Goal: Task Accomplishment & Management: Manage account settings

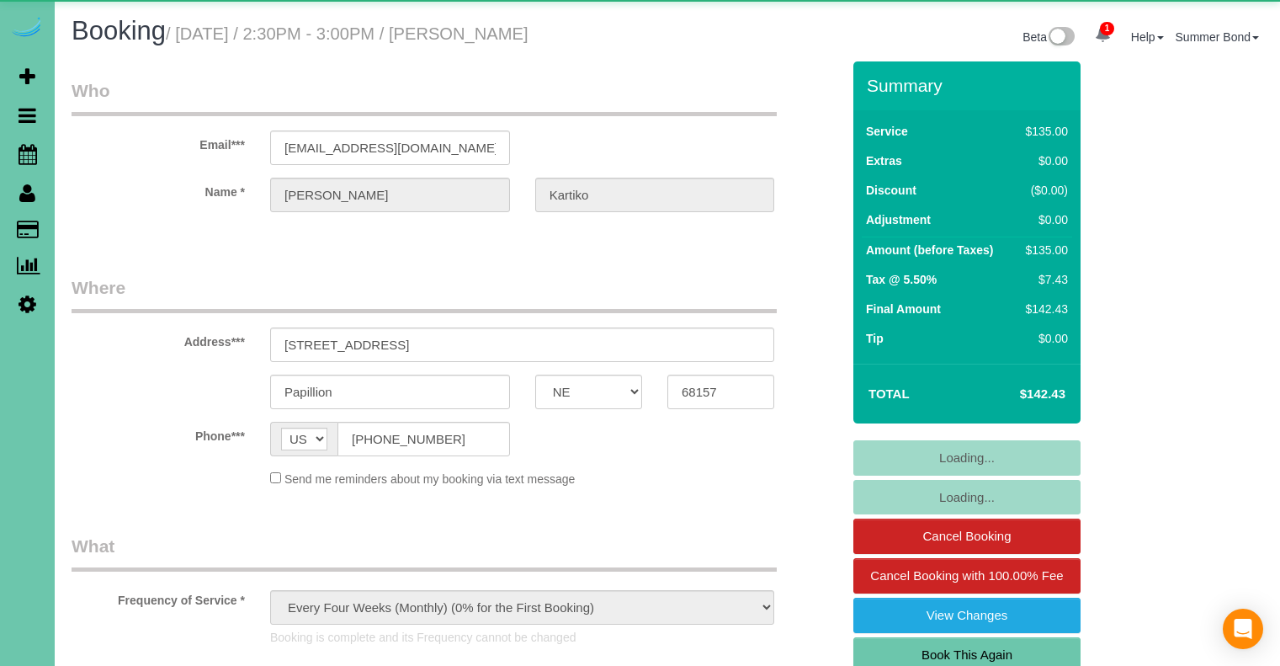
select select "NE"
select select "object:670"
select select "number:38"
select select "number:42"
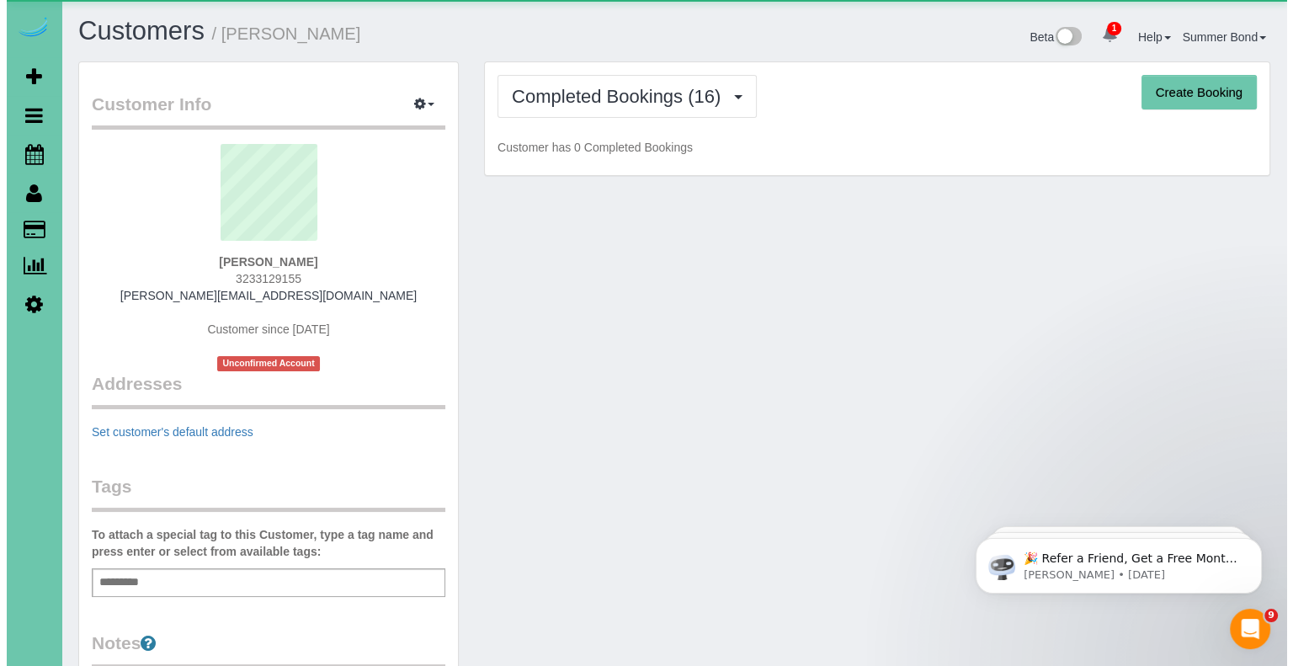
scroll to position [2996, 1279]
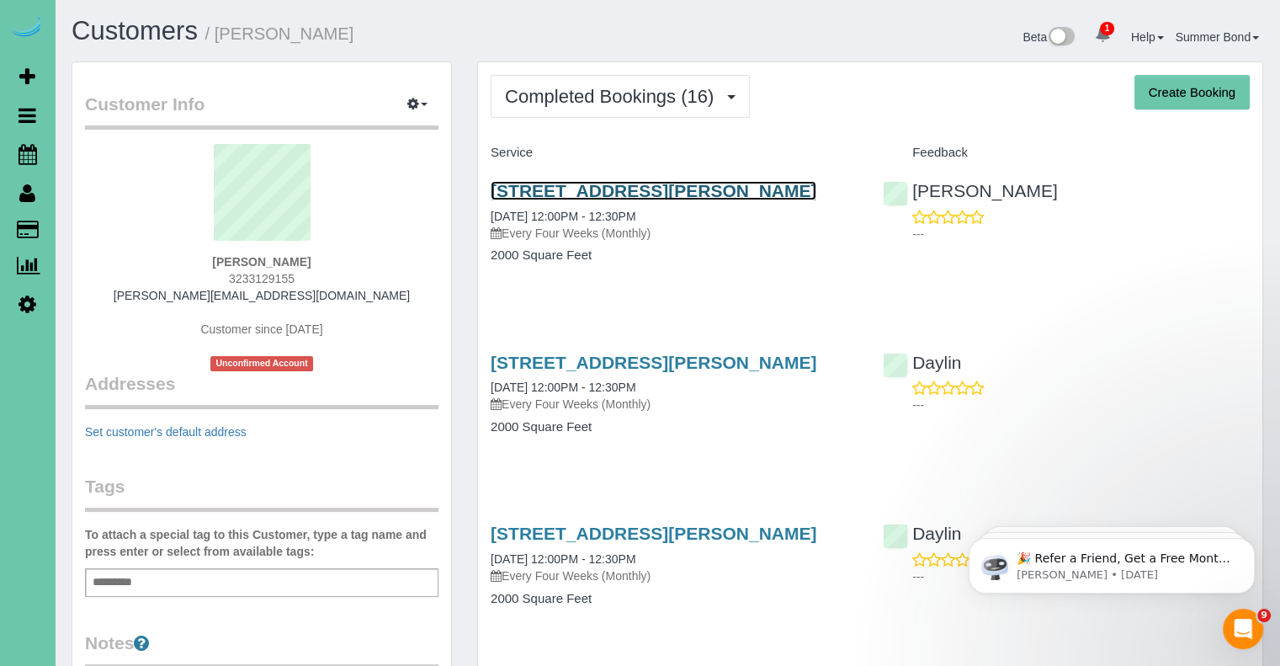
click at [571, 184] on link "12413 Shirley St, Omaha, NE 68144" at bounding box center [654, 190] width 326 height 19
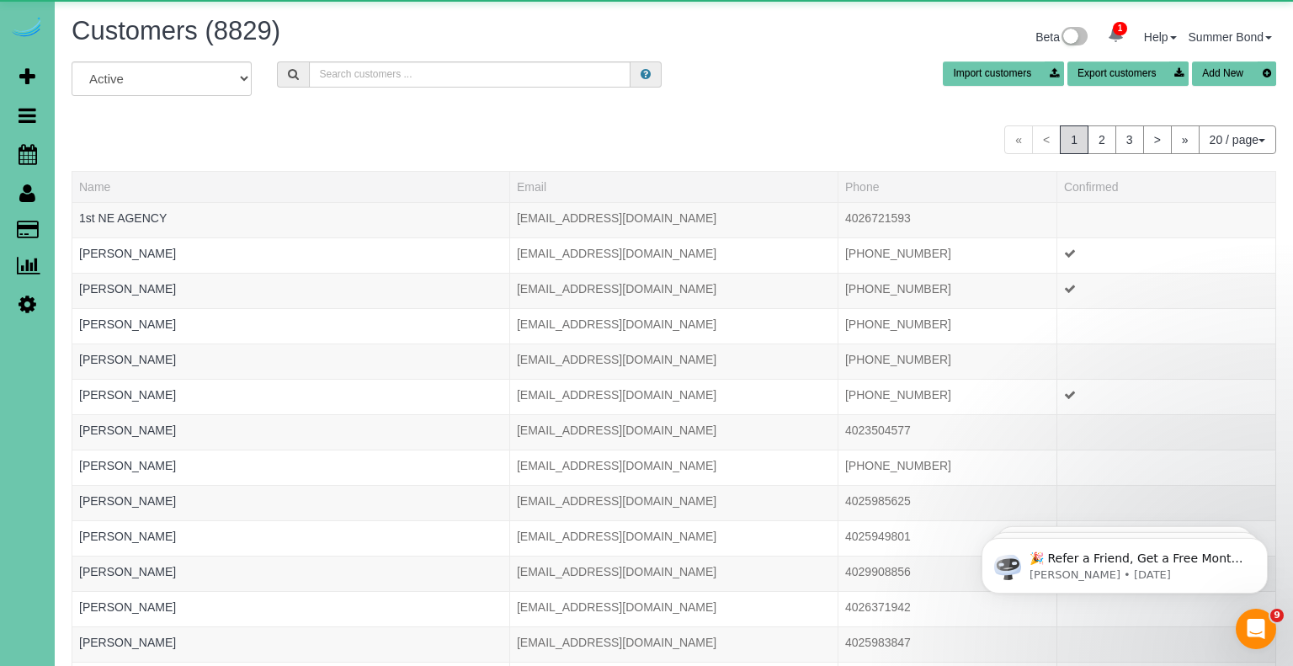
scroll to position [1027, 1279]
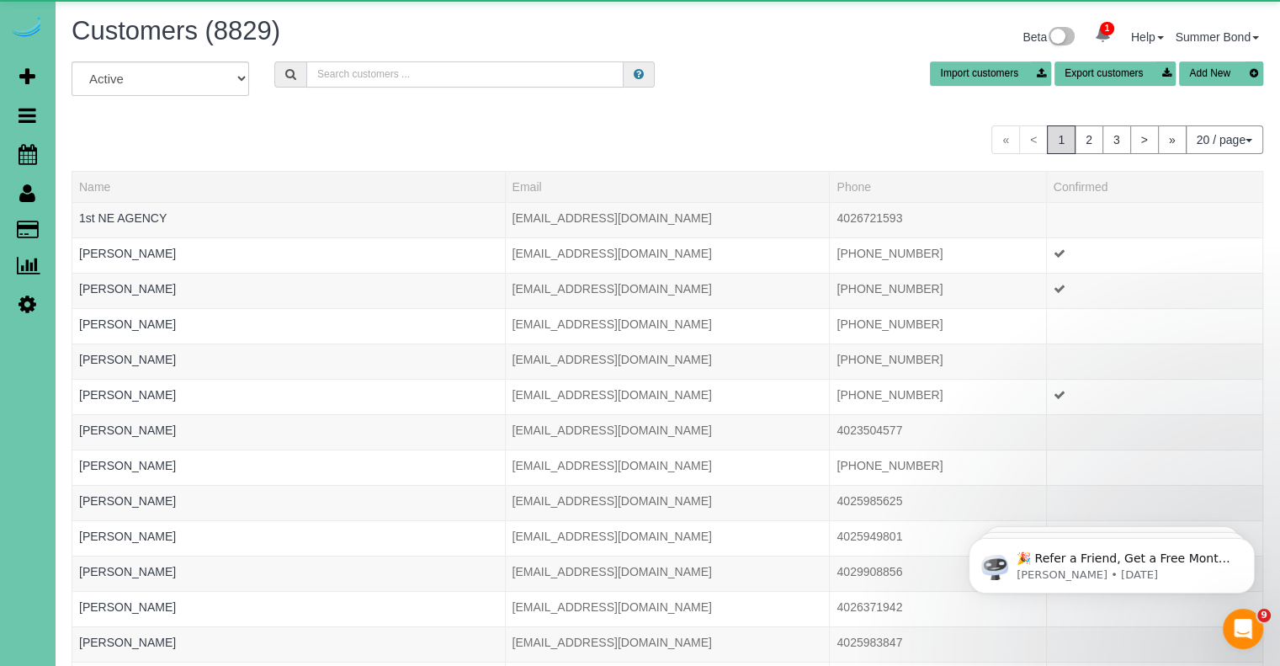
click at [420, 82] on input "text" at bounding box center [464, 74] width 317 height 26
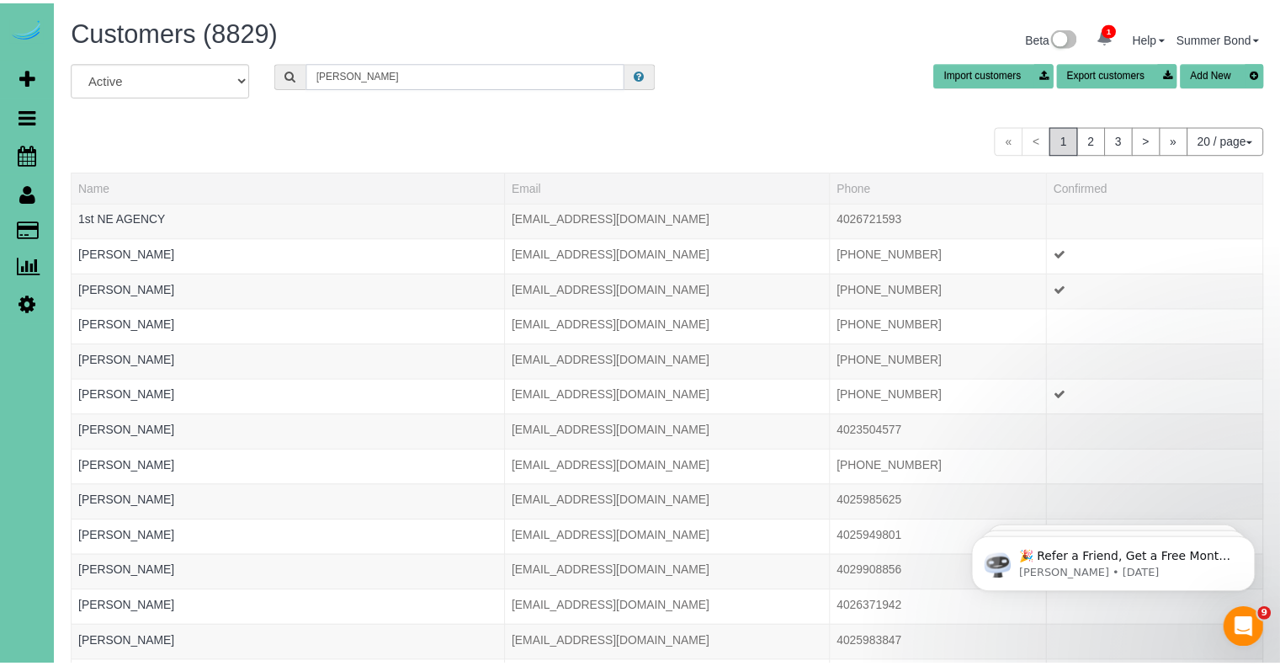
scroll to position [83789, 82855]
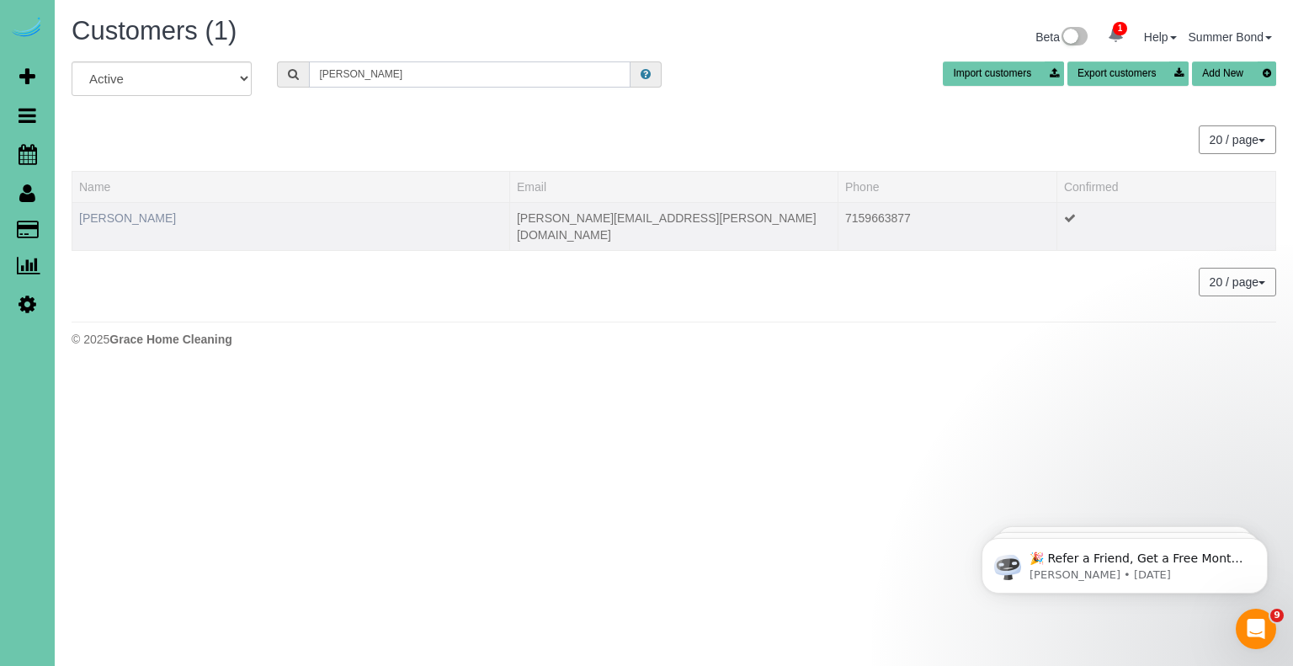
type input "[PERSON_NAME]"
click at [141, 221] on link "Mackenzie Keintz" at bounding box center [127, 217] width 97 height 13
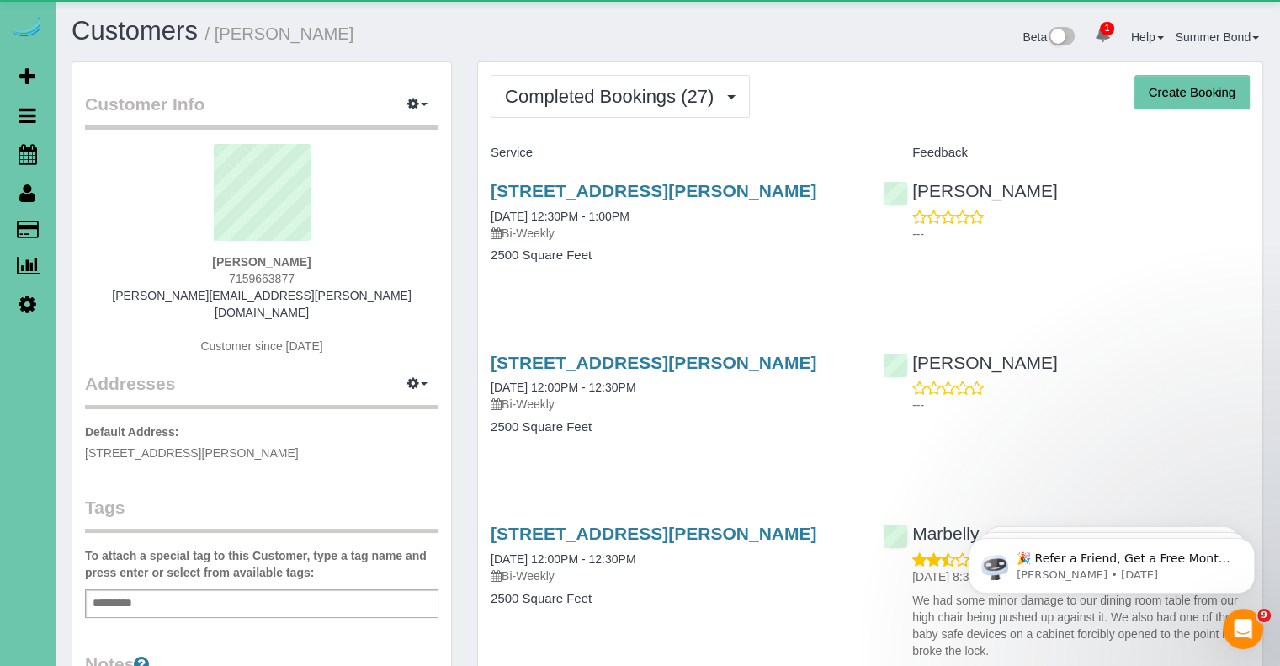
scroll to position [4566, 1279]
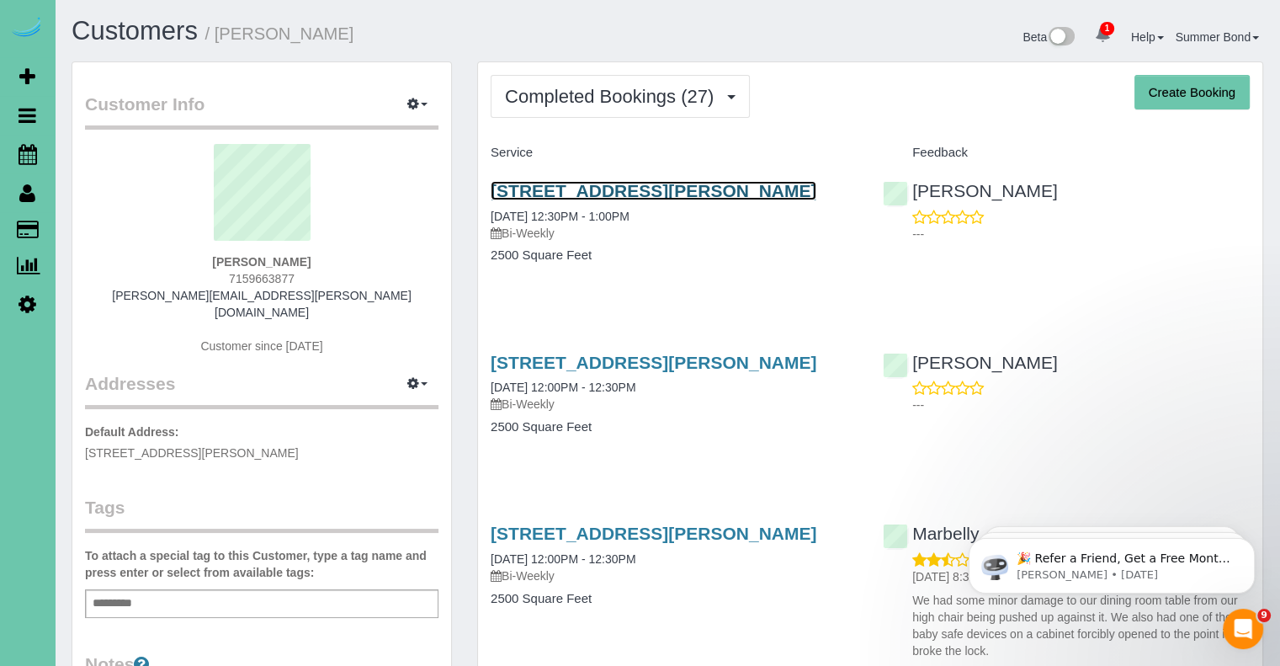
click at [562, 194] on link "10018 Seward St, Omaha, NE 68114" at bounding box center [654, 190] width 326 height 19
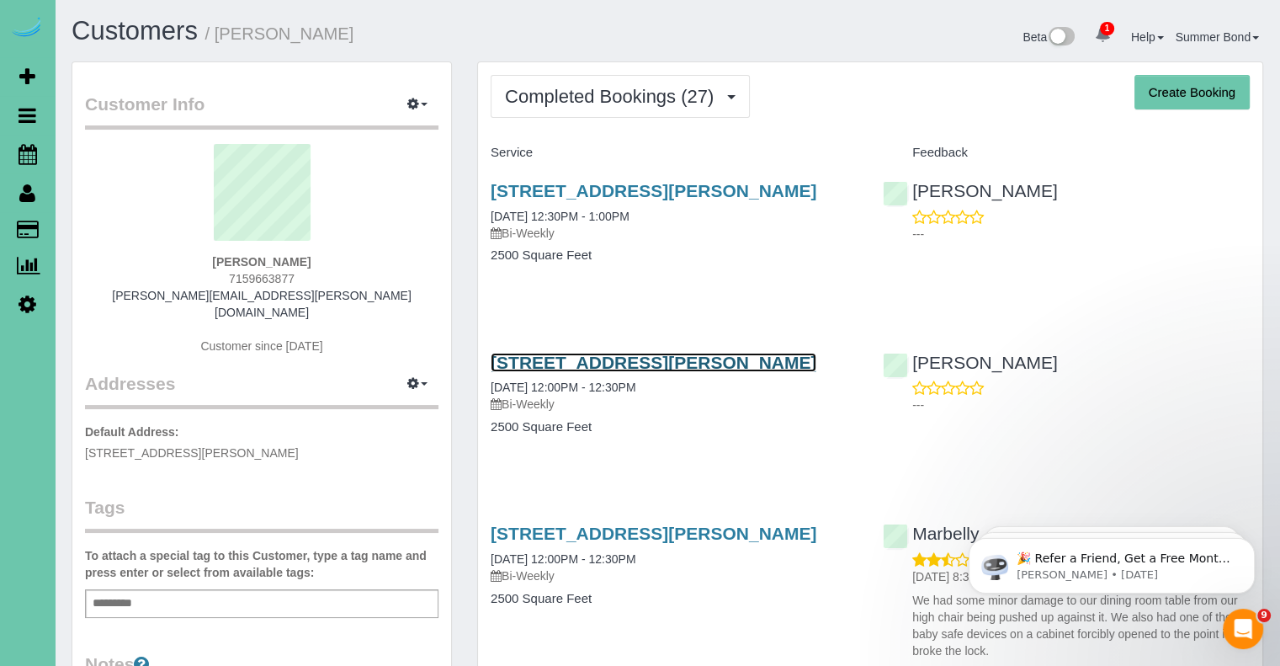
click at [584, 359] on link "10018 Seward St, Omaha, NE 68114" at bounding box center [654, 362] width 326 height 19
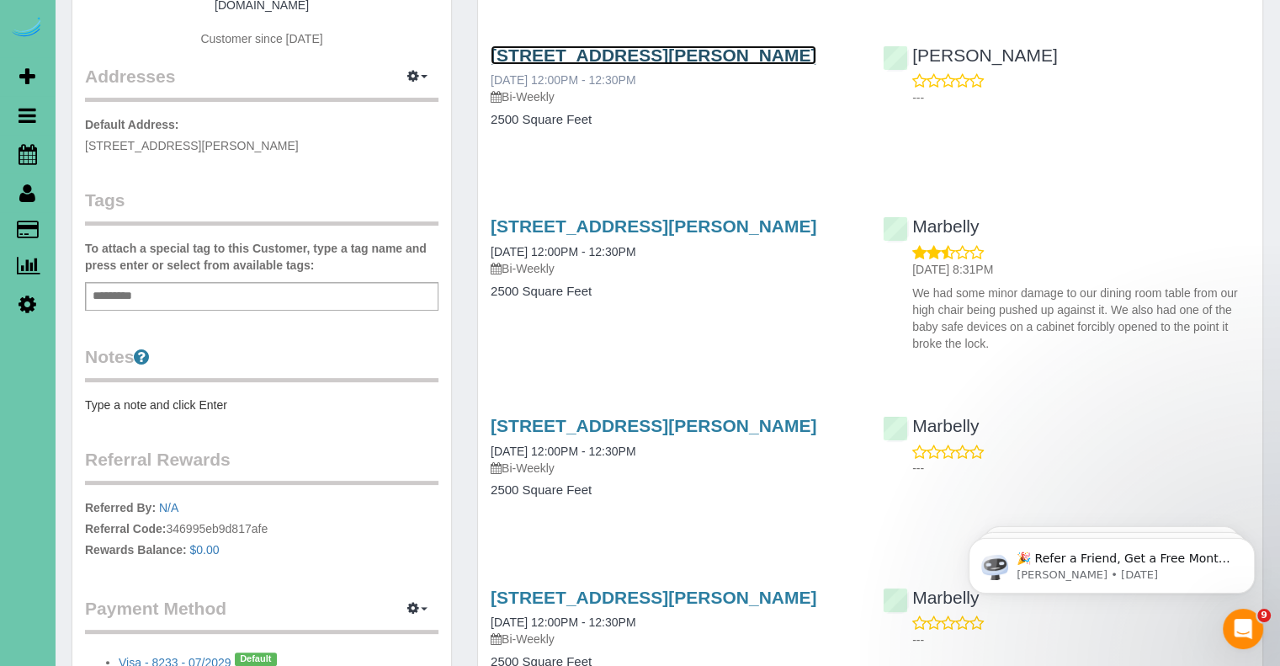
scroll to position [337, 0]
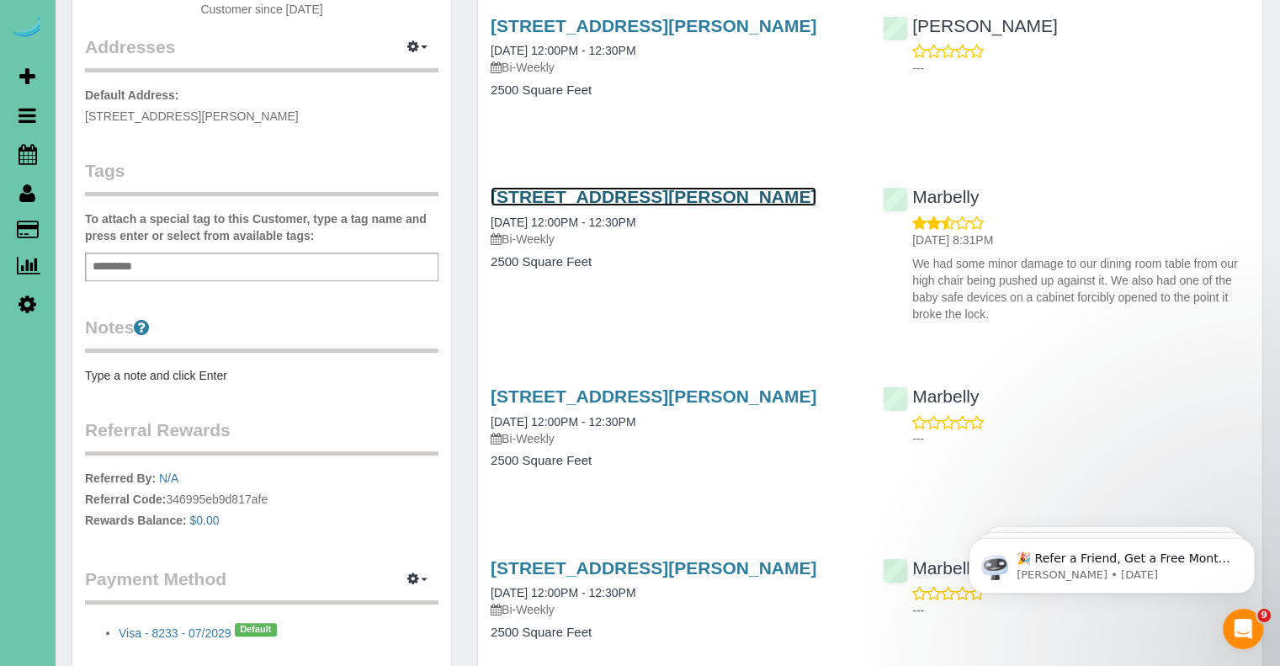
click at [587, 188] on link "10018 Seward St, Omaha, NE 68114" at bounding box center [654, 196] width 326 height 19
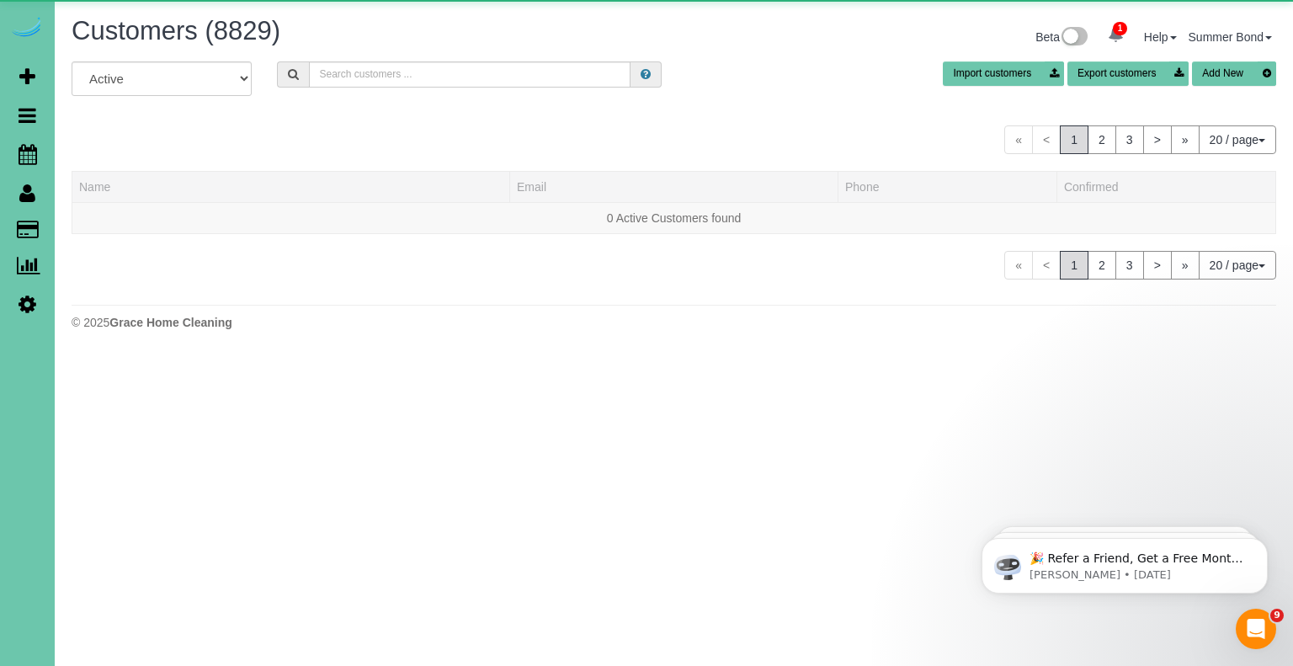
scroll to position [1027, 1279]
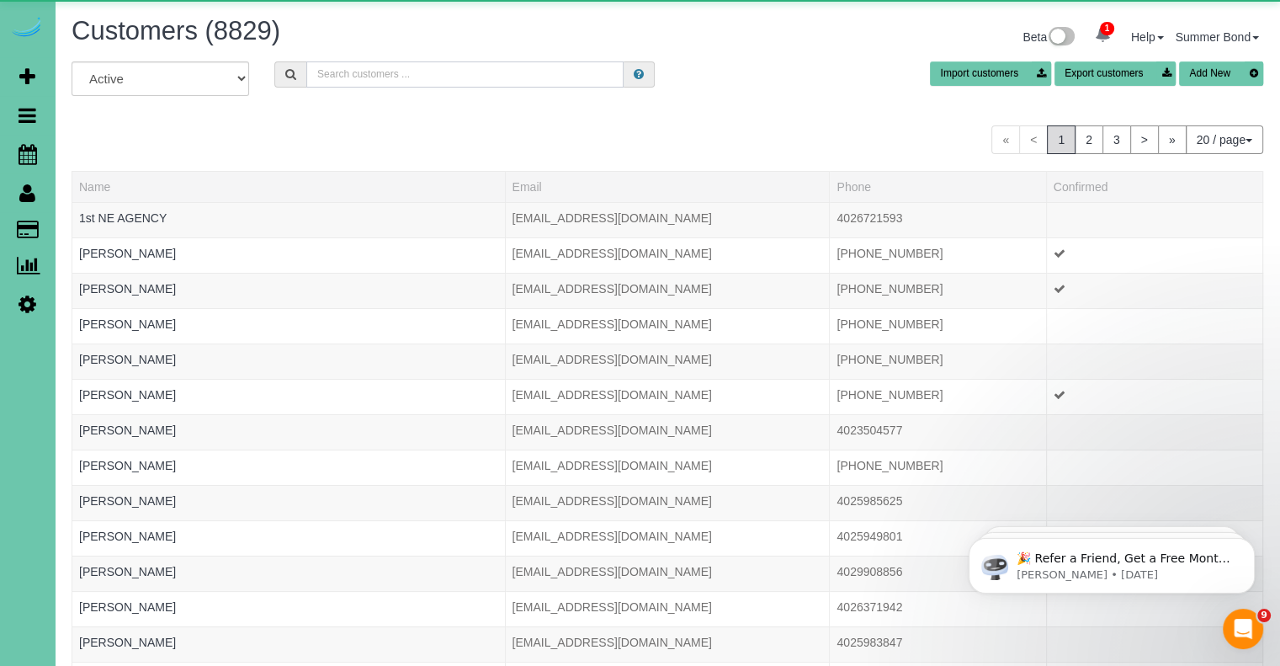
click at [412, 77] on input "text" at bounding box center [464, 74] width 317 height 26
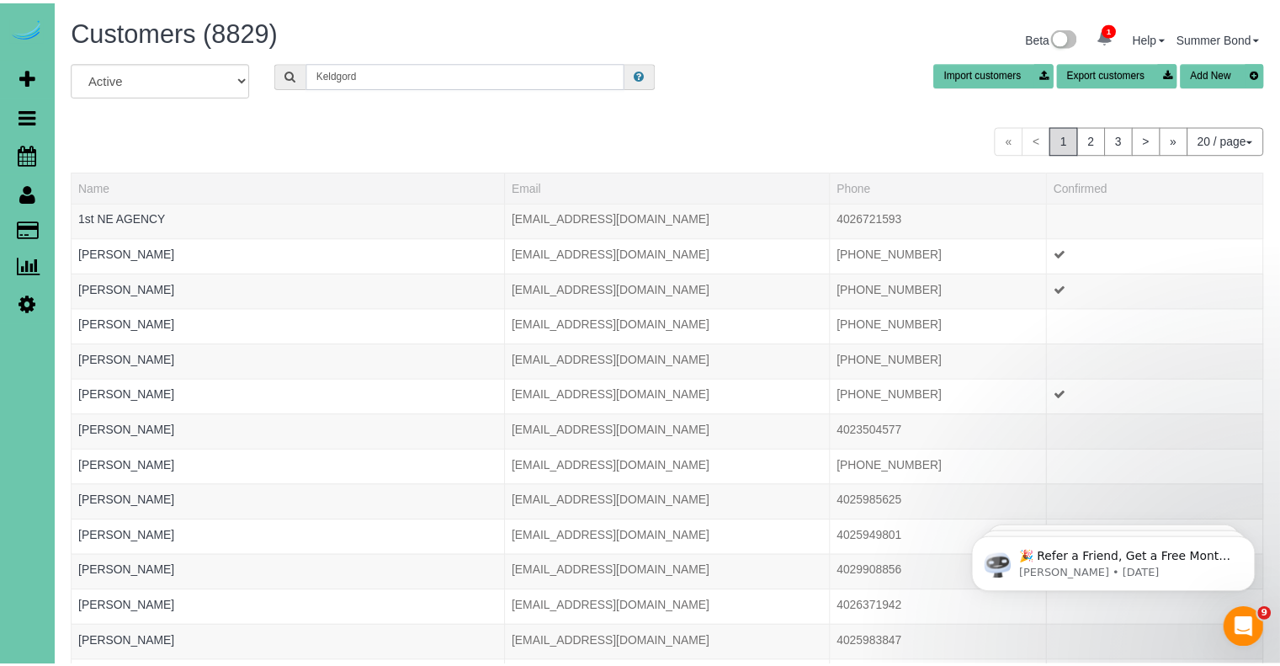
scroll to position [83789, 82855]
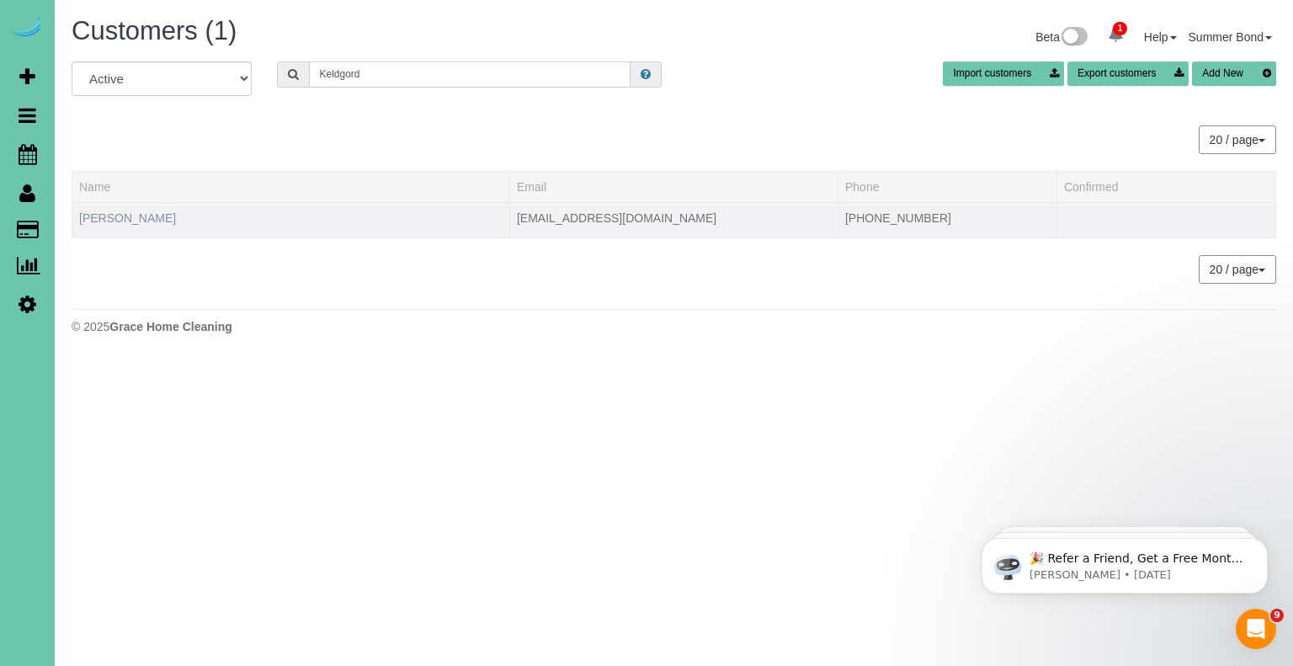
type input "Keldgord"
click at [122, 218] on link "Fayth Keldgord" at bounding box center [127, 217] width 97 height 13
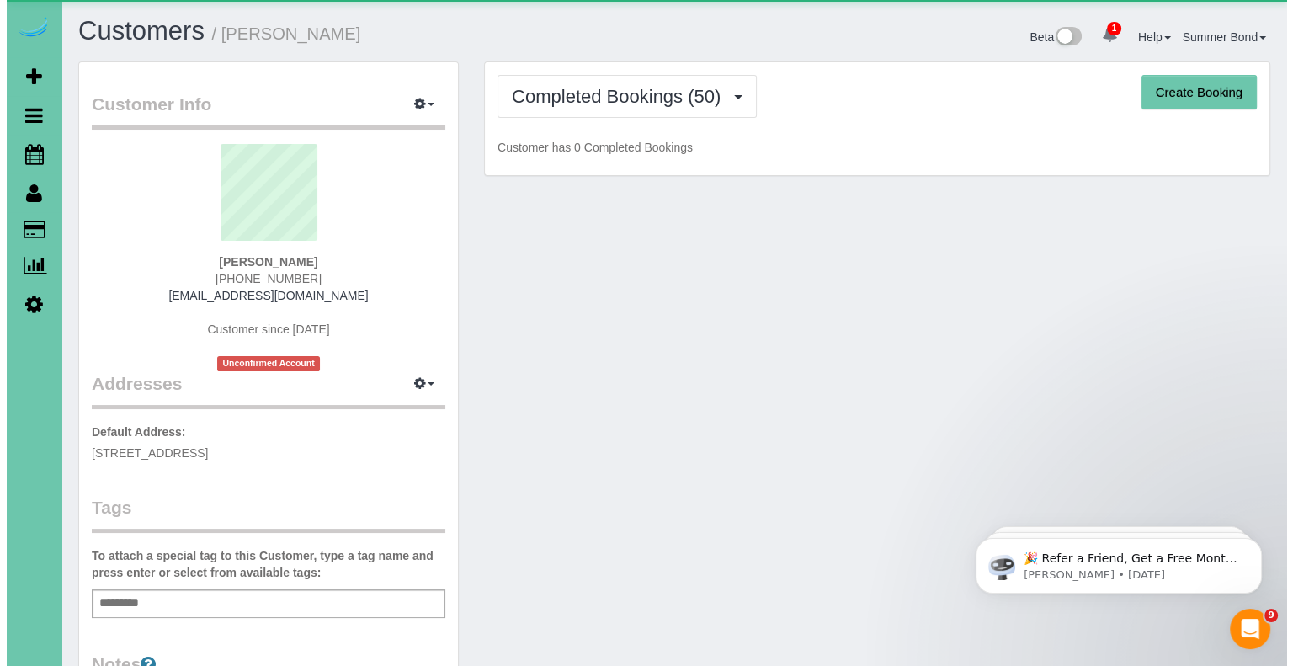
scroll to position [4538, 1279]
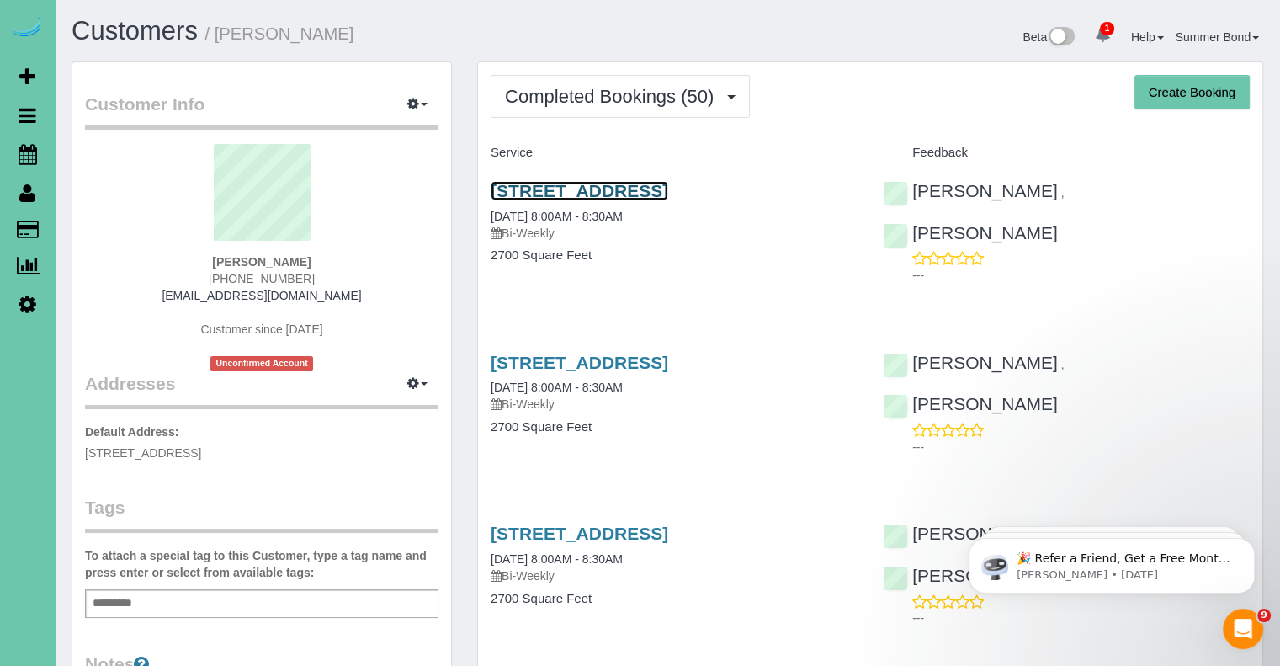
click at [642, 194] on link "21303 Walnut St, Elkhorn, NE 68022" at bounding box center [580, 190] width 178 height 19
click at [541, 366] on link "21303 Walnut St, Elkhorn, NE 68022" at bounding box center [580, 362] width 178 height 19
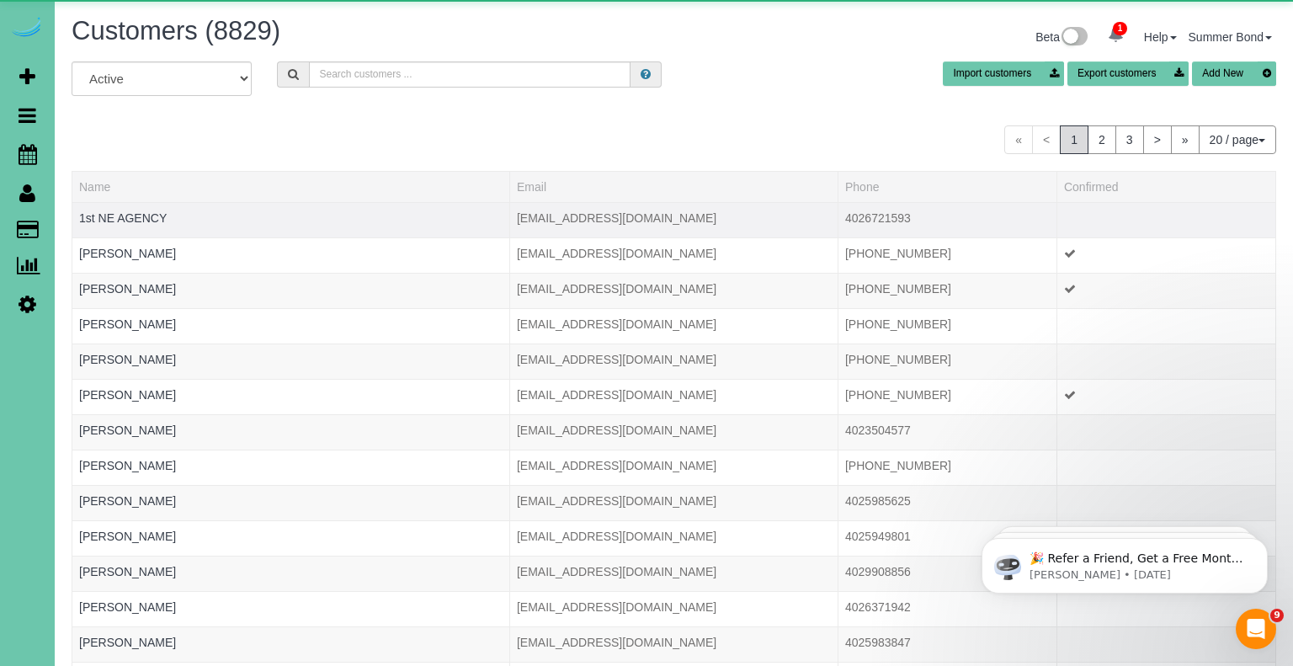
scroll to position [1027, 1279]
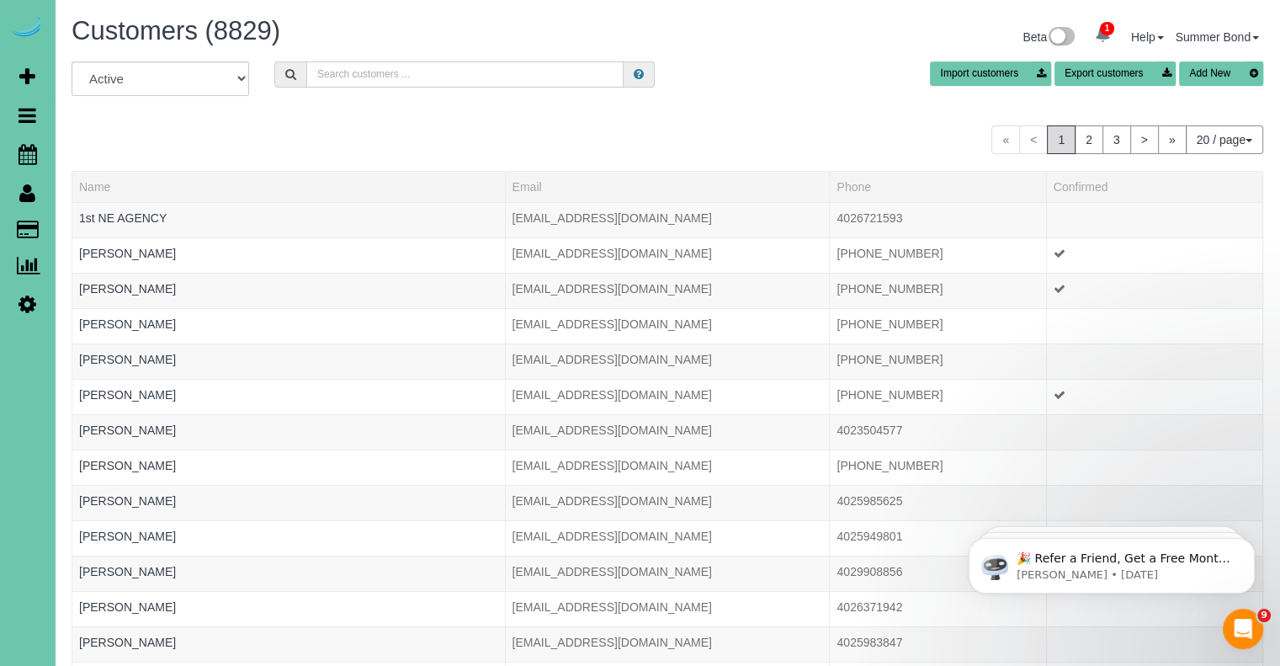
click at [374, 77] on input "text" at bounding box center [464, 74] width 317 height 26
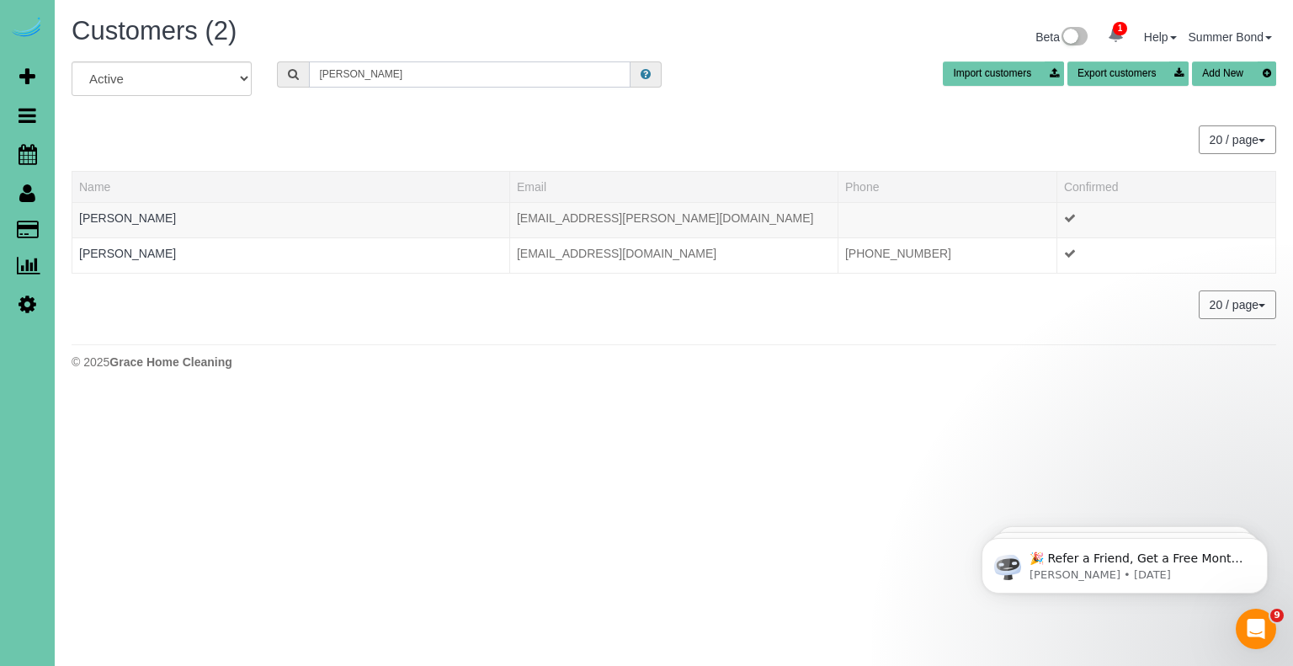
type input "kenkel"
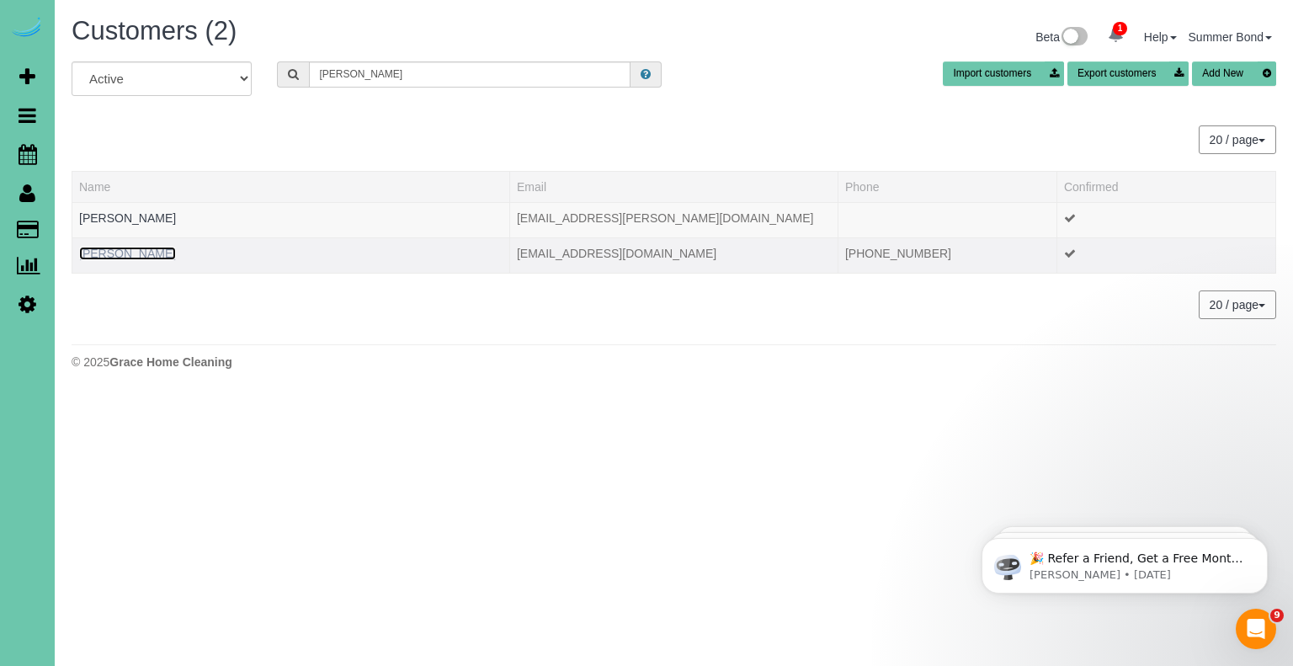
click at [138, 255] on link "Michelle Kenkel" at bounding box center [127, 253] width 97 height 13
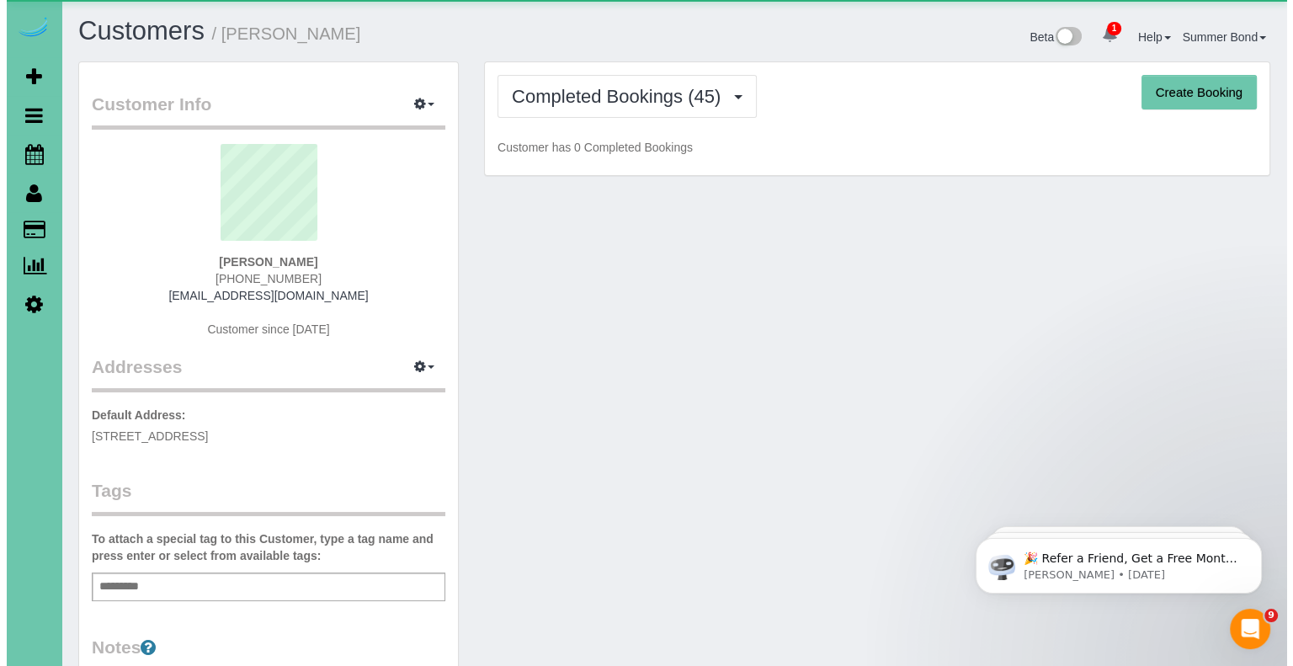
scroll to position [4549, 1279]
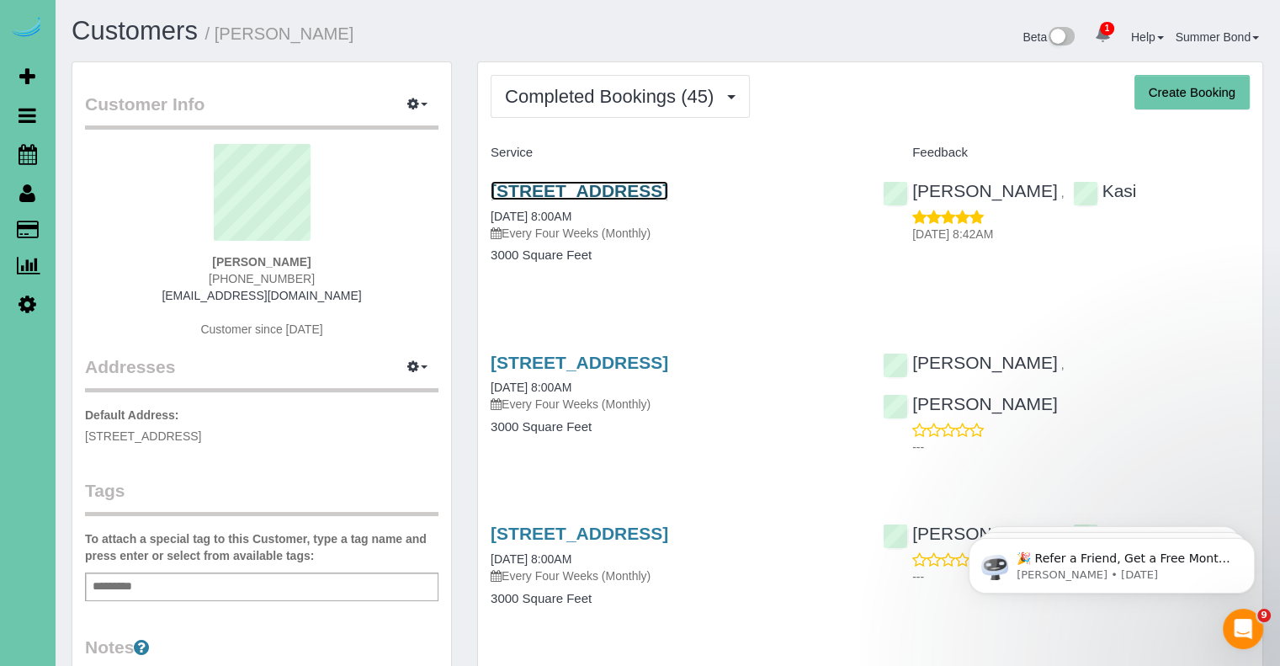
click at [562, 184] on link "2717 N 159th Street, Omaha, NE 68116" at bounding box center [580, 190] width 178 height 19
click at [599, 359] on link "2717 N 159th Street, Omaha, NE 68116" at bounding box center [580, 362] width 178 height 19
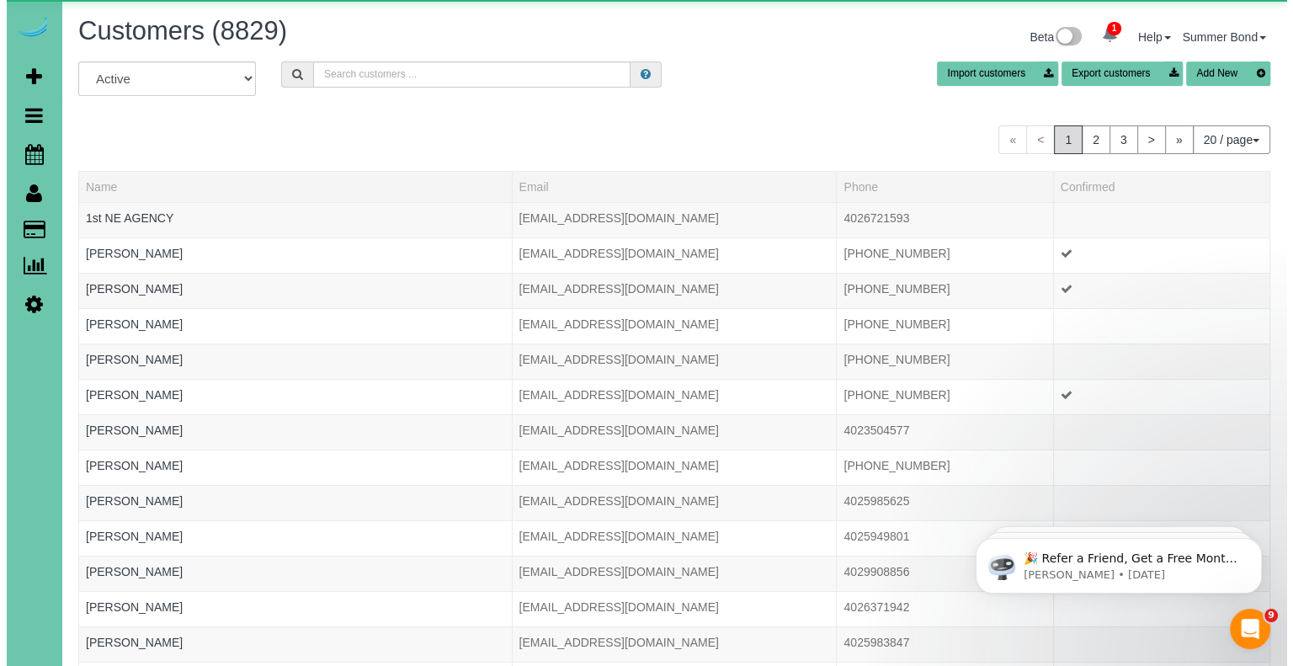
scroll to position [1027, 1279]
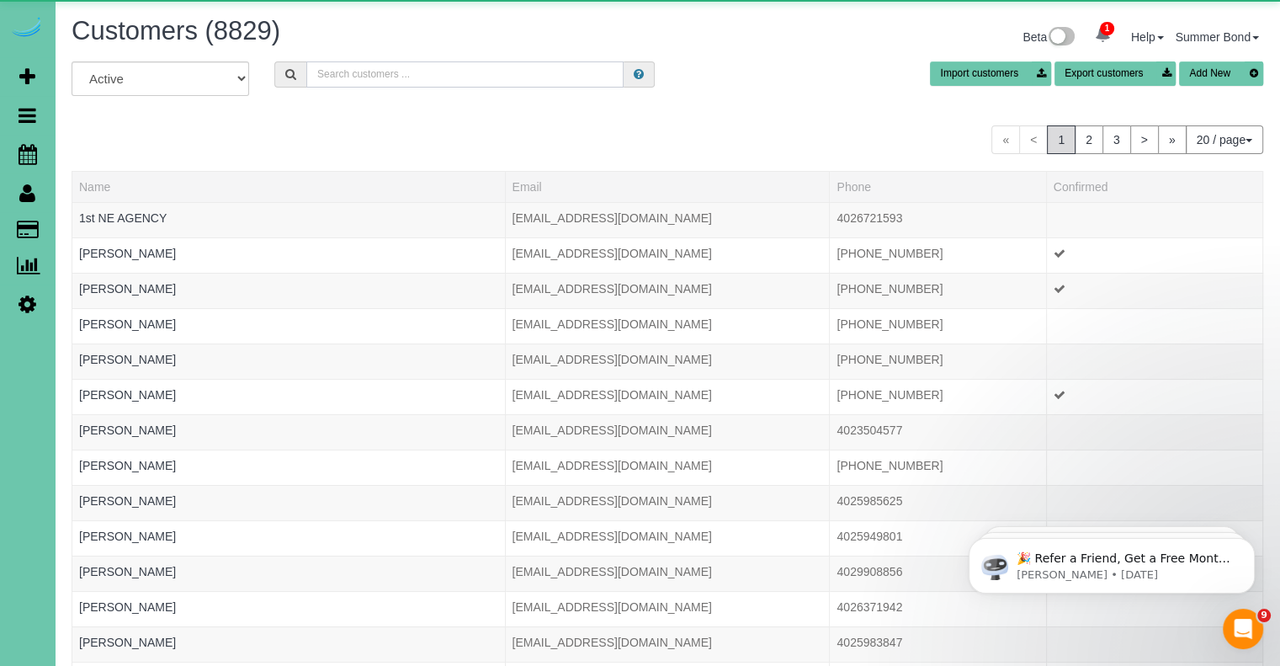
click at [384, 76] on input "text" at bounding box center [464, 74] width 317 height 26
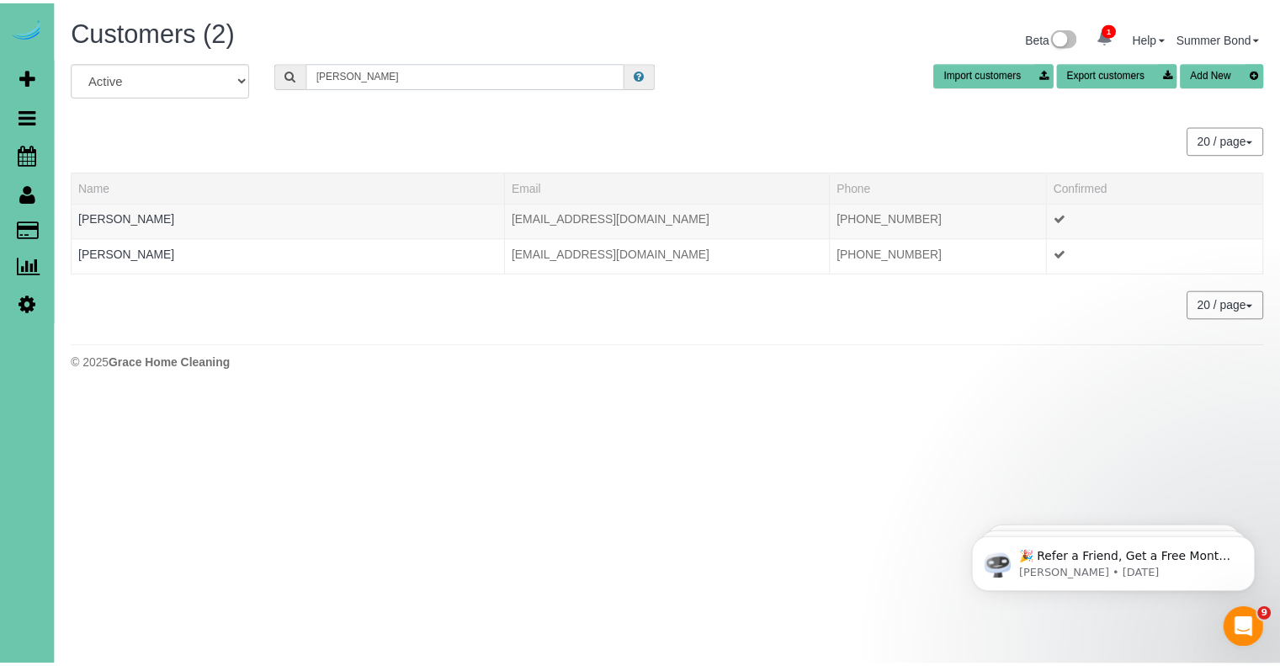
scroll to position [83754, 82855]
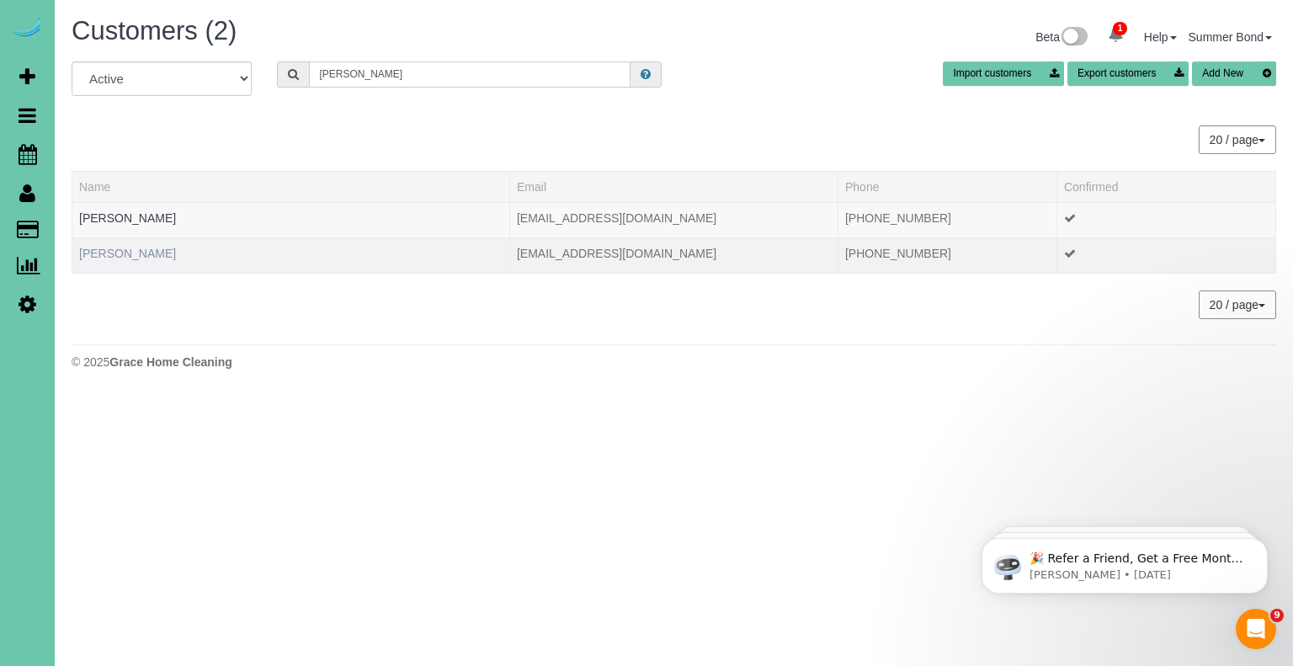
type input "Kieffer"
click at [98, 257] on link "Julie Kieffer" at bounding box center [127, 253] width 97 height 13
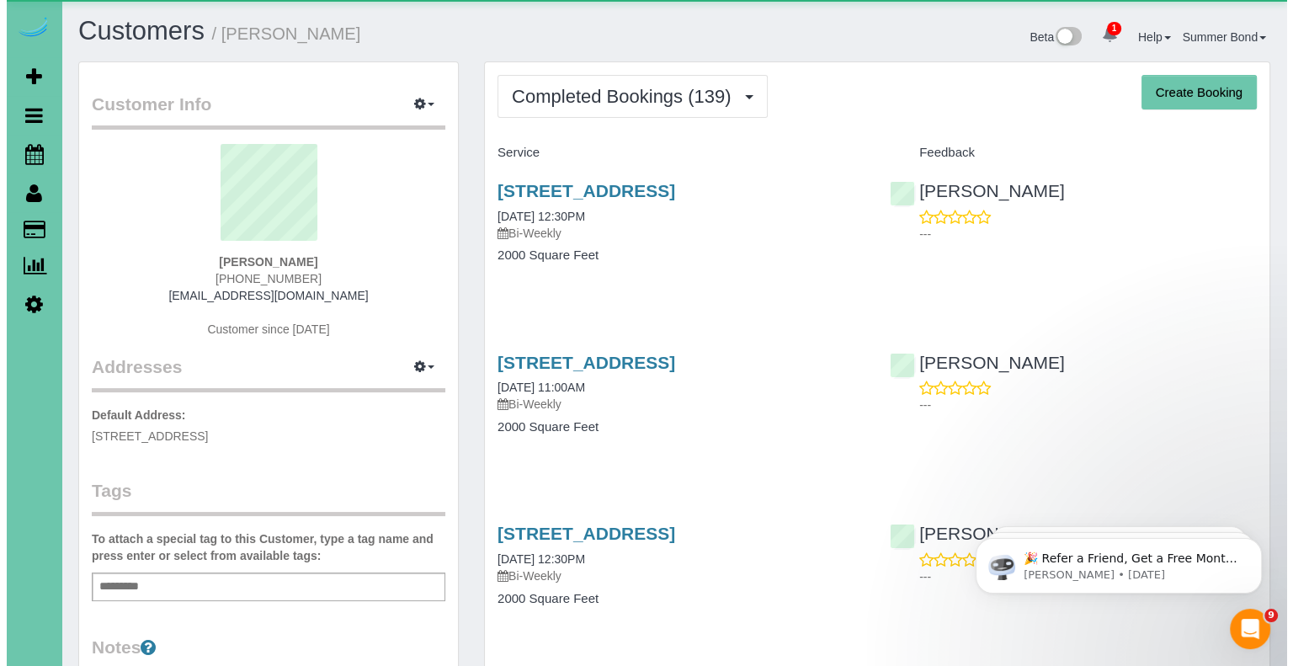
scroll to position [5024, 1279]
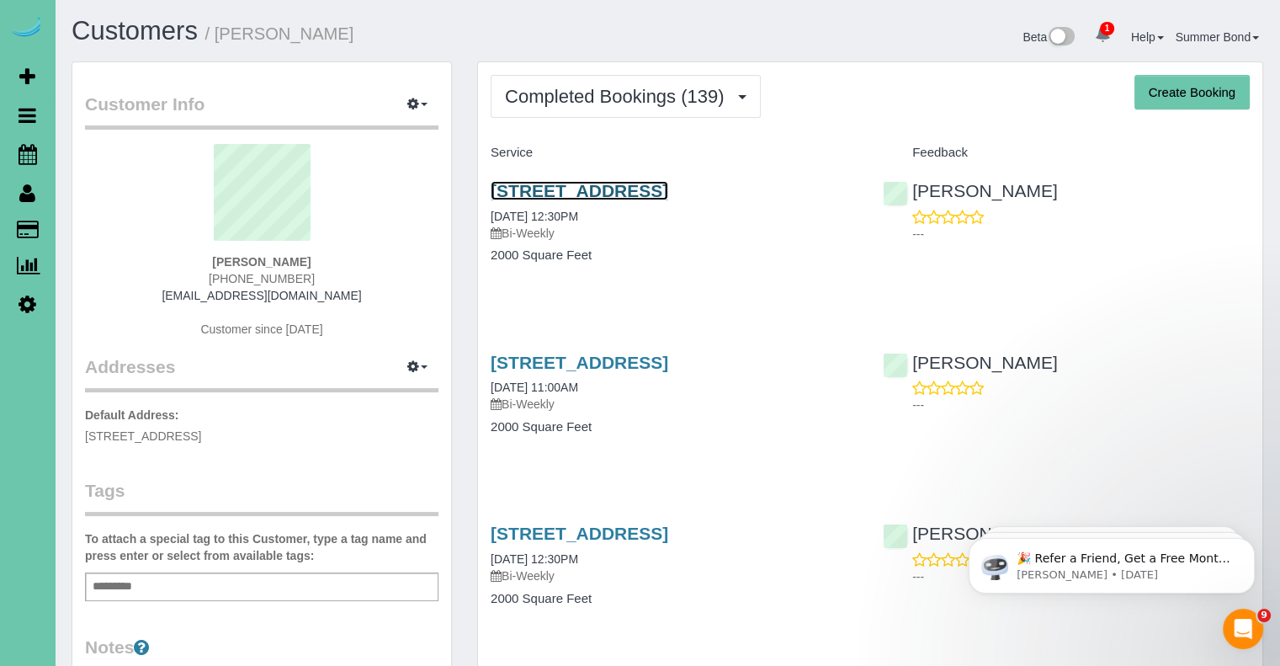
click at [535, 193] on link "19821 Leavenworth Street, Elkhorn, NE 68022" at bounding box center [580, 190] width 178 height 19
click at [629, 372] on link "19821 Leavenworth Street, Elkhorn, NE 68022" at bounding box center [580, 362] width 178 height 19
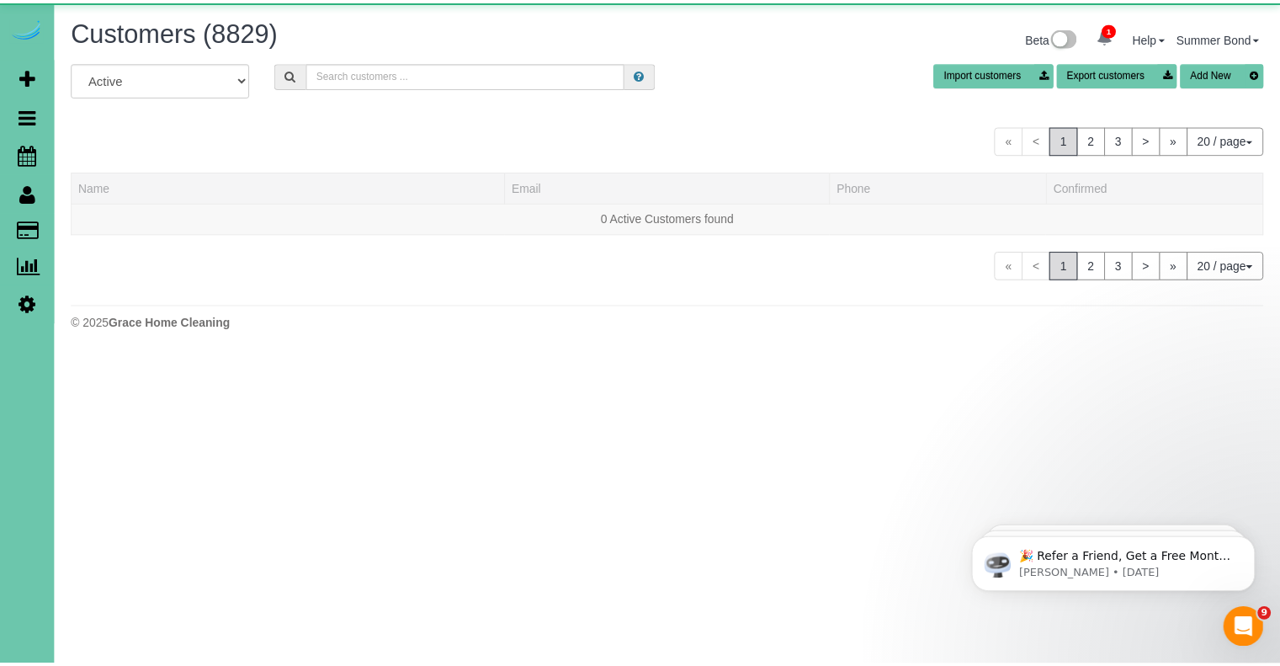
scroll to position [1027, 1279]
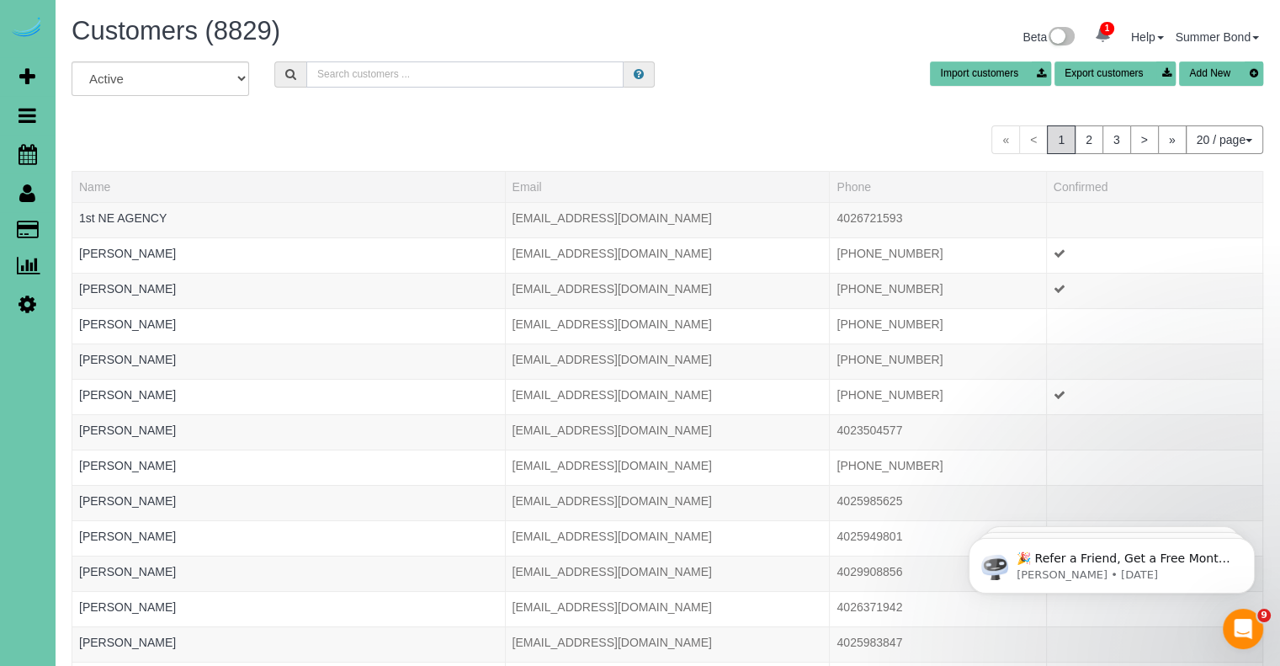
click at [477, 70] on input "text" at bounding box center [464, 74] width 317 height 26
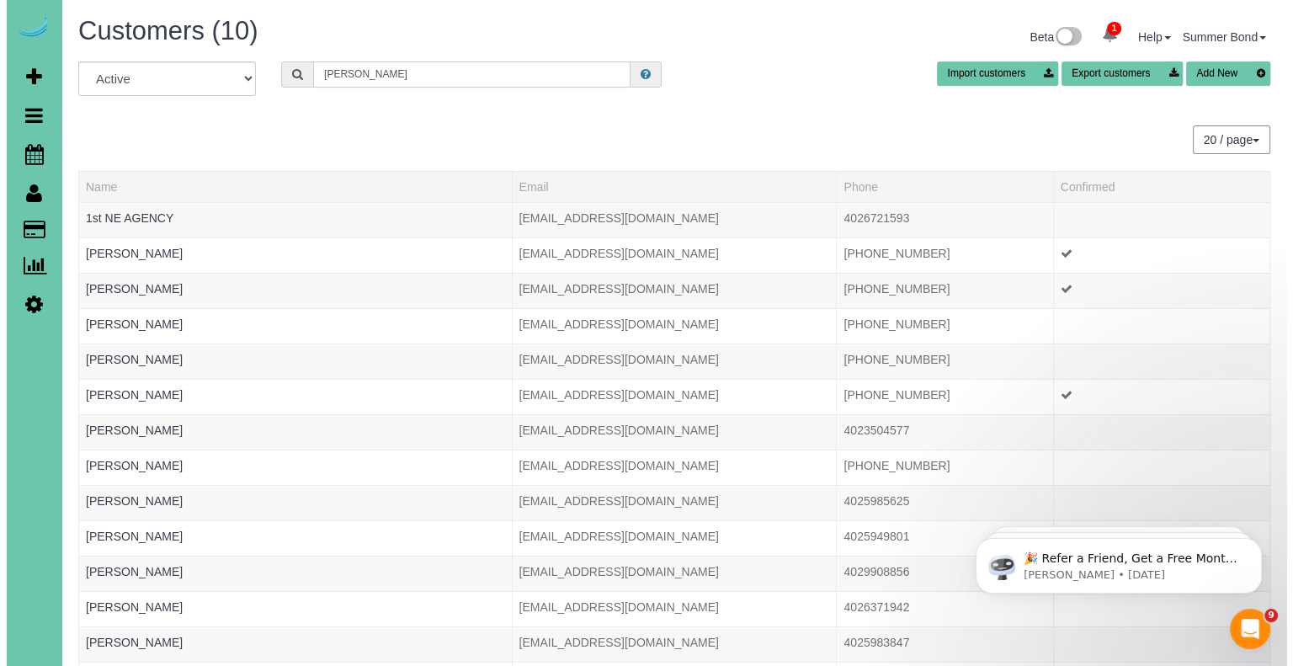
scroll to position [83472, 82868]
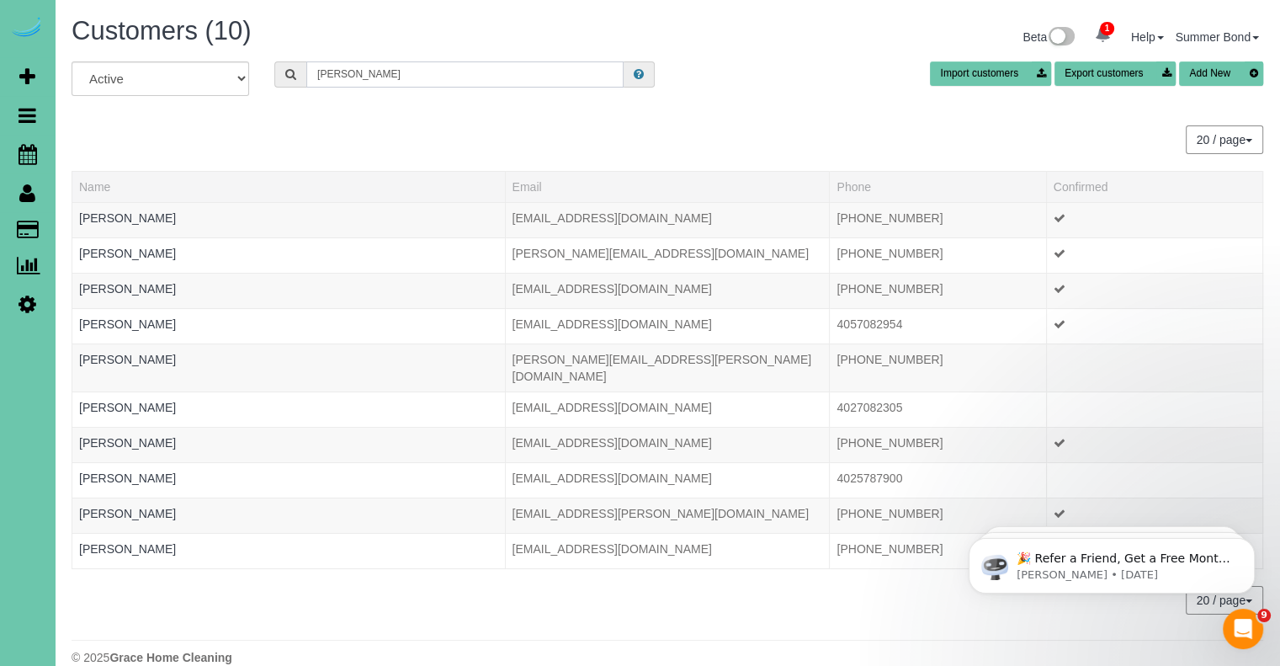
click at [449, 75] on input "Kile" at bounding box center [464, 74] width 317 height 26
type input "Rachel Kile"
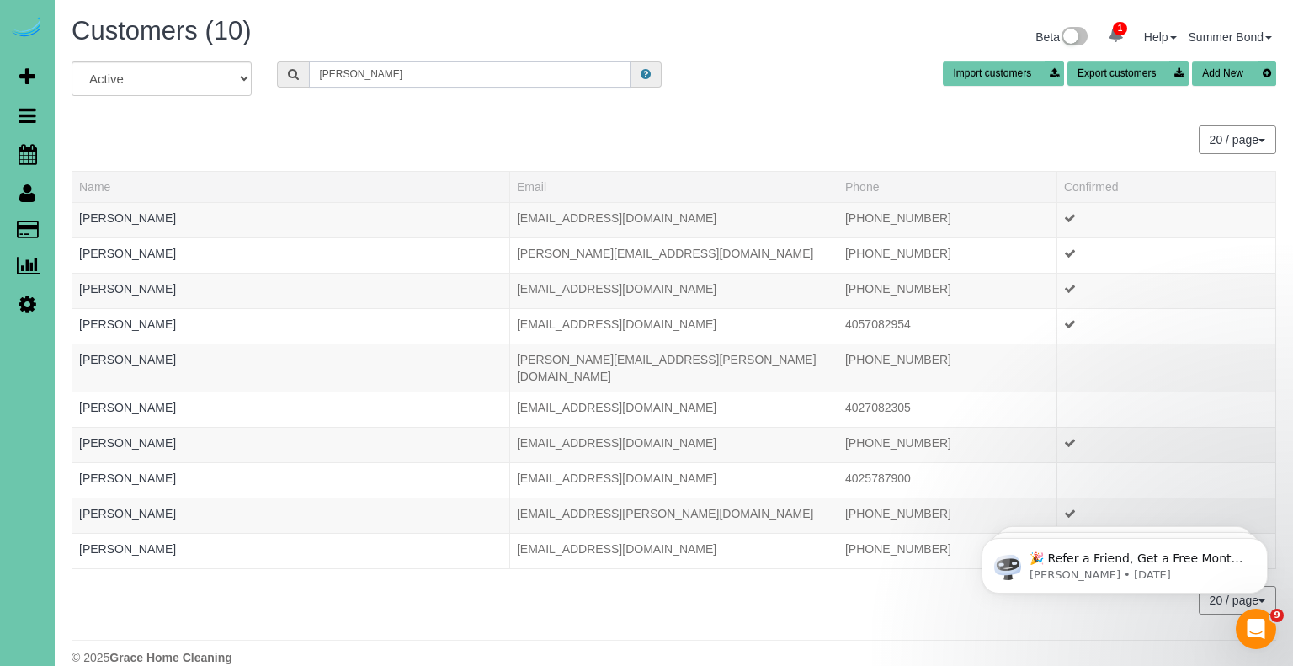
scroll to position [83851, 82855]
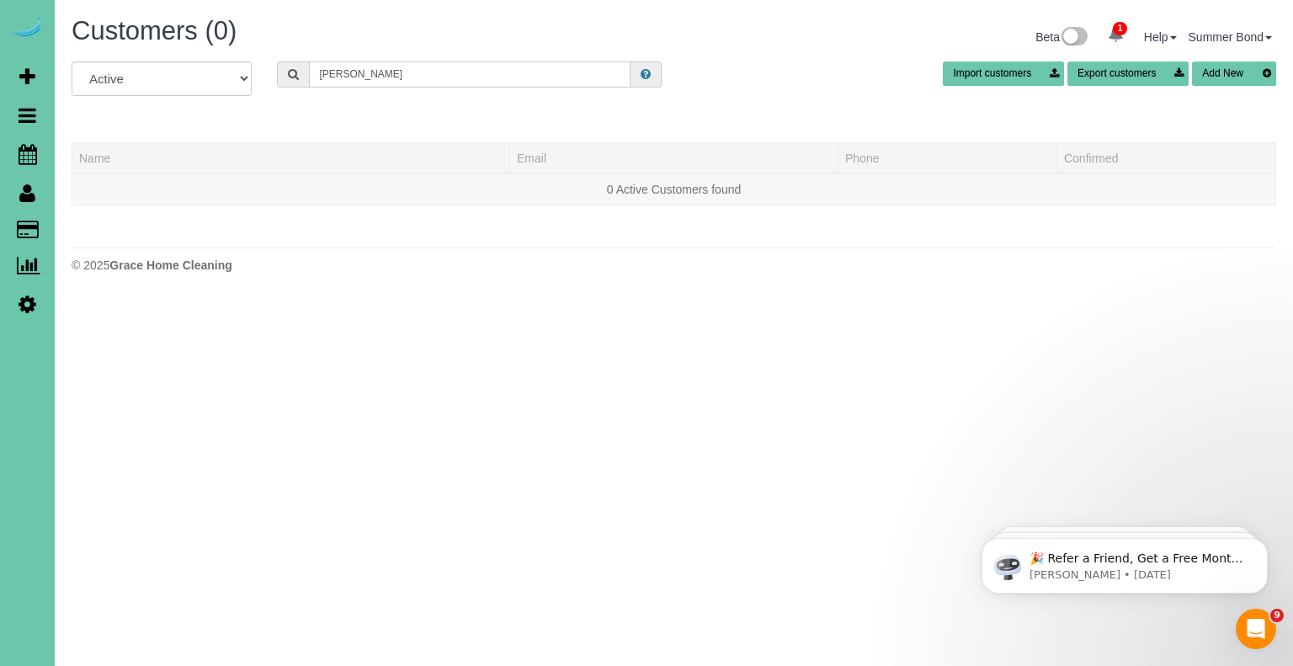
drag, startPoint x: 440, startPoint y: 73, endPoint x: 308, endPoint y: 73, distance: 132.1
click at [309, 73] on input "Rachel Kile" at bounding box center [469, 74] width 321 height 26
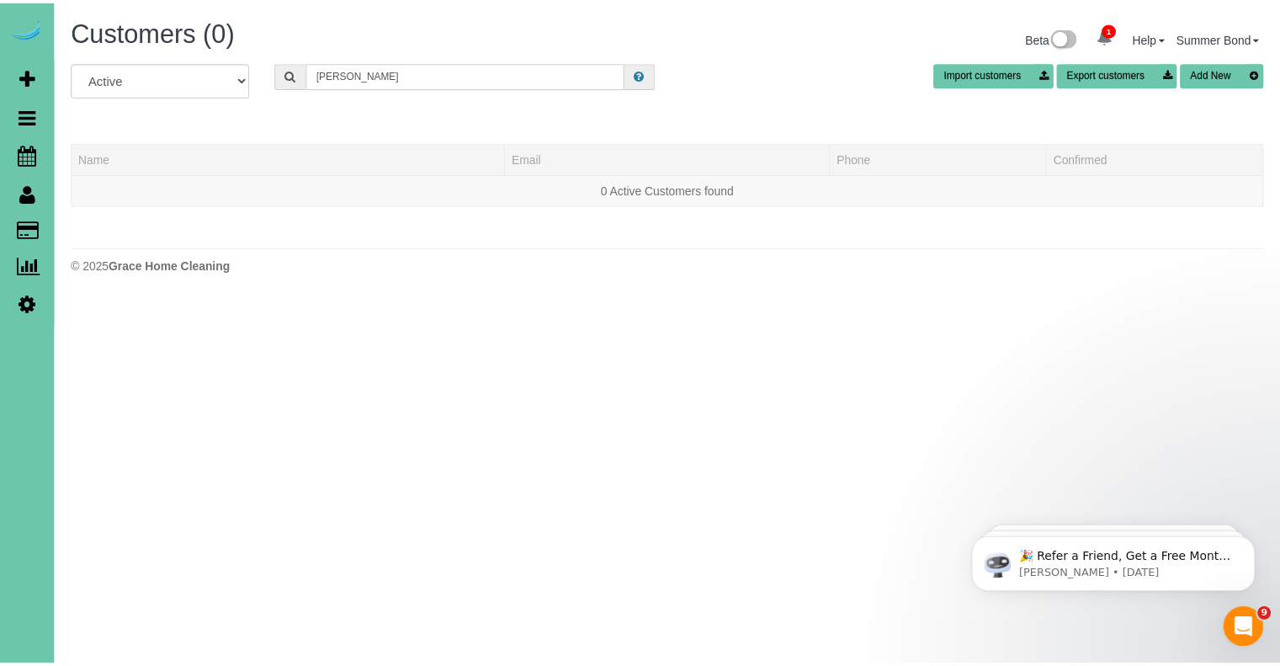
scroll to position [428, 1293]
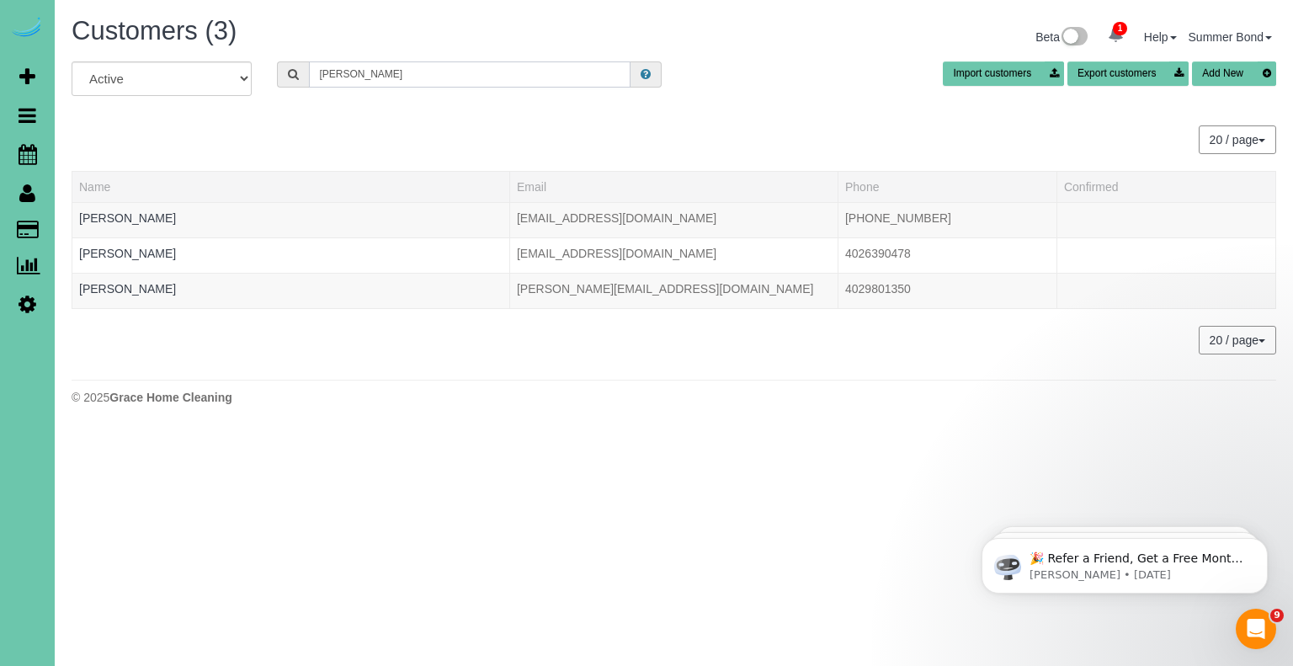
click at [377, 75] on input "Rachel K" at bounding box center [469, 74] width 321 height 26
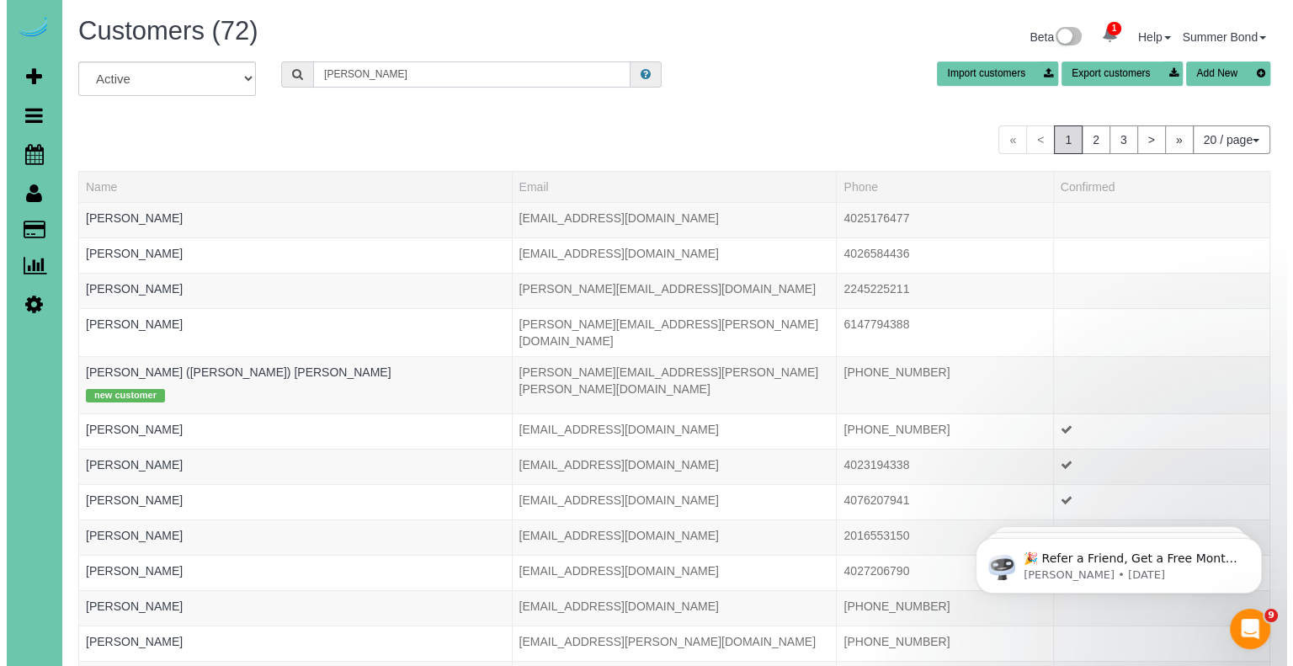
scroll to position [1049, 1279]
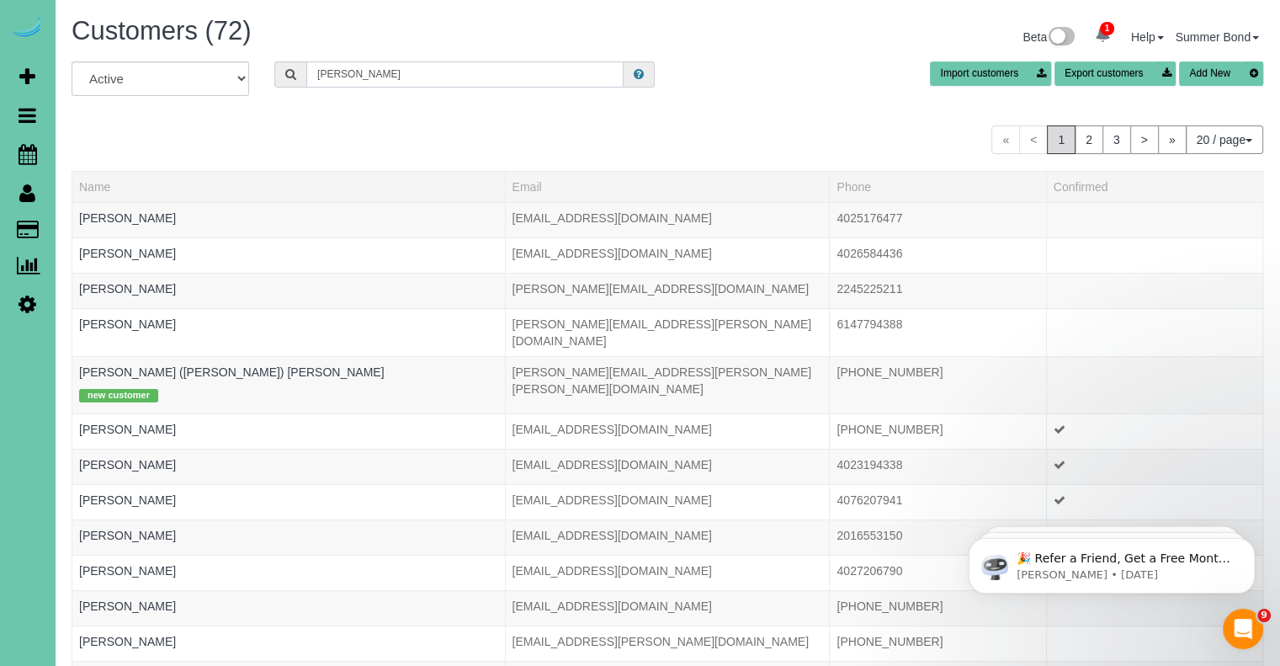
click at [377, 75] on input "Kim" at bounding box center [464, 74] width 317 height 26
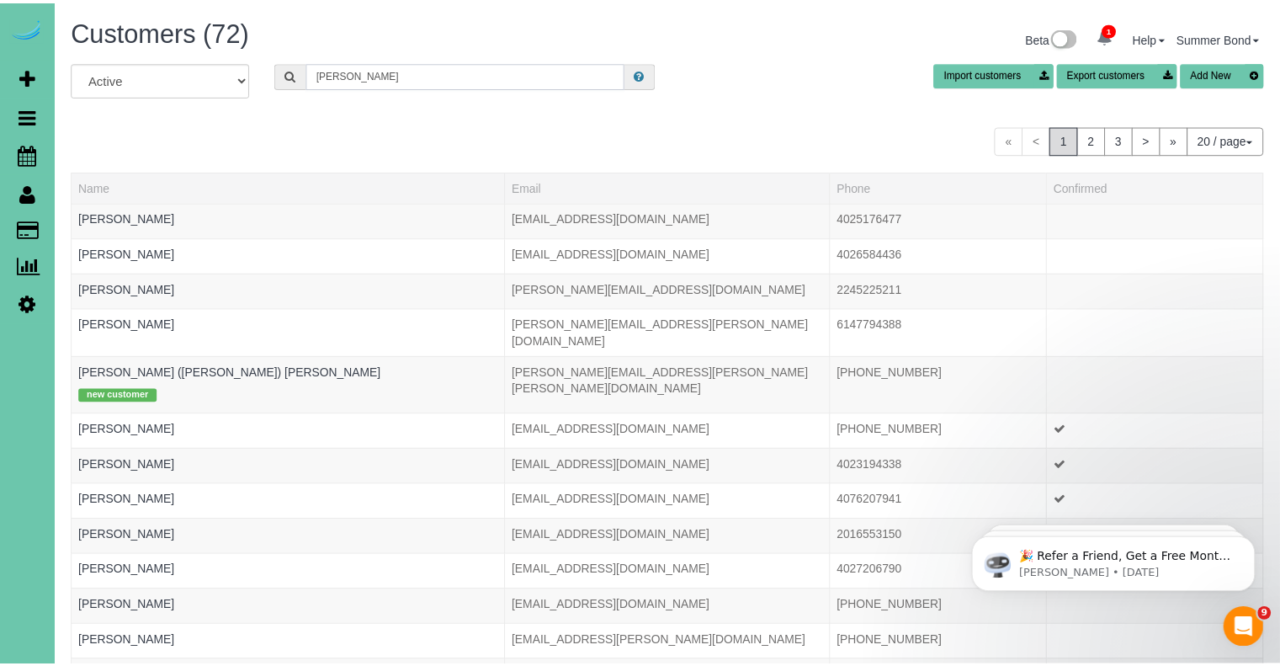
scroll to position [83789, 82855]
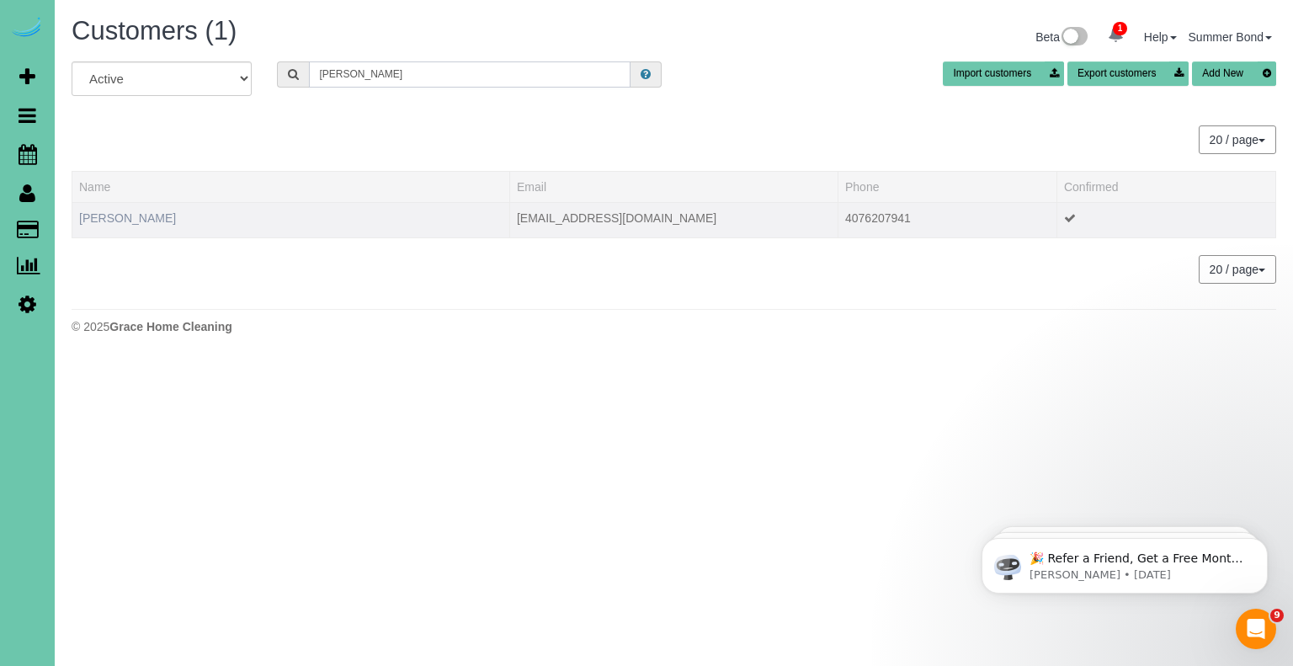
type input "Keehyuk Kim"
click at [114, 212] on link "Keehyuk Kim" at bounding box center [127, 217] width 97 height 13
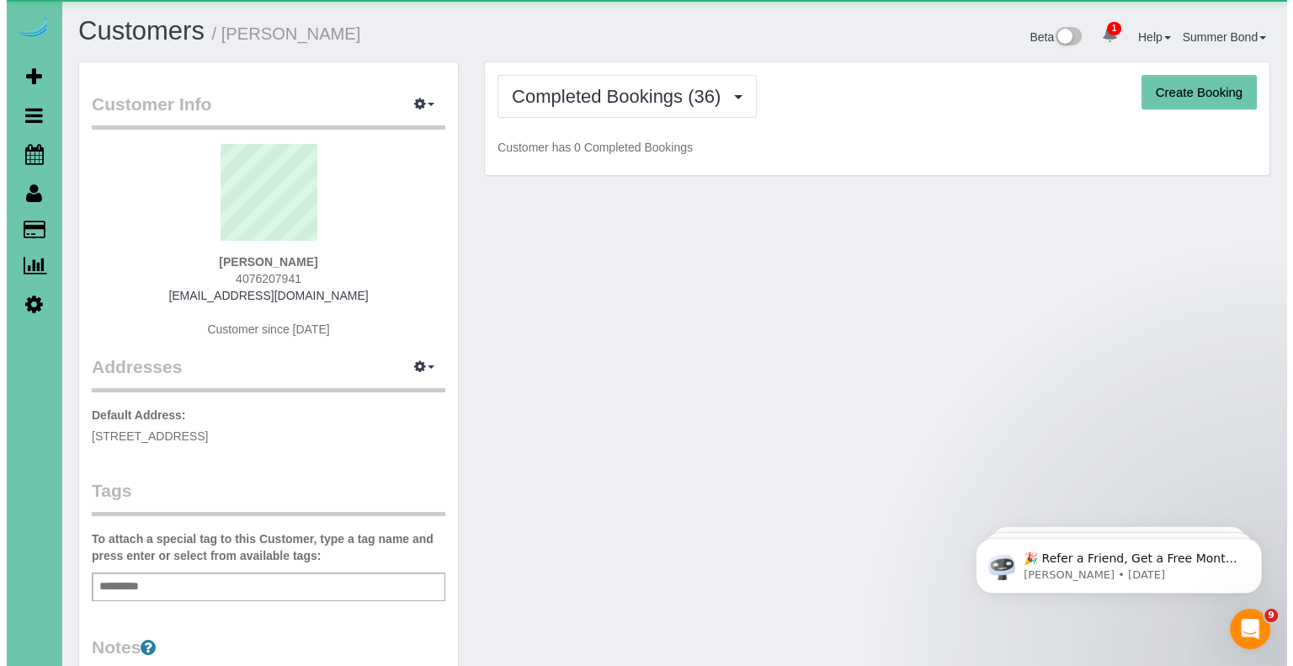
scroll to position [4566, 1279]
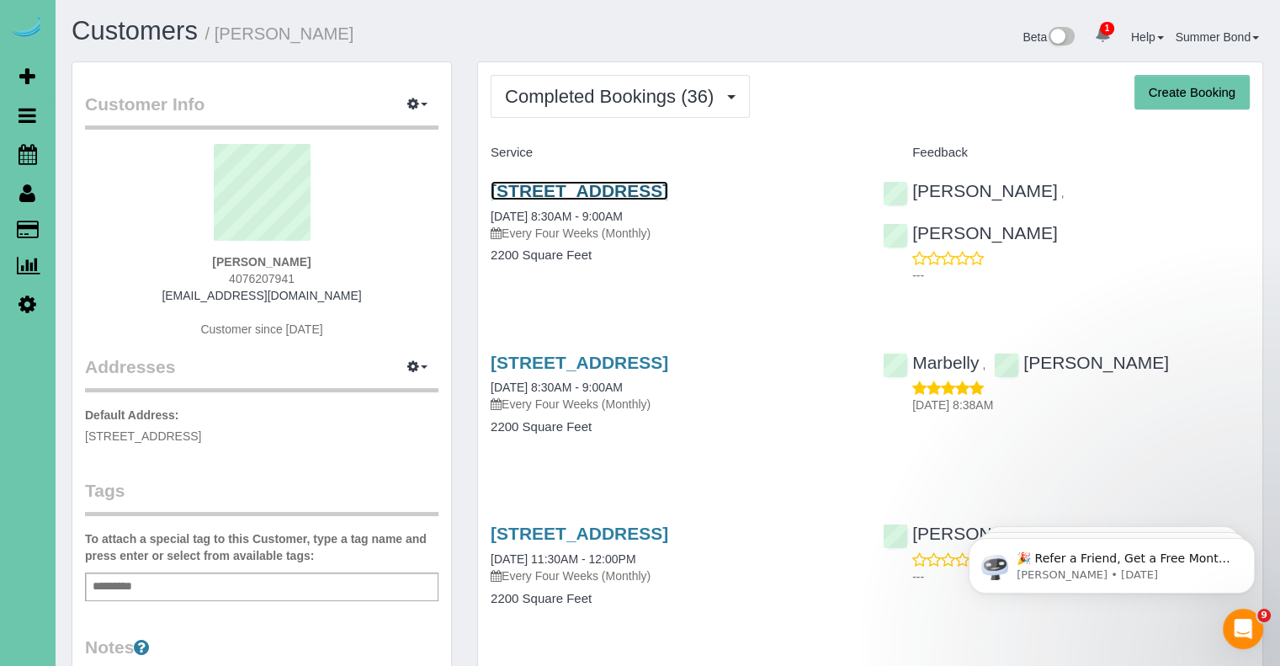
click at [515, 191] on link "6454 N 170th Ave, Omaha, NE 68116" at bounding box center [580, 190] width 178 height 19
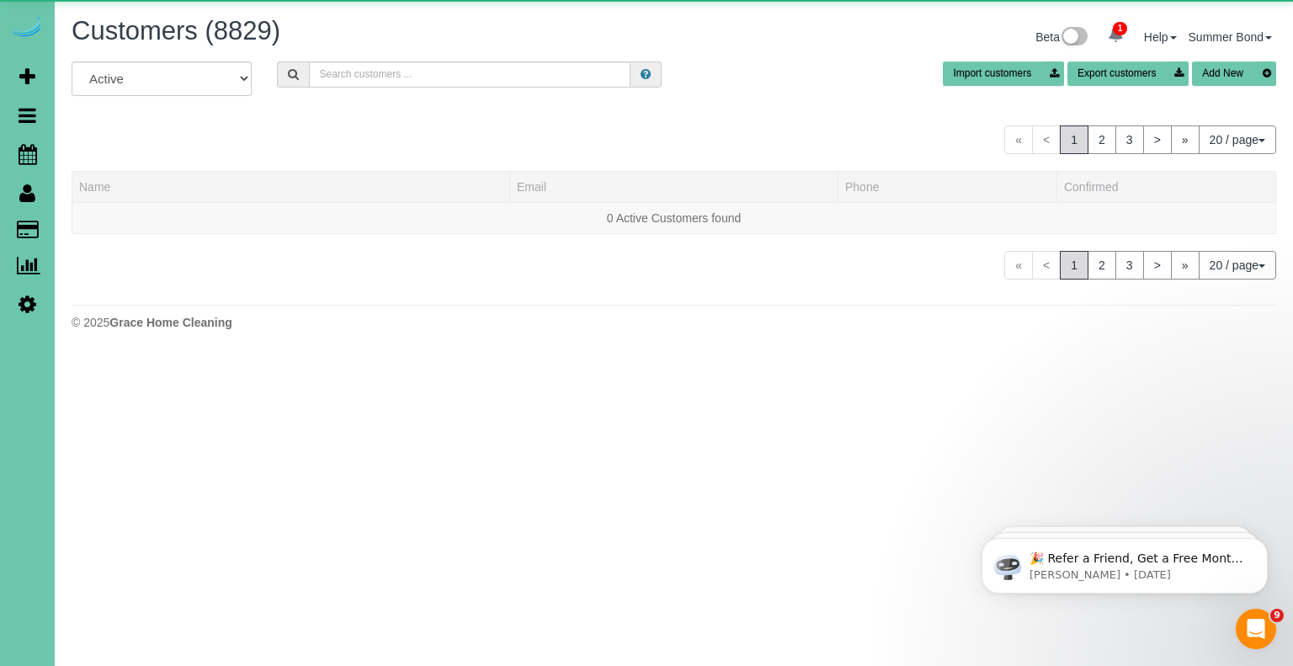
scroll to position [1027, 1279]
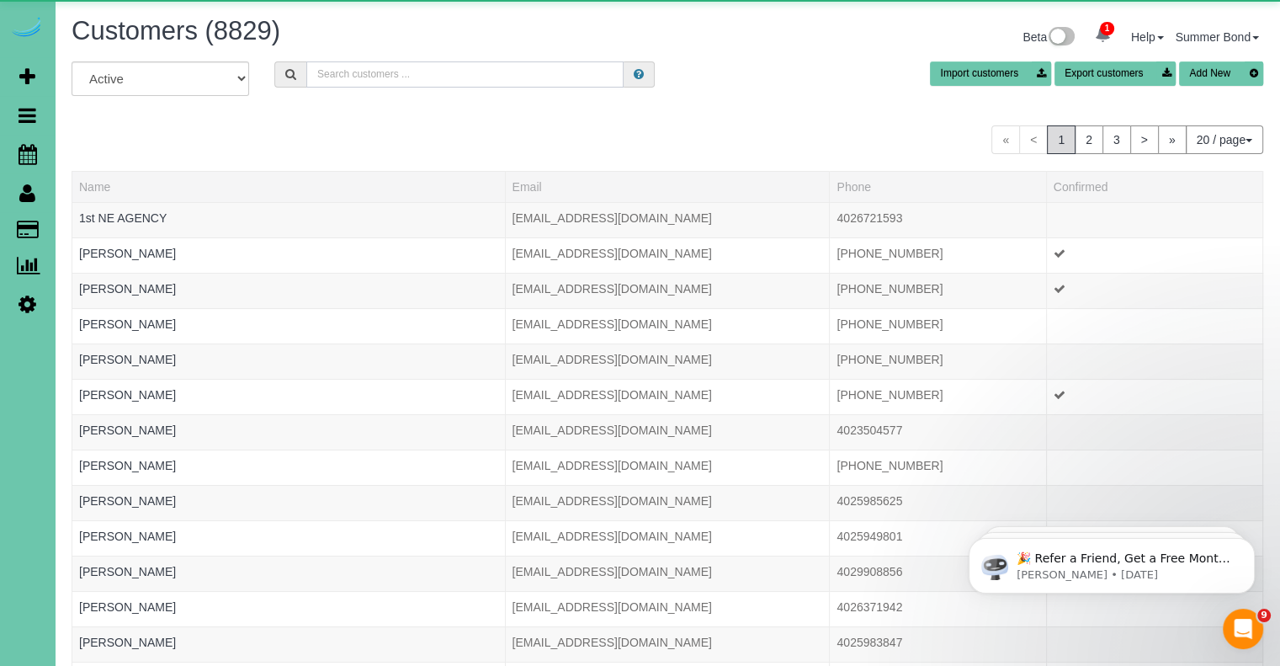
click at [374, 77] on input "text" at bounding box center [464, 74] width 317 height 26
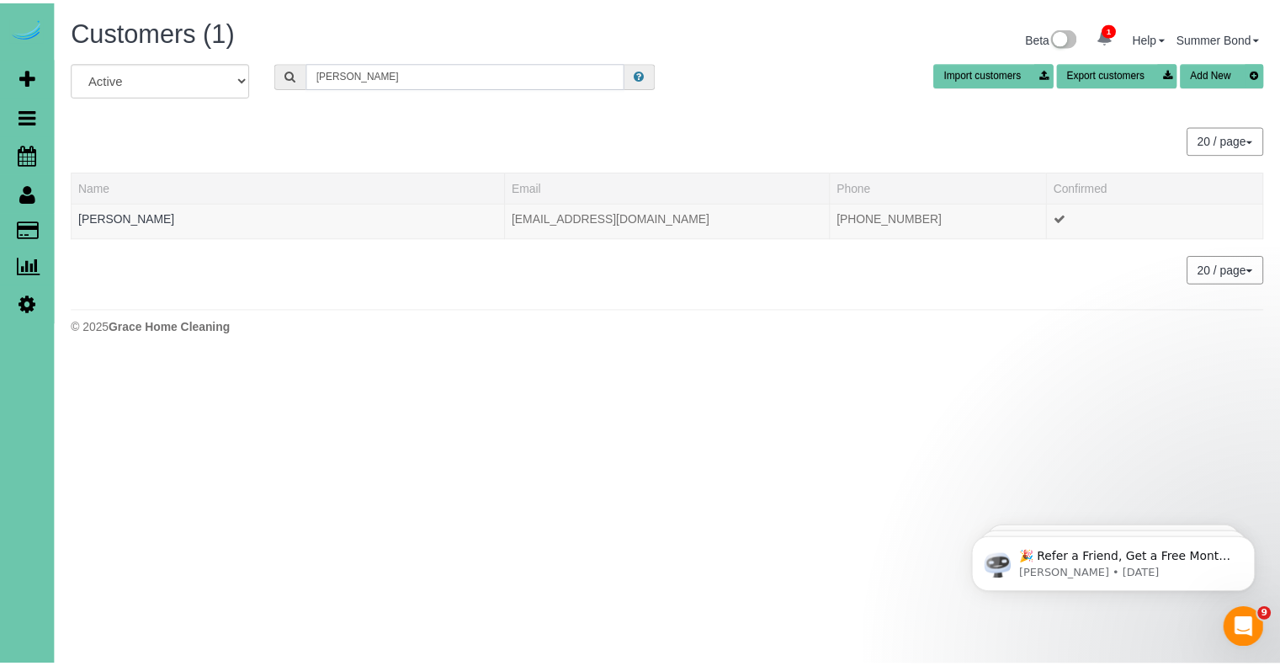
scroll to position [83789, 82855]
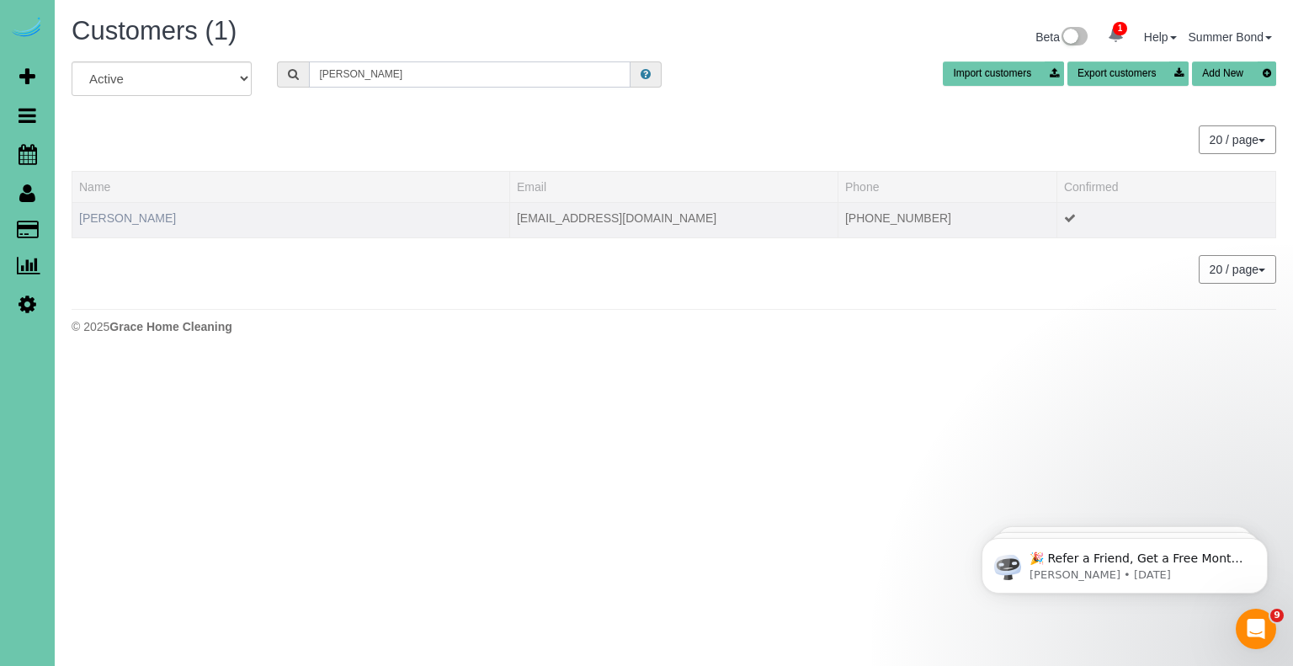
type input "Kippy King"
click at [115, 214] on link "Kippy King" at bounding box center [127, 217] width 97 height 13
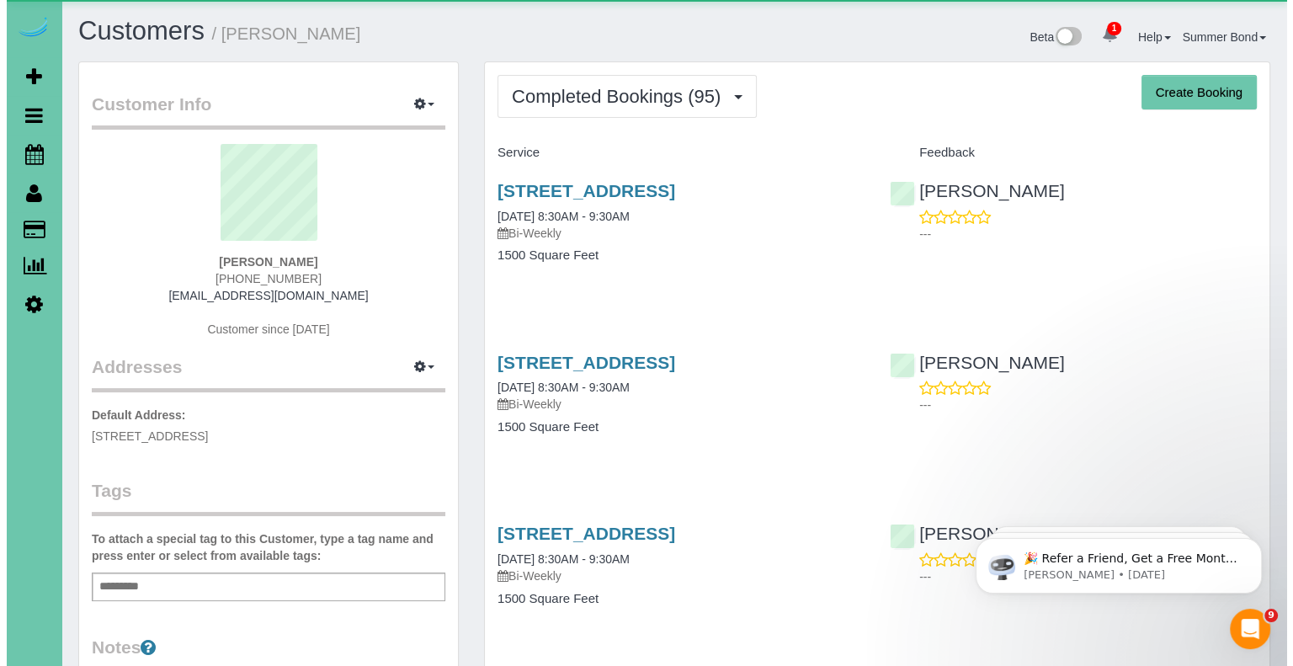
scroll to position [4698, 1279]
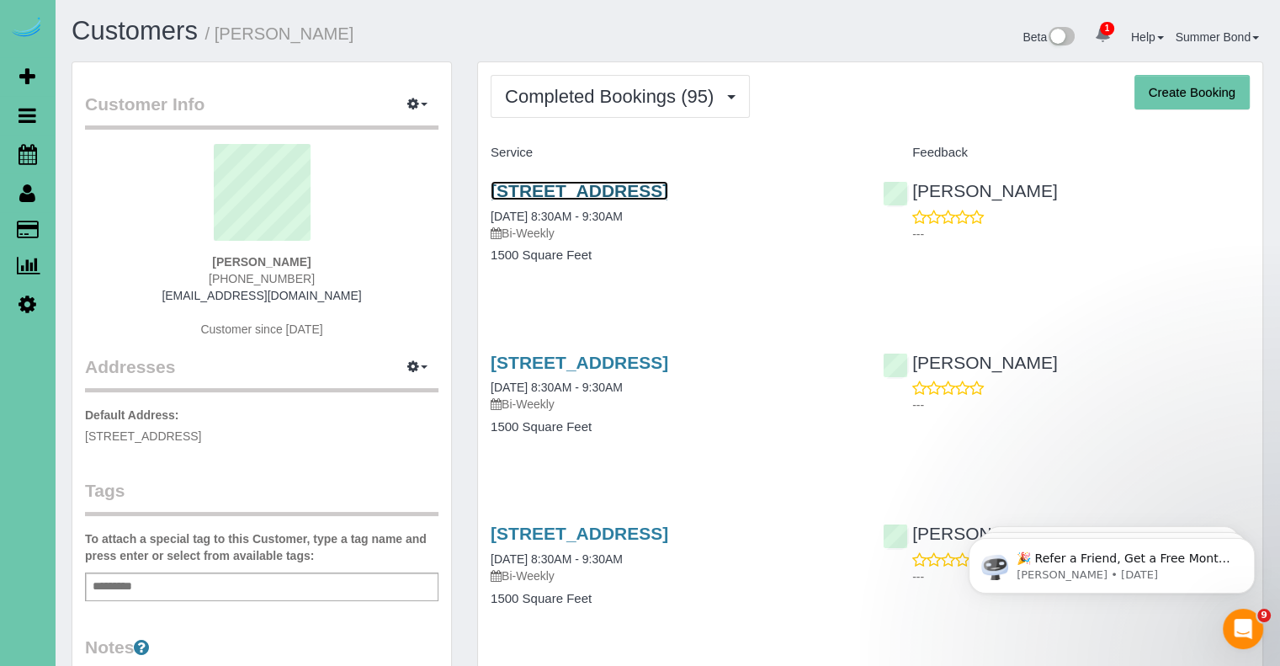
click at [519, 182] on link "555 River Front Plaza #803, Omaha, NE 68102" at bounding box center [580, 190] width 178 height 19
click at [562, 372] on link "555 River Front Plaza #803, Omaha, NE 68102" at bounding box center [580, 362] width 178 height 19
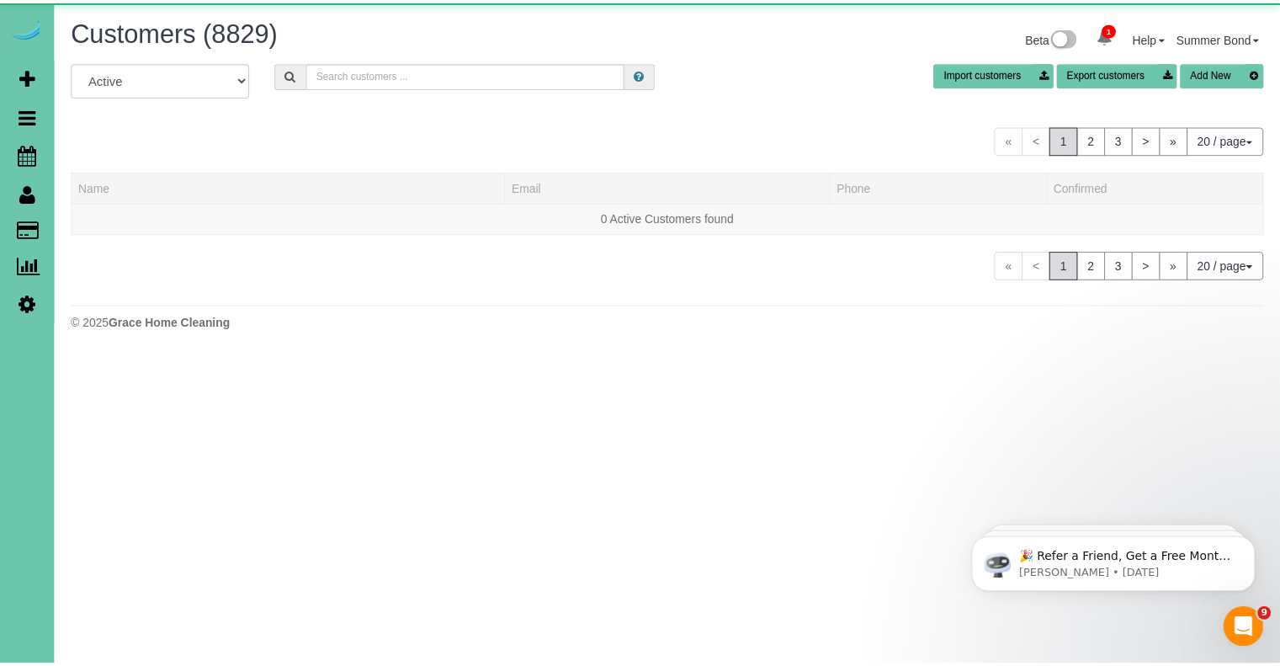
scroll to position [353, 1293]
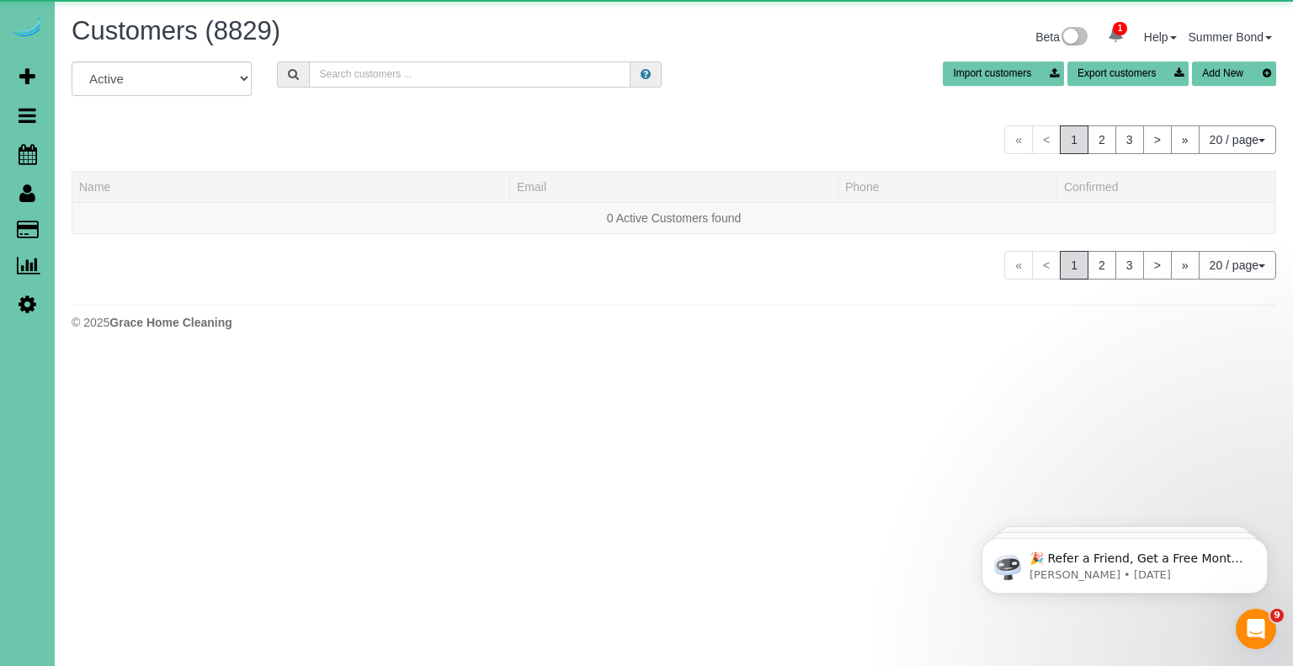
click at [369, 82] on input "text" at bounding box center [469, 74] width 321 height 26
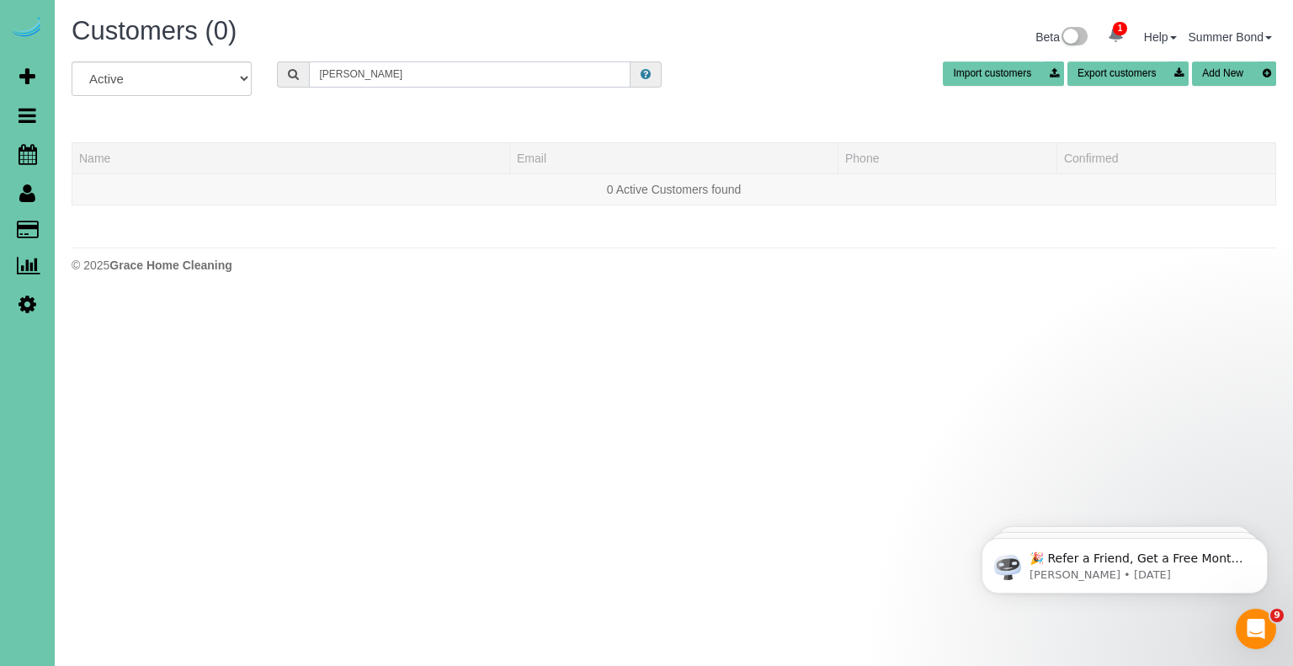
scroll to position [83851, 82855]
click at [369, 82] on input "Sue King" at bounding box center [469, 74] width 321 height 26
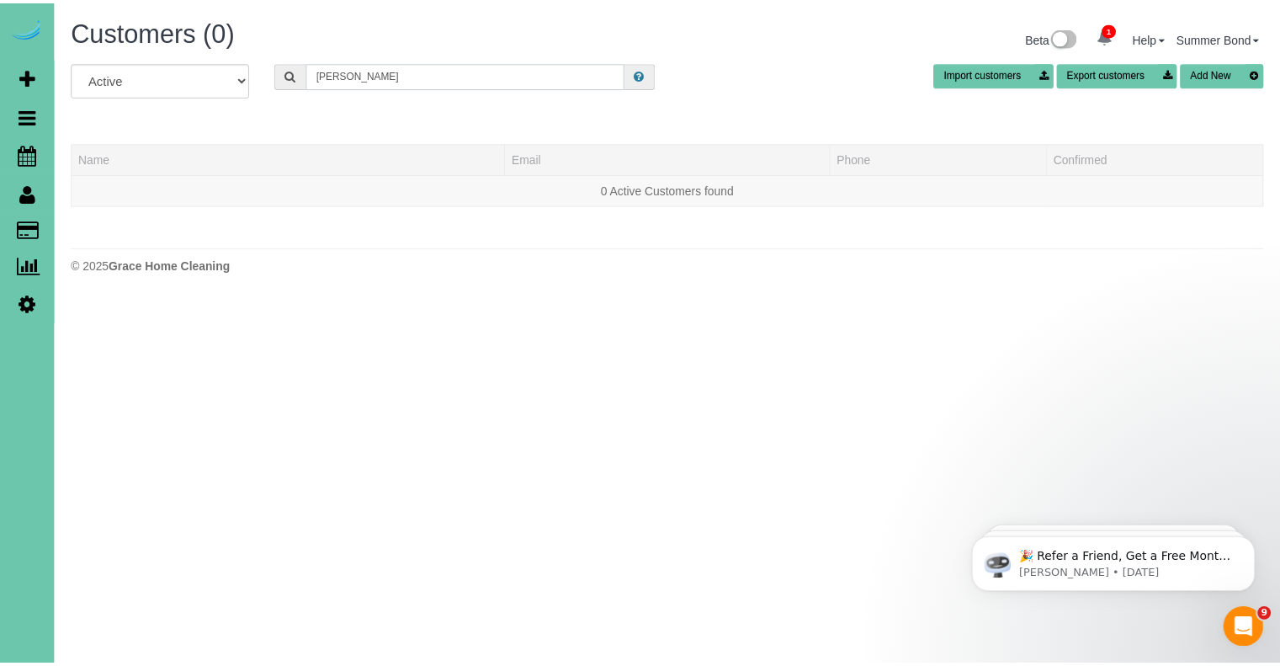
scroll to position [447, 1293]
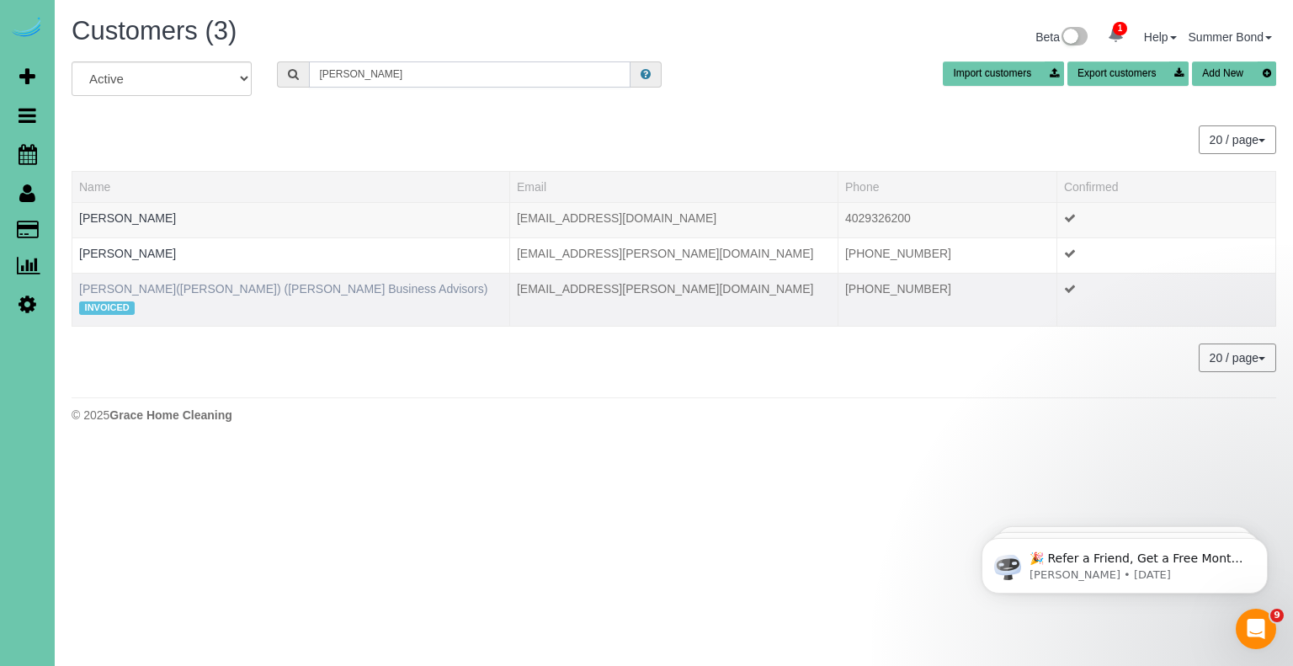
type input "Nabity"
click at [271, 286] on link "SUZI KING(NABITY) (Nabity Business Advisors)" at bounding box center [283, 288] width 408 height 13
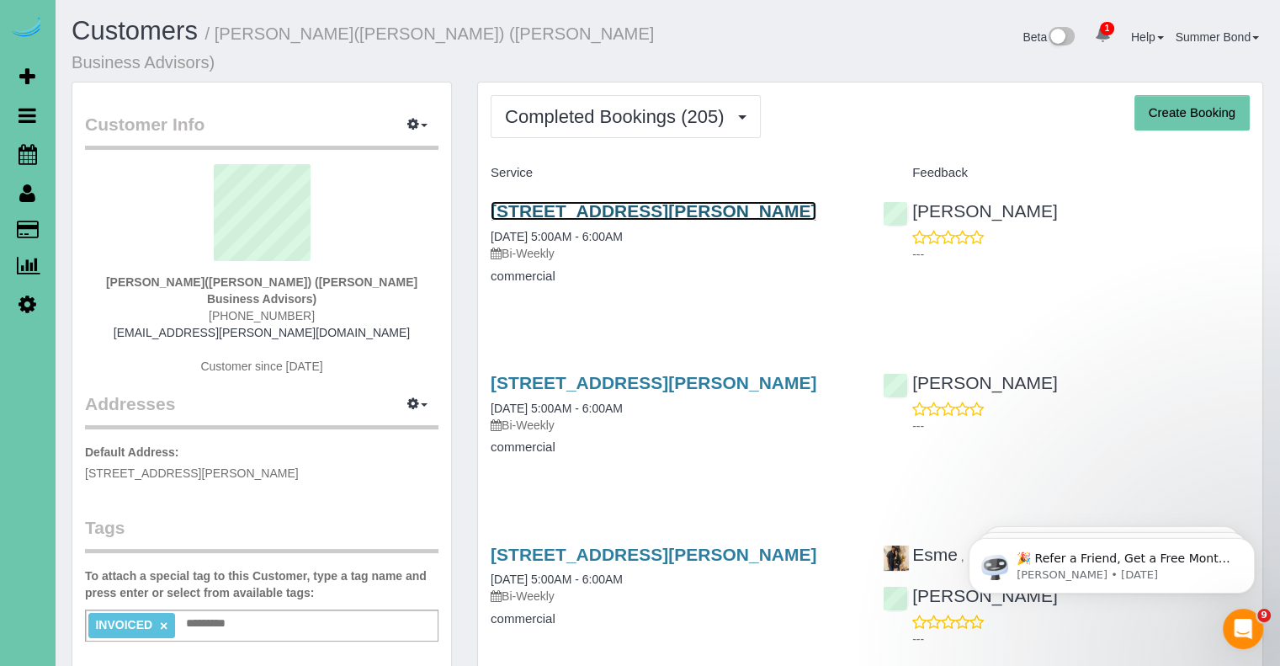
click at [537, 201] on link "9802 Nicholas Street, Omaha, NE 68114" at bounding box center [654, 210] width 326 height 19
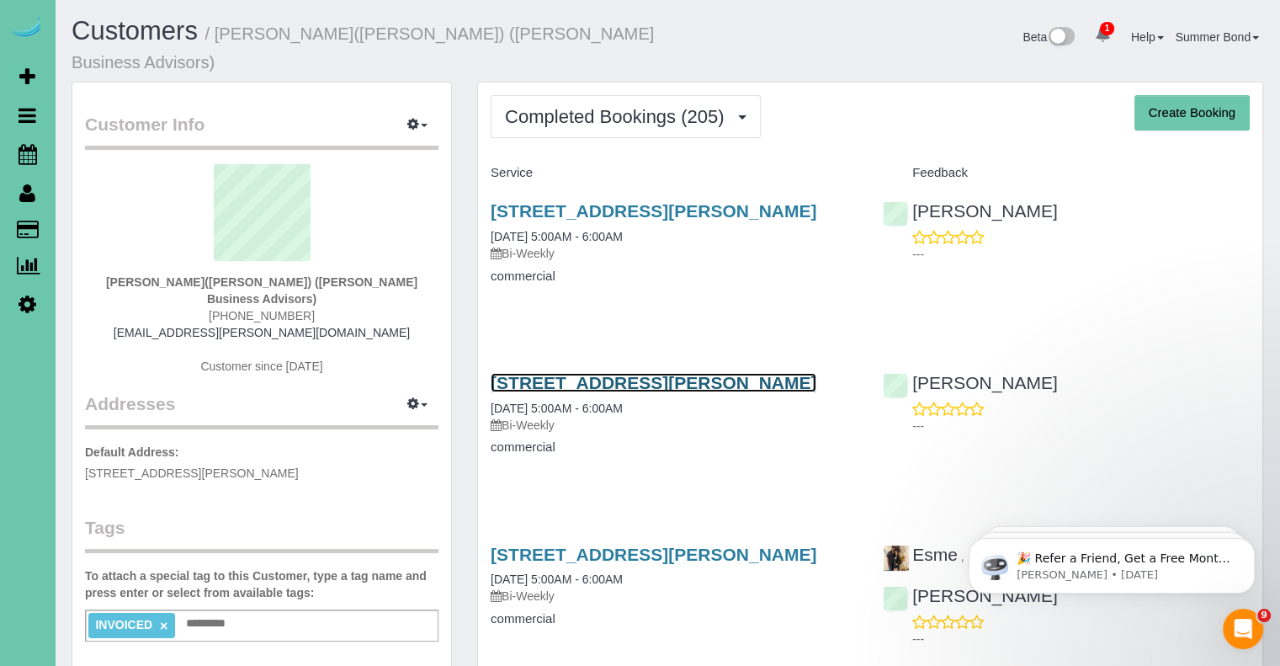
click at [540, 373] on link "9802 Nicholas Street, Omaha, NE 68114" at bounding box center [654, 382] width 326 height 19
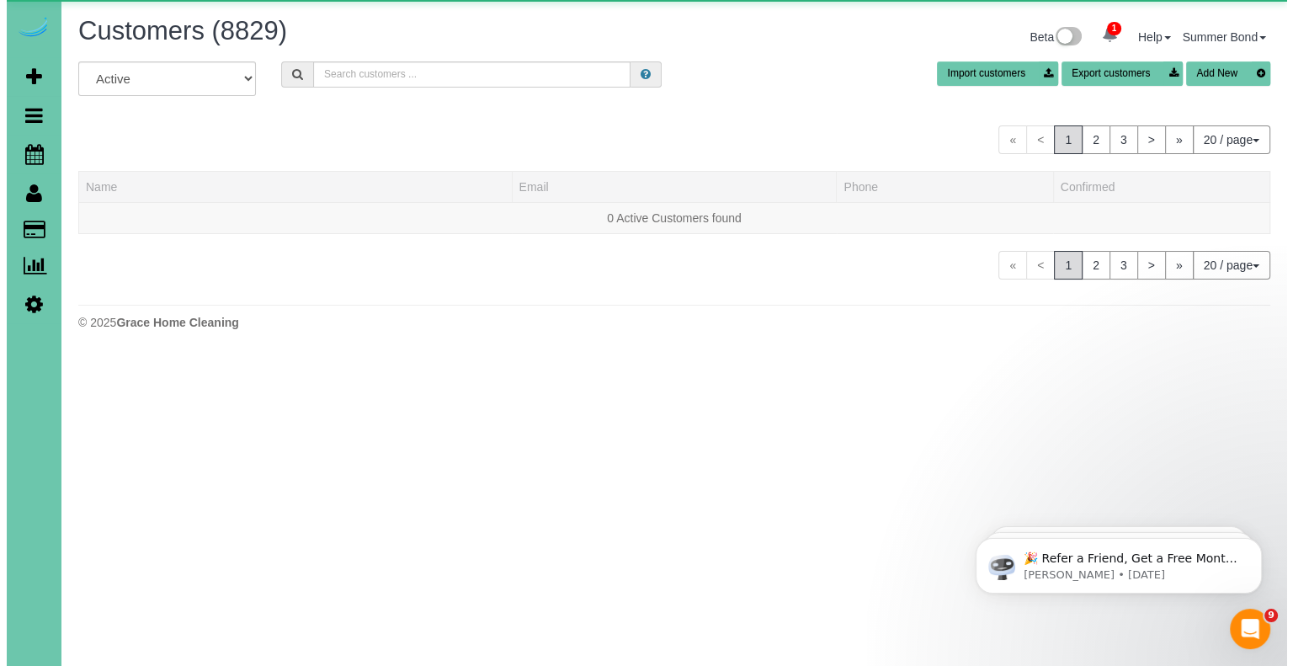
scroll to position [1027, 1279]
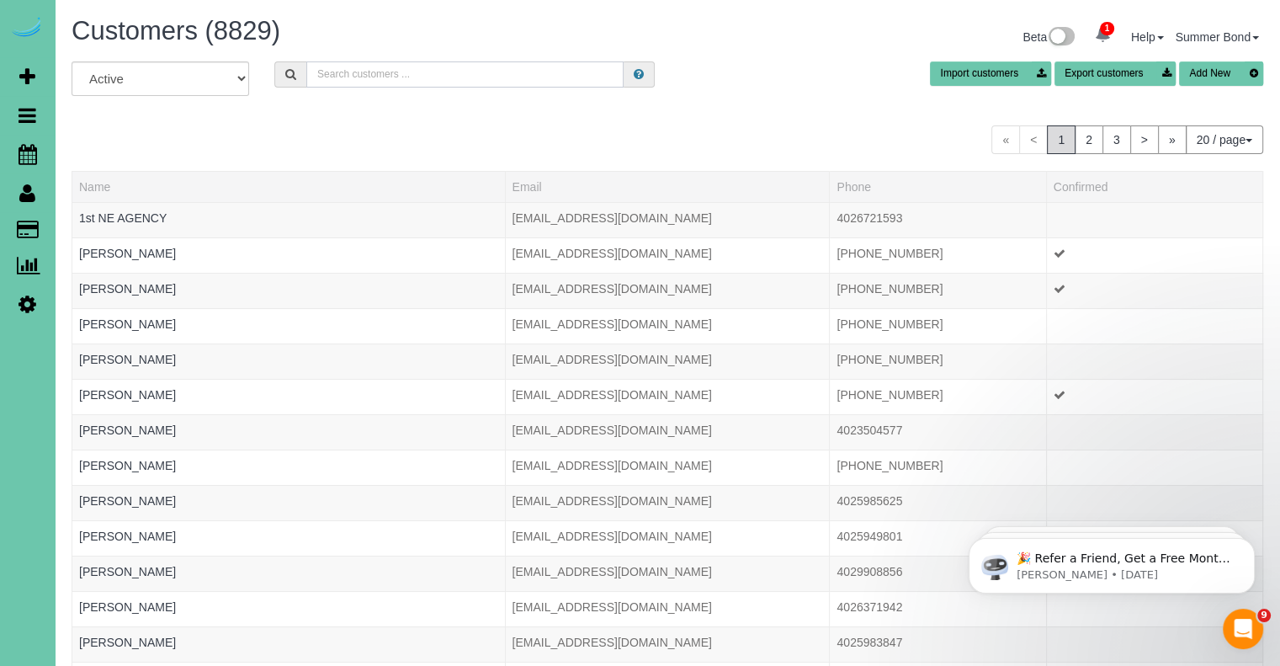
click at [369, 82] on input "text" at bounding box center [464, 74] width 317 height 26
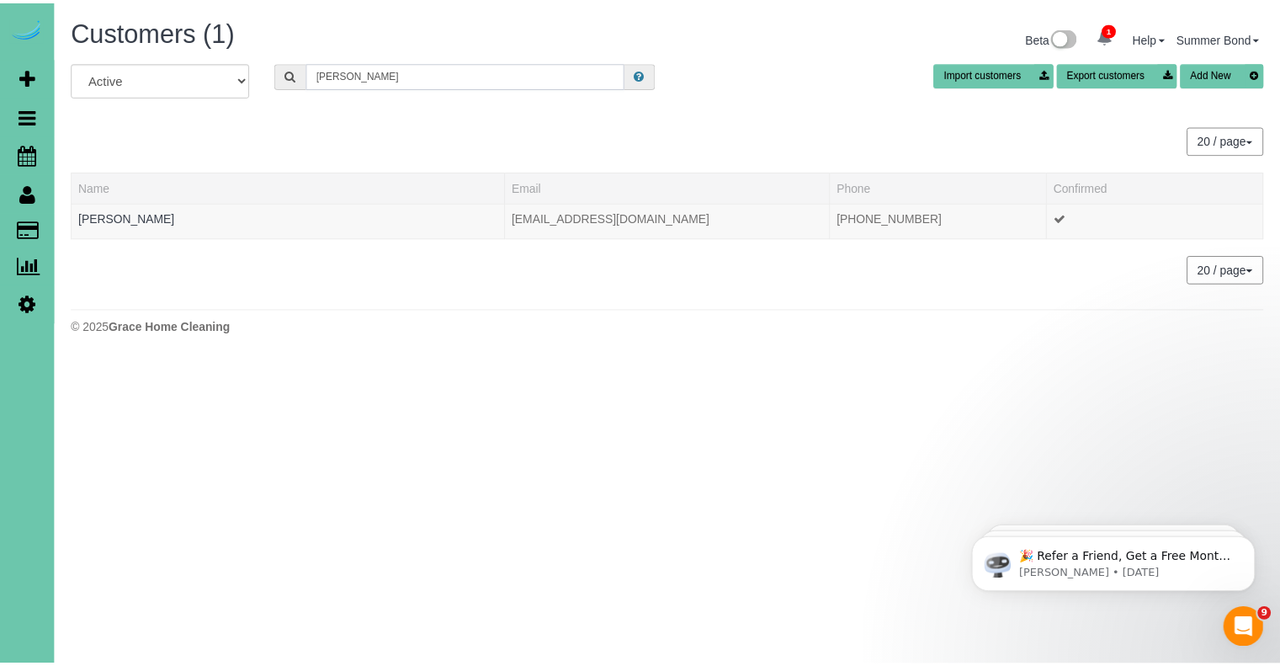
scroll to position [83789, 82855]
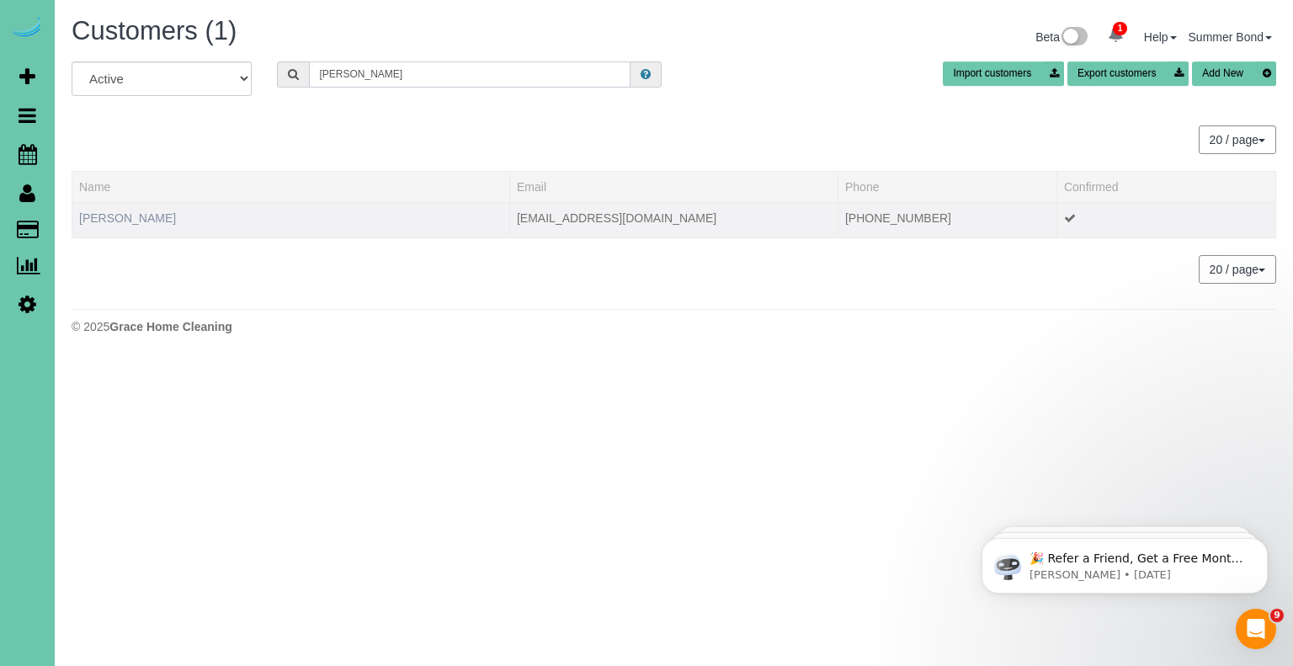
type input "Pilar Kinney"
click at [104, 222] on link "Pilar Kinney" at bounding box center [127, 217] width 97 height 13
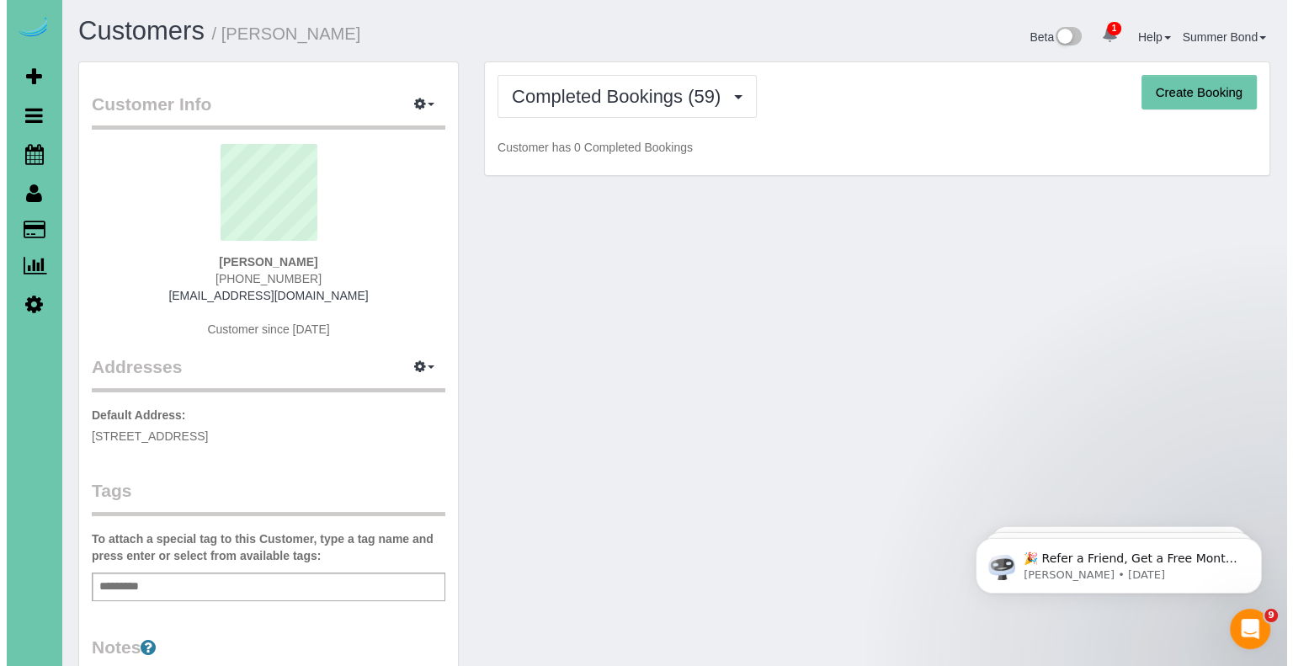
scroll to position [4538, 1279]
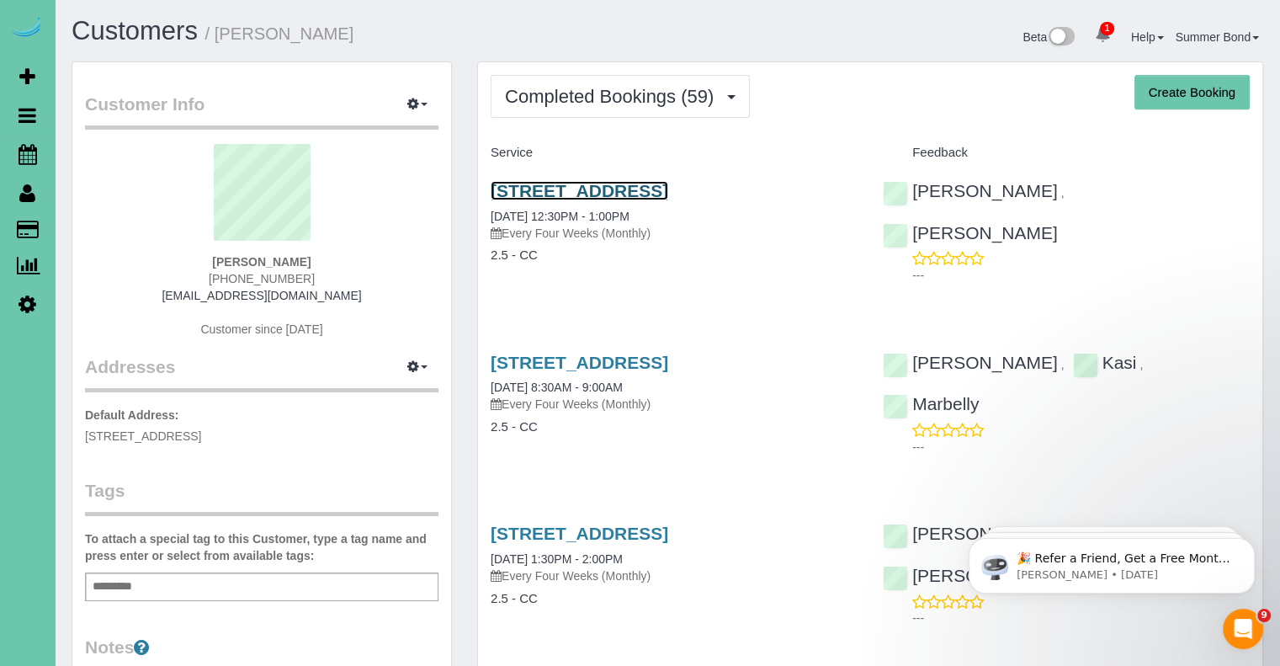
click at [643, 199] on link "16652 S 219th Plaza, Gretna, NE 68028" at bounding box center [580, 190] width 178 height 19
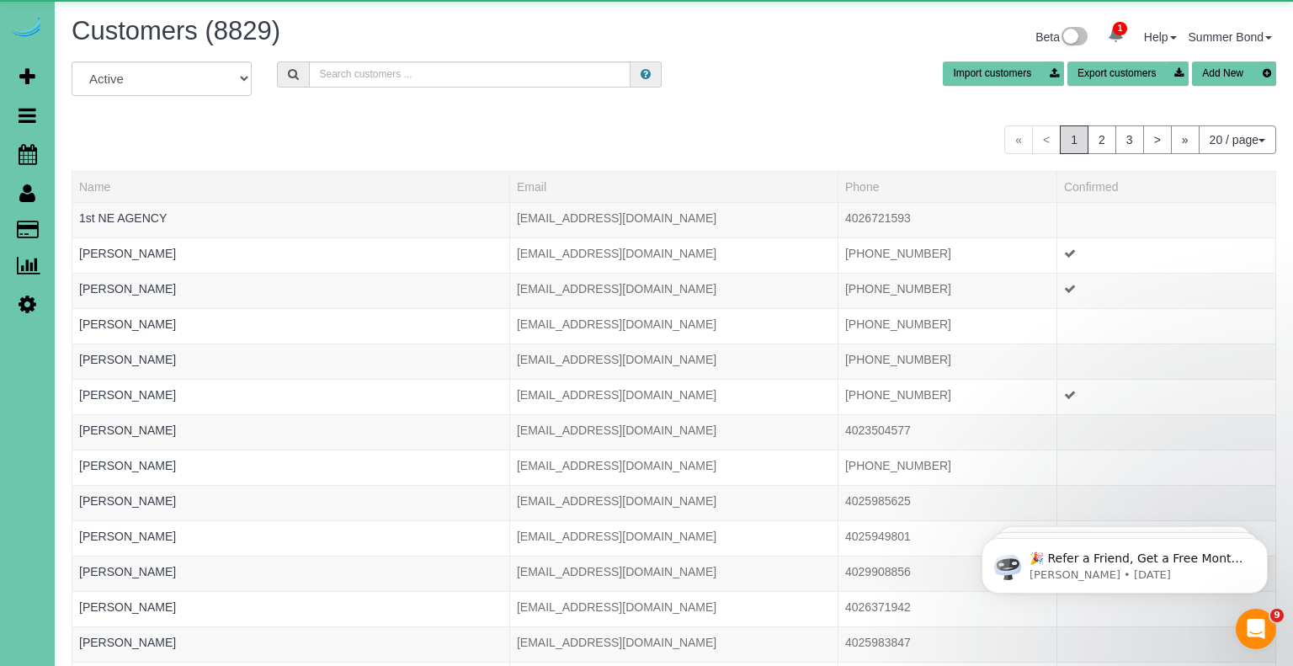
scroll to position [1027, 1279]
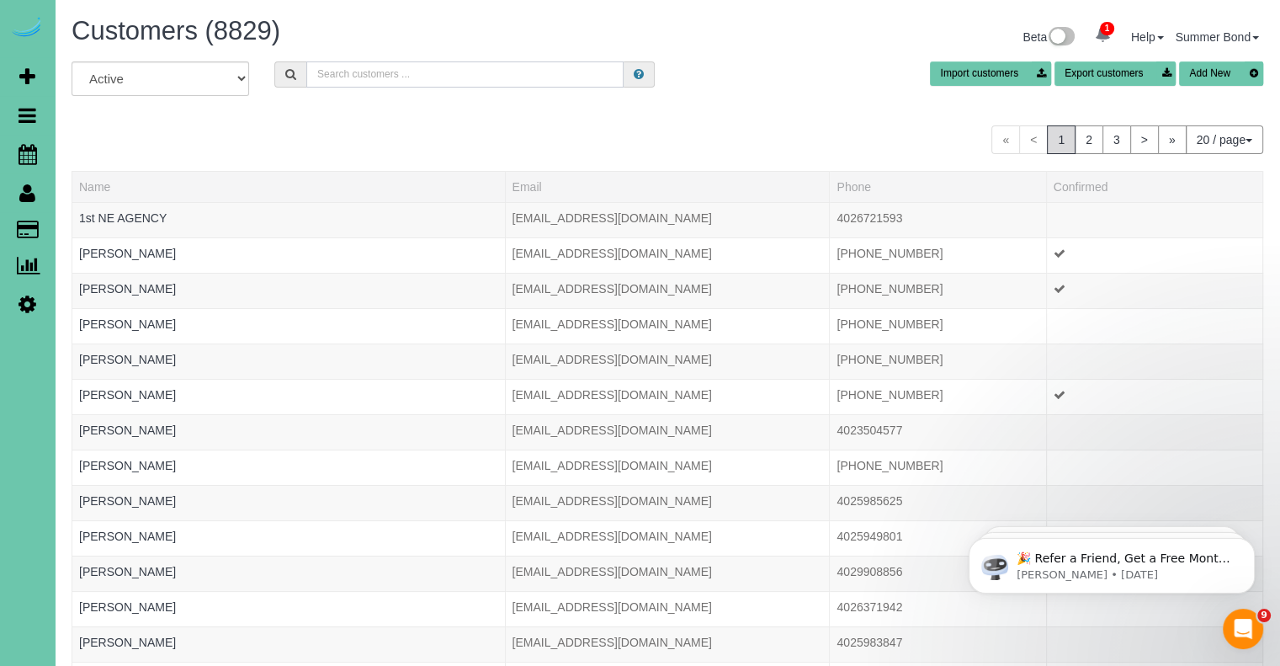
click at [358, 74] on input "text" at bounding box center [464, 74] width 317 height 26
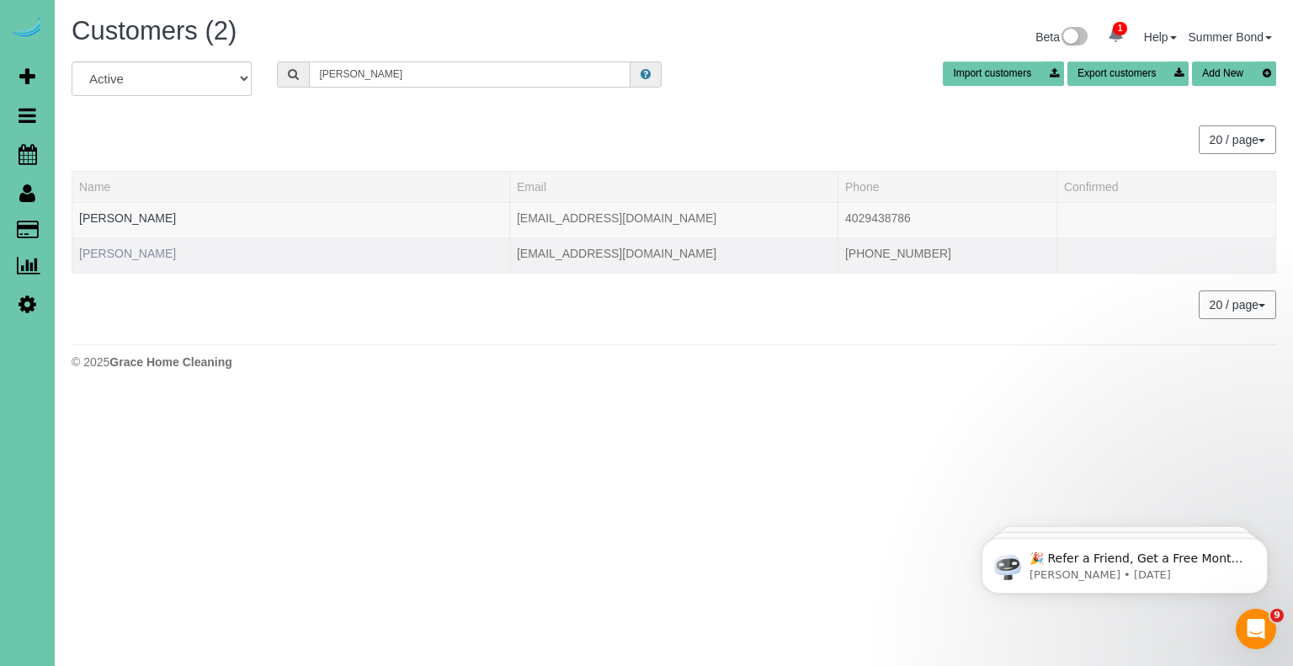
type input "[PERSON_NAME]"
click at [119, 248] on link "Megan Kirwan" at bounding box center [127, 253] width 97 height 13
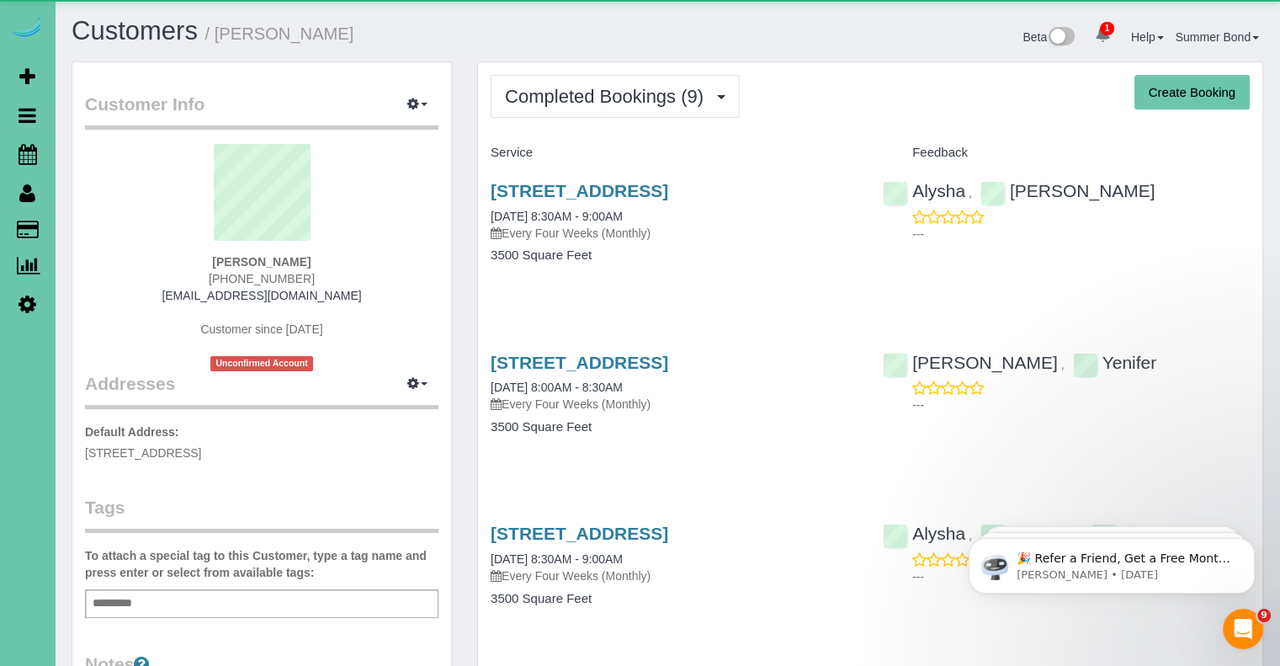
scroll to position [1821, 1279]
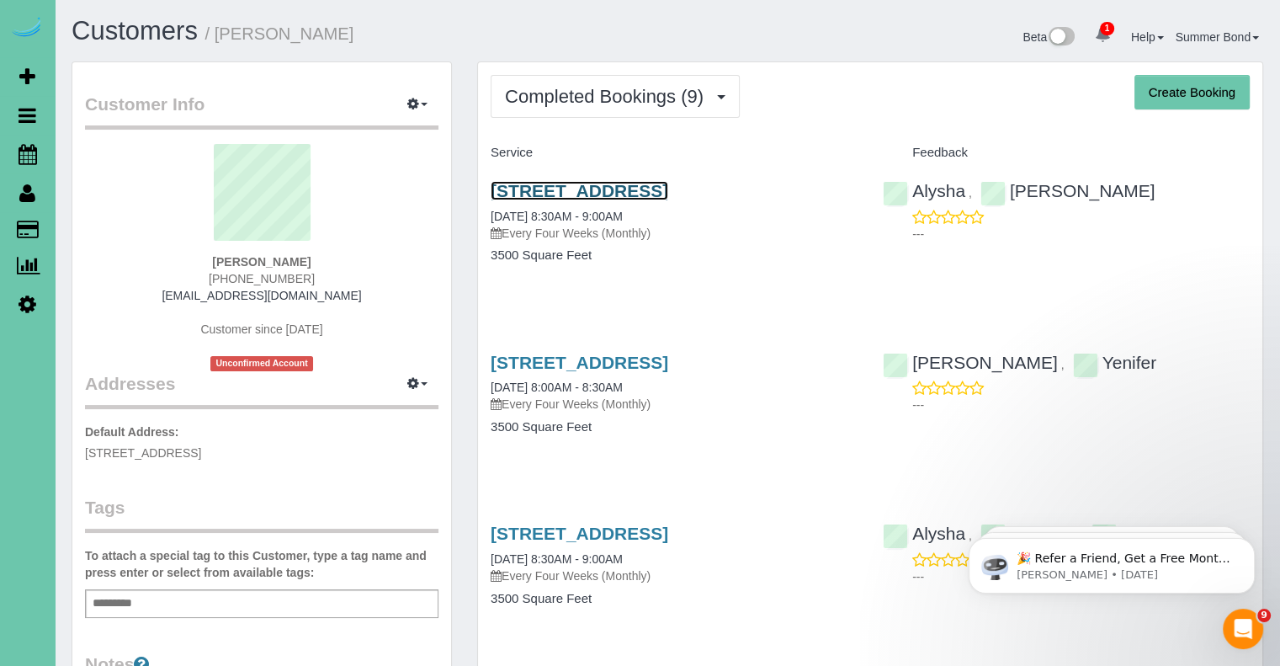
click at [533, 188] on link "6408 N 153rd St, Omaha, NE 68116" at bounding box center [580, 190] width 178 height 19
click at [564, 365] on link "6408 N 153rd St, Omaha, NE 68116" at bounding box center [580, 362] width 178 height 19
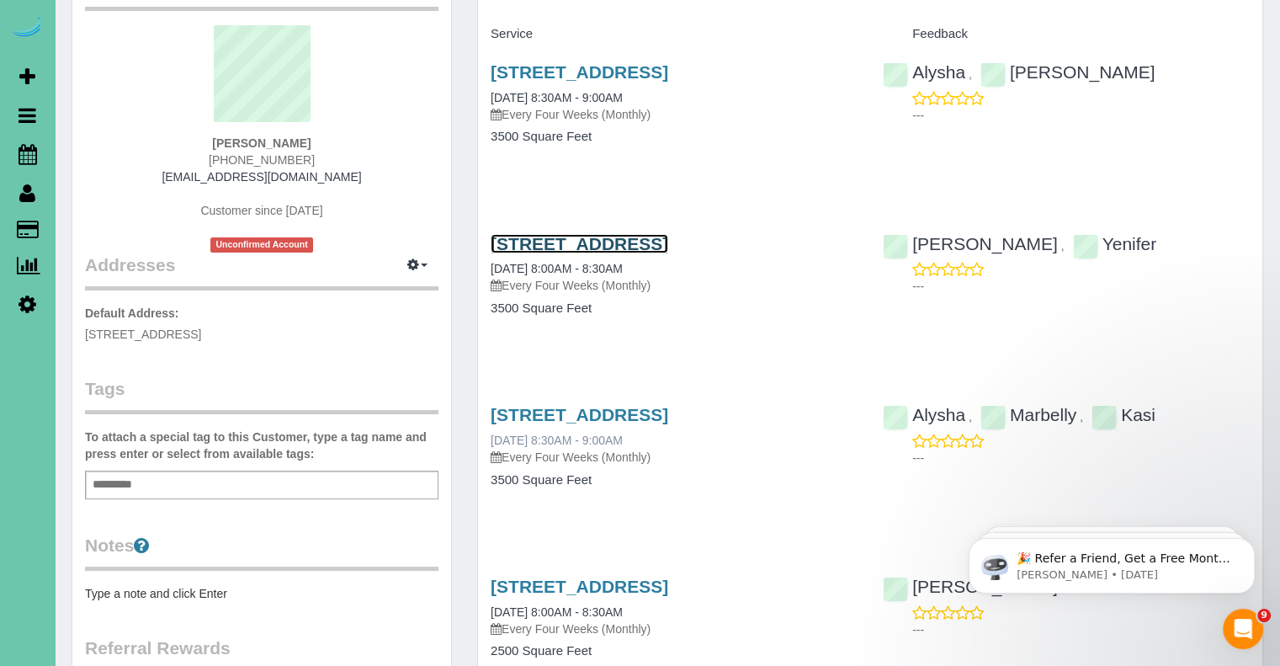
scroll to position [168, 0]
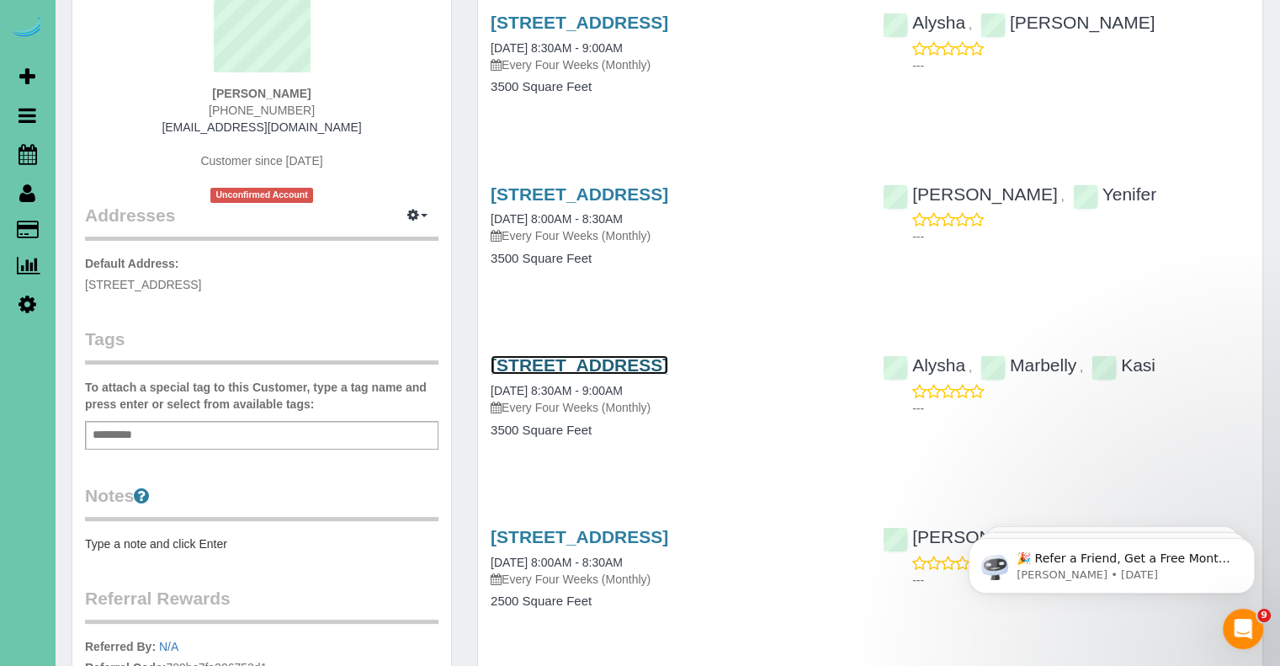
click at [636, 371] on link "6408 N 153rd St, Omaha, NE 68116" at bounding box center [580, 364] width 178 height 19
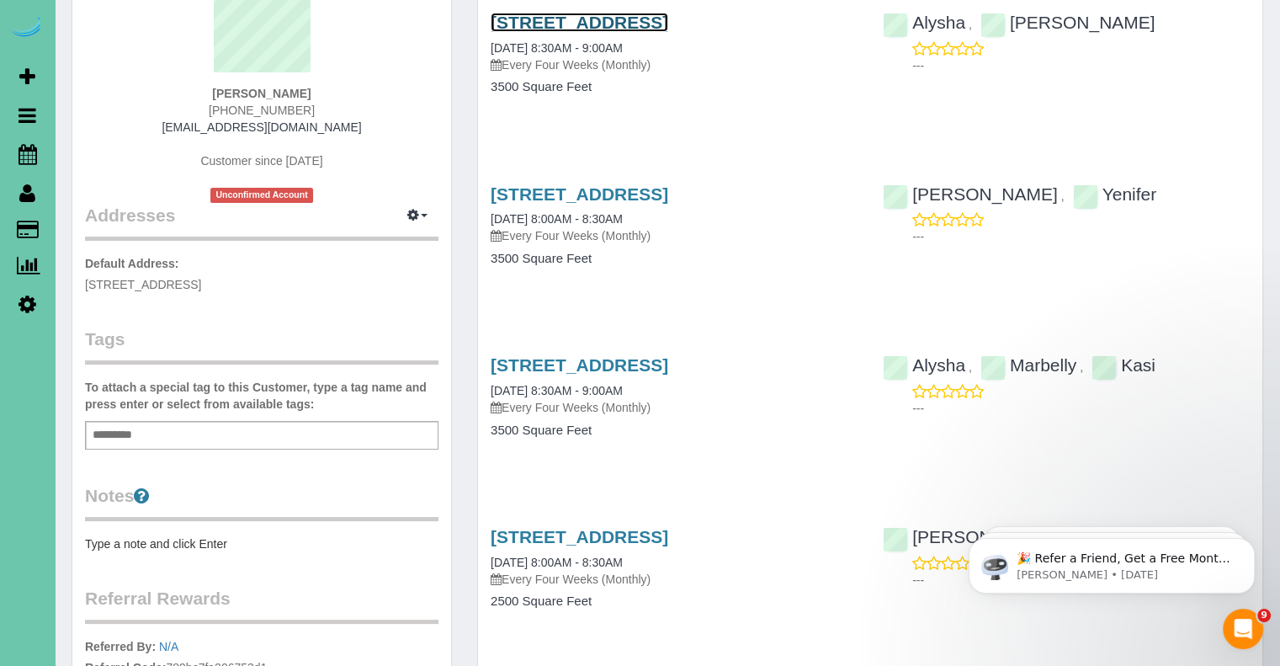
click at [536, 26] on link "6408 N 153rd St, Omaha, NE 68116" at bounding box center [580, 22] width 178 height 19
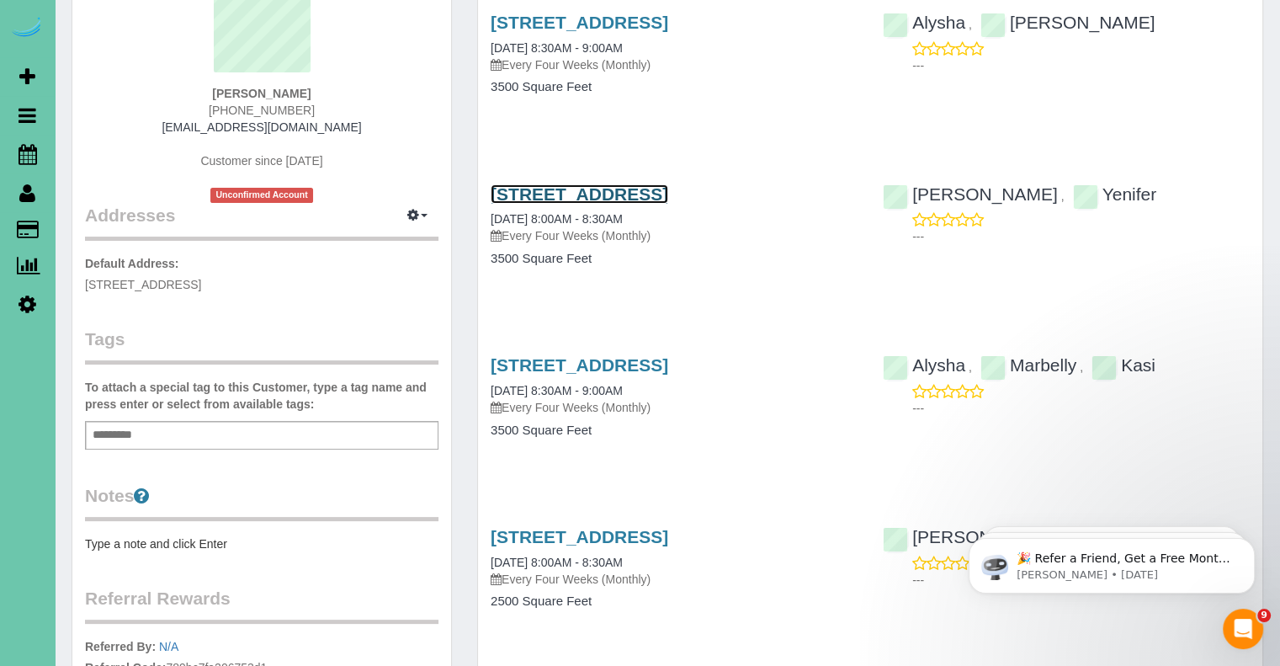
click at [590, 201] on link "6408 N 153rd St, Omaha, NE 68116" at bounding box center [580, 193] width 178 height 19
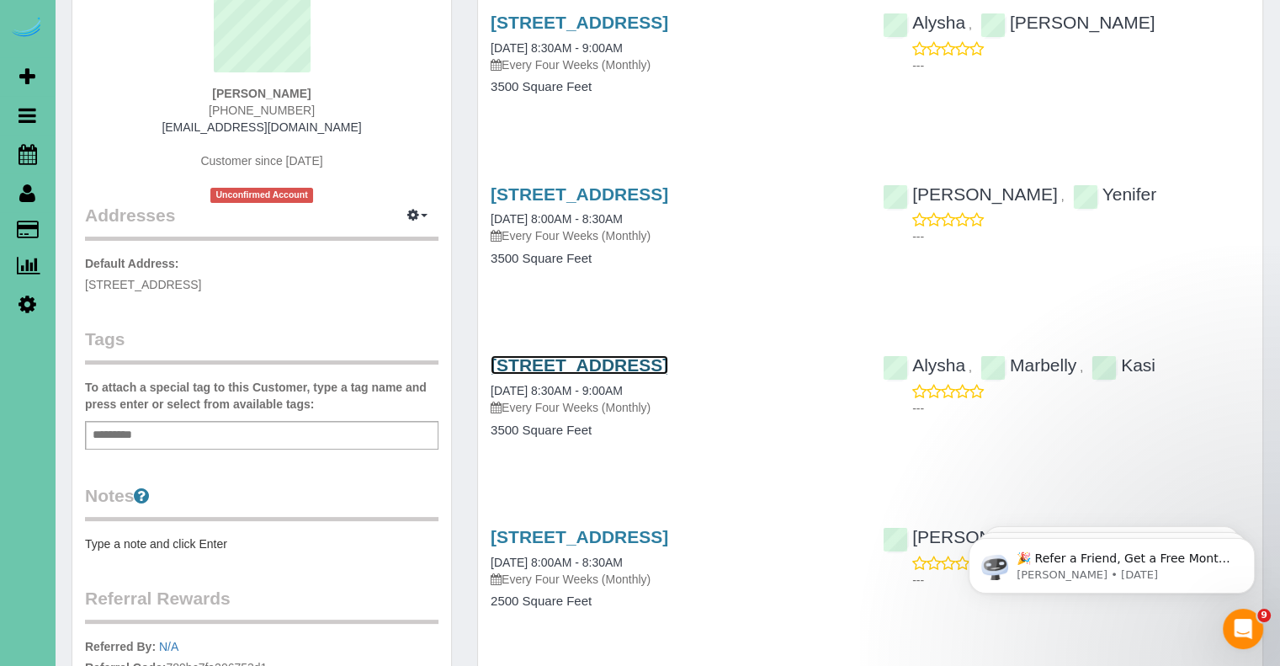
click at [623, 355] on link "6408 N 153rd St, Omaha, NE 68116" at bounding box center [580, 364] width 178 height 19
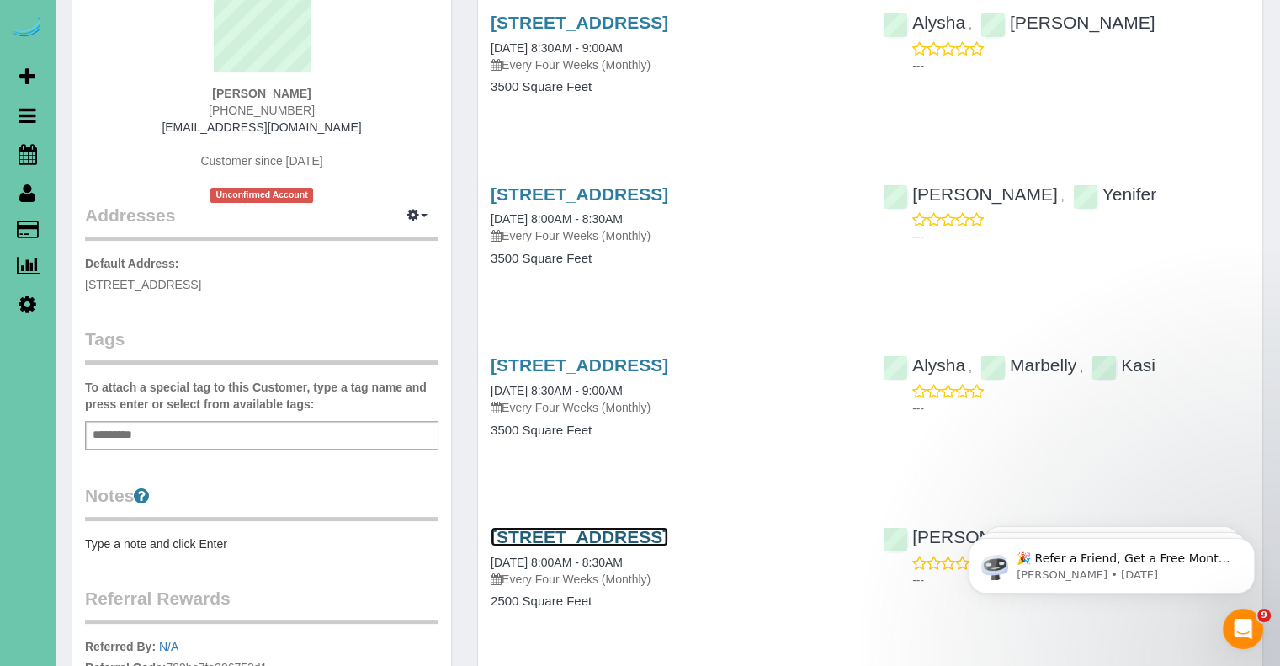
click at [662, 536] on link "6408 N 153rd St, Omaha, NE 68116" at bounding box center [580, 536] width 178 height 19
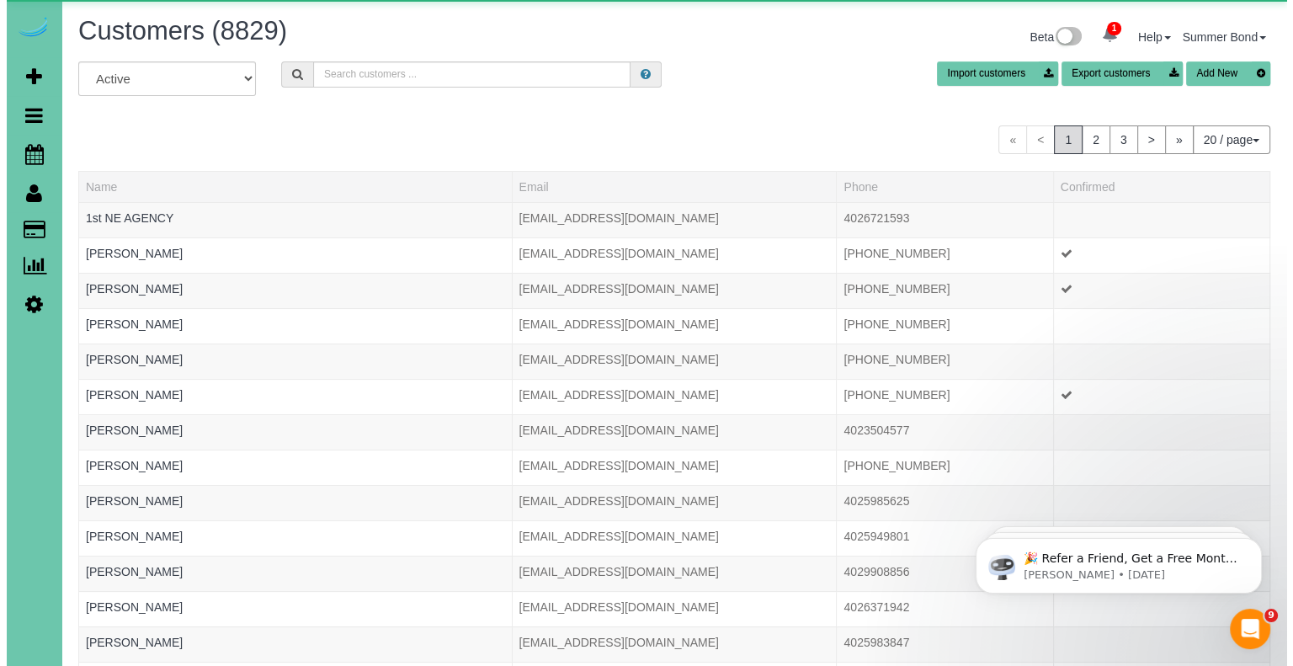
scroll to position [1027, 1279]
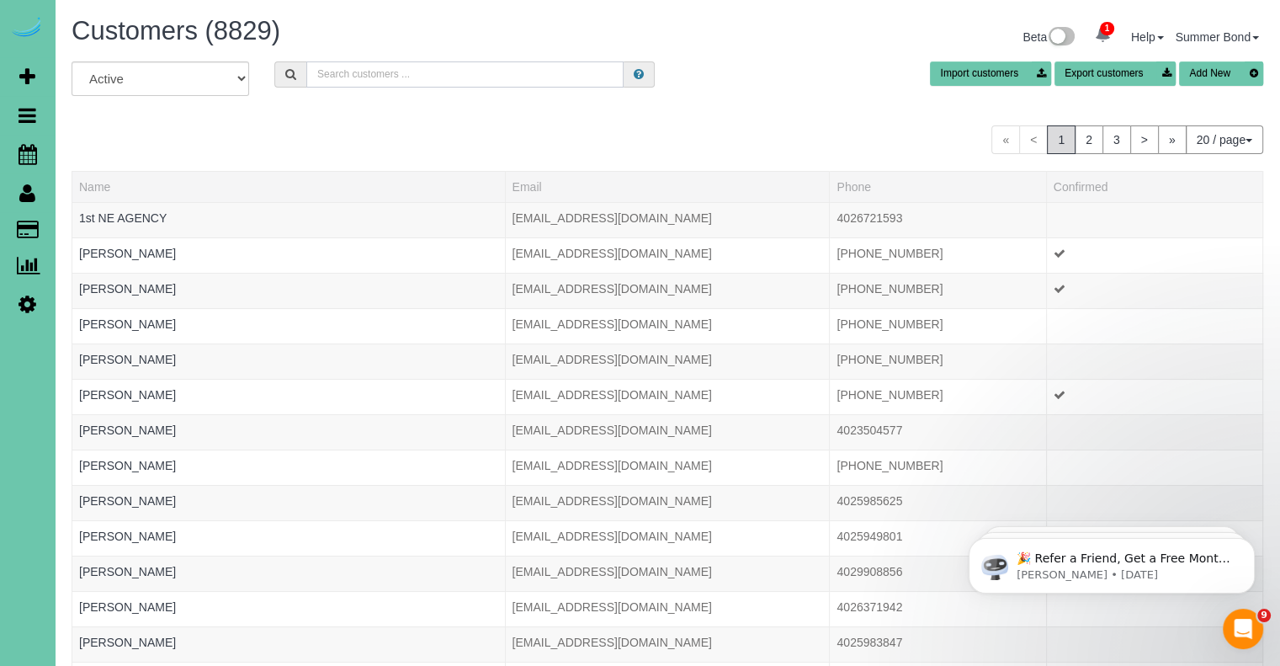
click at [407, 76] on input "text" at bounding box center [464, 74] width 317 height 26
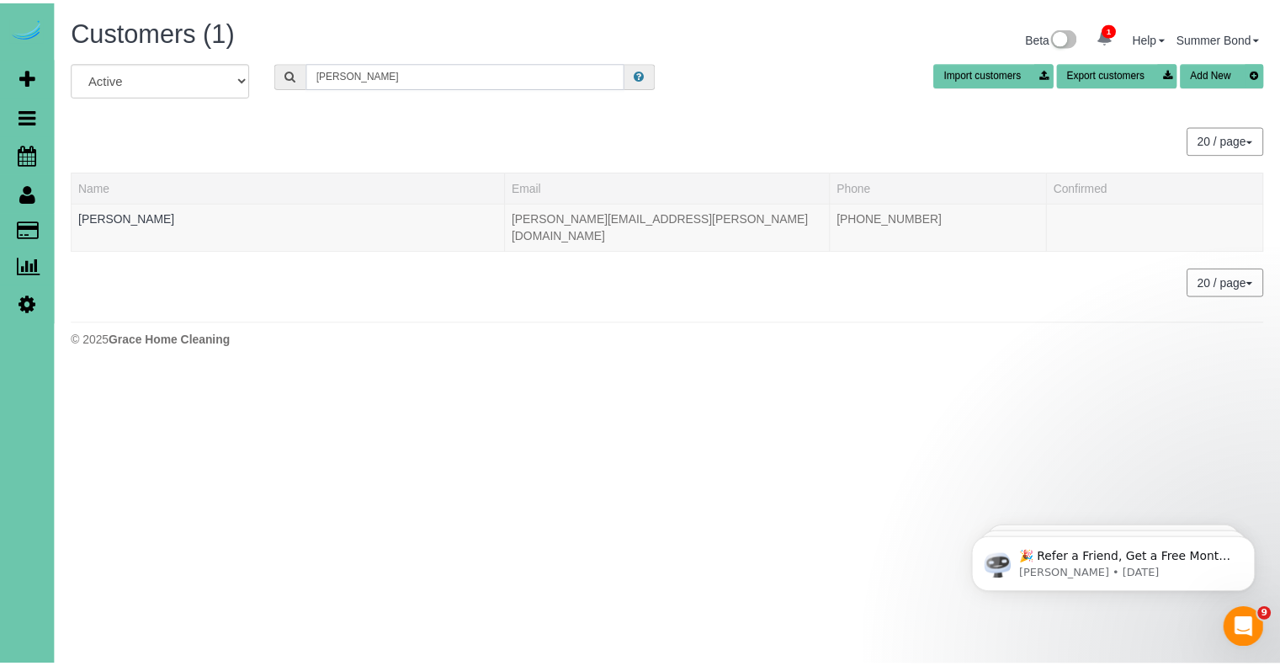
scroll to position [83789, 82855]
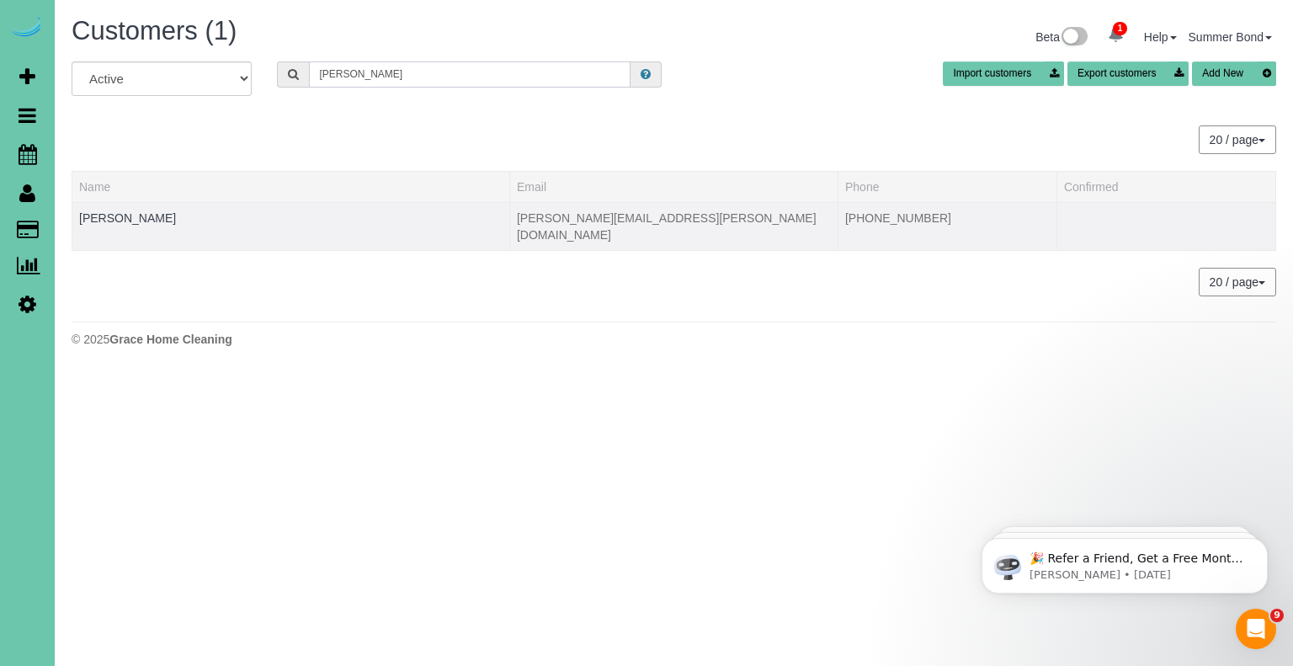
type input "Klepper"
click at [108, 224] on td "Adam Klepper" at bounding box center [291, 226] width 438 height 48
click at [111, 215] on link "Adam Klepper" at bounding box center [127, 217] width 97 height 13
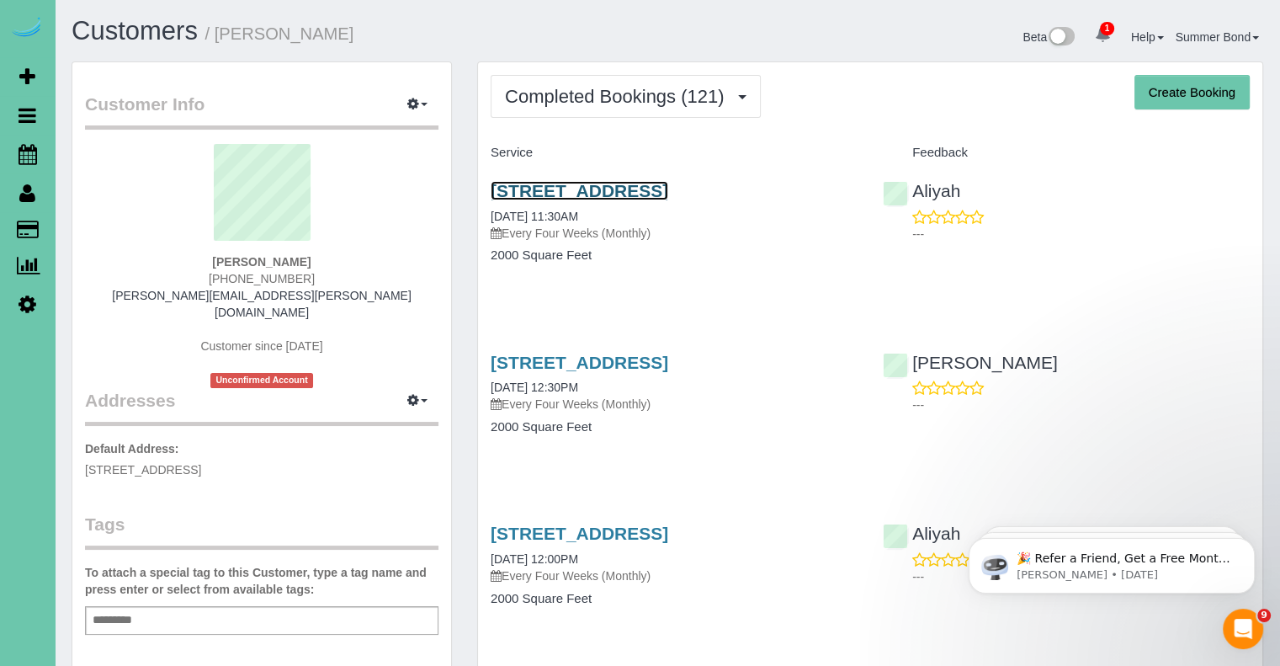
click at [555, 188] on link "5016 Western Ave, Omaha, NE 68132" at bounding box center [580, 190] width 178 height 19
click at [624, 365] on link "5016 Western Ave, Omaha, NE 68132" at bounding box center [580, 362] width 178 height 19
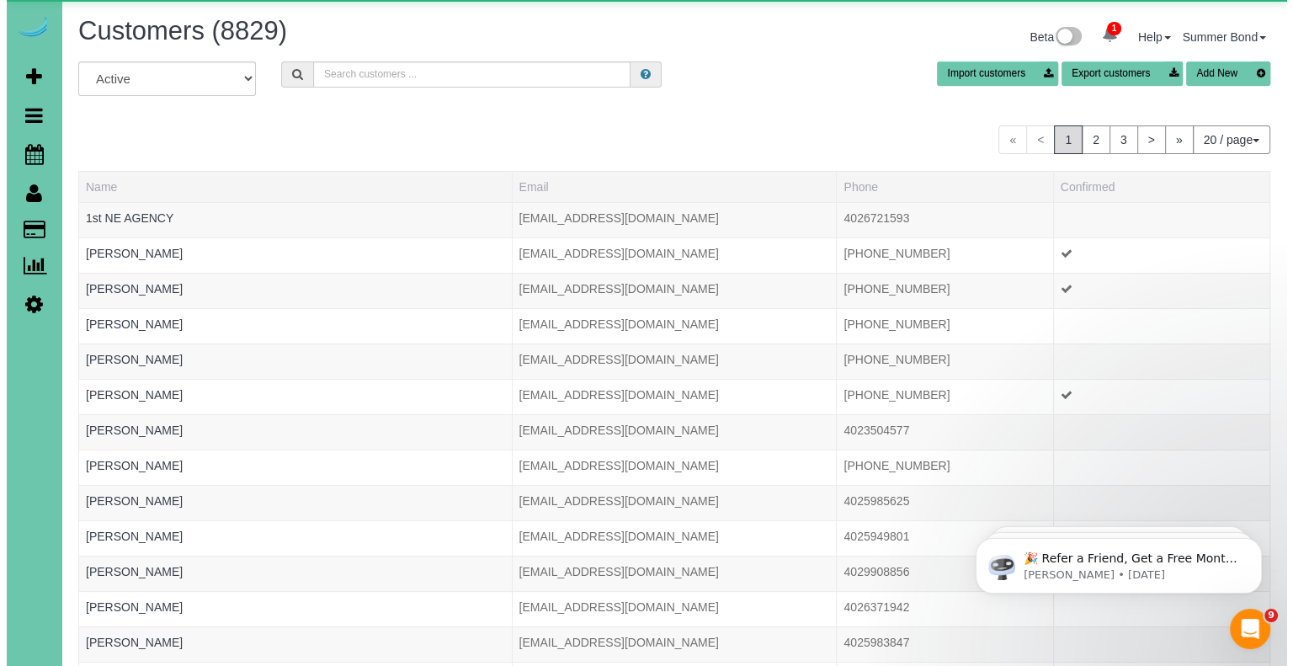
scroll to position [1027, 1279]
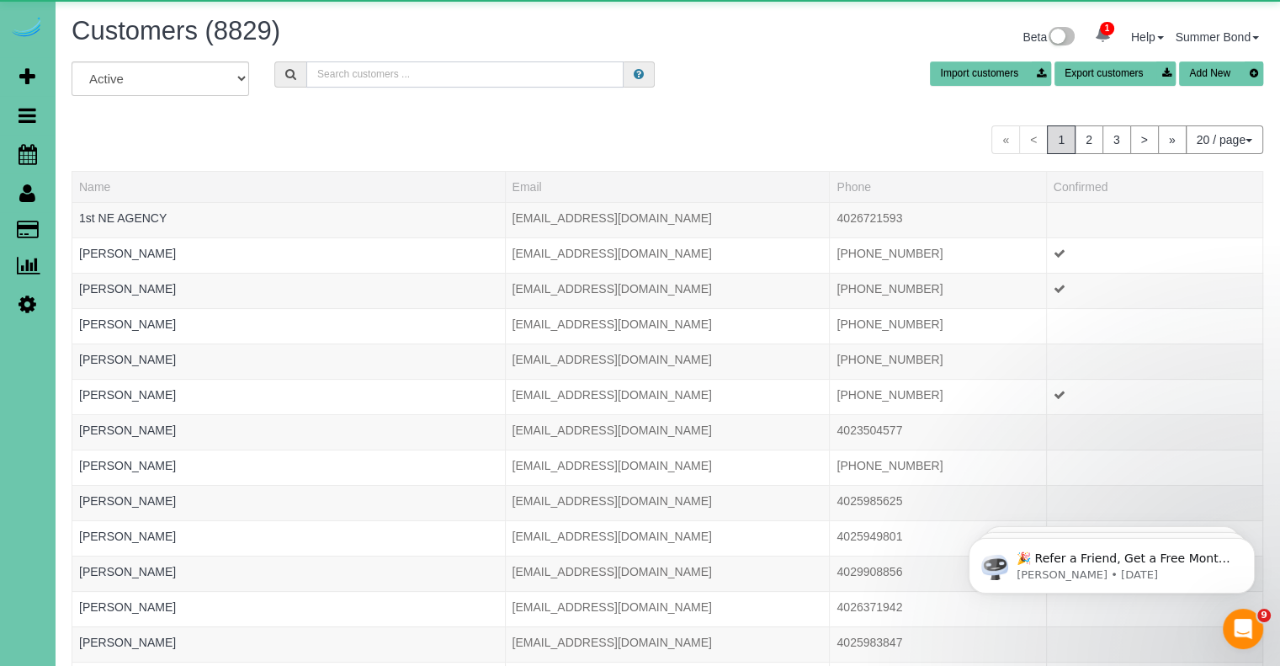
click at [372, 78] on input "text" at bounding box center [464, 74] width 317 height 26
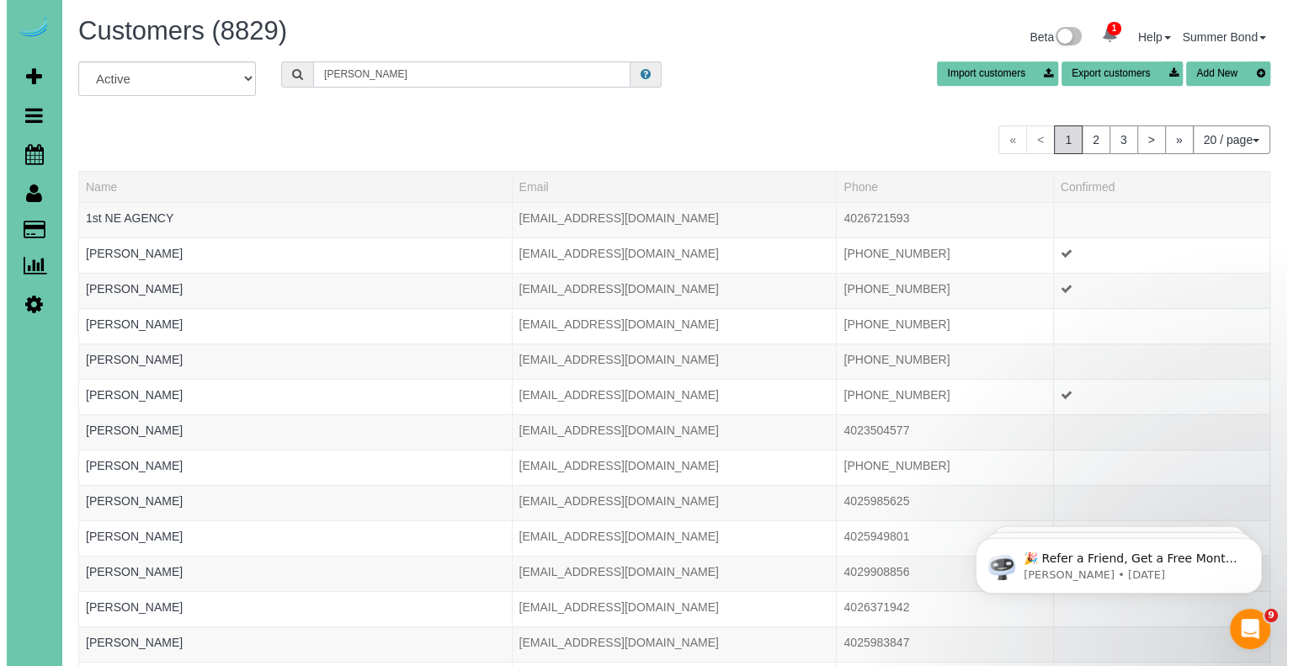
scroll to position [83851, 82855]
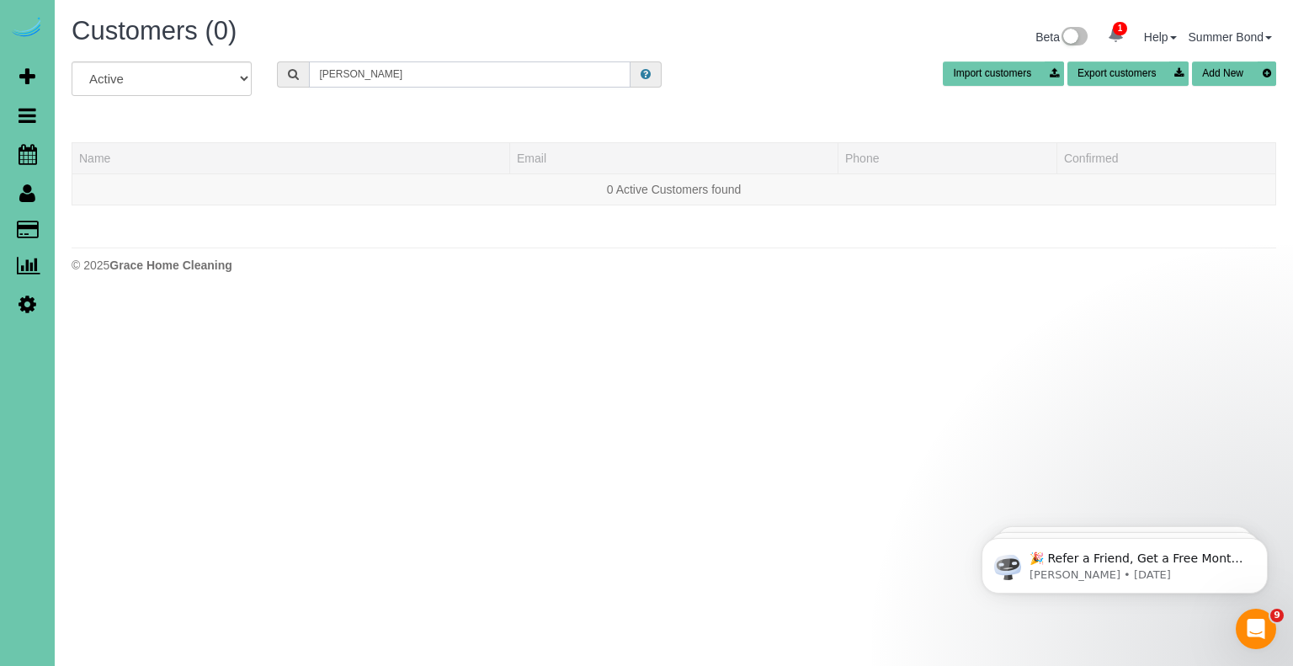
click at [397, 69] on input "Bri Klowewer" at bounding box center [469, 74] width 321 height 26
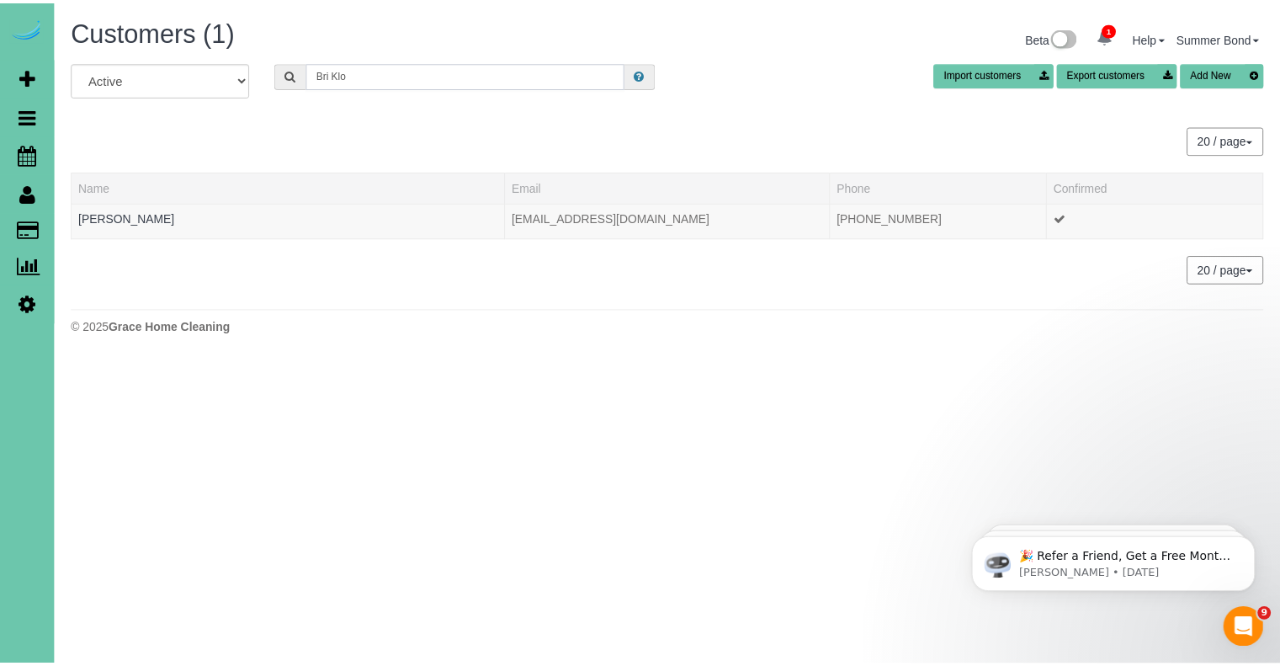
scroll to position [358, 1293]
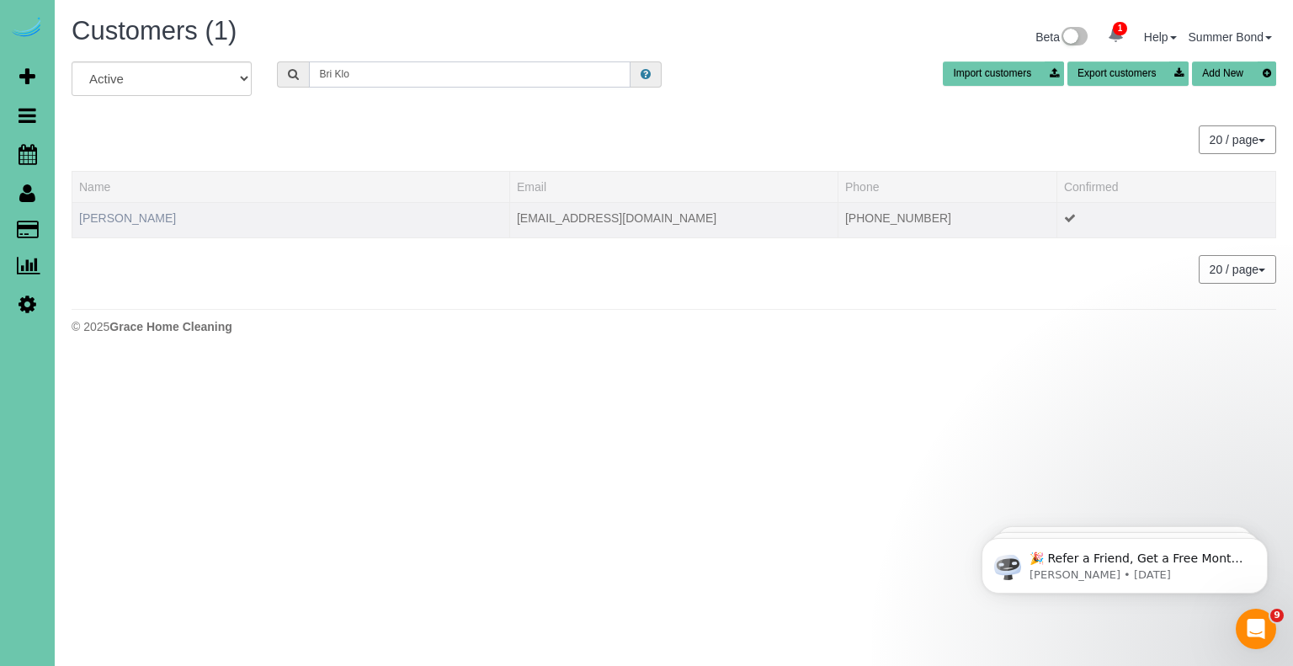
type input "Bri Klo"
click at [123, 221] on link "Bri Kloewer" at bounding box center [127, 217] width 97 height 13
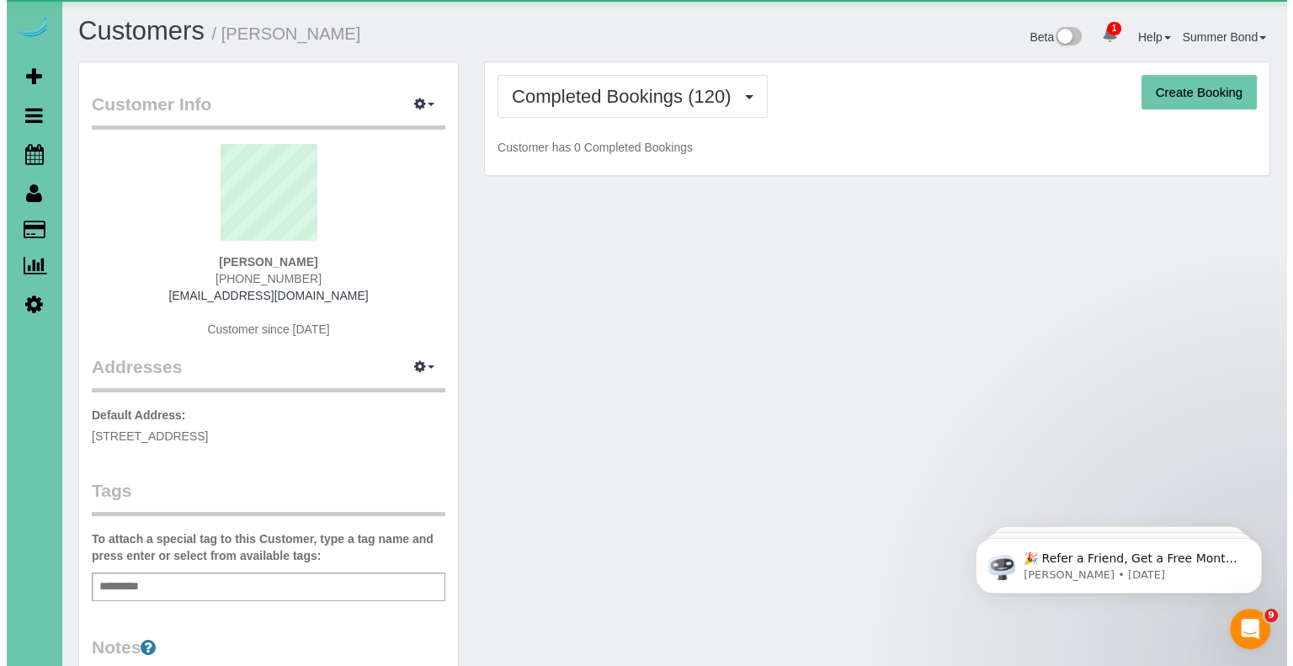
scroll to position [4538, 1279]
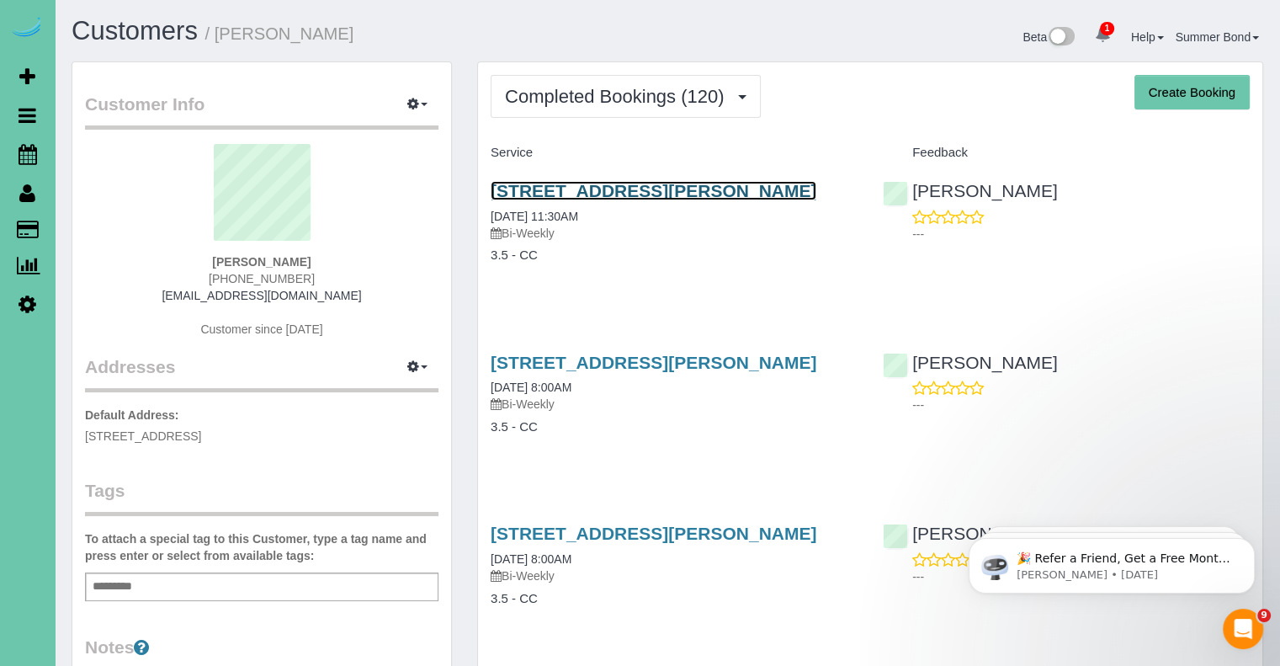
click at [728, 193] on link "18658 Schofield Drive, Omaha, NE 68136" at bounding box center [654, 190] width 326 height 19
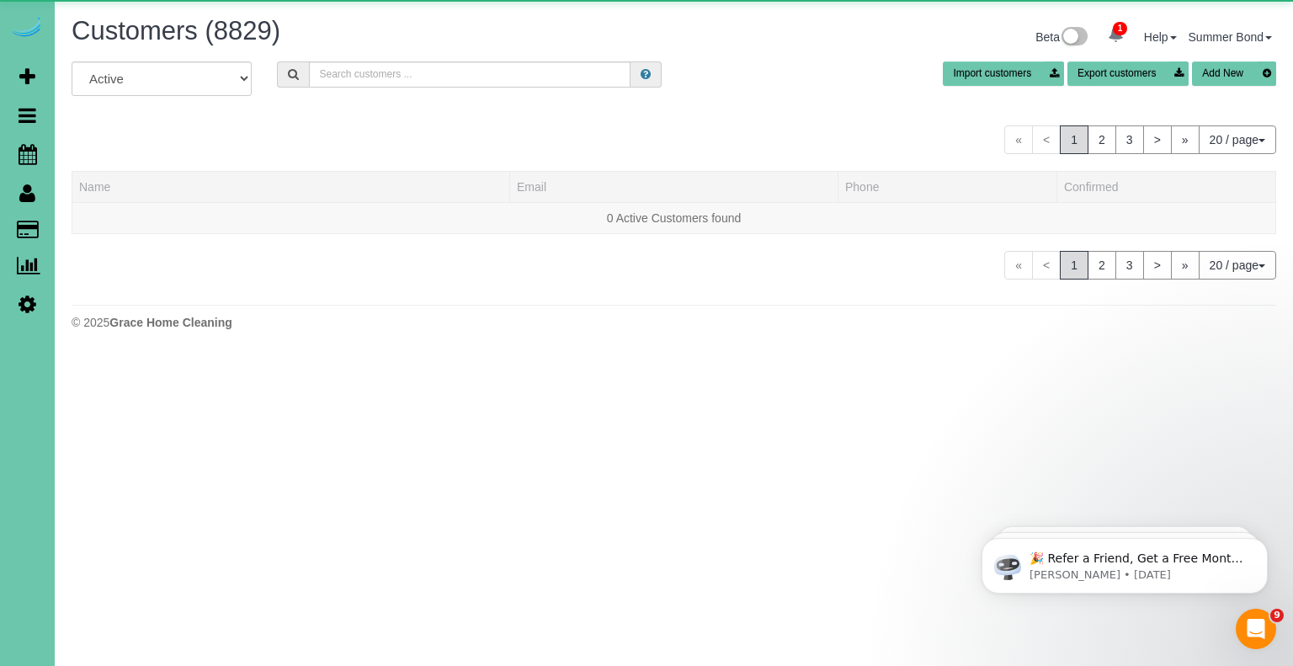
scroll to position [1027, 1279]
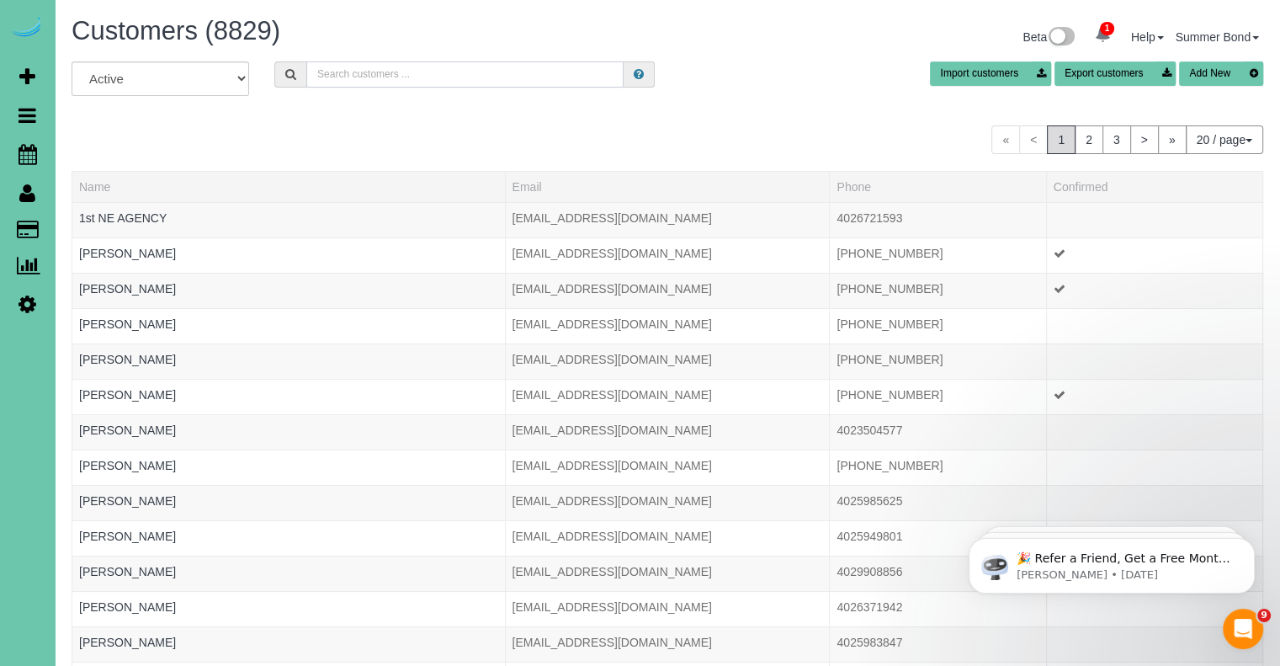
click at [413, 65] on input "text" at bounding box center [464, 74] width 317 height 26
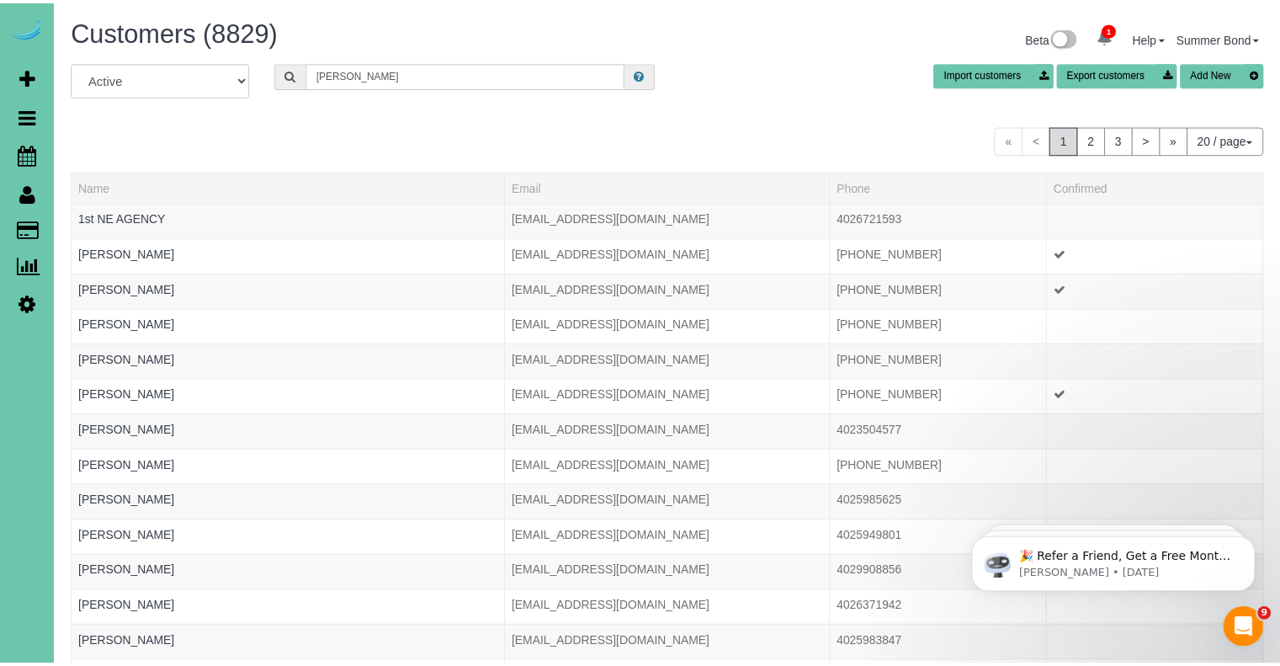
scroll to position [83789, 82855]
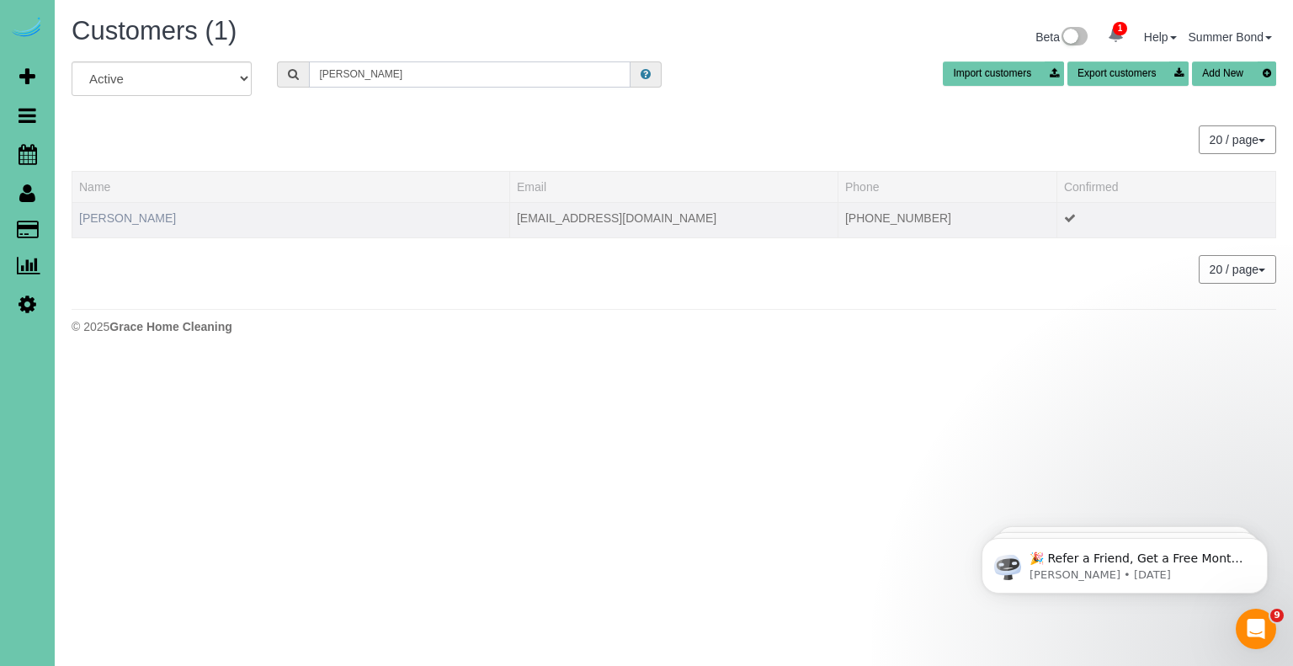
type input "rob klug"
click at [108, 219] on link "Rob Klug" at bounding box center [127, 217] width 97 height 13
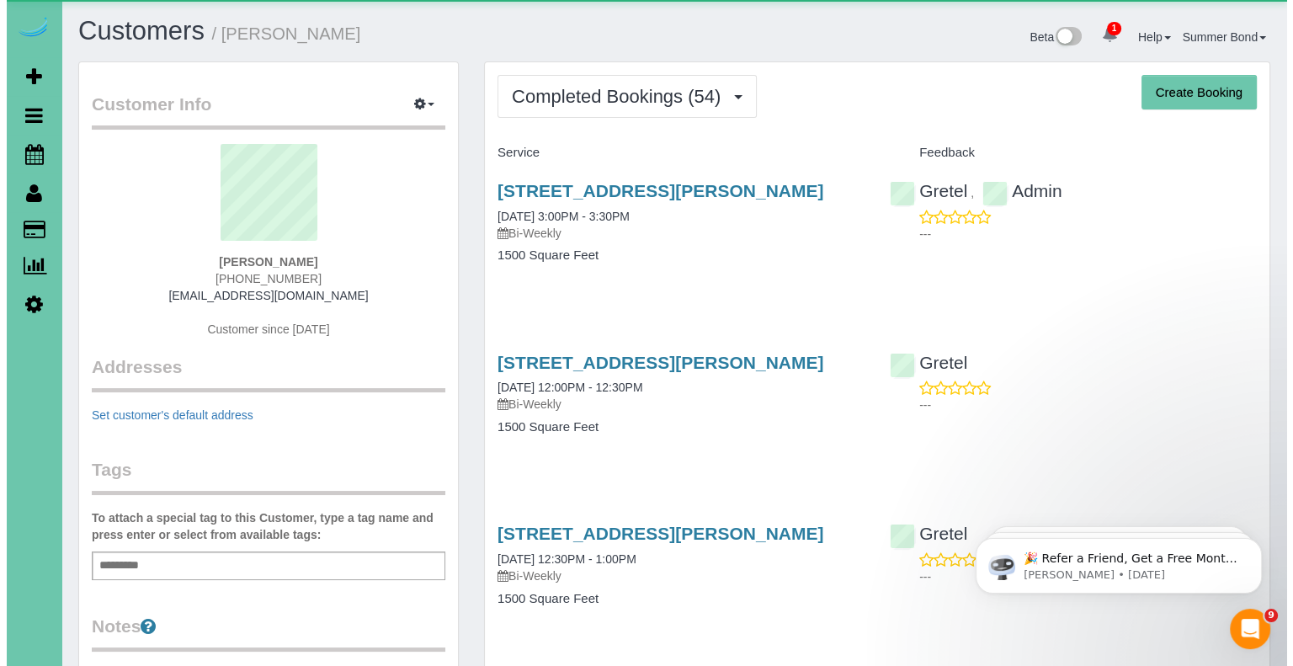
scroll to position [4538, 1279]
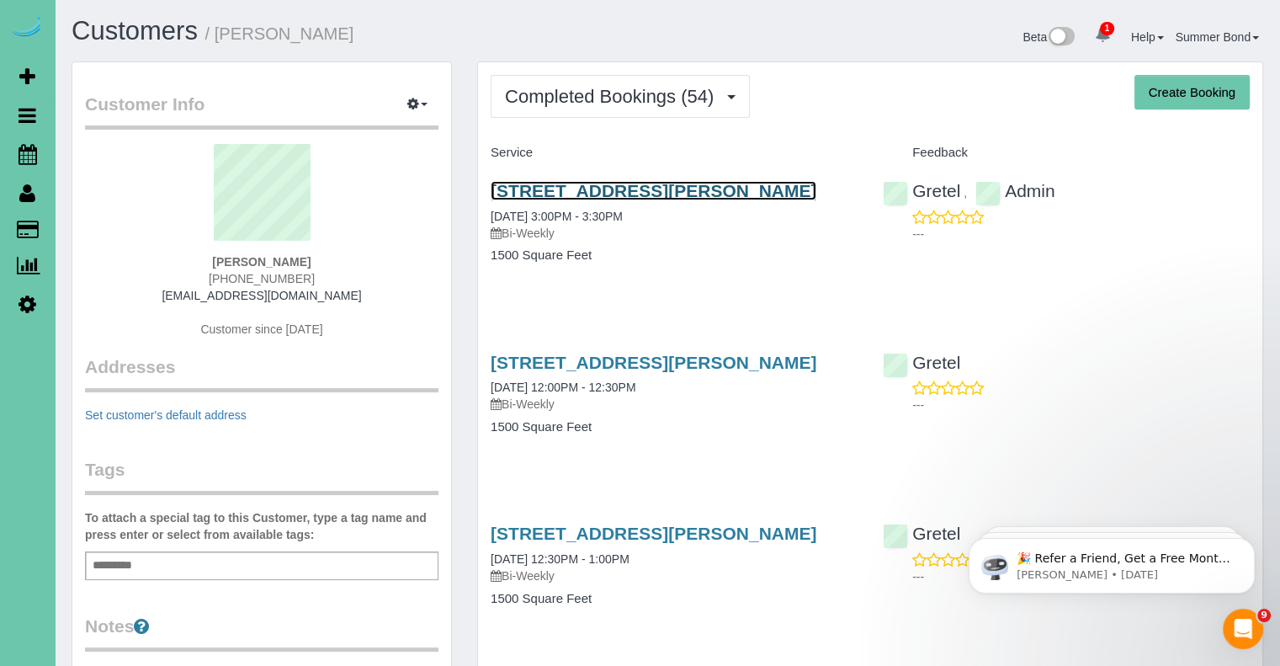
click at [576, 192] on link "2002 Geri Cir, Bellevue, NE 68147" at bounding box center [654, 190] width 326 height 19
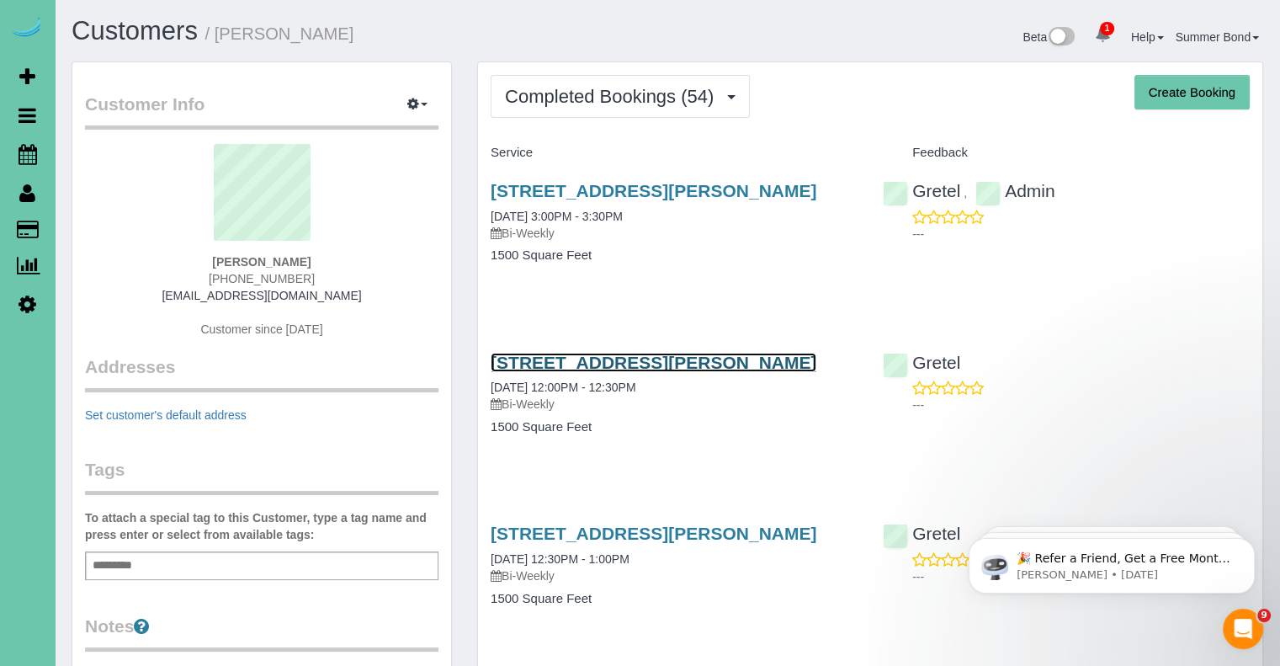
click at [565, 358] on link "2002 Geri Cir, Bellevue, NE 68147" at bounding box center [654, 362] width 326 height 19
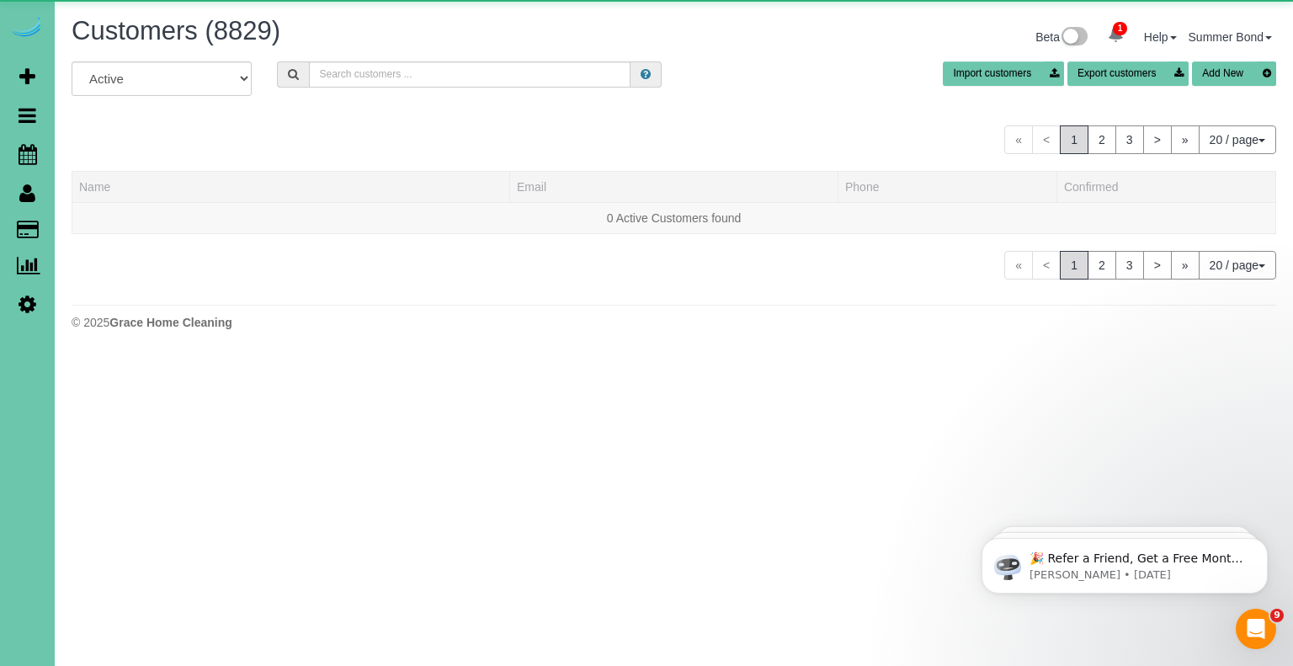
scroll to position [1027, 1279]
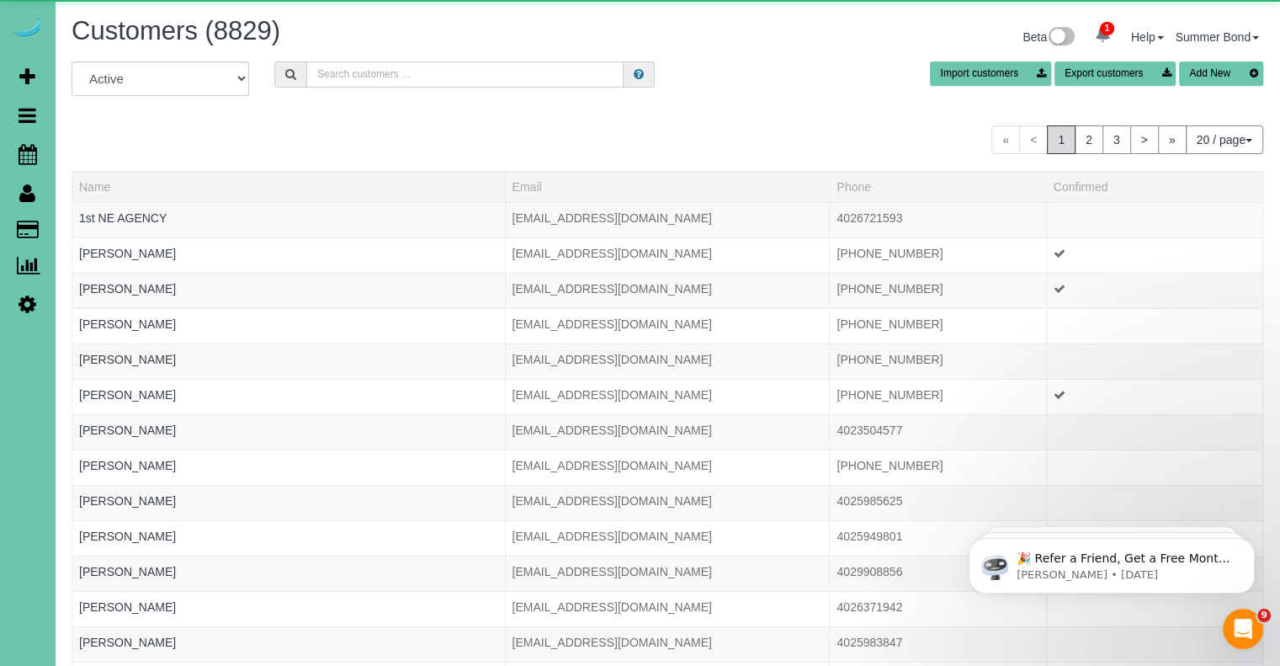
click at [409, 73] on input "text" at bounding box center [464, 74] width 317 height 26
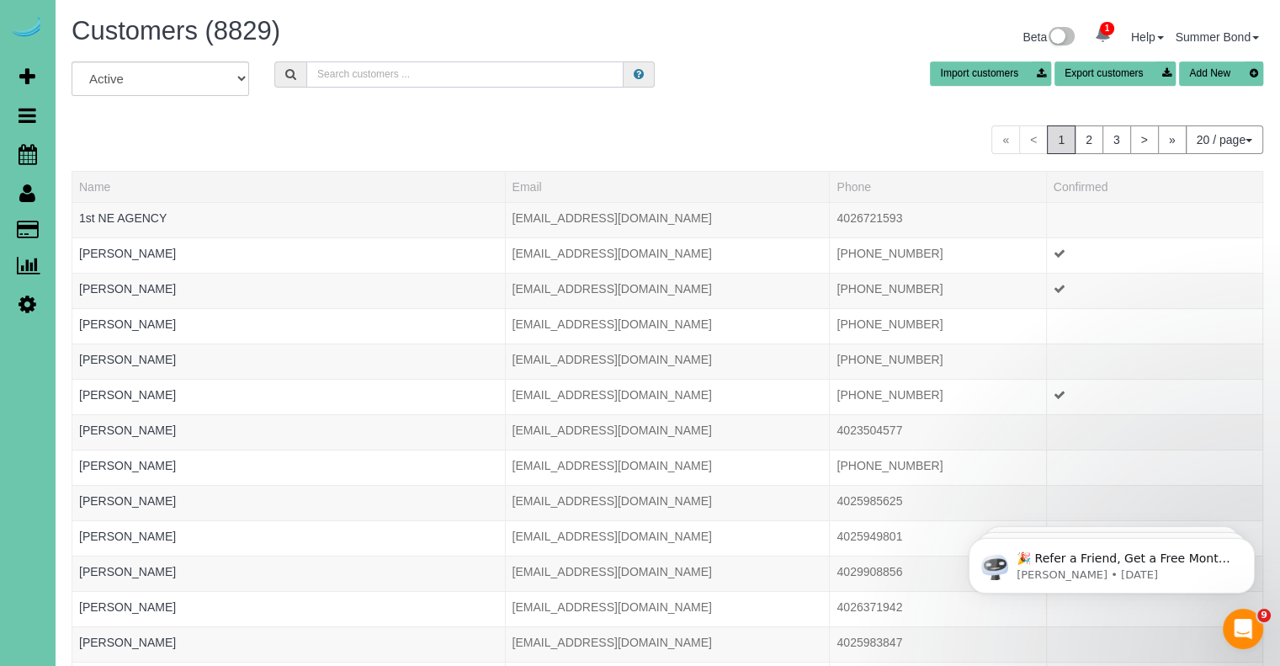
click at [454, 79] on input "text" at bounding box center [464, 74] width 317 height 26
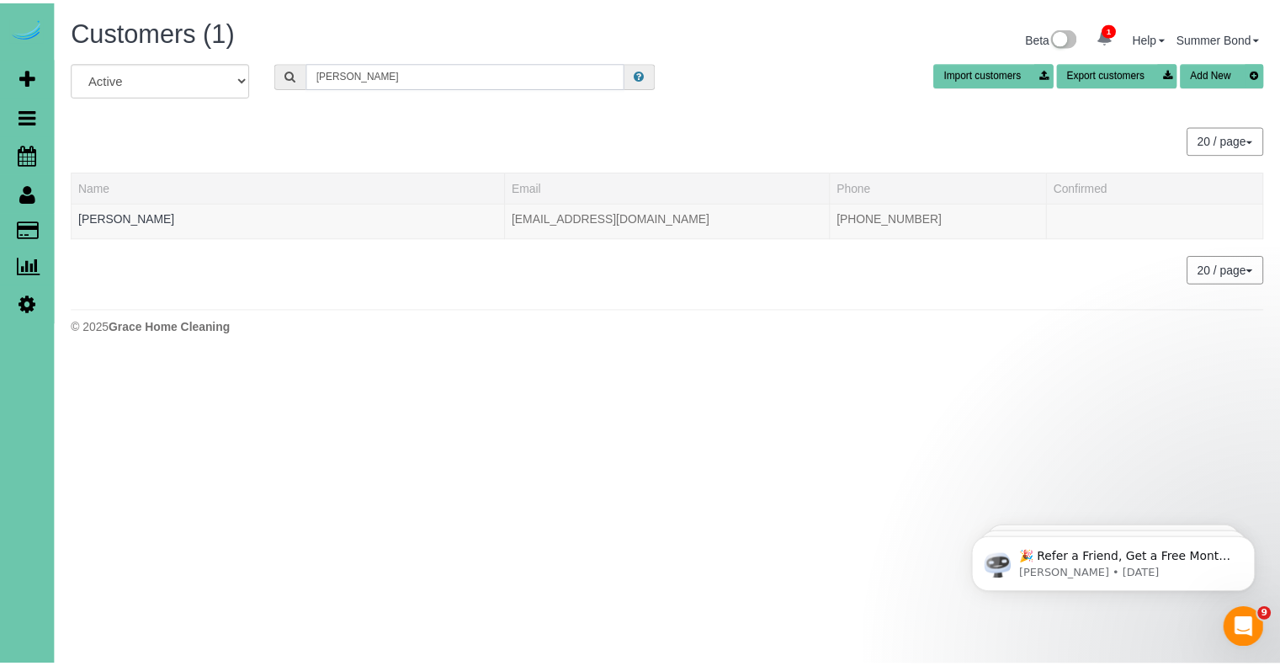
scroll to position [83789, 82855]
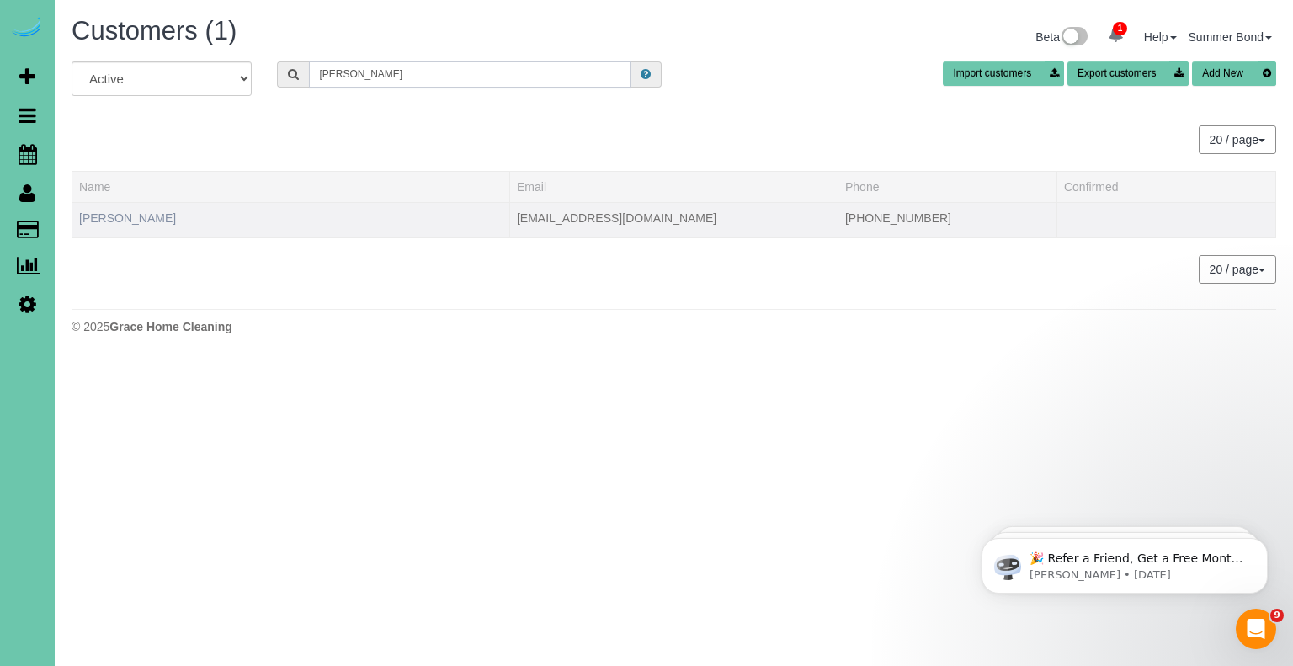
type input "Jordan Klute"
click at [127, 215] on link "Jordan Klute" at bounding box center [127, 217] width 97 height 13
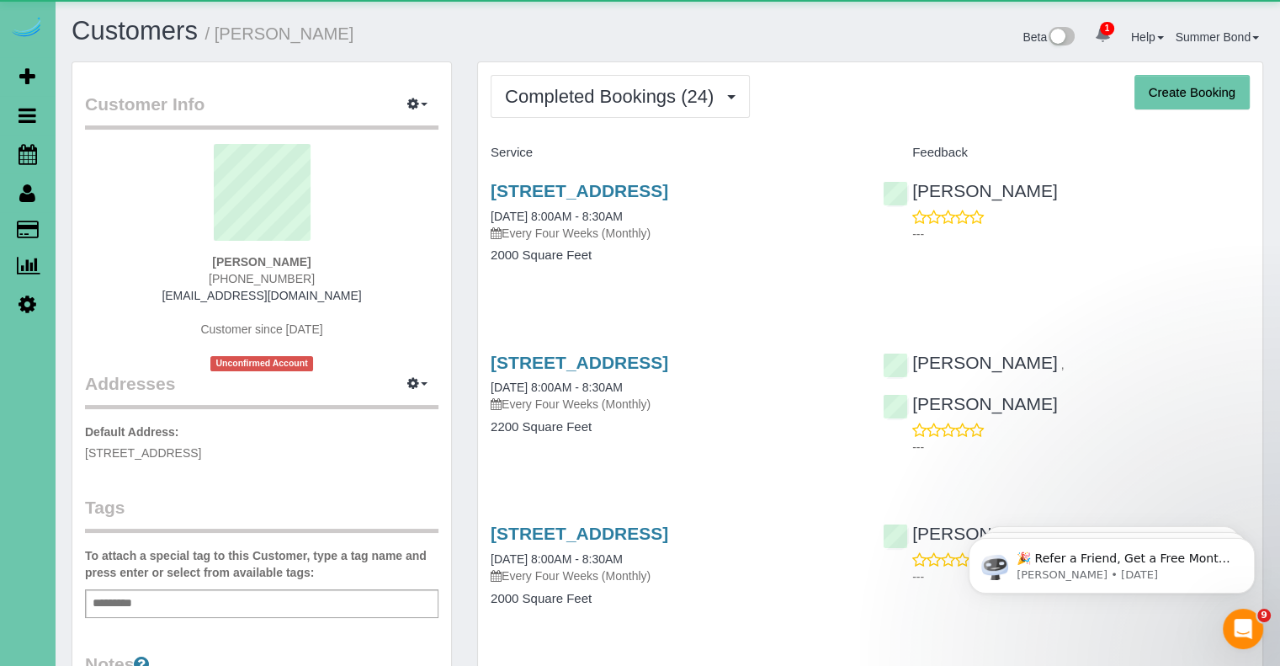
scroll to position [4391, 1279]
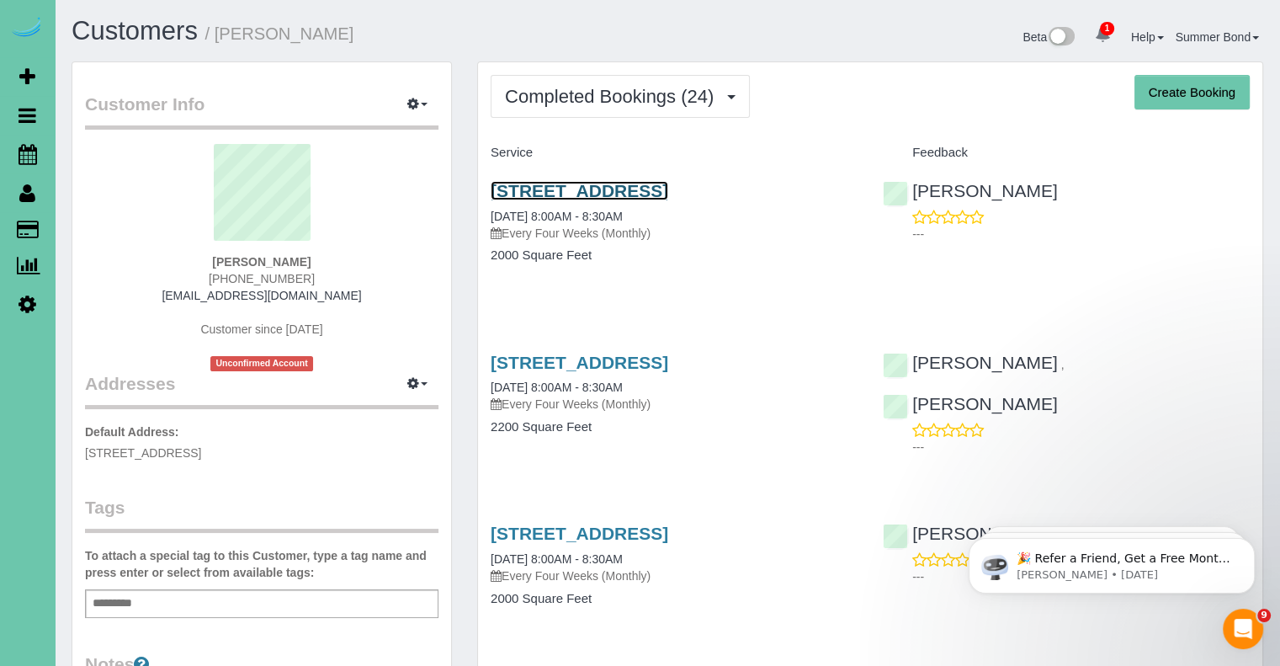
click at [522, 183] on link "2926 S 97th Cir, Omaha, NE 68127" at bounding box center [580, 190] width 178 height 19
click at [624, 361] on link "2926 S 97th Cir, Omaha, NE 68127" at bounding box center [580, 362] width 178 height 19
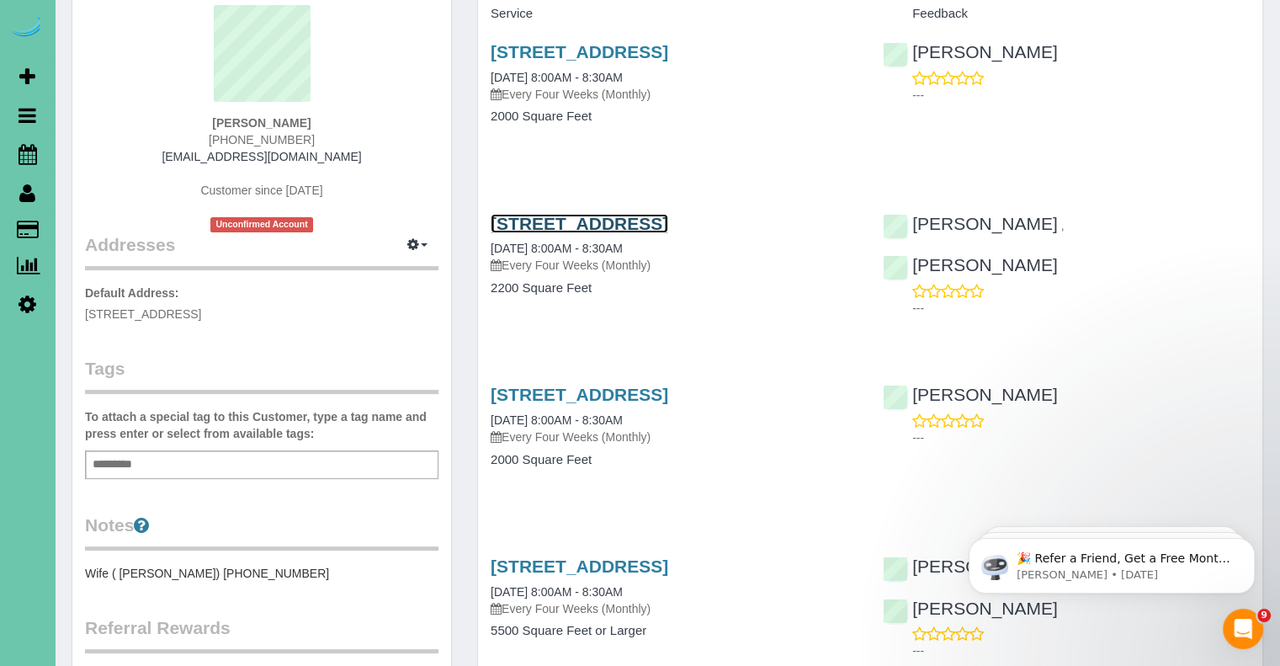
scroll to position [168, 0]
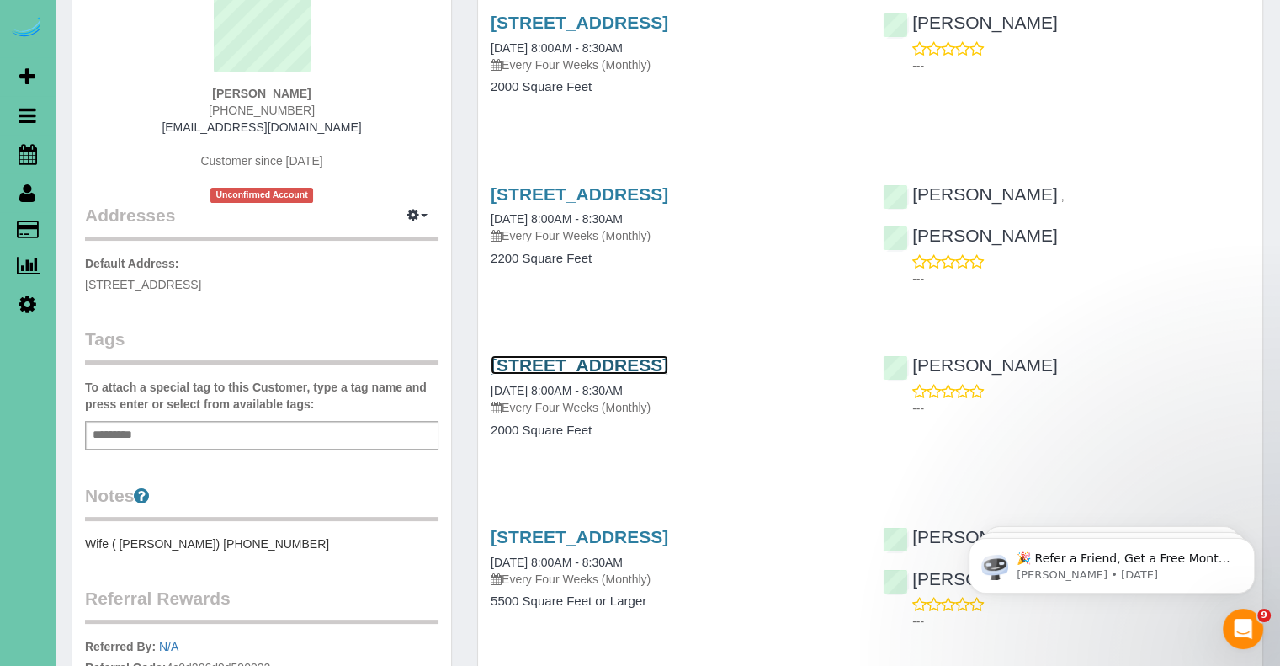
click at [668, 364] on link "2926 S 97th Cir, Omaha, NE 68127" at bounding box center [580, 364] width 178 height 19
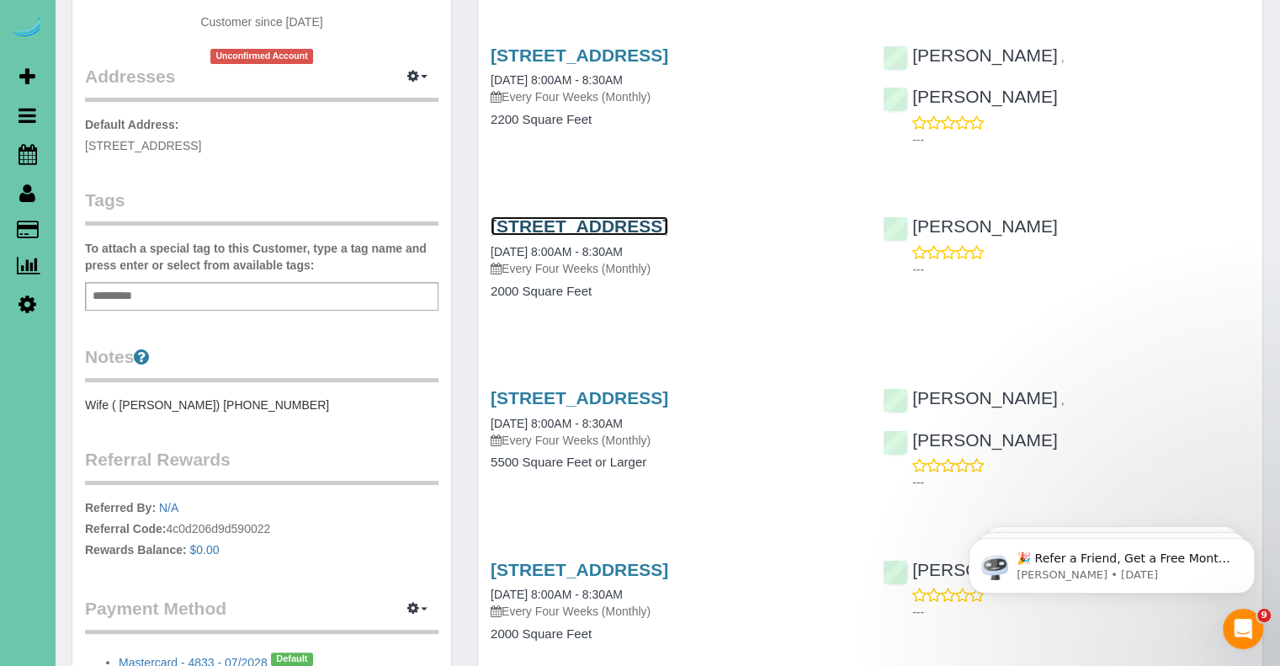
scroll to position [337, 0]
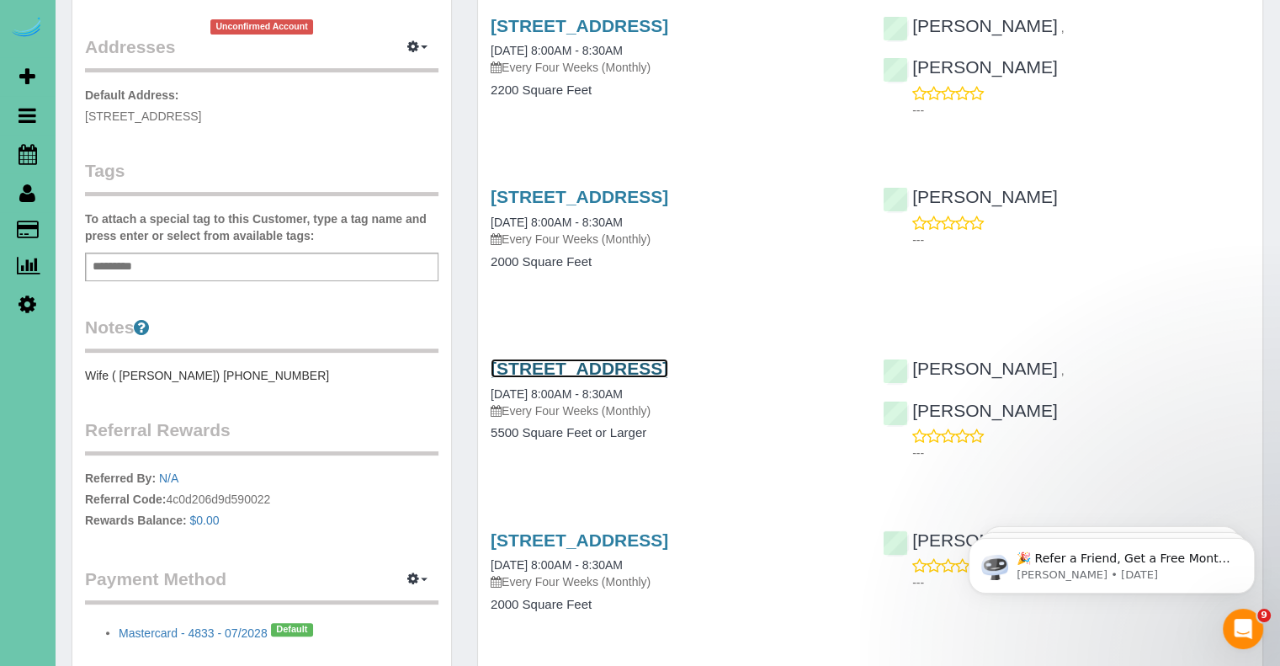
click at [625, 372] on link "2926 S 97th Cir, Omaha, NE 68127" at bounding box center [580, 367] width 178 height 19
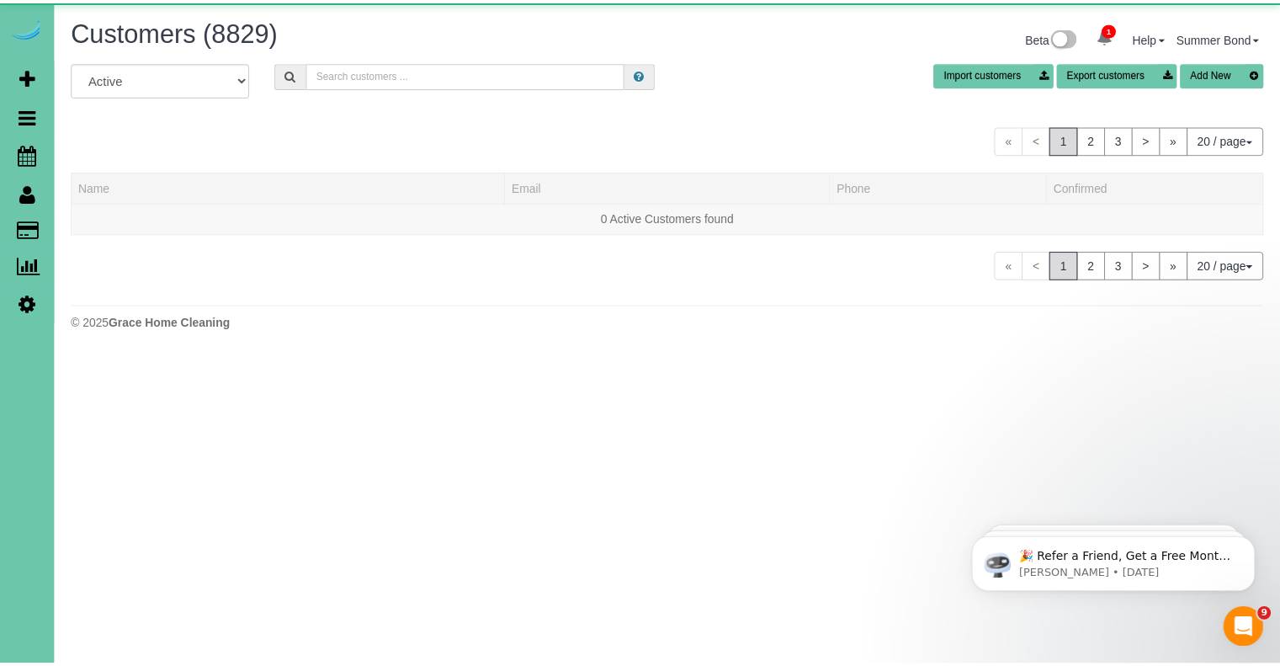
scroll to position [353, 1293]
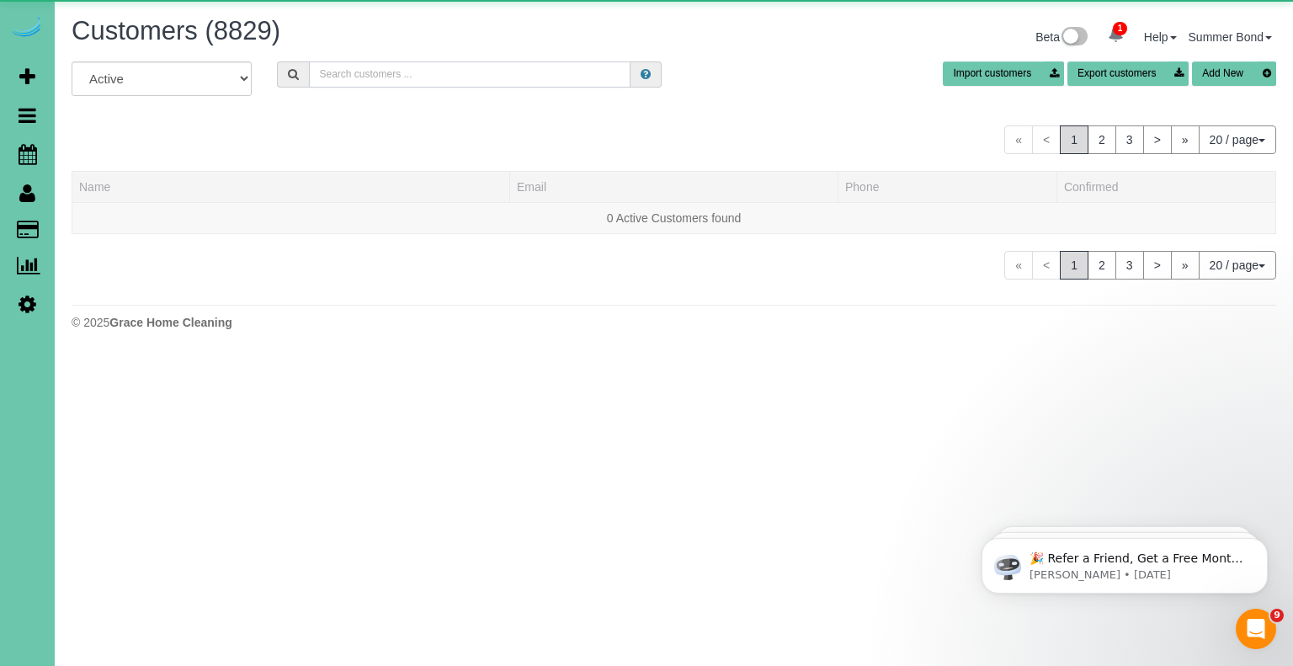
click at [377, 74] on input "text" at bounding box center [469, 74] width 321 height 26
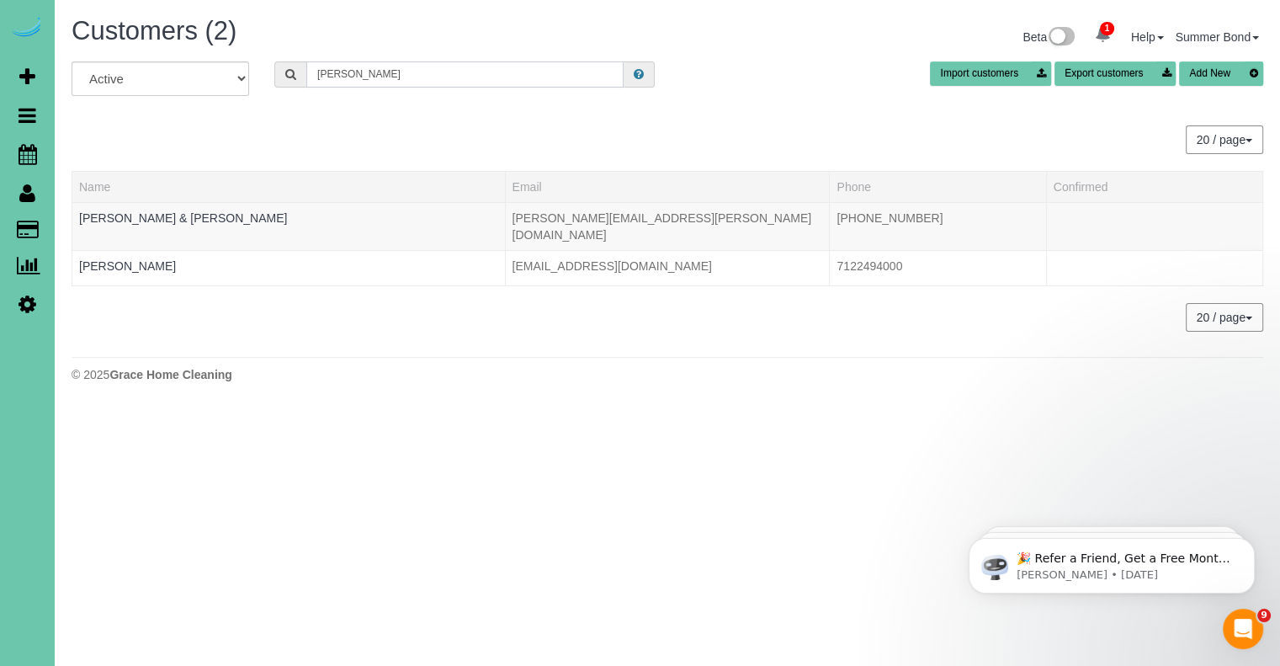
scroll to position [83754, 82855]
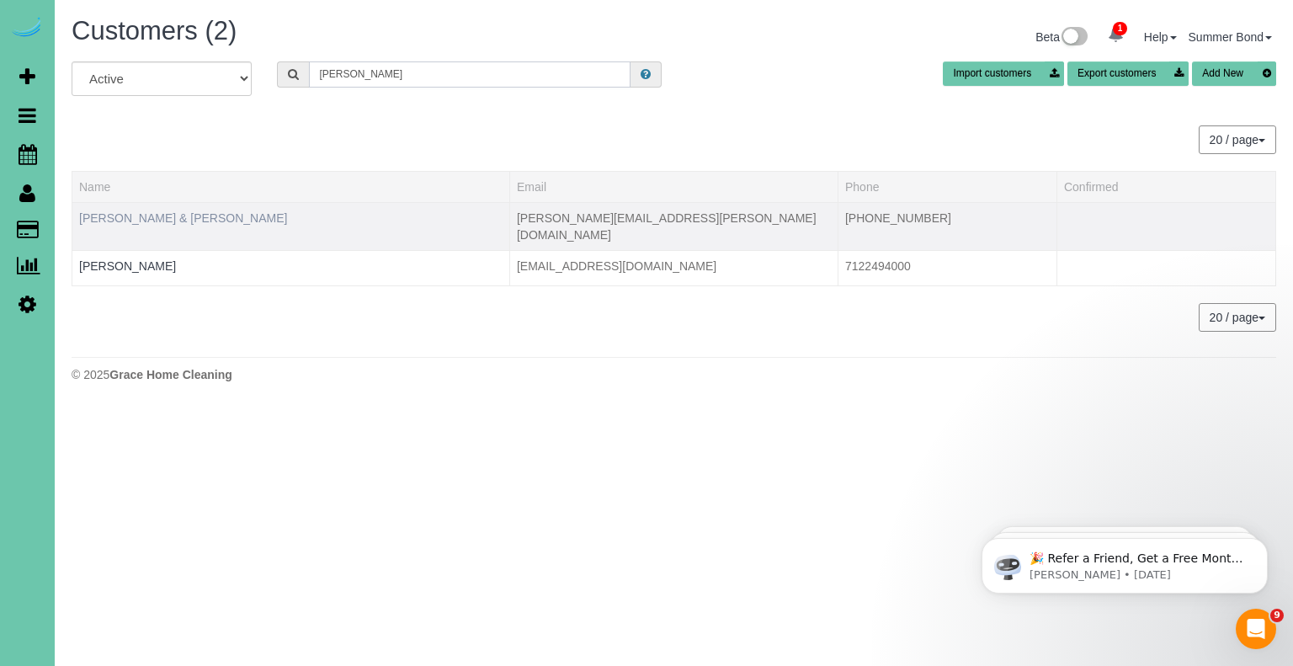
type input "Knoell"
click at [160, 218] on link "Daren & Karen Knoell" at bounding box center [183, 217] width 208 height 13
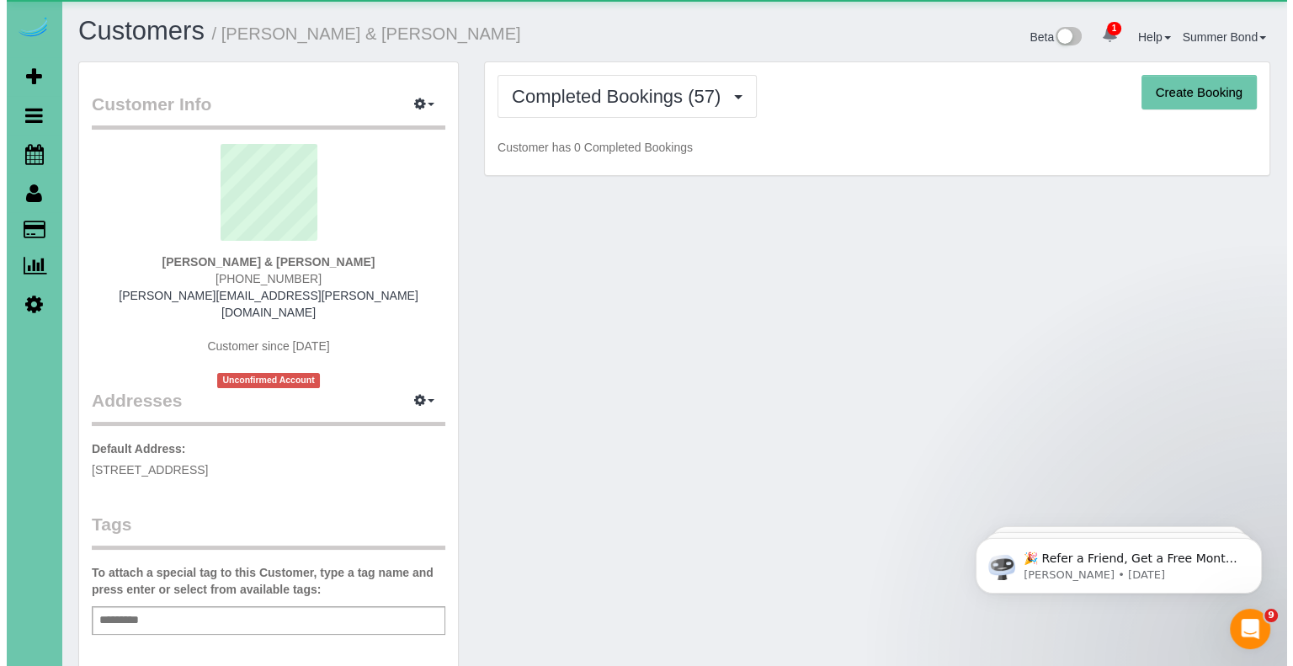
scroll to position [4538, 1279]
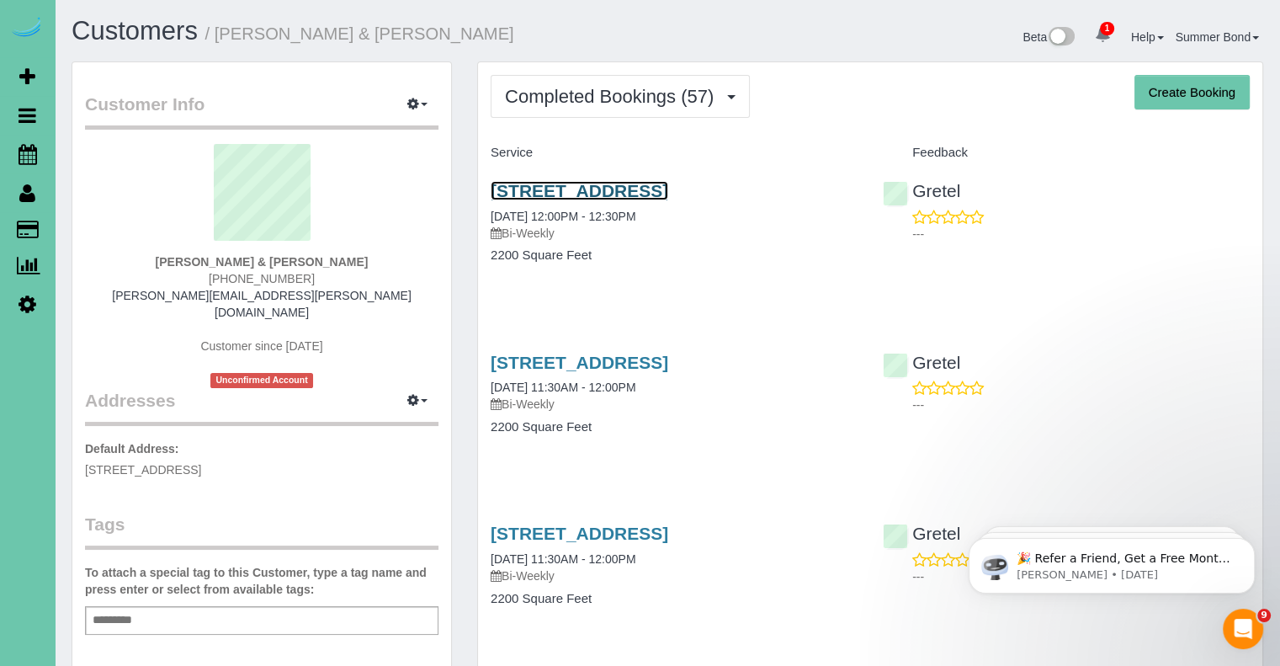
click at [511, 194] on link "1927 S 220th St, Omaha, NE 68022" at bounding box center [580, 190] width 178 height 19
click at [608, 366] on link "1927 S 220th St, Omaha, NE 68022" at bounding box center [580, 362] width 178 height 19
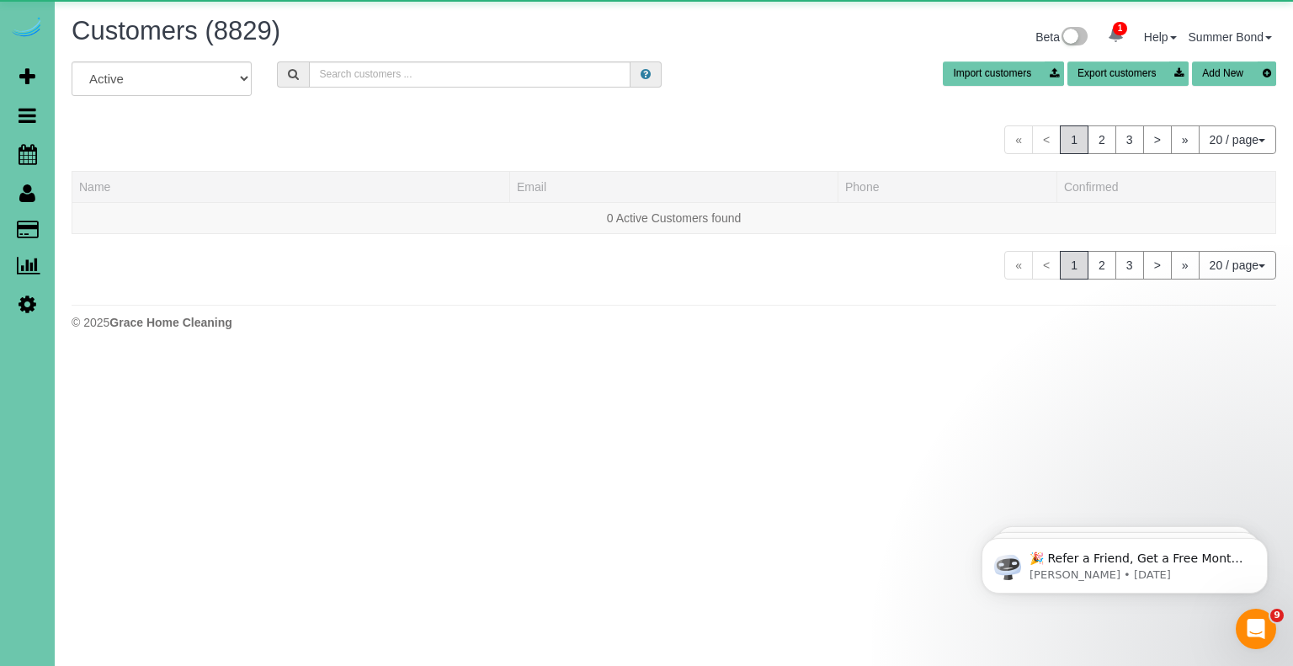
scroll to position [1027, 1279]
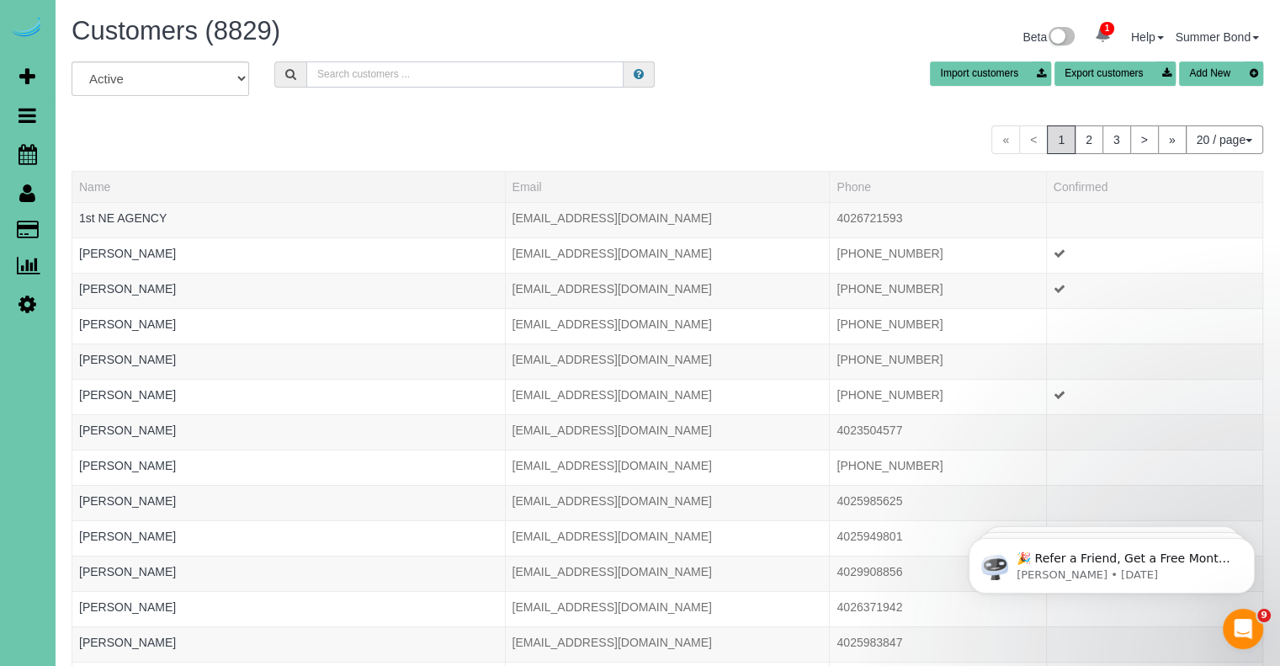
click at [424, 76] on input "text" at bounding box center [464, 74] width 317 height 26
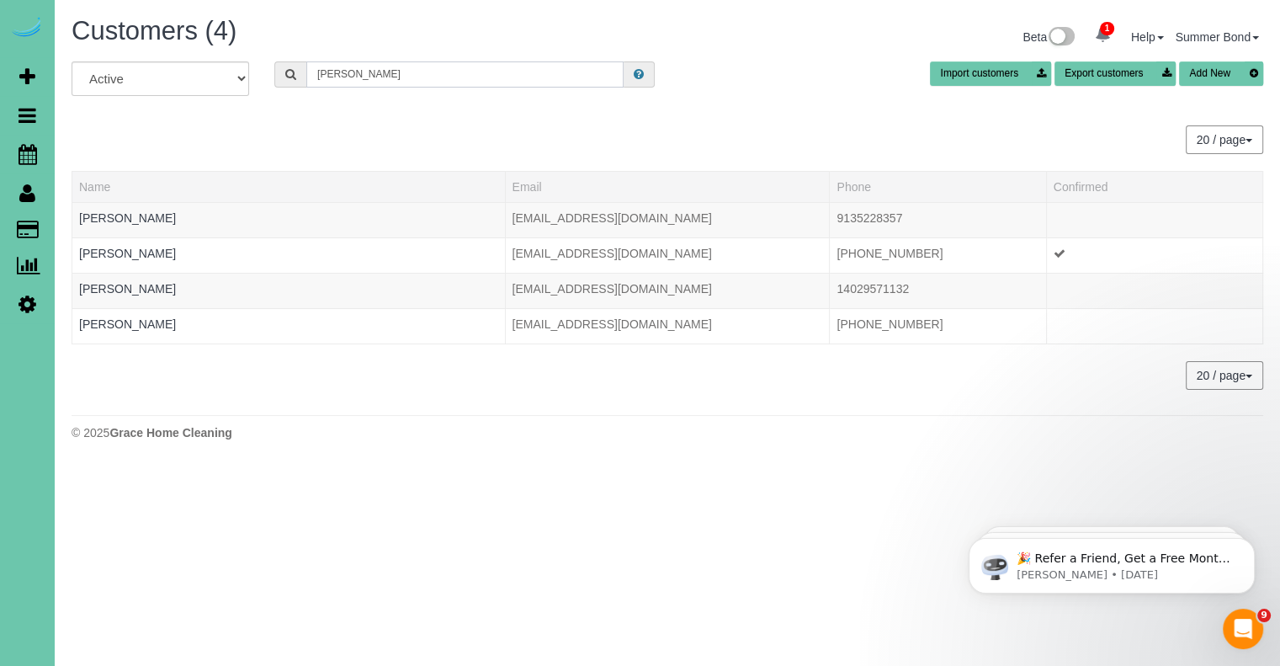
scroll to position [83683, 82855]
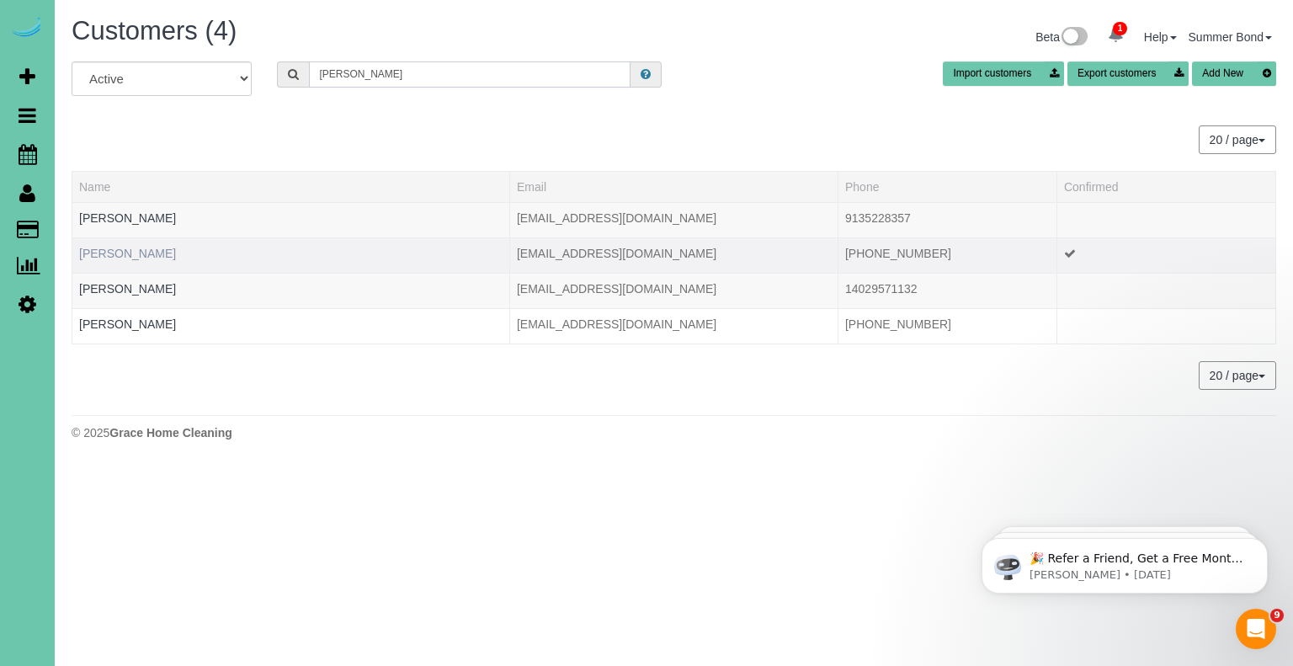
type input "knott"
click at [149, 250] on link "Jordanna Knott" at bounding box center [127, 253] width 97 height 13
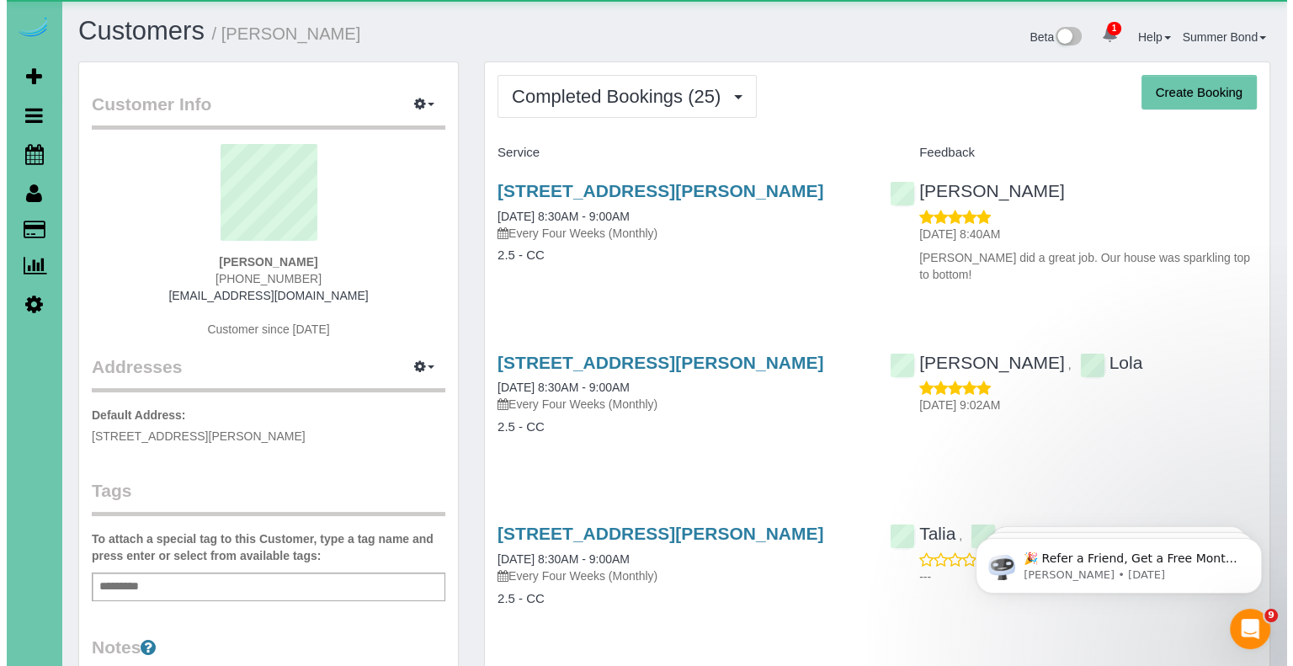
scroll to position [4644, 1279]
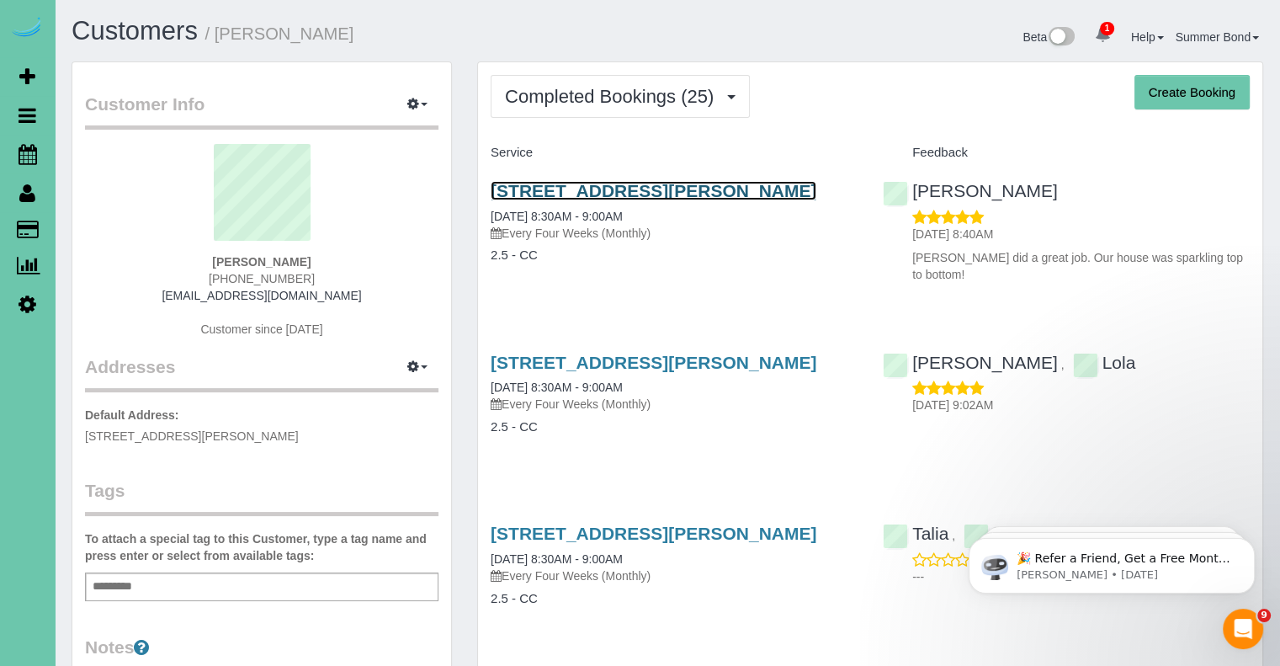
click at [639, 187] on link "19753 William Street, Omaha, NE 68130" at bounding box center [654, 190] width 326 height 19
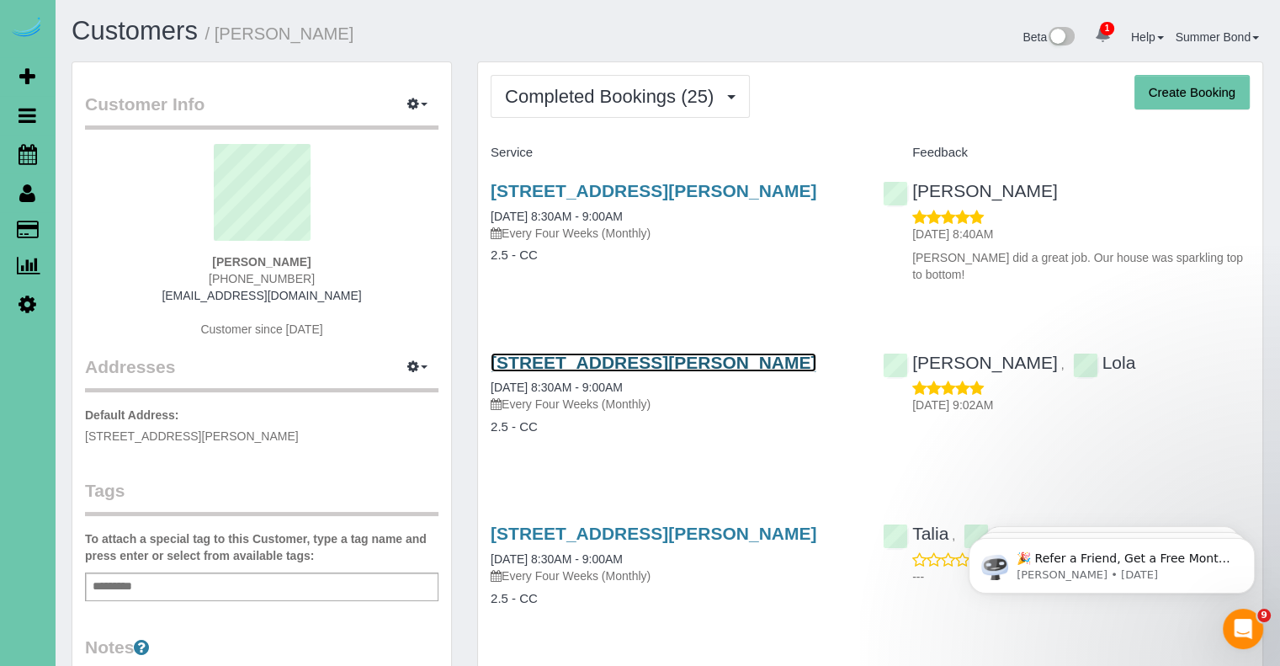
click at [661, 365] on link "19753 William Street, Omaha, NE 68130" at bounding box center [654, 362] width 326 height 19
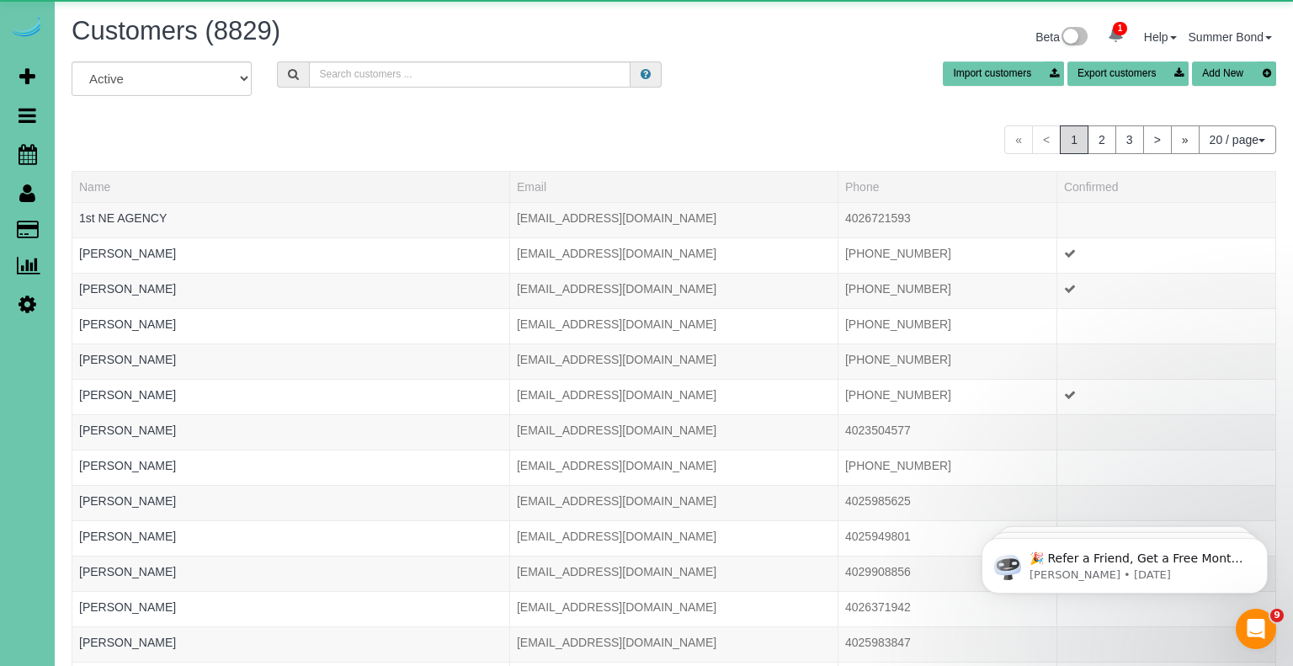
scroll to position [1027, 1279]
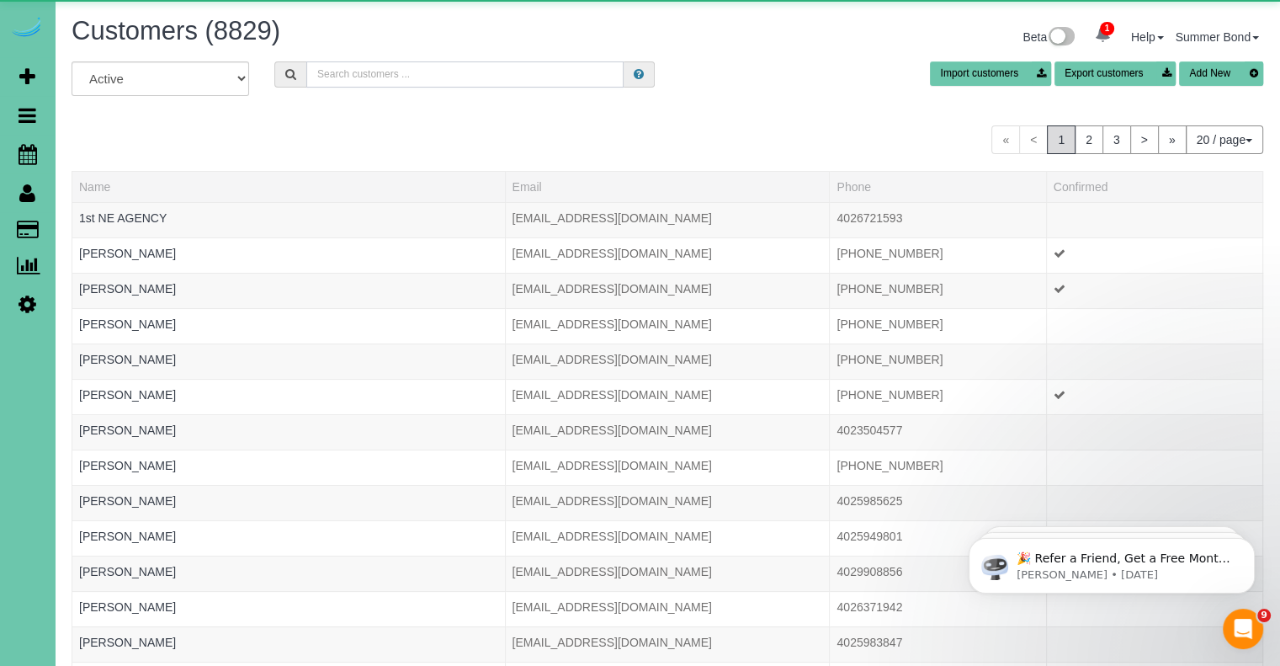
click at [424, 66] on input "text" at bounding box center [464, 74] width 317 height 26
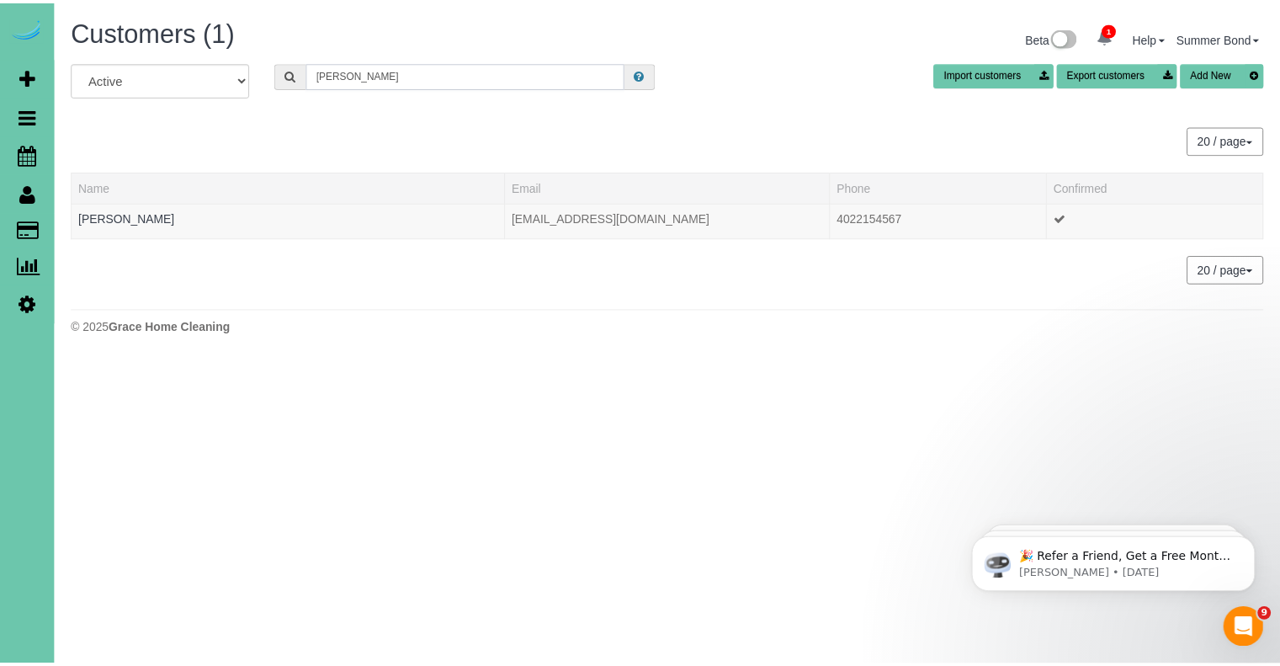
scroll to position [83789, 82855]
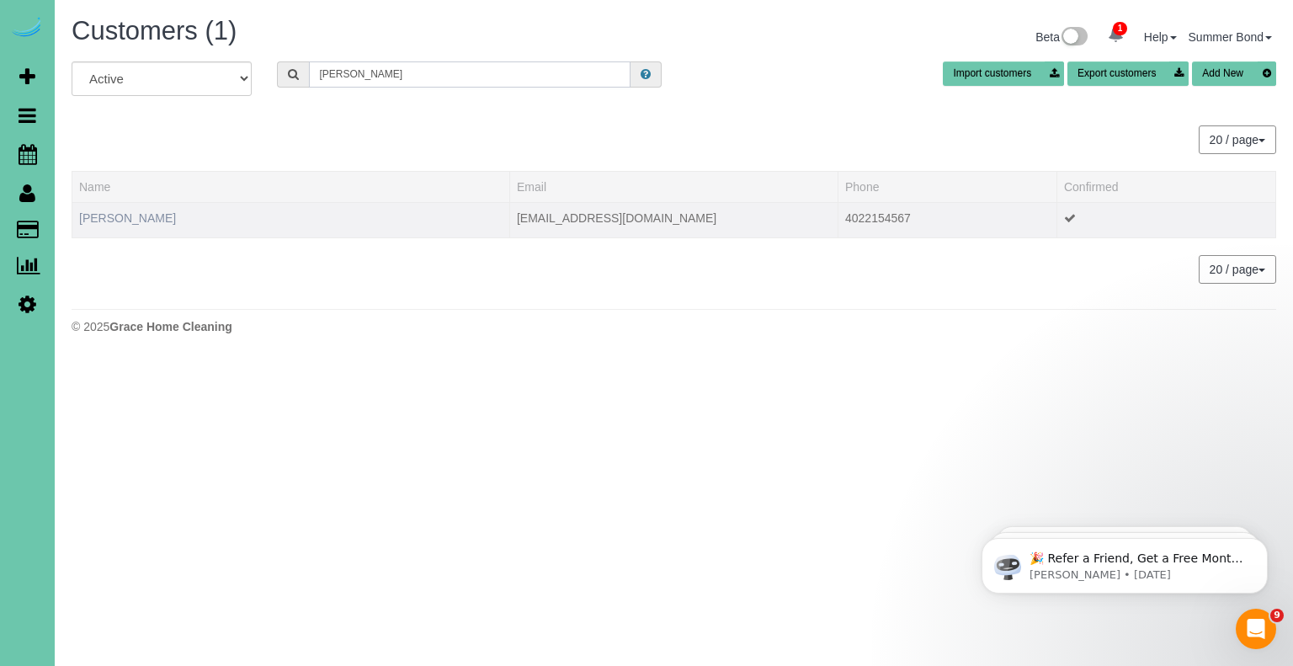
type input "Geri Kobes"
click at [135, 217] on link "Geri Kobes" at bounding box center [127, 217] width 97 height 13
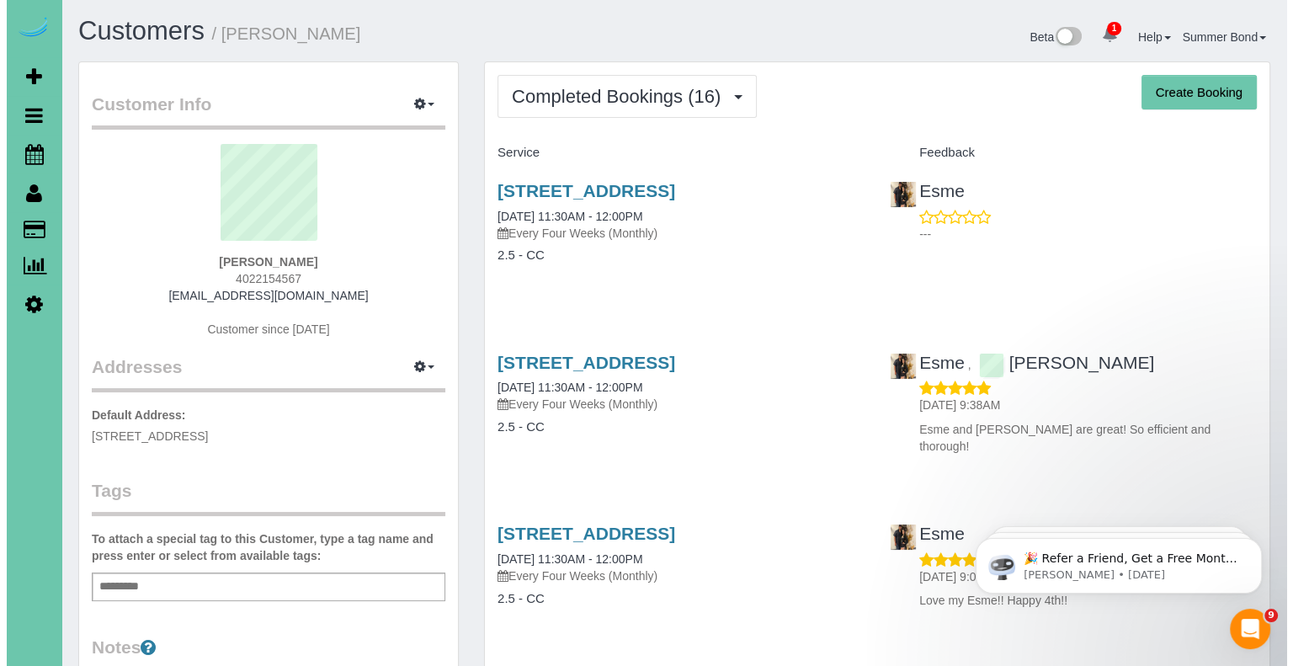
scroll to position [2996, 1279]
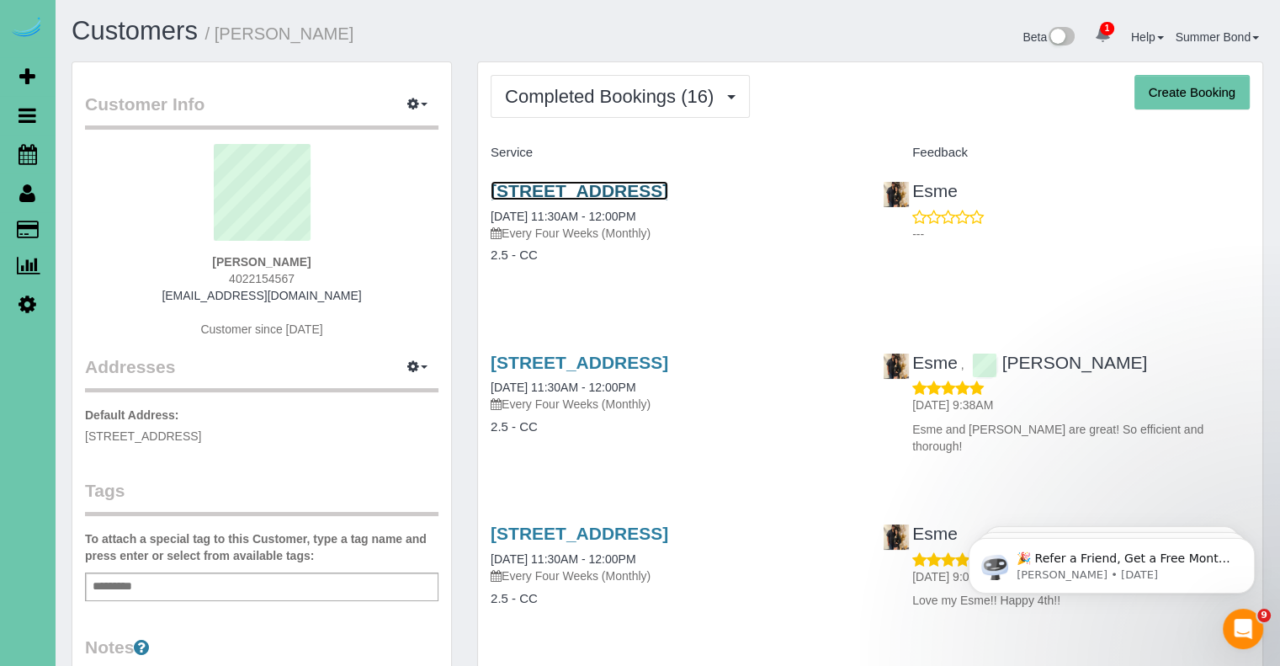
click at [668, 198] on link "4303 N 193rd Cir, Elkhorn, NE 68022" at bounding box center [580, 190] width 178 height 19
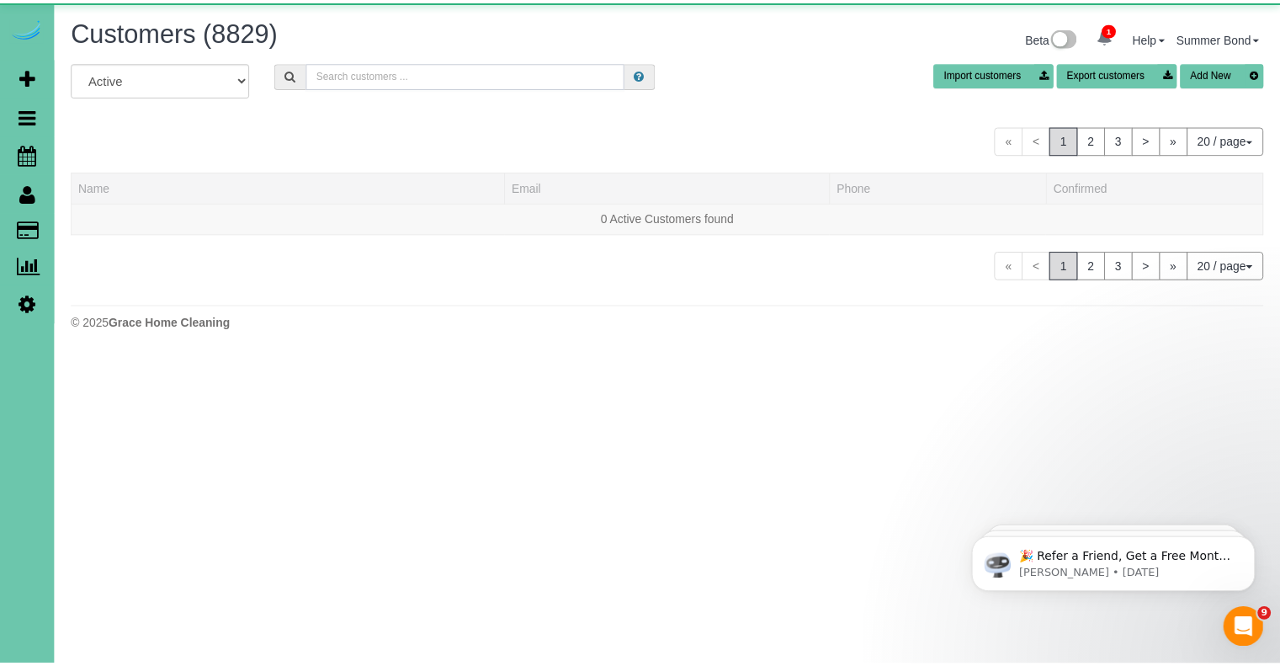
scroll to position [353, 1293]
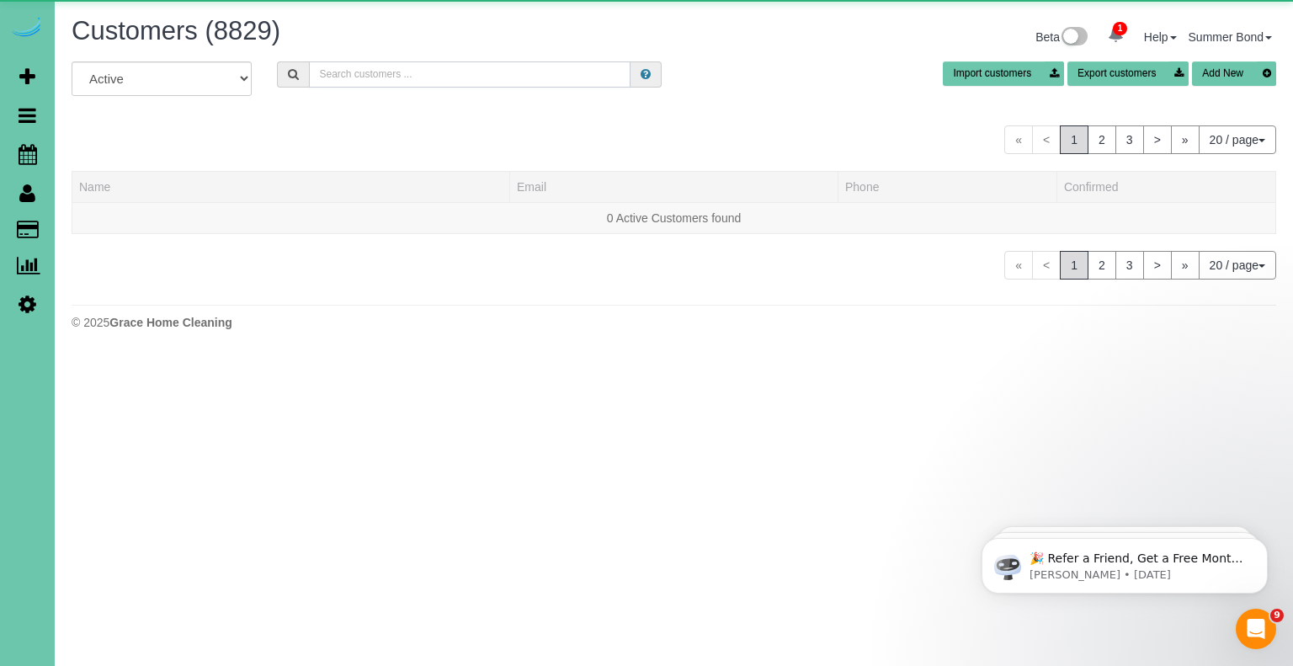
click at [360, 77] on input "text" at bounding box center [469, 74] width 321 height 26
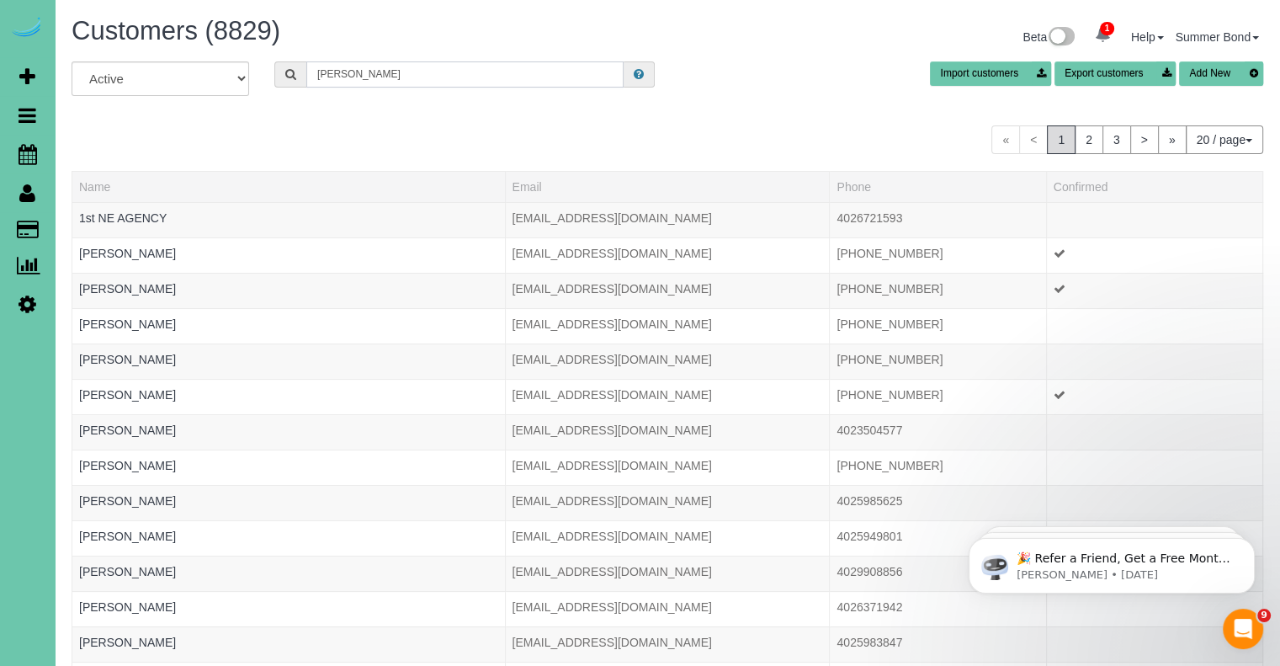
scroll to position [83683, 82855]
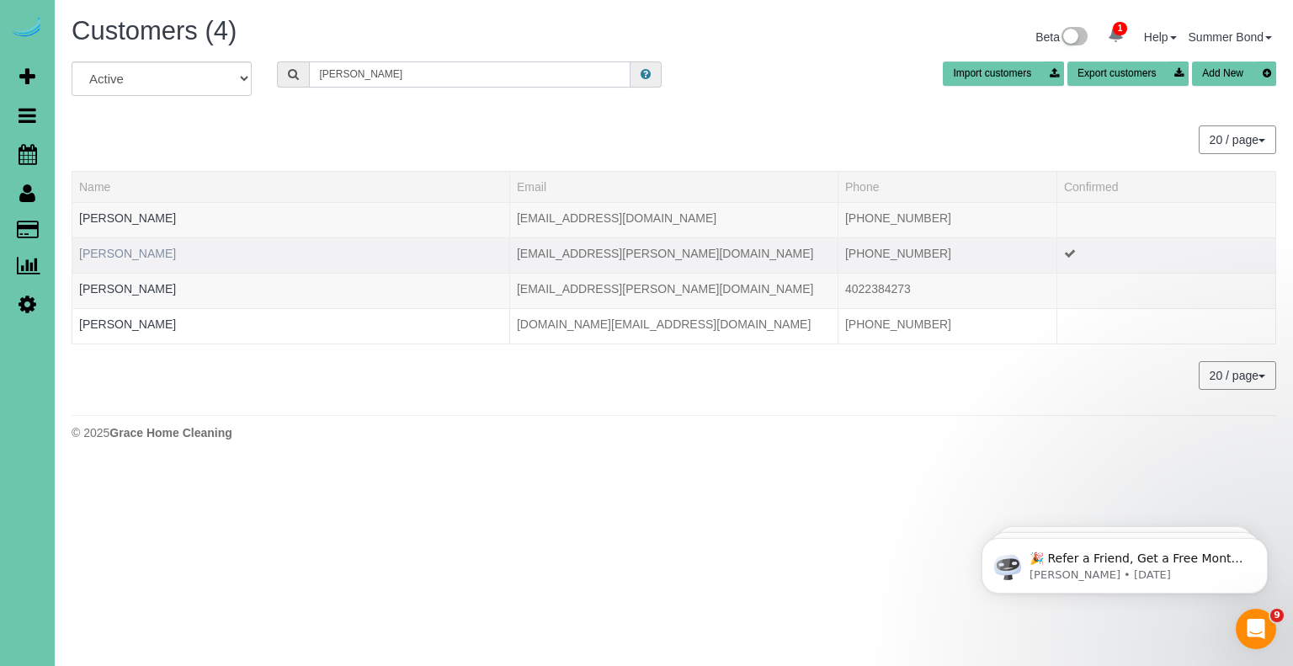
type input "Koehler"
click at [130, 254] on link "Diane Koehler" at bounding box center [127, 253] width 97 height 13
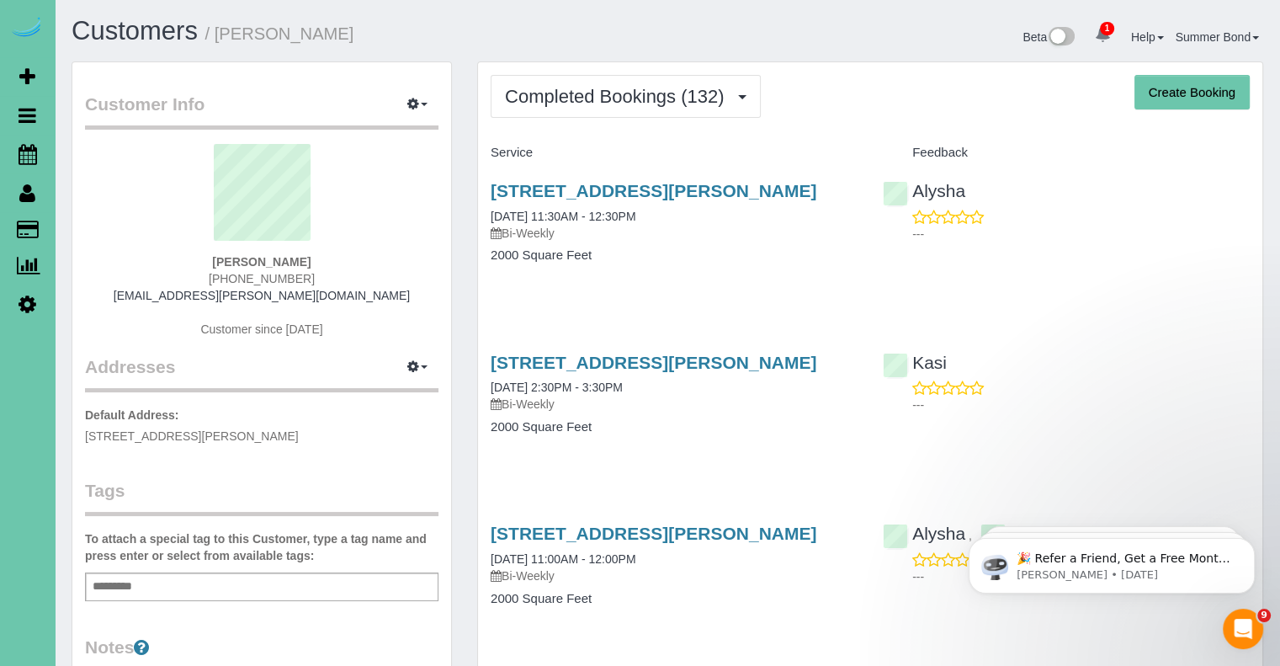
scroll to position [4538, 1279]
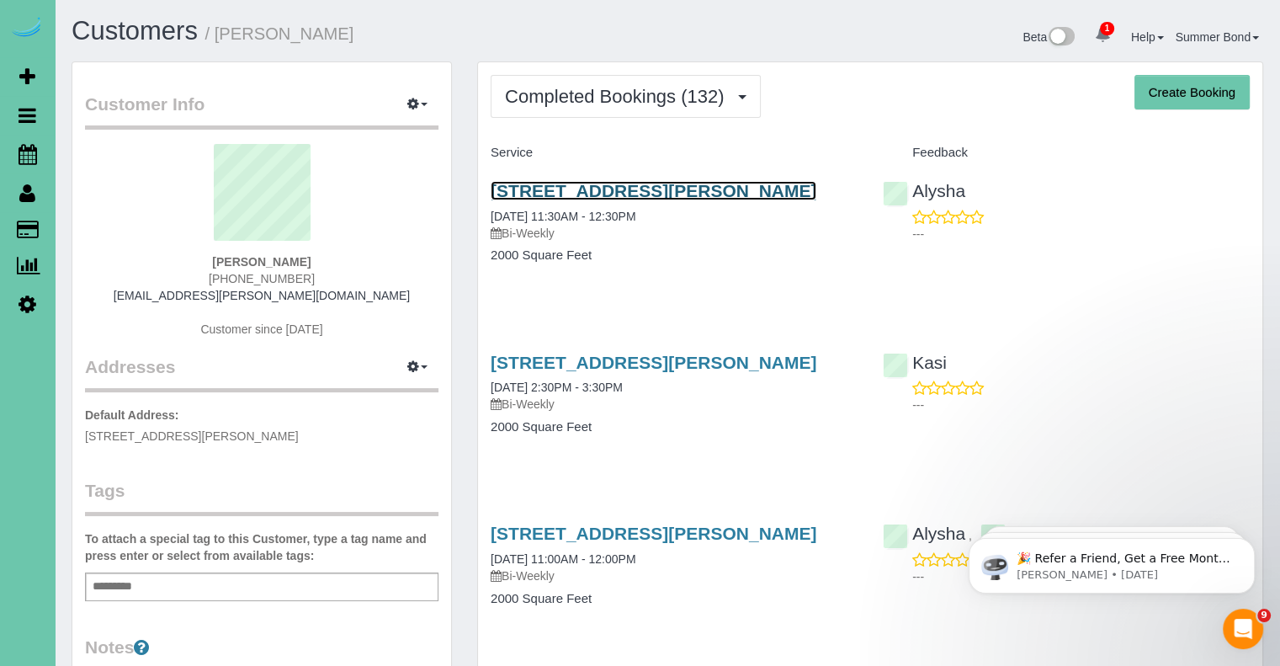
click at [503, 186] on link "17241 Chandler Street, Omaha, NE 68136" at bounding box center [654, 190] width 326 height 19
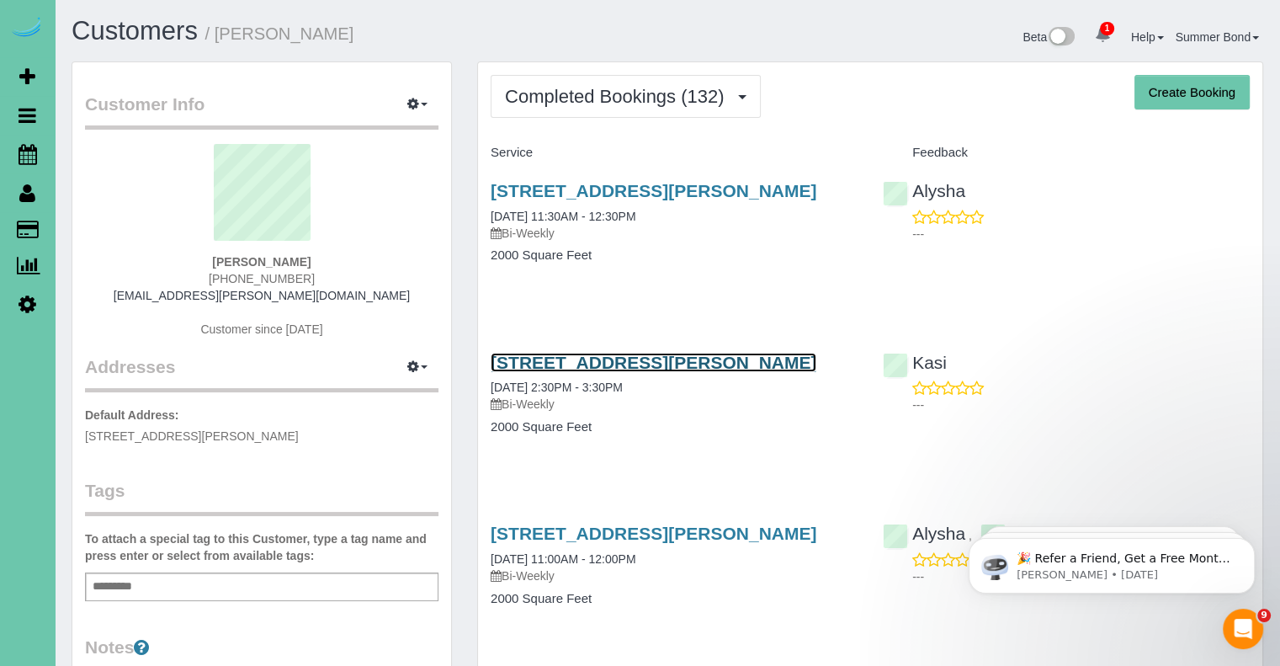
click at [651, 367] on link "17241 Chandler Street, Omaha, NE 68136" at bounding box center [654, 362] width 326 height 19
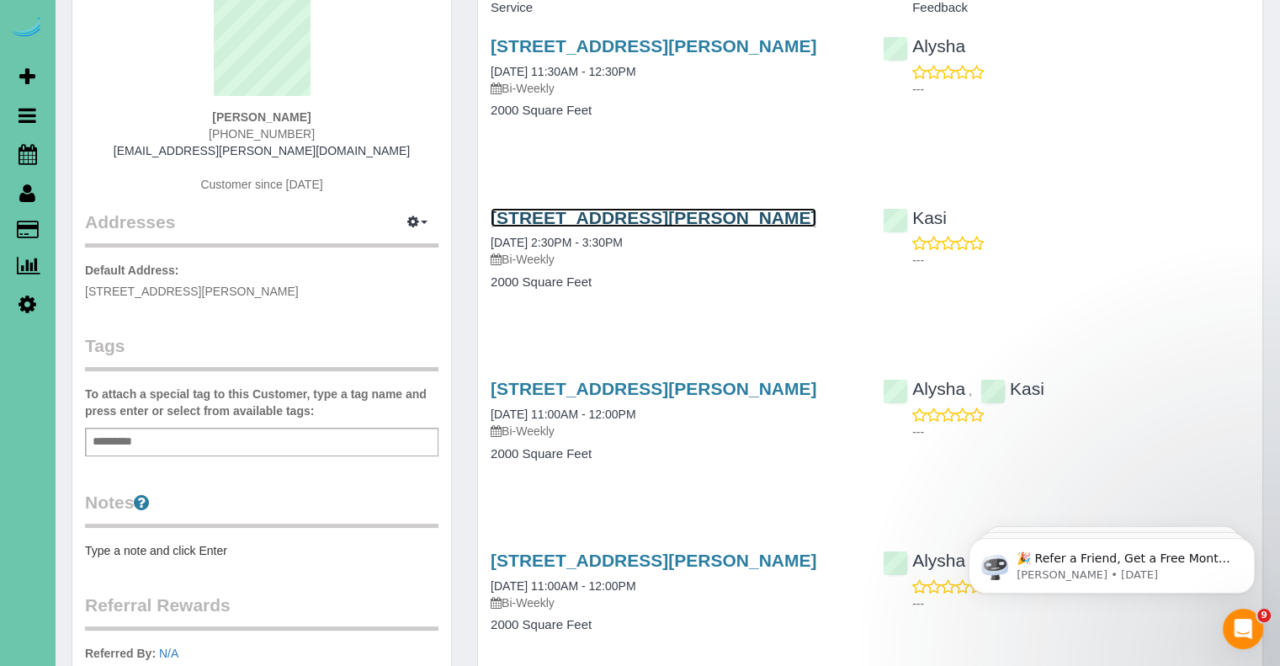
scroll to position [168, 0]
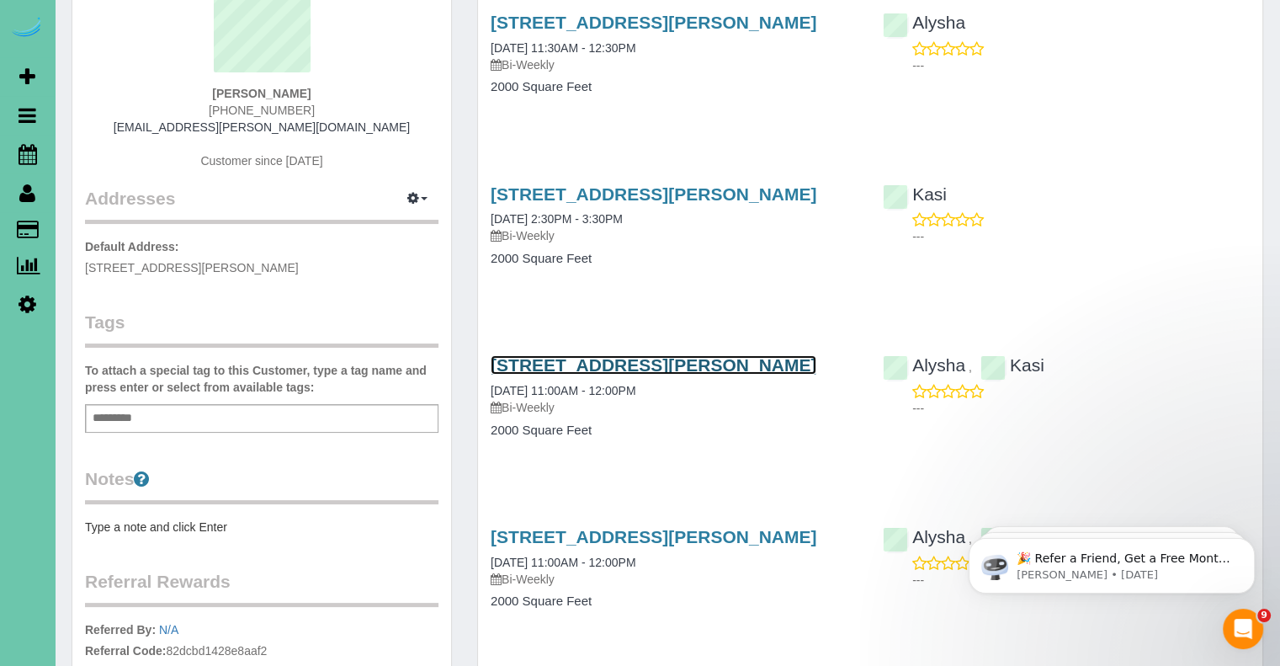
click at [730, 362] on link "17241 Chandler Street, Omaha, NE 68136" at bounding box center [654, 364] width 326 height 19
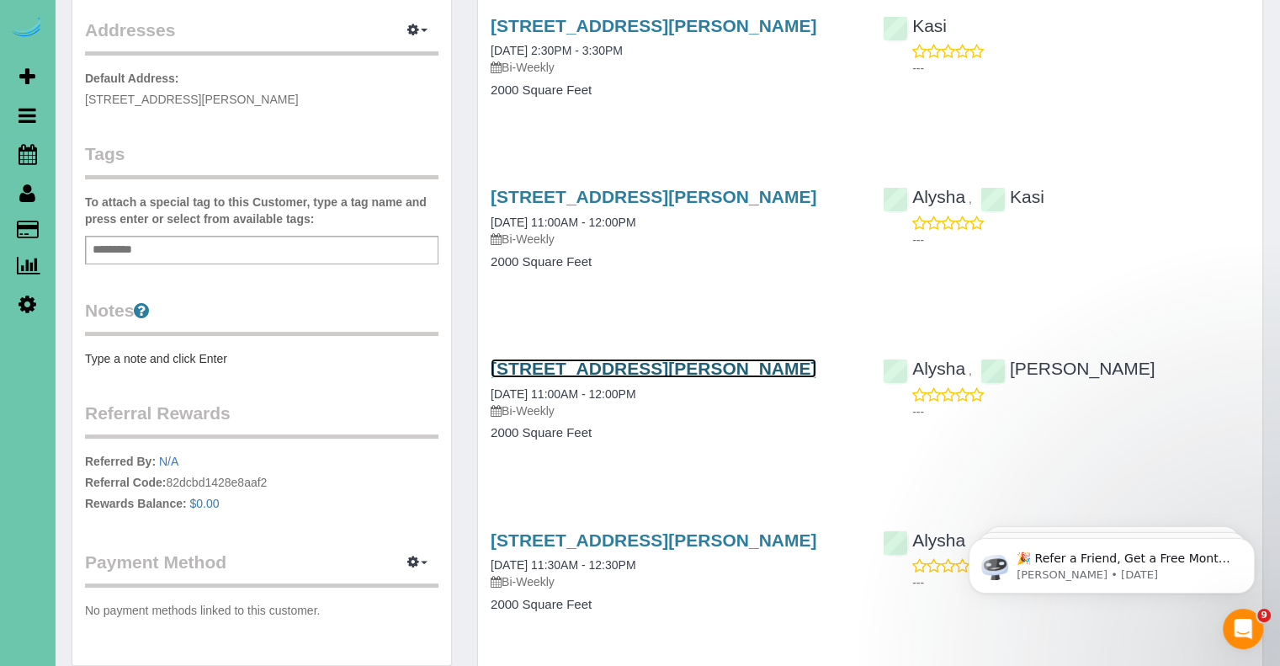
click at [652, 371] on link "17241 Chandler Street, Omaha, NE 68136" at bounding box center [654, 367] width 326 height 19
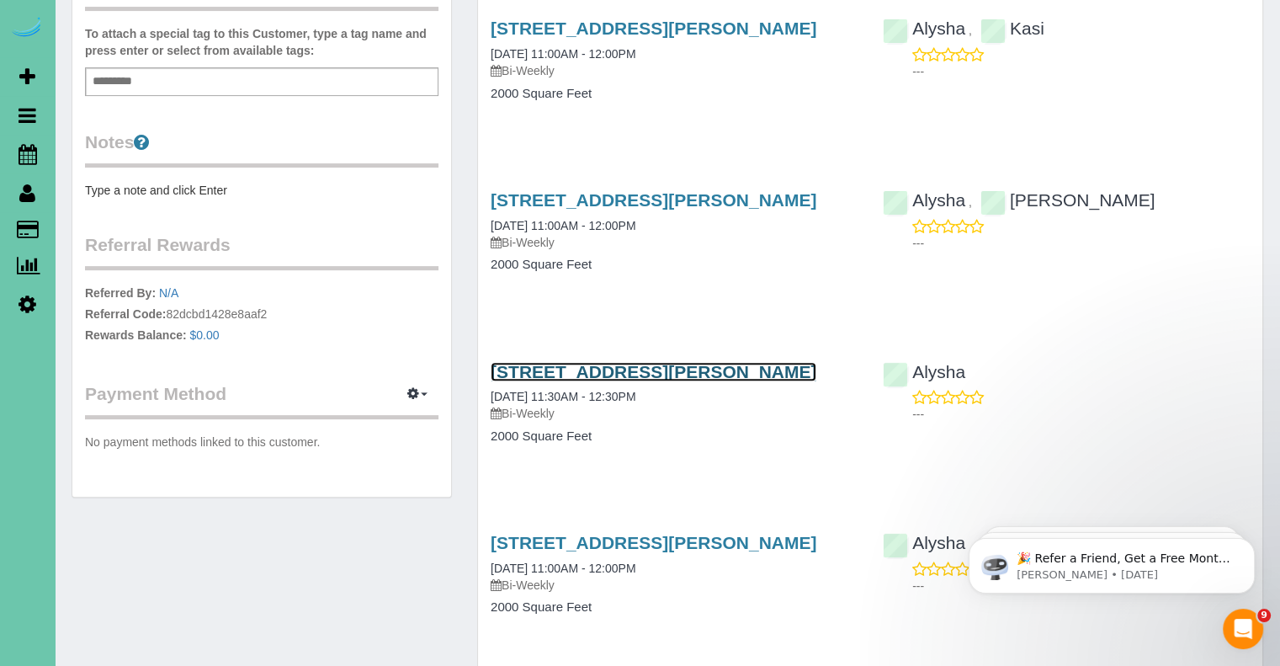
click at [623, 364] on link "17241 Chandler Street, Omaha, NE 68136" at bounding box center [654, 371] width 326 height 19
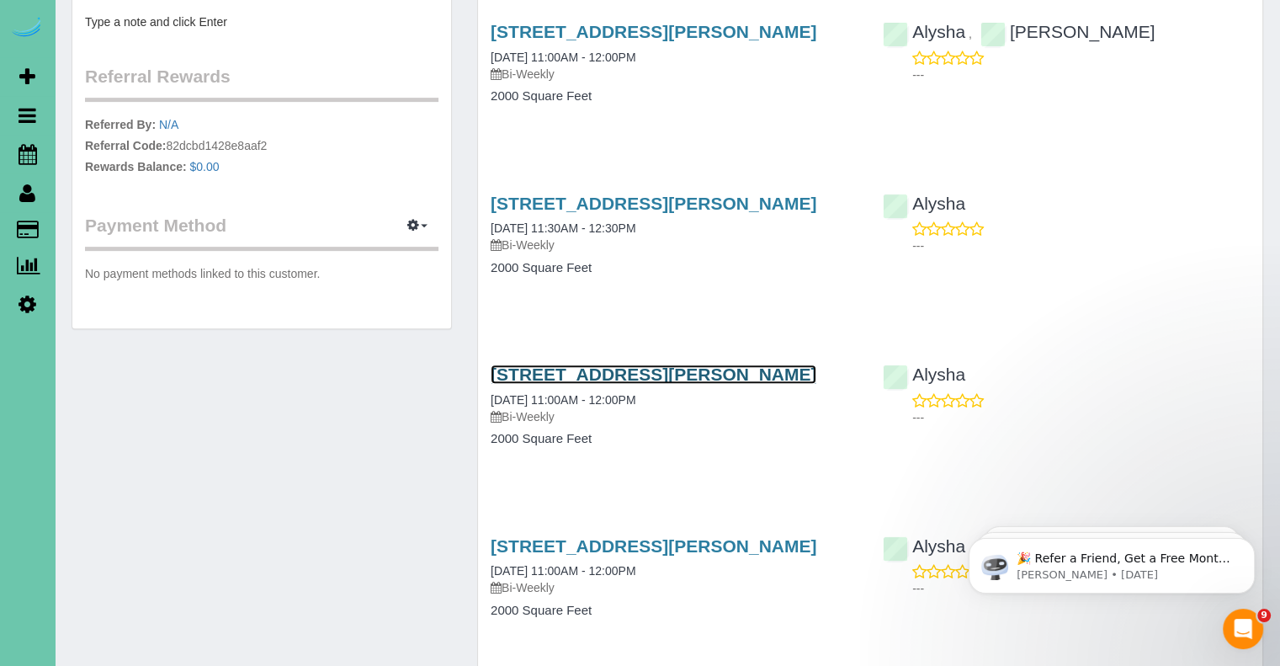
click at [720, 379] on link "17241 Chandler Street, Omaha, NE 68136" at bounding box center [654, 373] width 326 height 19
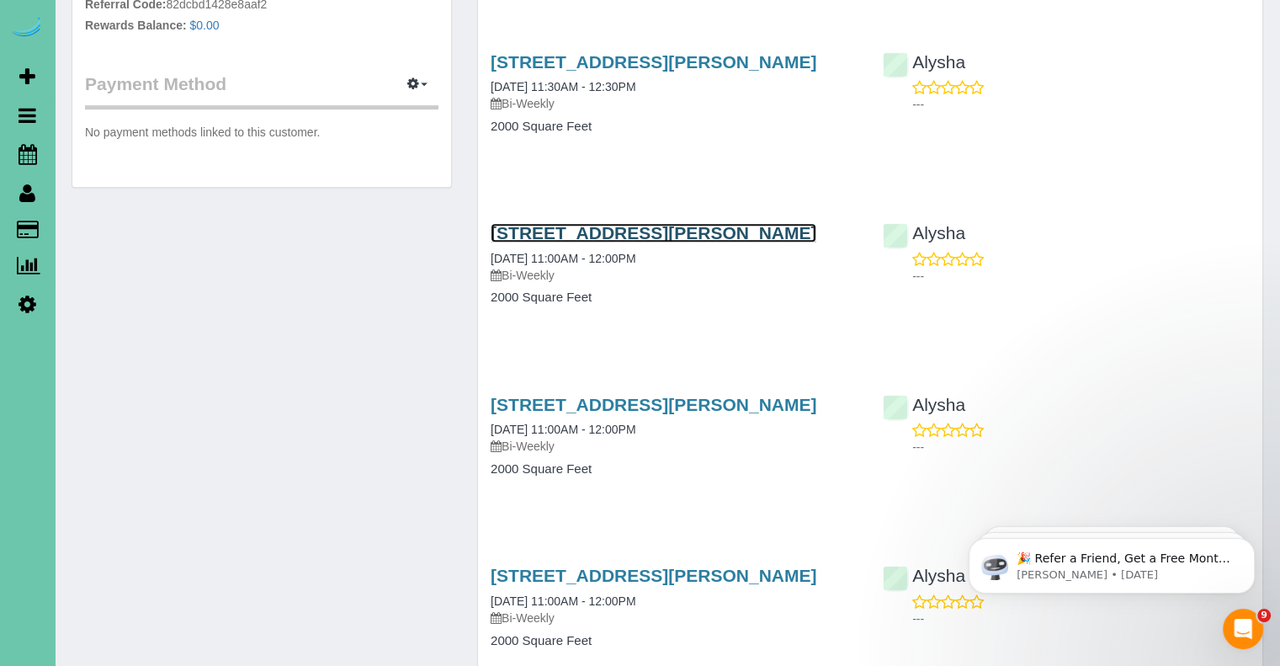
scroll to position [841, 0]
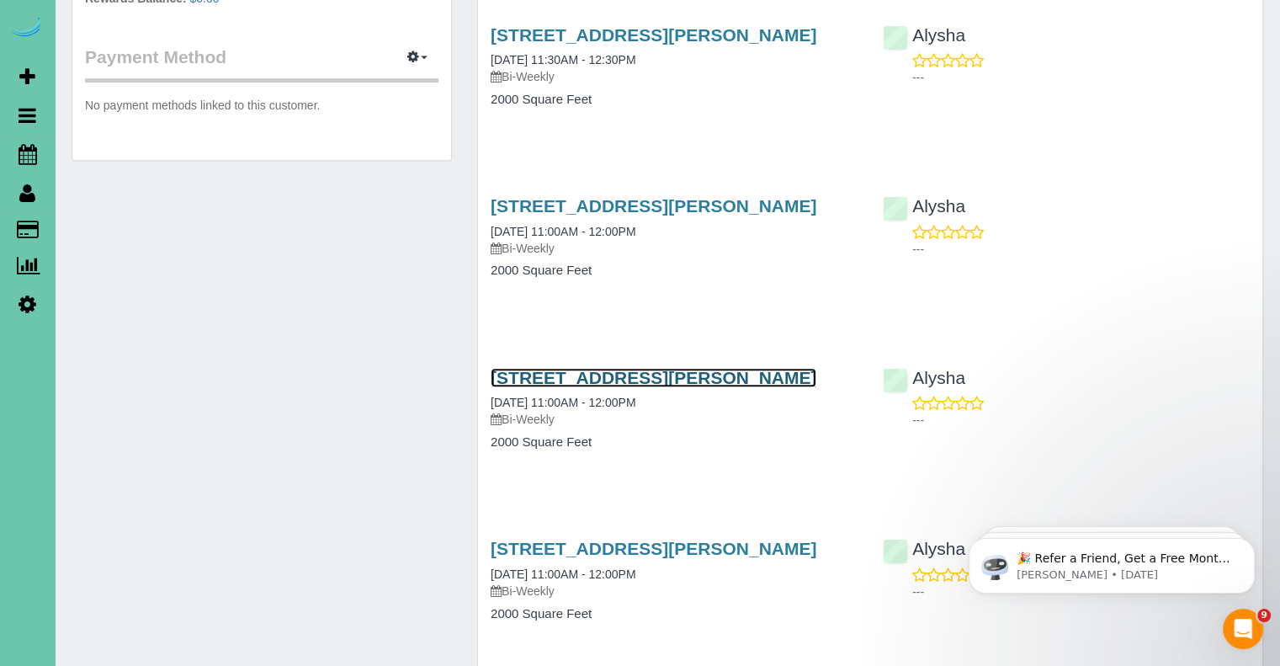
click at [715, 380] on link "17241 Chandler Street, Omaha, NE 68136" at bounding box center [654, 377] width 326 height 19
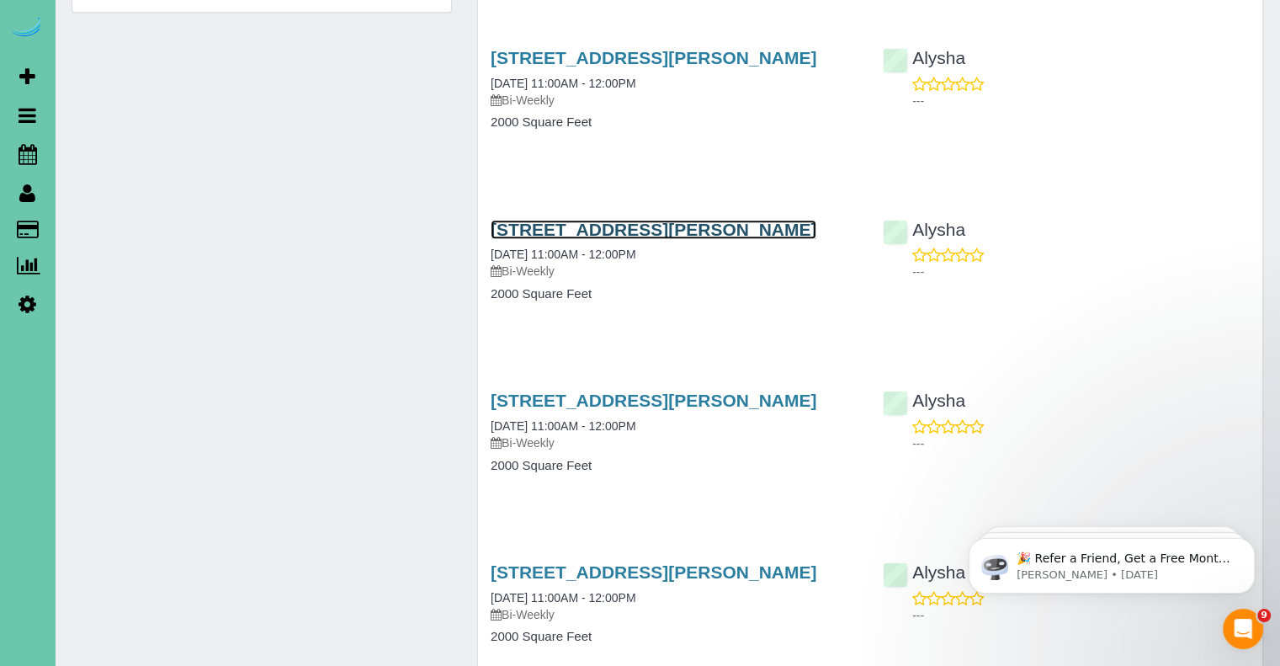
scroll to position [1010, 0]
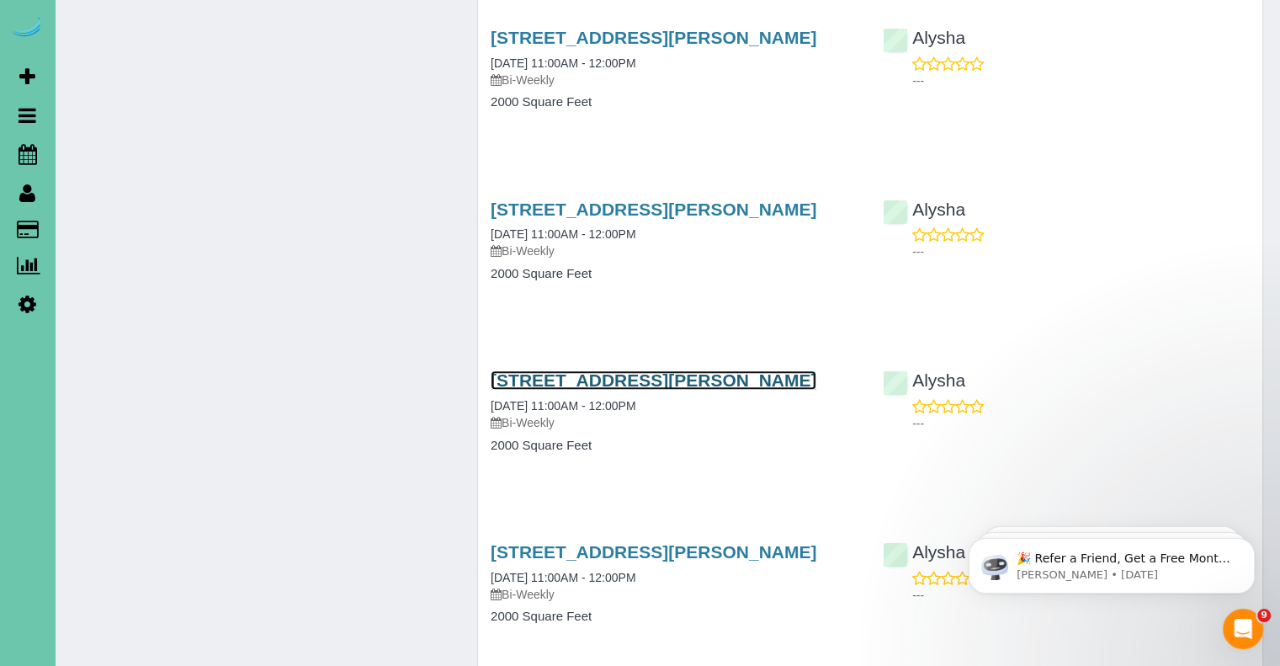
click at [703, 381] on link "17241 Chandler Street, Omaha, NE 68136" at bounding box center [654, 379] width 326 height 19
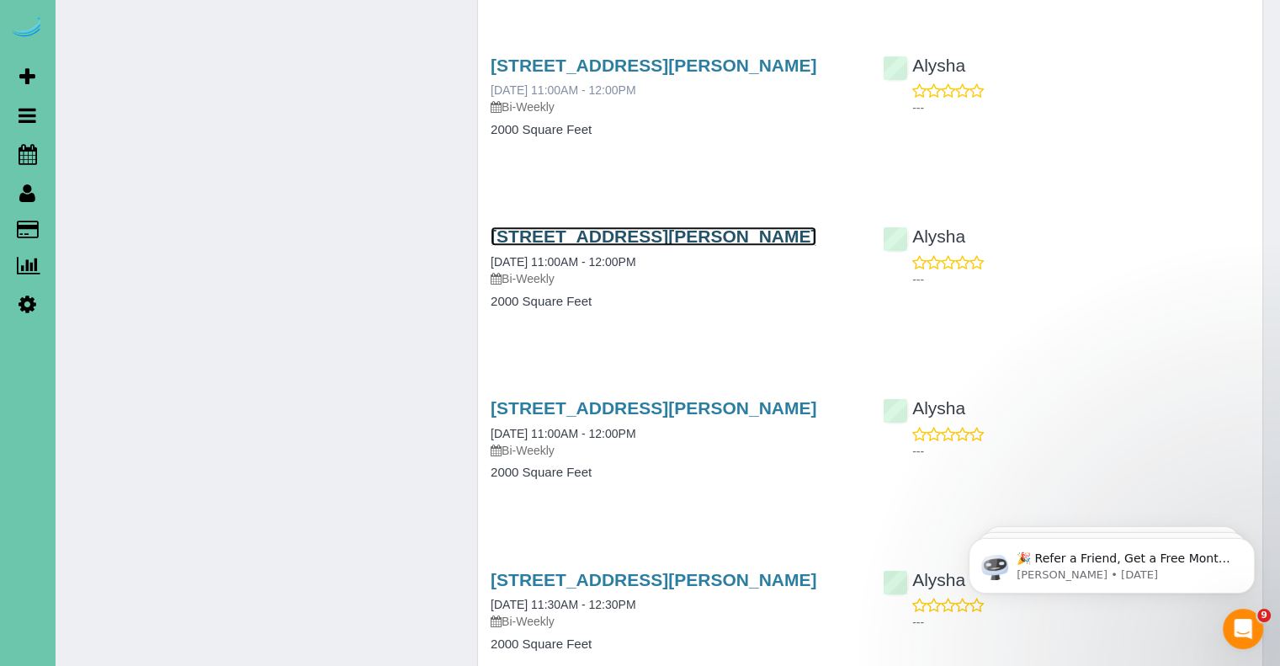
scroll to position [1346, 0]
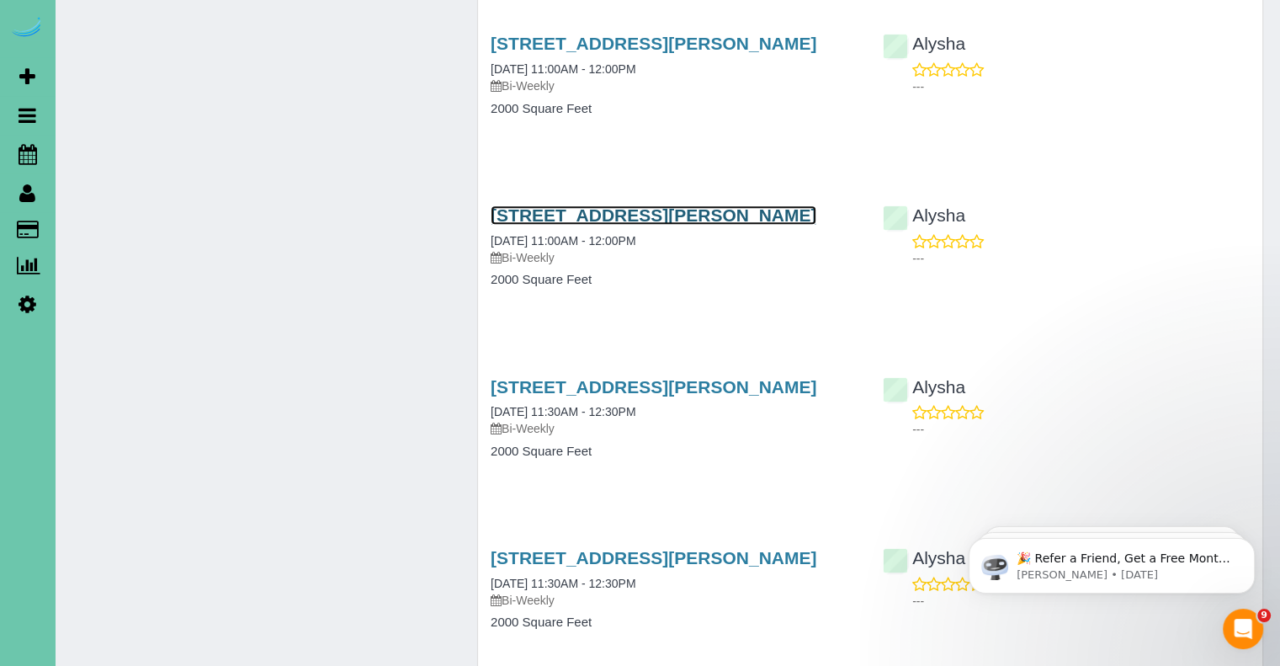
click at [747, 215] on link "17241 Chandler Street, Omaha, NE 68136" at bounding box center [654, 214] width 326 height 19
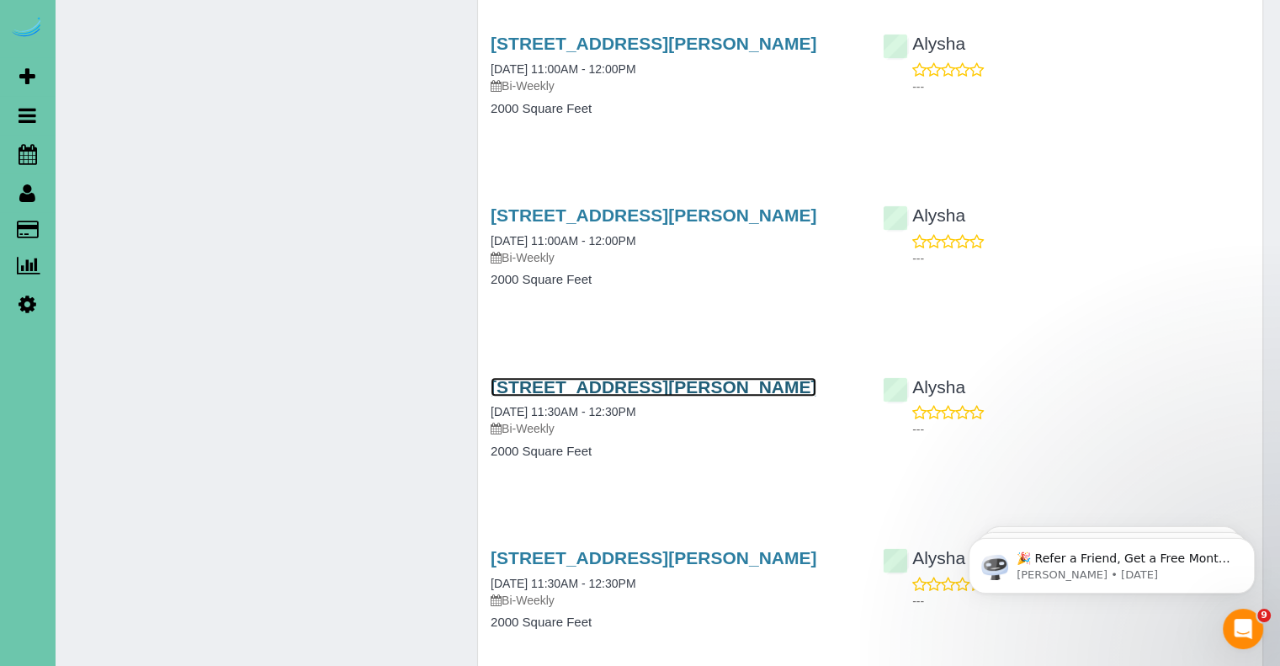
click at [753, 380] on link "17241 Chandler Street, Omaha, NE 68136" at bounding box center [654, 386] width 326 height 19
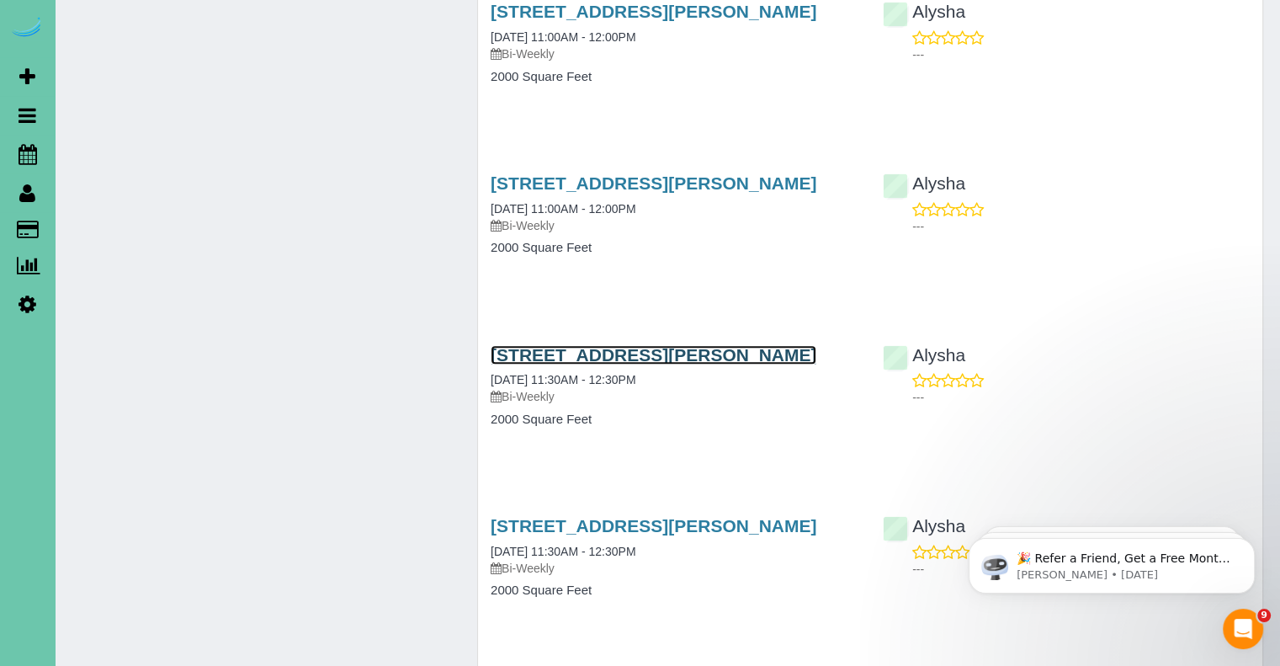
scroll to position [1515, 0]
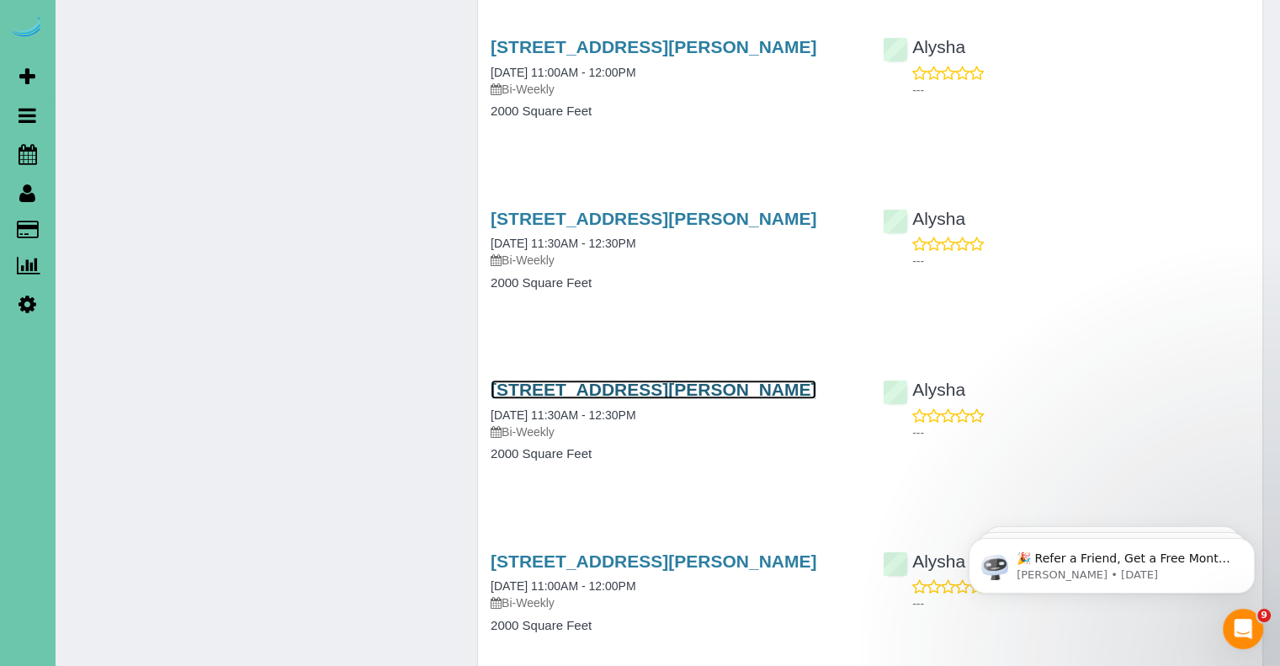
click at [686, 387] on link "17241 Chandler Street, Omaha, NE 68136" at bounding box center [654, 389] width 326 height 19
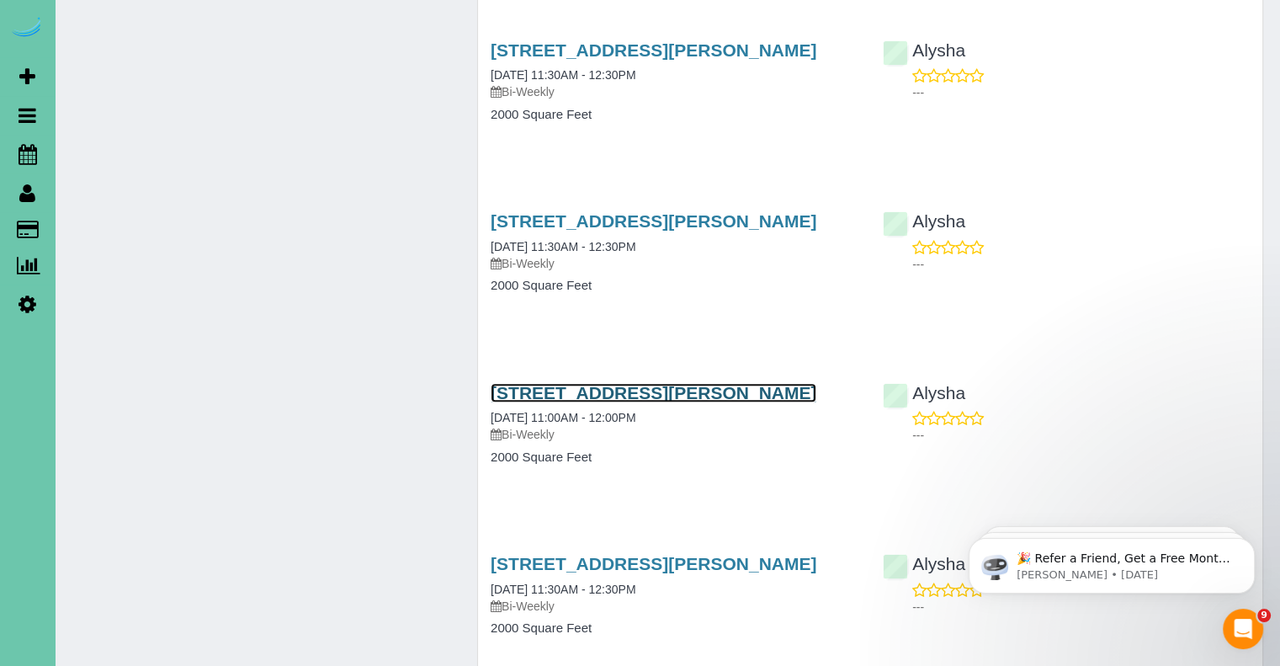
click at [744, 390] on link "17241 Chandler Street, Omaha, NE 68136" at bounding box center [654, 392] width 326 height 19
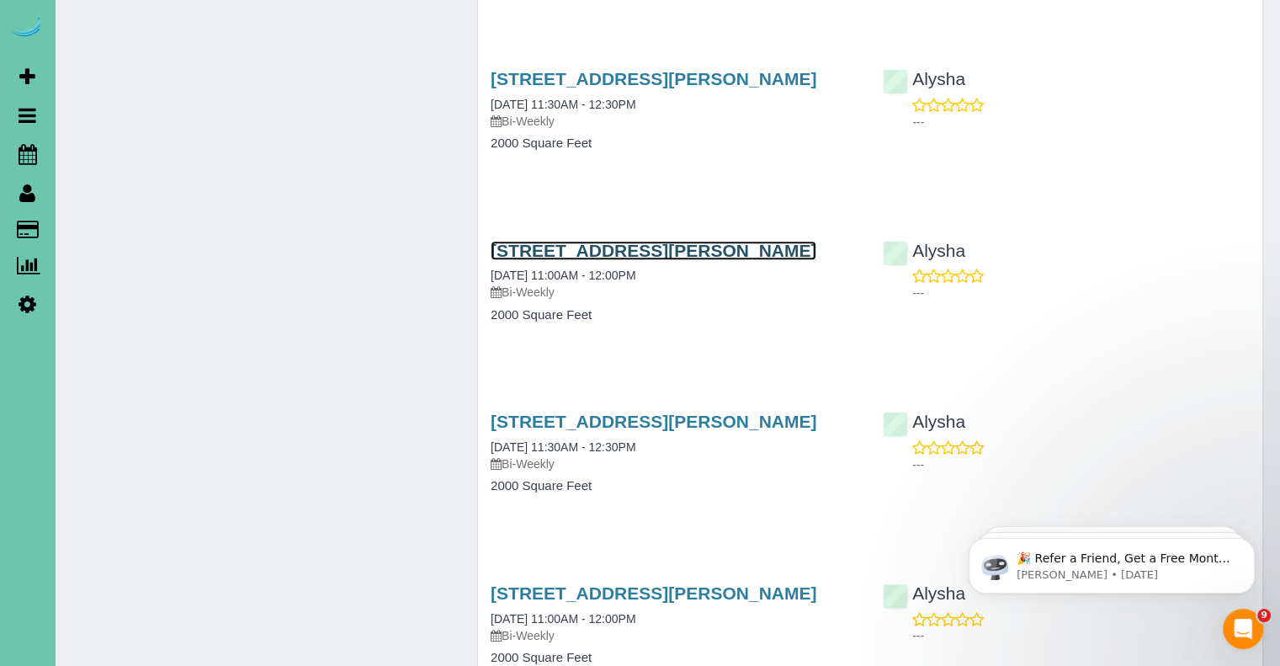
scroll to position [1851, 0]
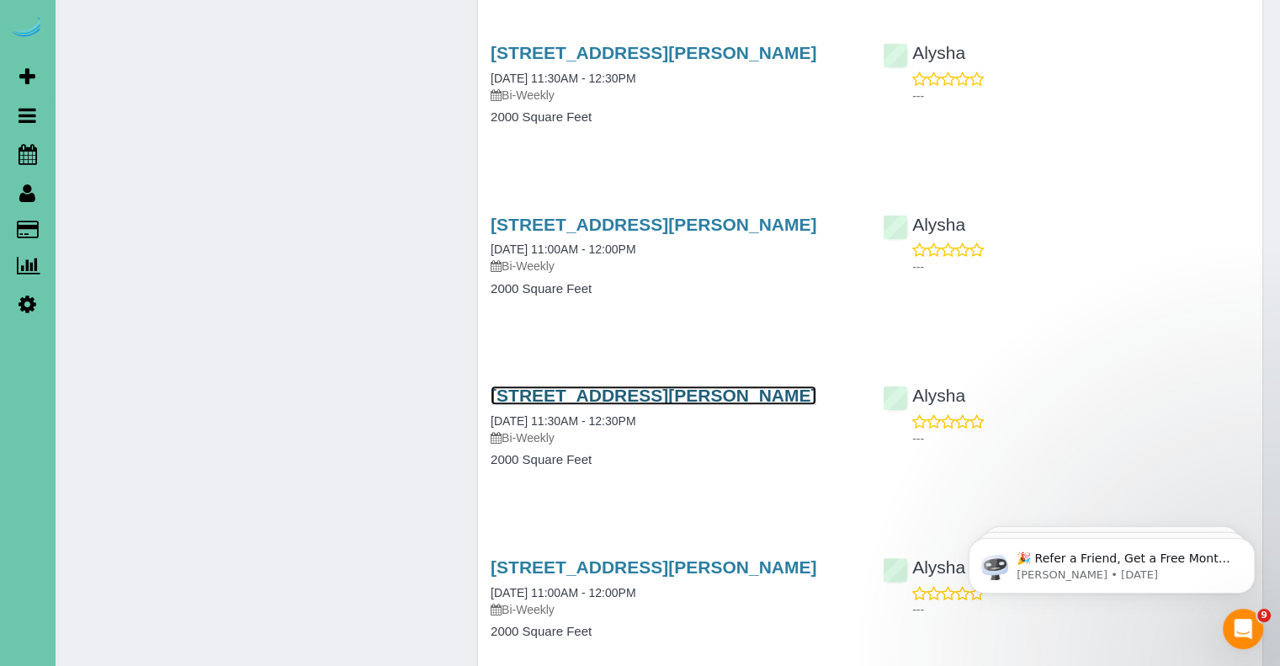
click at [714, 395] on link "17241 Chandler Street, Omaha, NE 68136" at bounding box center [654, 394] width 326 height 19
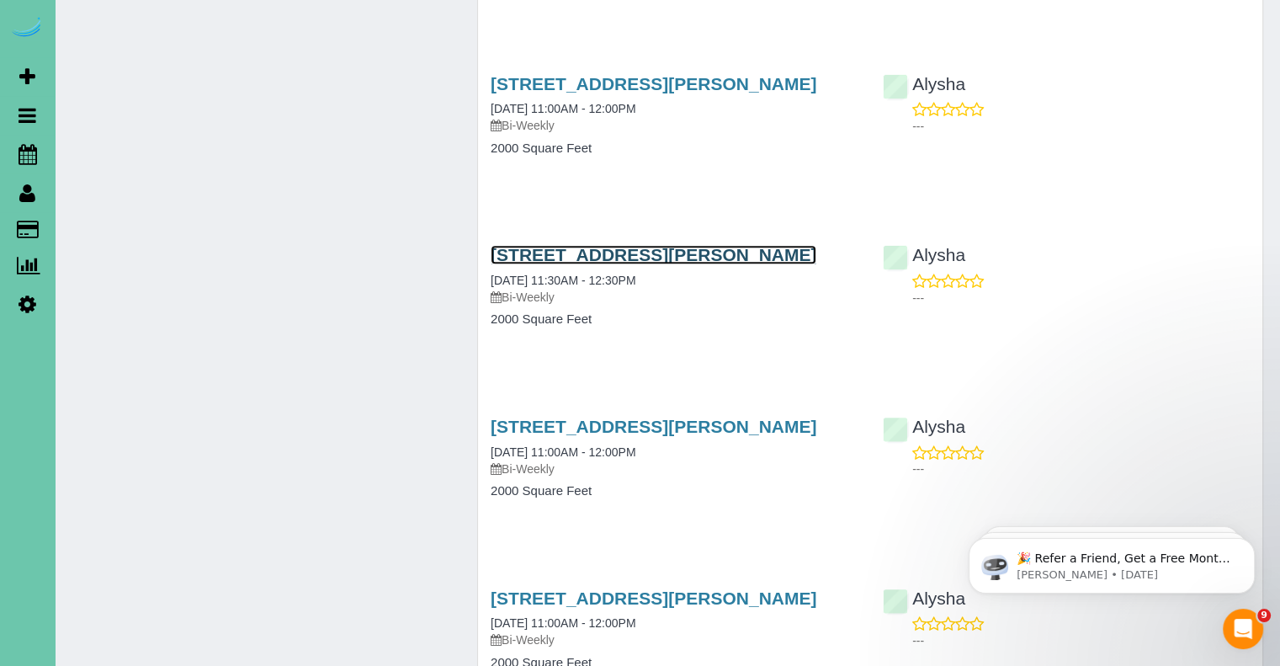
scroll to position [2020, 0]
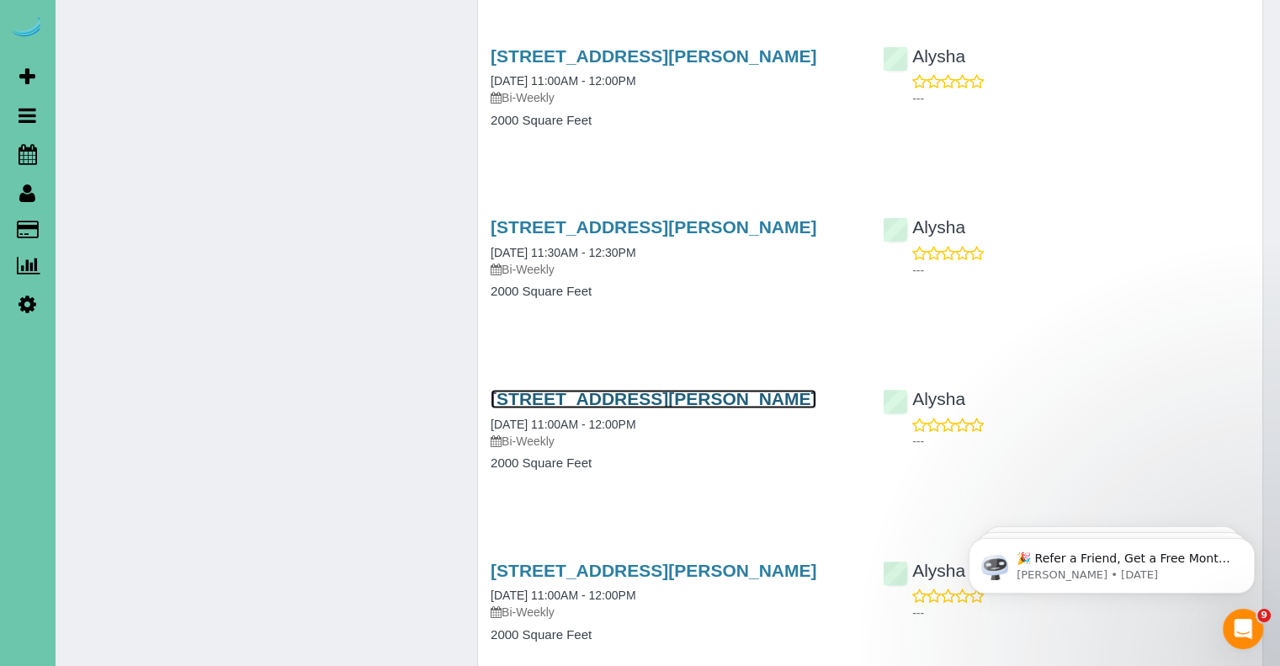
click at [728, 401] on link "17241 Chandler Street, Omaha, NE 68136" at bounding box center [654, 398] width 326 height 19
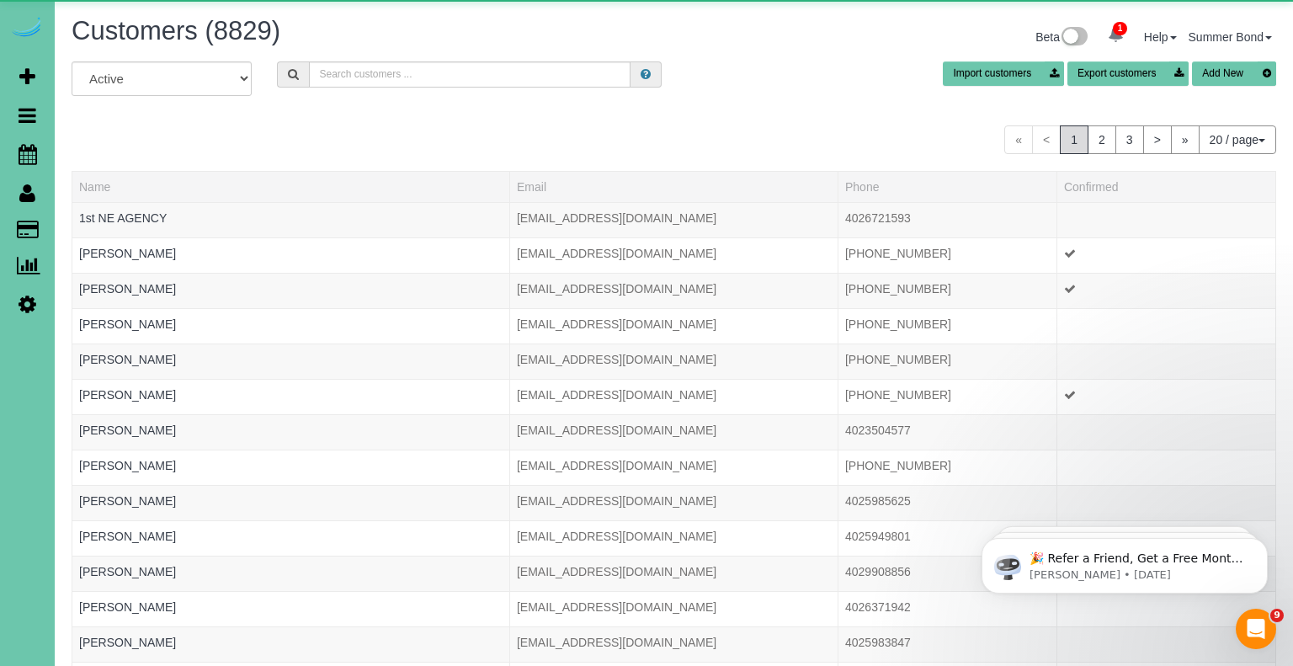
scroll to position [1027, 1279]
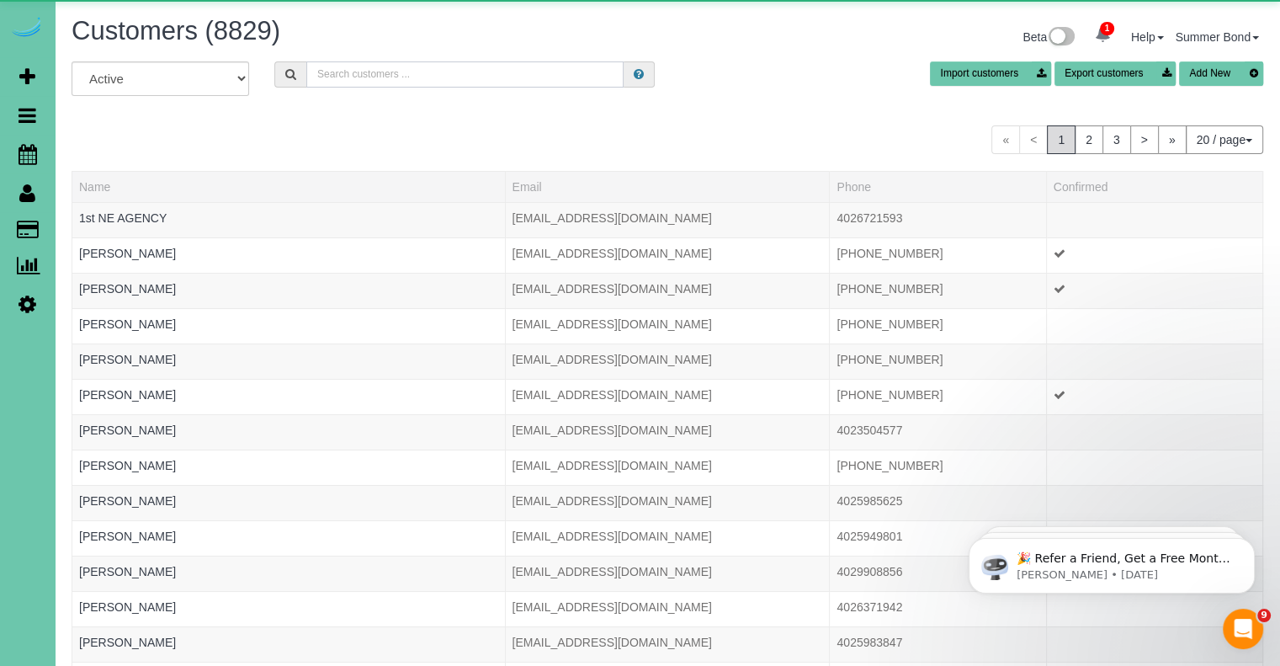
click at [388, 78] on input "text" at bounding box center [464, 74] width 317 height 26
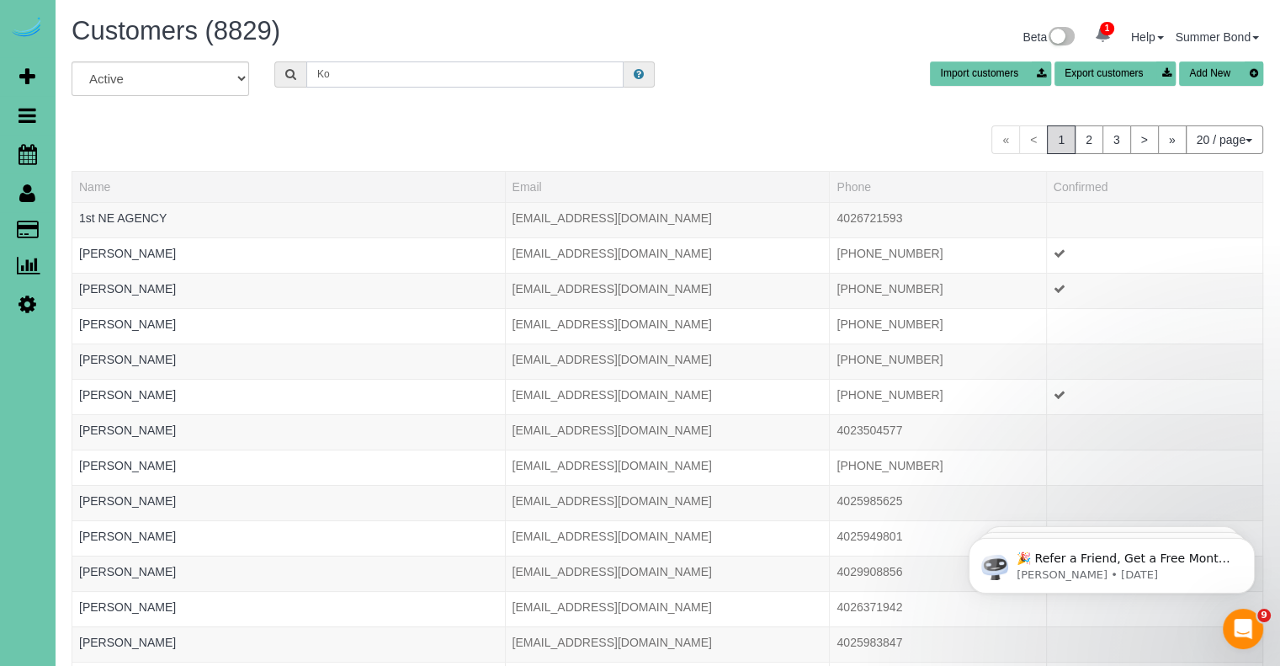
type input "K"
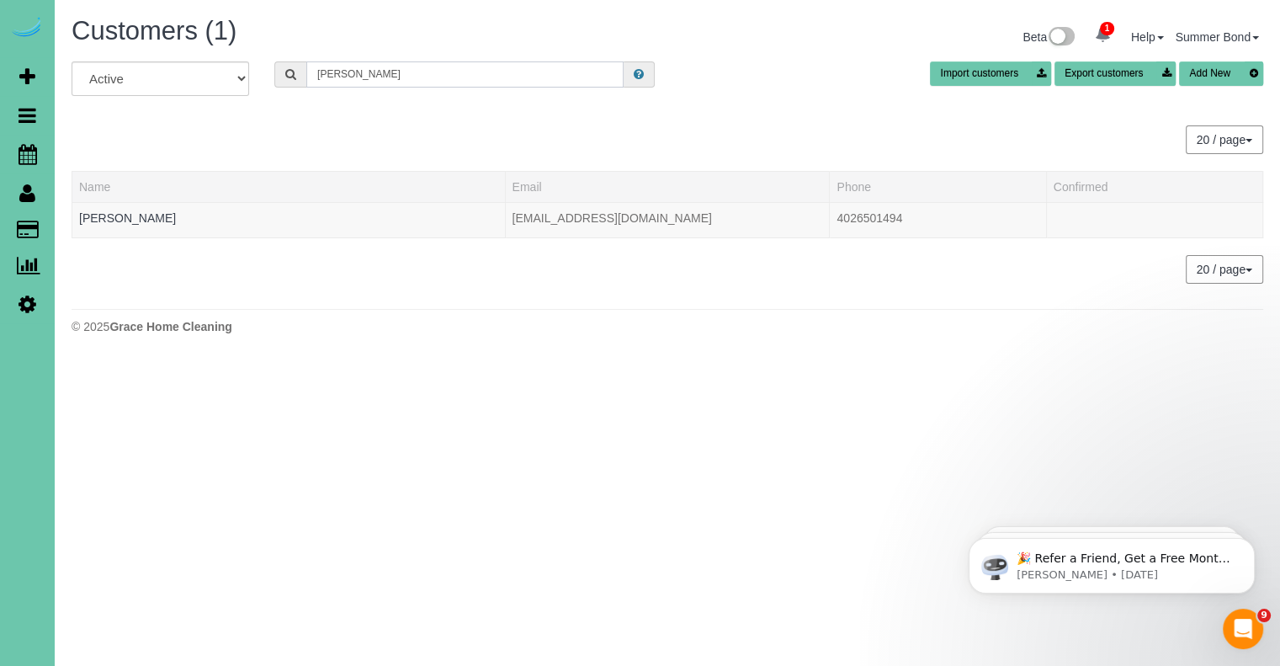
scroll to position [83789, 82855]
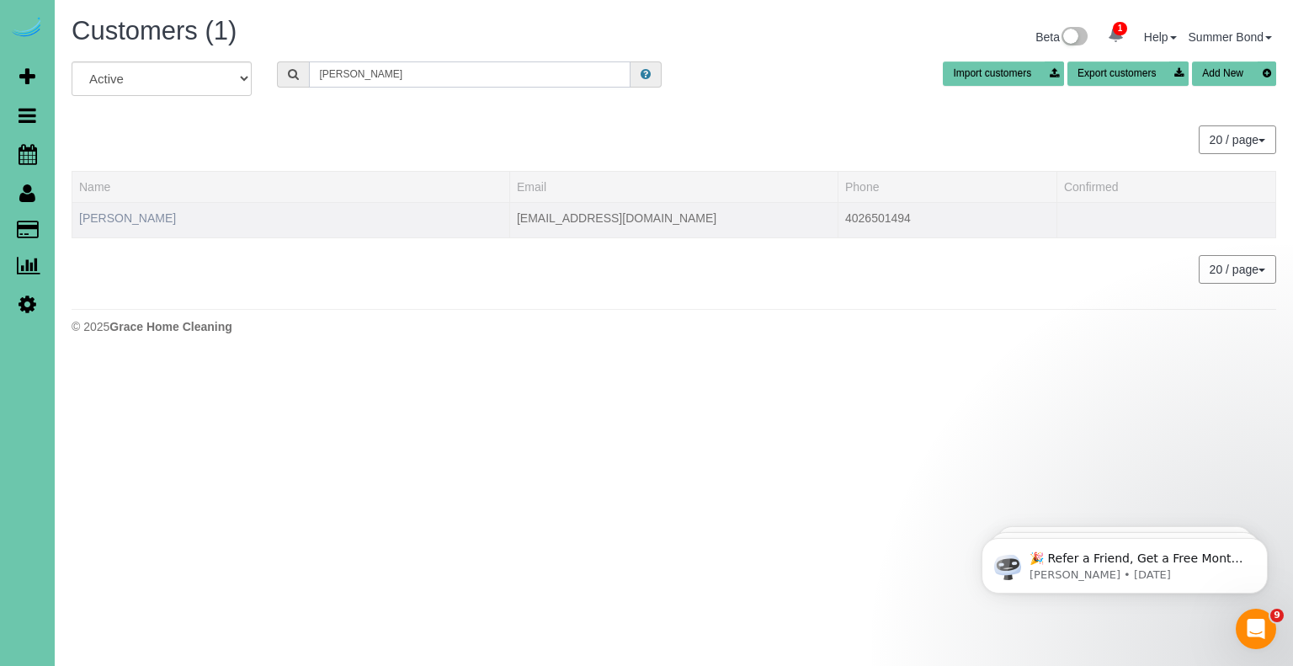
type input "Terrie Kohout"
click at [140, 217] on link "Terrie Kohout" at bounding box center [127, 217] width 97 height 13
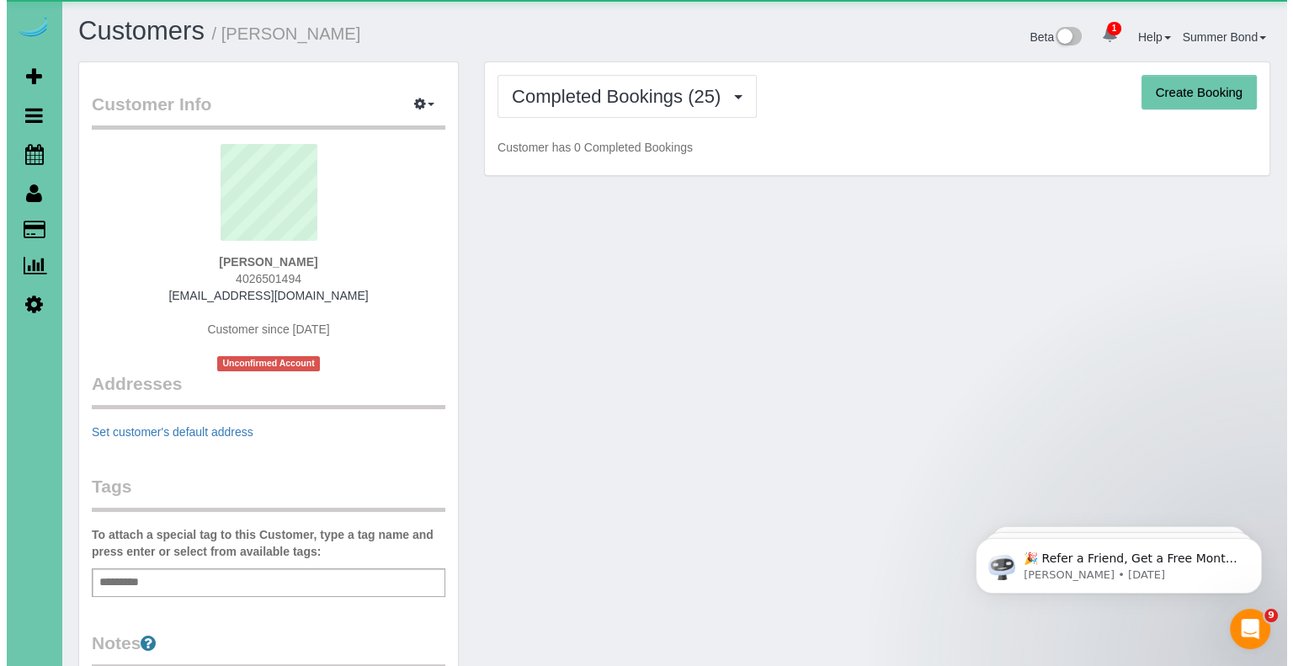
scroll to position [4549, 1279]
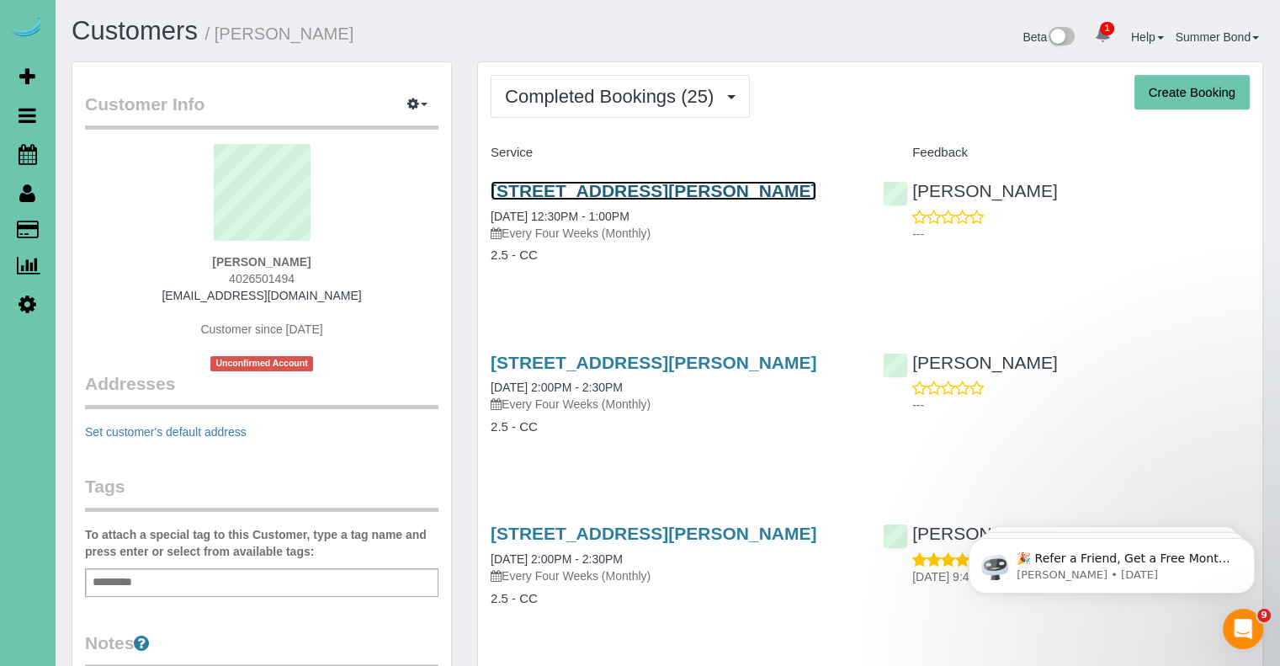
click at [673, 191] on link "11720 Burt St Apt 3, Omaha, NE 68154" at bounding box center [654, 190] width 326 height 19
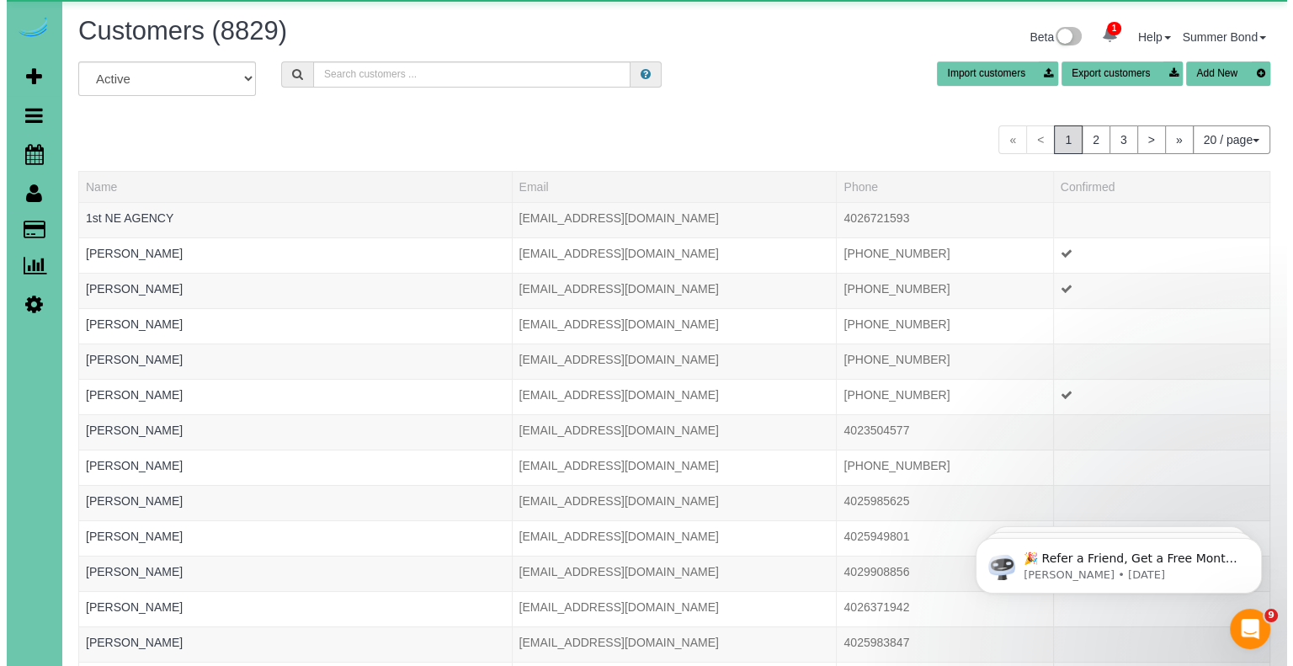
scroll to position [1027, 1279]
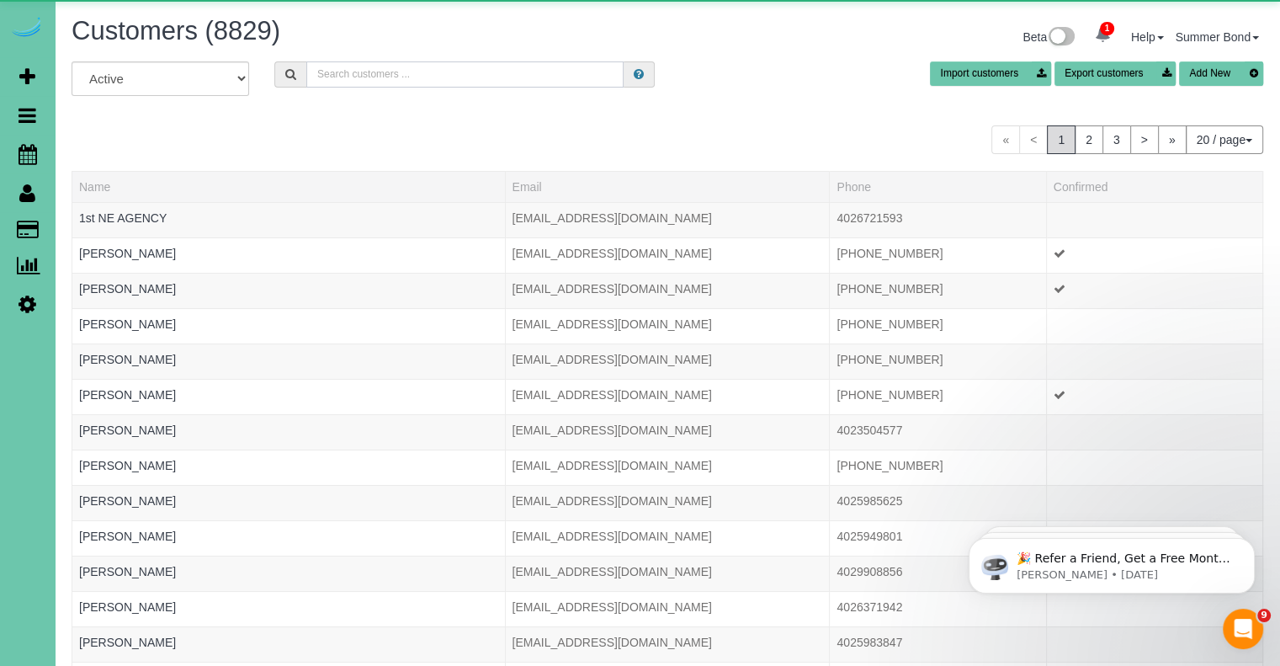
click at [392, 82] on input "text" at bounding box center [464, 74] width 317 height 26
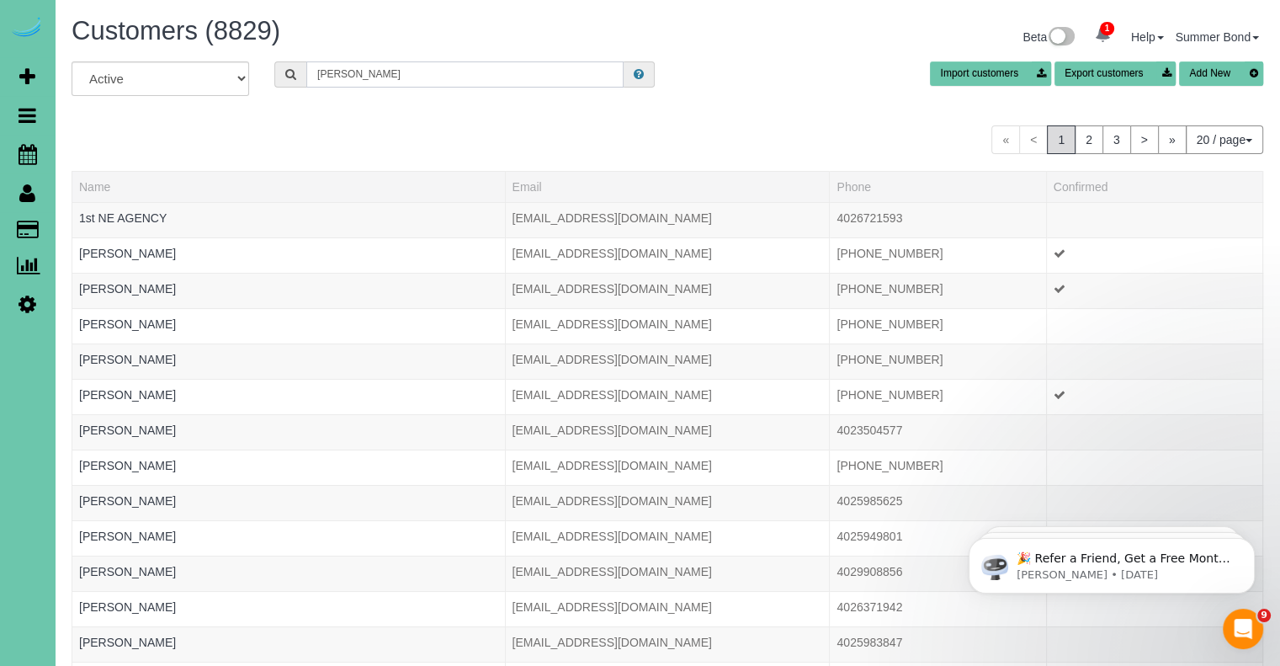
scroll to position [83789, 82855]
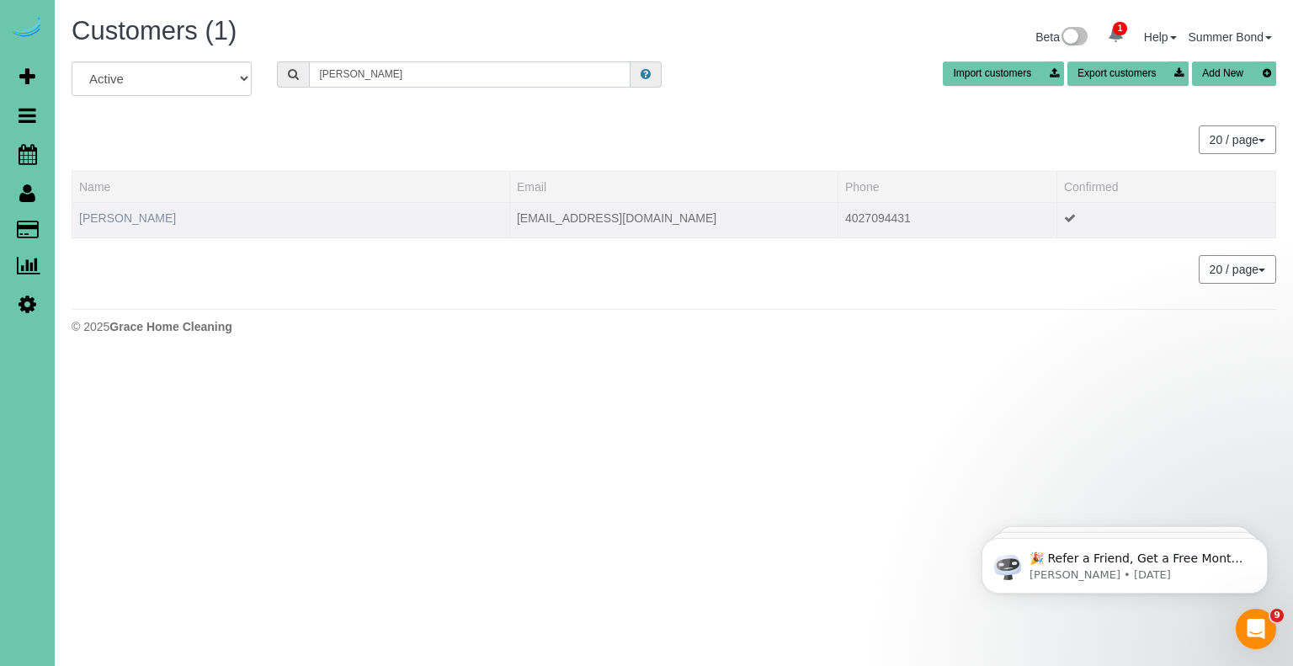
type input "Koltis"
click at [97, 221] on link "Hailee Koltis" at bounding box center [127, 217] width 97 height 13
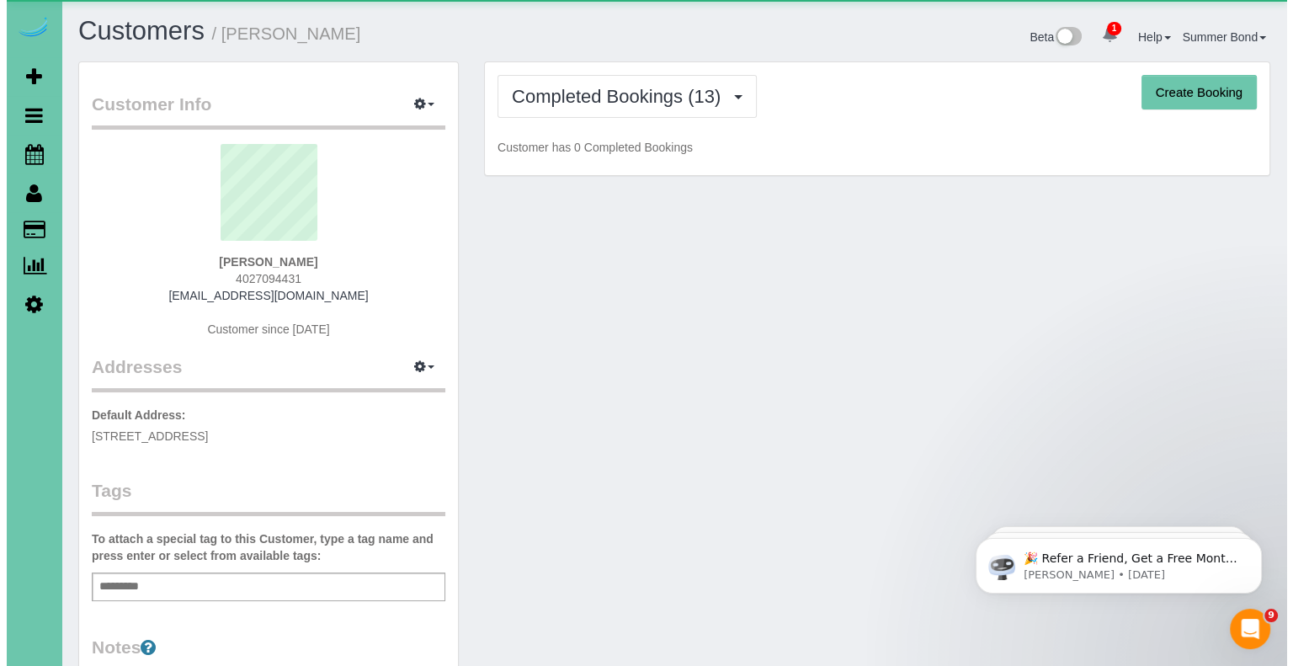
scroll to position [2482, 1279]
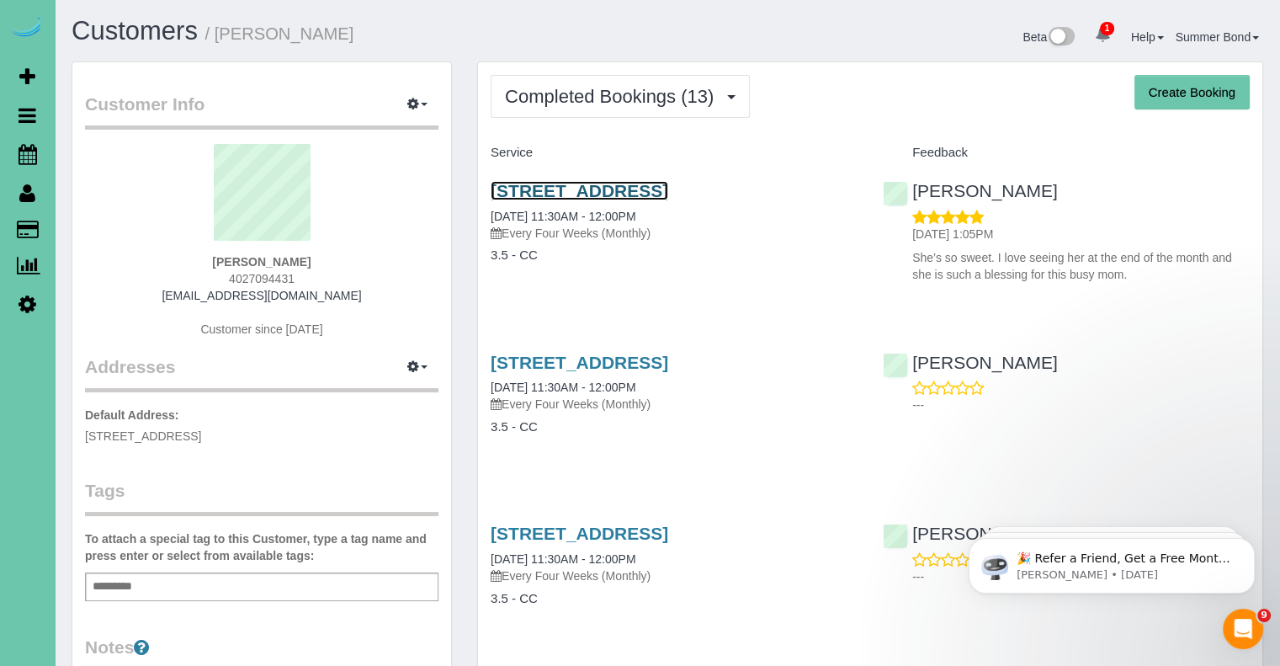
click at [668, 188] on link "8614 N 176th Street, Bennington, NE 68007" at bounding box center [580, 190] width 178 height 19
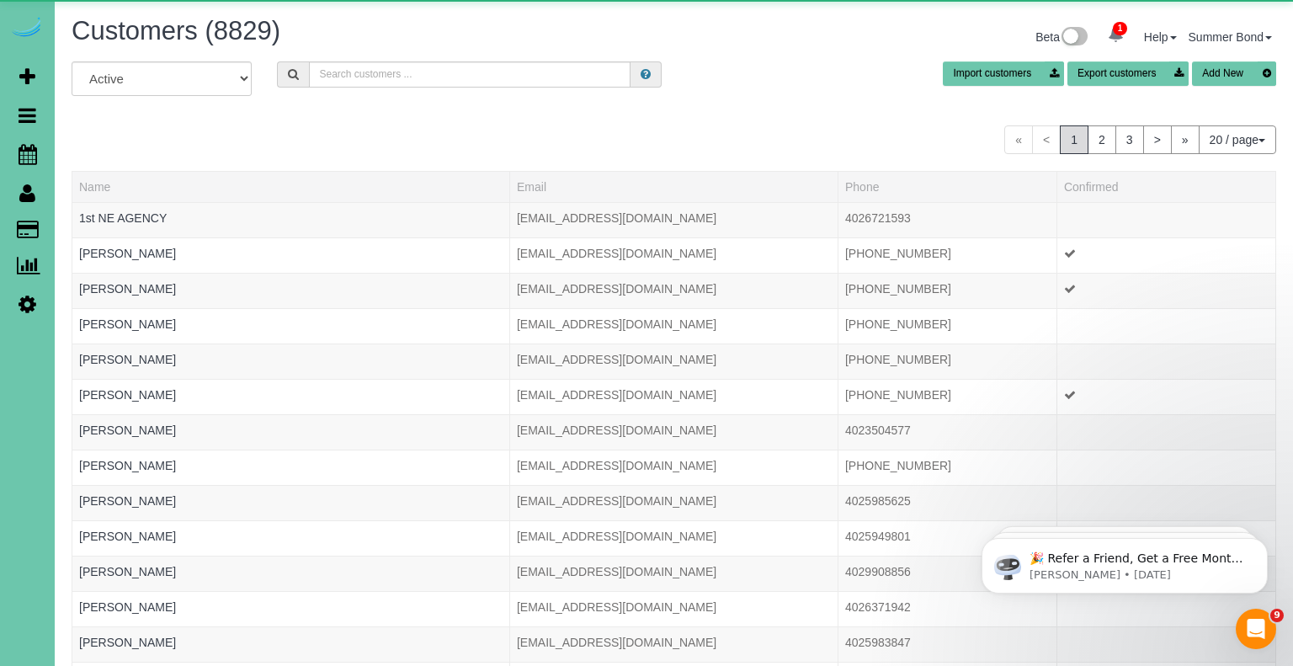
scroll to position [1027, 1279]
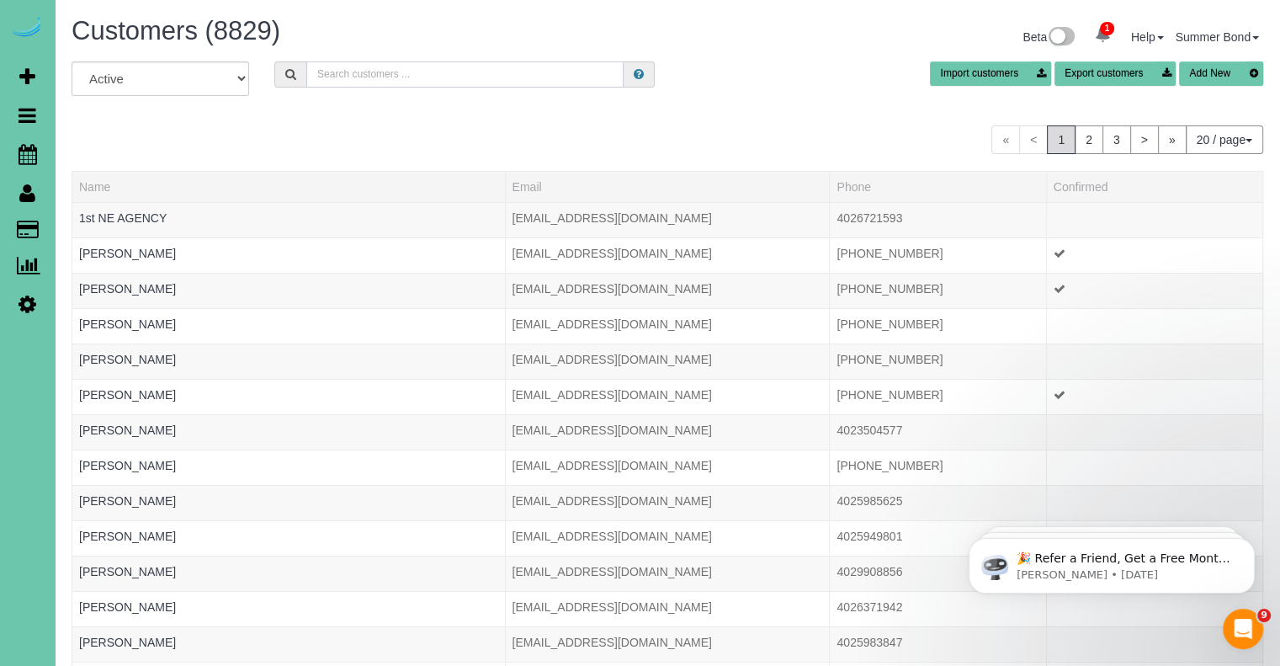
click at [521, 74] on input "text" at bounding box center [464, 74] width 317 height 26
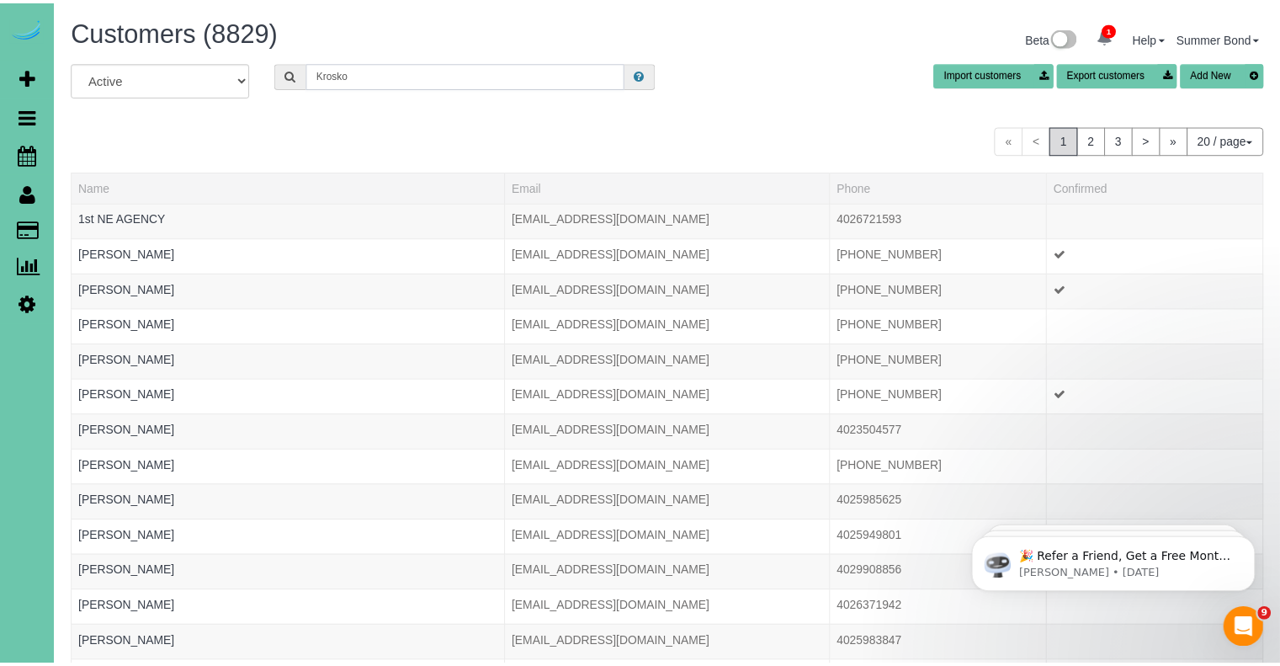
scroll to position [83789, 82855]
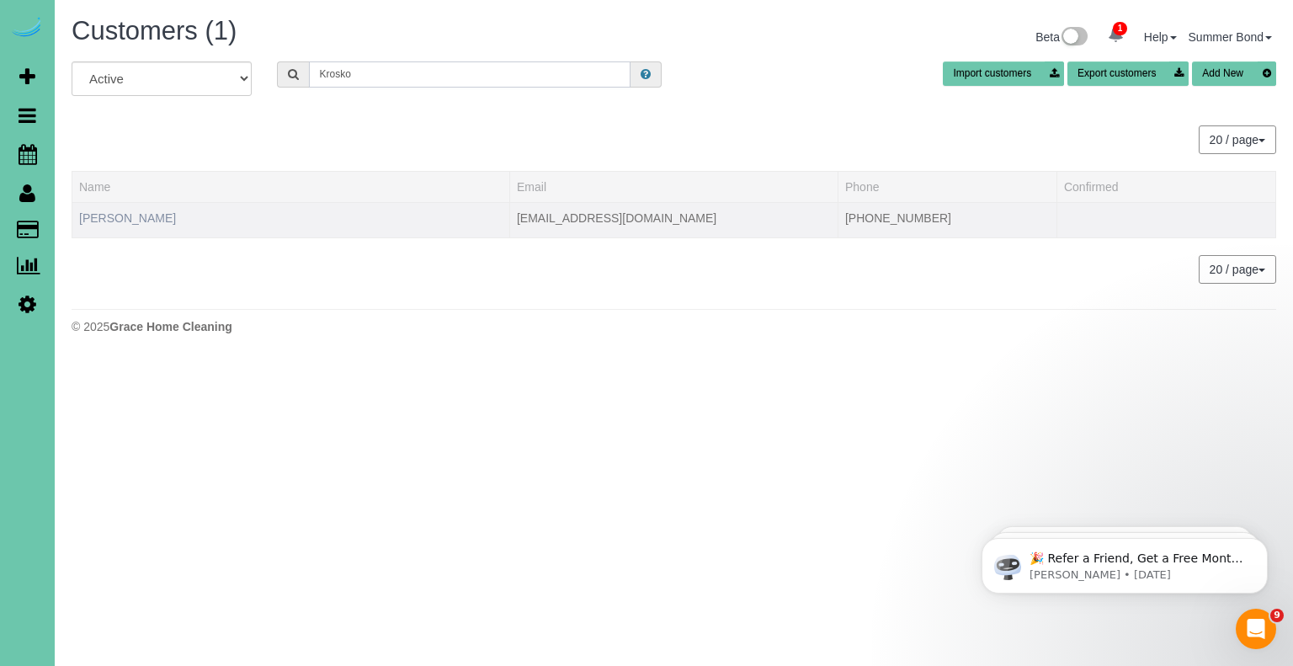
type input "Krosko"
click at [114, 220] on link "Julie Krosko" at bounding box center [127, 217] width 97 height 13
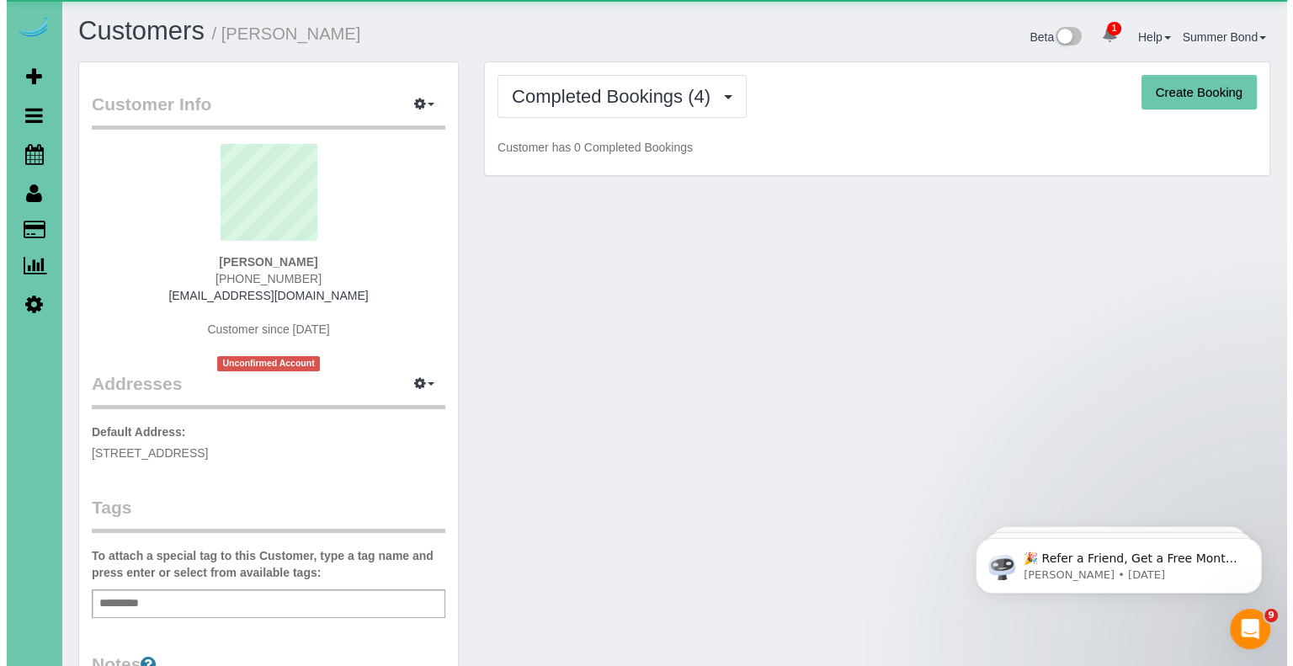
scroll to position [1098, 1279]
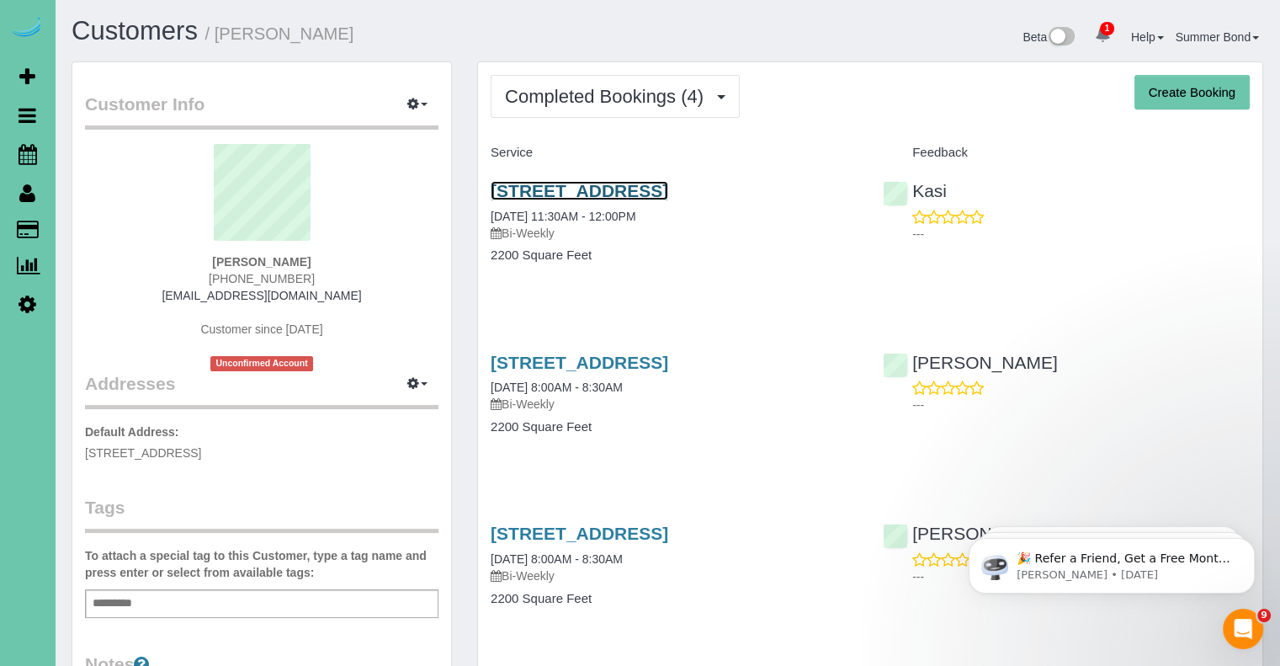
click at [498, 191] on link "5713 S 174th St, Omaha, NE 68135" at bounding box center [580, 190] width 178 height 19
click at [618, 368] on link "5713 S 174th St, Omaha, NE 68135" at bounding box center [580, 362] width 178 height 19
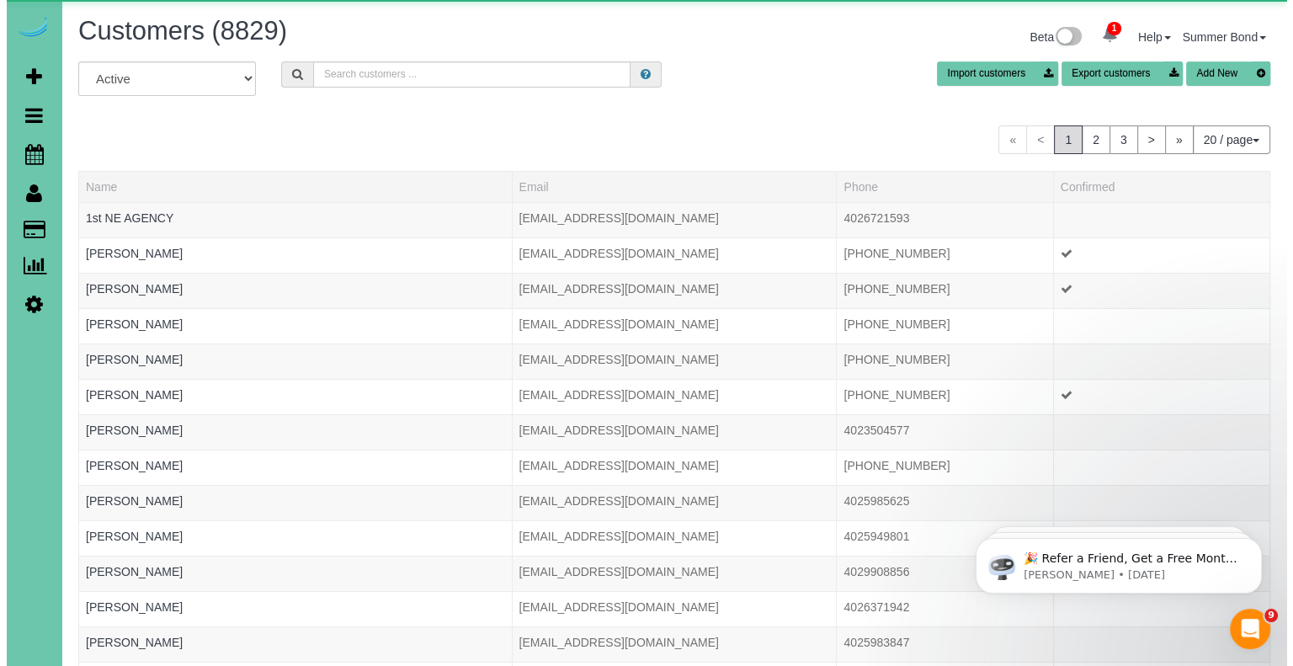
scroll to position [1027, 1279]
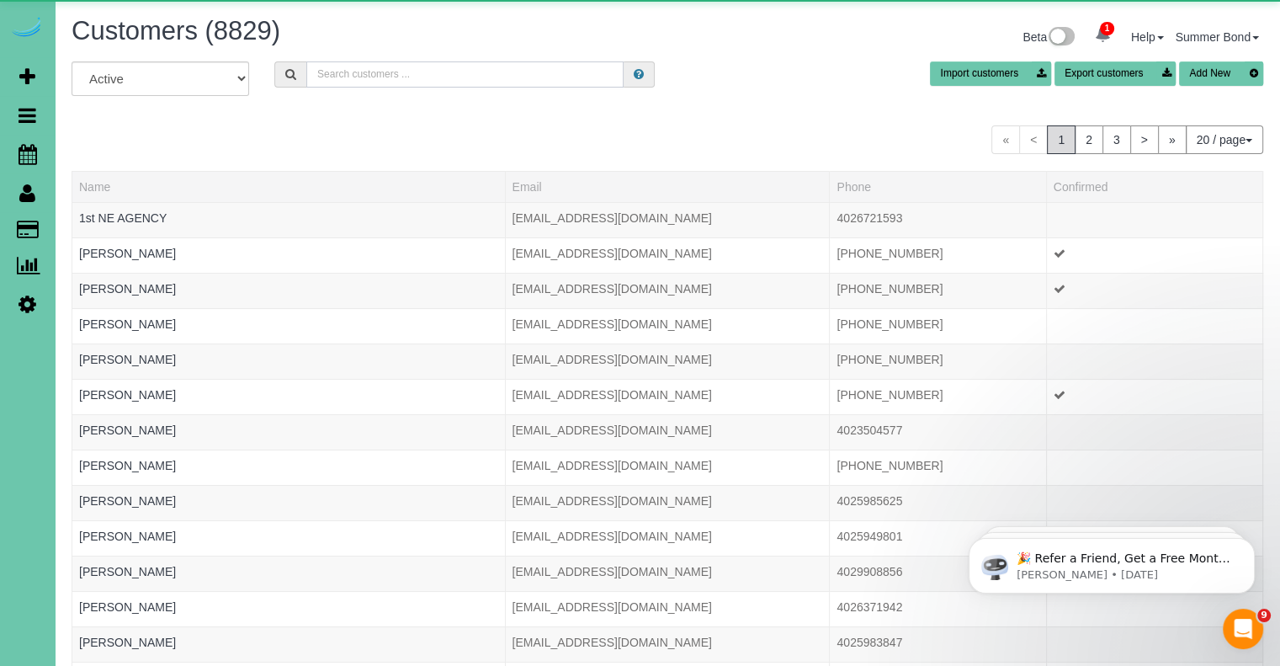
click at [362, 78] on input "text" at bounding box center [464, 74] width 317 height 26
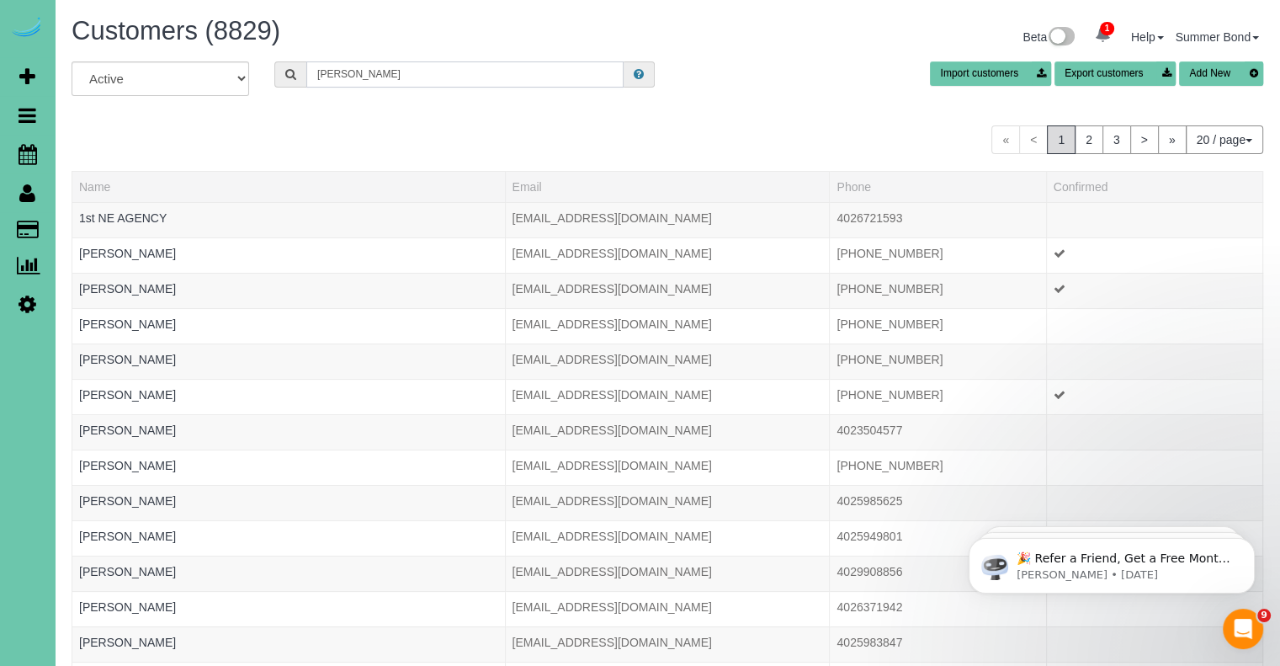
scroll to position [83719, 82855]
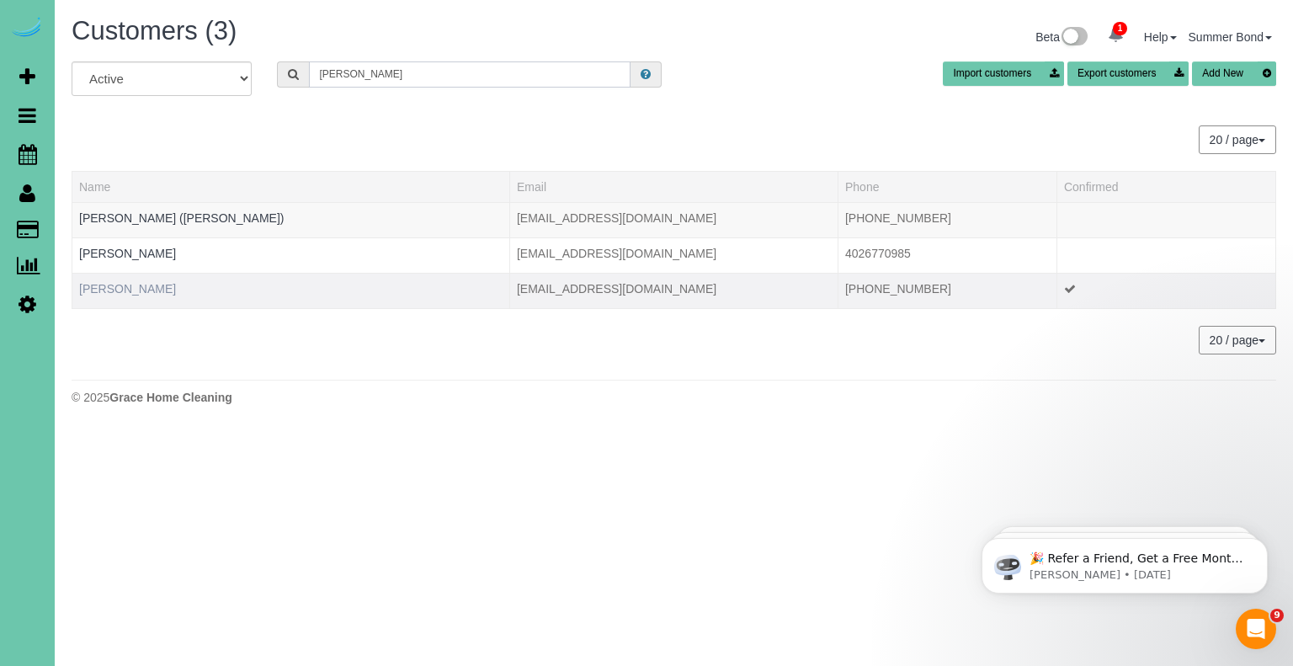
type input "Krueger"
click at [138, 288] on link "Laura Krueger" at bounding box center [127, 288] width 97 height 13
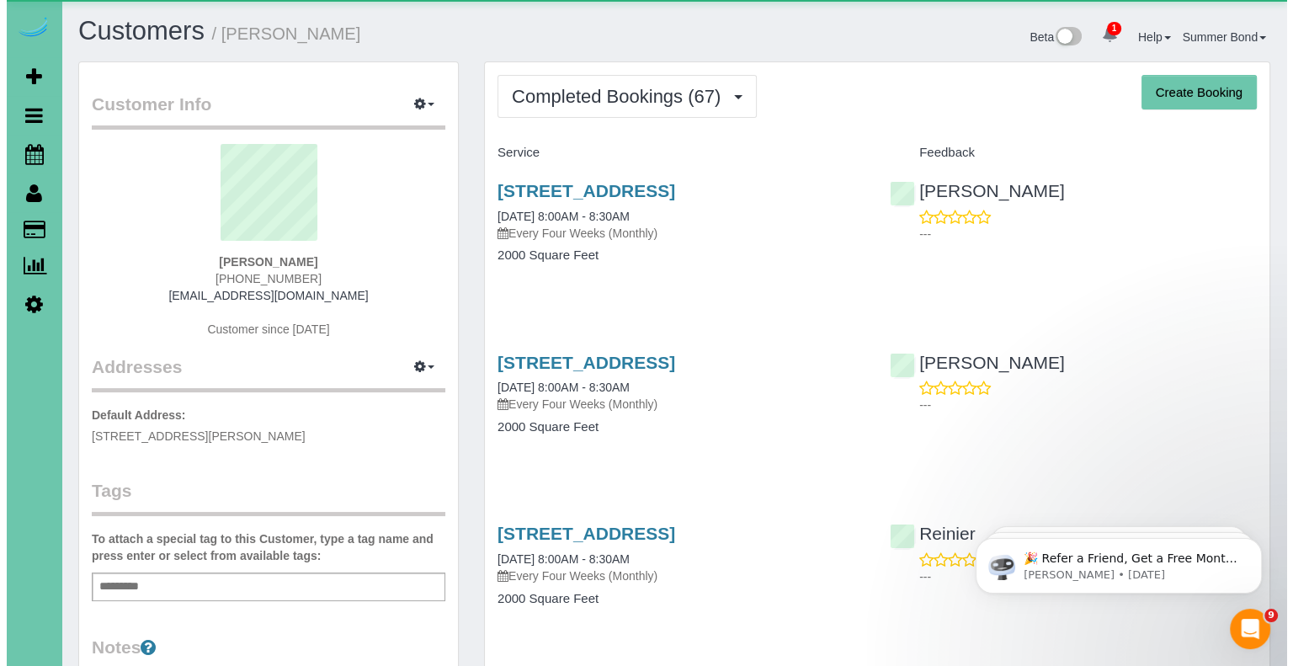
scroll to position [4549, 1279]
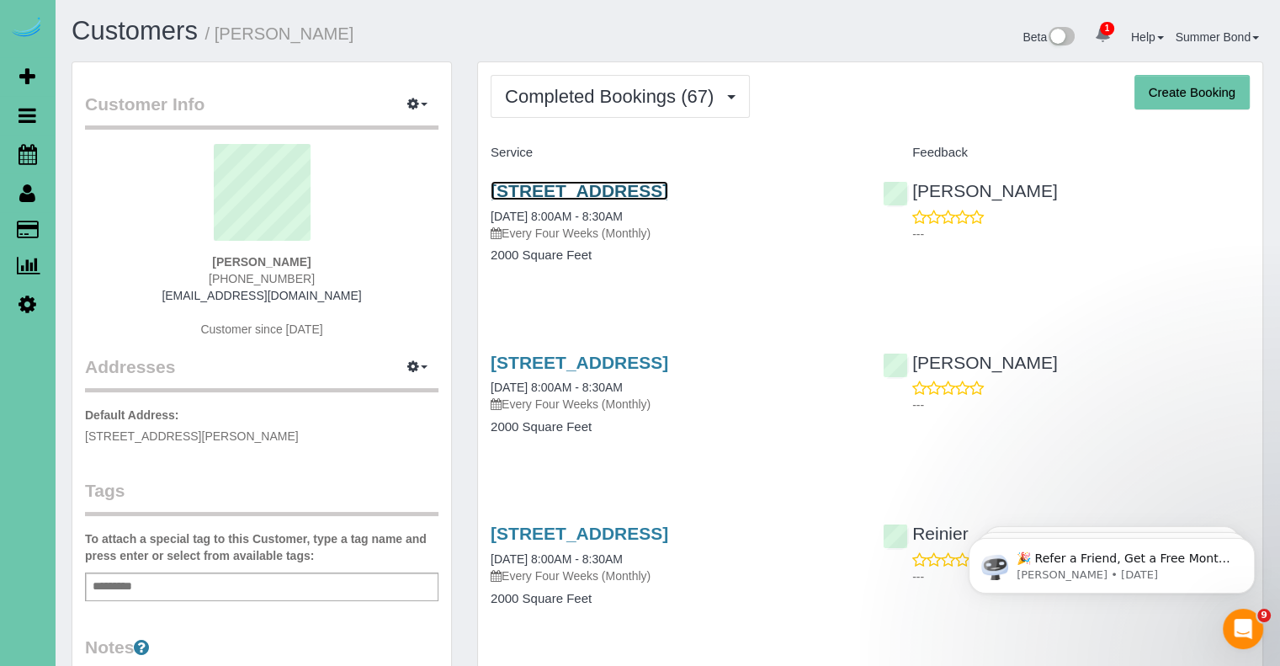
click at [502, 191] on link "18412 Merion Drive, Omaha, NE 68136" at bounding box center [580, 190] width 178 height 19
click at [668, 361] on link "18412 Merion Drive, Omaha, NE 68136" at bounding box center [580, 362] width 178 height 19
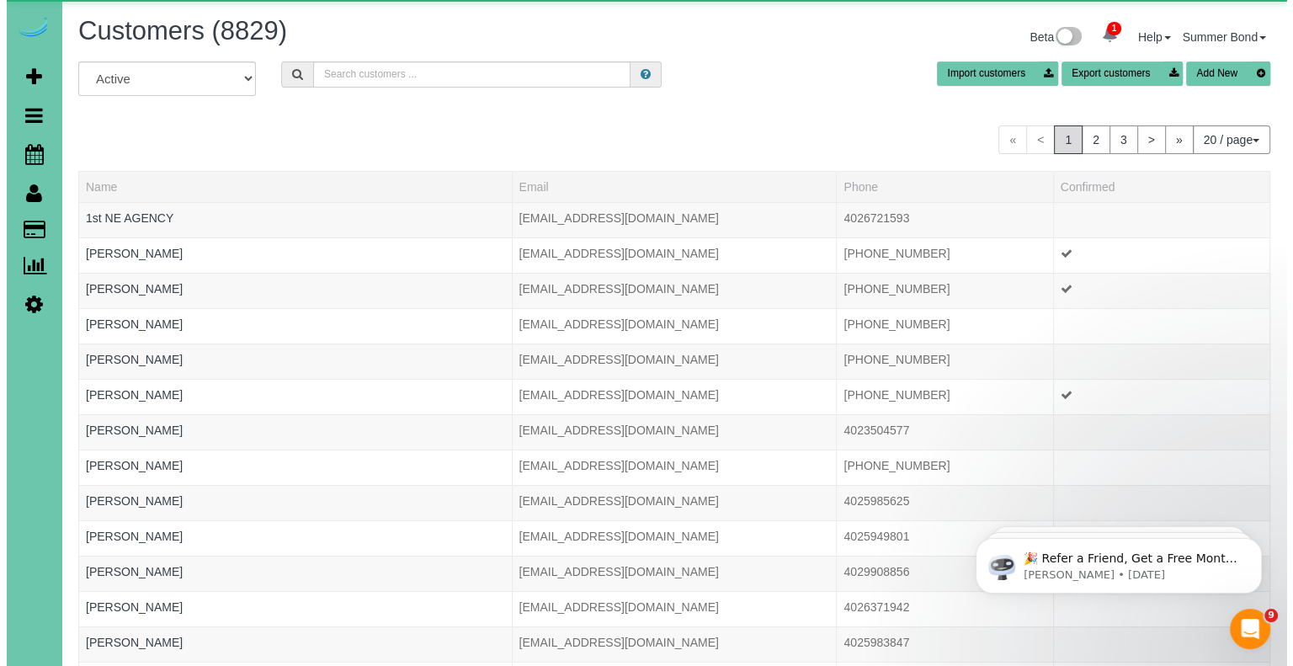
scroll to position [1027, 1279]
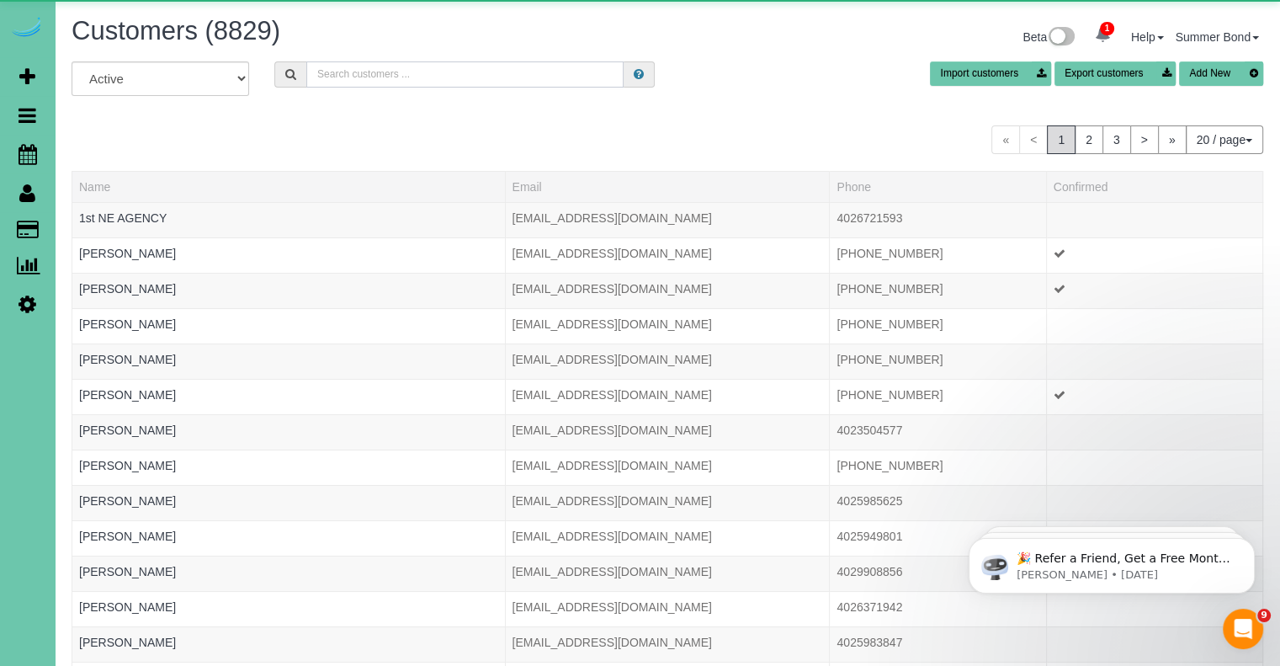
click at [364, 72] on input "text" at bounding box center [464, 74] width 317 height 26
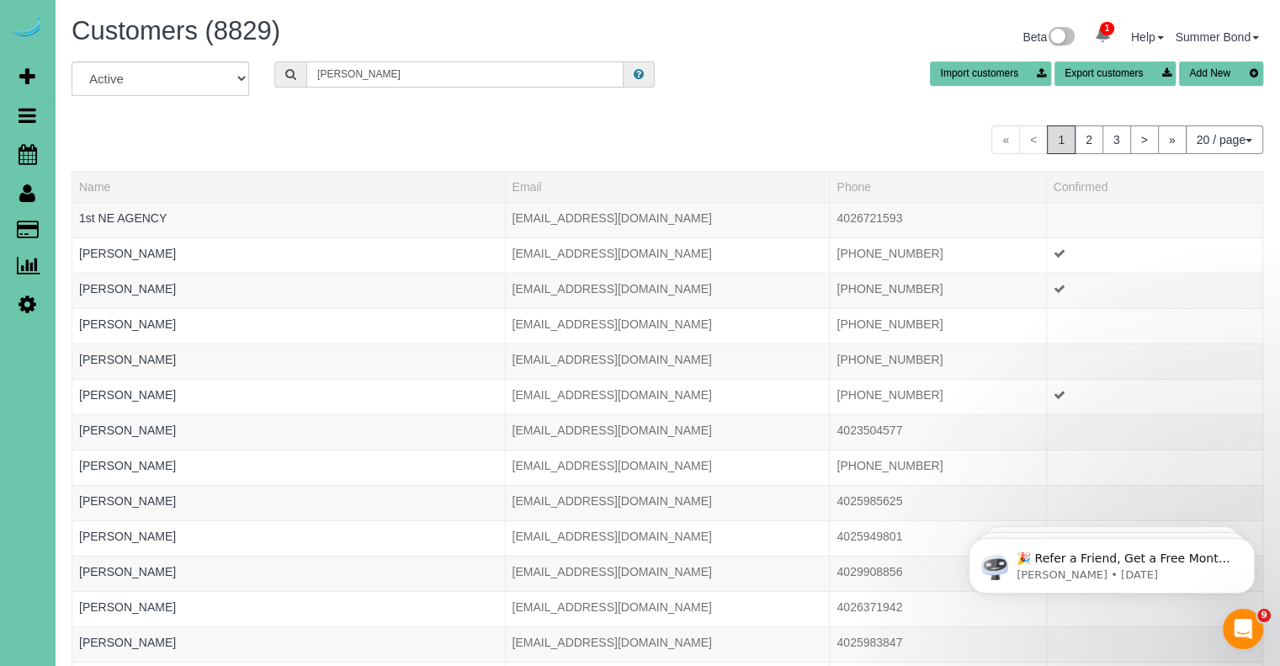
scroll to position [83649, 82855]
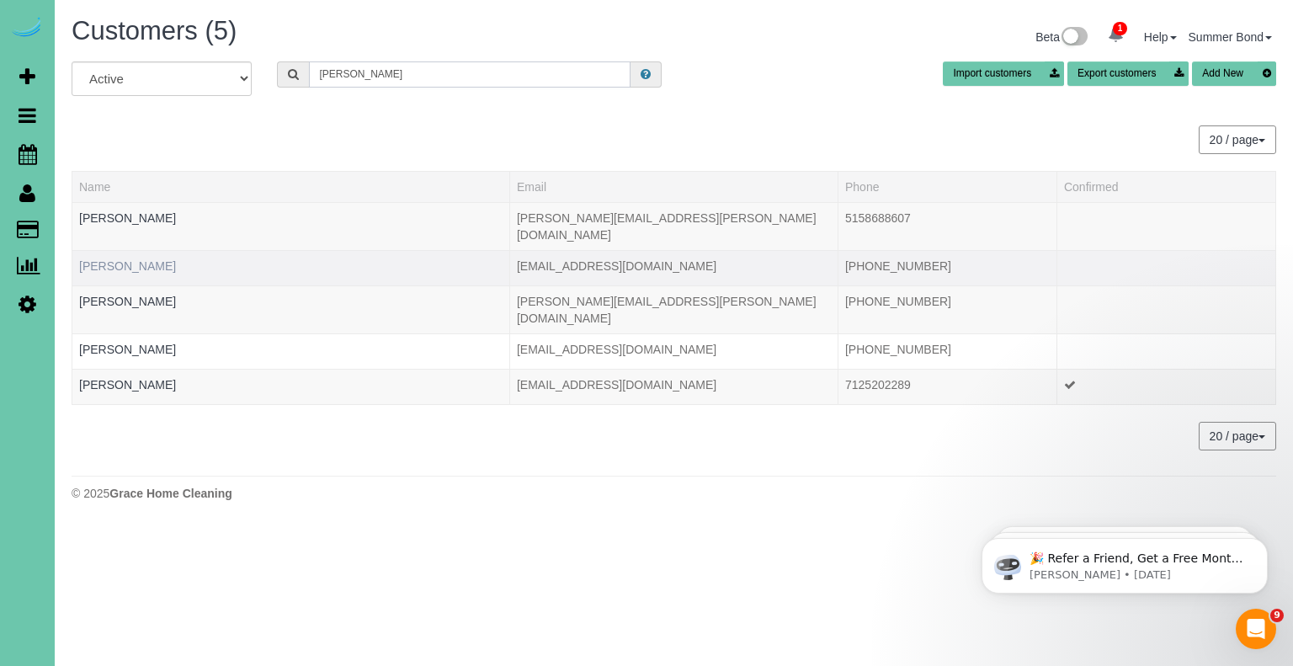
type input "Kruse"
click at [116, 259] on link "Ann Kruse" at bounding box center [127, 265] width 97 height 13
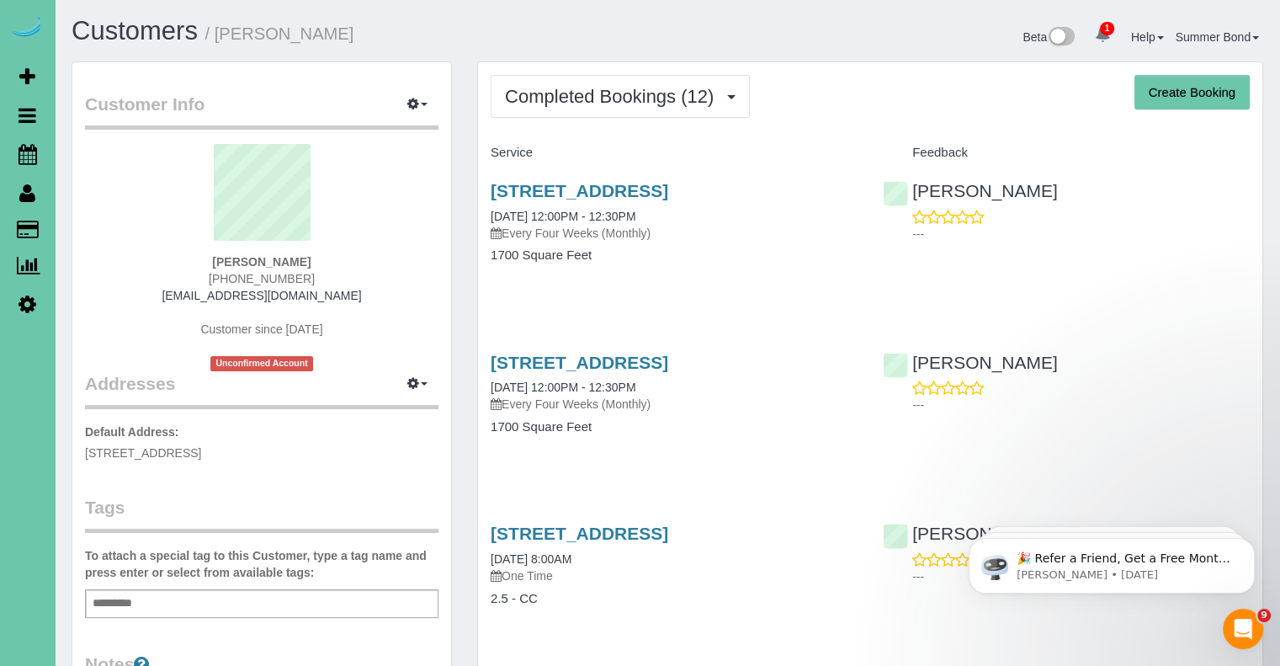
scroll to position [2359, 1279]
click at [555, 183] on link "1805 Titan Springs Dr., Papillion, NE 68133" at bounding box center [580, 190] width 178 height 19
click at [668, 538] on link "1805 Titan Springs Dr., Papillion, NE 68133" at bounding box center [580, 532] width 178 height 19
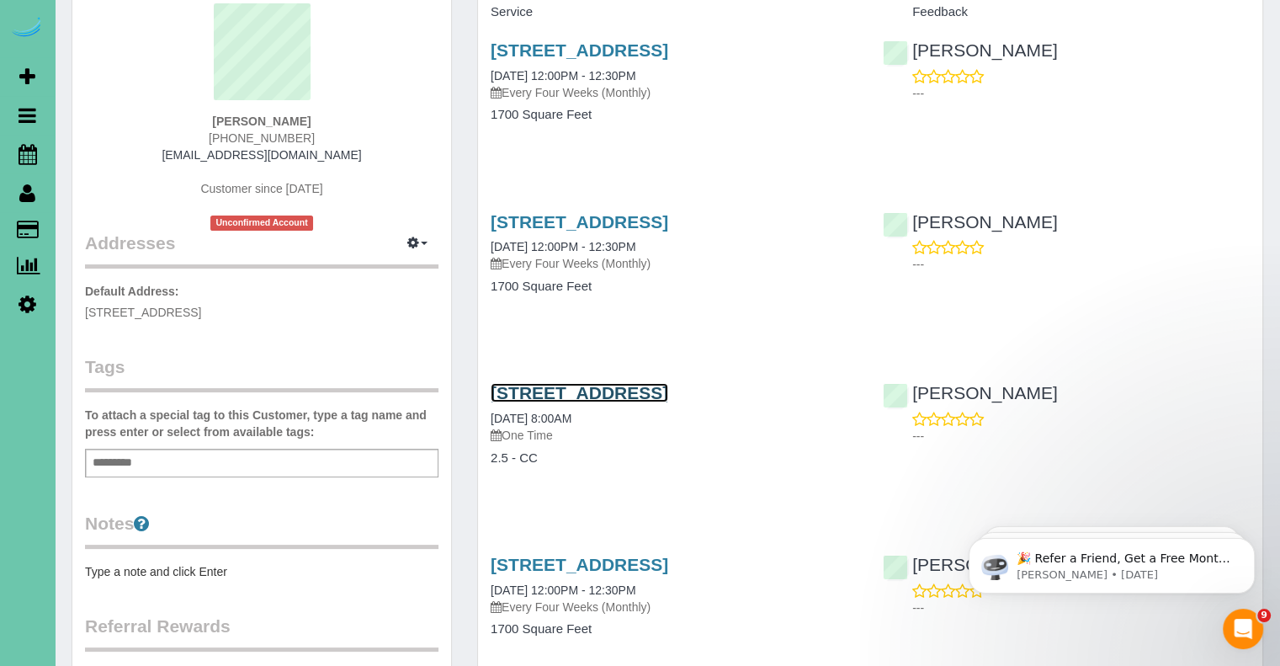
scroll to position [168, 0]
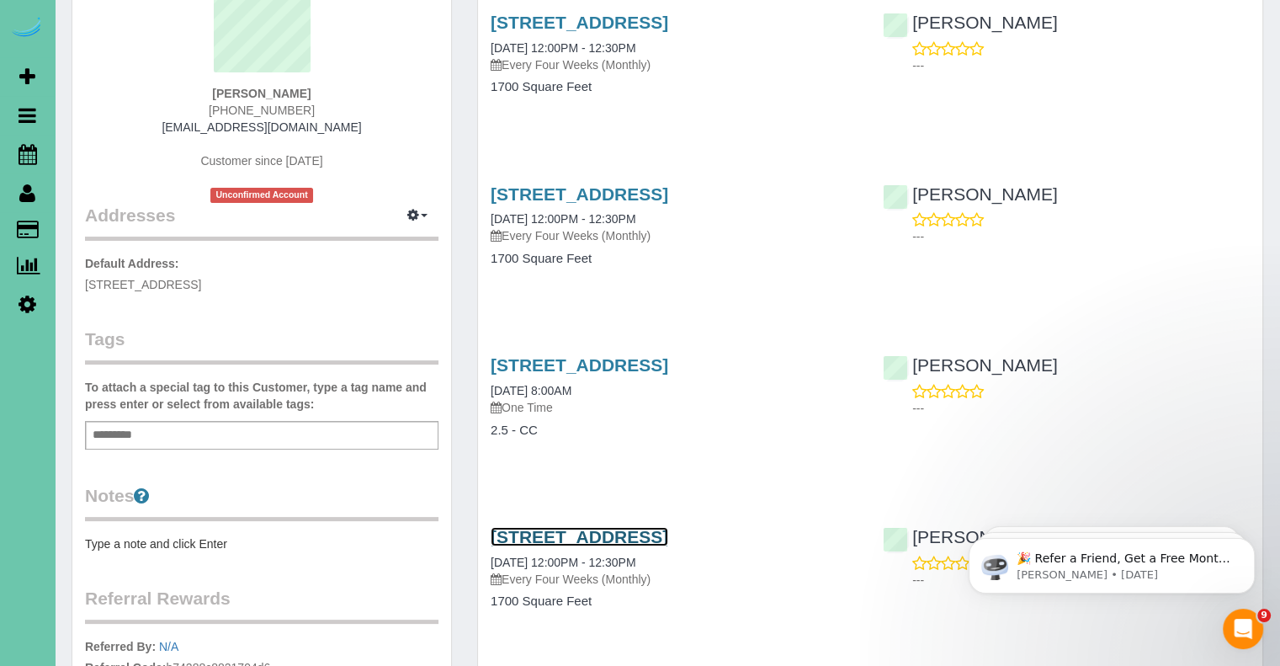
click at [668, 539] on link "1805 Titan Springs Dr., Papillion, NE 68133" at bounding box center [580, 536] width 178 height 19
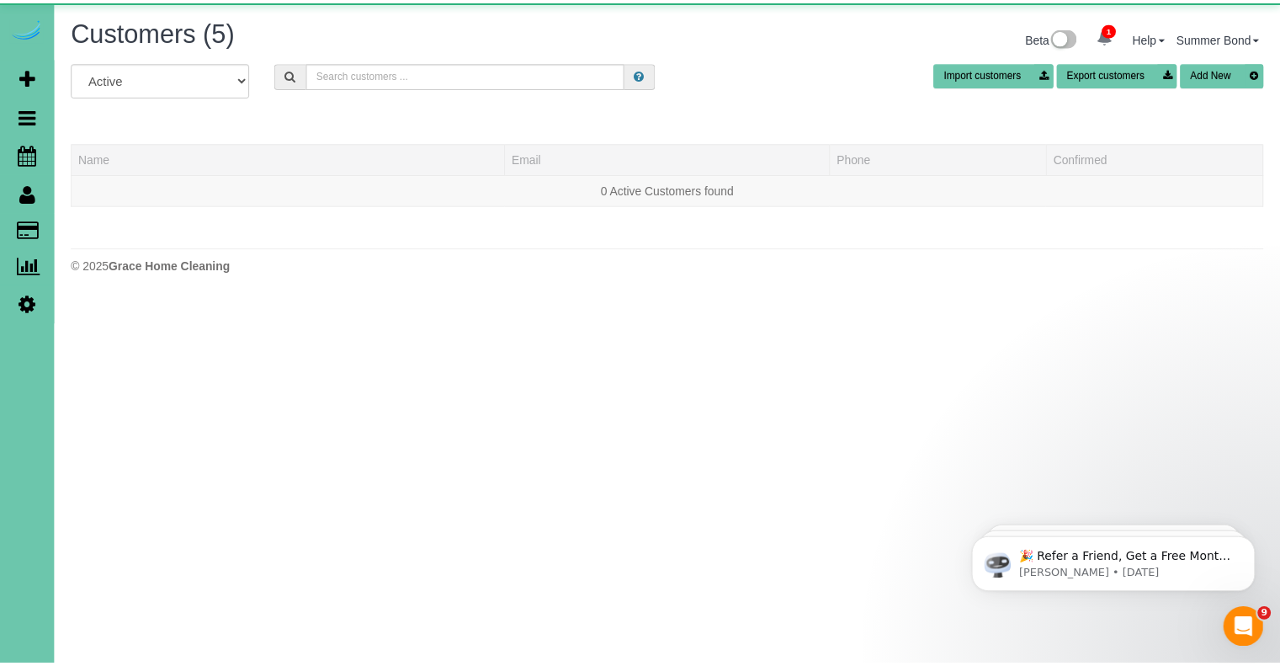
scroll to position [353, 1293]
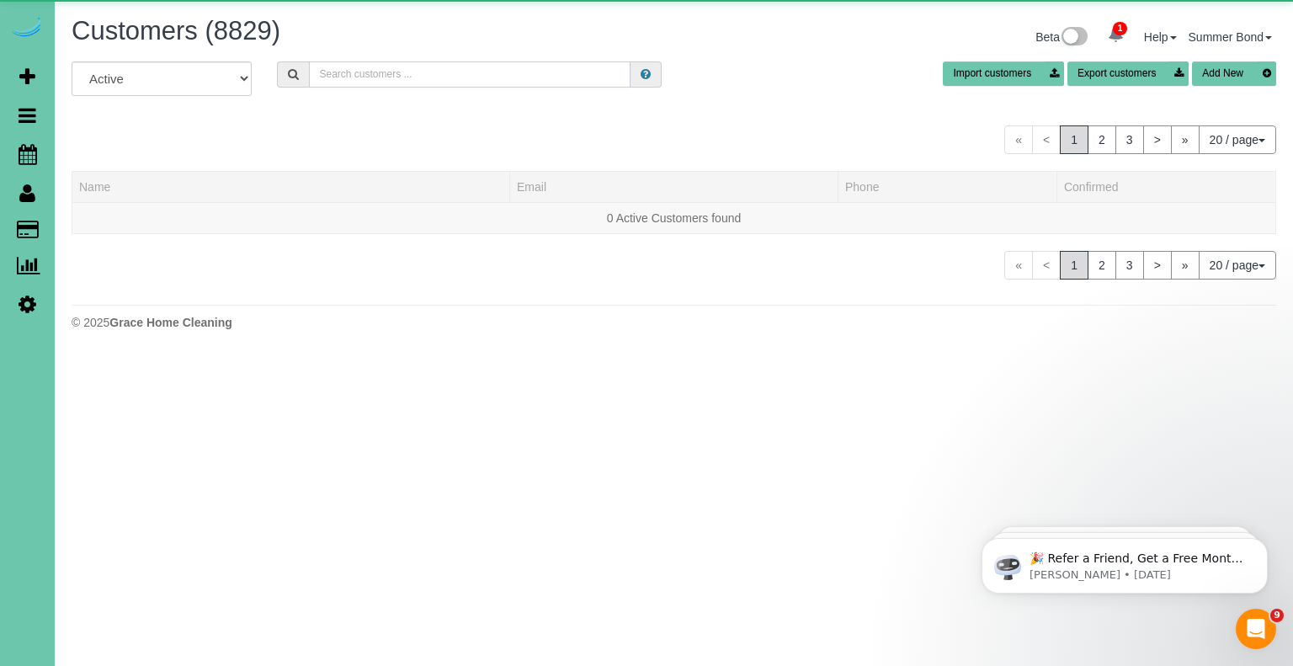
click at [355, 84] on input "text" at bounding box center [469, 74] width 321 height 26
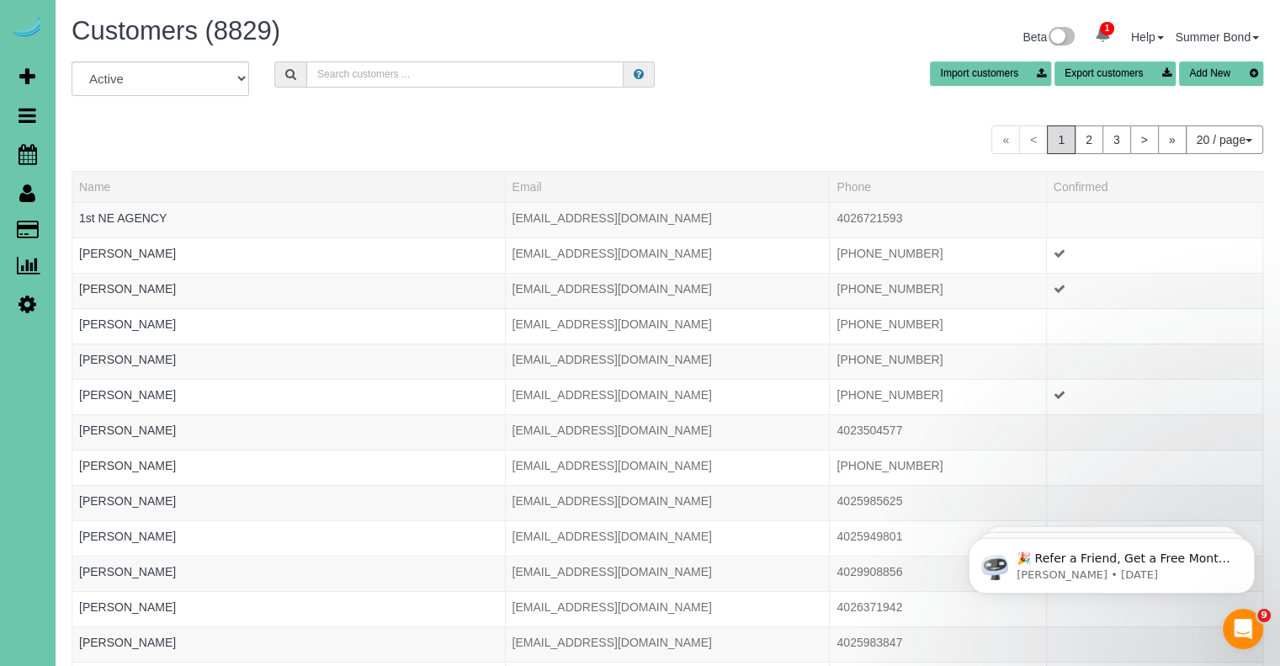
type input "k"
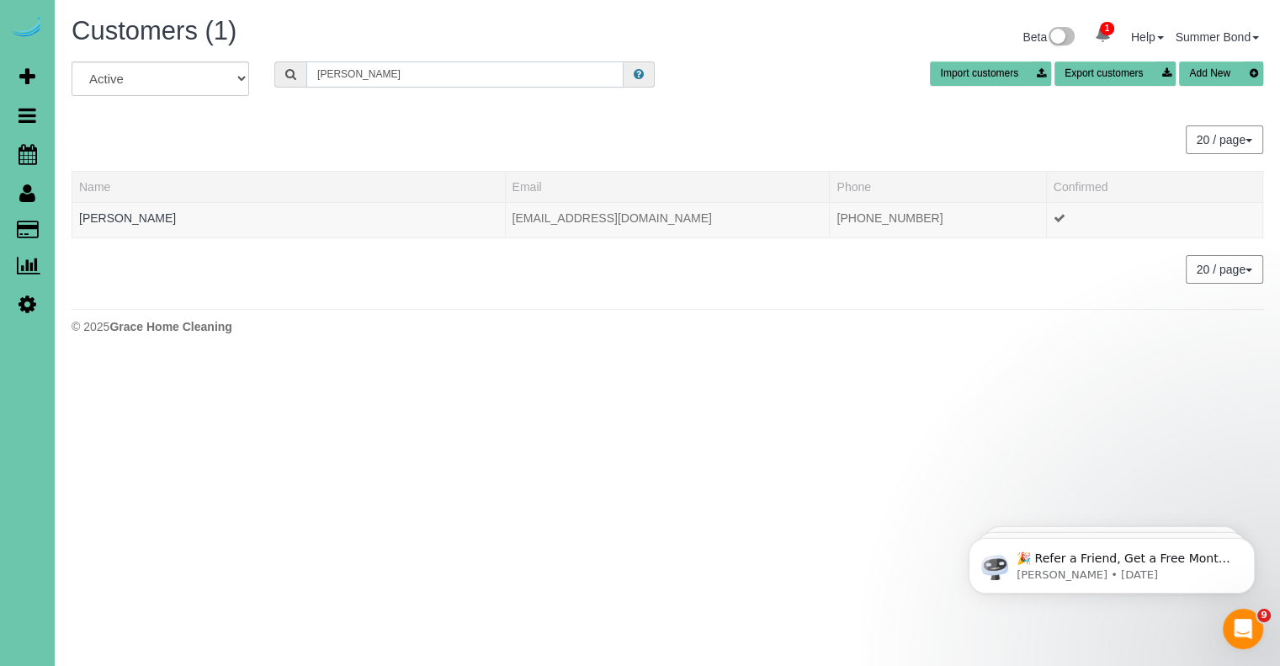
scroll to position [83789, 82855]
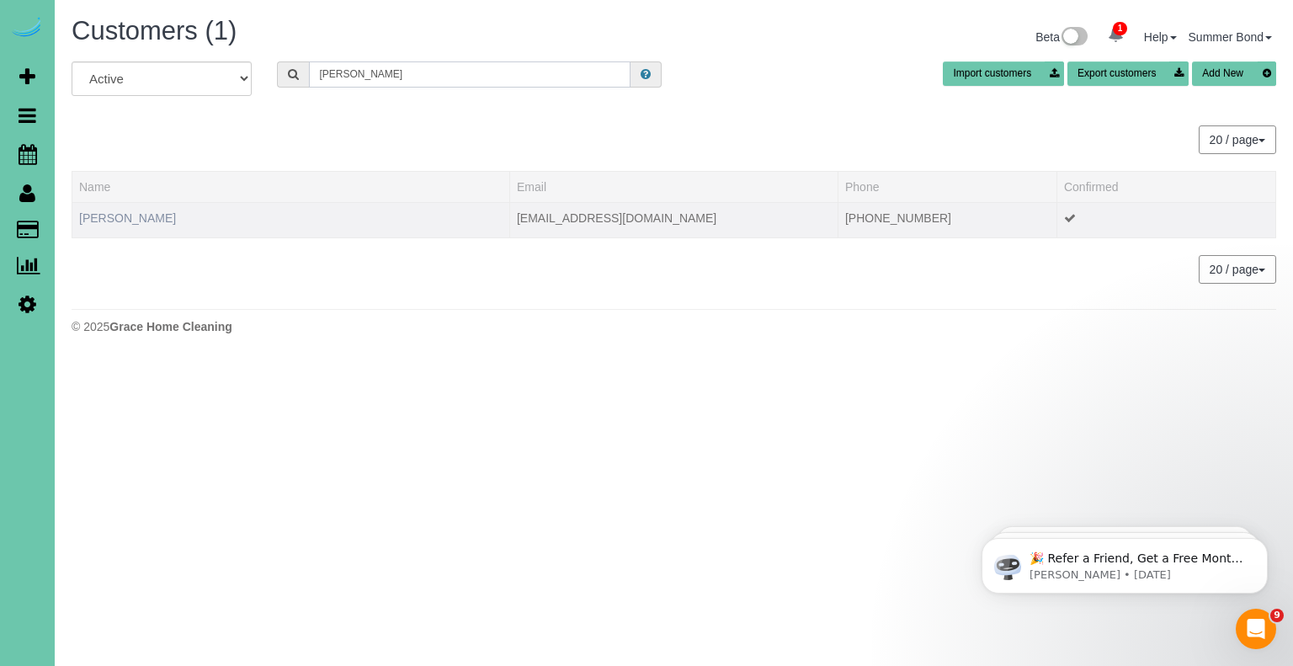
type input "Kunkle"
click at [137, 221] on link "Laura Kunkle" at bounding box center [127, 217] width 97 height 13
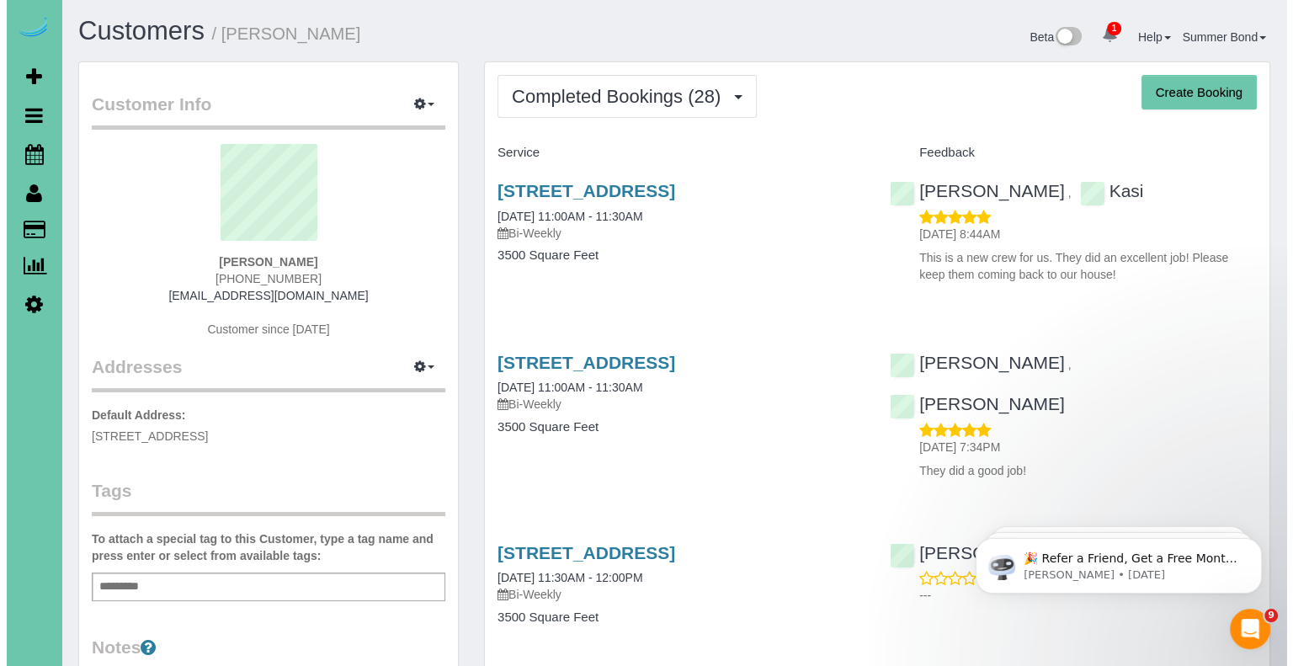
scroll to position [4629, 1279]
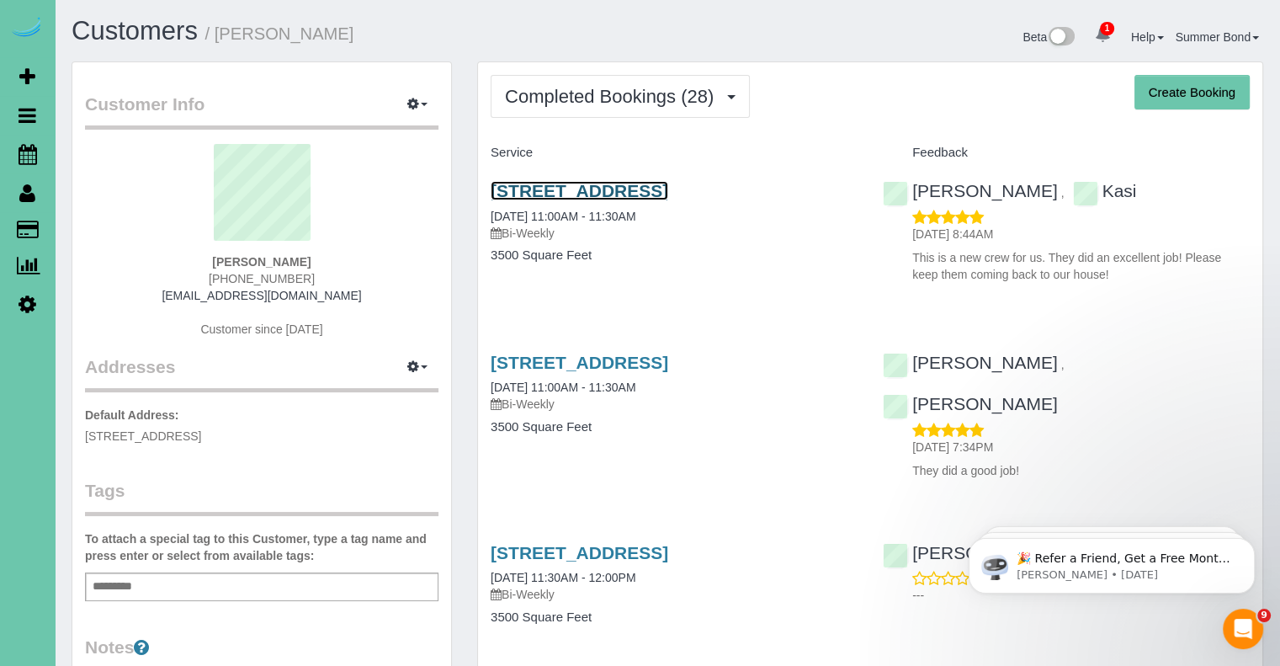
click at [523, 188] on link "523 S 150th Cir, Omaha, NE 68154" at bounding box center [580, 190] width 178 height 19
click at [592, 361] on link "523 S 150th Cir, Omaha, NE 68154" at bounding box center [580, 362] width 178 height 19
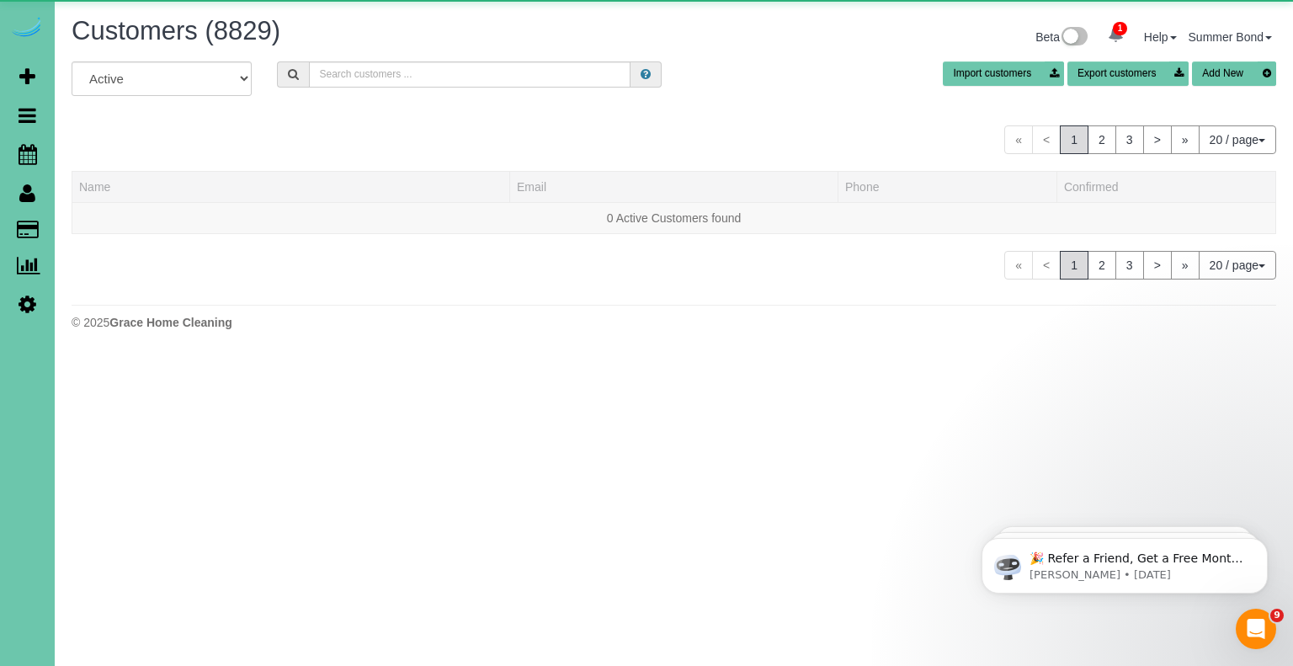
scroll to position [1027, 1279]
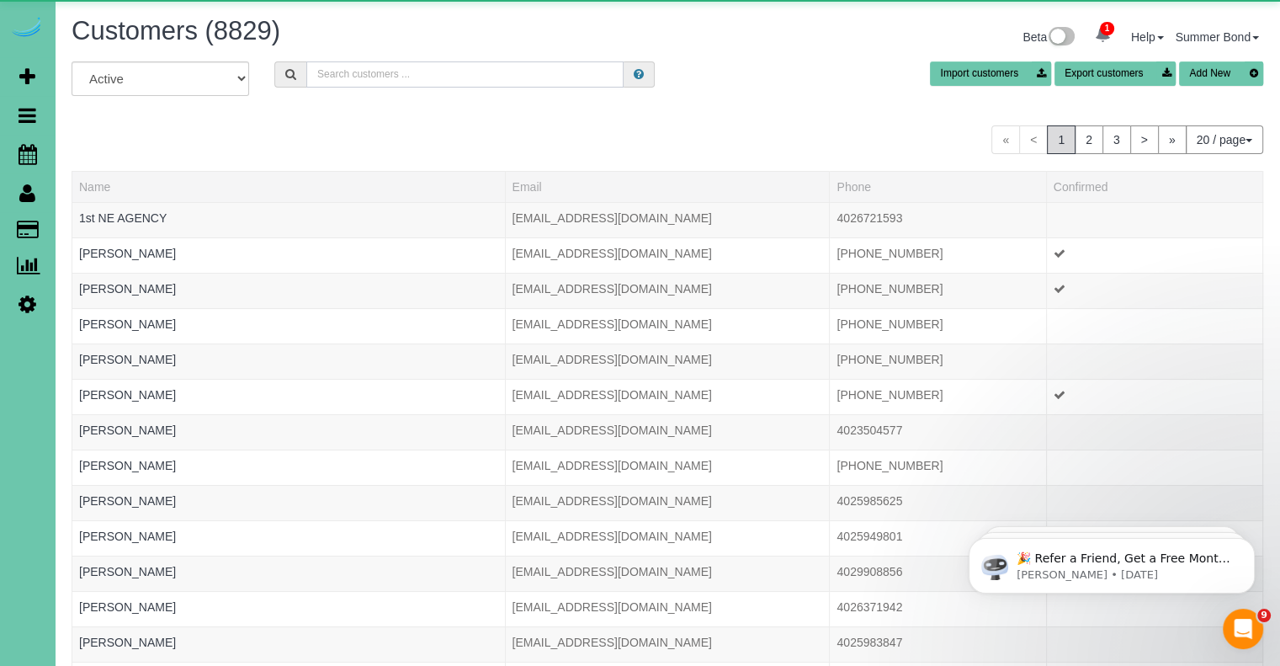
click at [380, 73] on input "text" at bounding box center [464, 74] width 317 height 26
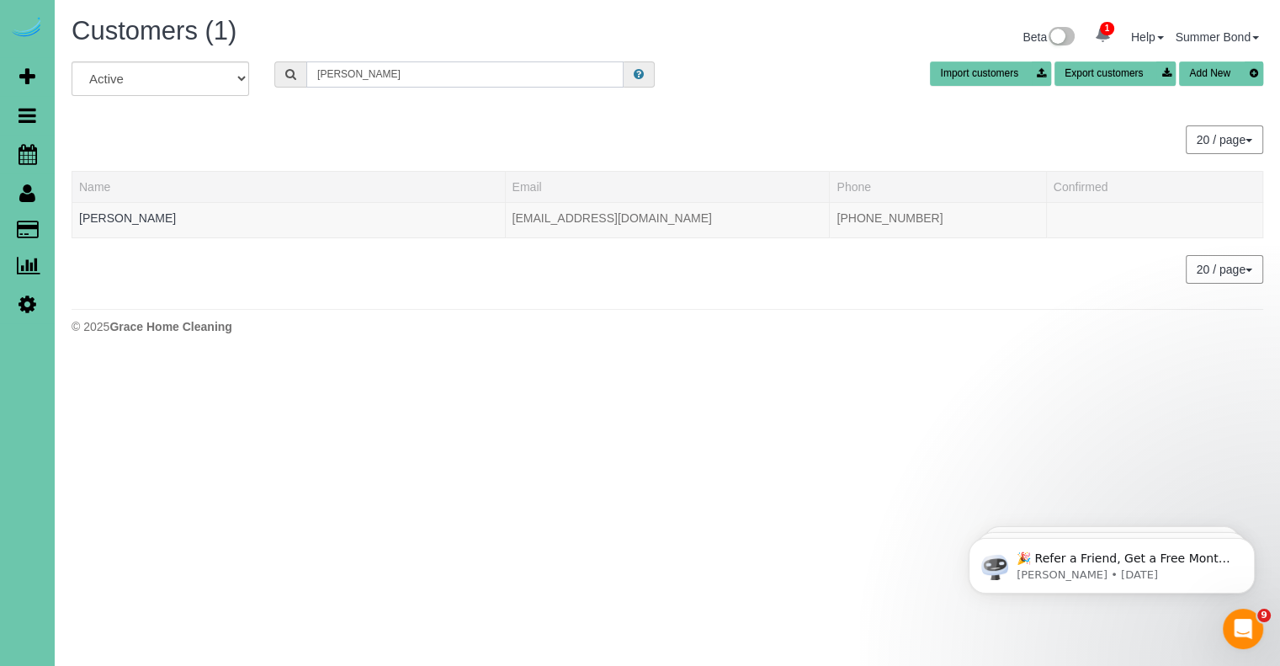
scroll to position [83789, 82855]
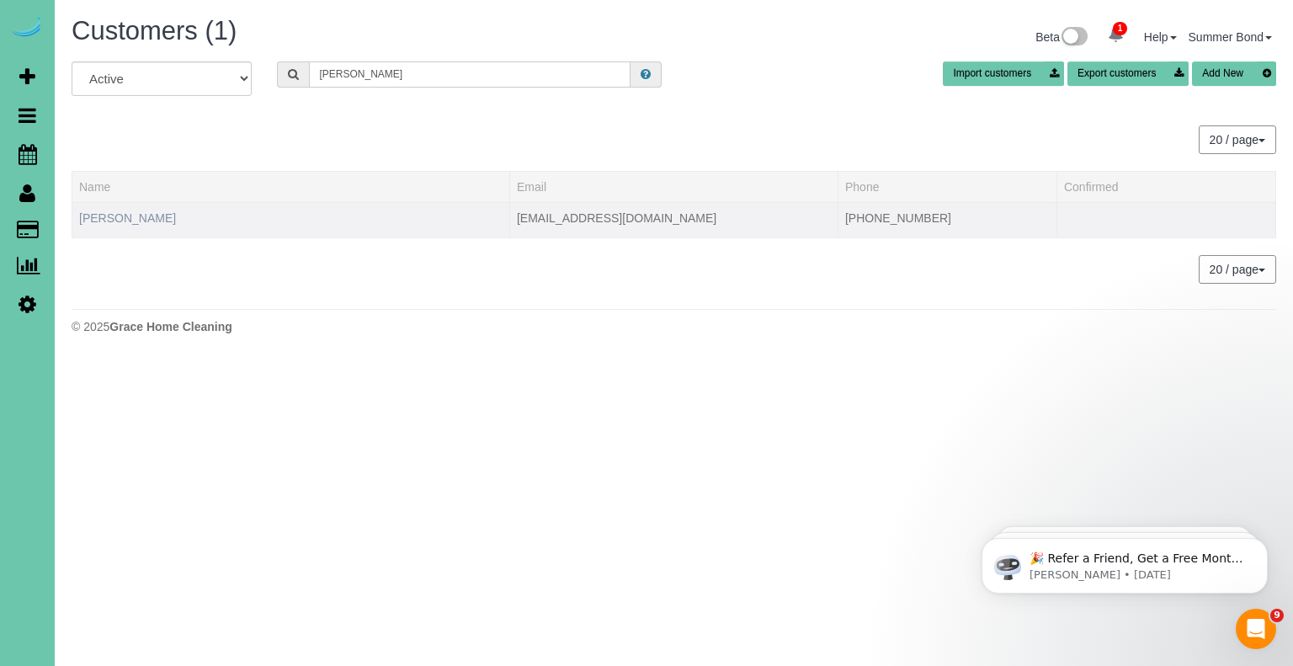
type input "Kurle"
click at [106, 215] on link "BJ Kurle" at bounding box center [127, 217] width 97 height 13
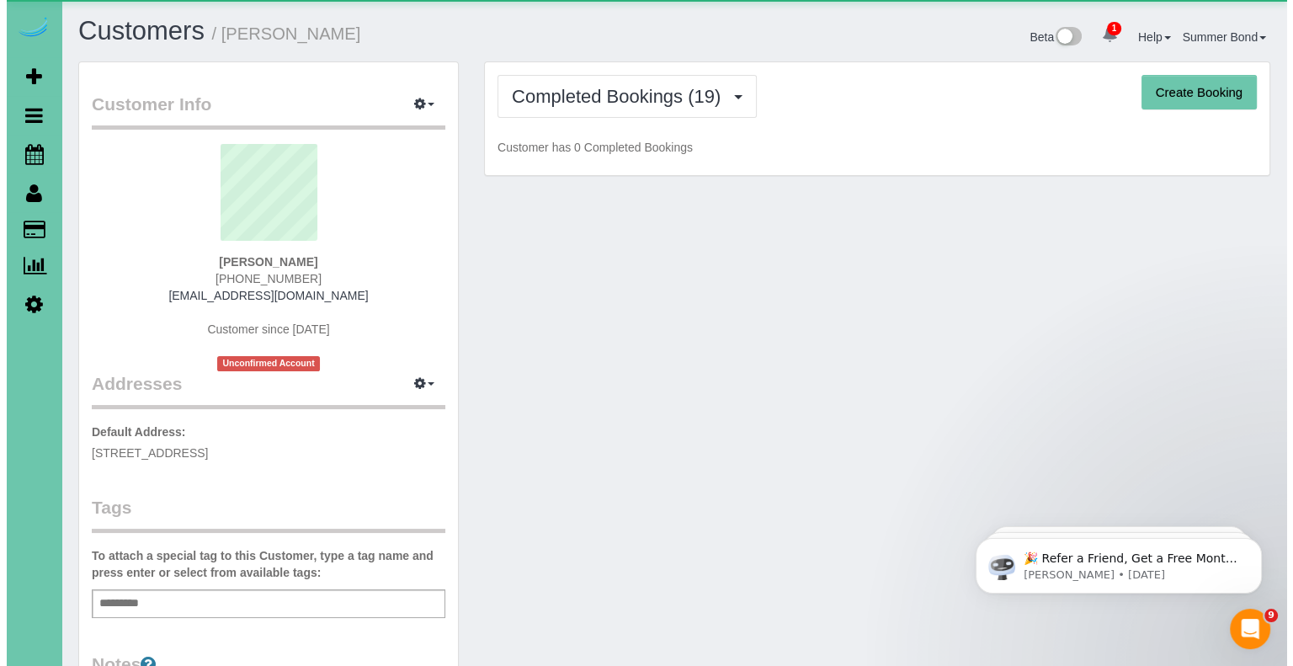
scroll to position [3549, 1279]
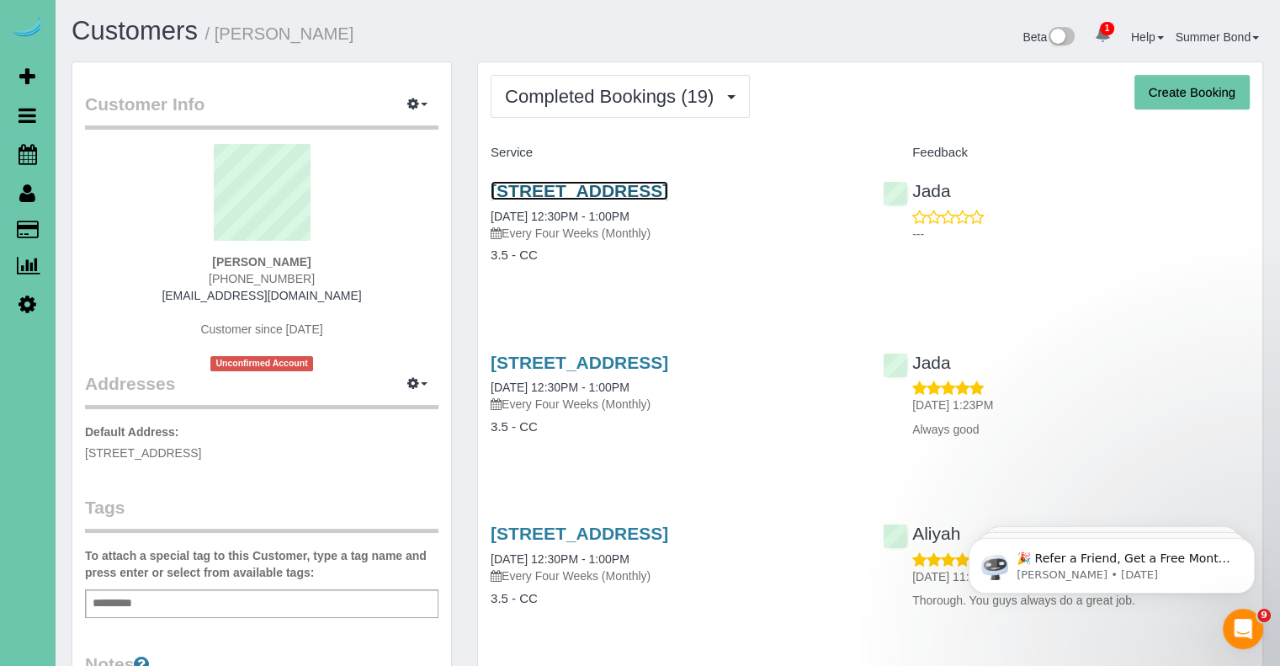
click at [668, 195] on link "324 Bellevue Blvd, Bellevue, NE 68005" at bounding box center [580, 190] width 178 height 19
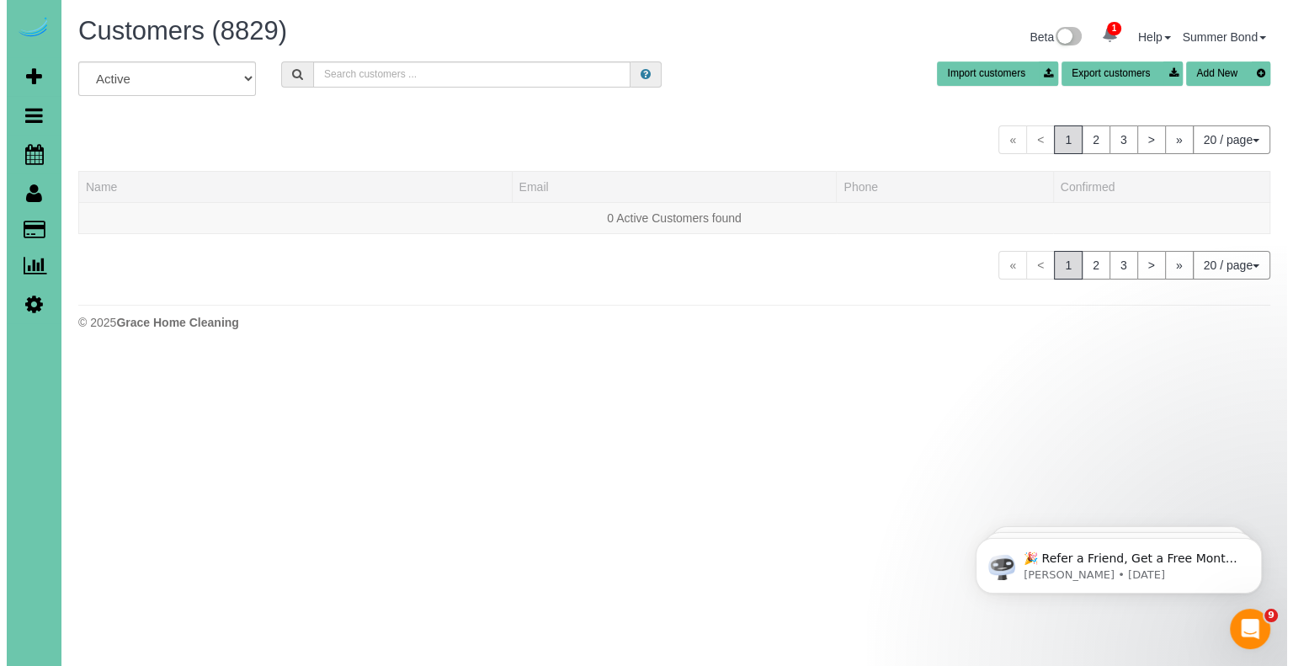
scroll to position [1027, 1279]
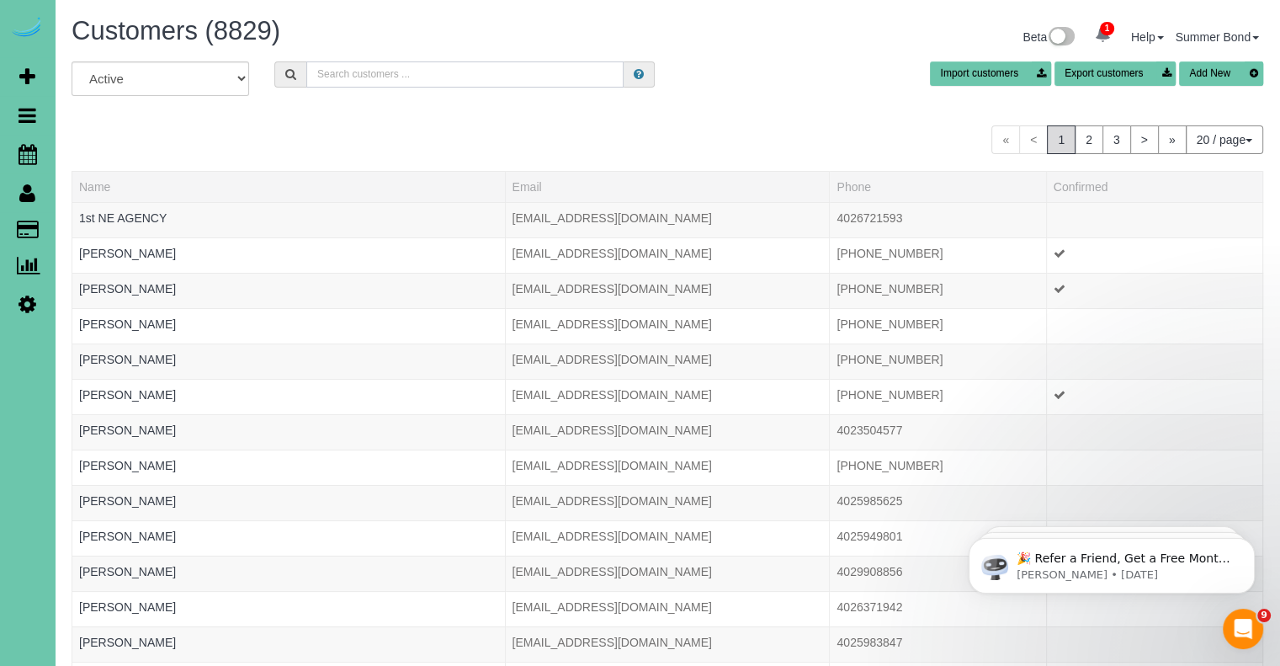
click at [431, 72] on input "text" at bounding box center [464, 74] width 317 height 26
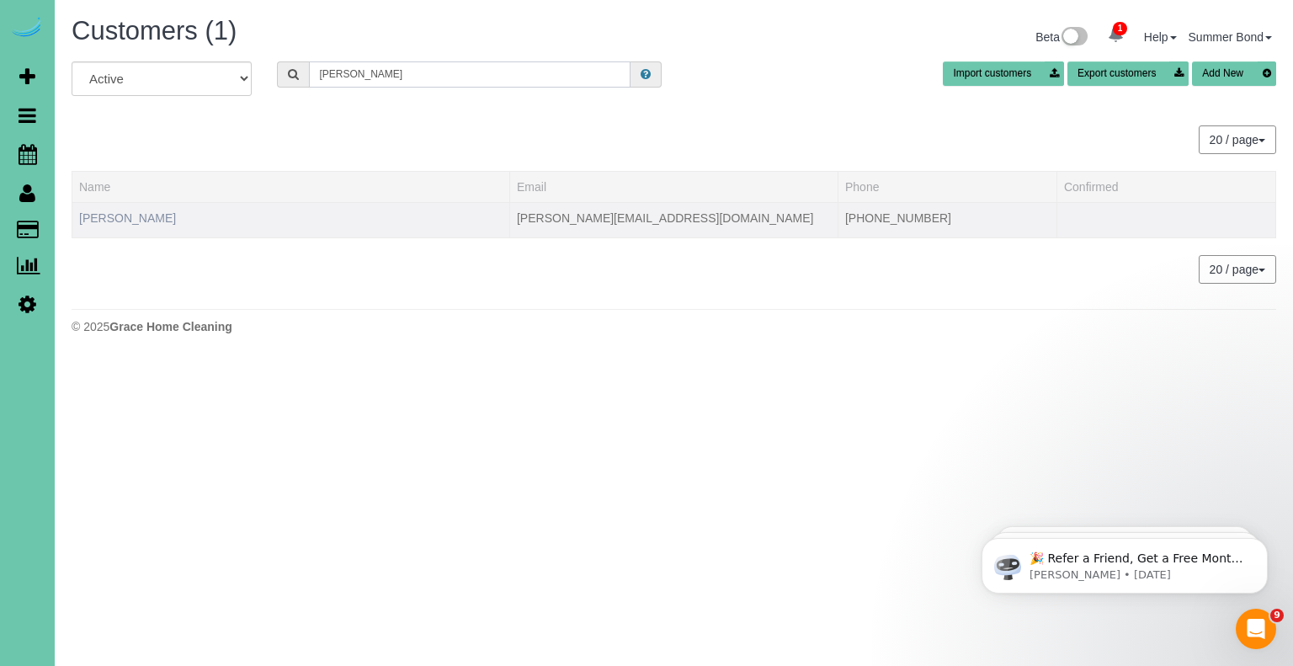
type input "Kutler"
click at [122, 211] on link "Murray Kutler" at bounding box center [127, 217] width 97 height 13
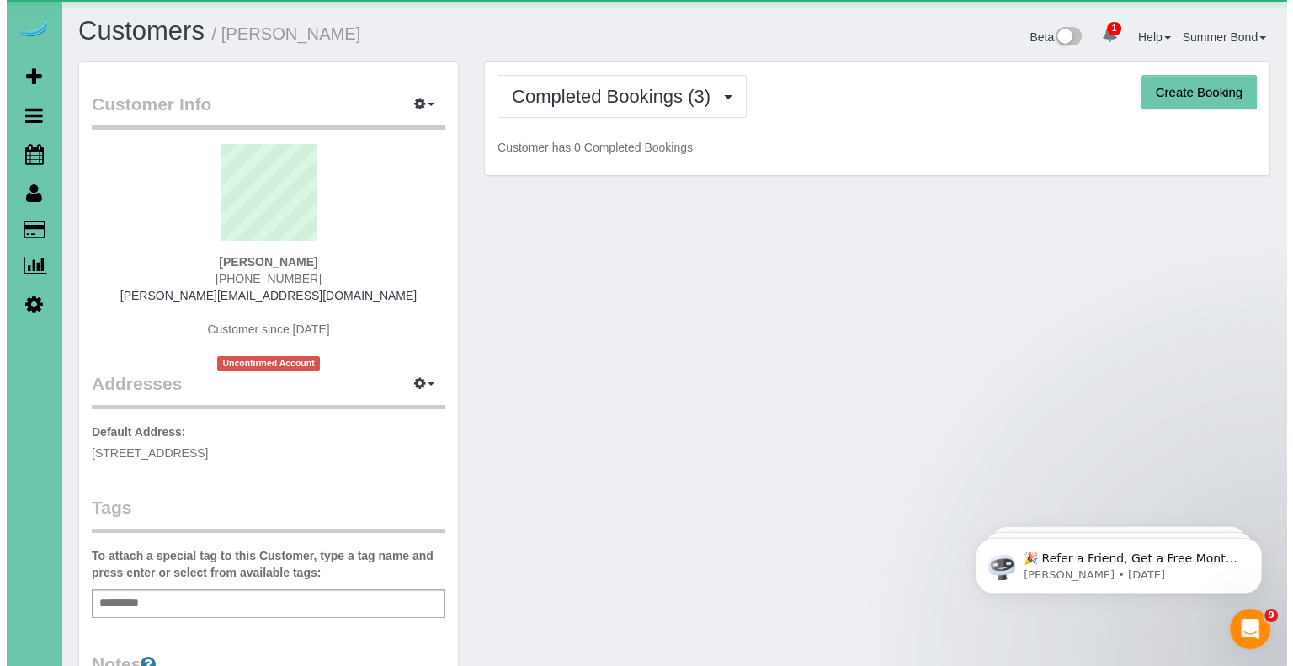
scroll to position [1098, 1279]
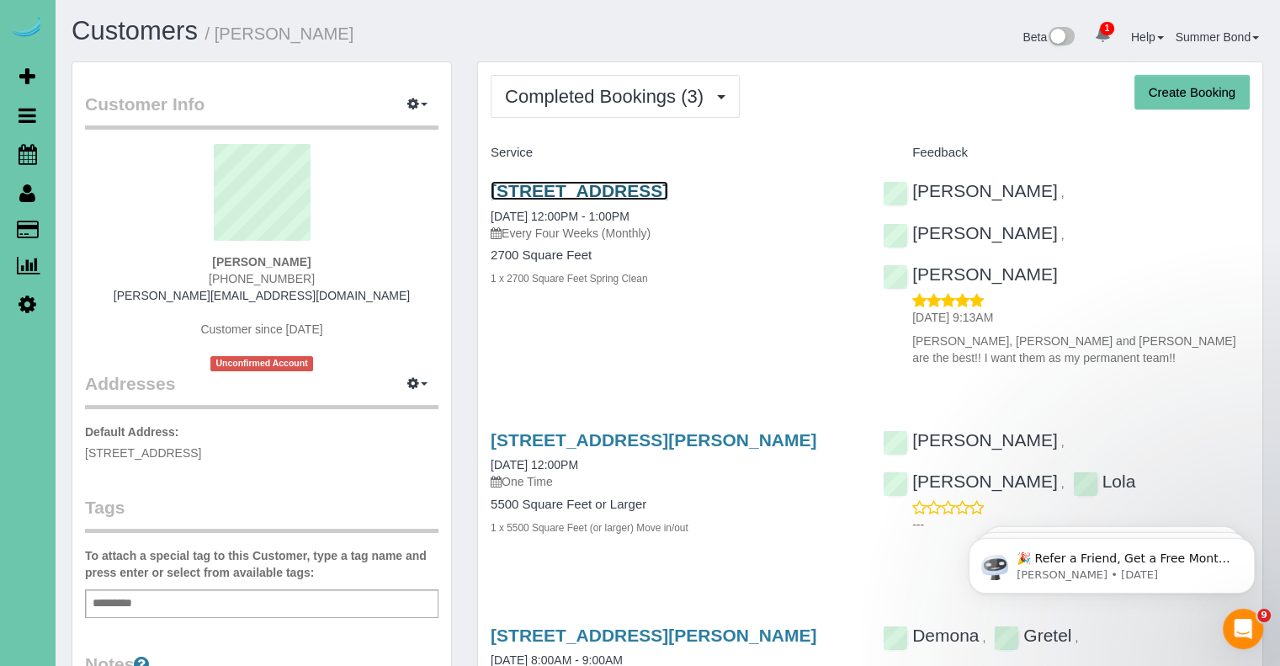
click at [668, 185] on link "5501 N 208th St, Elkhorn, NE 68022" at bounding box center [580, 190] width 178 height 19
click at [609, 430] on div "18908 Boyle Cir, Elkhorn, NE 68022 08/01/2025 12:00PM One Time" at bounding box center [674, 460] width 367 height 61
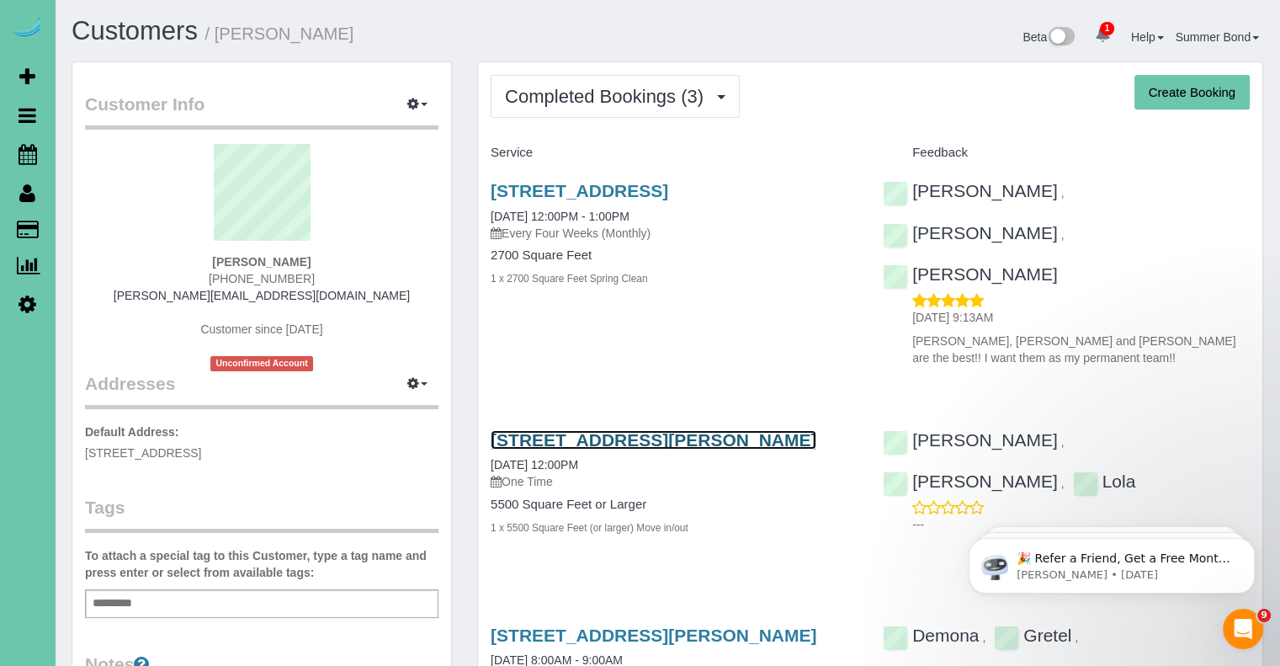
click at [610, 430] on link "18908 Boyle Cir, Elkhorn, NE 68022" at bounding box center [654, 439] width 326 height 19
click at [791, 139] on div "Service" at bounding box center [674, 153] width 392 height 29
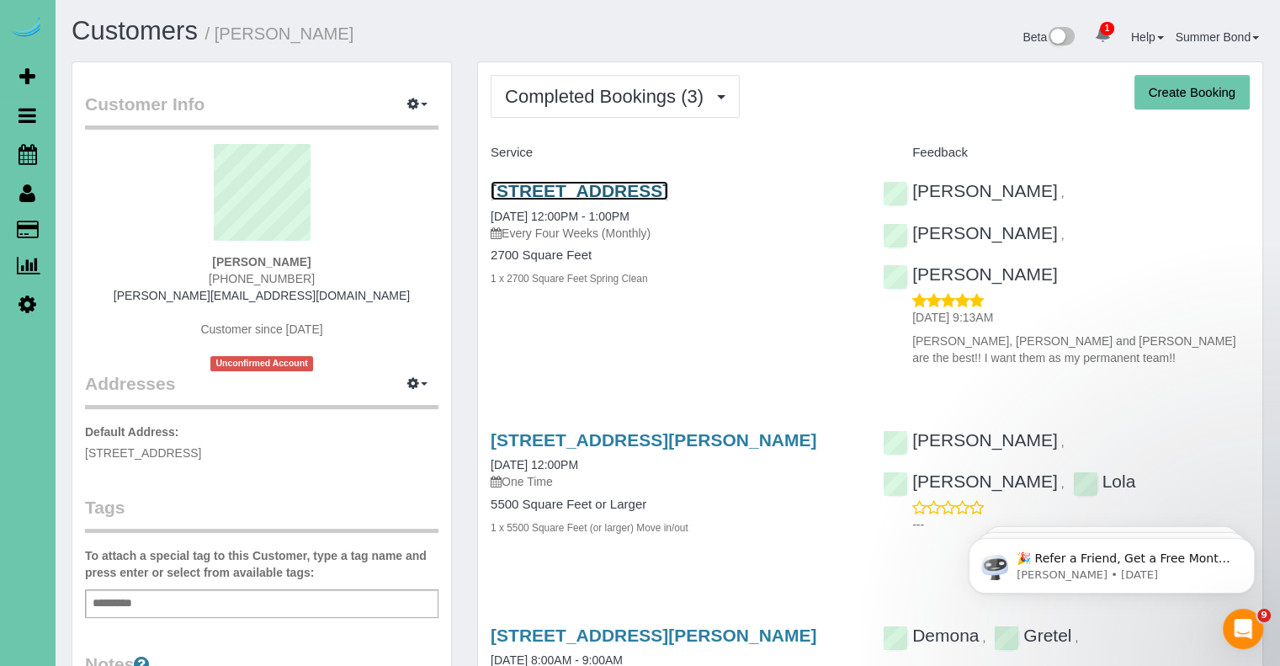
click at [668, 194] on link "5501 N 208th St, Elkhorn, NE 68022" at bounding box center [580, 190] width 178 height 19
click at [602, 191] on link "5501 N 208th St, Elkhorn, NE 68022" at bounding box center [580, 190] width 178 height 19
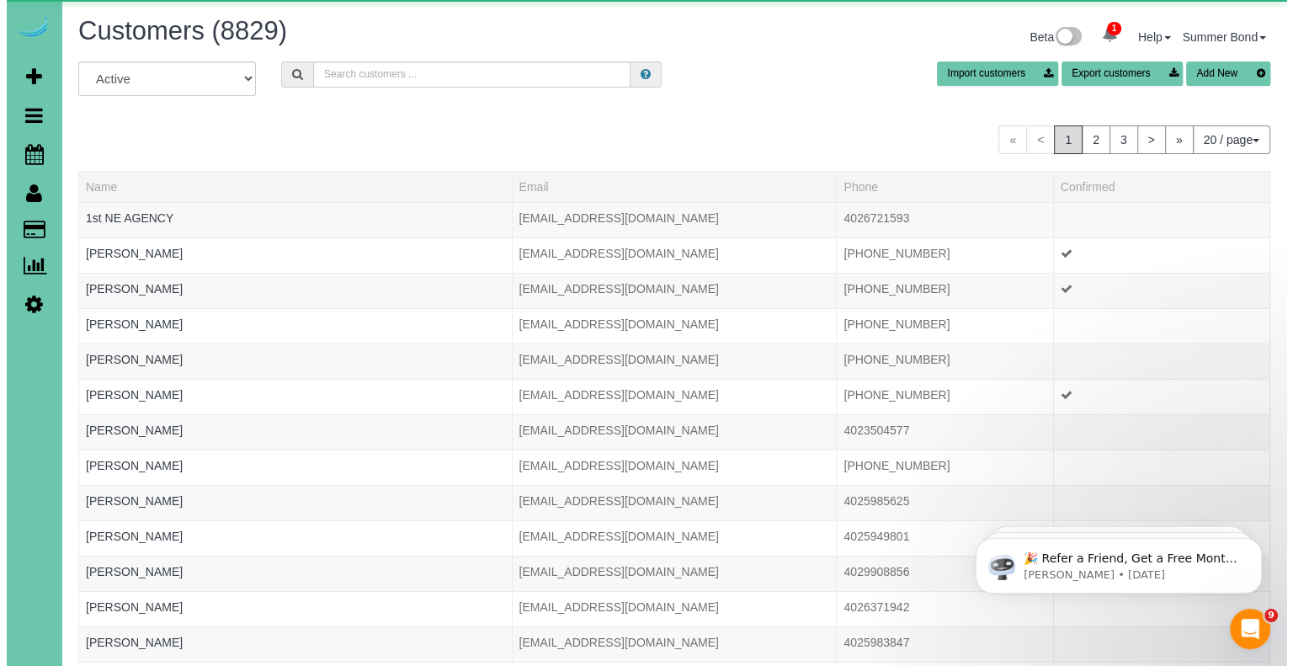
scroll to position [1027, 1279]
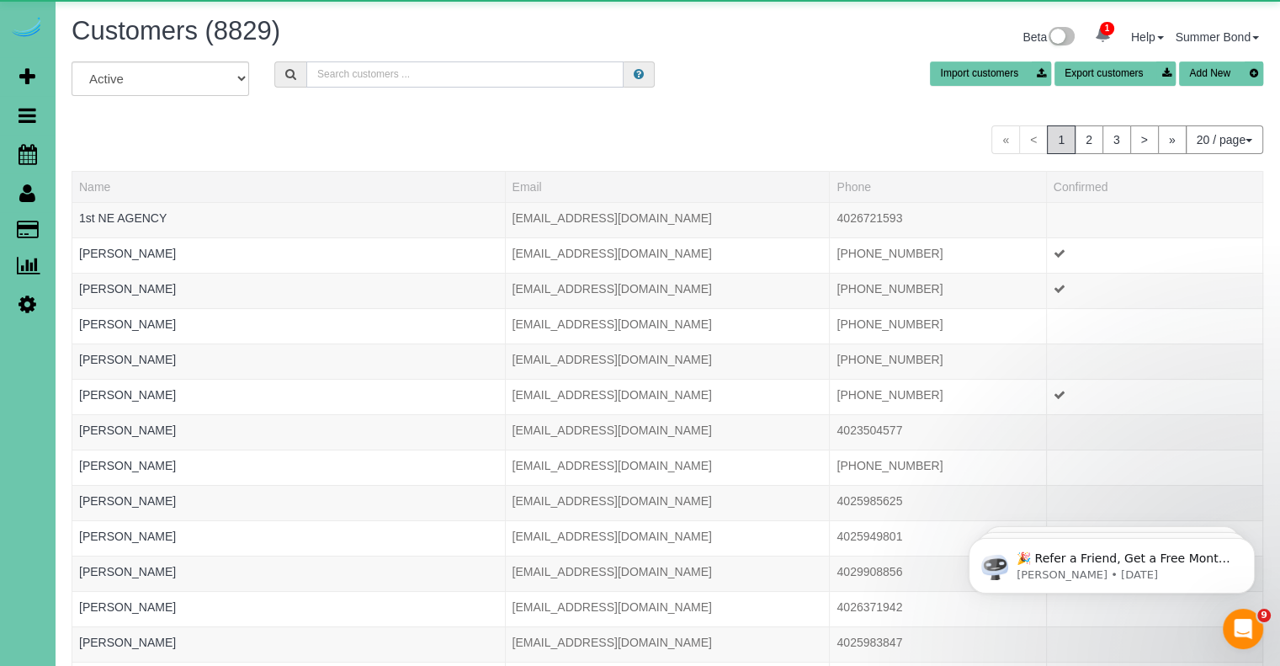
click at [355, 70] on input "text" at bounding box center [464, 74] width 317 height 26
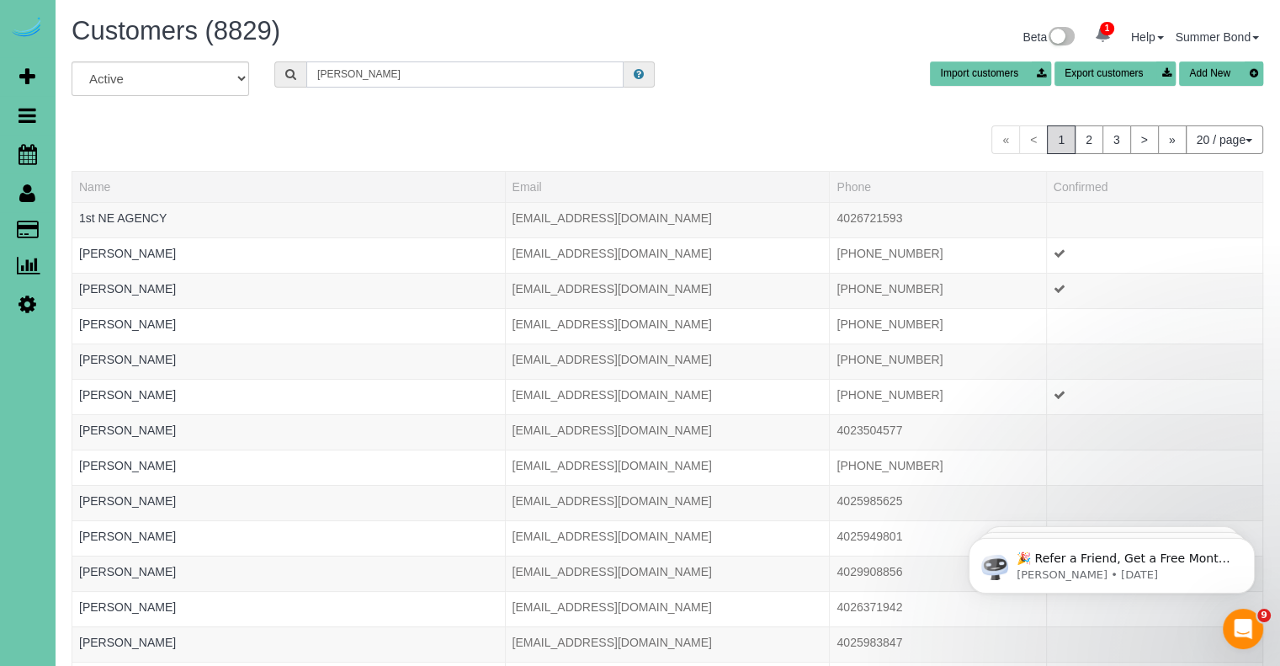
scroll to position [83719, 82855]
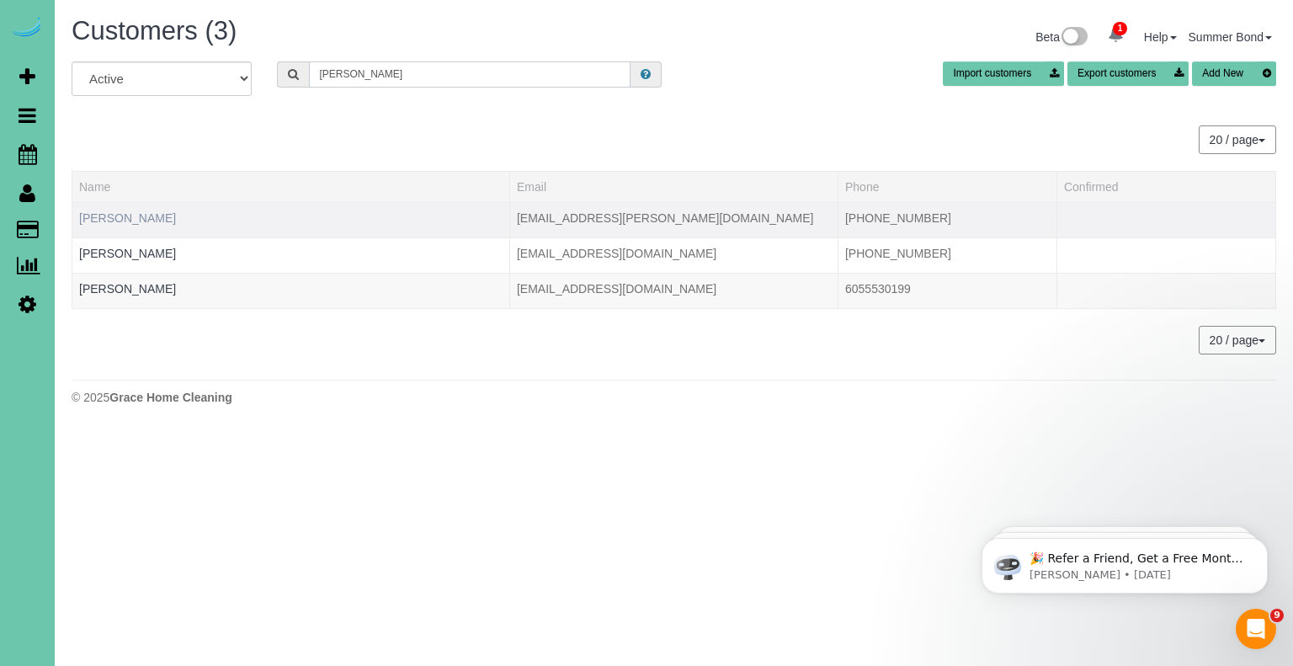
type input "Lackner"
click at [109, 215] on link "Carol Lackner" at bounding box center [127, 217] width 97 height 13
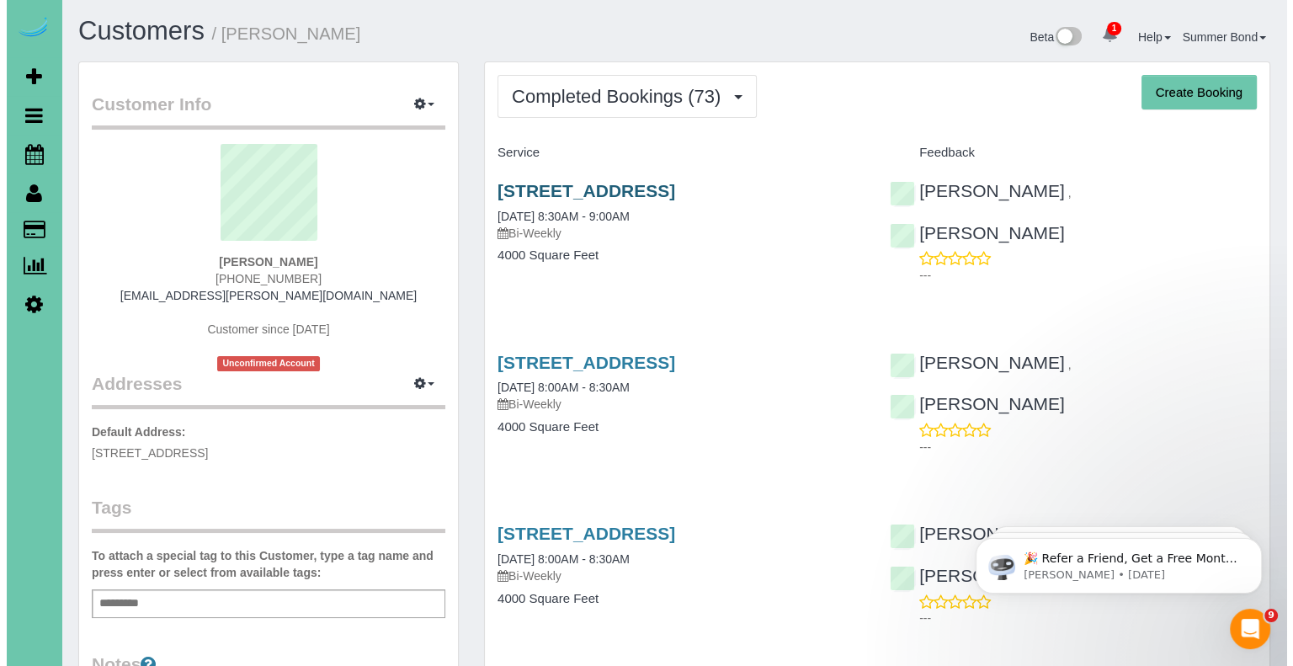
scroll to position [4538, 1279]
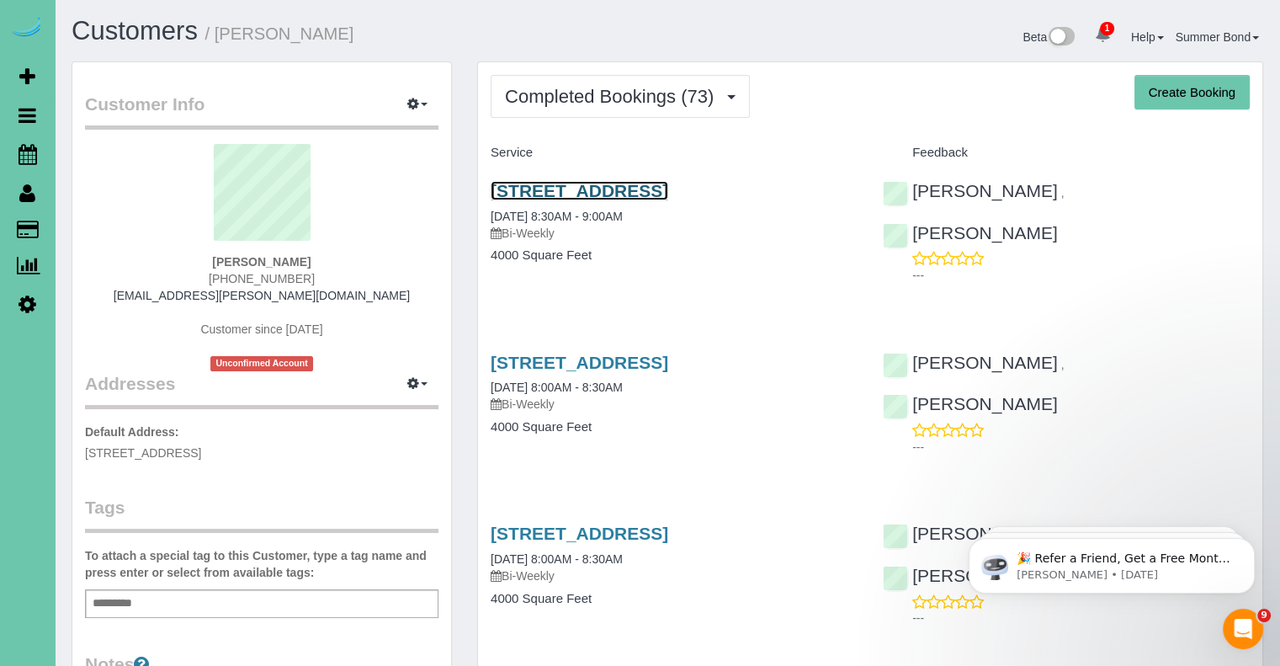
click at [660, 193] on link "707 N 69th Street, Omaha, NE 68132" at bounding box center [580, 190] width 178 height 19
click at [622, 359] on link "707 N 69th Street, Omaha, NE 68132" at bounding box center [580, 362] width 178 height 19
click at [668, 525] on link "707 N 69th Street, Omaha, NE 68132" at bounding box center [580, 532] width 178 height 19
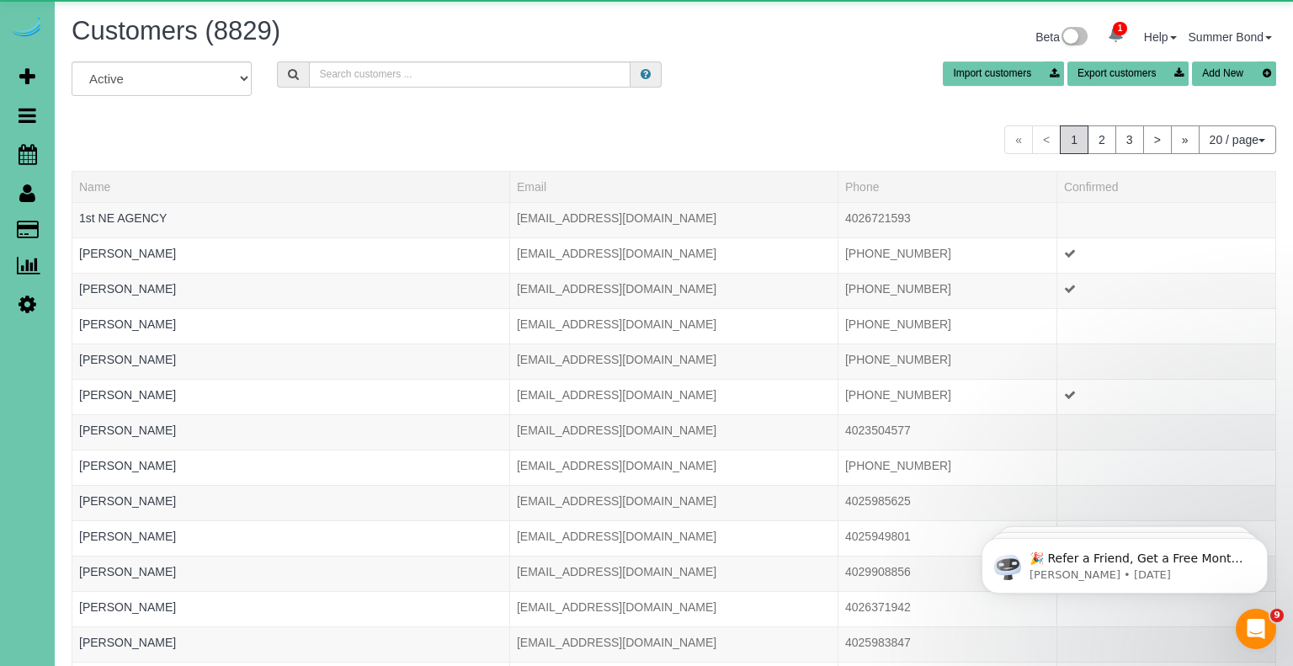
scroll to position [1027, 1279]
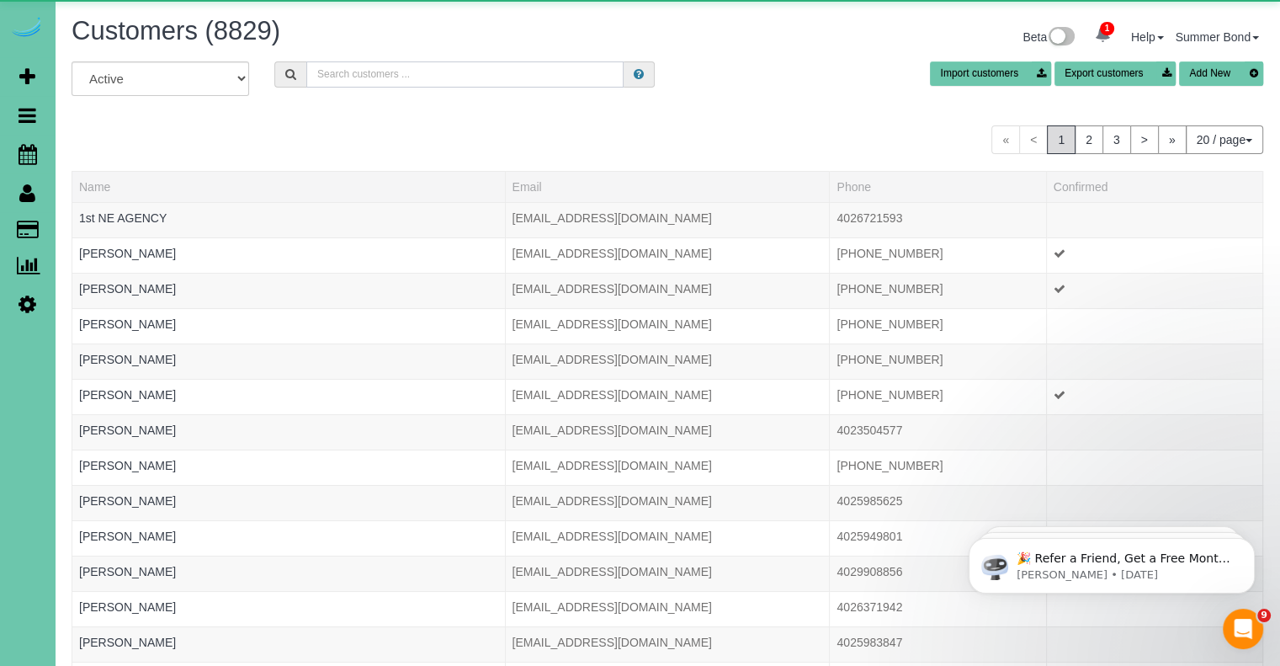
click at [372, 70] on input "text" at bounding box center [464, 74] width 317 height 26
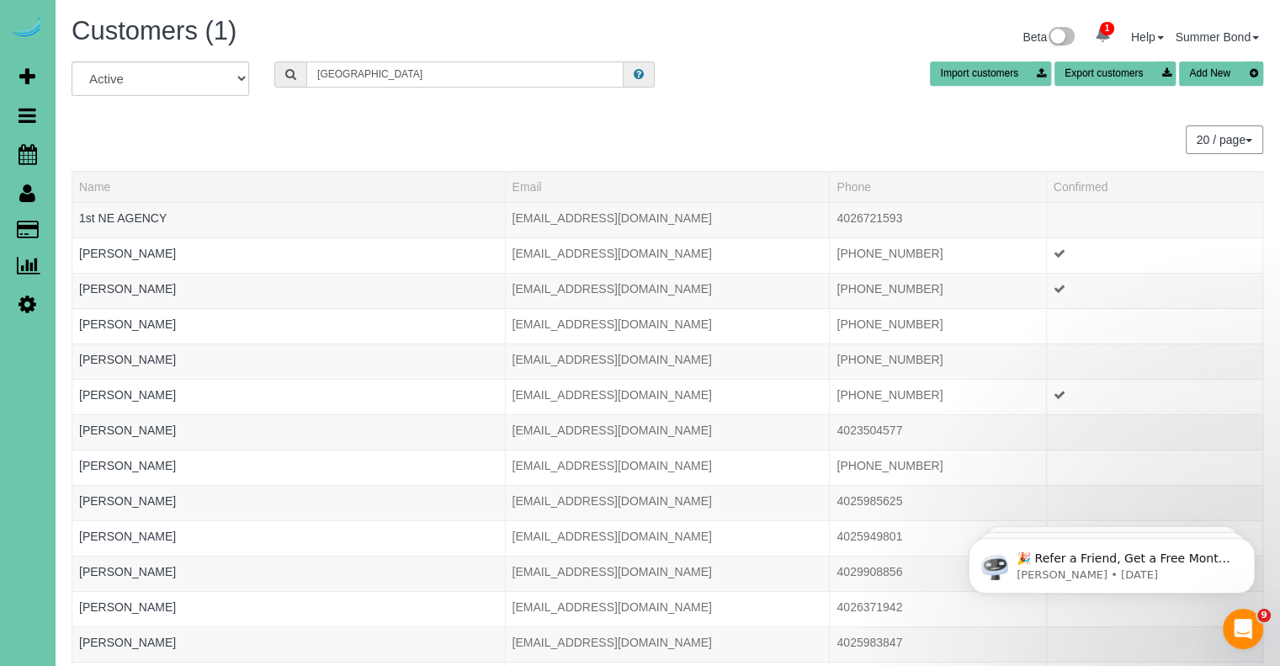
scroll to position [83789, 82855]
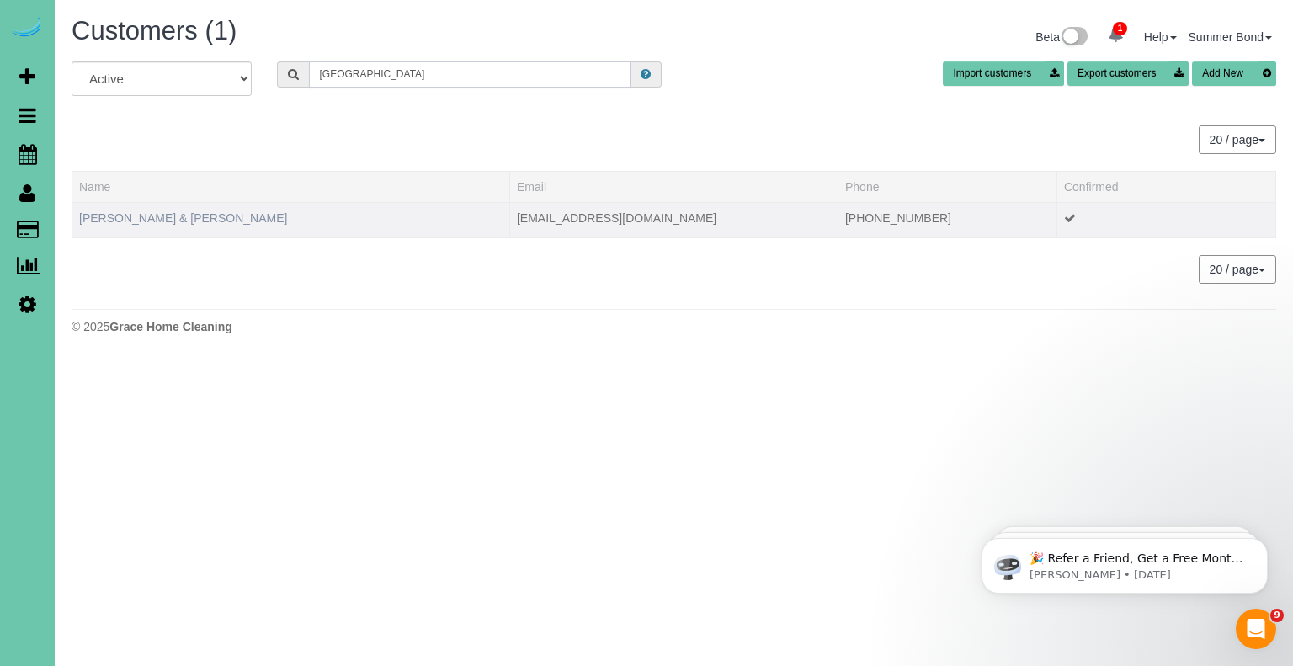
type input "Lancaster"
click at [135, 211] on link "Scott & Becky Lancaster" at bounding box center [183, 217] width 208 height 13
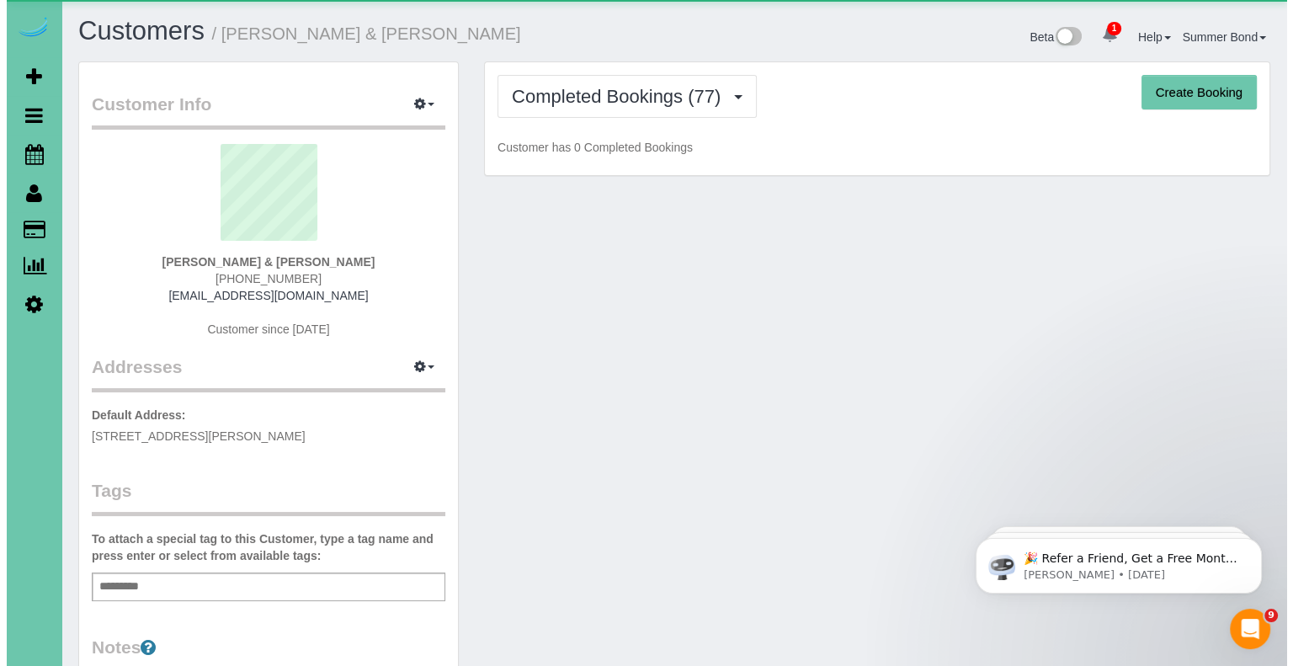
scroll to position [5024, 1279]
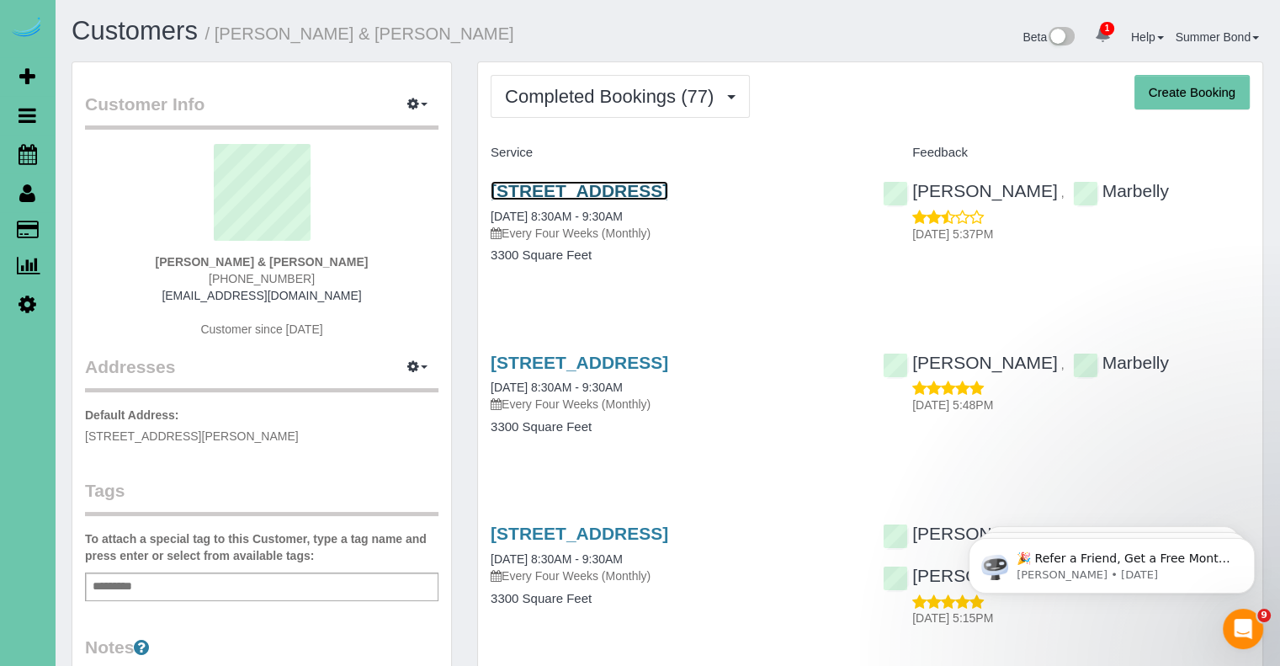
click at [518, 188] on link "19887 Bellbrook Boulevard, Gretna, NE 68028" at bounding box center [580, 190] width 178 height 19
click at [657, 372] on link "19887 Bellbrook Boulevard, Gretna, NE 68028" at bounding box center [580, 362] width 178 height 19
click at [668, 372] on link "19887 Bellbrook Boulevard, Gretna, NE 68028" at bounding box center [580, 362] width 178 height 19
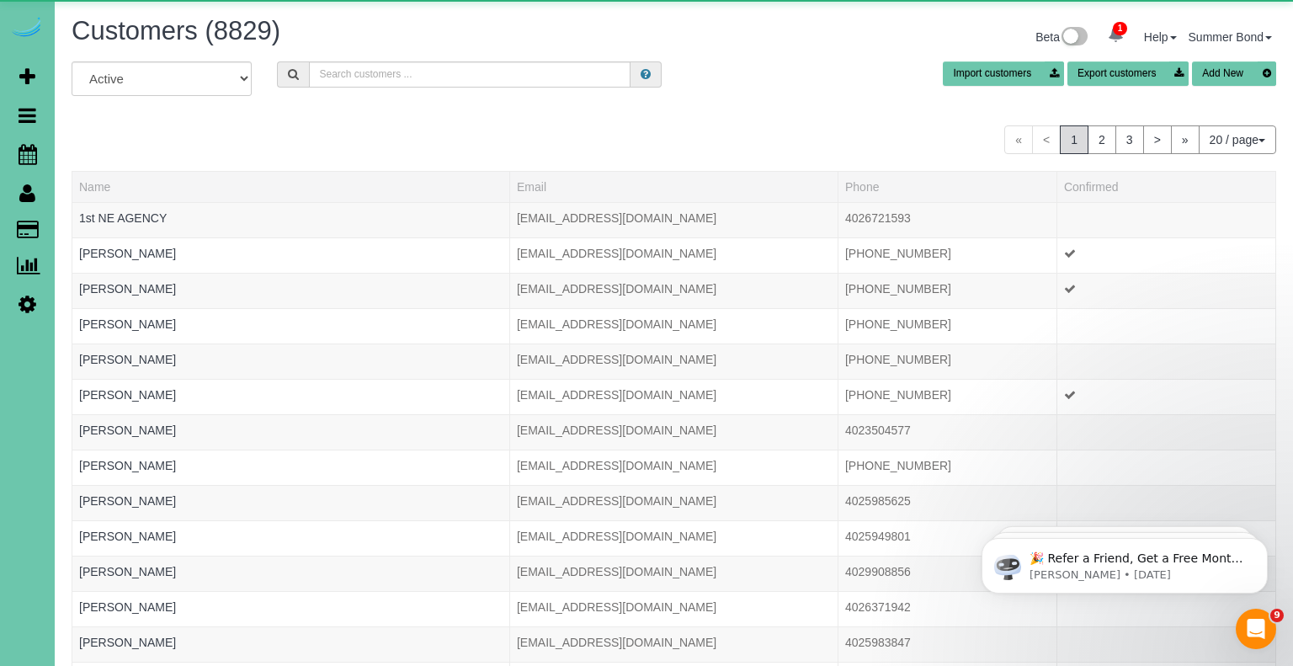
scroll to position [1027, 1279]
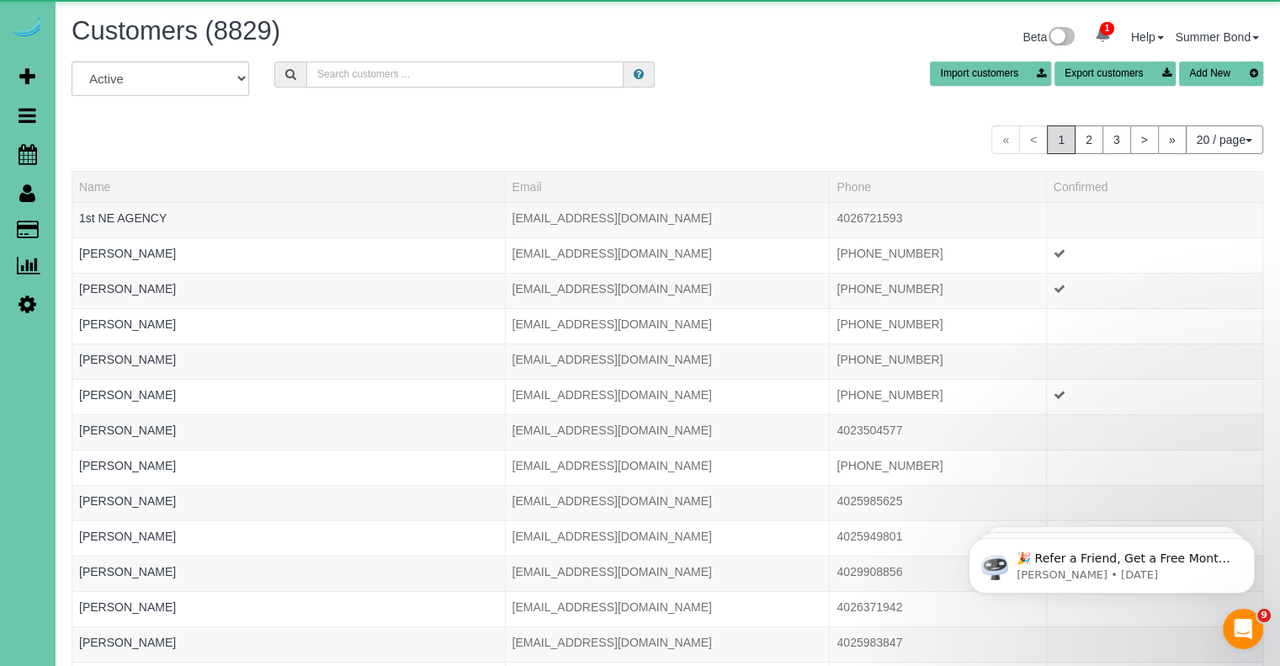
click at [370, 81] on input "text" at bounding box center [464, 74] width 317 height 26
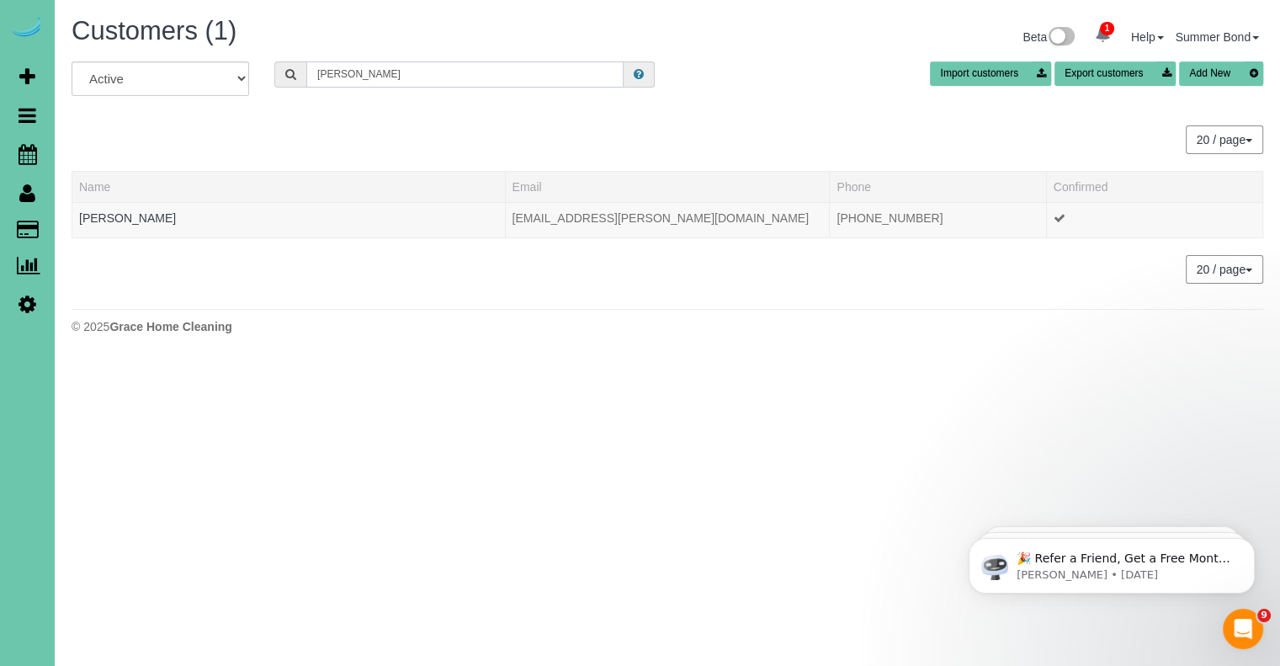
scroll to position [83789, 82855]
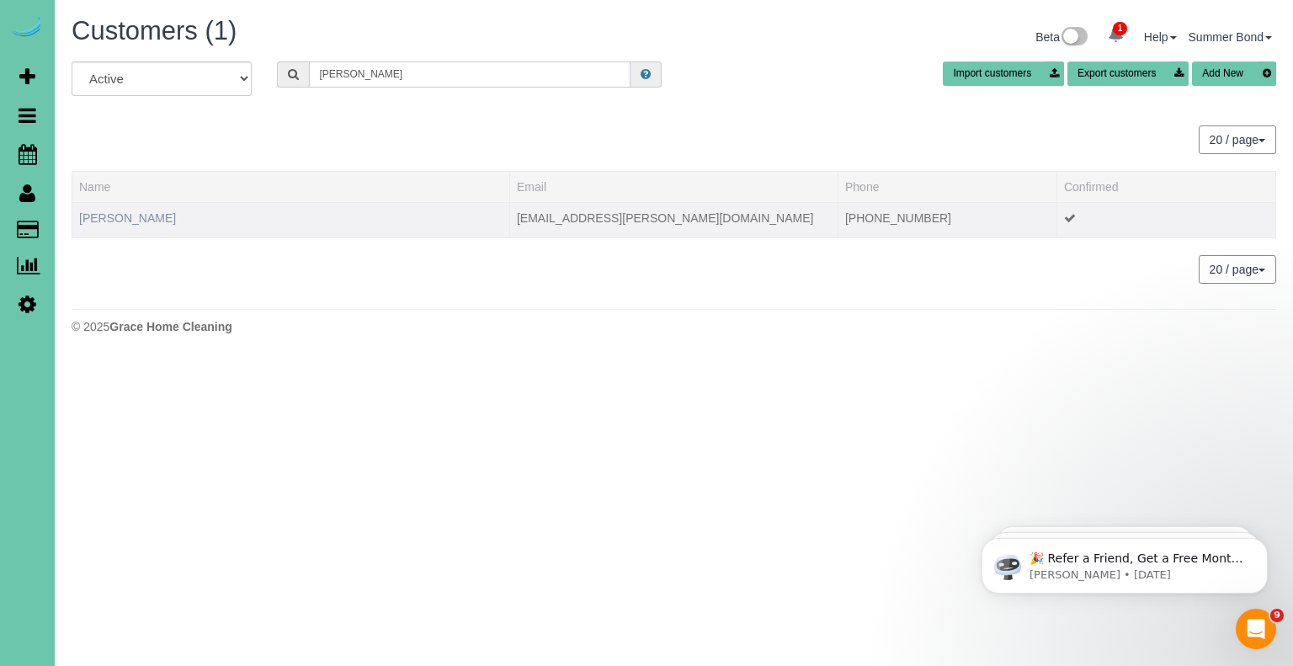
type input "Landenberger"
click at [176, 218] on link "Amanda Landenberger" at bounding box center [127, 217] width 97 height 13
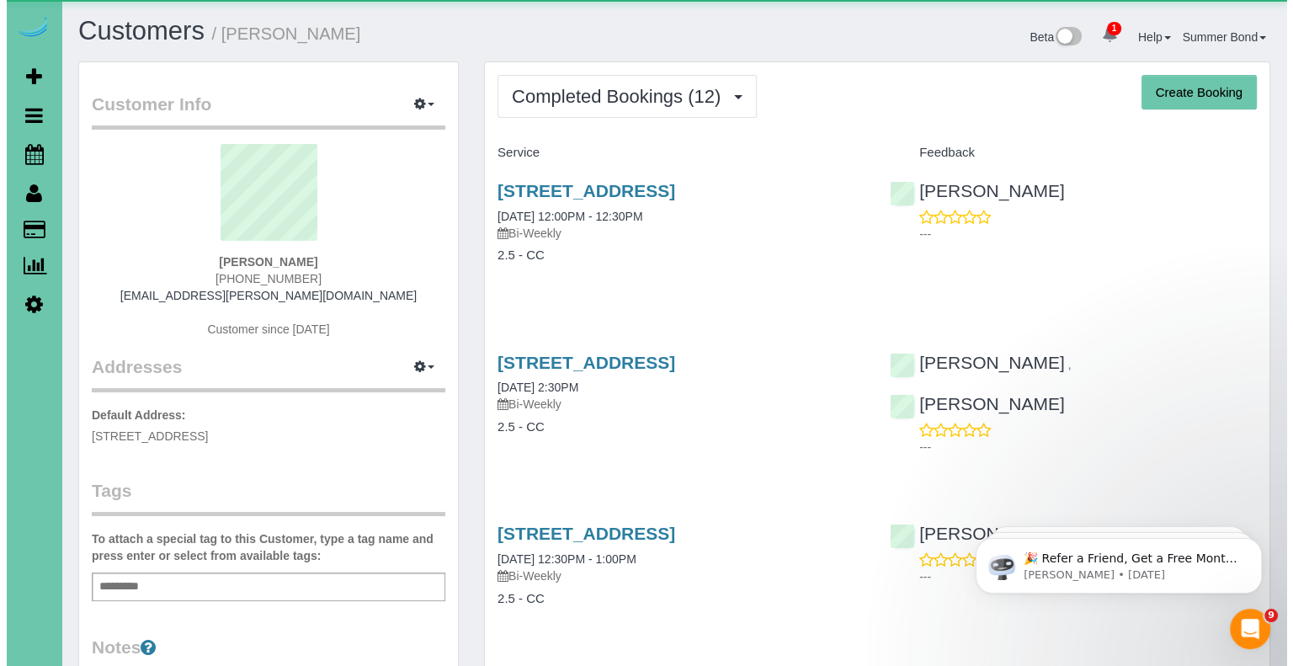
scroll to position [2322, 1279]
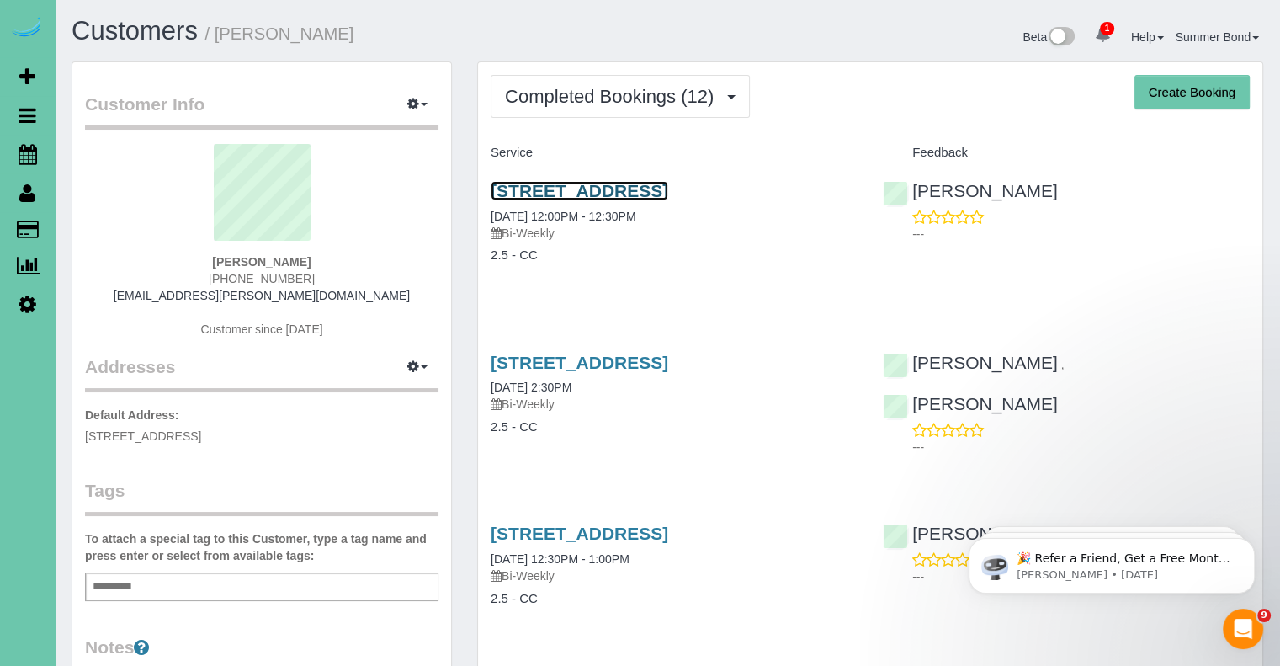
click at [668, 190] on link "21353 Cedar St, Elkhorn, NE 68022" at bounding box center [580, 190] width 178 height 19
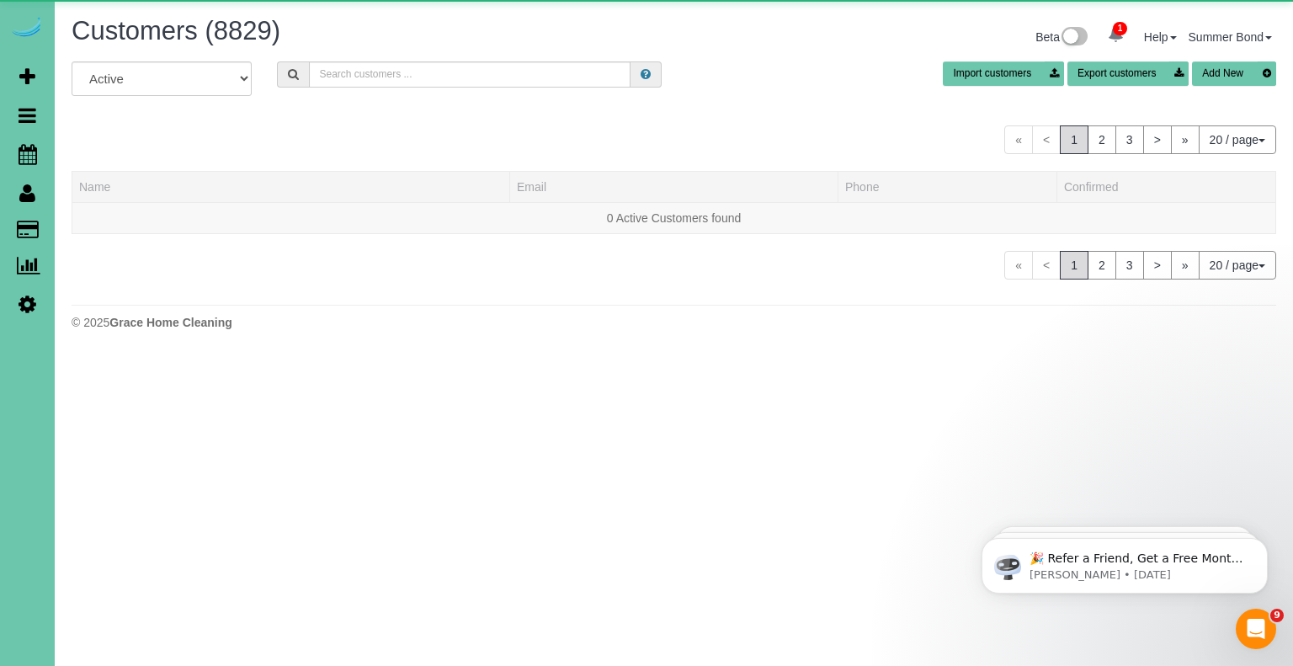
scroll to position [1027, 1279]
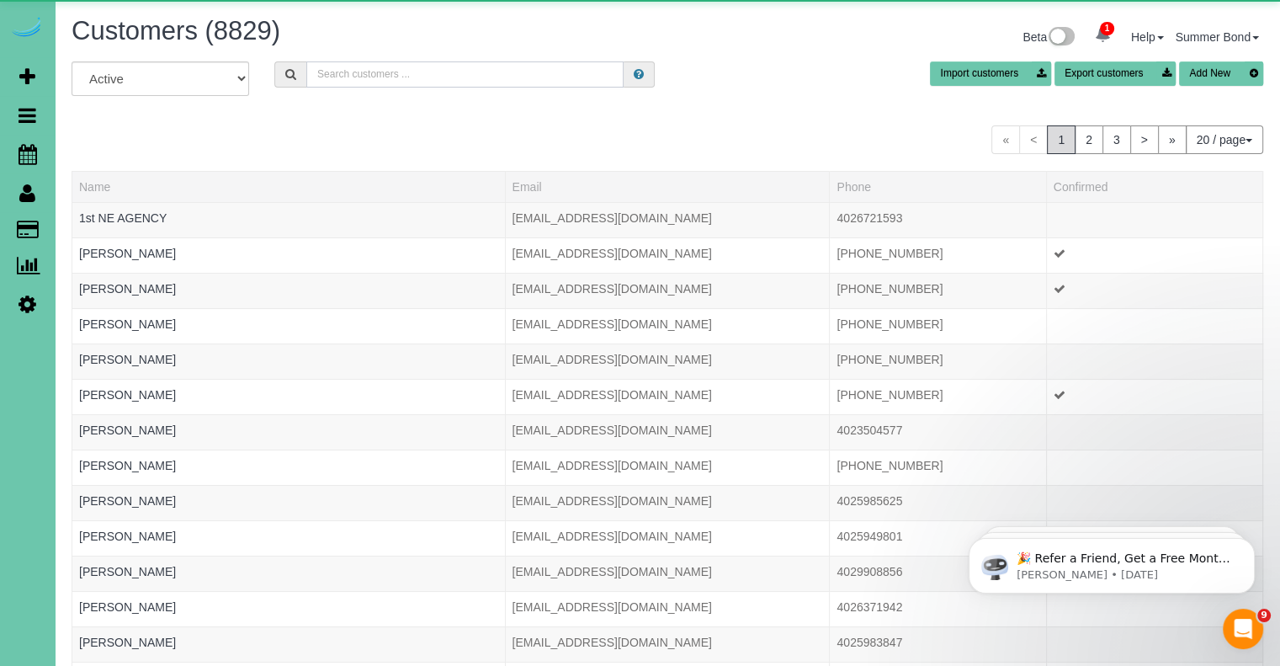
click at [406, 76] on input "text" at bounding box center [464, 74] width 317 height 26
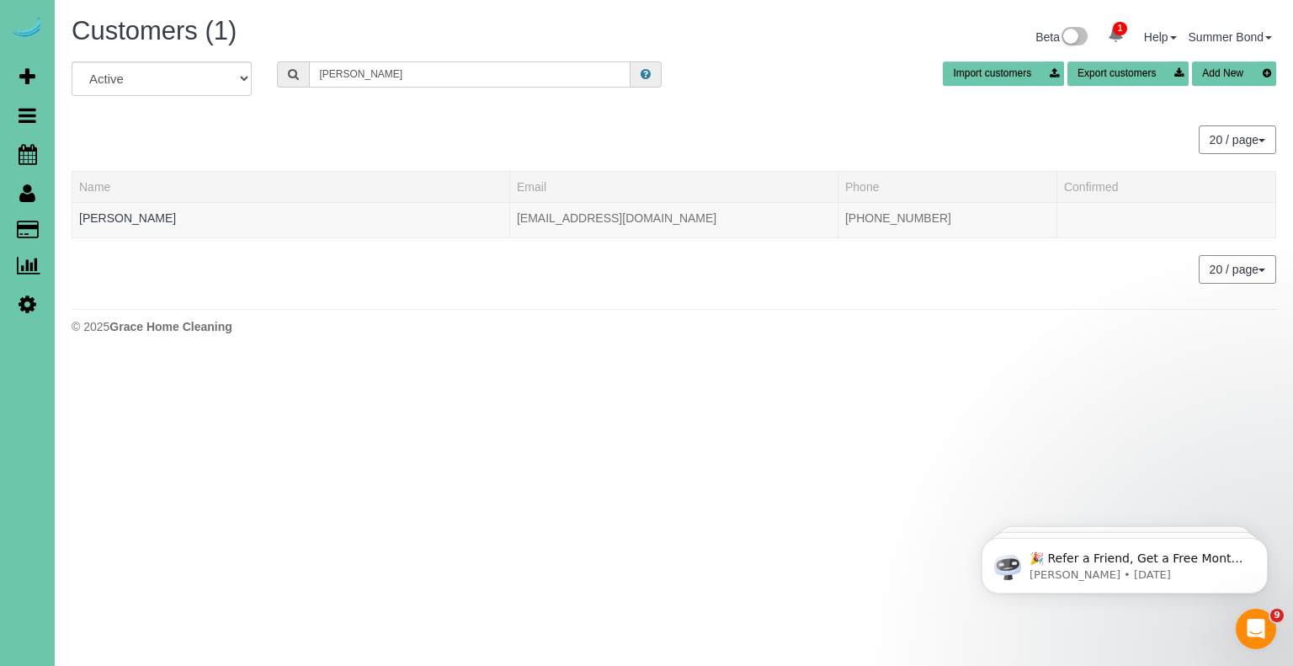
scroll to position [83789, 82855]
click at [381, 73] on input "Lansman" at bounding box center [469, 74] width 321 height 26
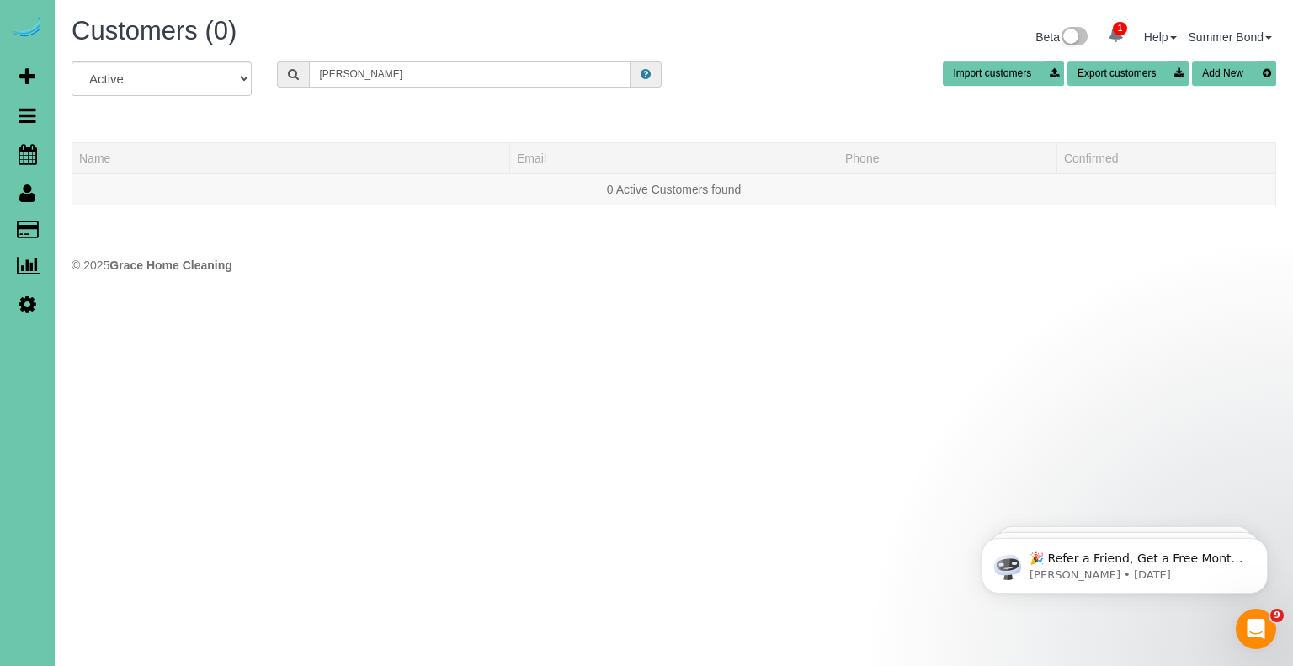
scroll to position [83851, 82855]
click at [418, 77] on input "Diane Lansman" at bounding box center [469, 74] width 321 height 26
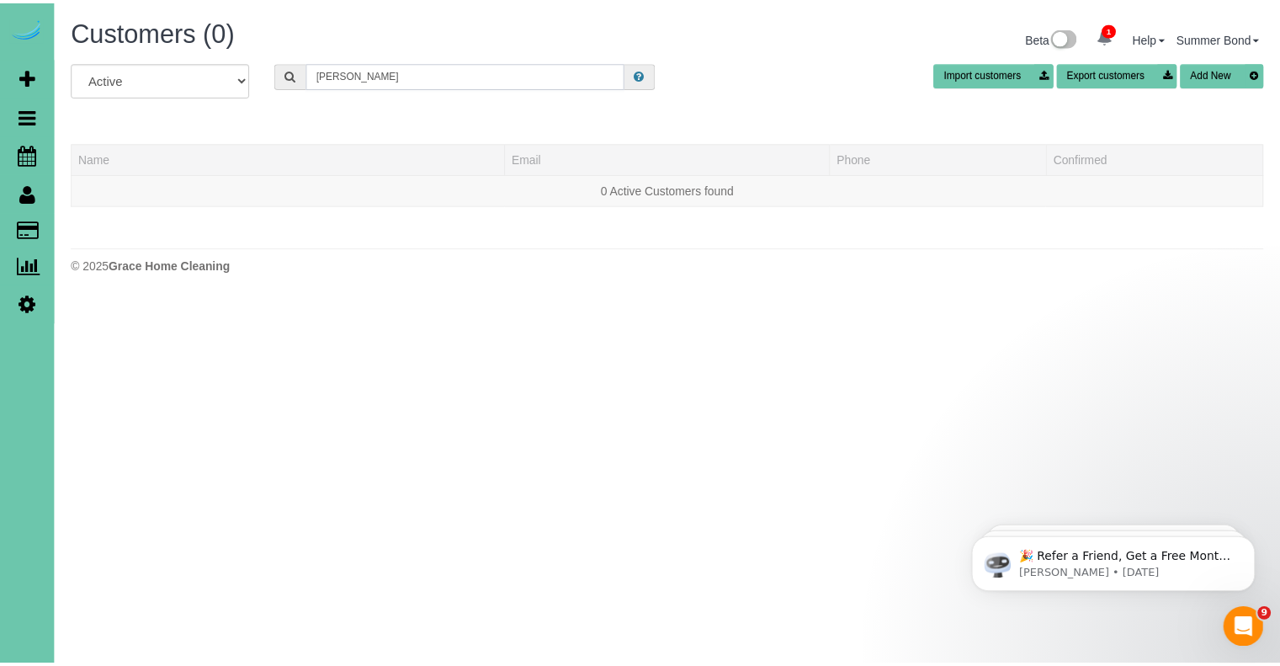
scroll to position [358, 1293]
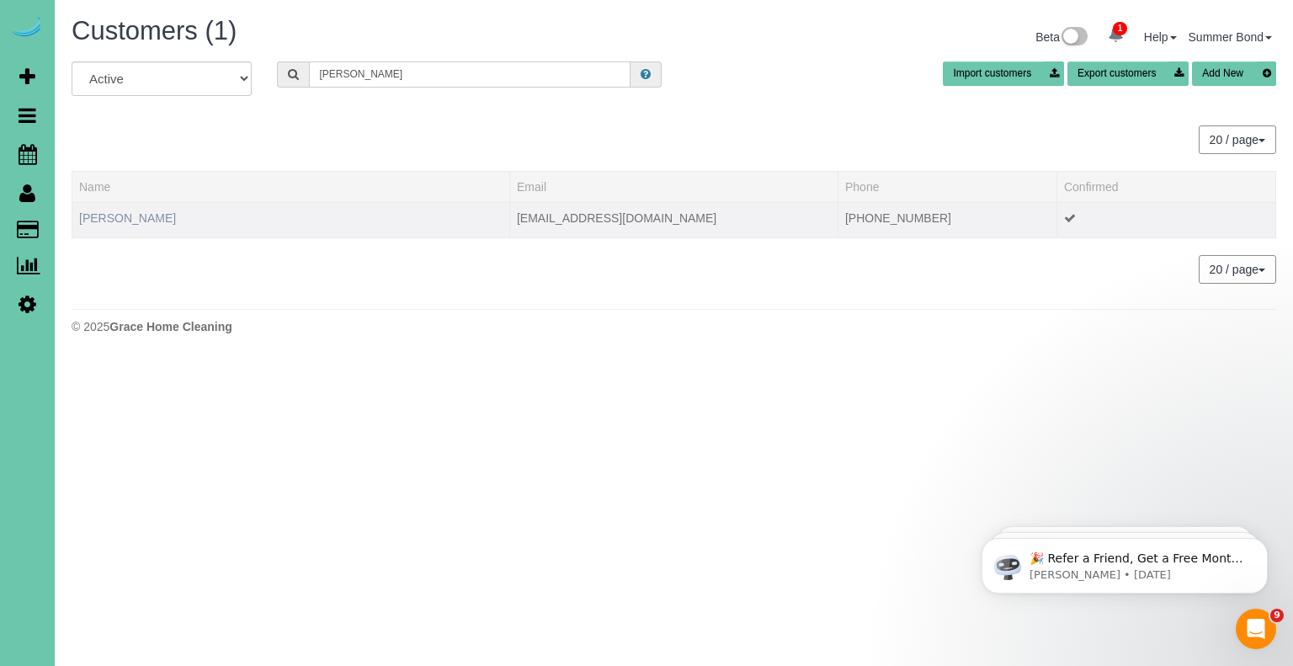
type input "Jenni Lapke"
click at [103, 220] on link "Jenni Lapke" at bounding box center [127, 217] width 97 height 13
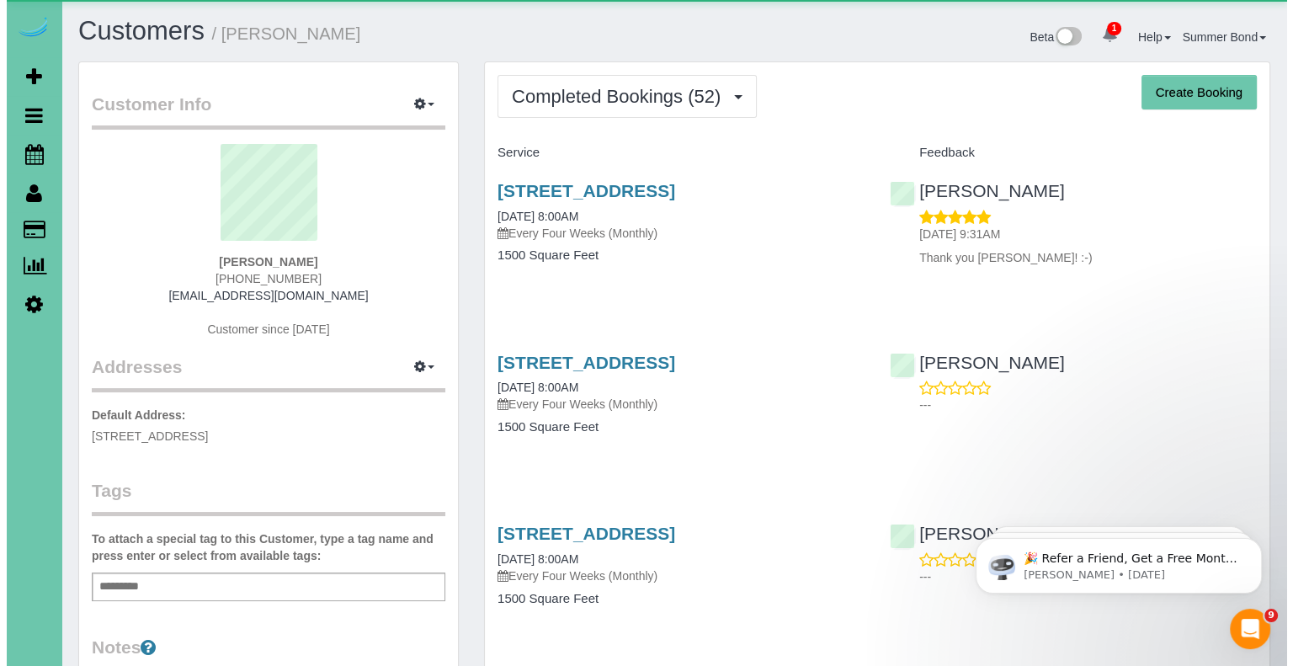
scroll to position [5024, 1279]
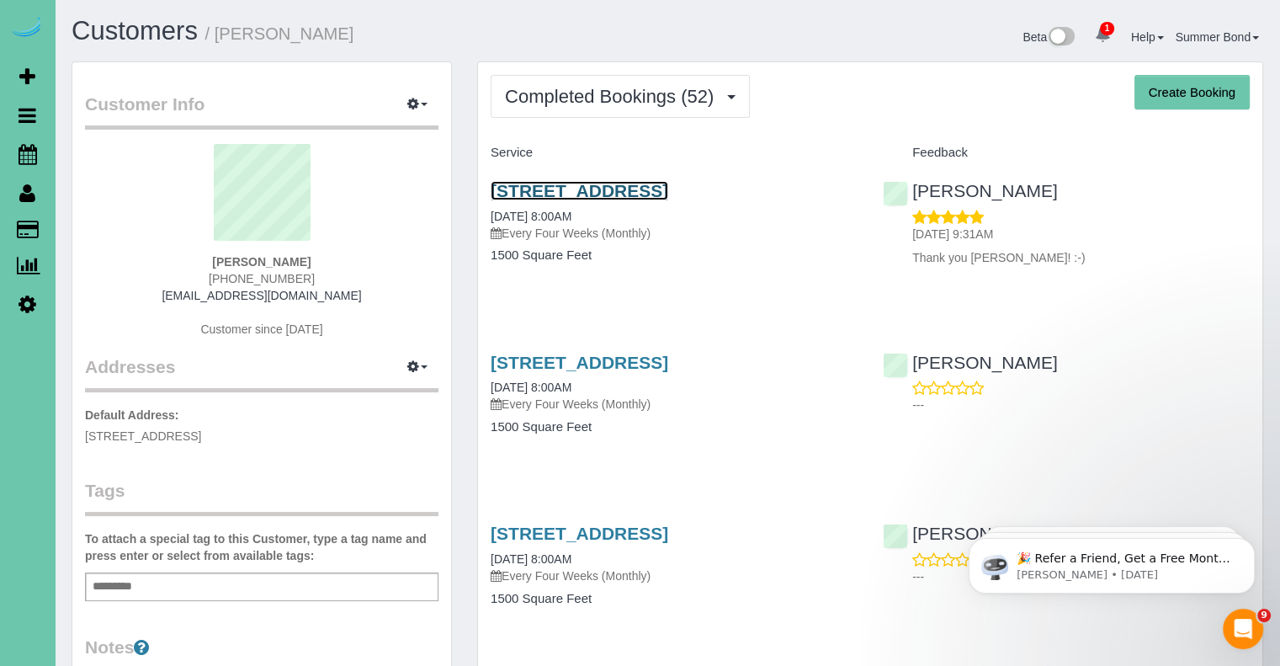
click at [532, 194] on link "11014 Cove Hollow Drive, Papillion, NE 68046" at bounding box center [580, 190] width 178 height 19
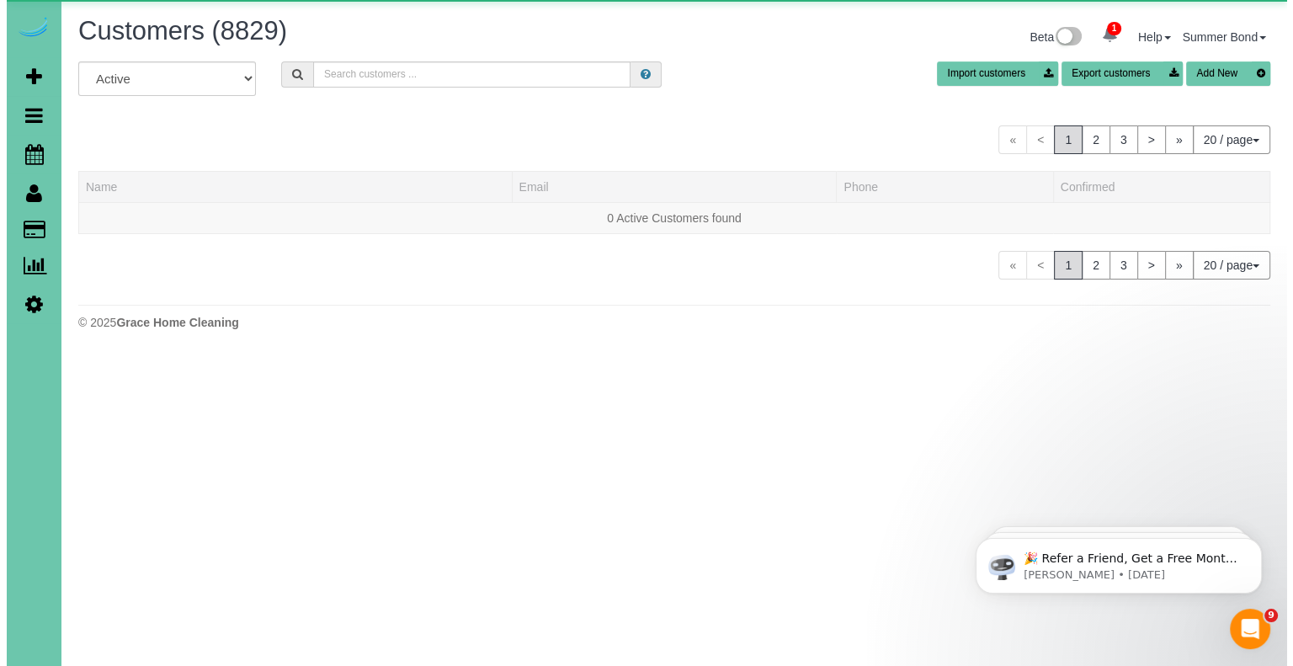
scroll to position [1027, 1279]
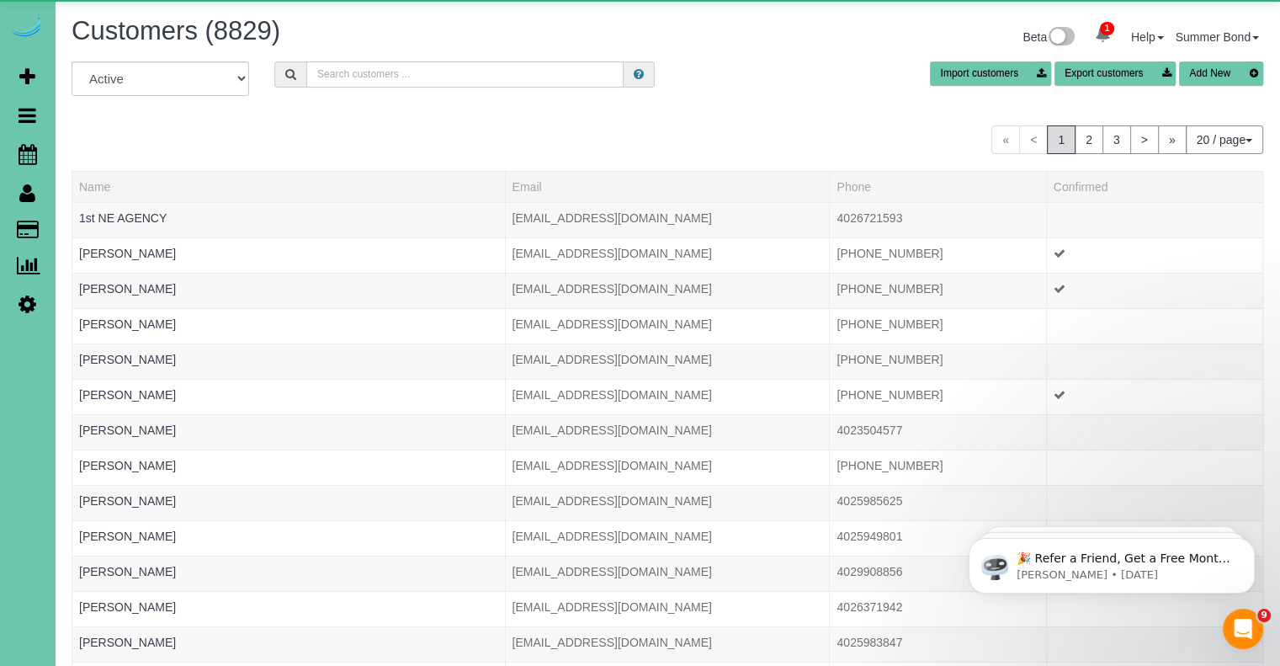
click at [394, 81] on input "text" at bounding box center [464, 74] width 317 height 26
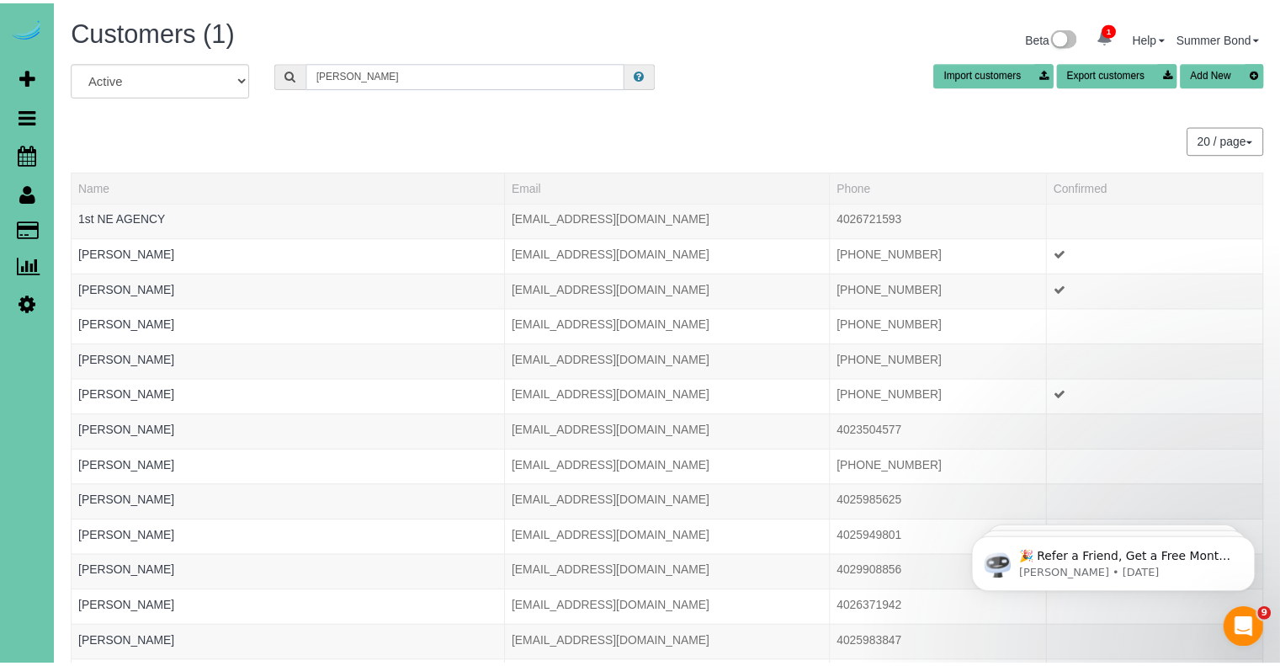
scroll to position [83789, 82855]
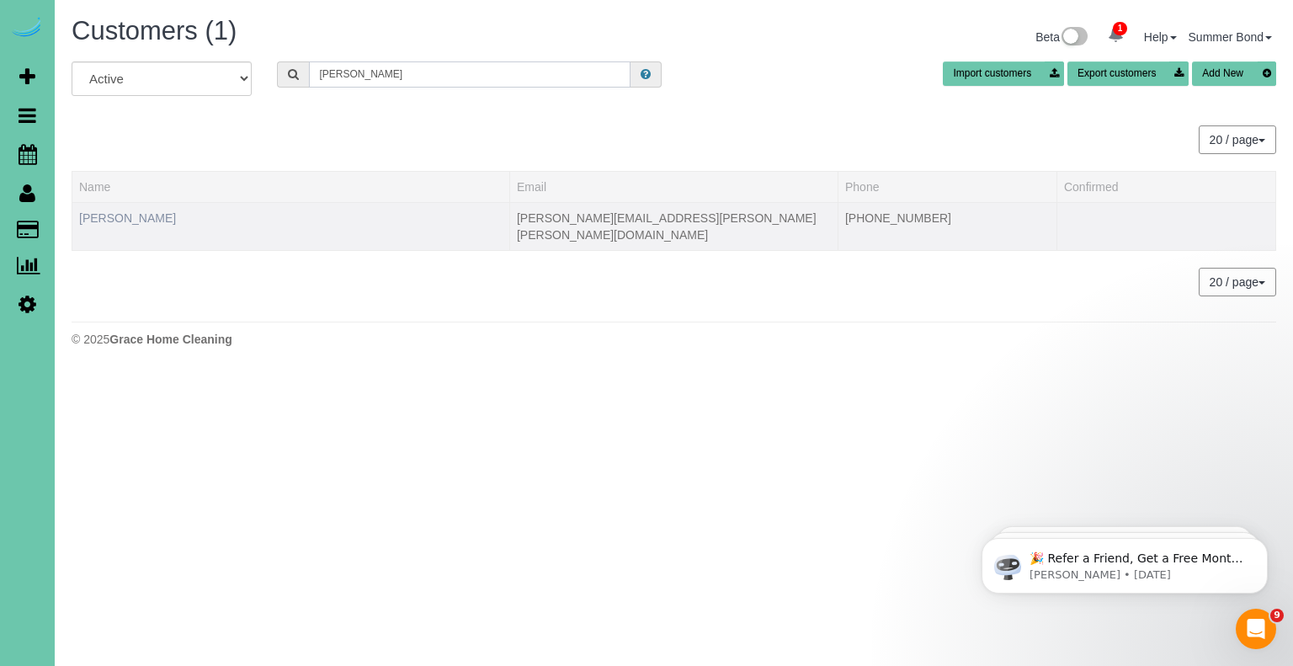
type input "LaRocca"
click at [110, 220] on link "Sandy LaRocca" at bounding box center [127, 217] width 97 height 13
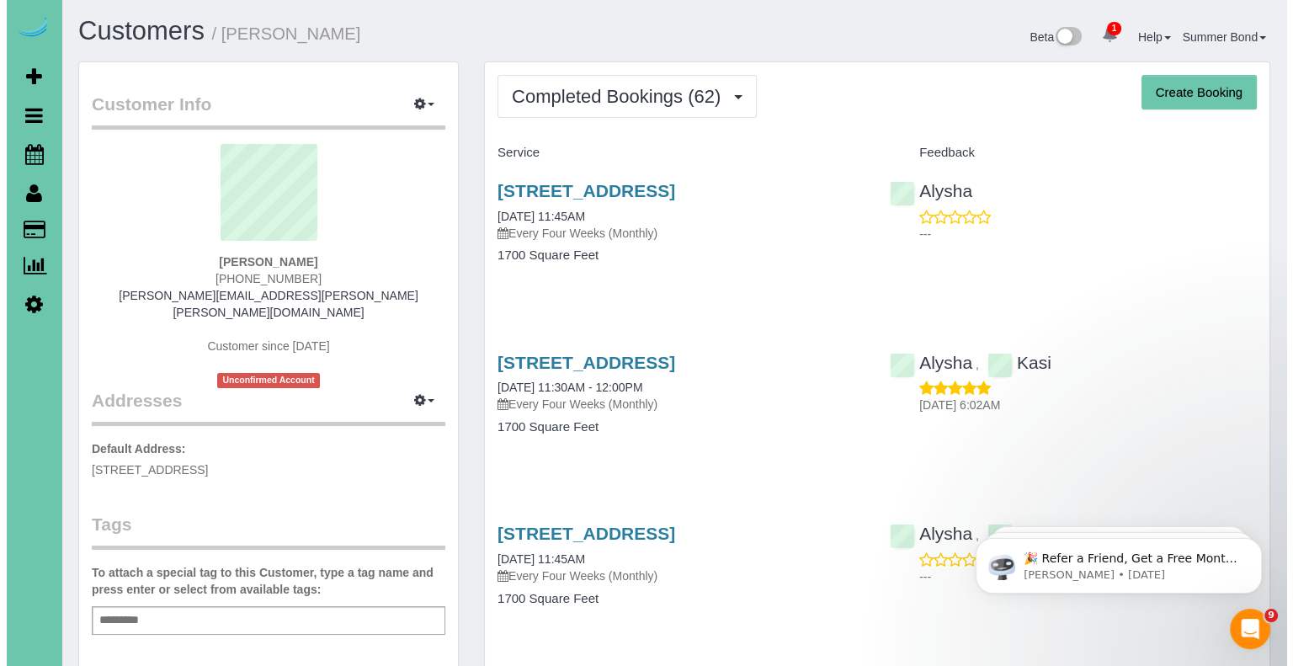
scroll to position [4538, 1279]
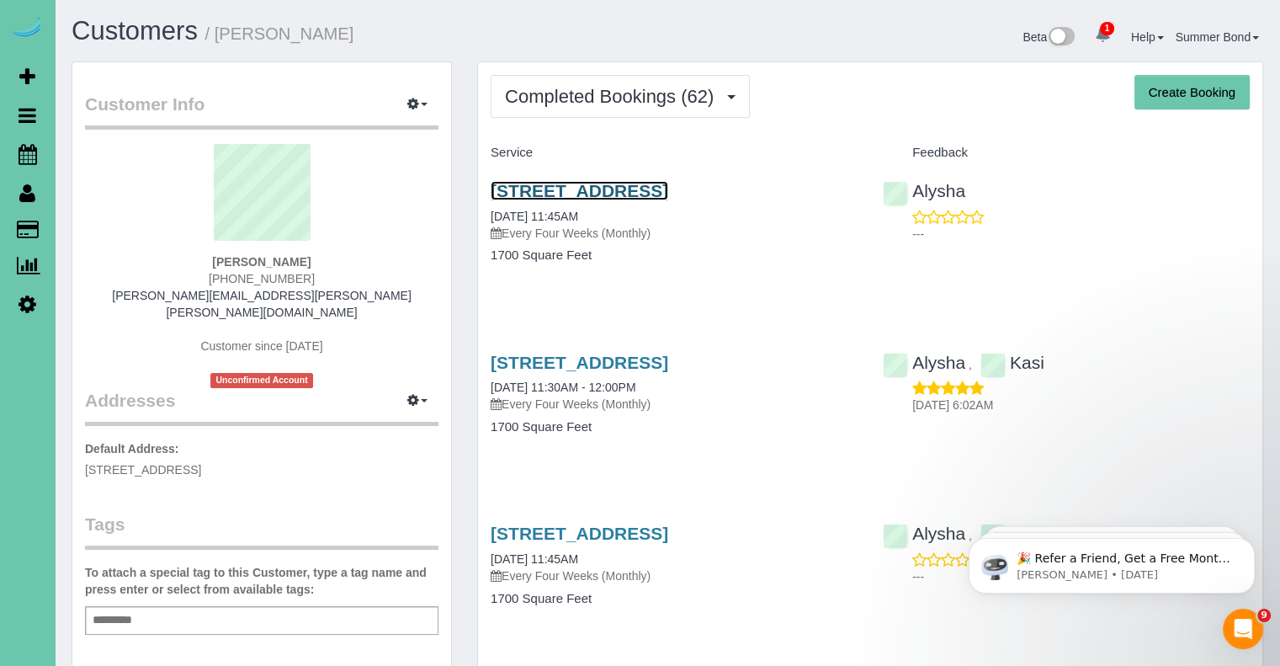
click at [508, 188] on link "15810 Drexel Circle, Omaha, NE 68135" at bounding box center [580, 190] width 178 height 19
click at [628, 364] on link "15810 Drexel Circle, Omaha, NE 68135" at bounding box center [580, 362] width 178 height 19
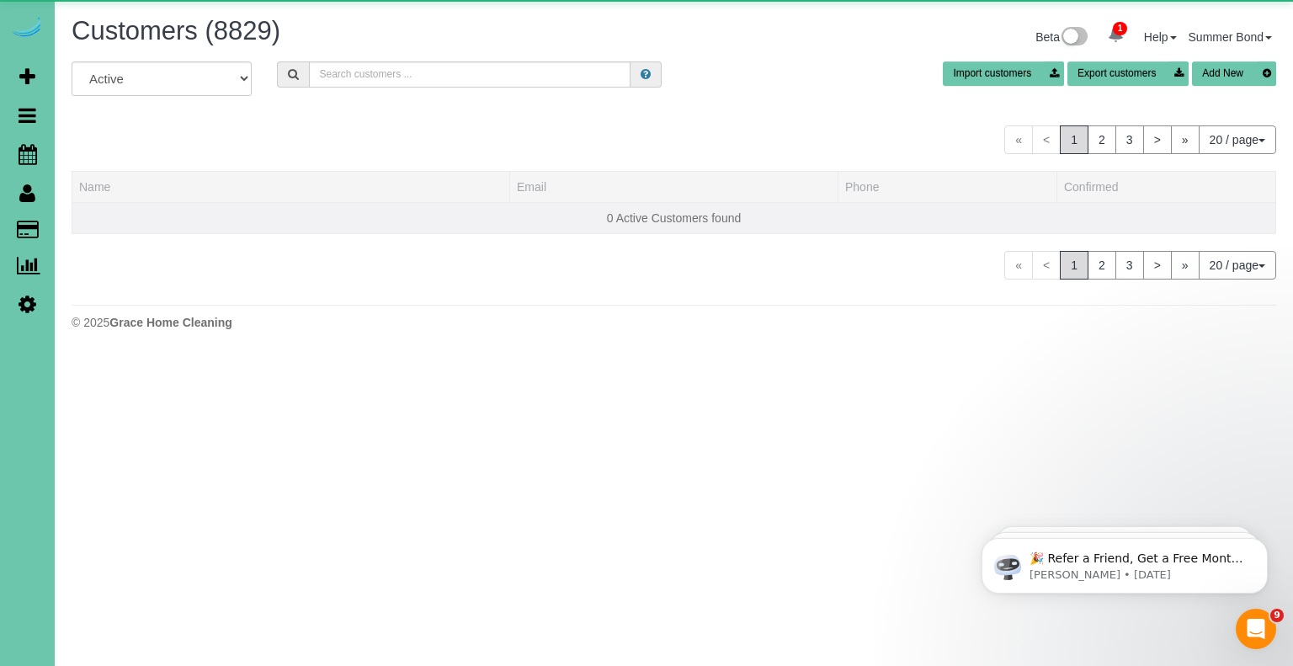
scroll to position [1027, 1279]
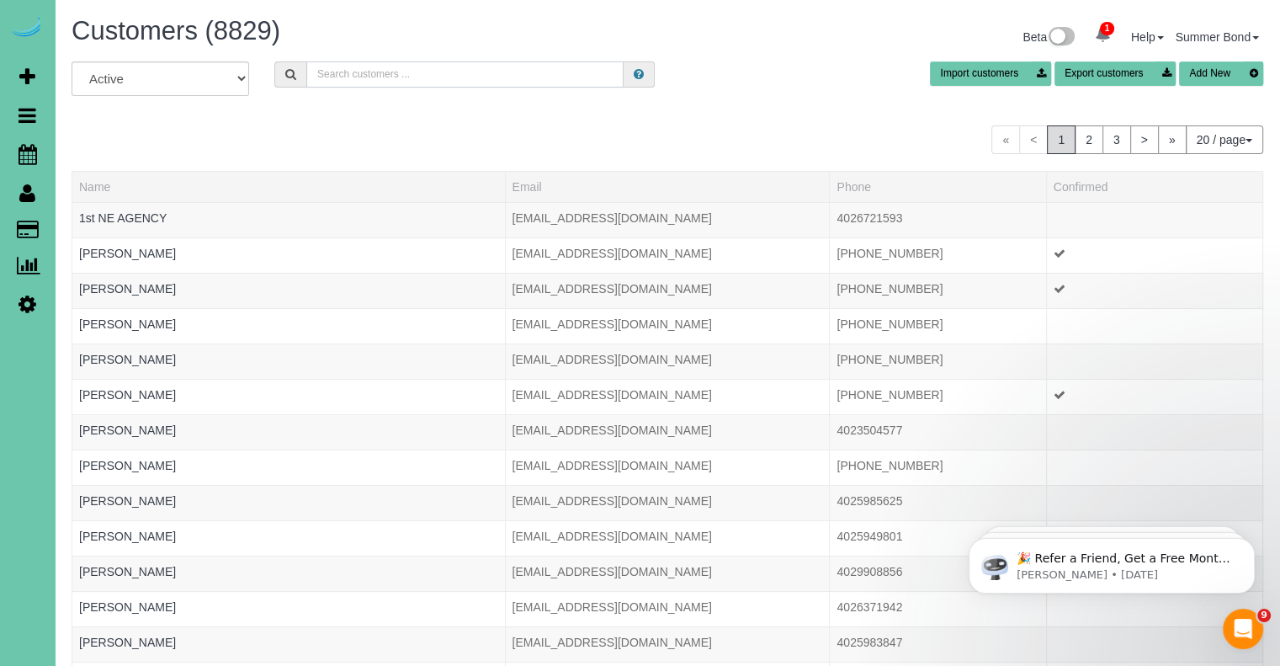
click at [420, 73] on input "text" at bounding box center [464, 74] width 317 height 26
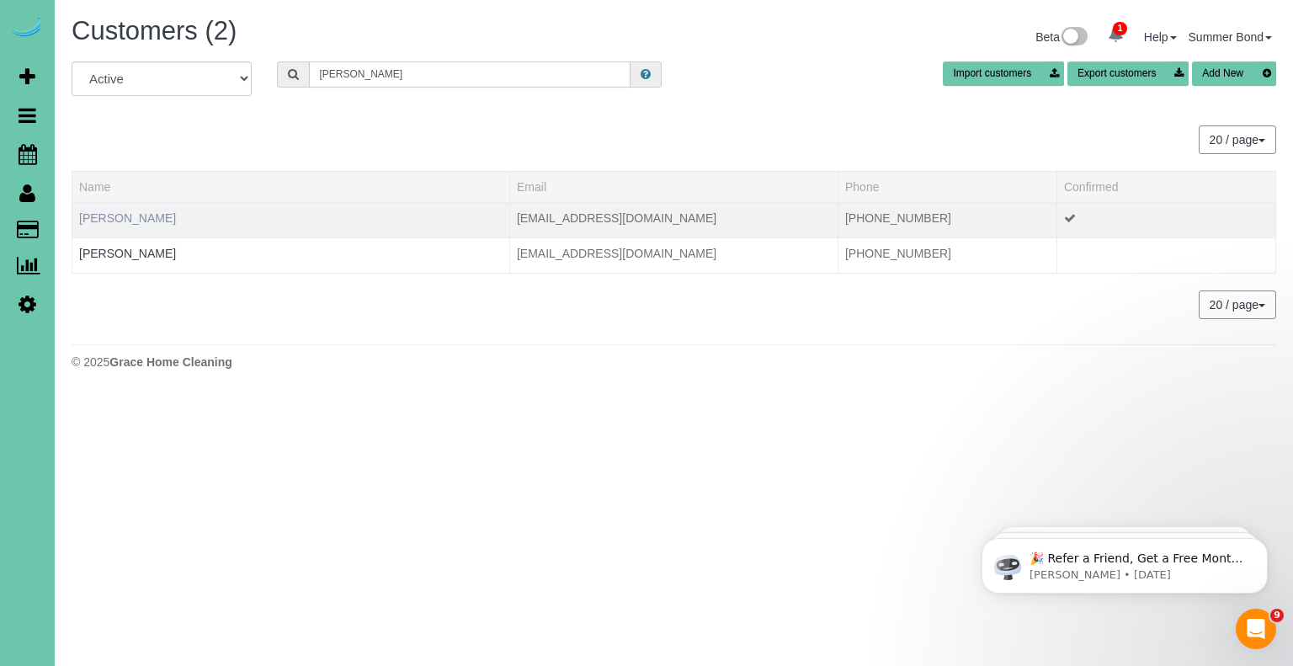
type input "Lassiter"
click at [143, 215] on link "Bonnie Lassiter" at bounding box center [127, 217] width 97 height 13
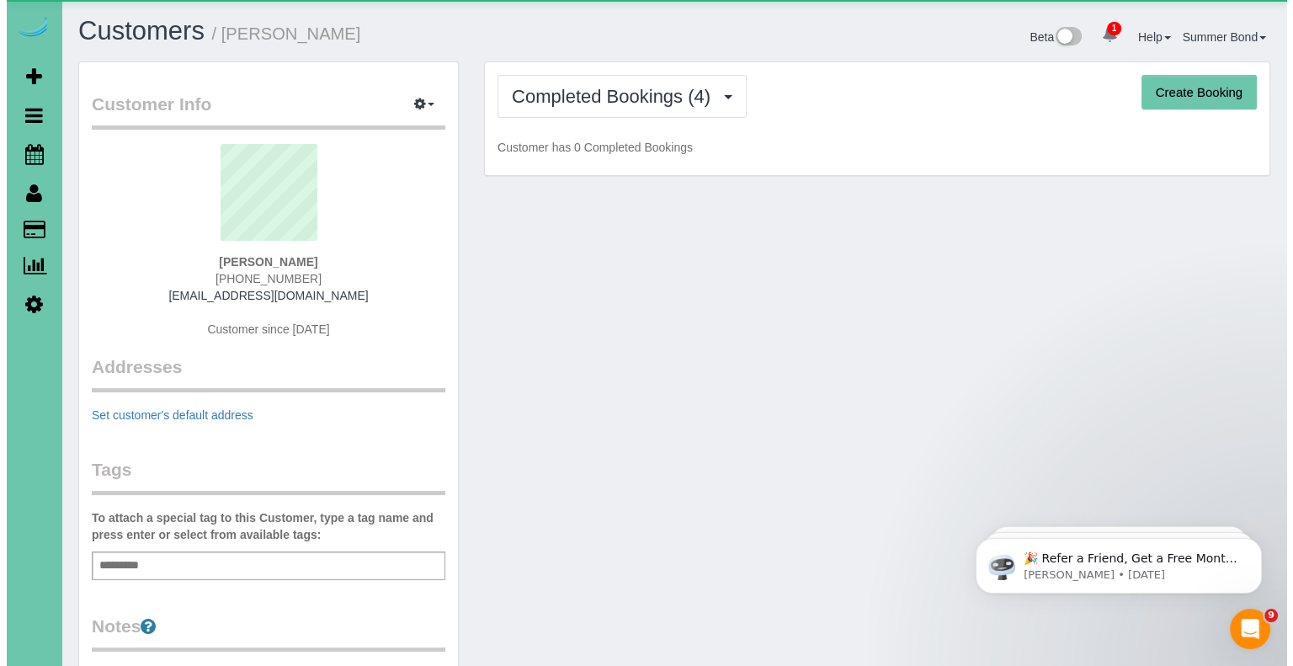
scroll to position [1081, 1279]
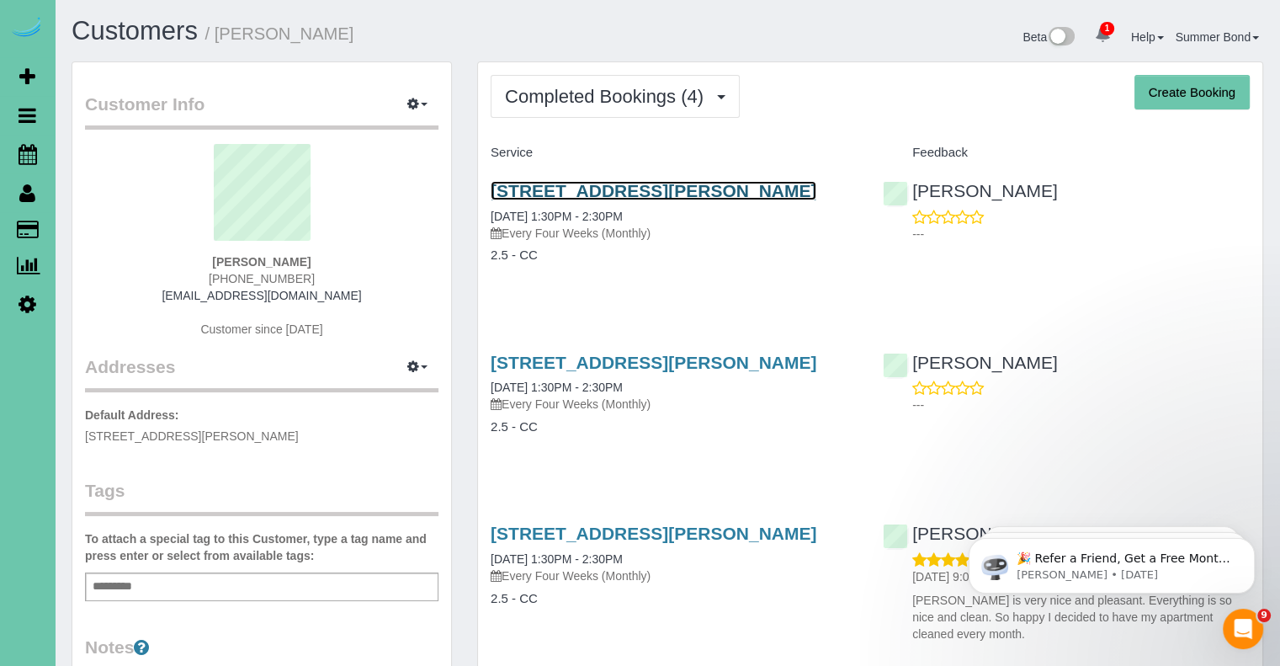
click at [653, 190] on link "7544 Gertrude St #316, La Vista, NE 68128" at bounding box center [654, 190] width 326 height 19
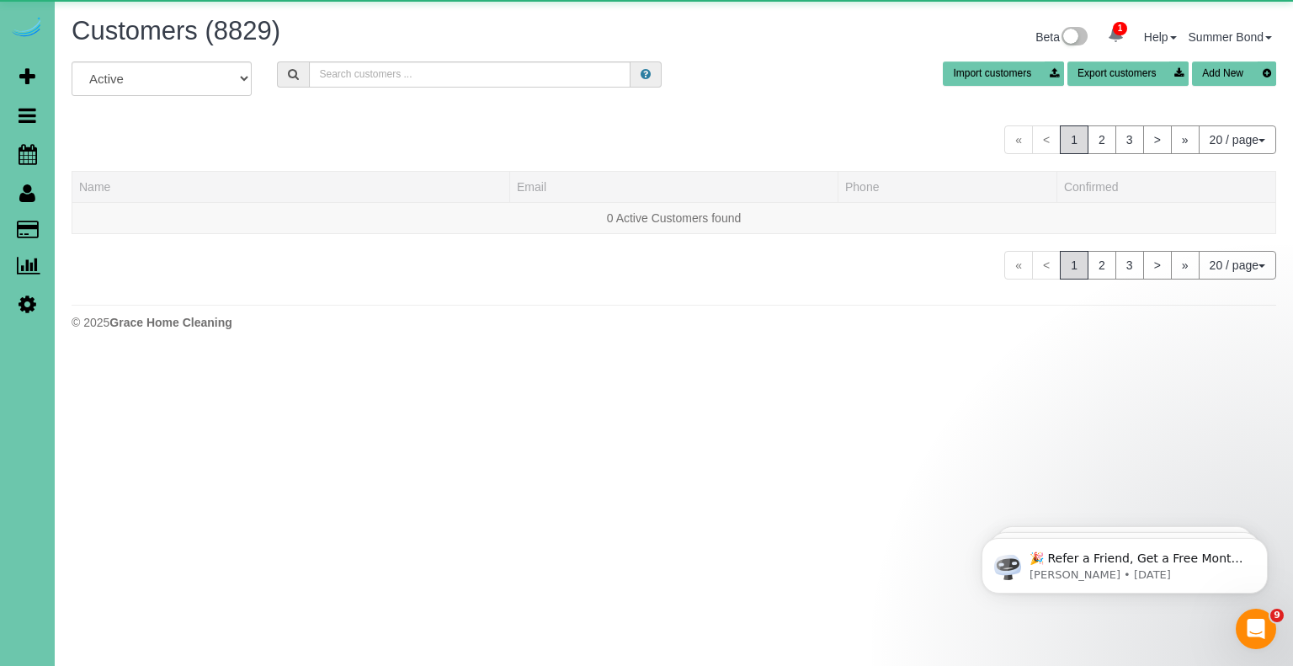
scroll to position [1027, 1279]
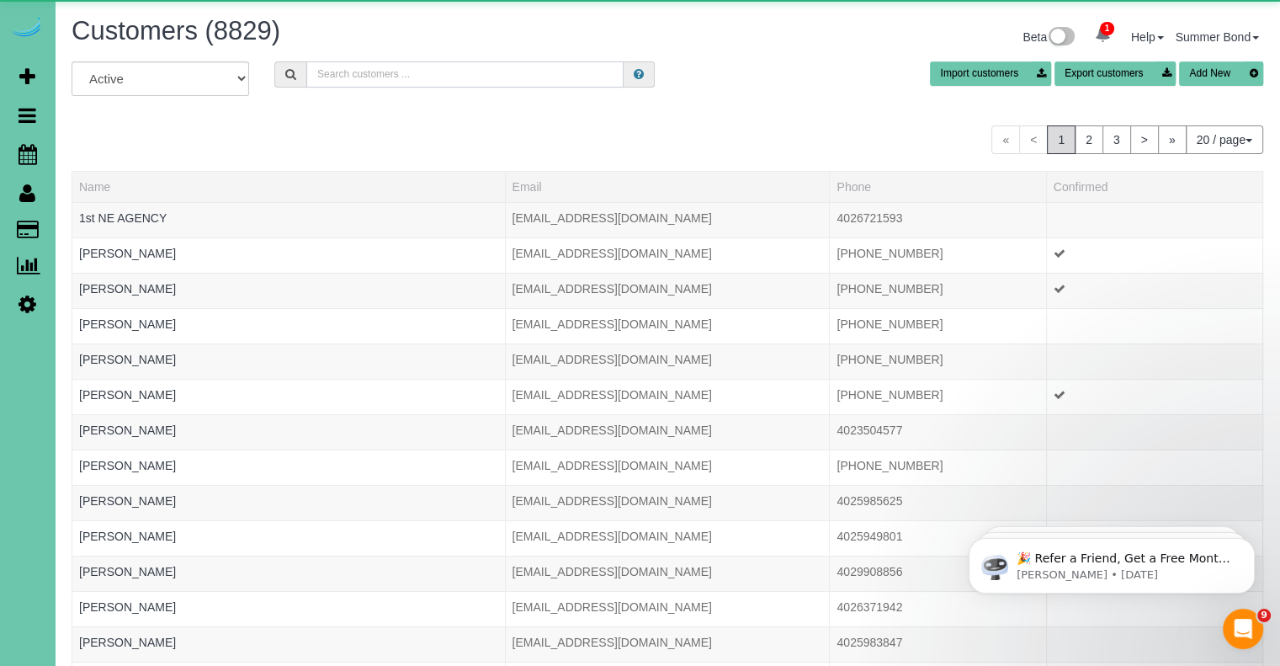
click at [399, 82] on input "text" at bounding box center [464, 74] width 317 height 26
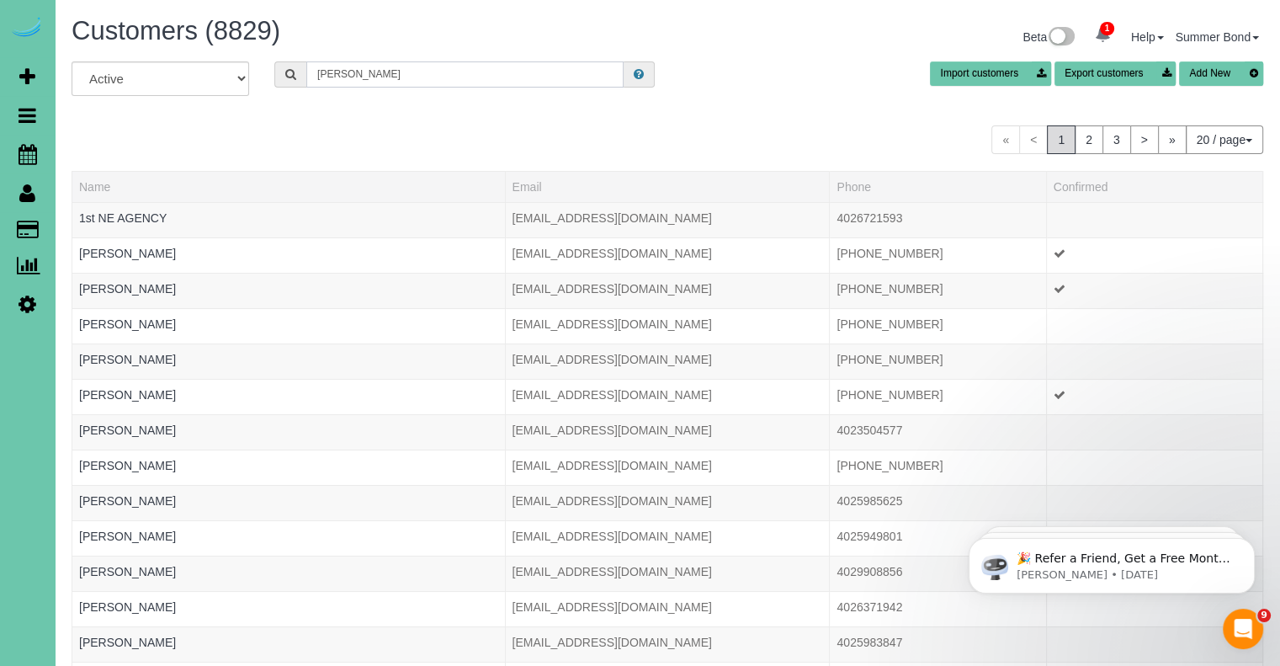
scroll to position [83766, 82855]
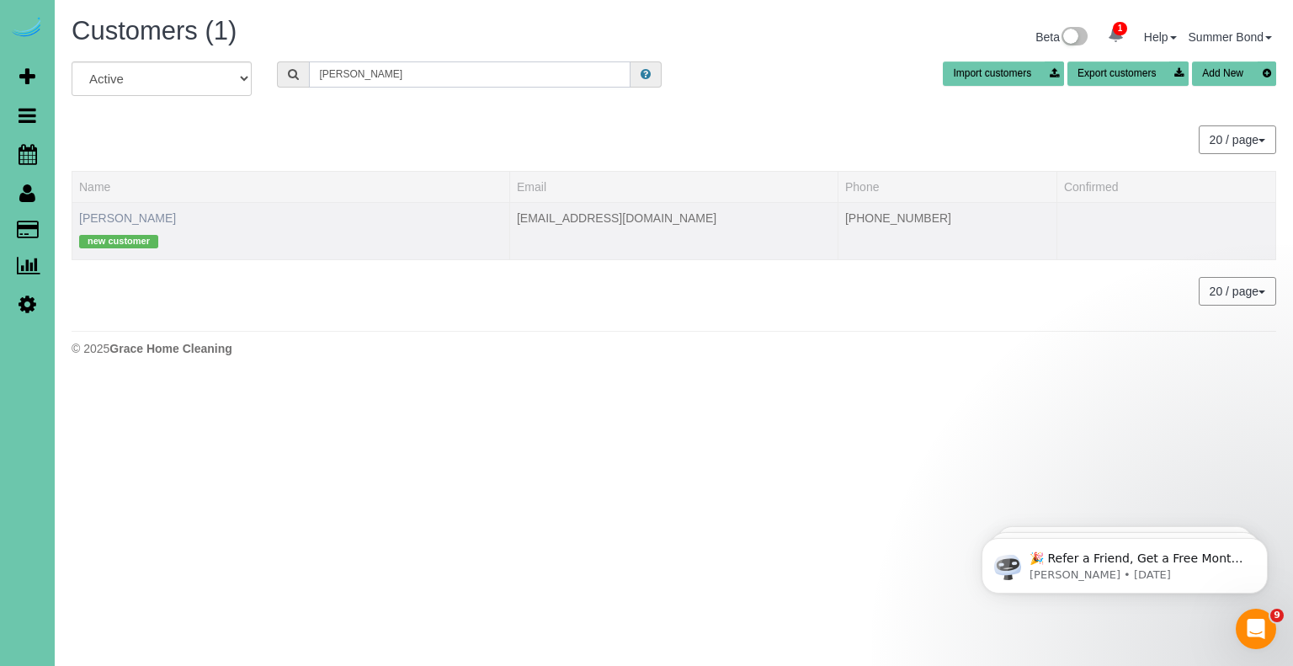
type input "Dee Leonard"
click at [134, 214] on link "Dee Leonard" at bounding box center [127, 217] width 97 height 13
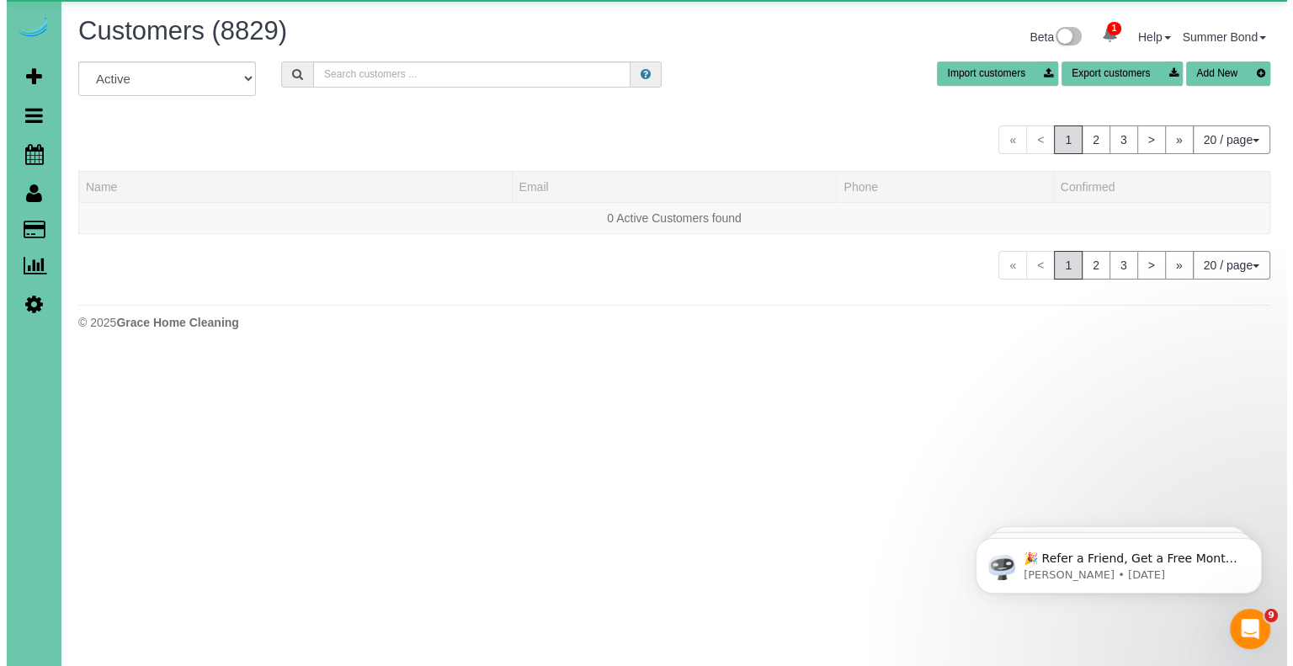
scroll to position [1027, 1279]
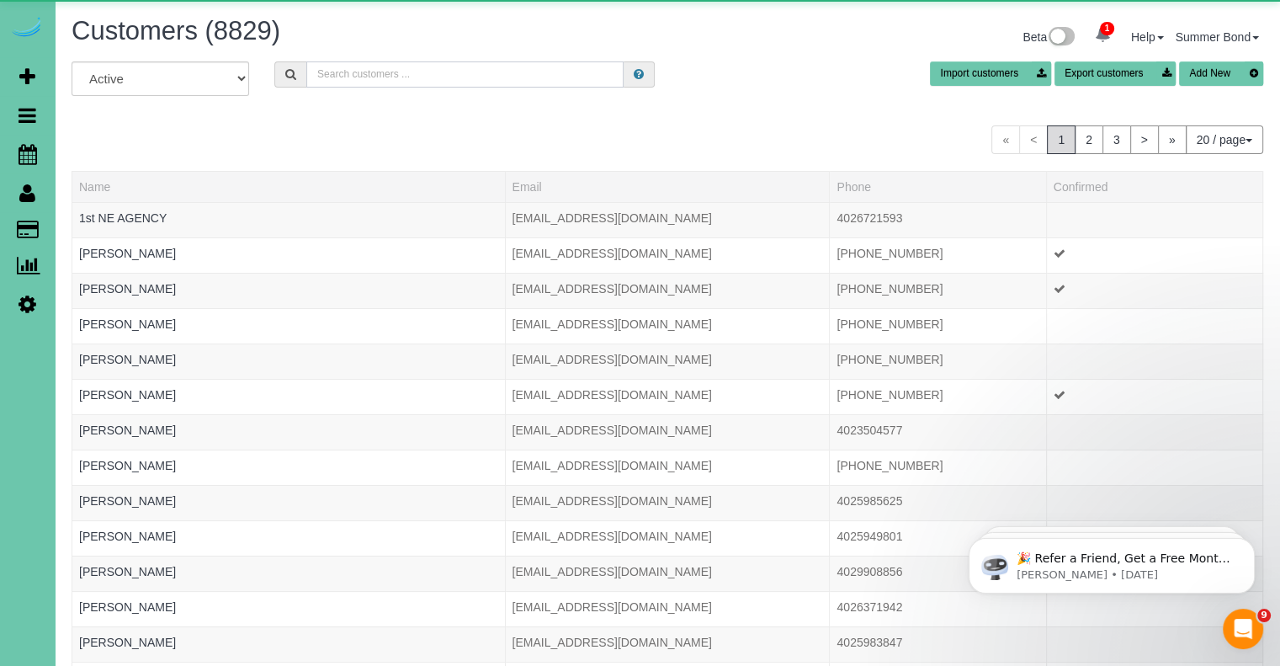
click at [409, 63] on input "text" at bounding box center [464, 74] width 317 height 26
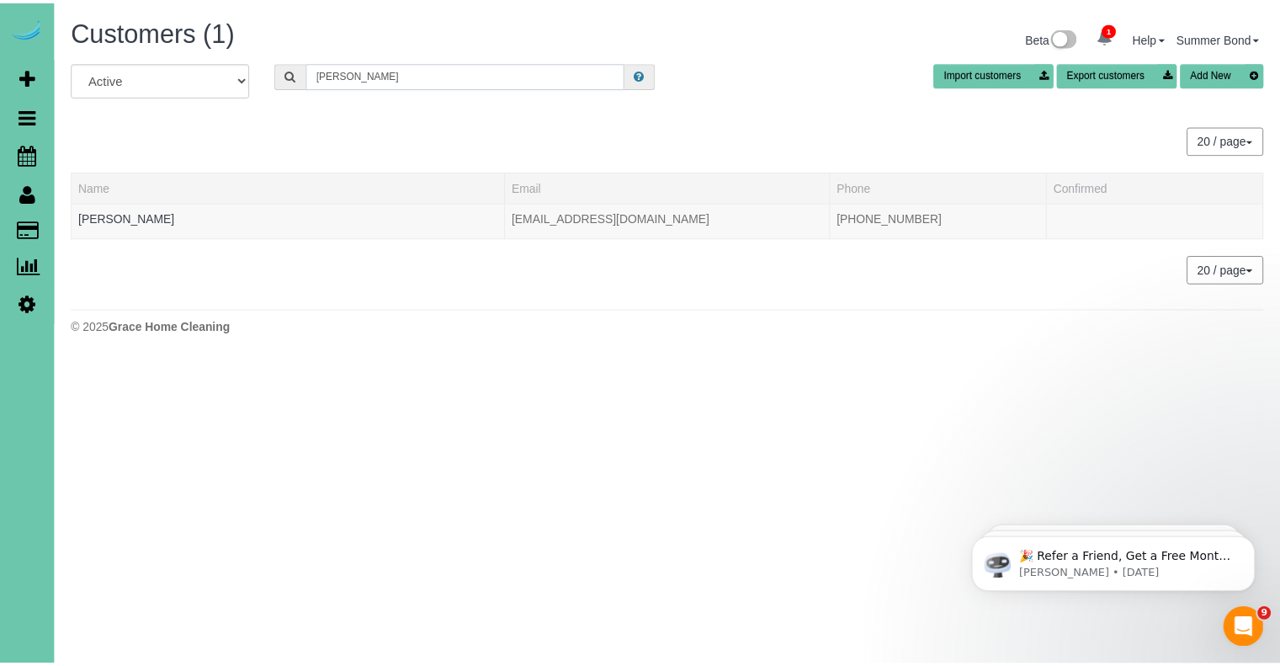
scroll to position [83789, 82855]
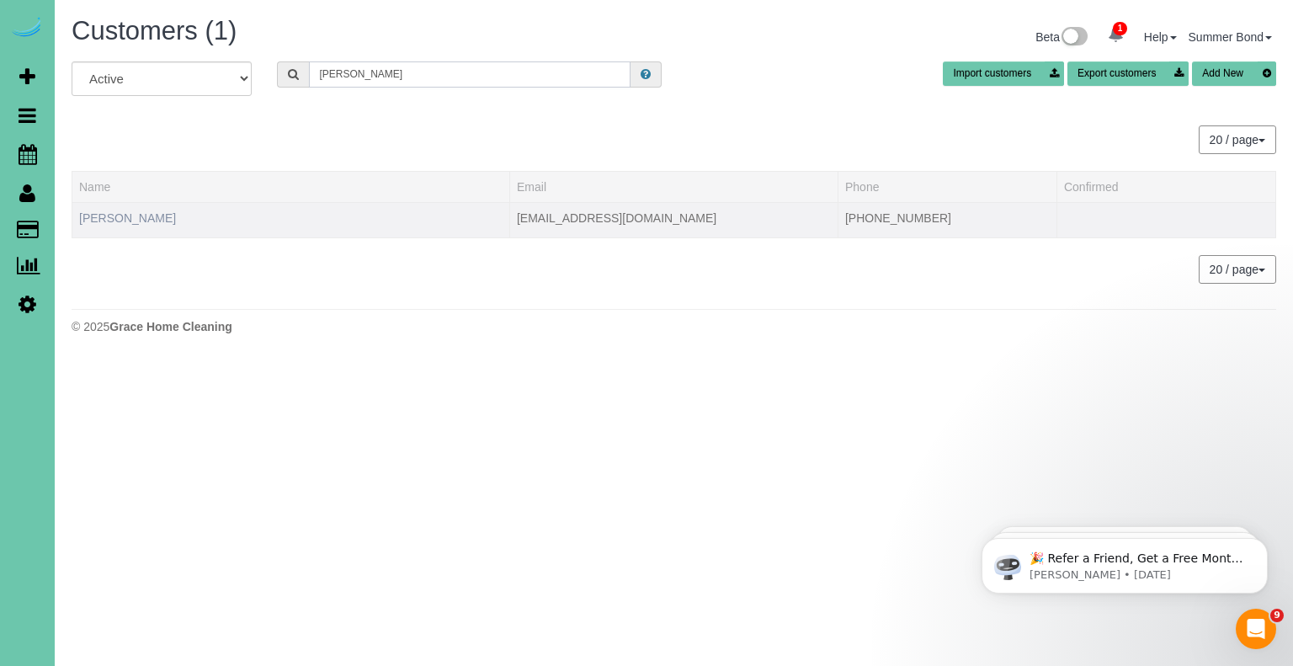
type input "Lori LeVasseur"
click at [141, 218] on link "Lori LeVasseur" at bounding box center [127, 217] width 97 height 13
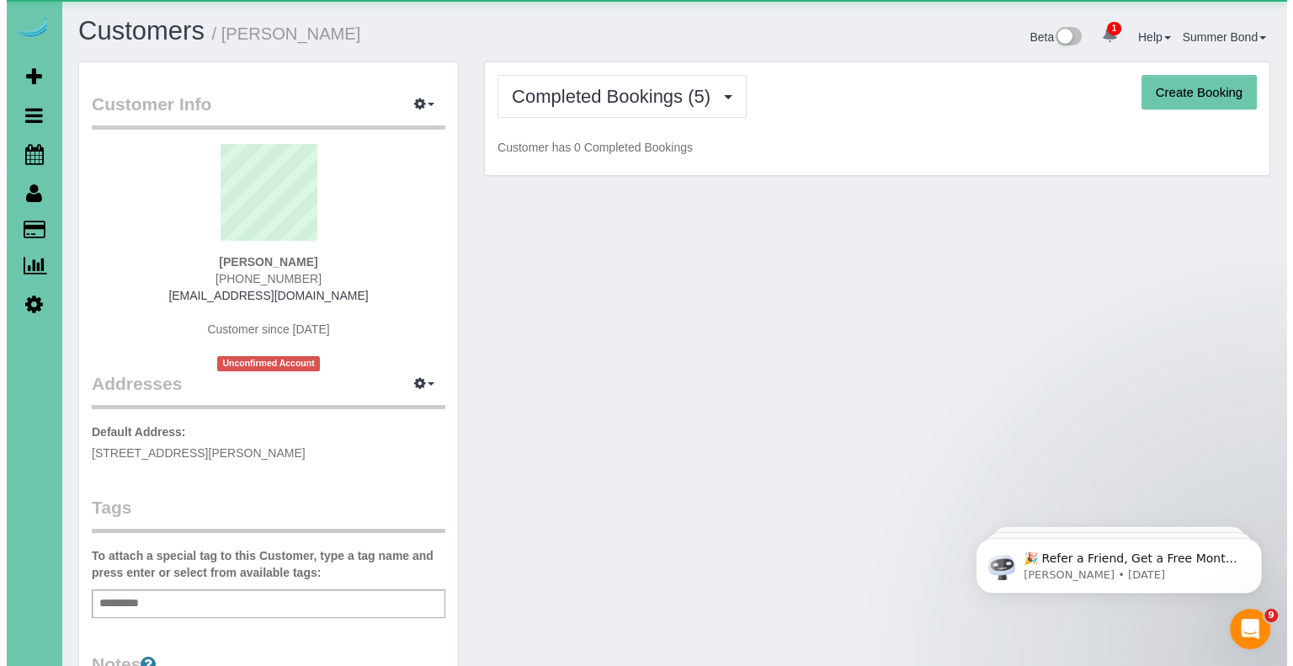
scroll to position [1233, 1279]
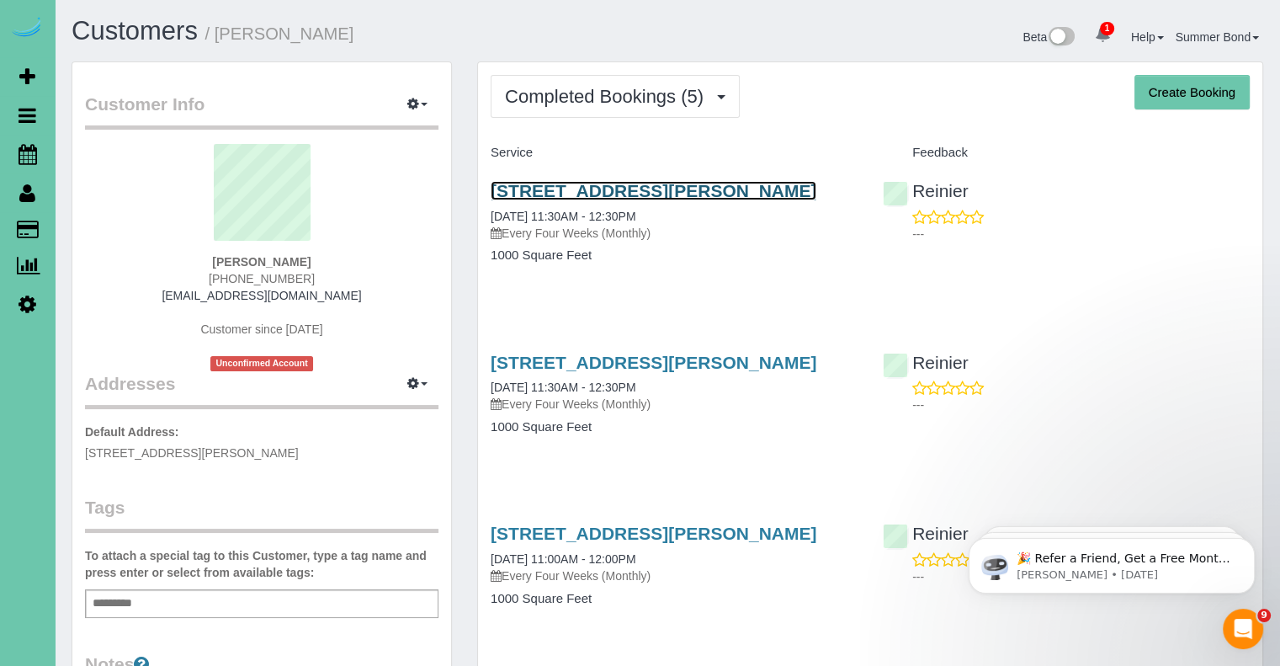
click at [522, 198] on link "13330 Larimore Ave; Apt #208, Omaha, NE 68164" at bounding box center [654, 190] width 326 height 19
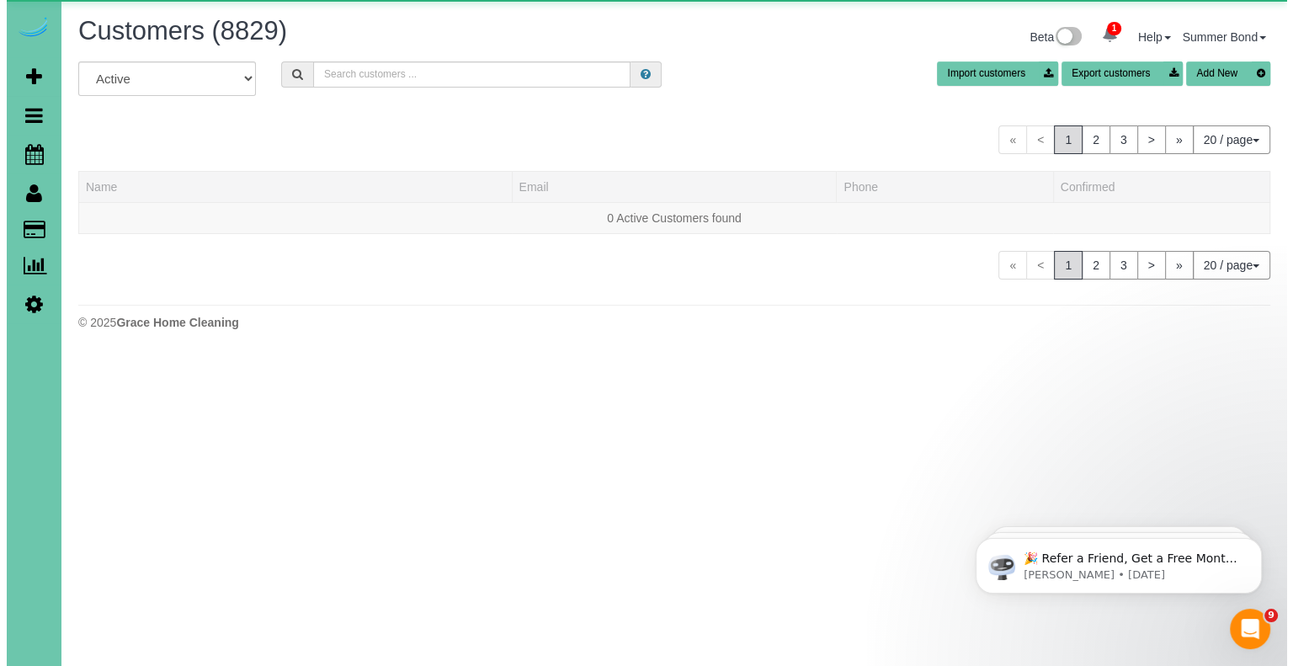
scroll to position [1027, 1279]
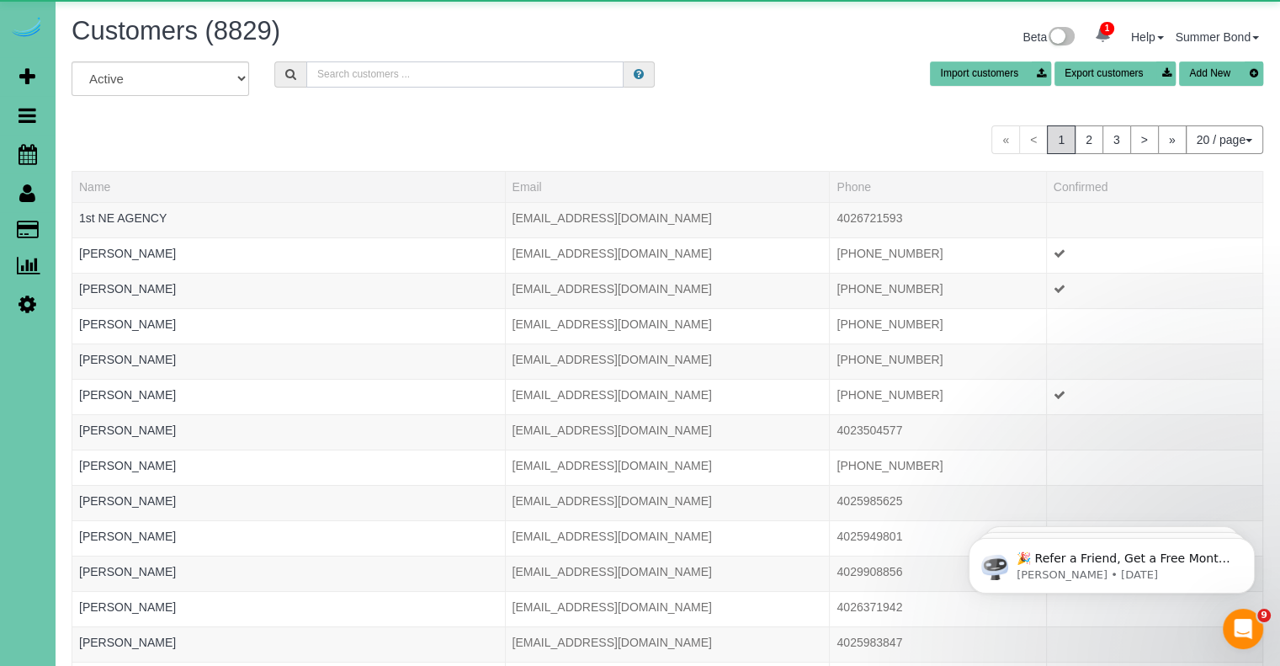
click at [359, 77] on input "text" at bounding box center [464, 74] width 317 height 26
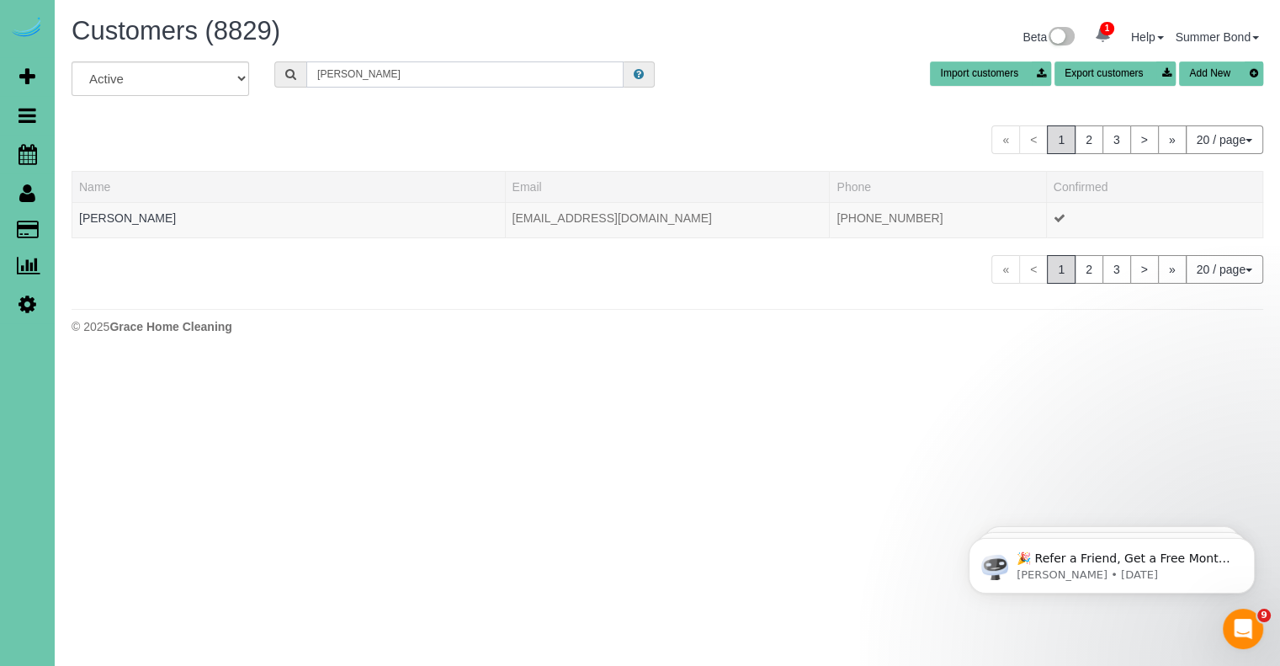
scroll to position [83789, 82855]
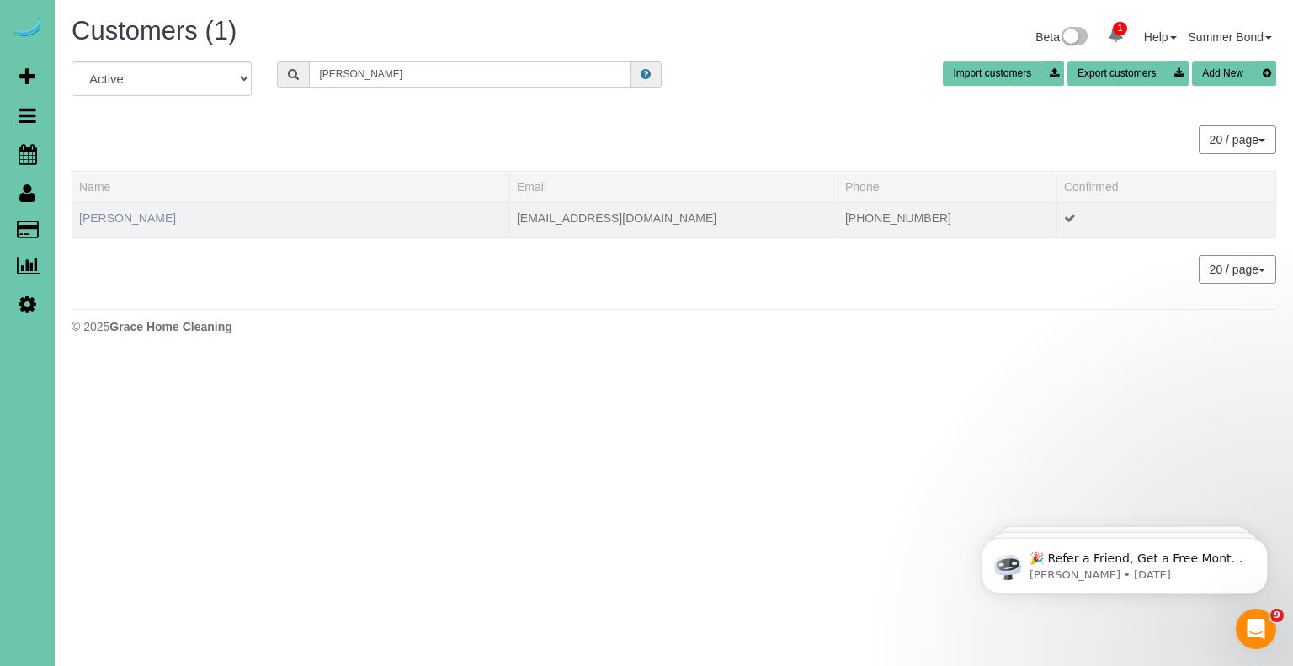
type input "Shelley Lee"
click at [101, 218] on link "Shelley Lee" at bounding box center [127, 217] width 97 height 13
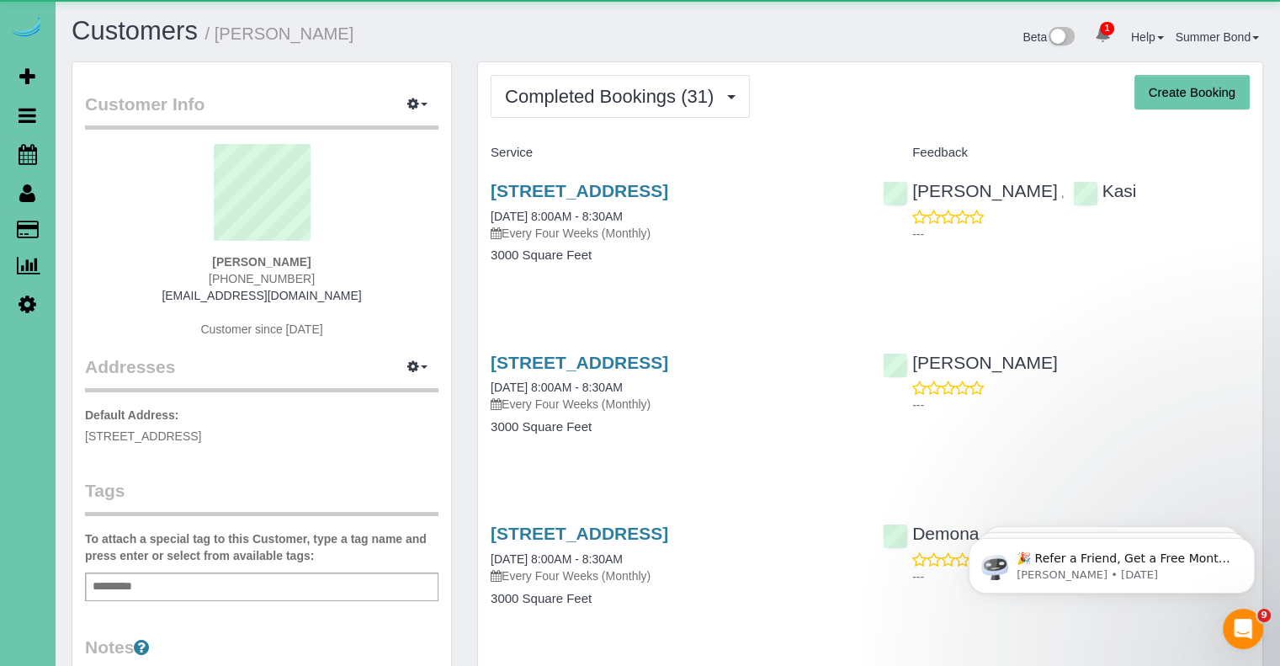
scroll to position [4538, 1279]
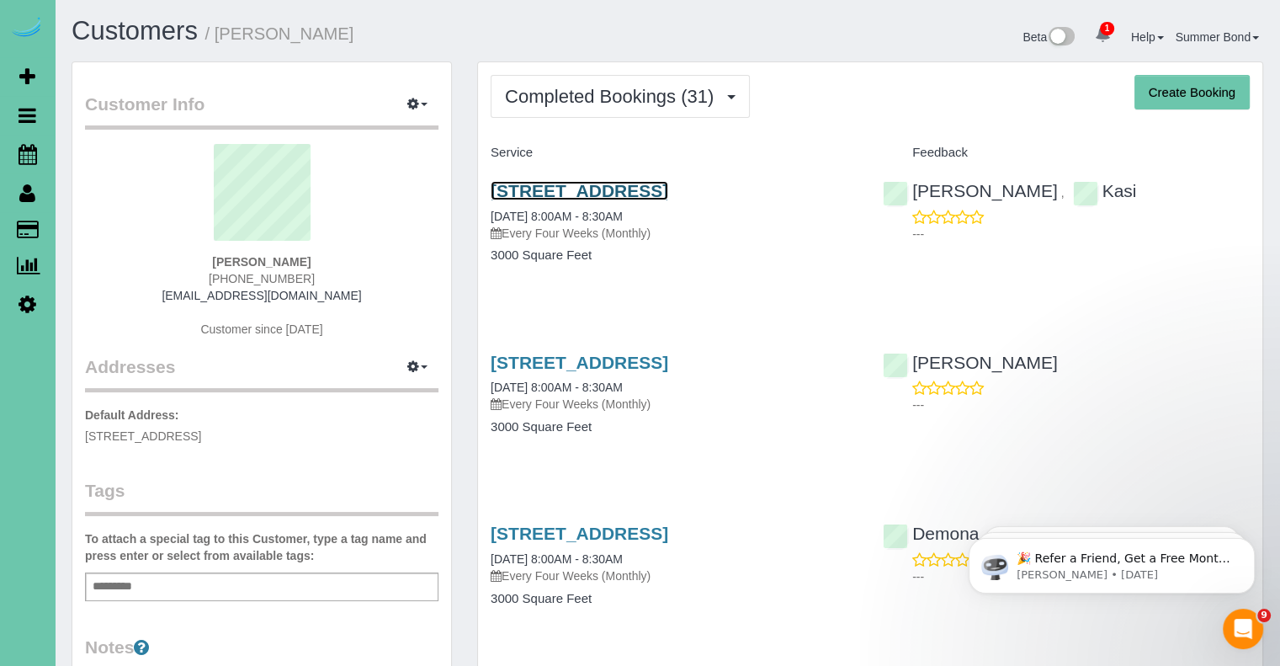
click at [522, 188] on link "2015 S 110th Street, Omaha, NE 68144" at bounding box center [580, 190] width 178 height 19
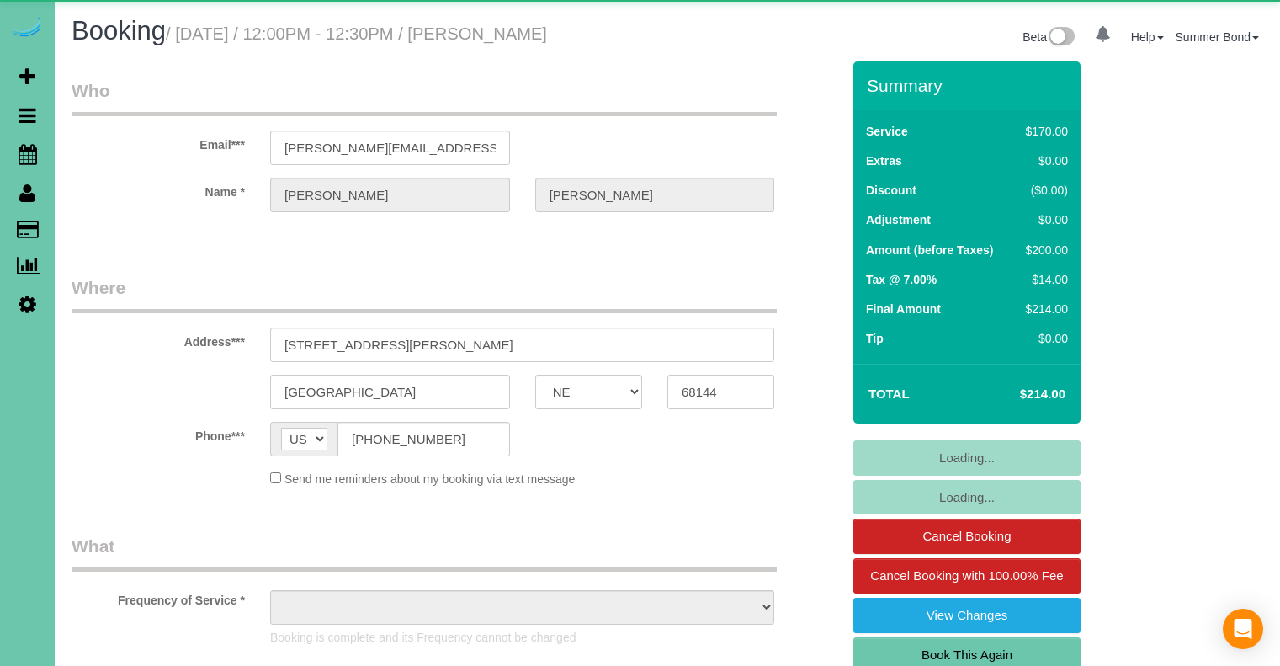
select select "NE"
select select "object:684"
select select "string:fspay-eb1caa8e-d72f-4f7d-8477-e3fe28d206b4"
select select "number:37"
select select "number:41"
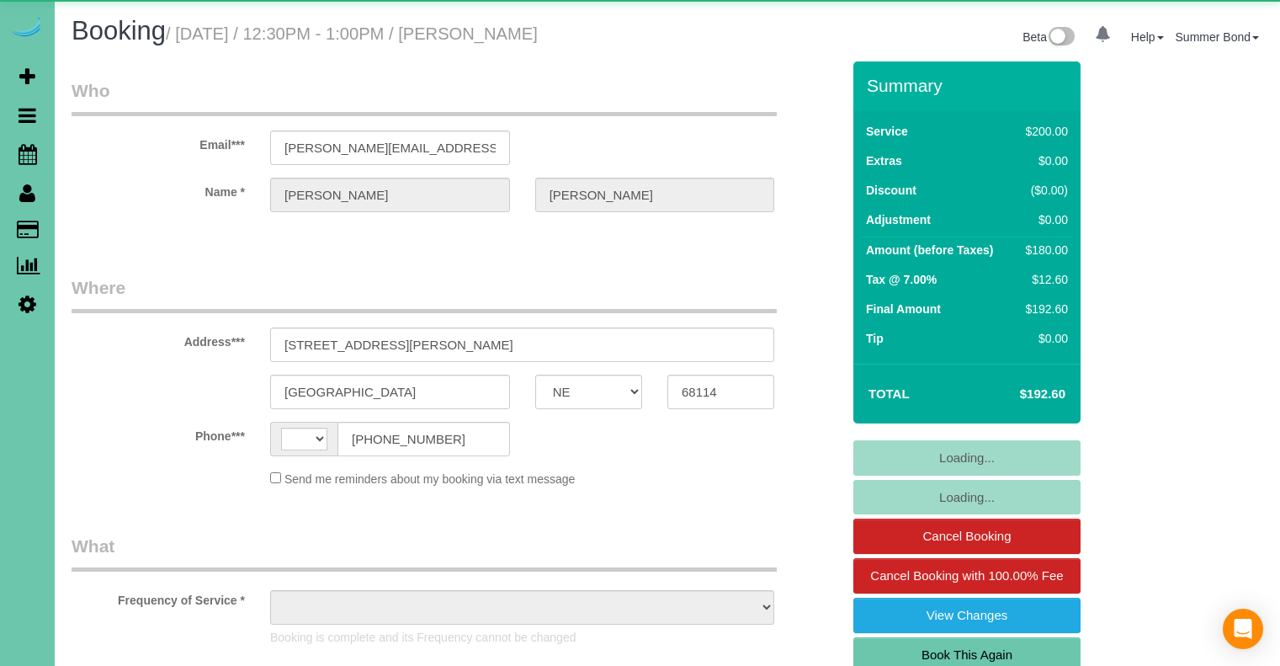
select select "NE"
select select "string:[GEOGRAPHIC_DATA]"
select select "object:668"
select select "string:fspay-484a012a-9983-4d55-89fe-de74bba7a077"
select select "number:36"
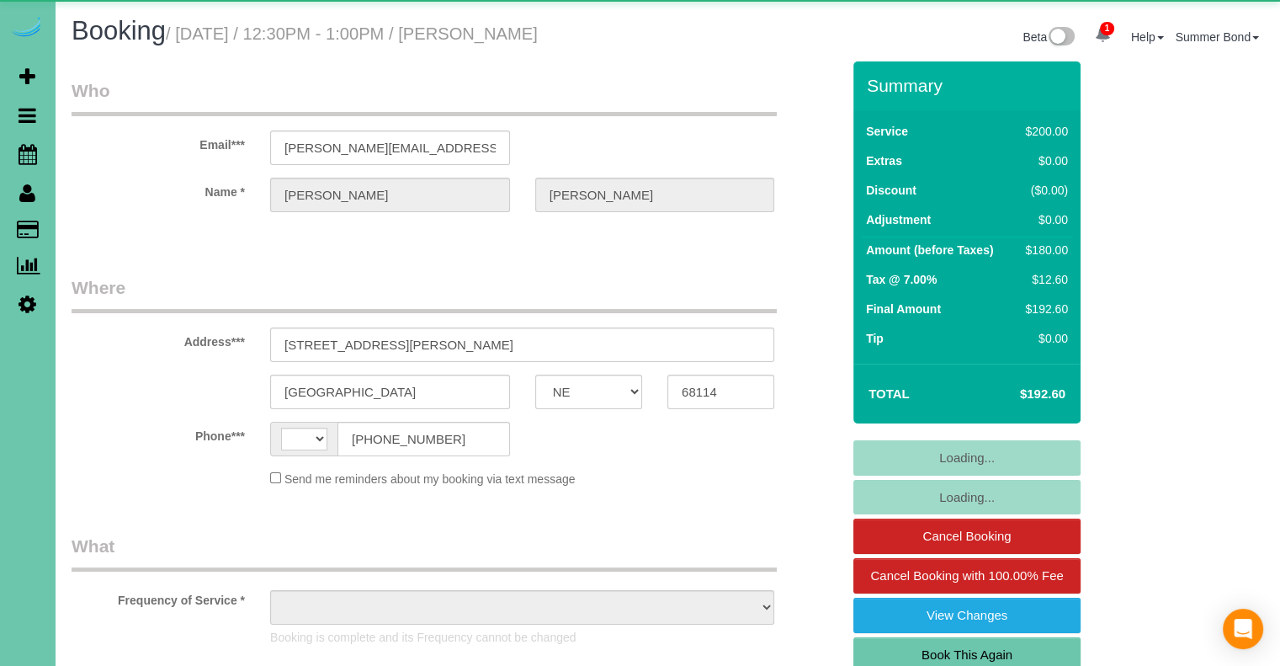
select select "number:42"
select select "NE"
select select "string:[GEOGRAPHIC_DATA]"
select select "object:388"
select select "string:fspay-484a012a-9983-4d55-89fe-de74bba7a077"
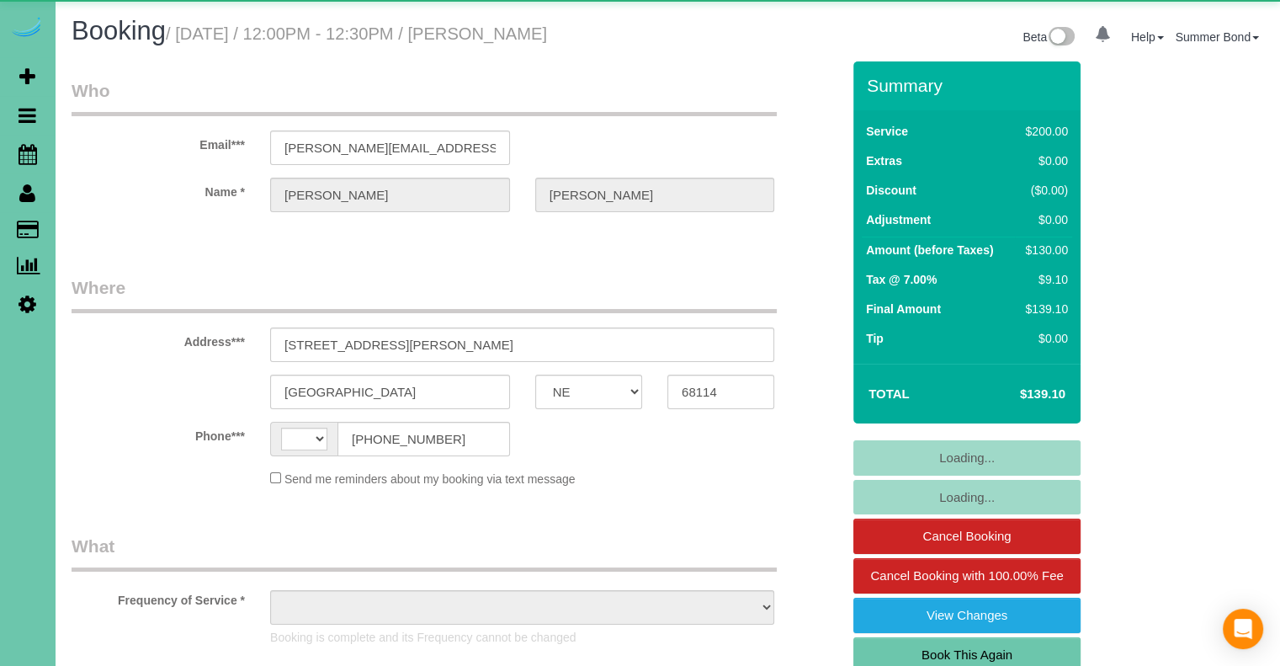
select select "number:36"
select select "number:42"
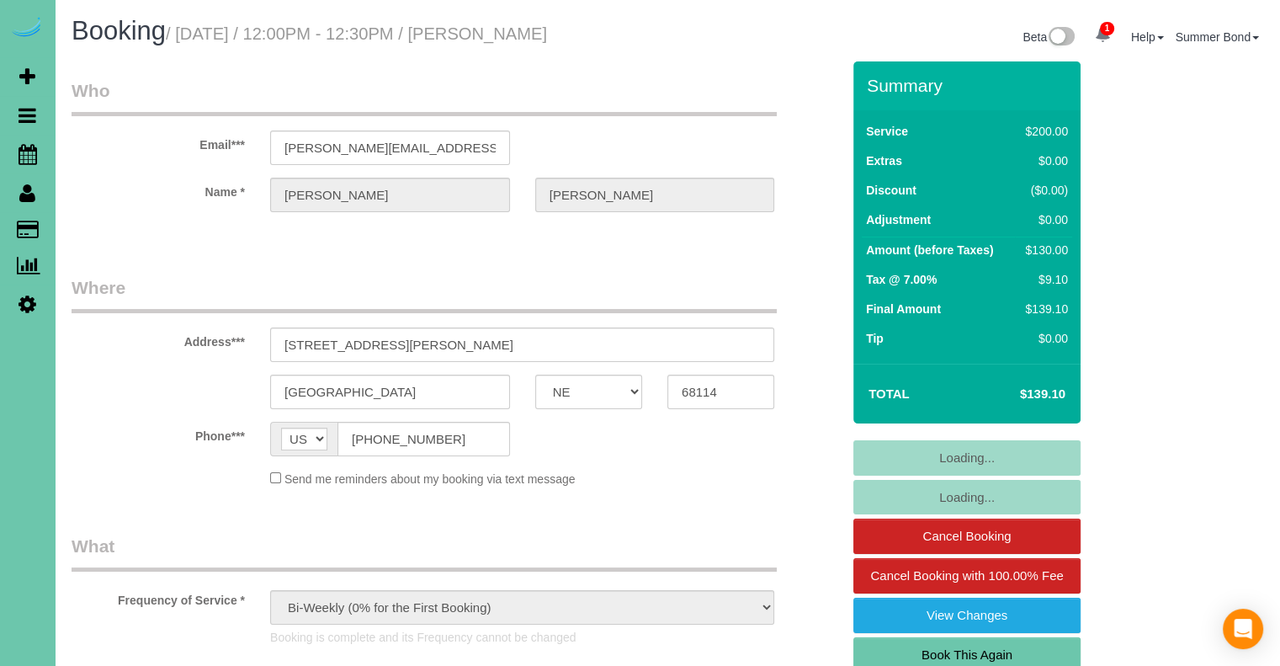
select select "object:921"
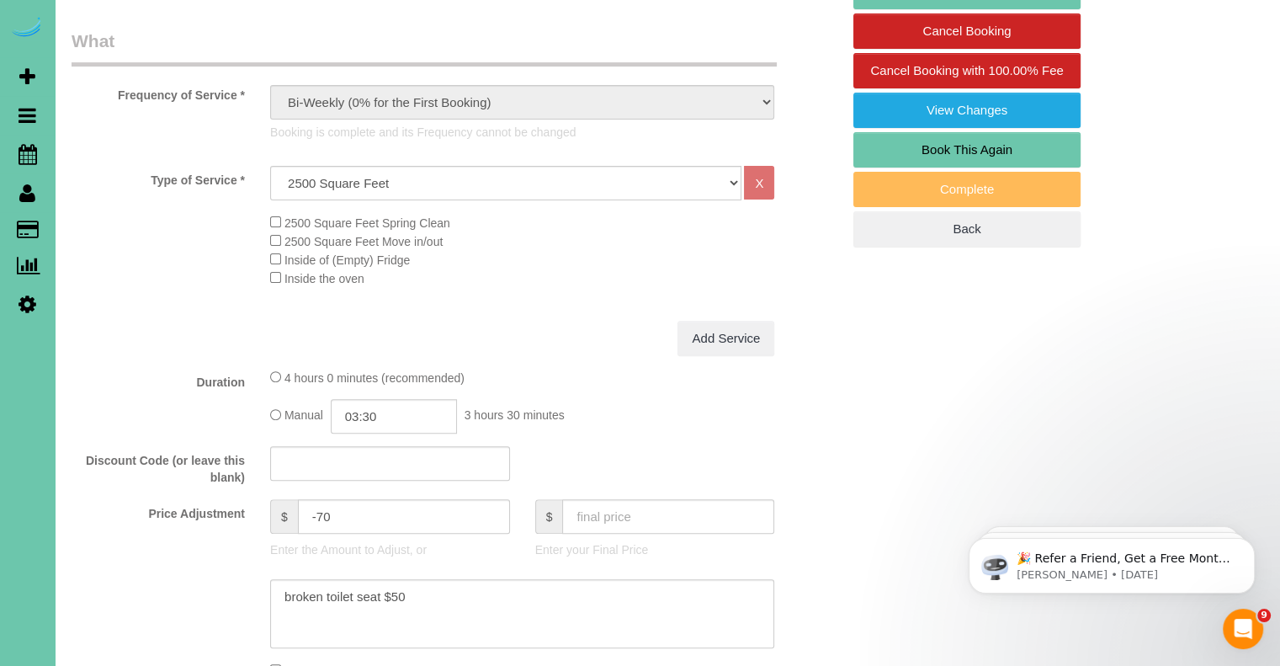
scroll to position [168, 0]
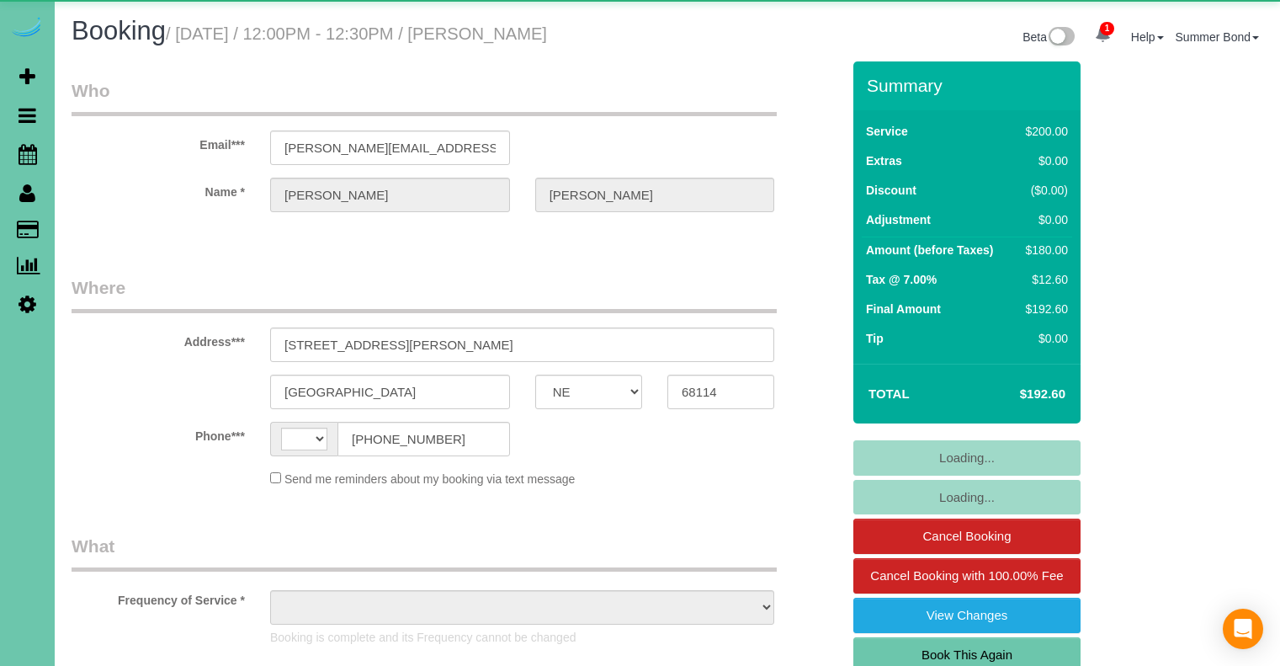
select select "NE"
select select "string:[GEOGRAPHIC_DATA]"
select select "object:668"
select select "number:36"
select select "number:42"
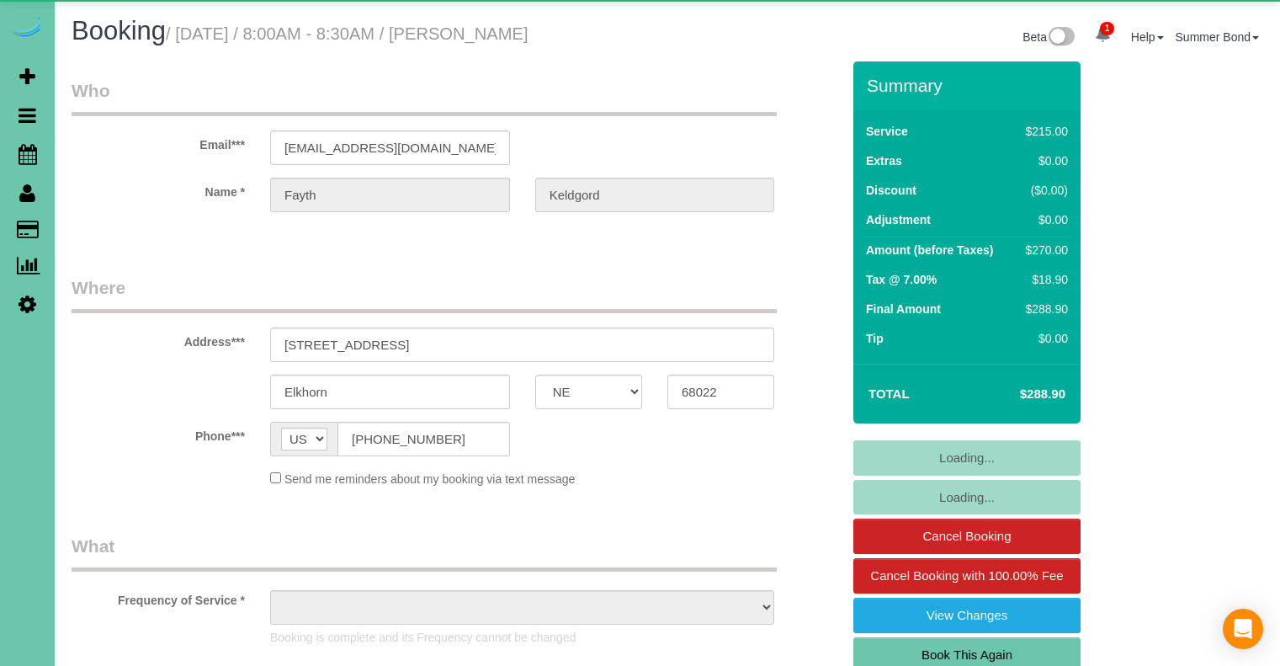
select select "NE"
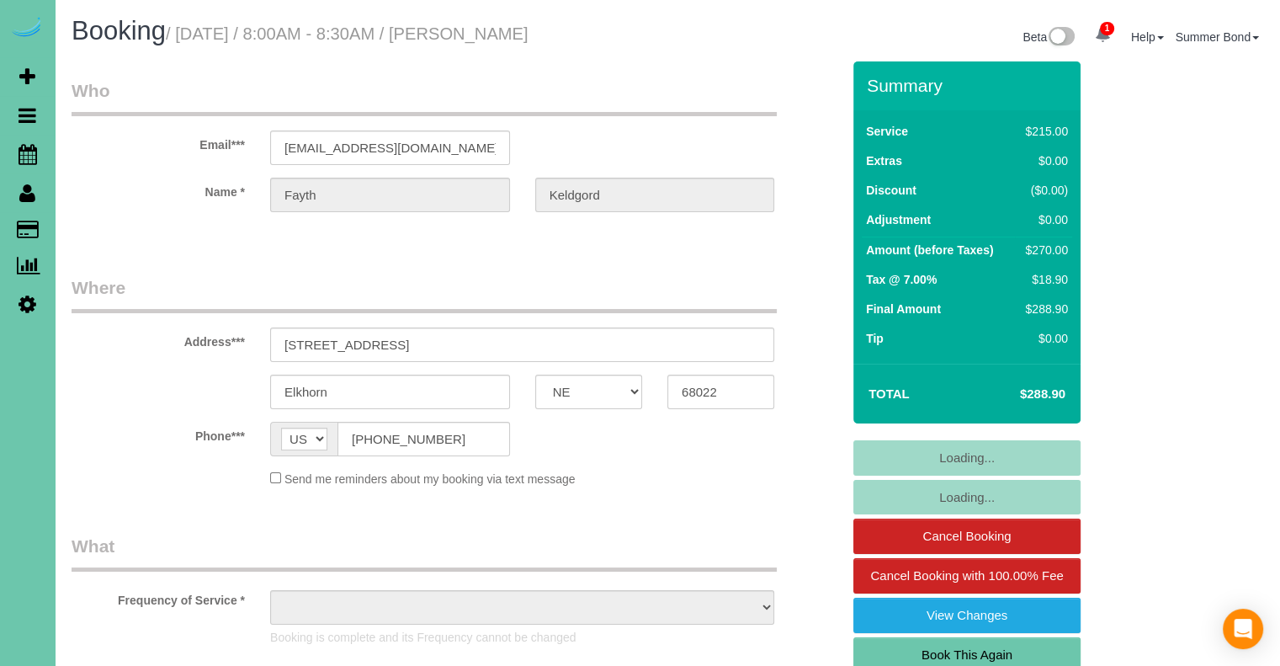
select select "object:688"
select select "number:37"
select select "number:42"
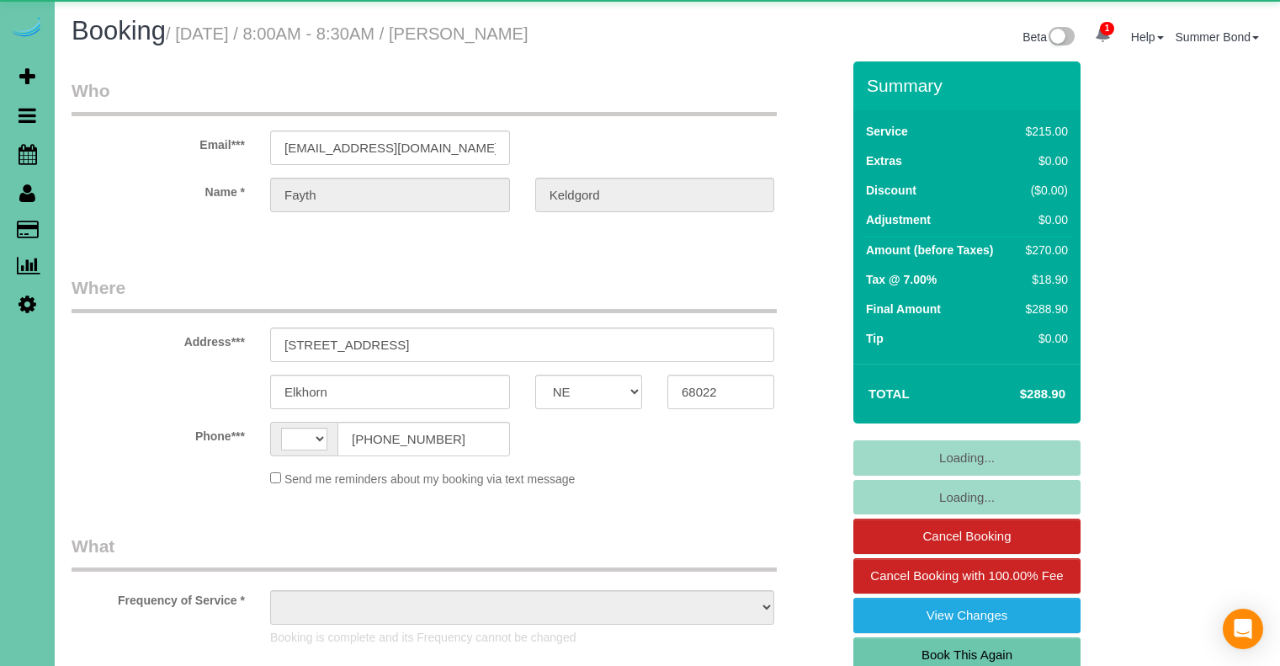
select select "NE"
select select "string:[GEOGRAPHIC_DATA]"
select select "object:643"
select select "string:fspay-77636c83-68ac-4b8b-8ba1-96034dd31dc3"
select select "number:37"
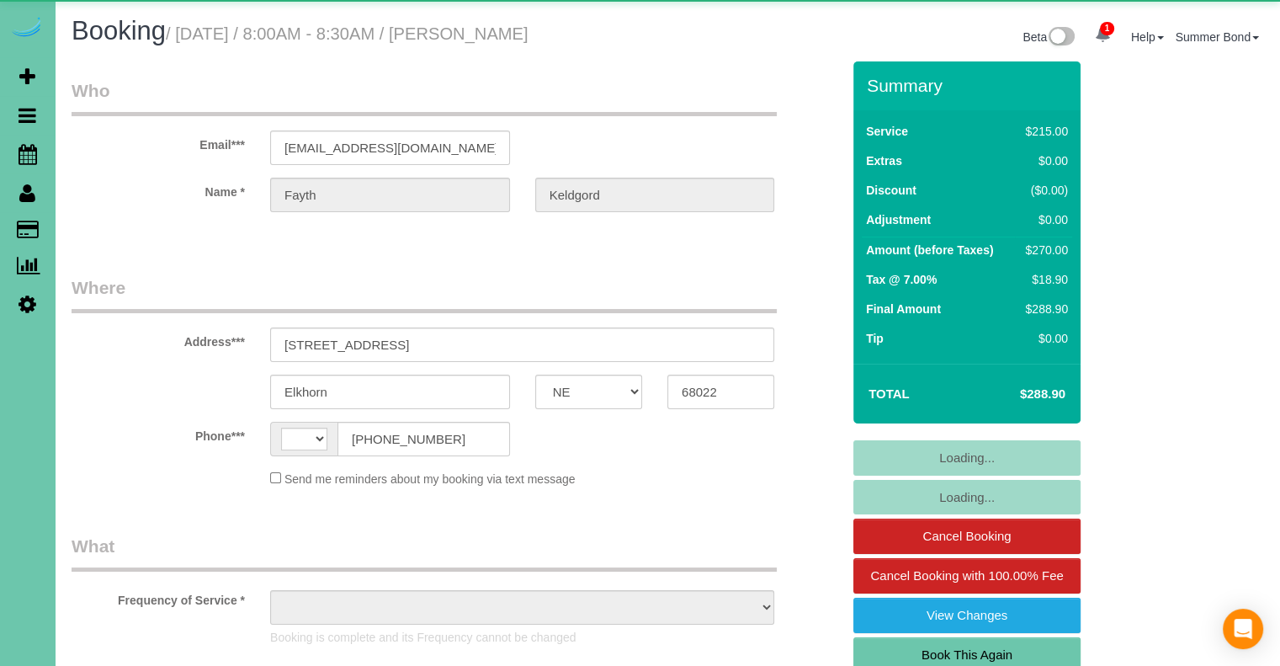
select select "number:42"
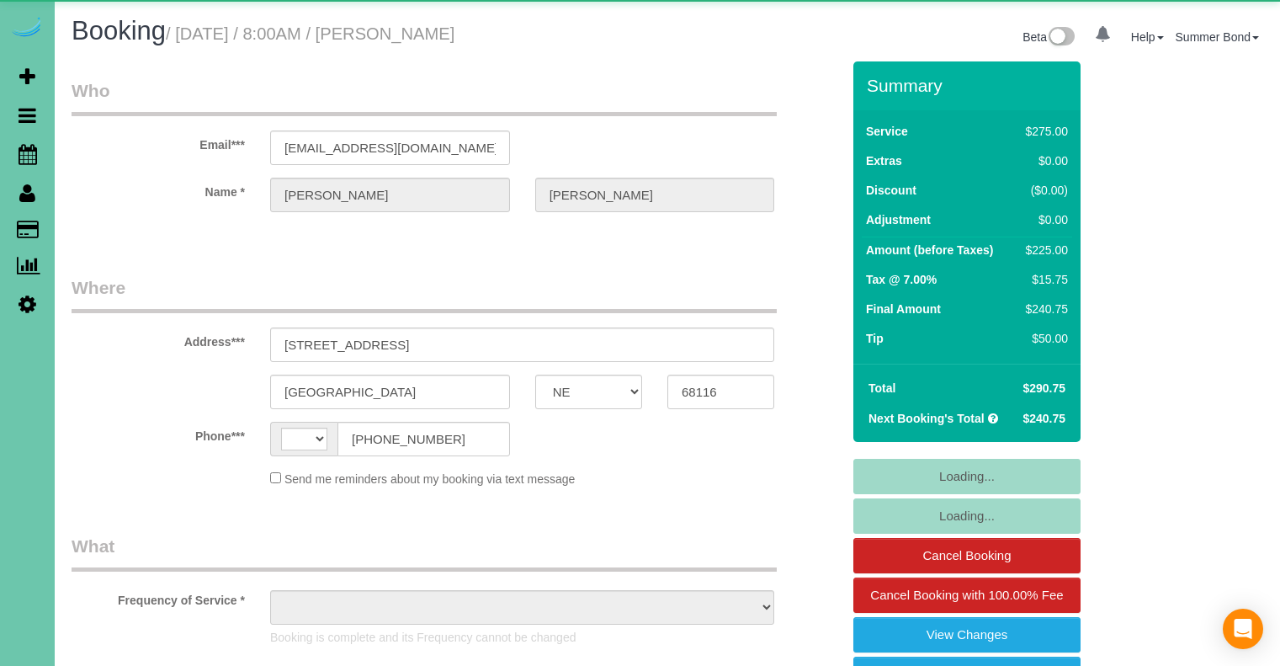
select select "NE"
select select "string:[GEOGRAPHIC_DATA]"
select select "object:673"
select select "string:fspay-83385b0d-92f8-47fb-a858-8c281d3a7de3"
select select "object:862"
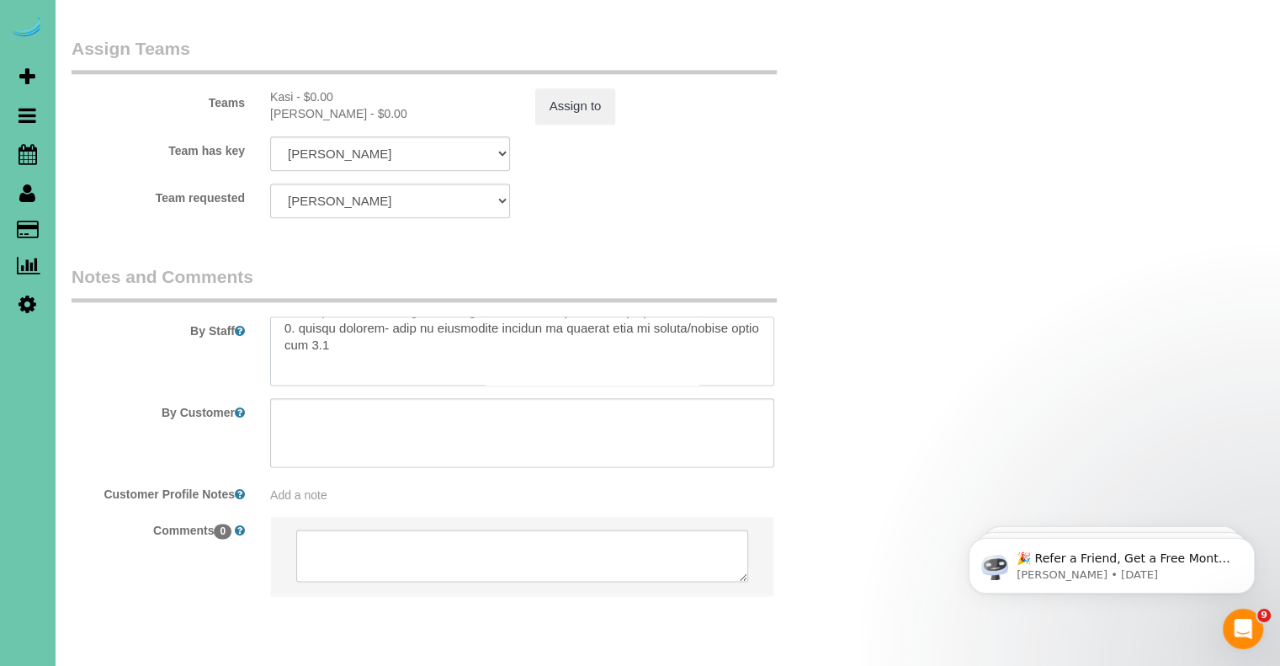
scroll to position [168, 0]
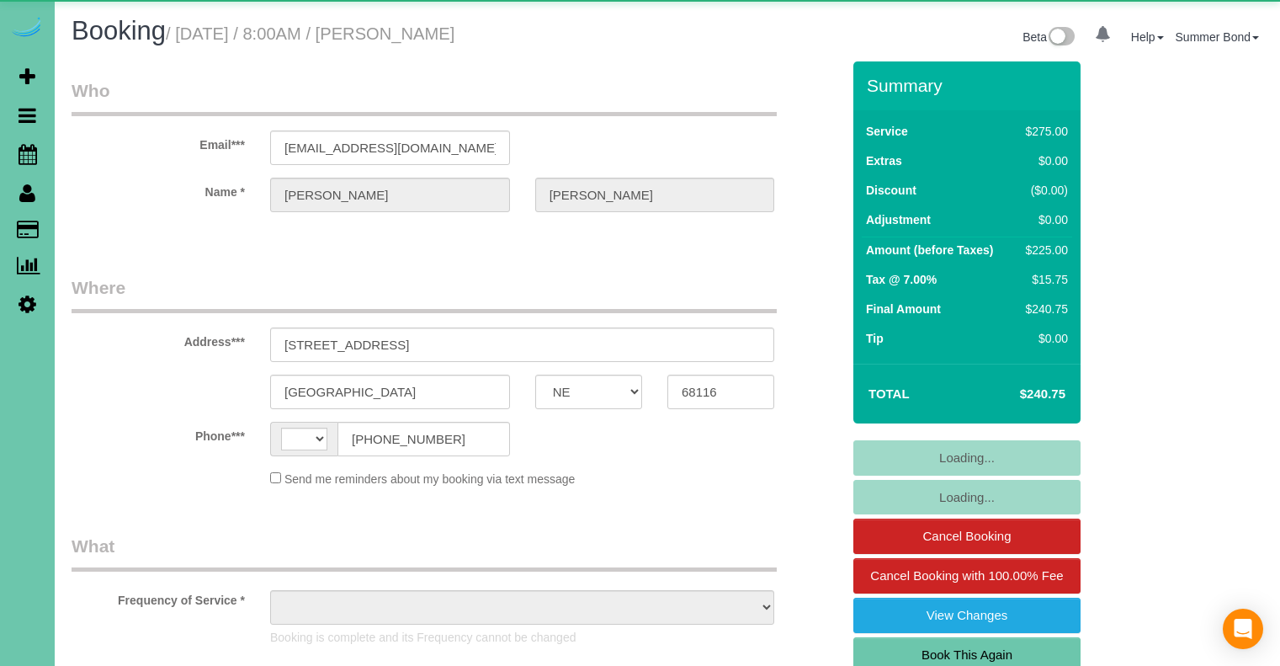
select select "NE"
select select "string:[GEOGRAPHIC_DATA]"
select select "object:726"
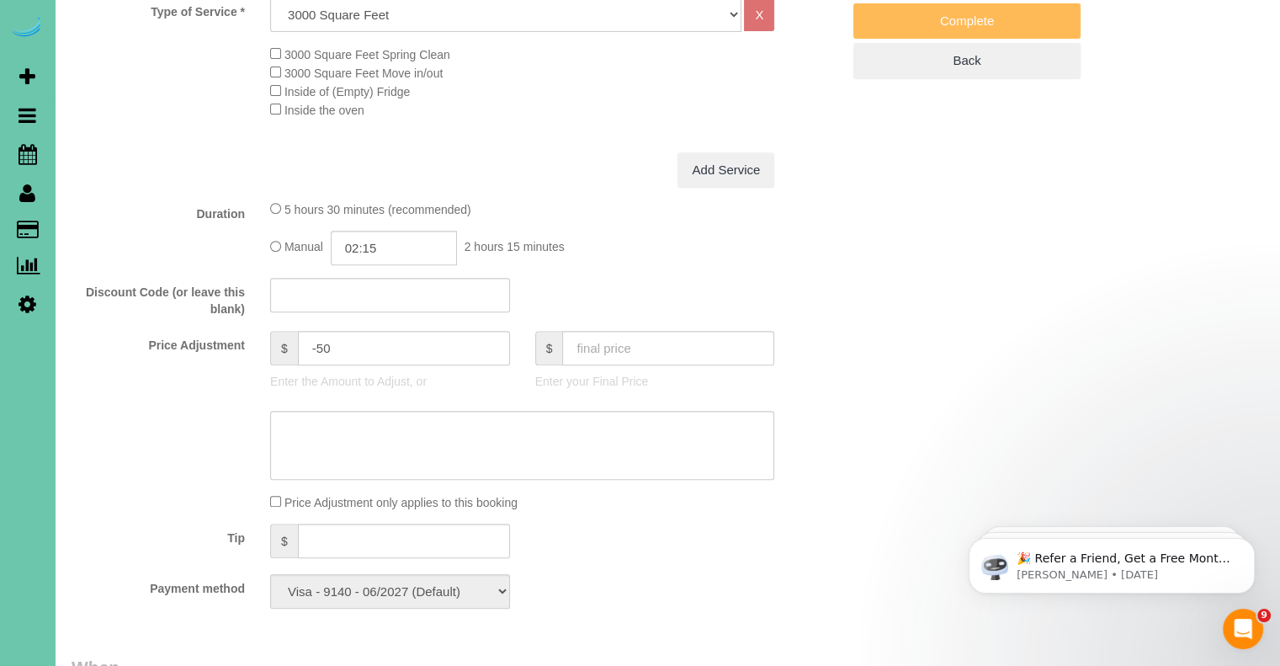
scroll to position [337, 0]
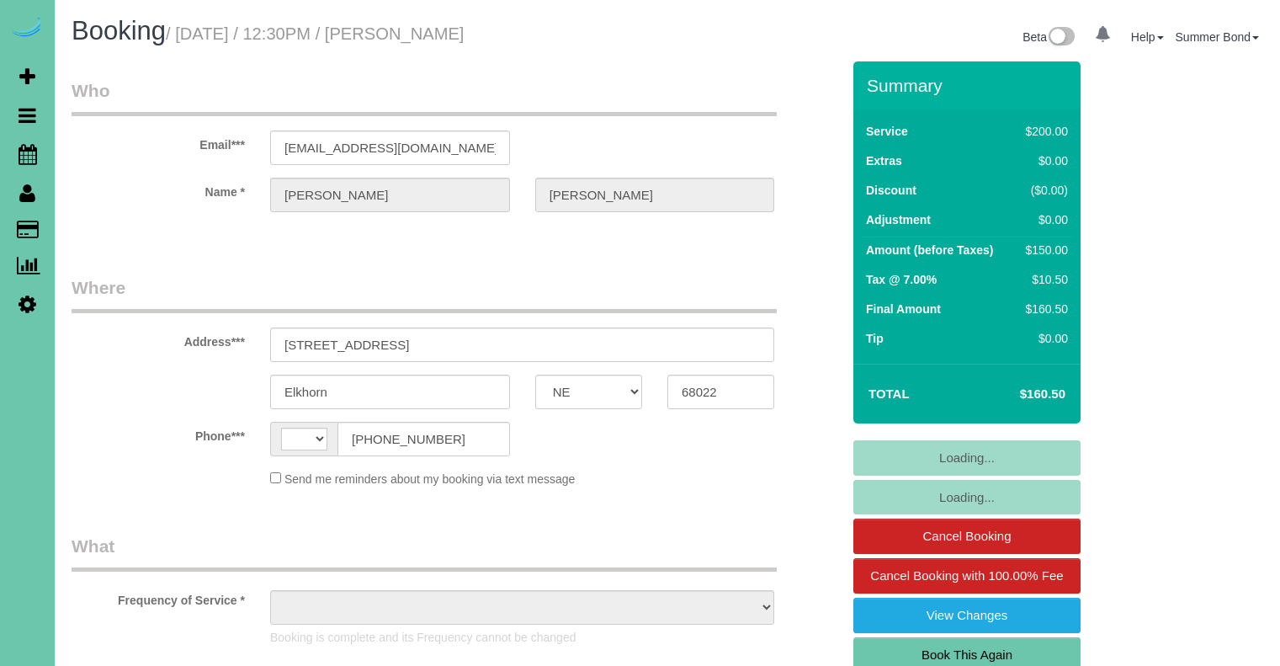
select select "NE"
select select "string:[GEOGRAPHIC_DATA]"
select select "object:851"
select select "string:fspay-310bf580-5868-4971-8b9b-92c89f65aa3c"
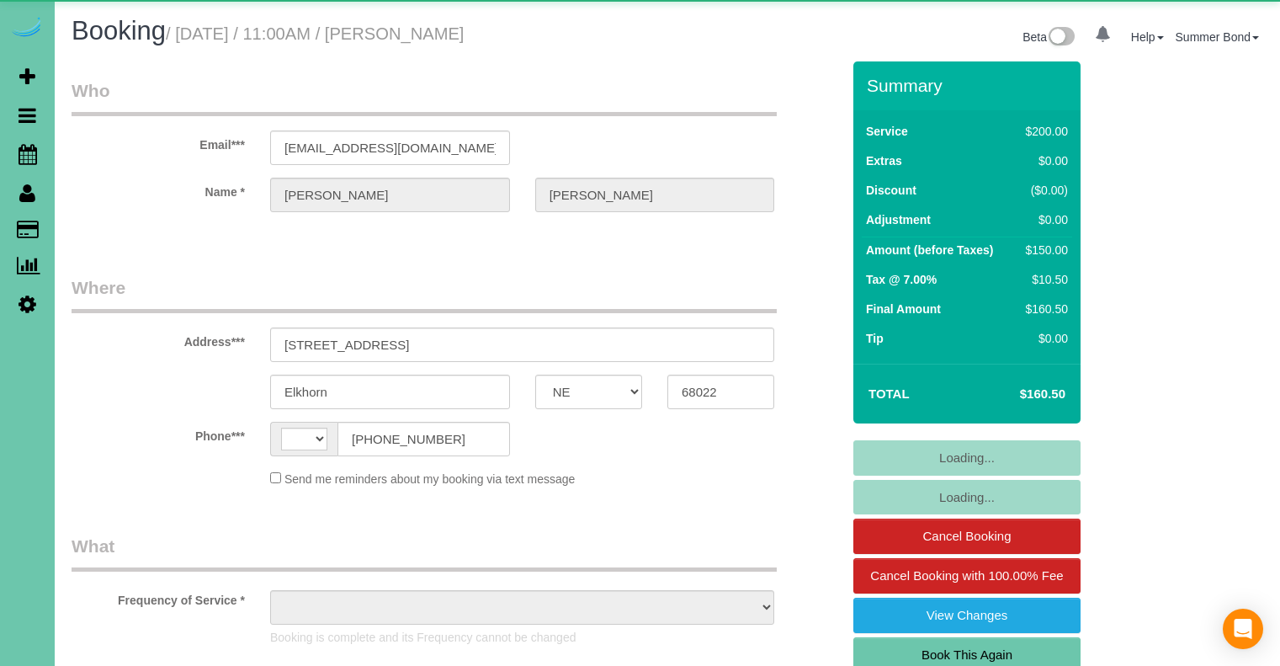
select select "NE"
select select "string:[GEOGRAPHIC_DATA]"
select select "object:635"
select select "string:fspay-310bf580-5868-4971-8b9b-92c89f65aa3c"
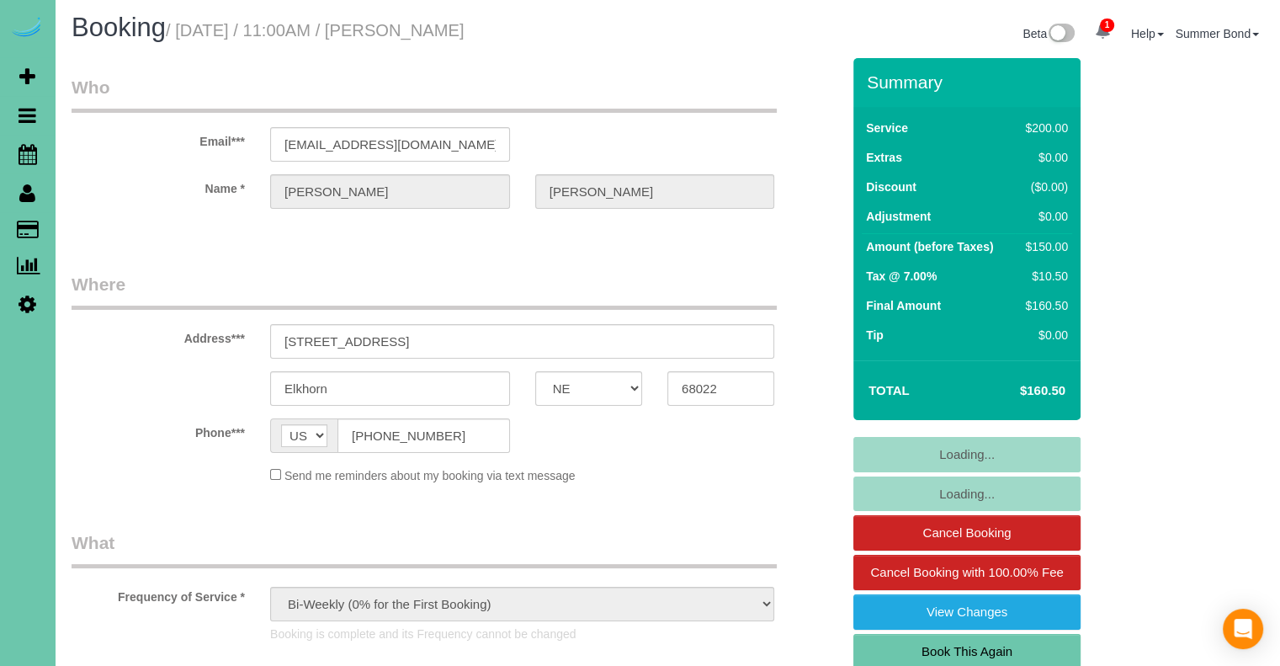
select select "object:684"
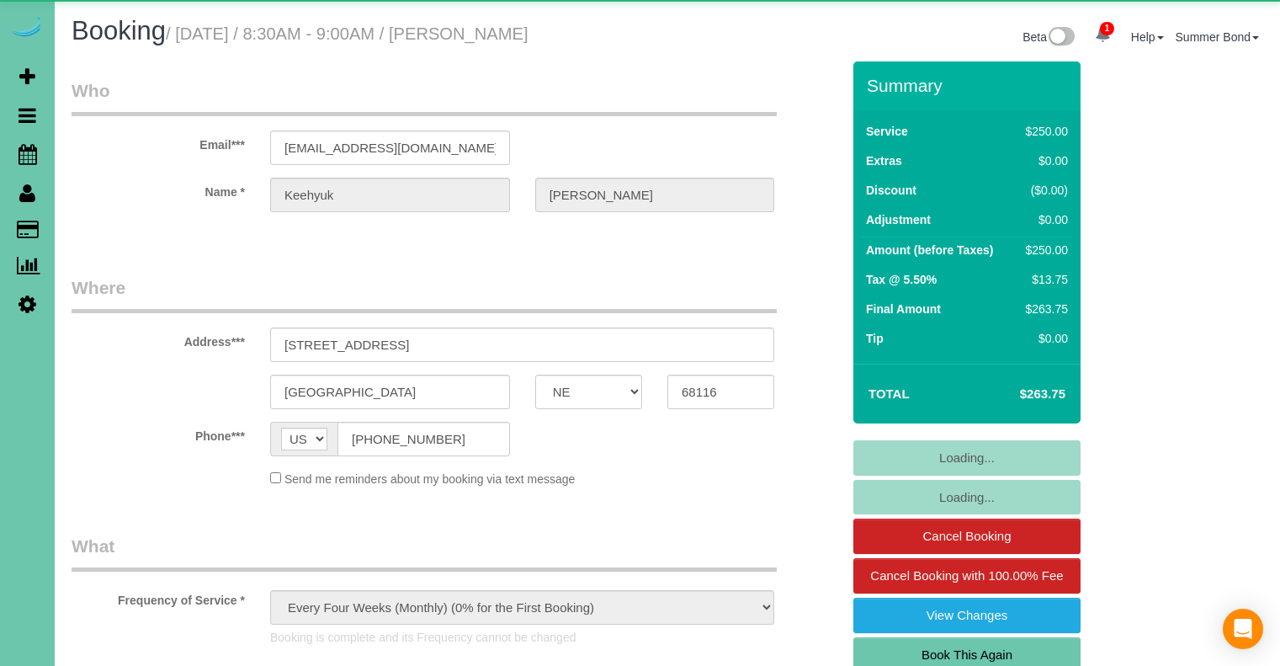
select select "NE"
select select "object:873"
select select "NE"
select select "object:924"
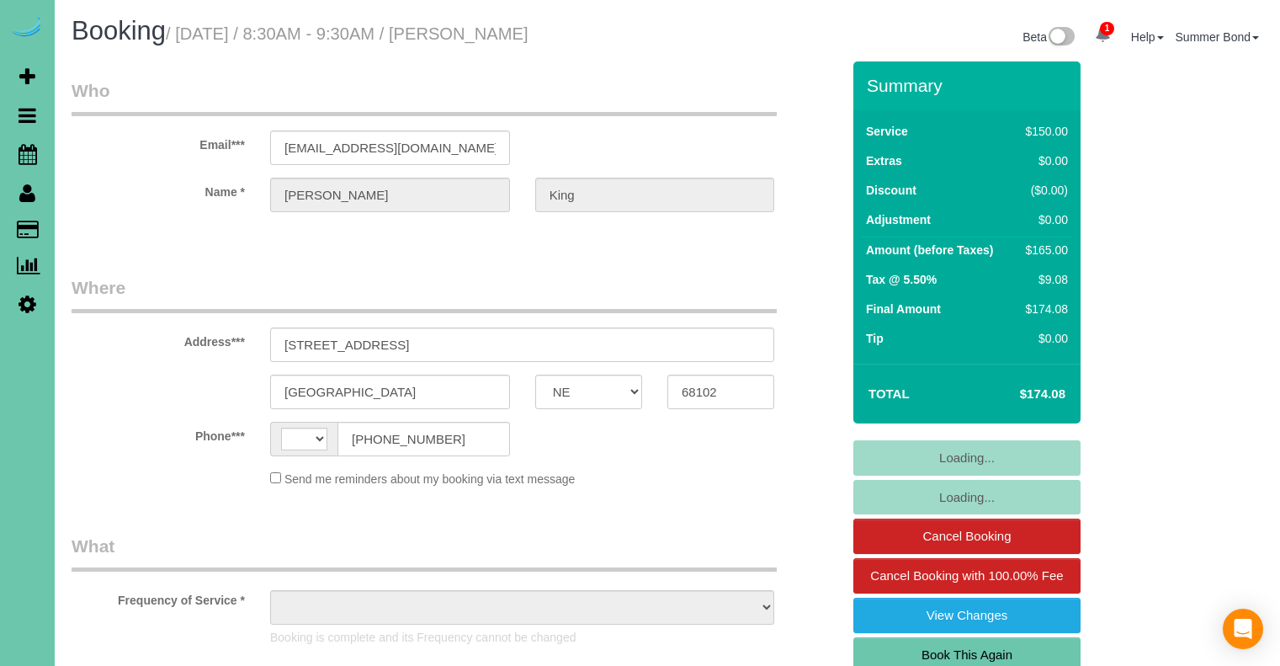
select select "NE"
select select "string:[GEOGRAPHIC_DATA]"
select select "object:870"
select select "string:fspay-a9d38a6a-984b-4855-958b-bab8d0b6129b"
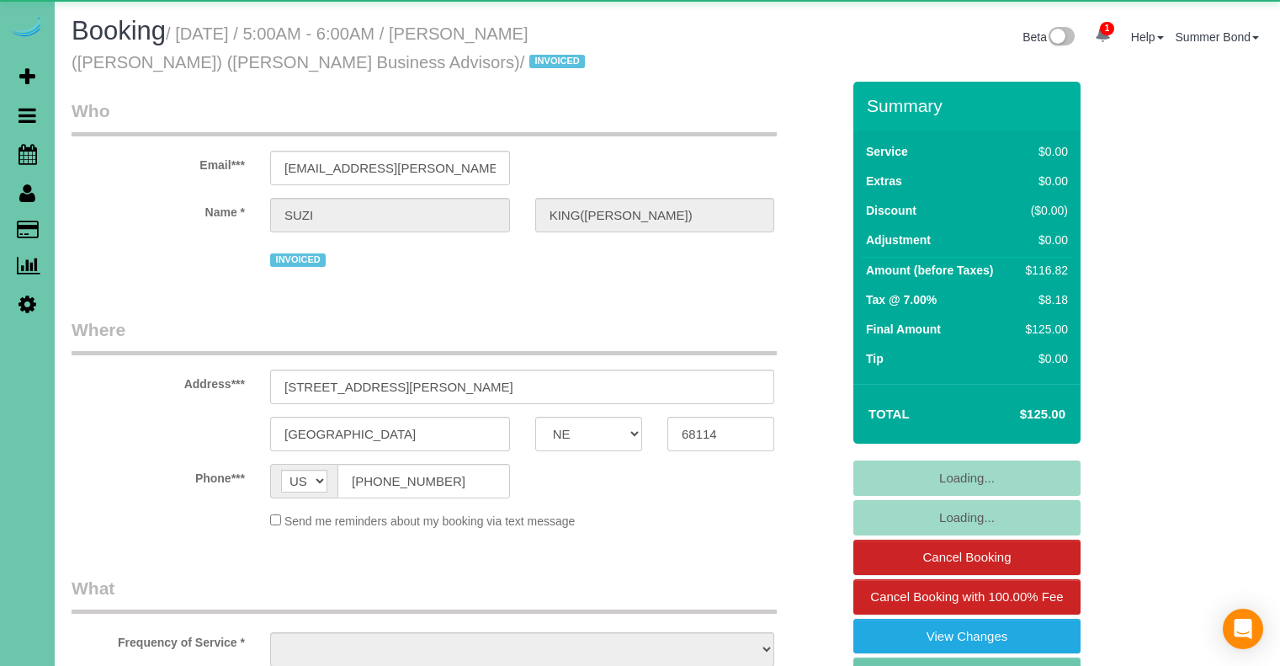
select select "NE"
select select "object:886"
select select "NE"
select select "string:[GEOGRAPHIC_DATA]"
select select "object:848"
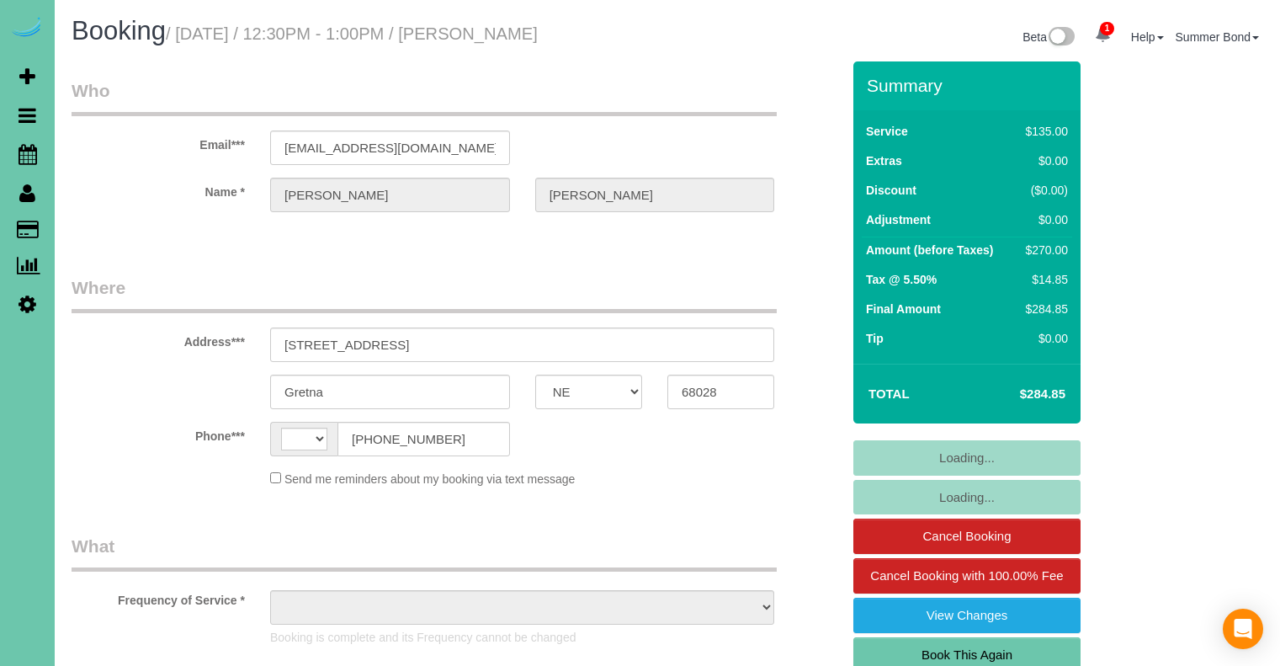
select select "NE"
select select "string:[GEOGRAPHIC_DATA]"
select select "string:fspay-a7c4e316-1d4c-429f-a6e6-75430ac77ea5"
select select "object:913"
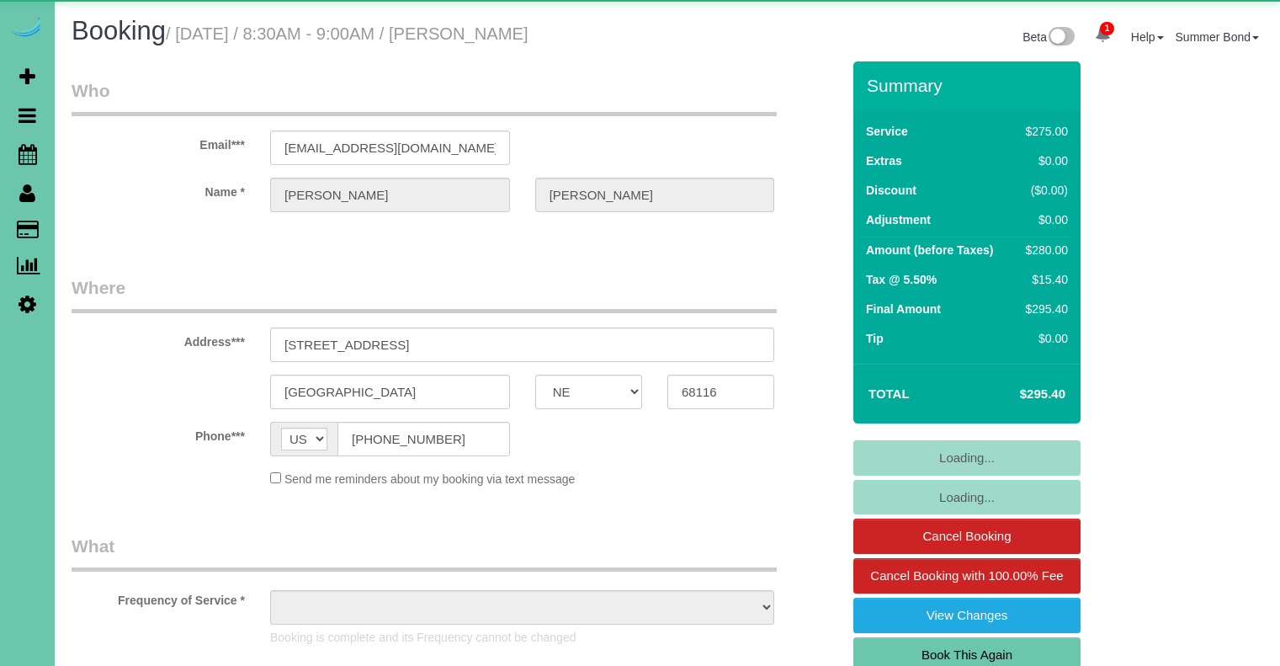
select select "NE"
select select "string:fspay"
select select "object:689"
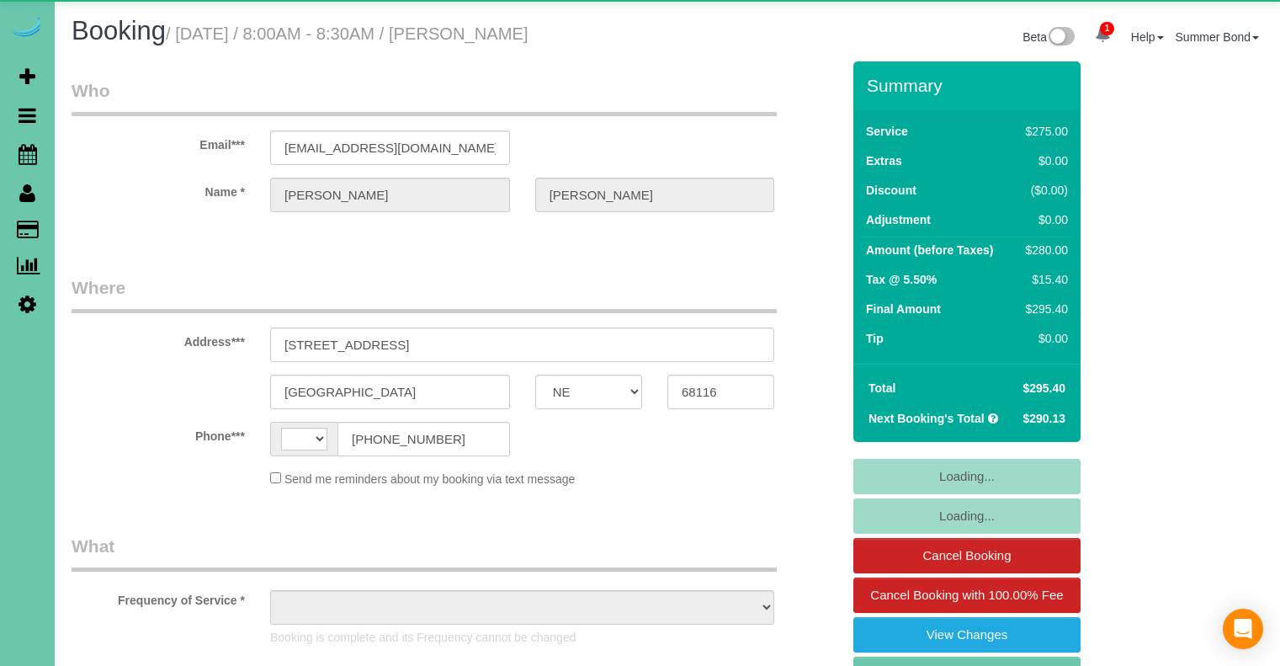
select select "NE"
select select "string:fspay"
select select "string:[GEOGRAPHIC_DATA]"
select select "object:692"
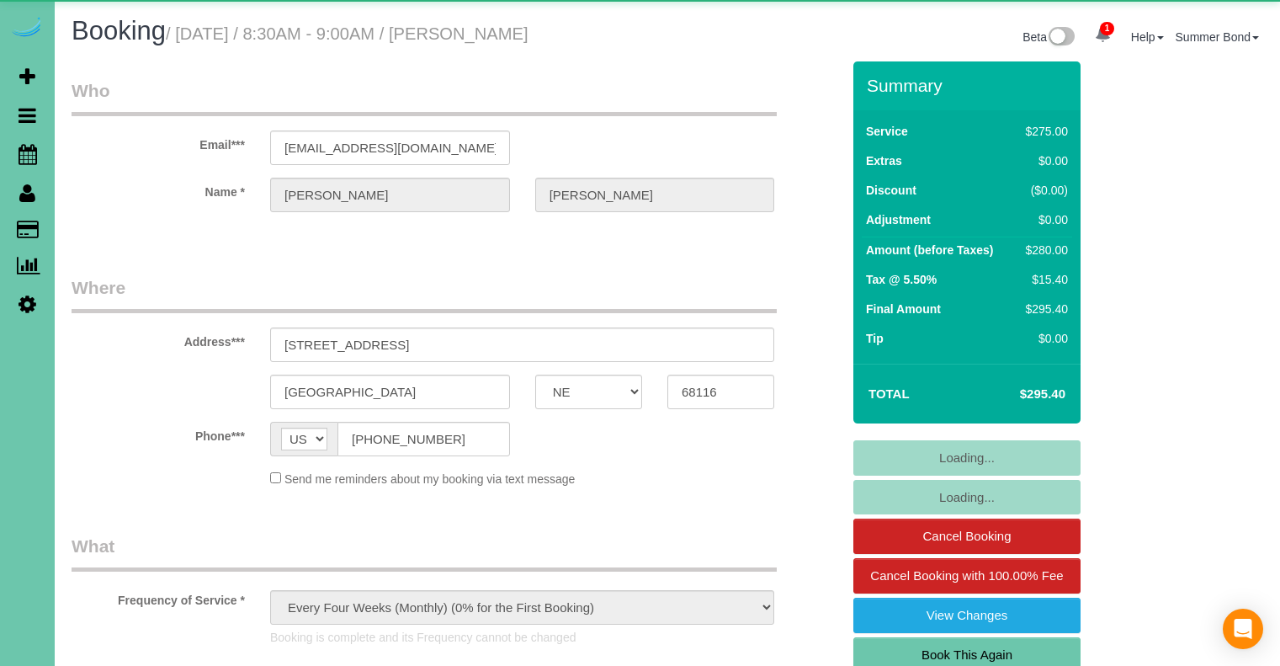
select select "NE"
select select "string:fspay"
select select "object:693"
select select "NE"
select select "string:fspay"
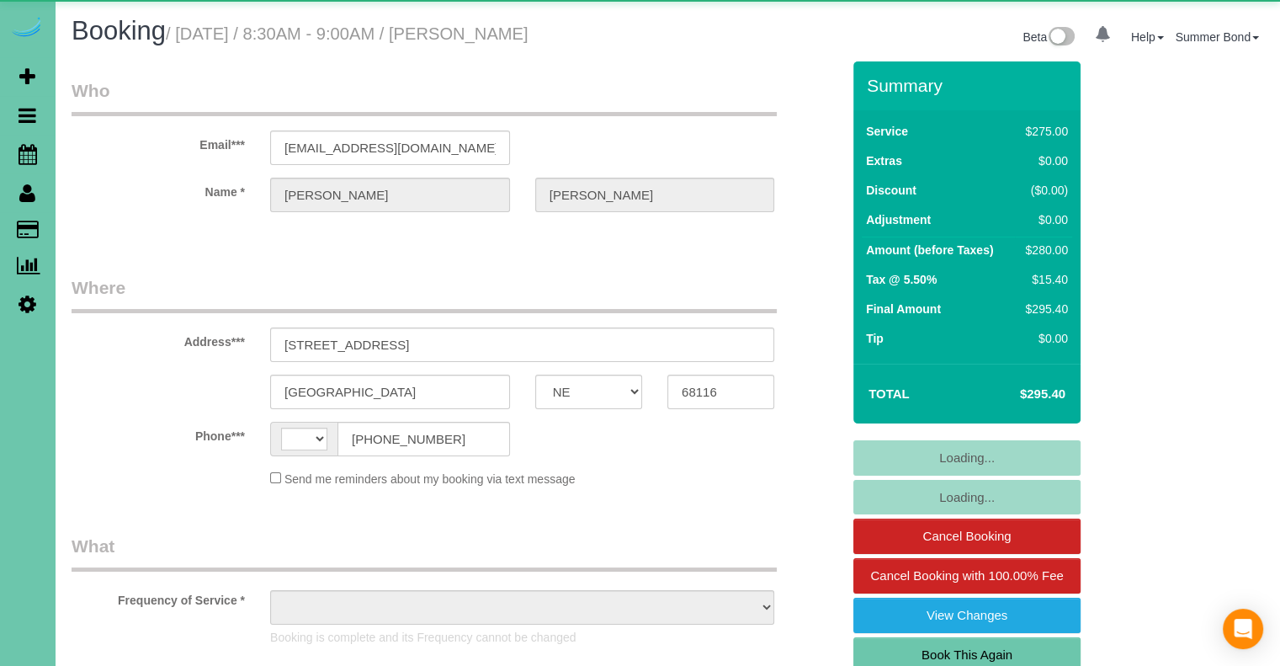
select select "string:[GEOGRAPHIC_DATA]"
select select "object:673"
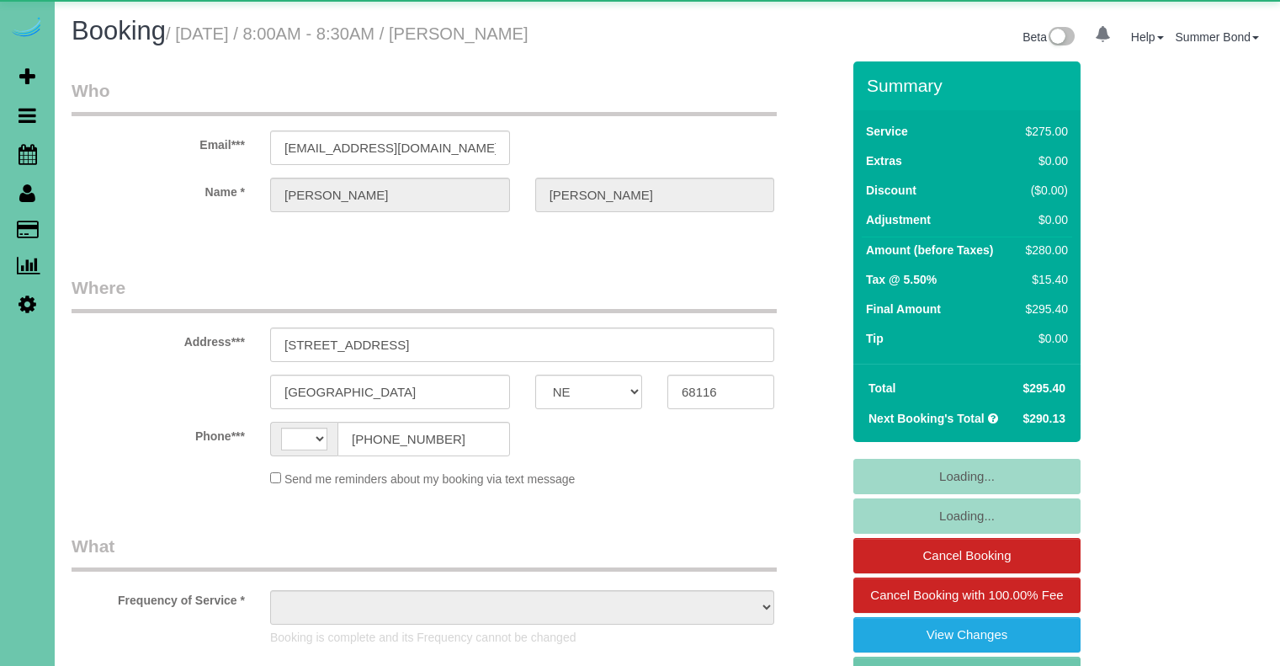
select select "NE"
select select "string:[GEOGRAPHIC_DATA]"
select select "object:877"
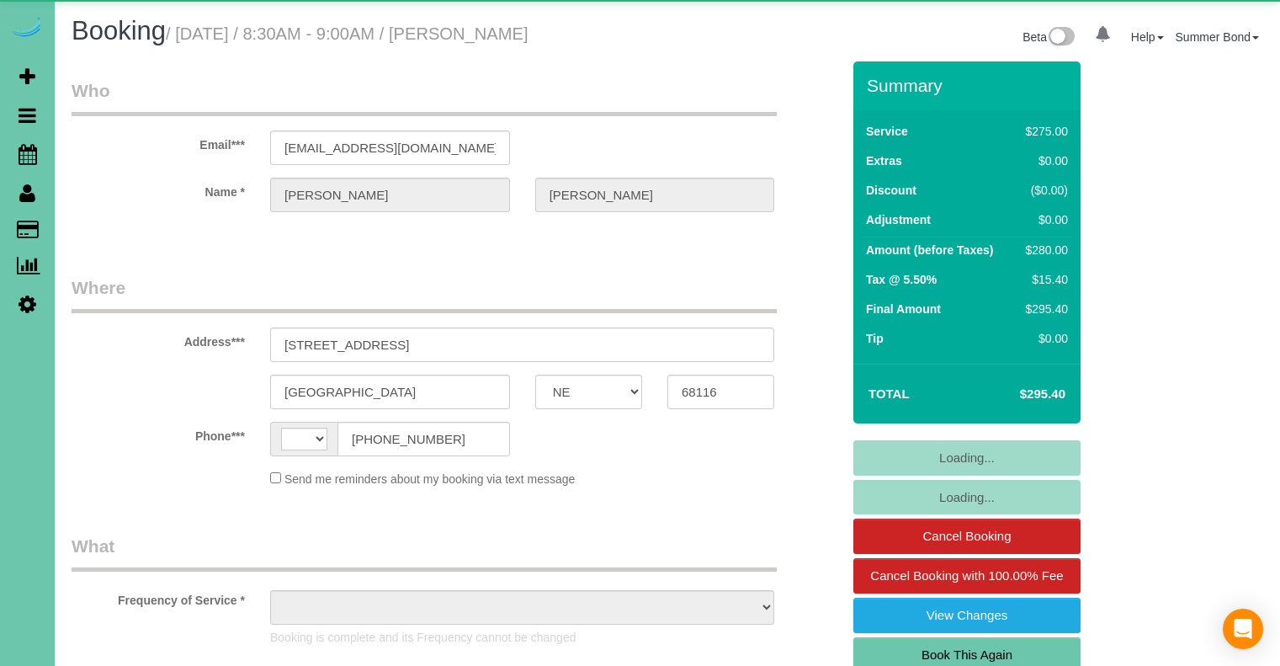
select select "NE"
select select "string:[GEOGRAPHIC_DATA]"
select select "object:864"
select select "NE"
select select "string:[GEOGRAPHIC_DATA]"
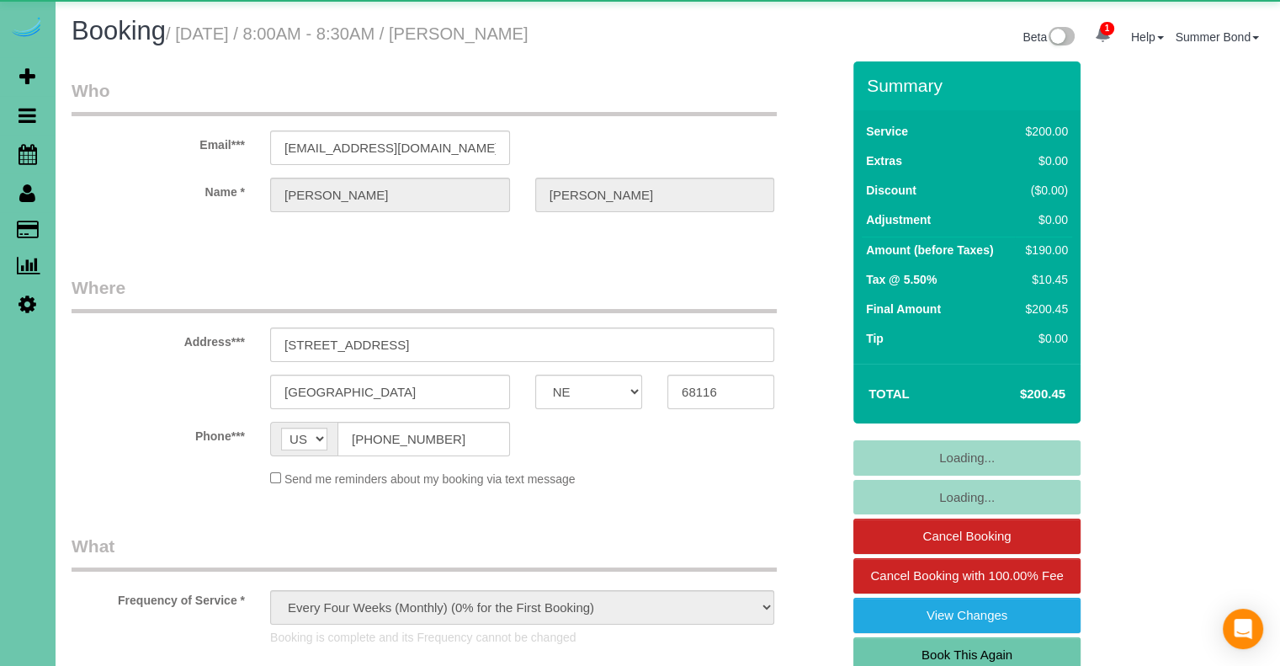
select select "object:931"
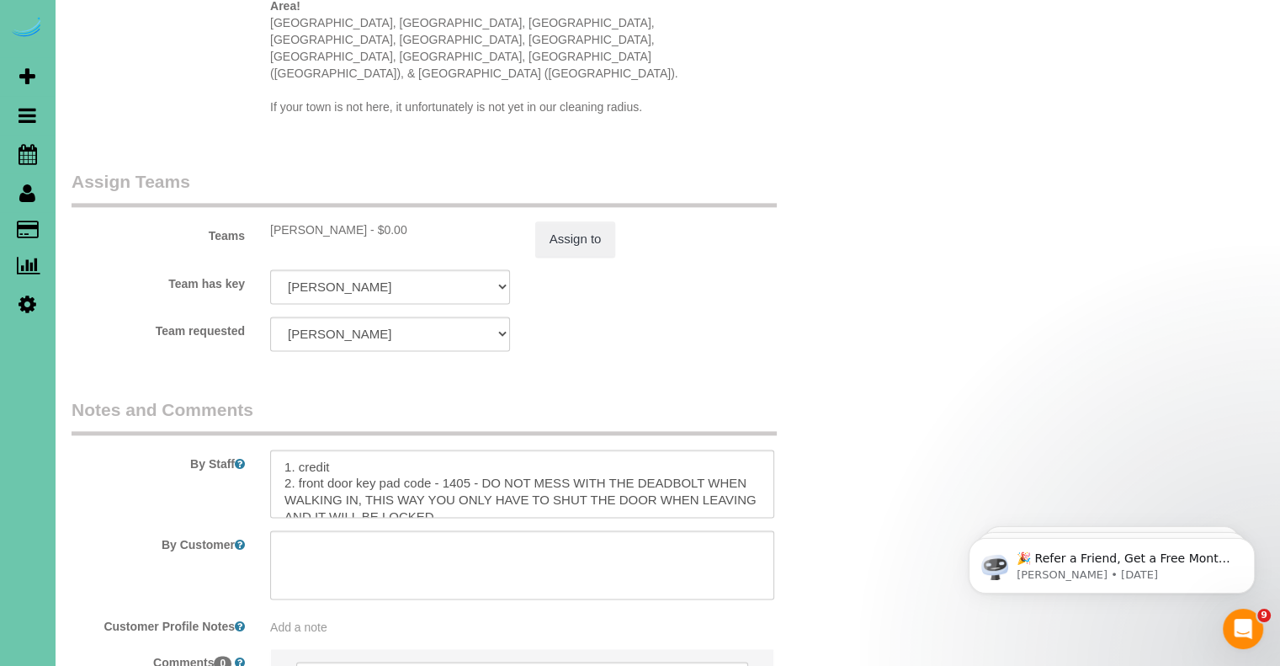
scroll to position [2188, 0]
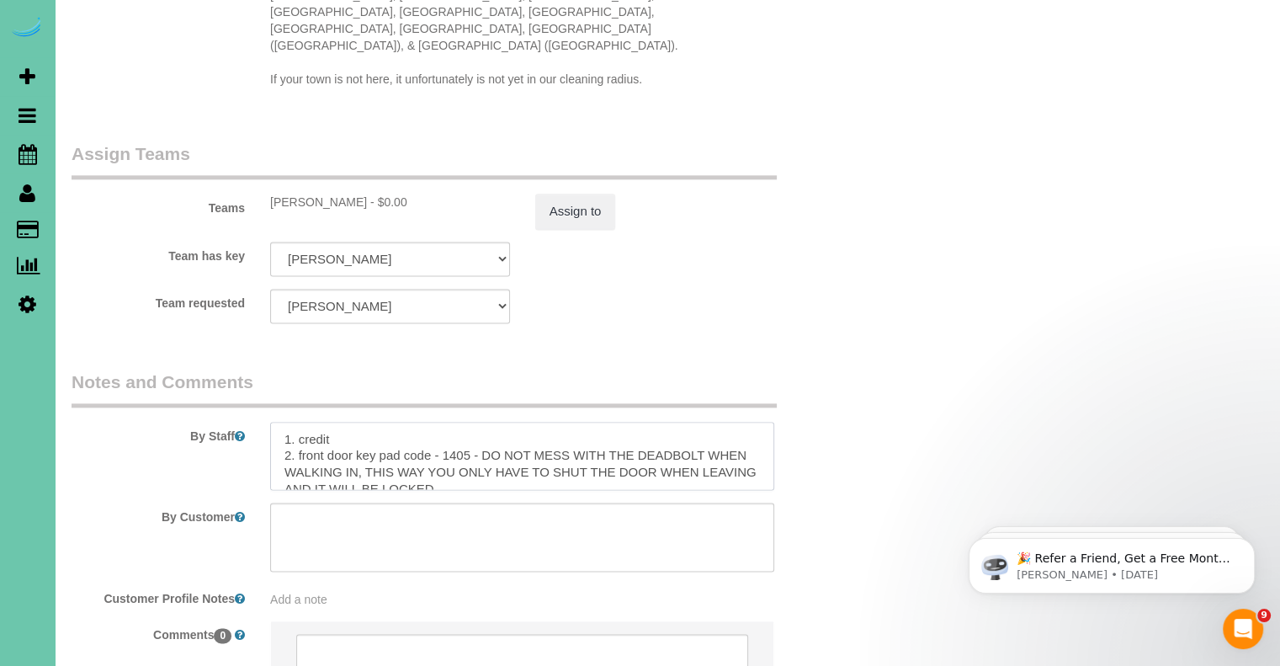
click at [773, 437] on textarea at bounding box center [522, 456] width 504 height 69
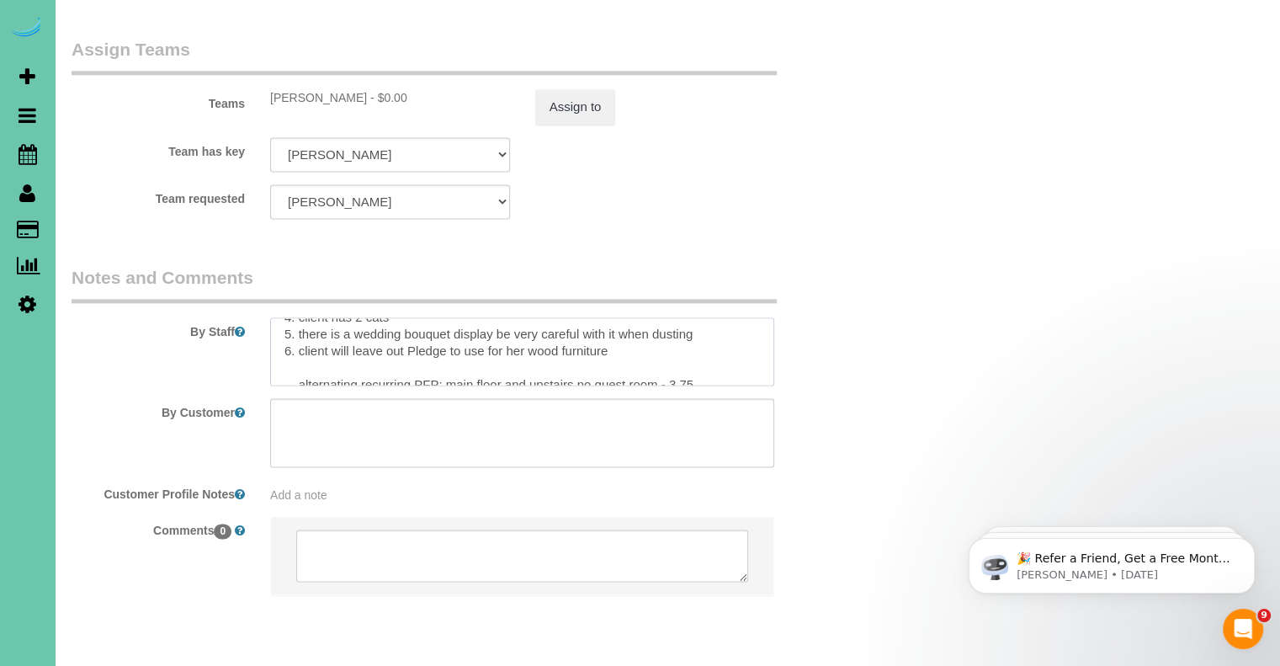
scroll to position [134, 0]
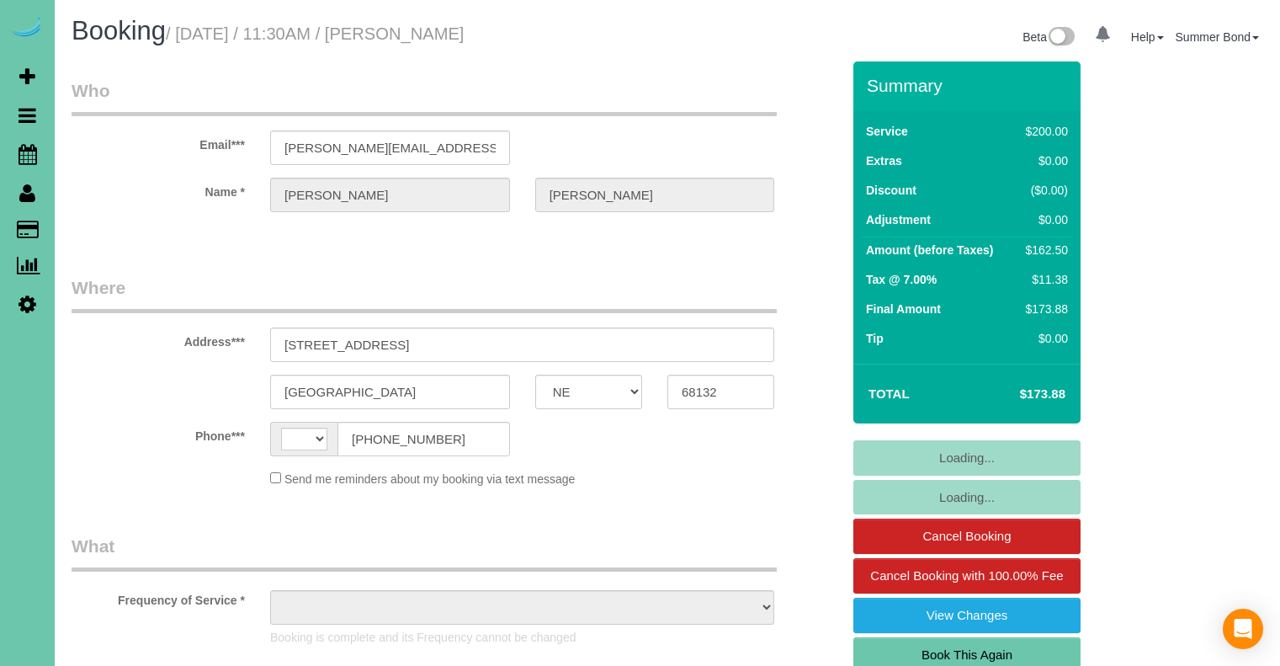
select select "NE"
select select "string:[GEOGRAPHIC_DATA]"
select select "object:684"
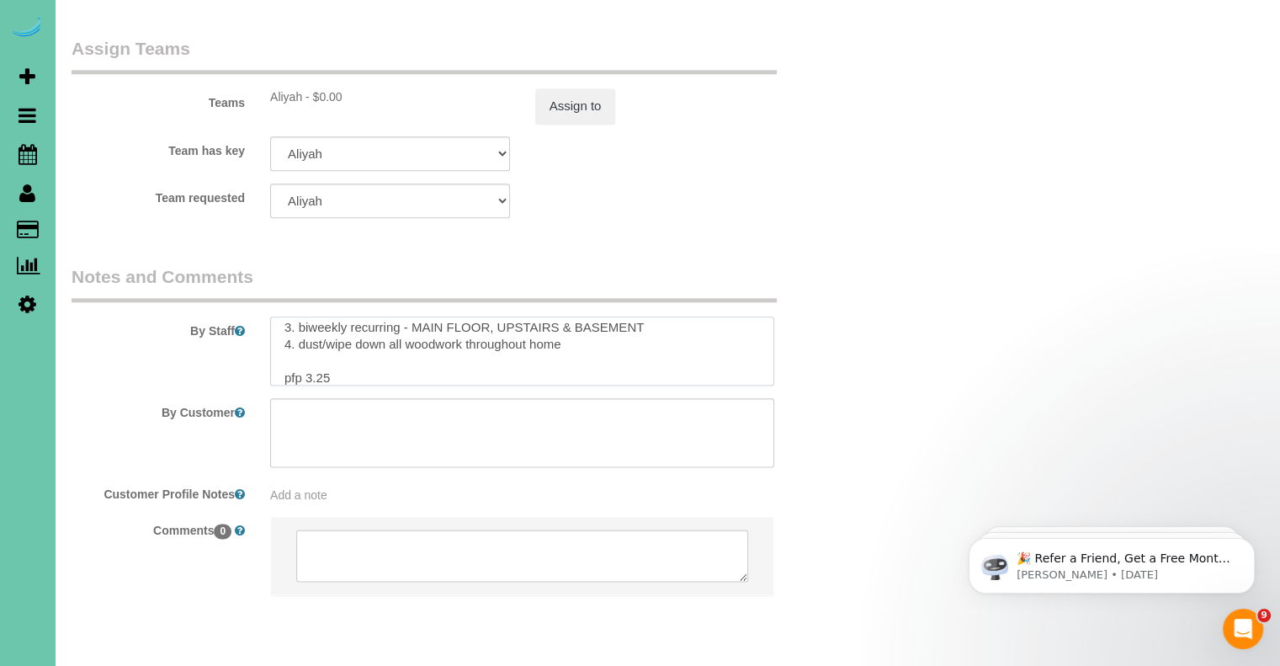
scroll to position [84, 0]
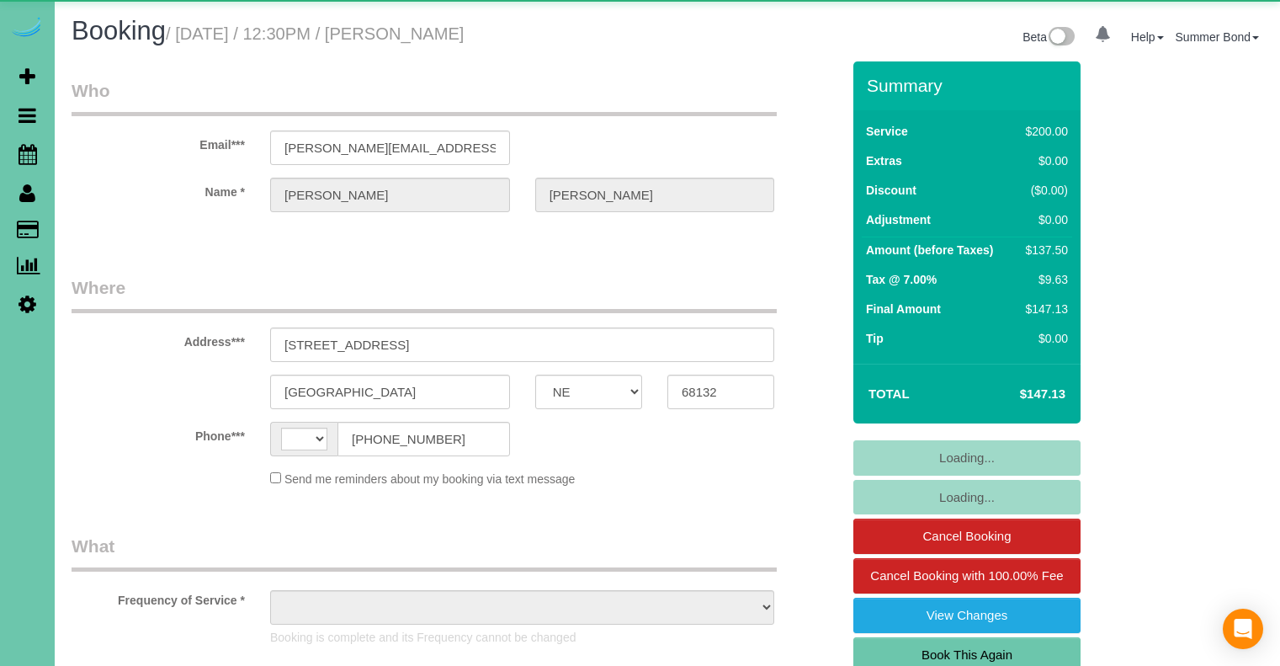
select select "NE"
select select "string:[GEOGRAPHIC_DATA]"
select select "object:664"
select select "string:fspay-d60d91e7-91da-44e5-a336-8d718f887014"
select select "object:921"
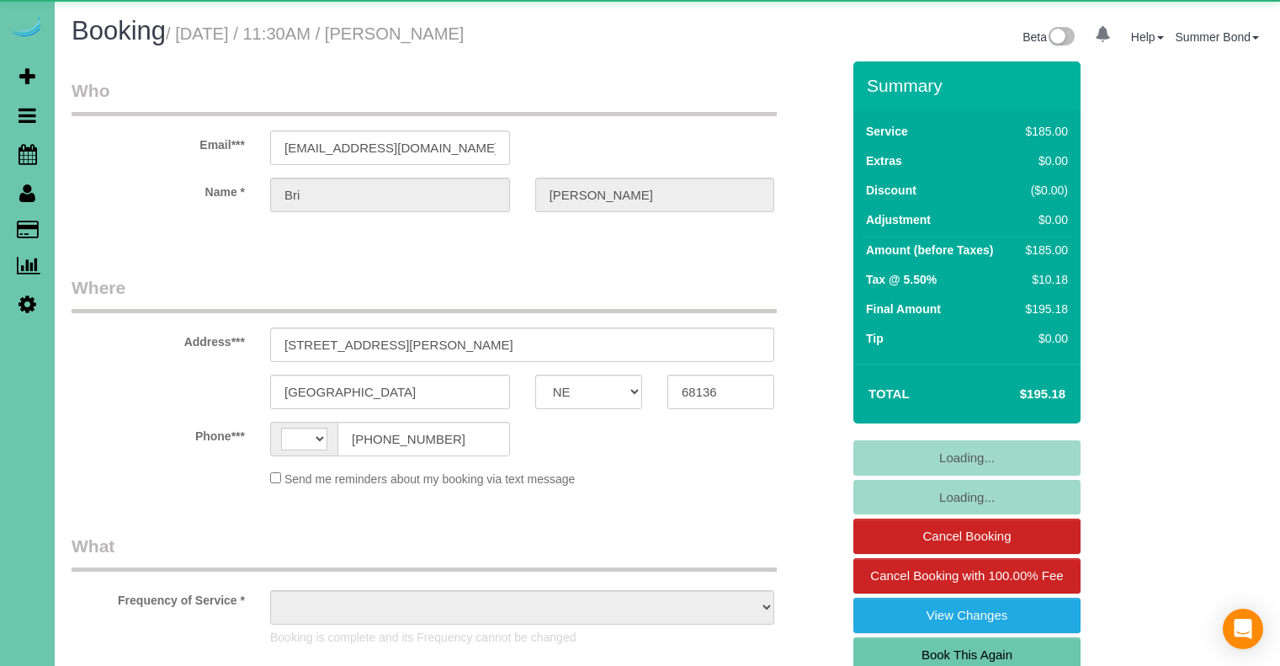
select select "NE"
select select "string:[GEOGRAPHIC_DATA]"
select select "object:635"
select select "string:fspay-7a0ec363-d6c4-4037-b6b3-f2908cef91d5"
select select "object:910"
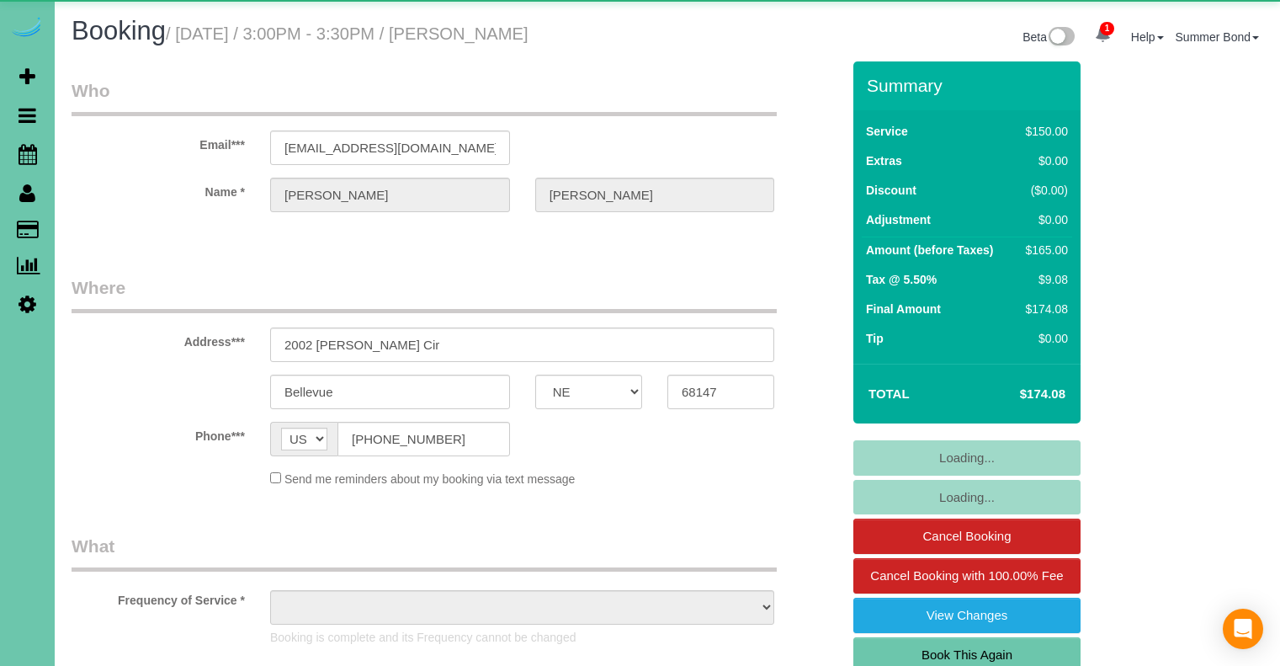
select select "NE"
select select "object:639"
select select "string:fspay-d1764e8c-cd00-4550-9713-2813d06c5be3"
select select "number:36"
select select "number:41"
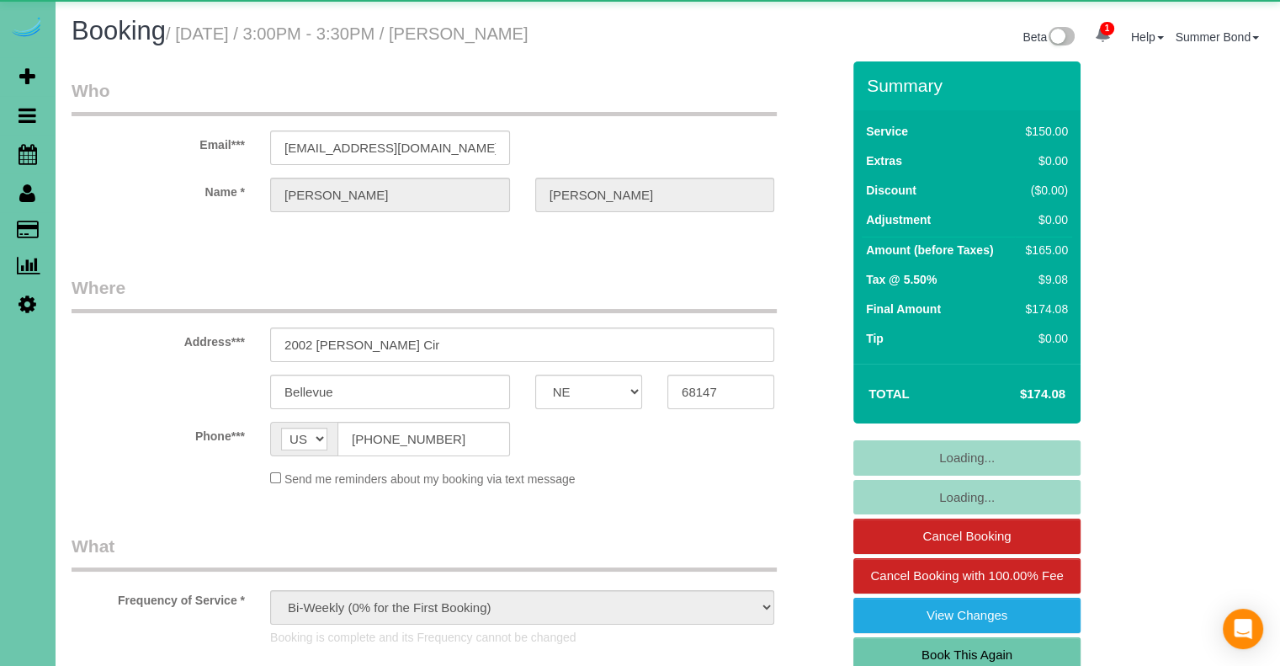
select select "object:742"
select select "NE"
select select "string:[GEOGRAPHIC_DATA]"
select select "object:921"
select select "string:fspay-d1764e8c-cd00-4550-9713-2813d06c5be3"
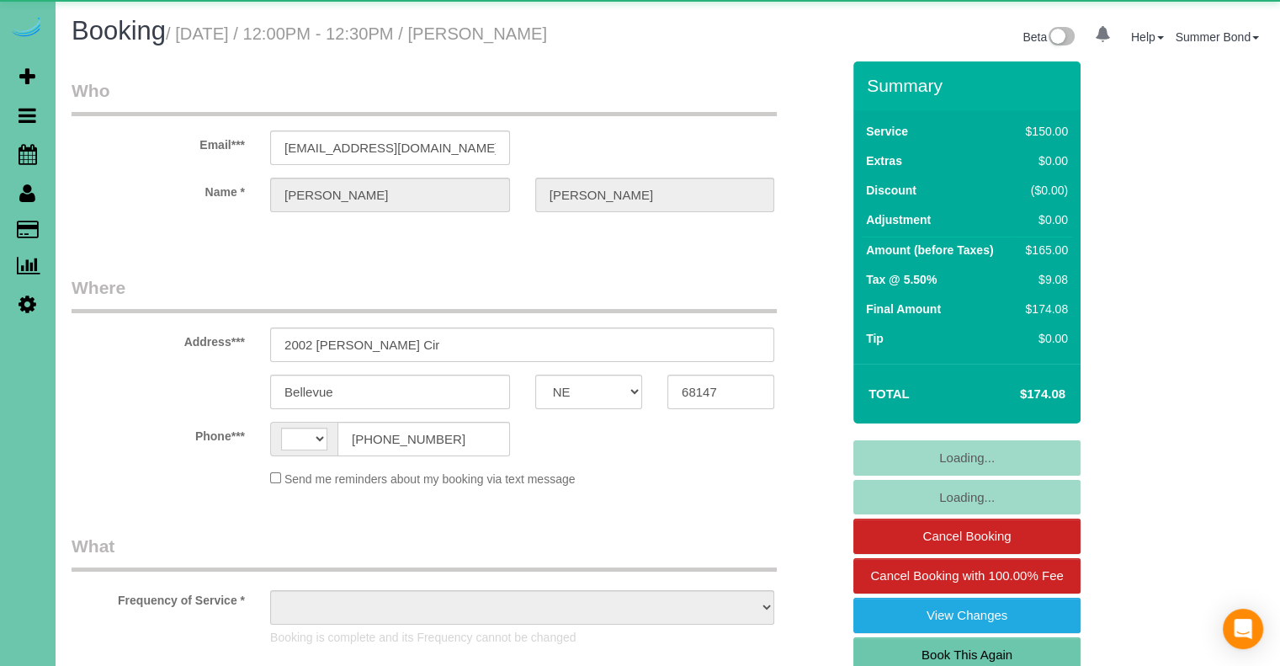
select select "number:36"
select select "number:41"
select select "NE"
select select "object:924"
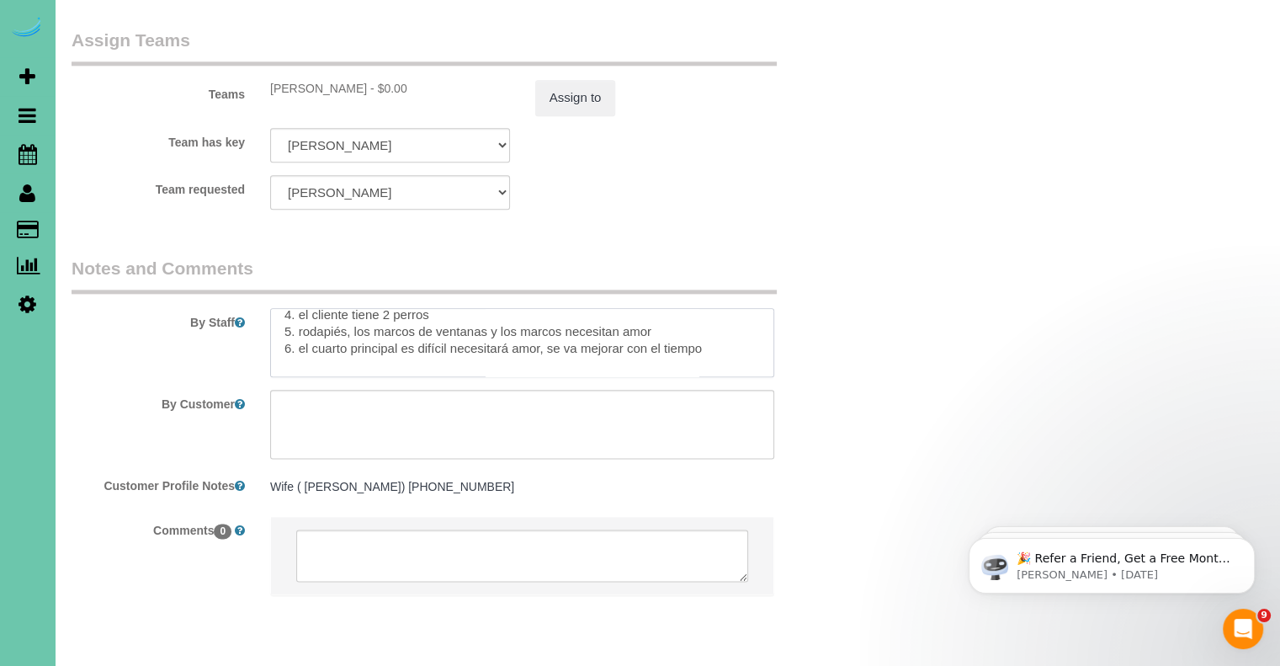
scroll to position [285, 0]
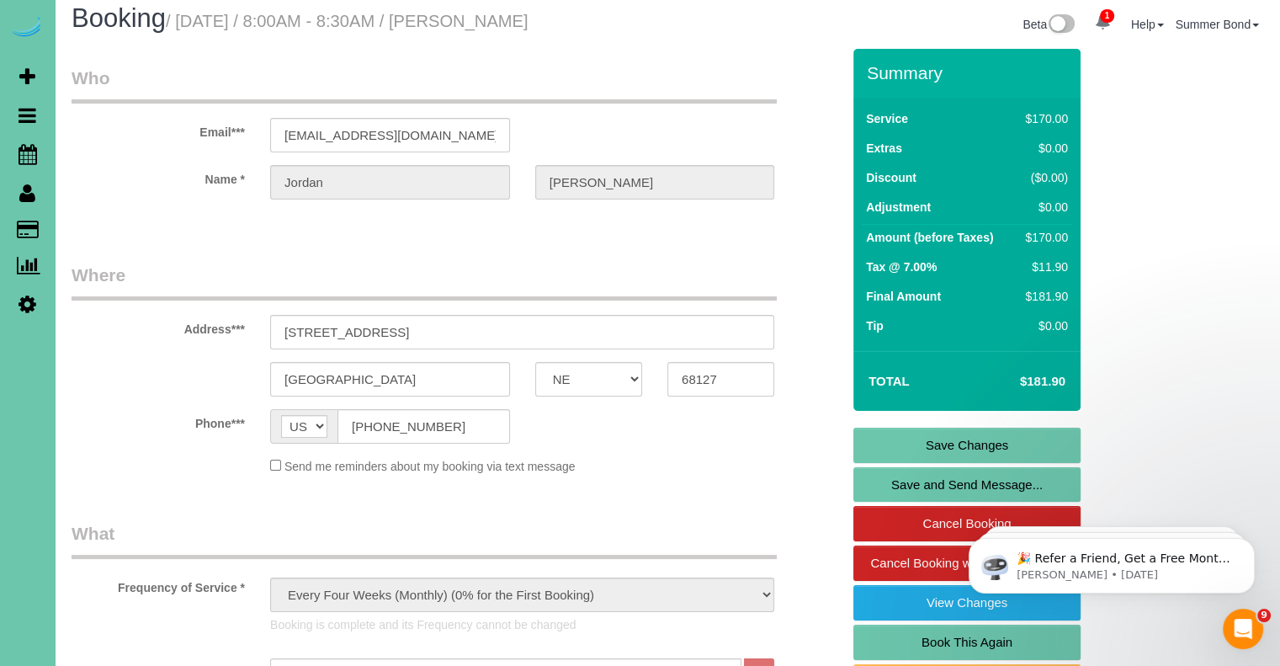
scroll to position [0, 0]
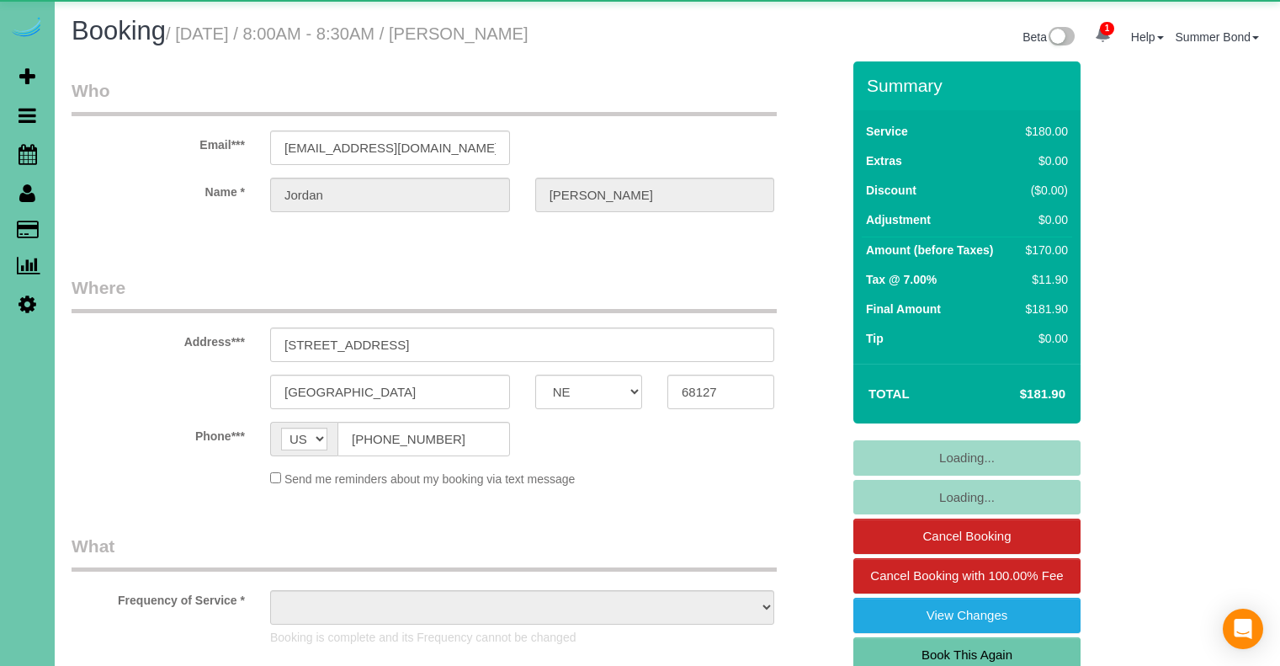
select select "NE"
select select "object:930"
select select "NE"
select select "object:924"
select select "NE"
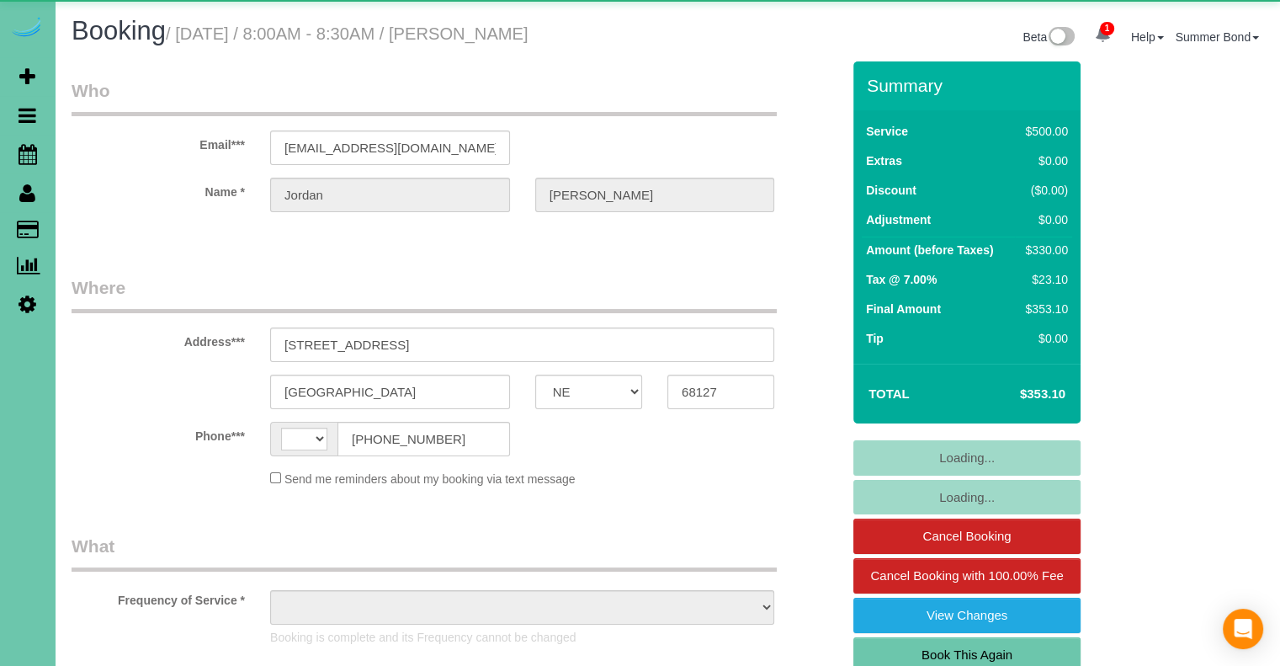
select select "string:[GEOGRAPHIC_DATA]"
select select "object:639"
select select "string:fspay-bb843e3b-155c-4690-bba5-a70c2bbefcb4"
select select "object:927"
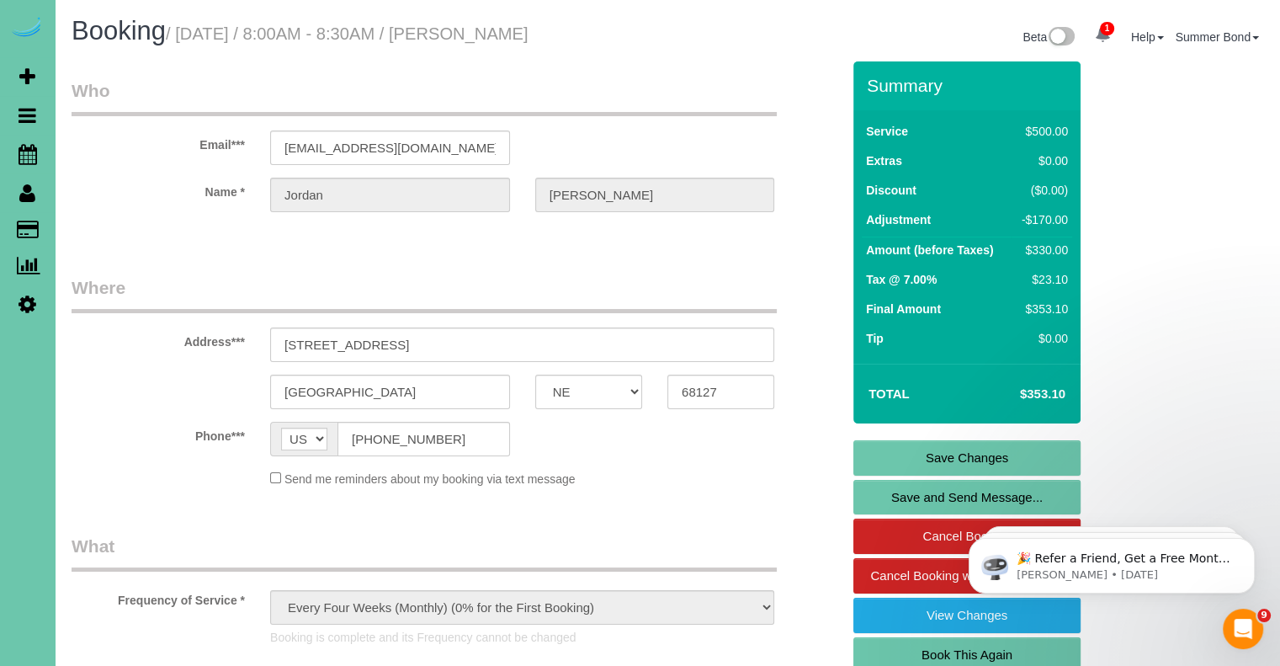
scroll to position [1957, 0]
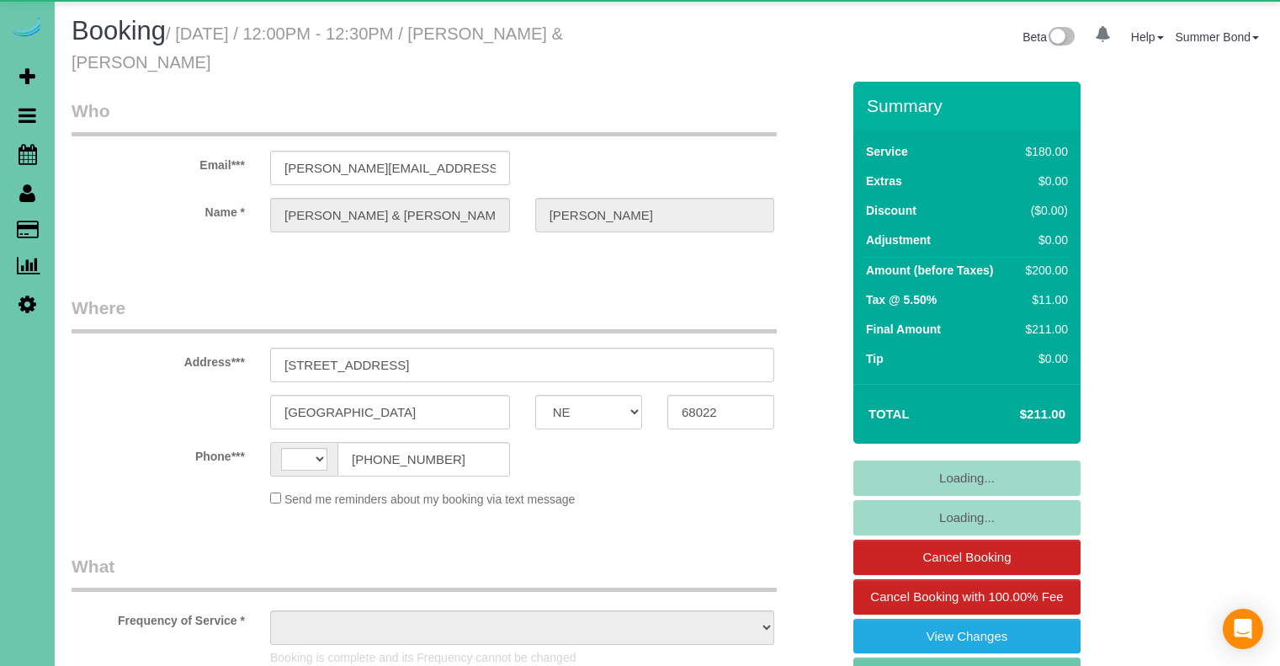
select select "NE"
select select "string:[GEOGRAPHIC_DATA]"
select select "object:635"
select select "string:fspay-685584e0-9941-459c-9b3a-ef96ab7f475e"
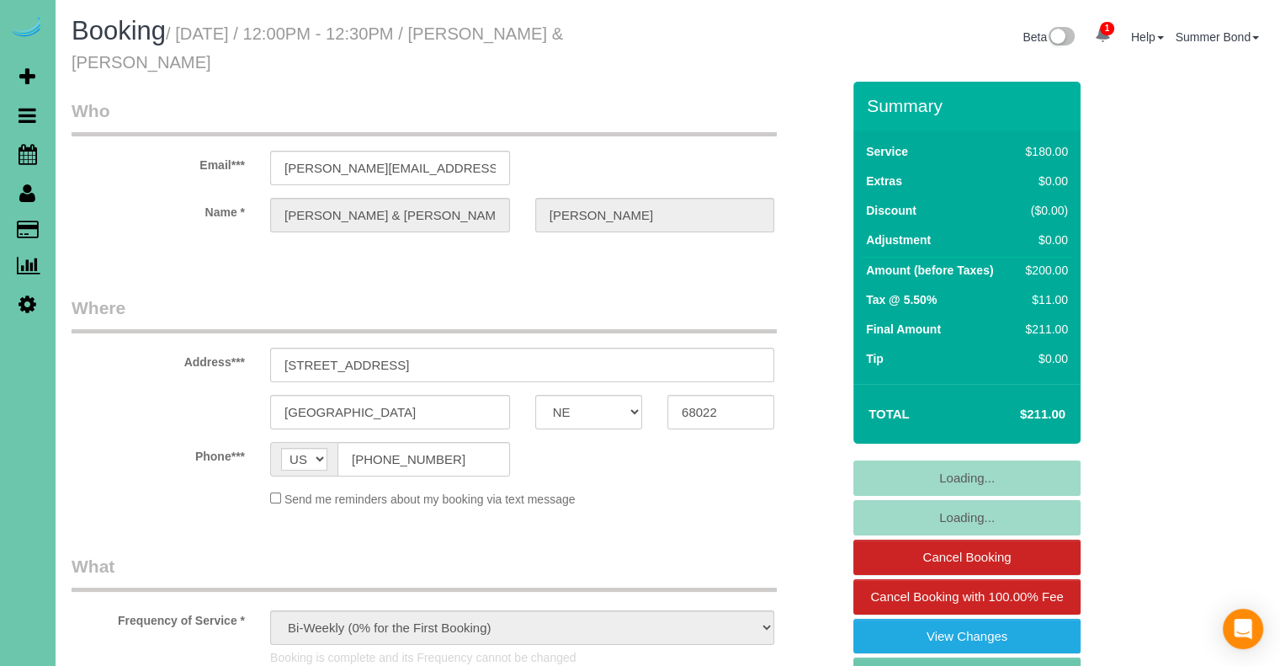
select select "object:921"
select select "number:37"
select select "number:42"
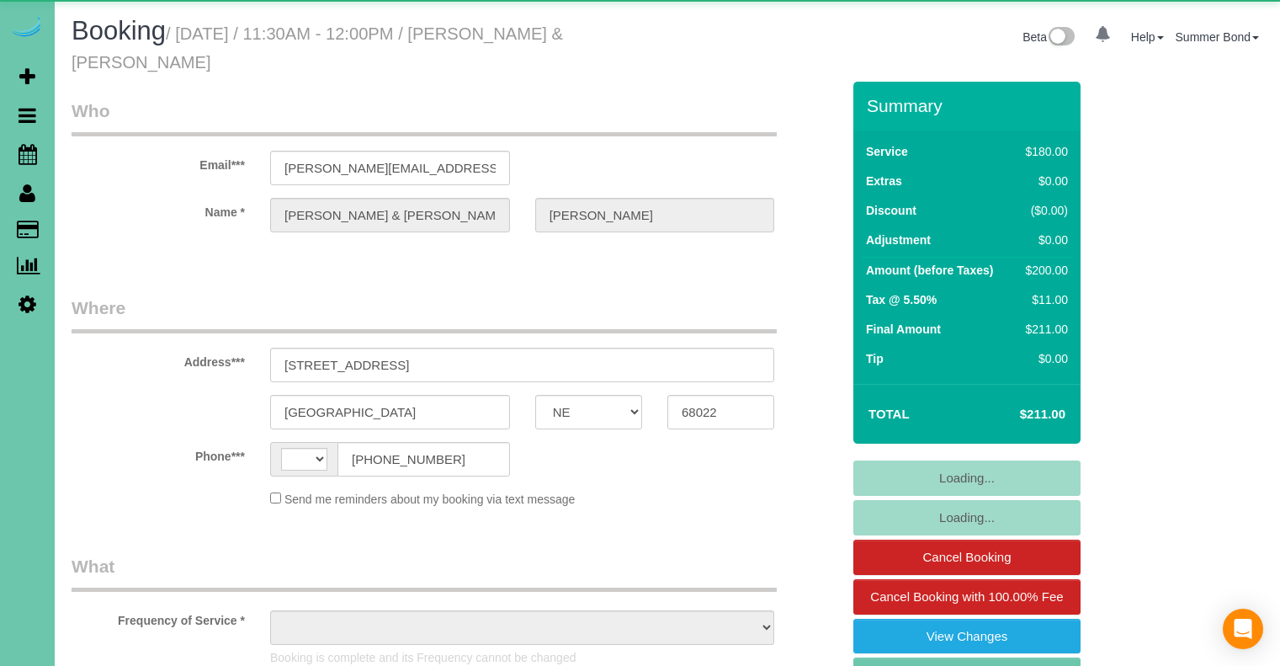
select select "NE"
select select "string:[GEOGRAPHIC_DATA]"
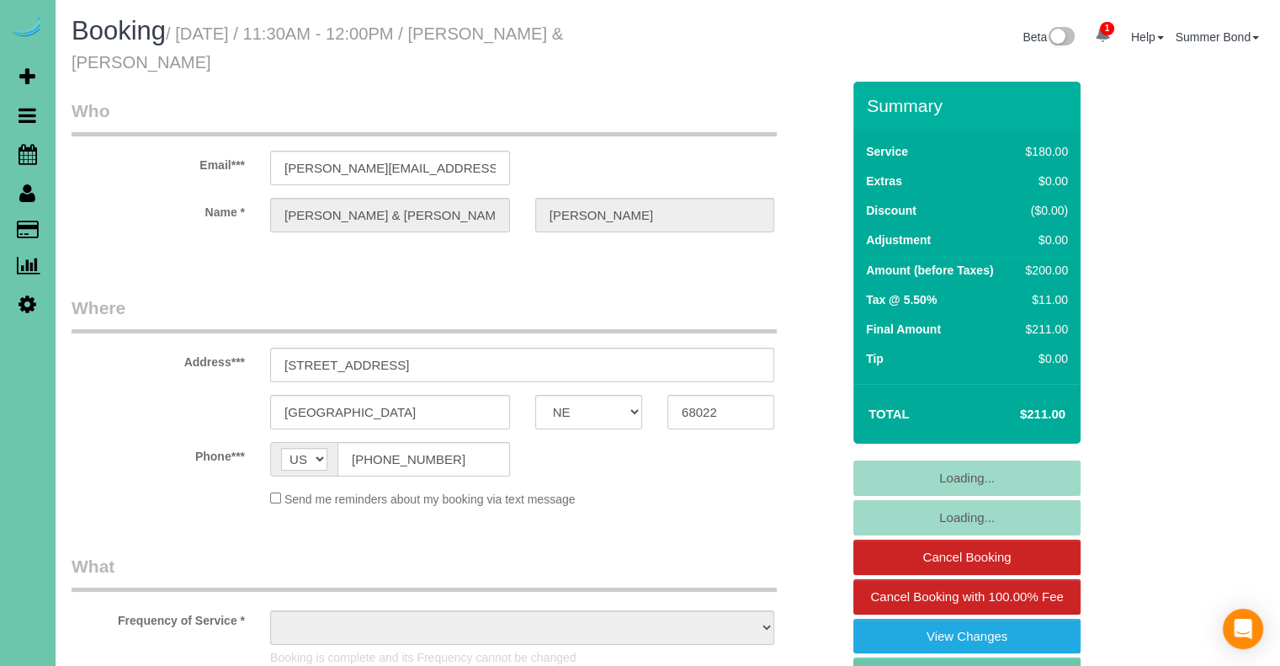
select select "object:921"
select select "string:fspay-685584e0-9941-459c-9b3a-ef96ab7f475e"
select select "number:37"
select select "number:42"
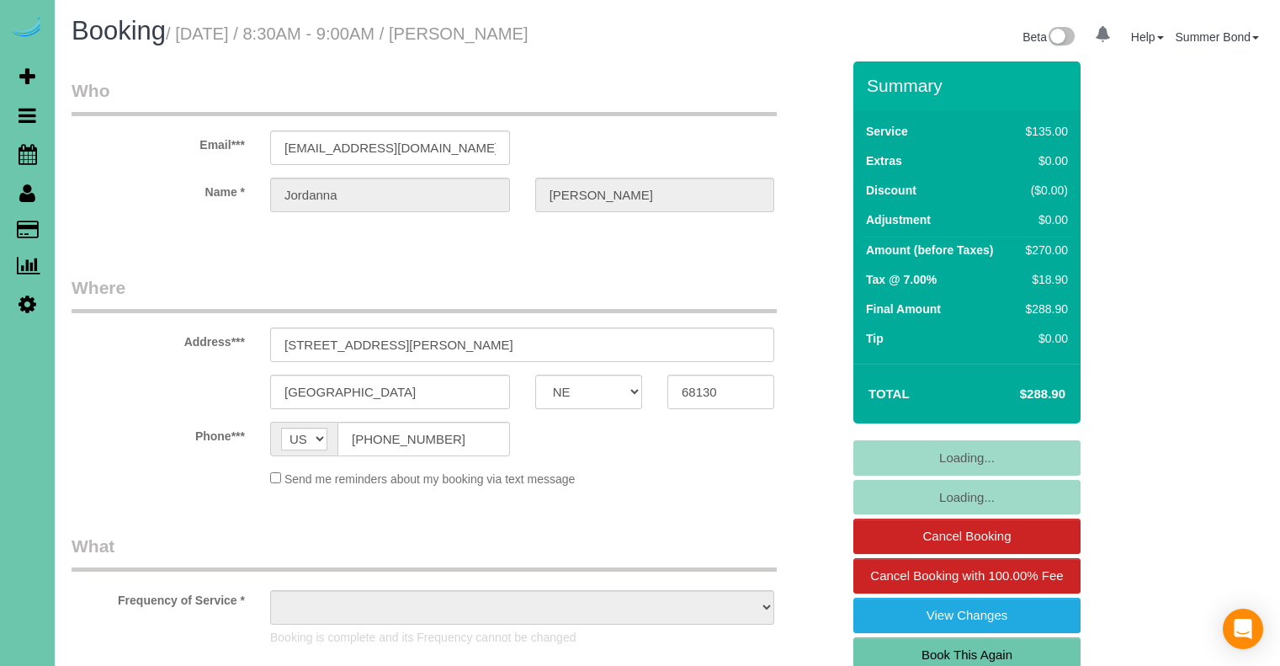
select select "NE"
select select "object:853"
select select "string:fspay-b5e2648a-0b41-413b-91ef-0838e1730104"
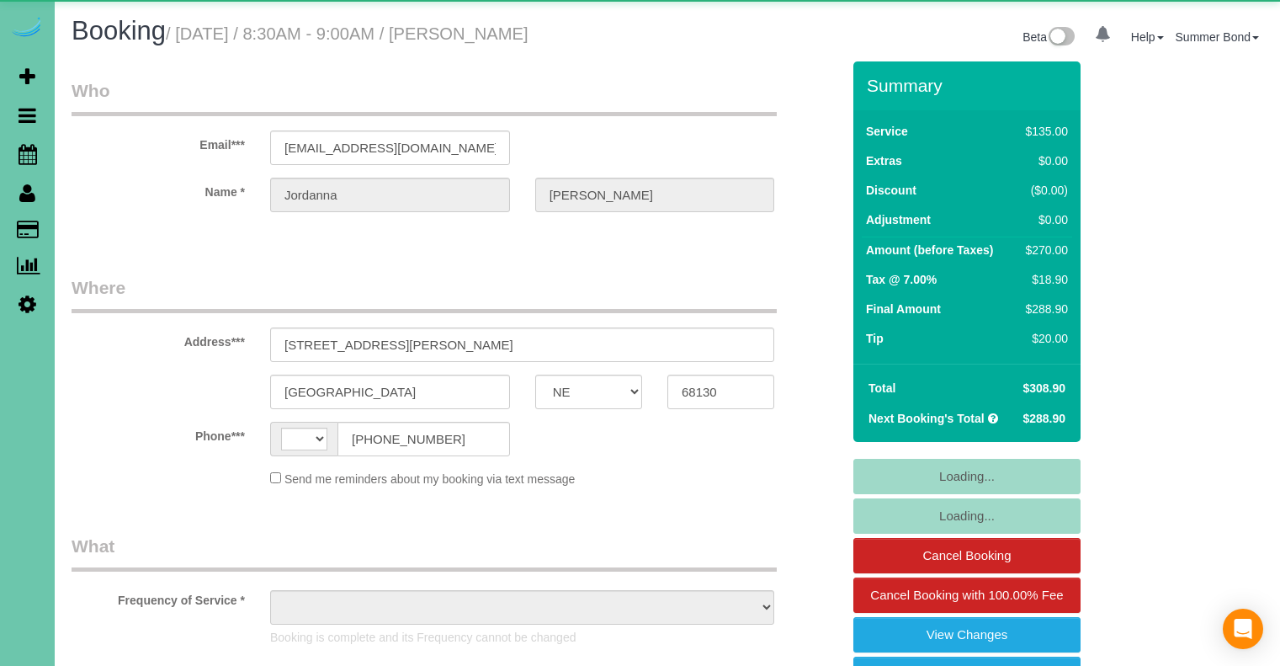
select select "NE"
select select "string:[GEOGRAPHIC_DATA]"
select select "object:659"
select select "string:fspay-b5e2648a-0b41-413b-91ef-0838e1730104"
select select "object:663"
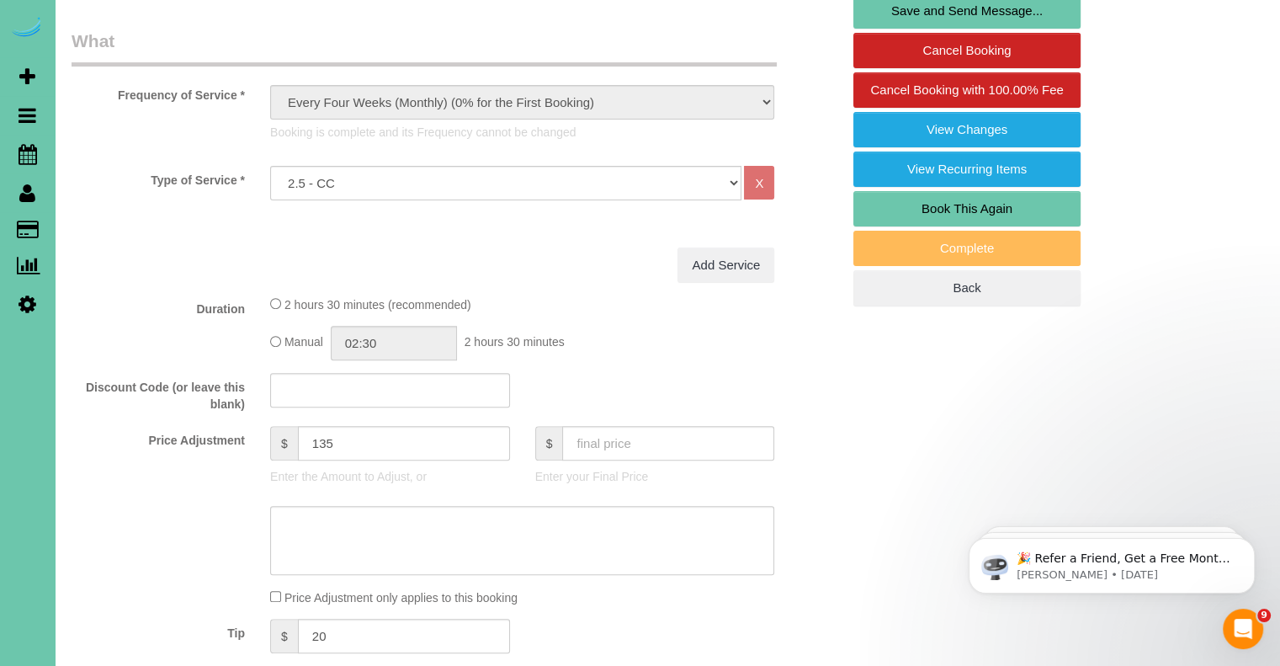
scroll to position [168, 0]
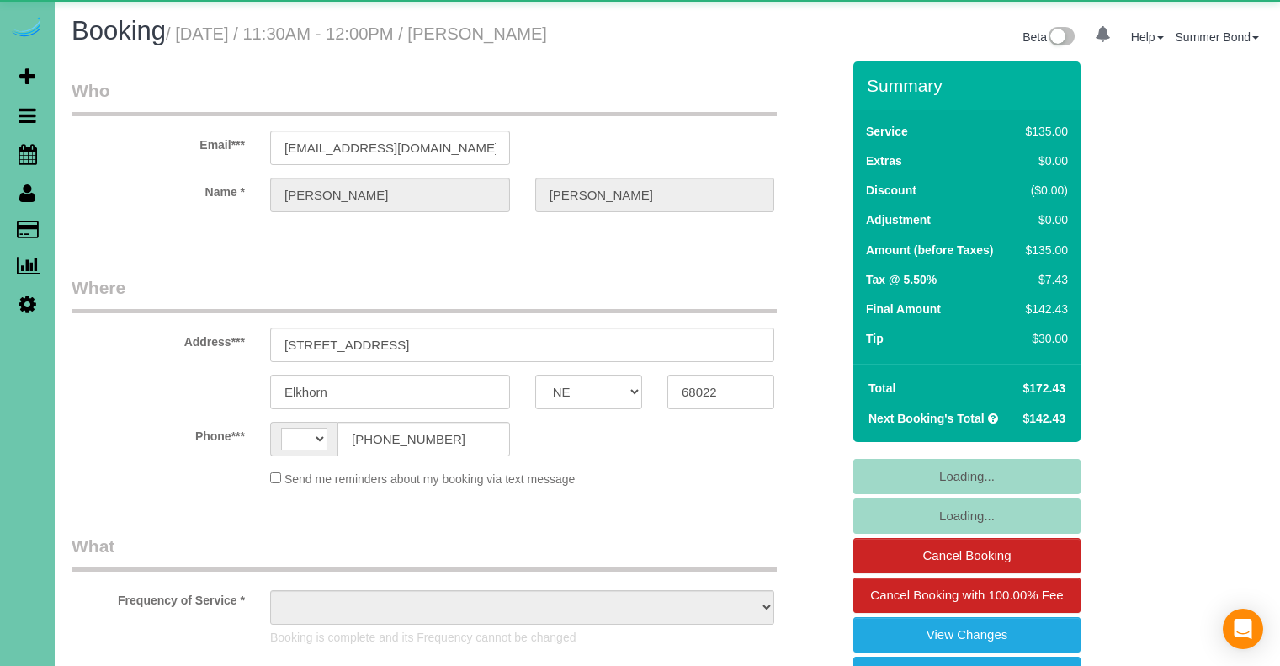
select select "NE"
select select "string:[GEOGRAPHIC_DATA]"
select select "object:640"
select select "string:fspay-6f86949a-8630-4b03-a48d-315df948664e"
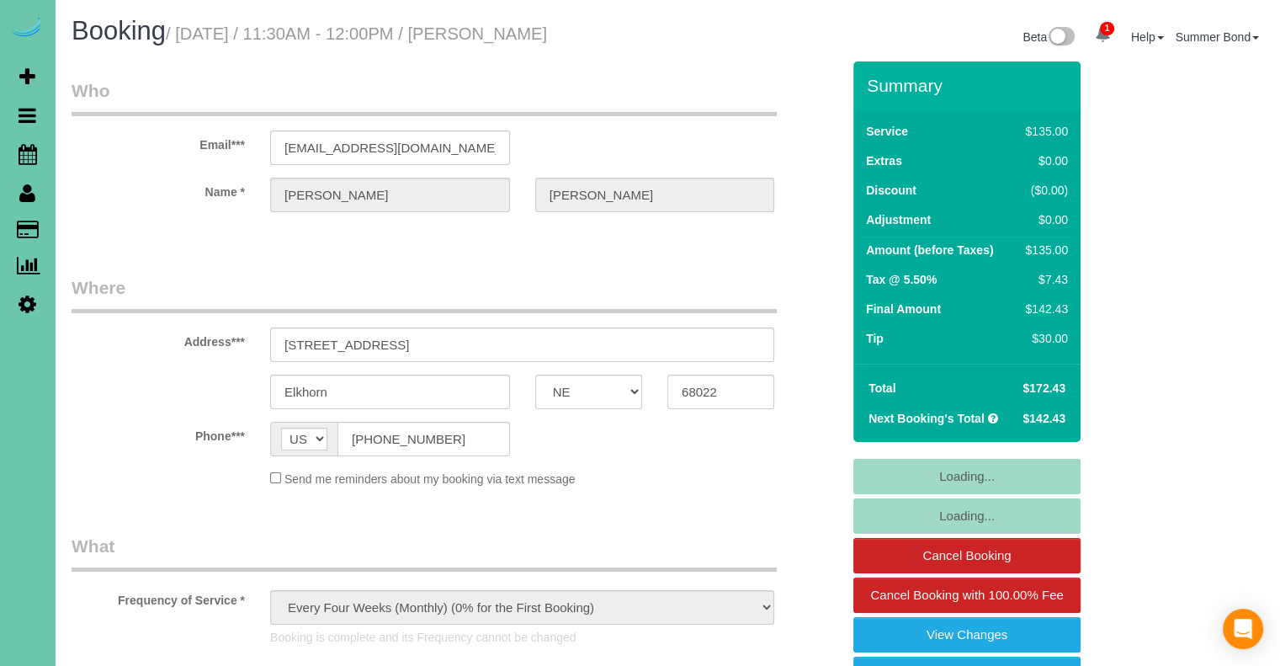
select select "object:915"
select select "number:37"
select select "number:42"
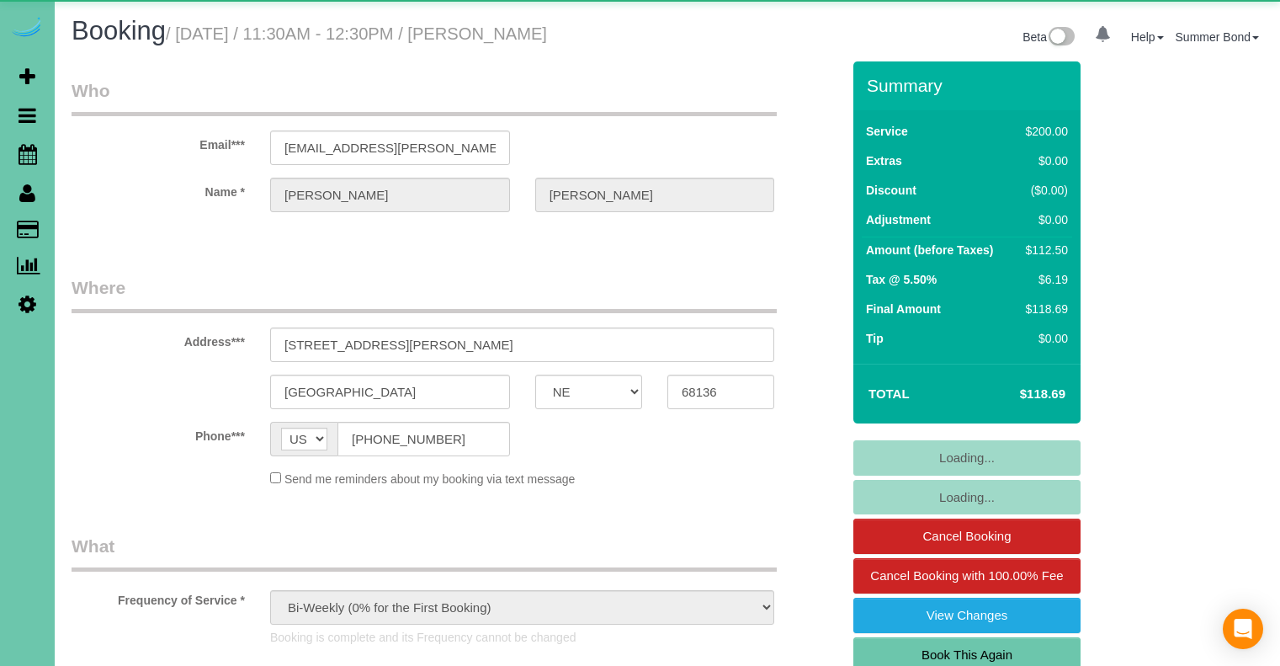
select select "NE"
select select "object:673"
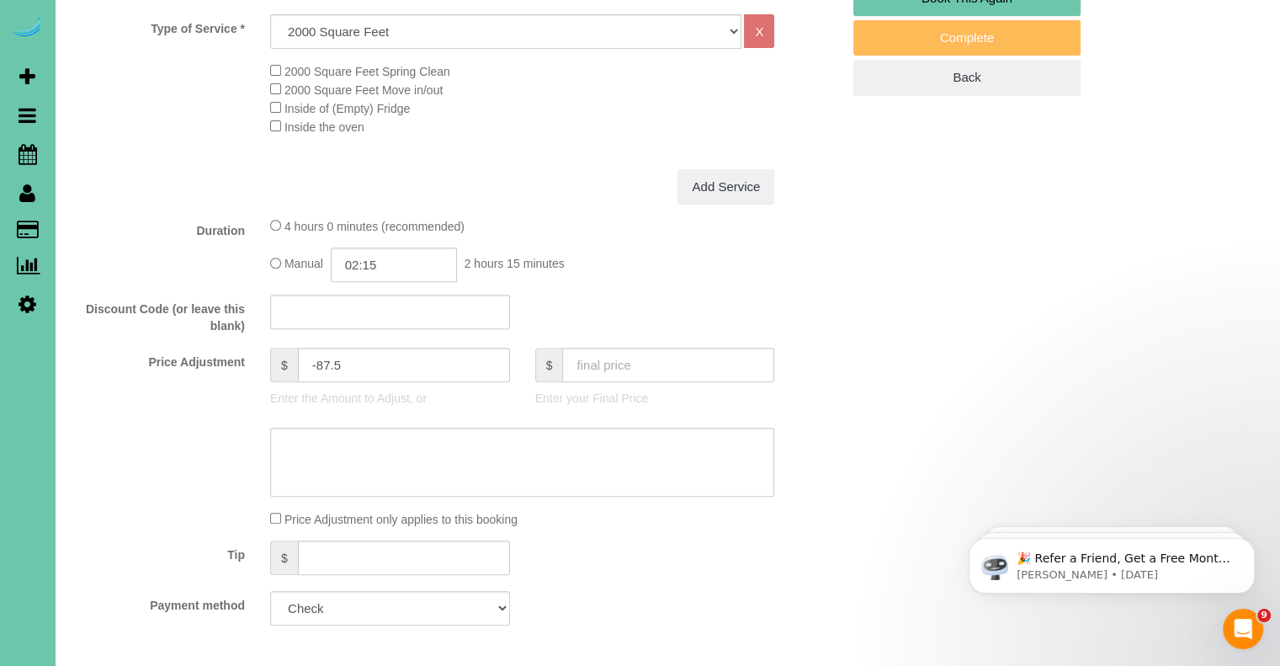
scroll to position [337, 0]
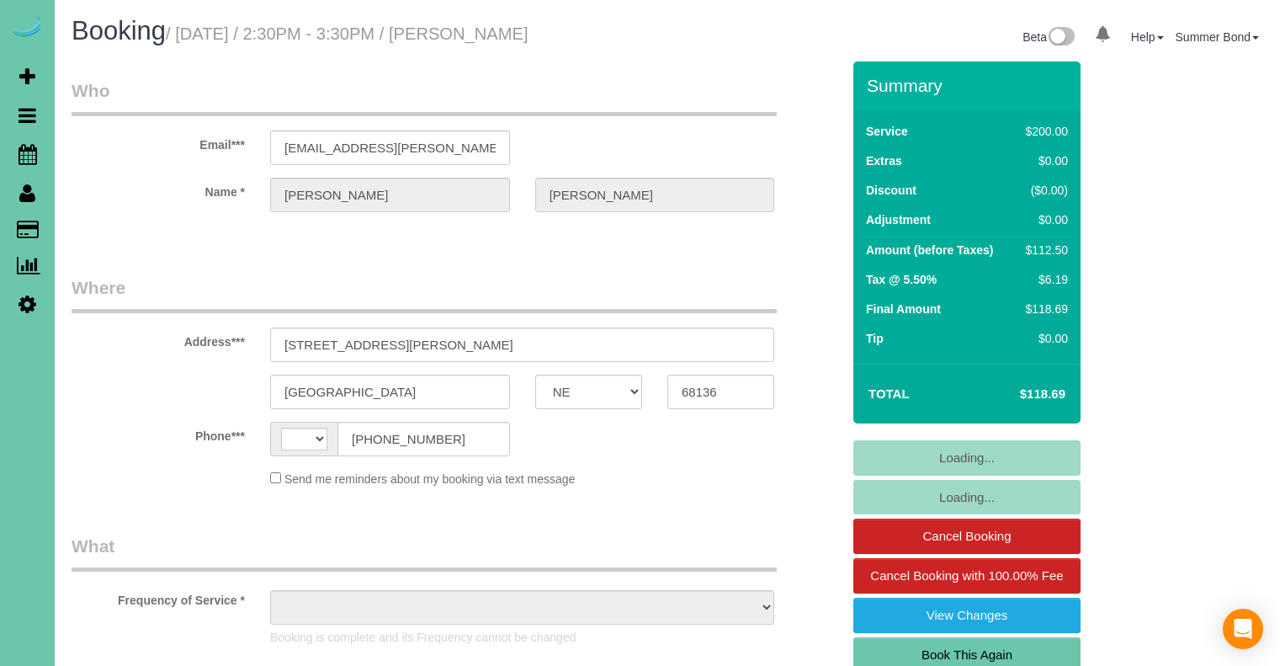
select select "NE"
select select "string:[GEOGRAPHIC_DATA]"
select select "object:853"
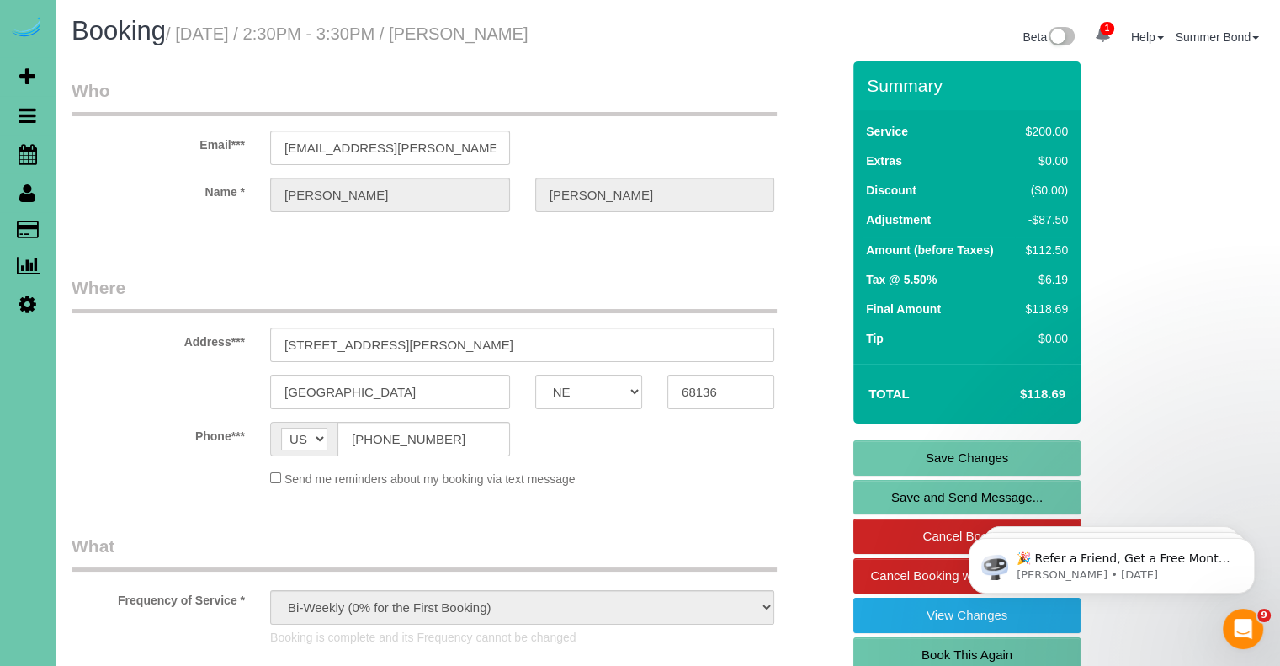
scroll to position [1957, 0]
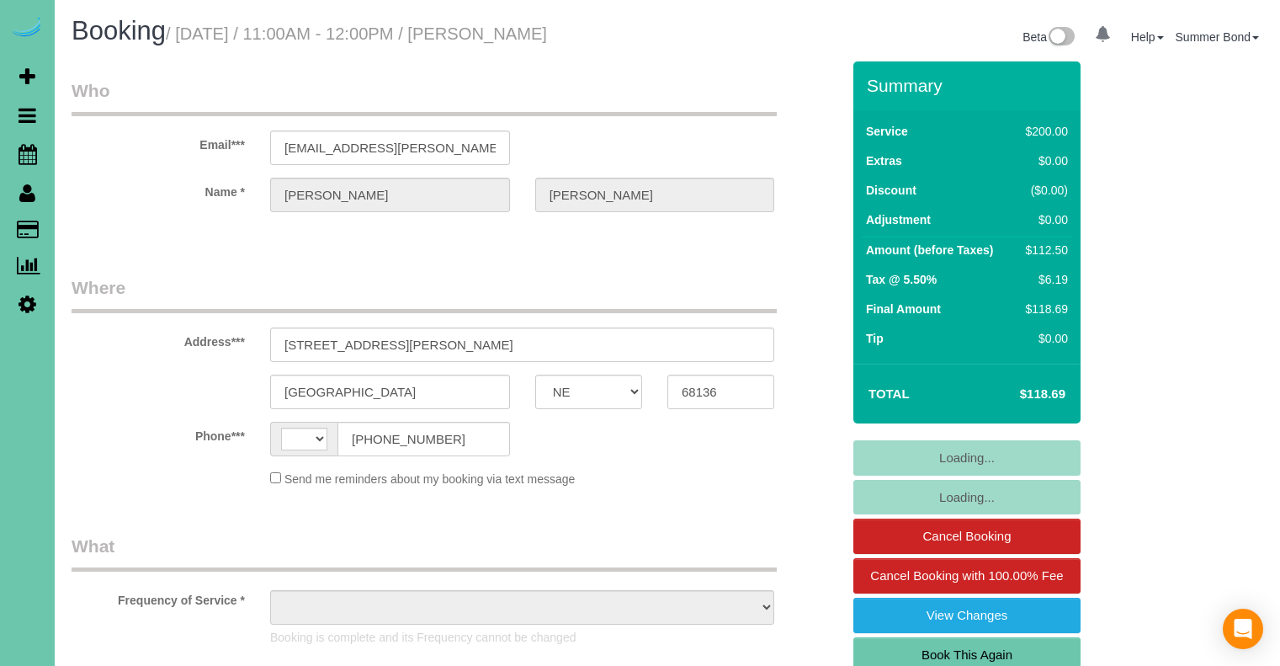
select select "NE"
select select "string:[GEOGRAPHIC_DATA]"
select select "object:712"
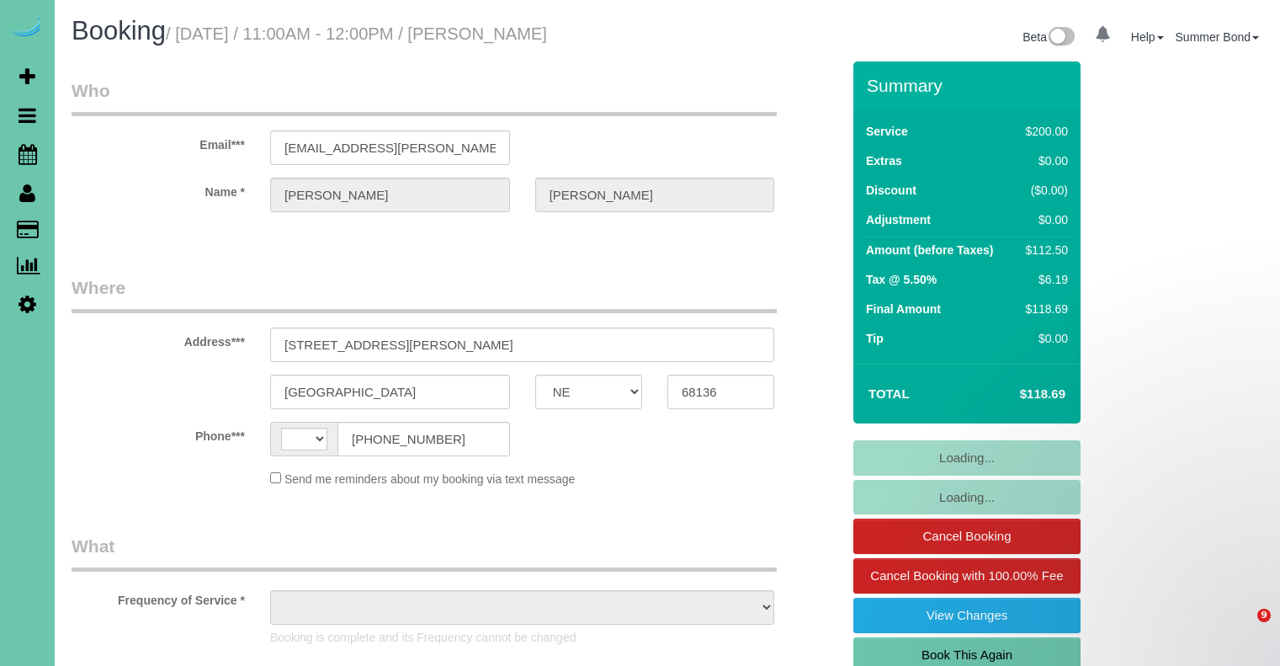
select select "NE"
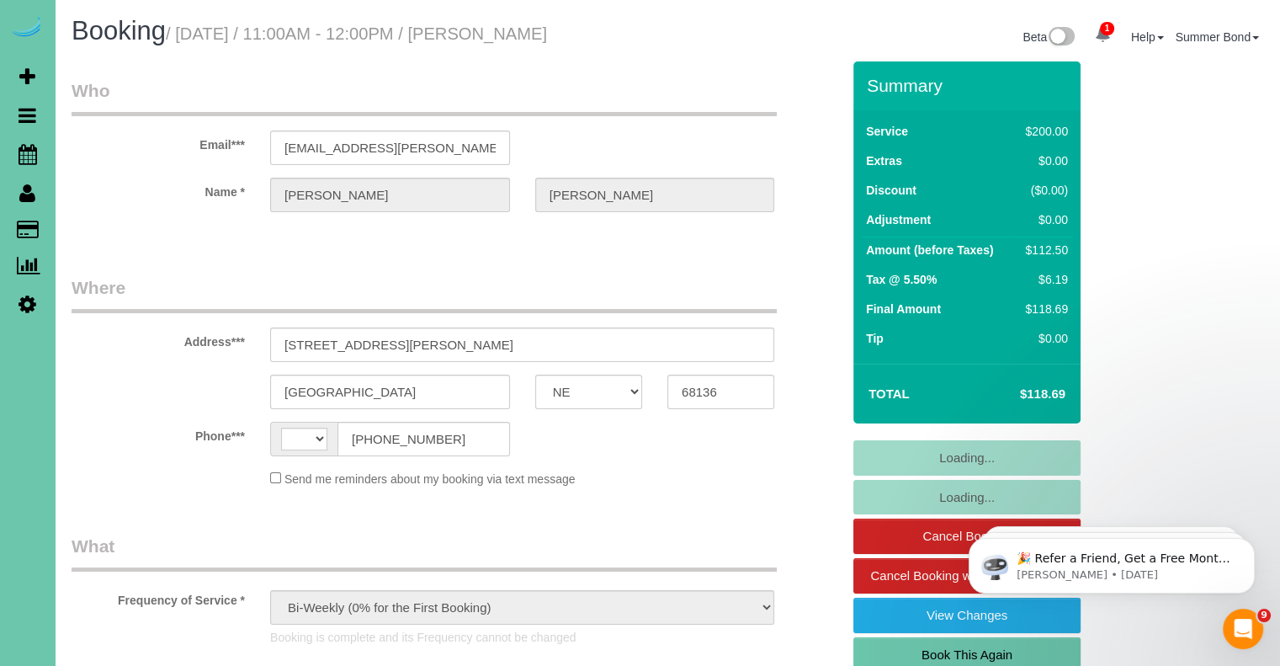
select select "object:382"
select select "string:[GEOGRAPHIC_DATA]"
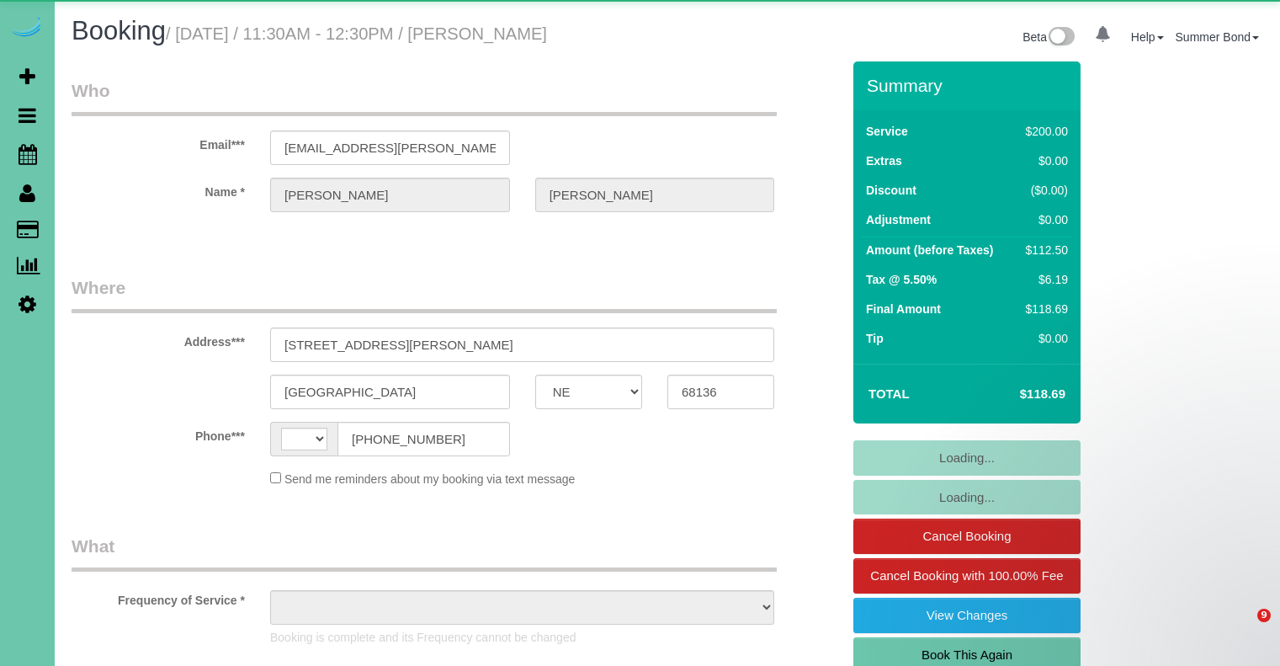
select select "NE"
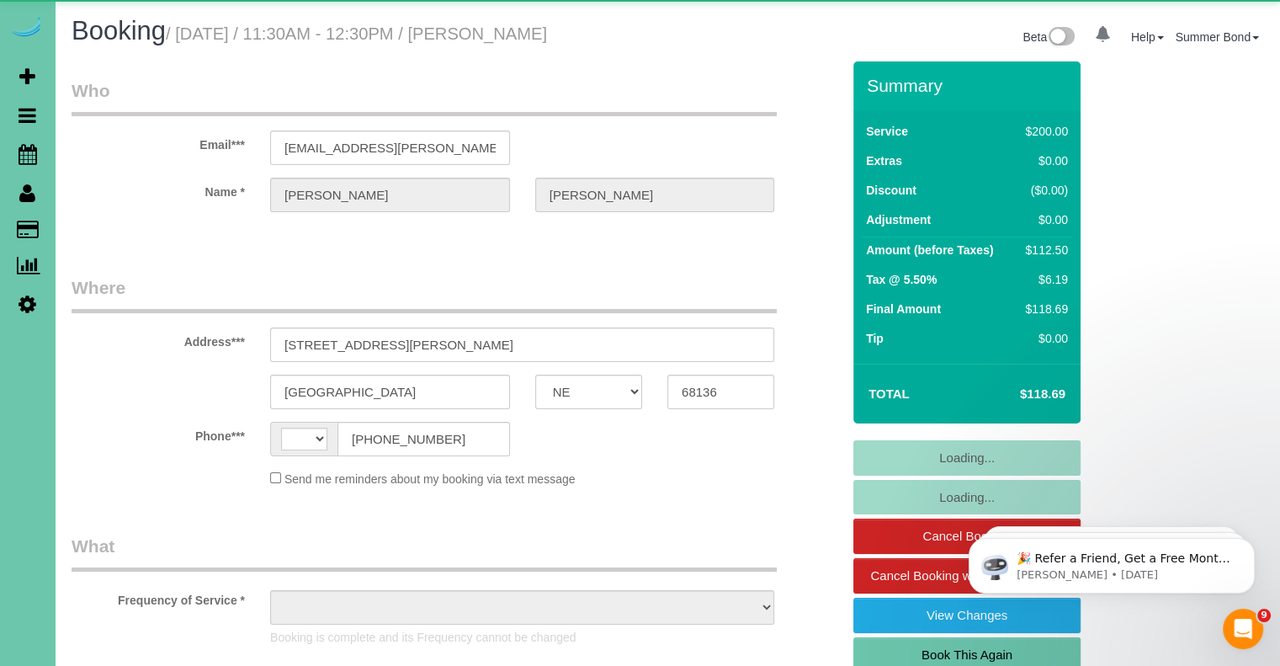
select select "string:[GEOGRAPHIC_DATA]"
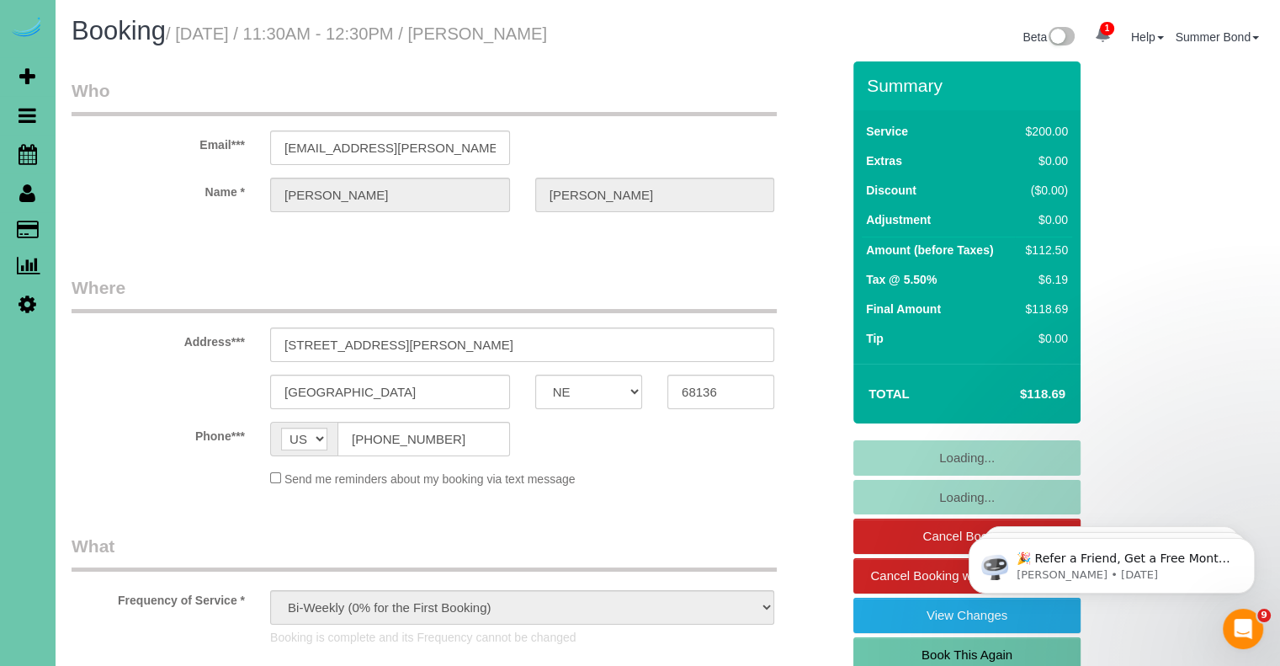
select select "object:907"
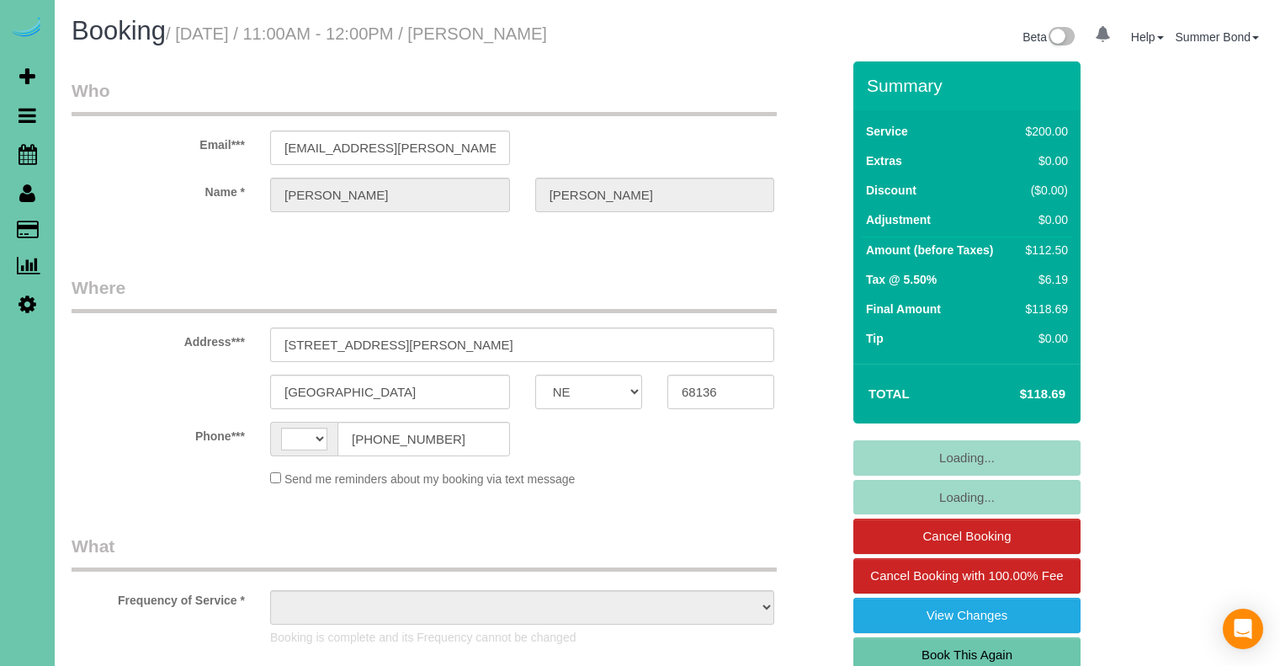
select select "NE"
select select "string:[GEOGRAPHIC_DATA]"
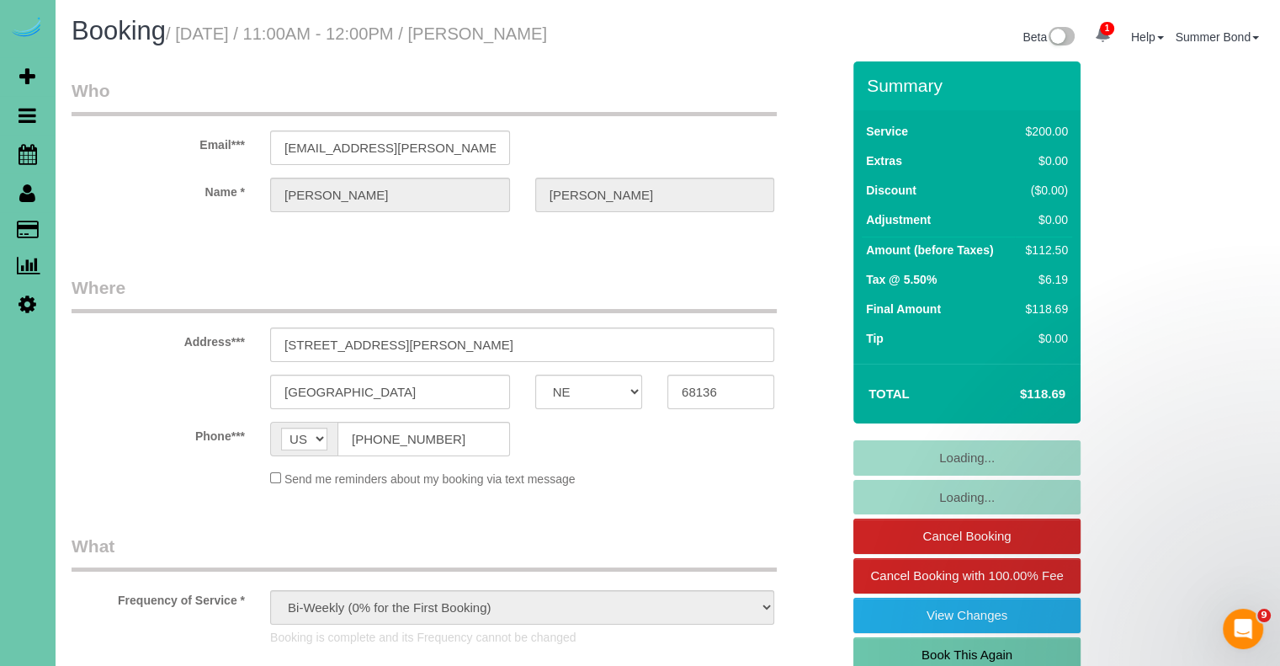
select select "object:708"
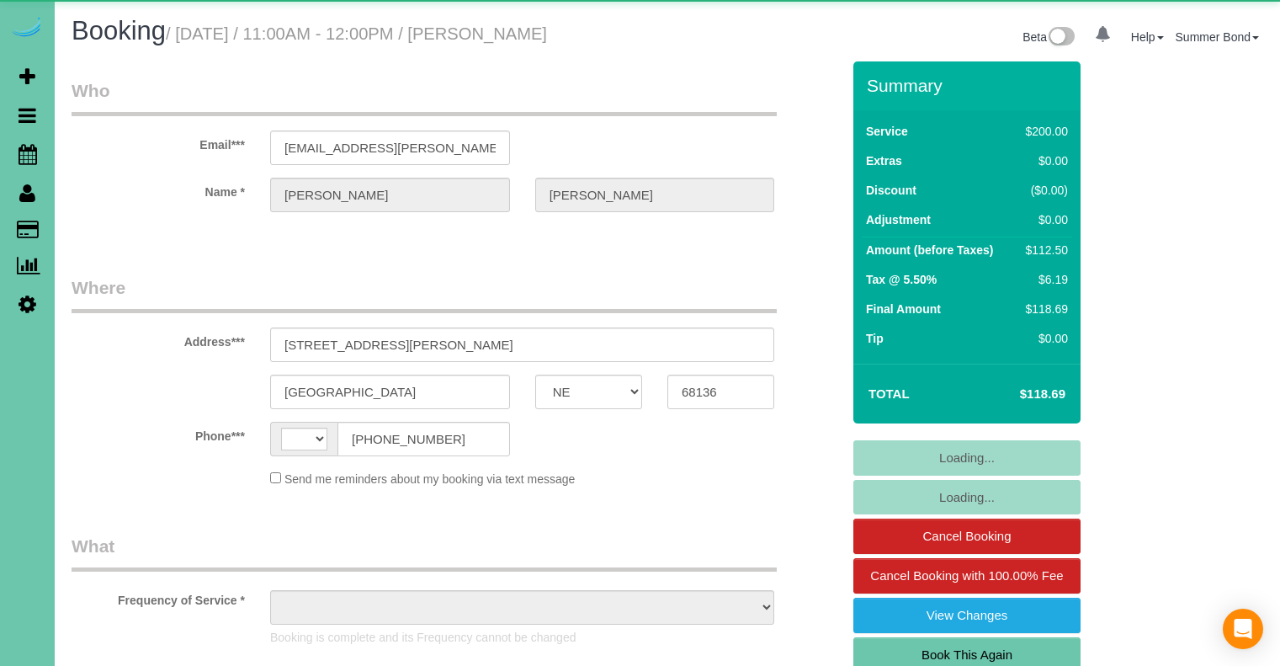
select select "NE"
select select "string:[GEOGRAPHIC_DATA]"
select select "object:910"
select select "NE"
select select "string:[GEOGRAPHIC_DATA]"
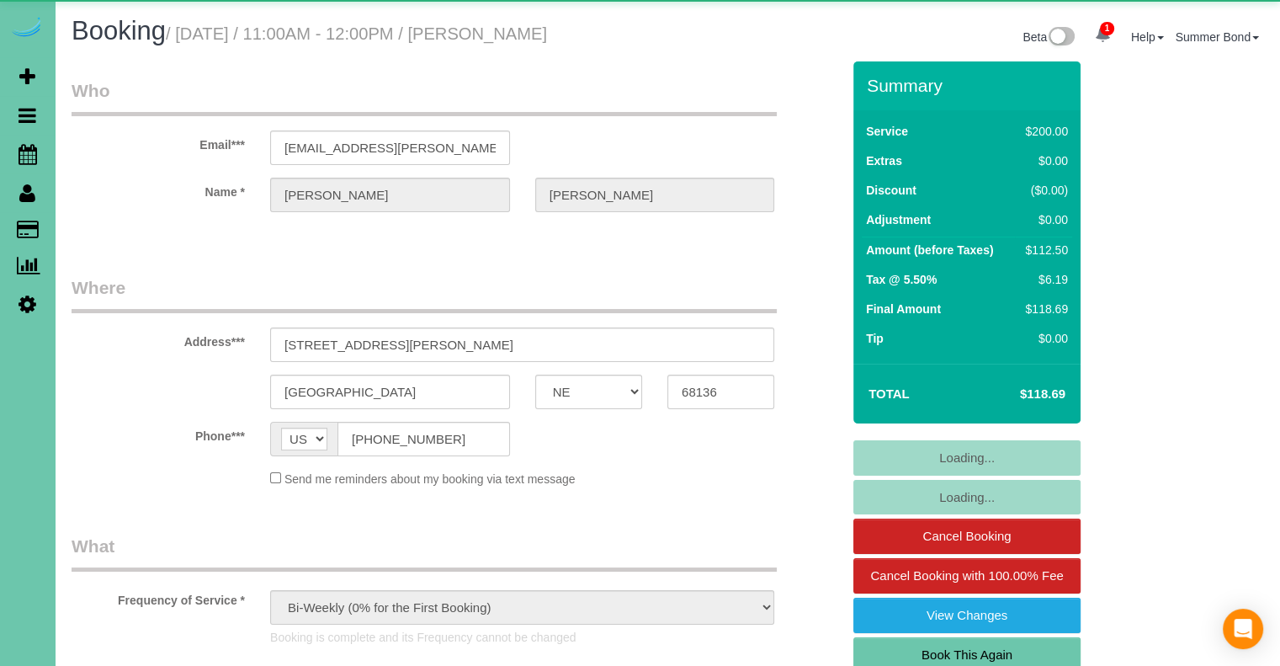
select select "object:654"
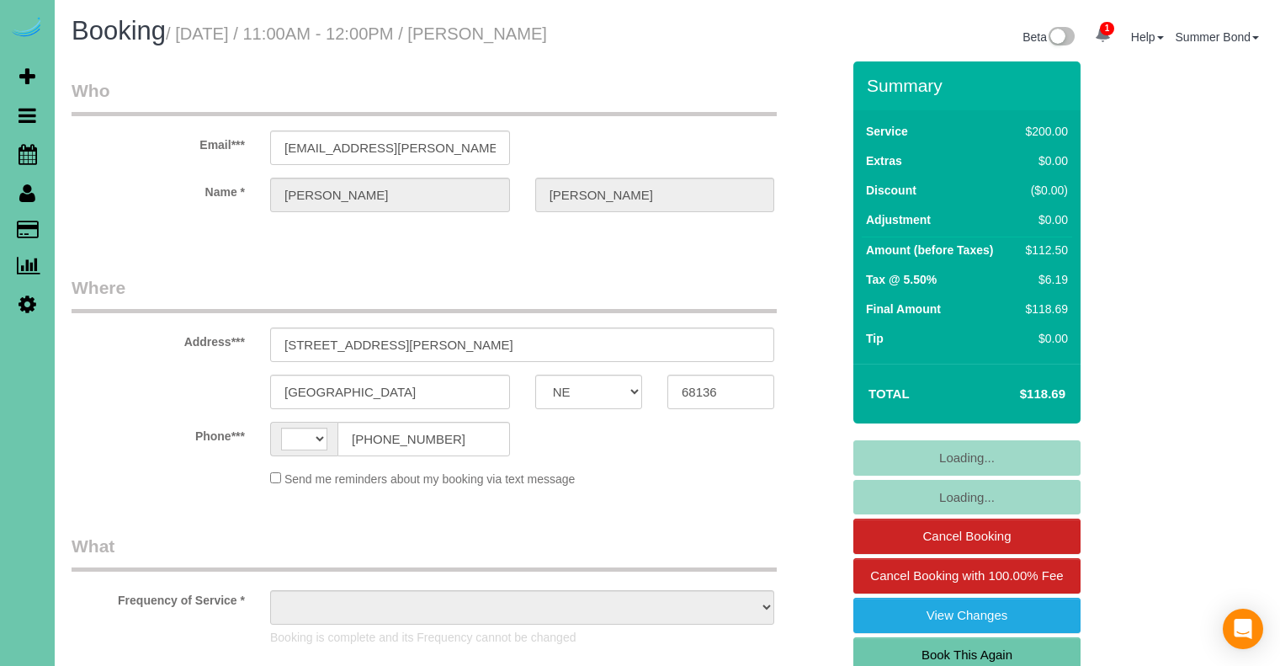
select select "NE"
select select "string:[GEOGRAPHIC_DATA]"
select select "object:654"
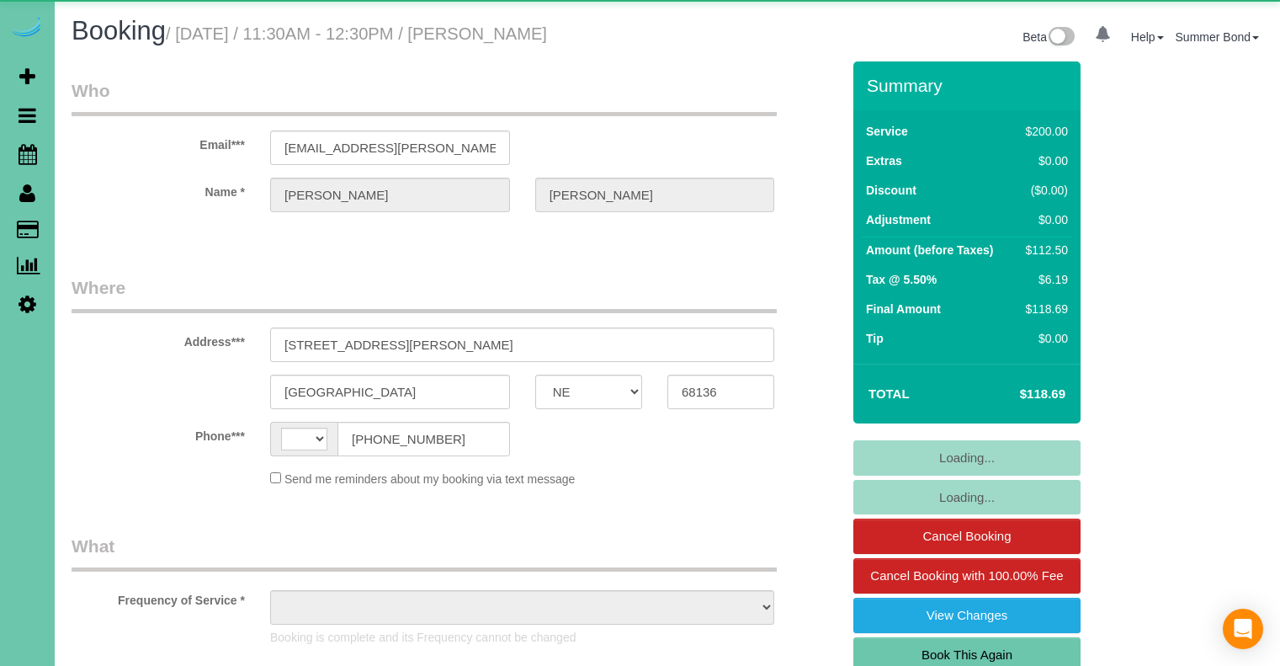
select select "NE"
select select "string:[GEOGRAPHIC_DATA]"
select select "object:907"
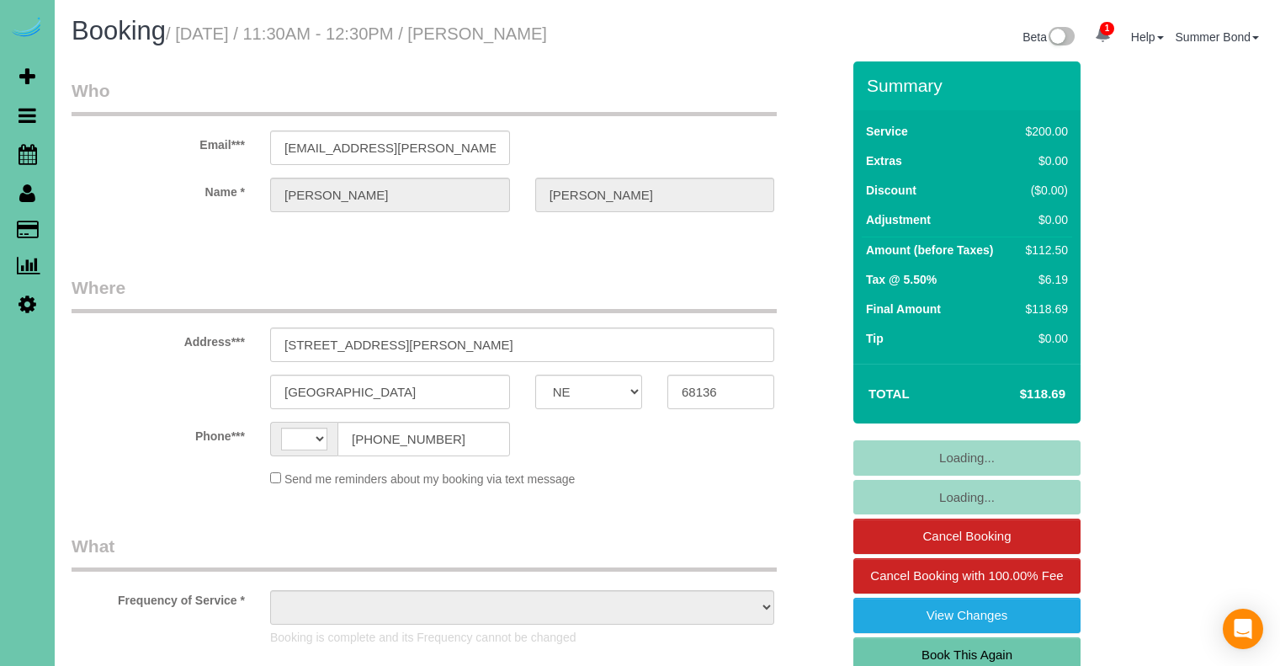
select select "NE"
select select "string:US"
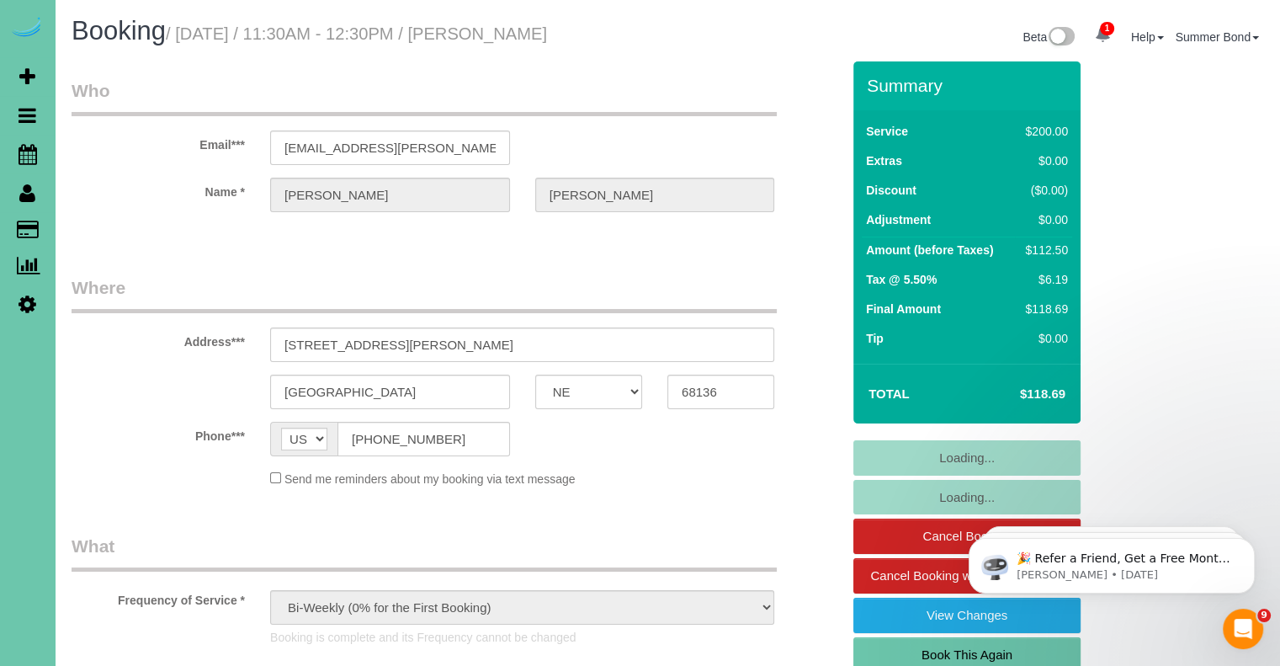
select select "object:724"
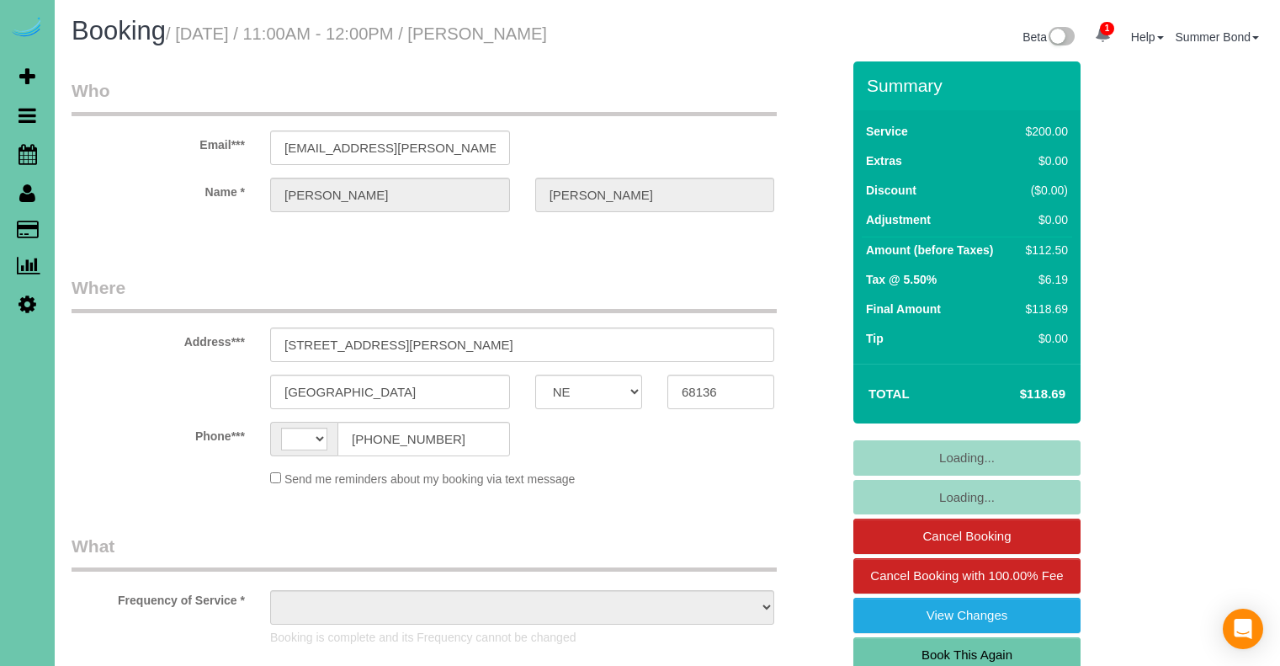
select select "NE"
select select "string:[GEOGRAPHIC_DATA]"
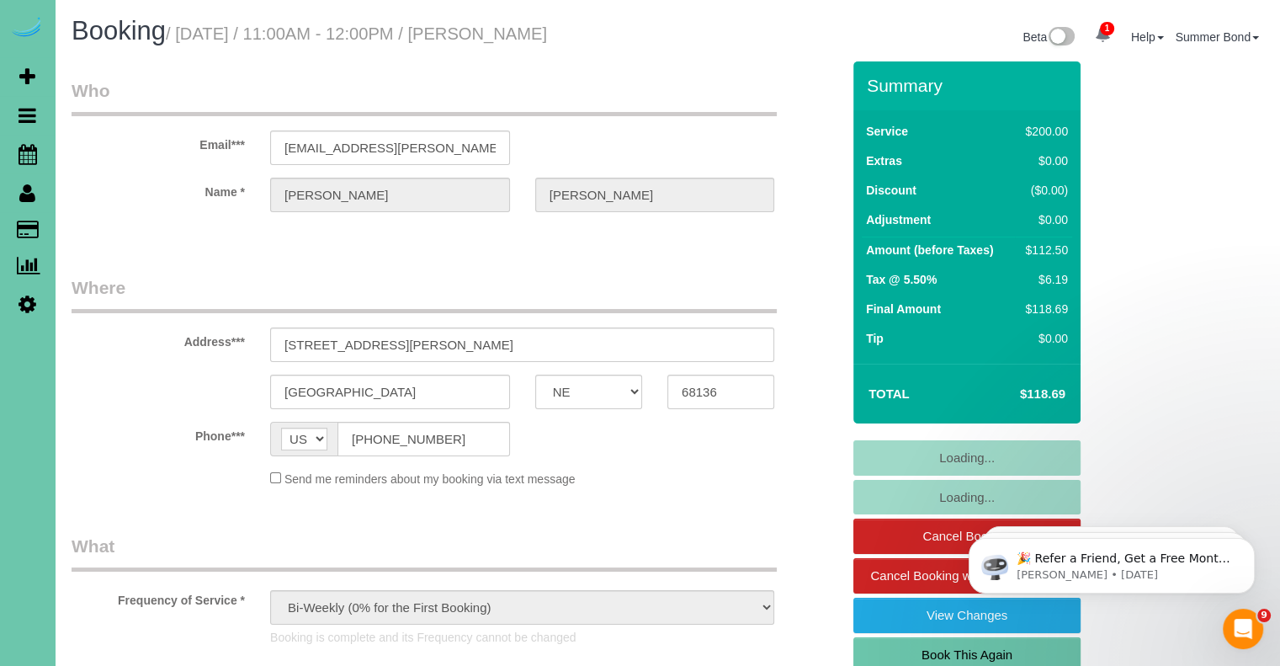
select select "object:853"
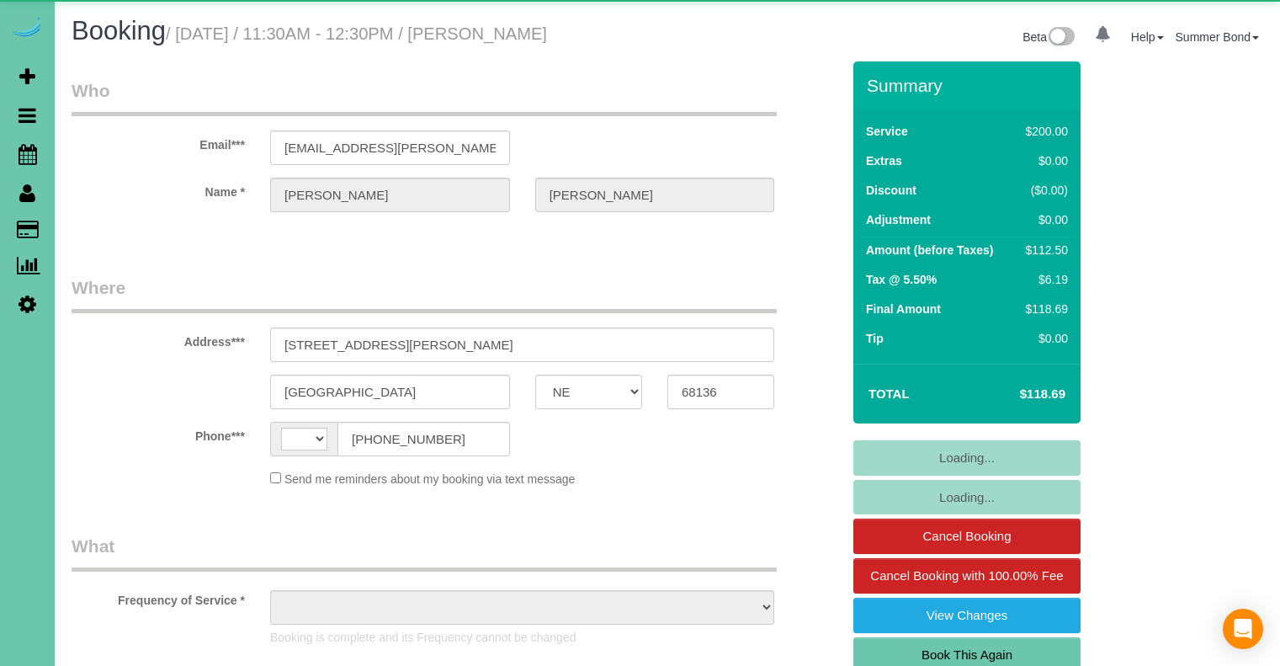
select select "NE"
select select "string:[GEOGRAPHIC_DATA]"
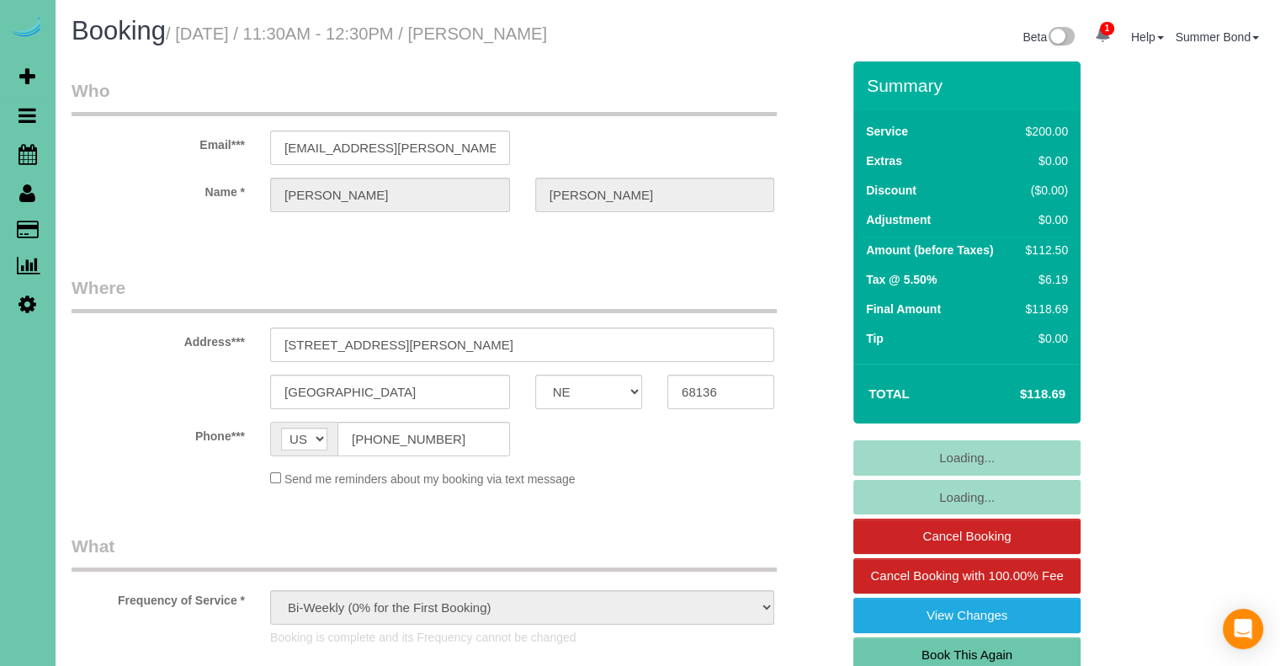
select select "object:670"
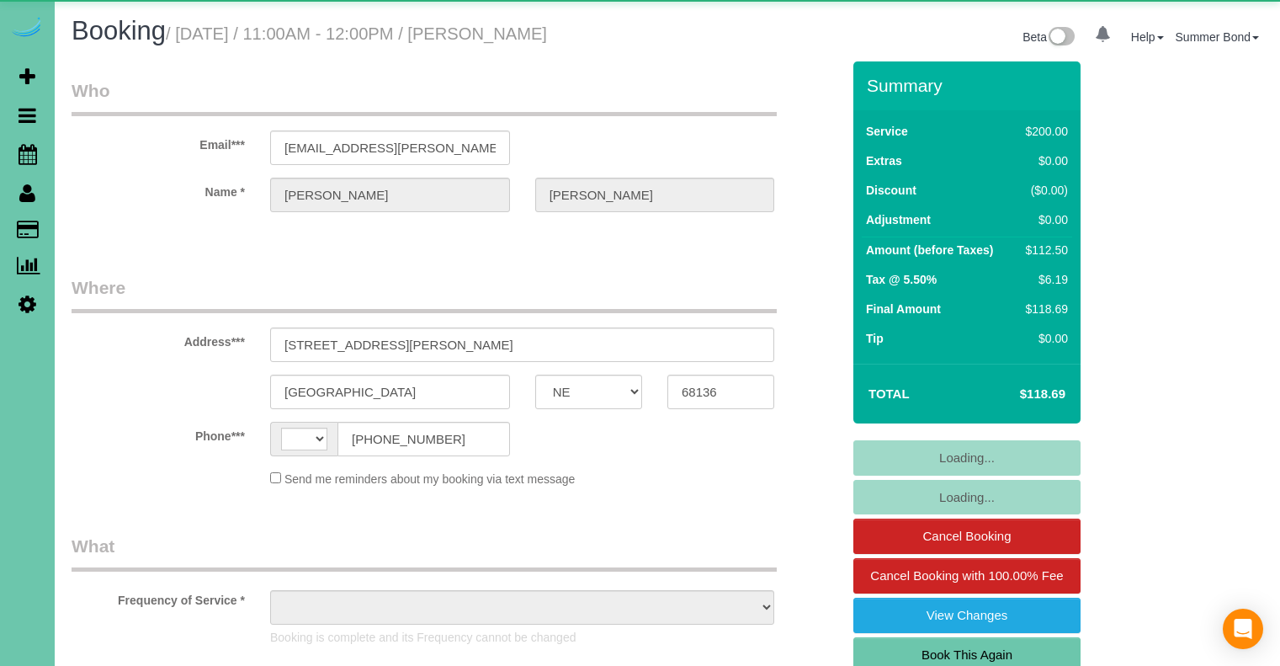
select select "NE"
select select "string:[GEOGRAPHIC_DATA]"
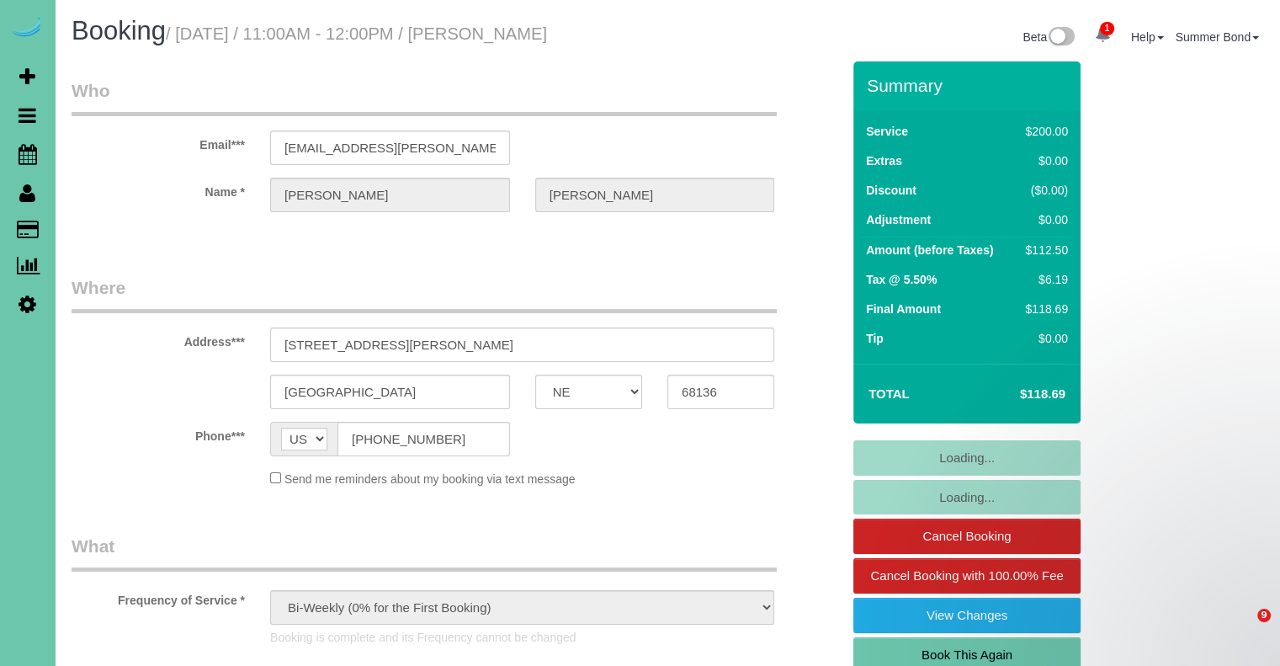
select select "object:910"
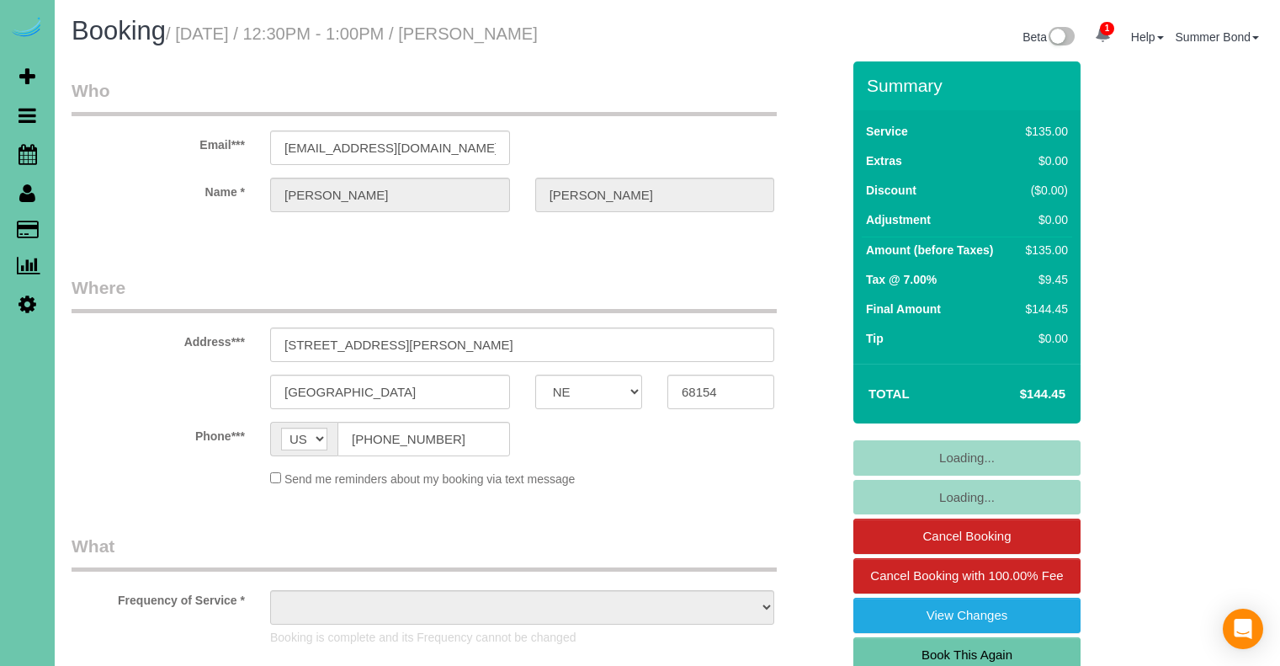
select select "NE"
select select "object:856"
select select "number:34"
select select "number:40"
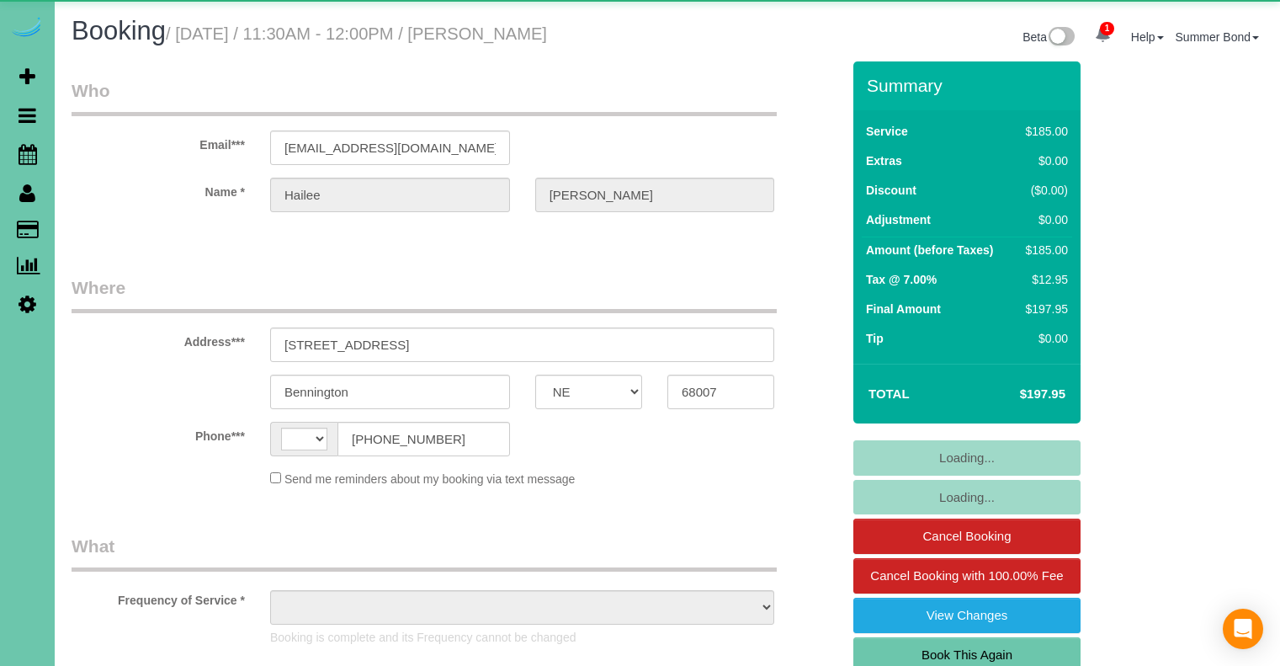
select select "NE"
select select "string:US"
select select "string:fspay-11d78275-8093-4e86-a64d-935e82976eca"
select select "object:907"
select select "number:37"
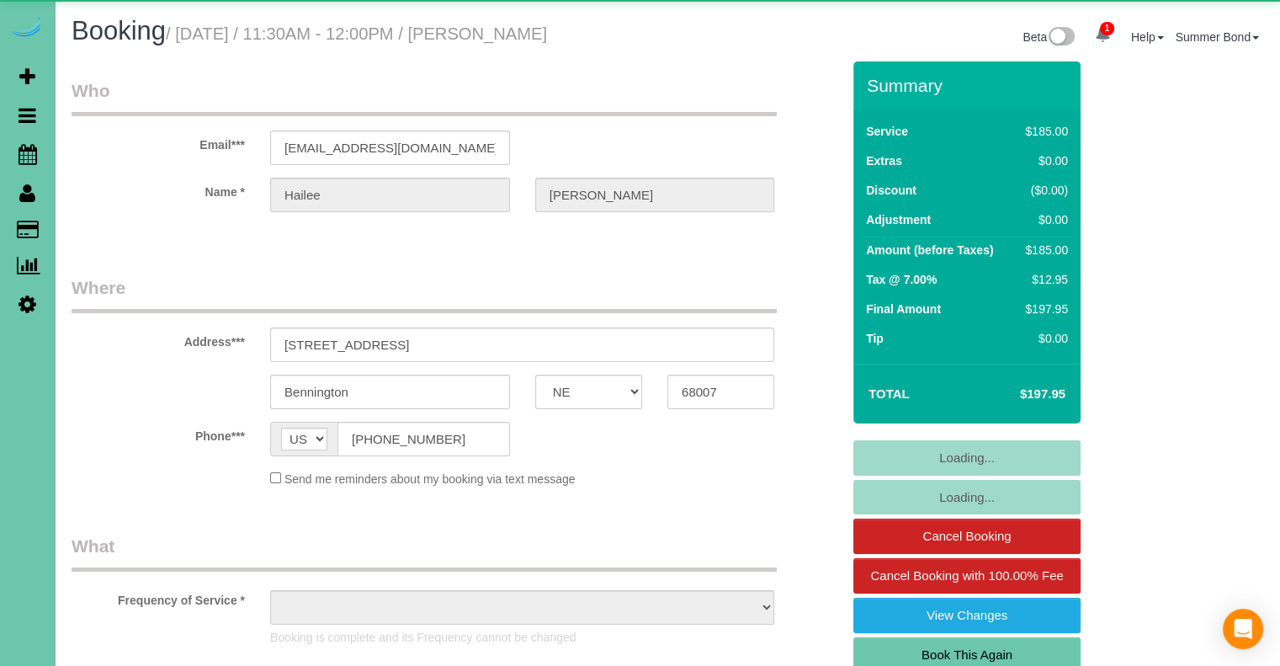
select select "number:41"
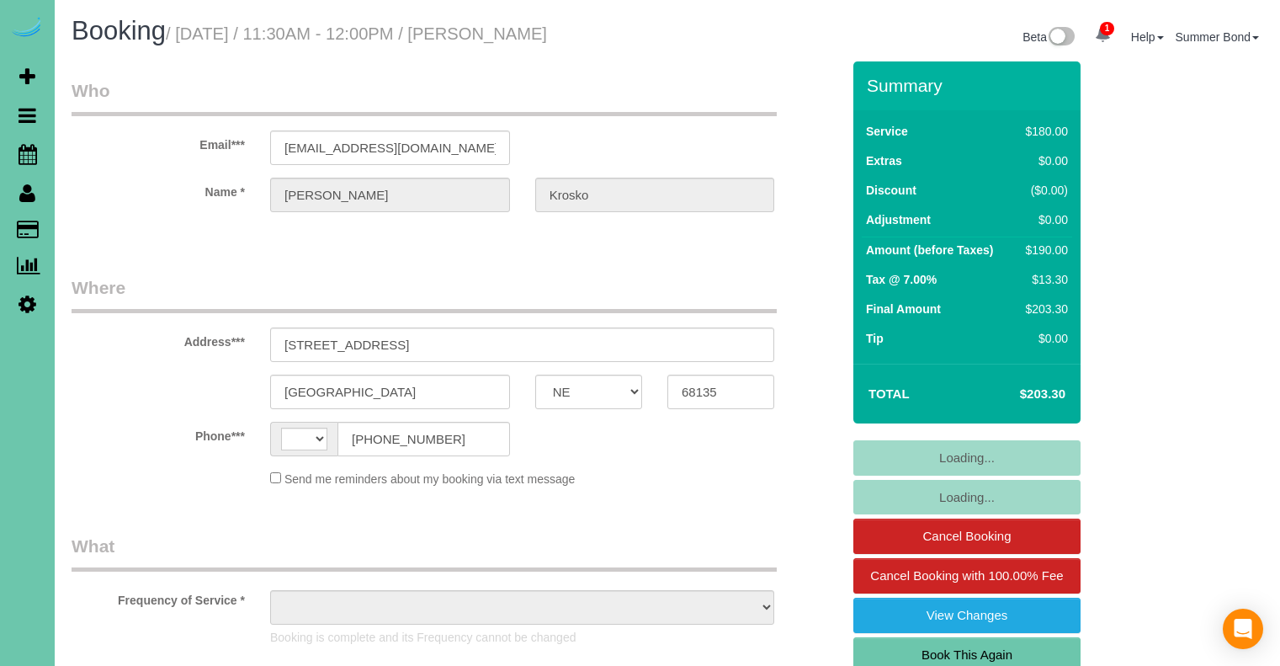
select select "NE"
select select "string:[GEOGRAPHIC_DATA]"
select select "object:635"
select select "string:fspay-658c25c1-2426-425a-890f-1d955137bbd7"
select select "object:921"
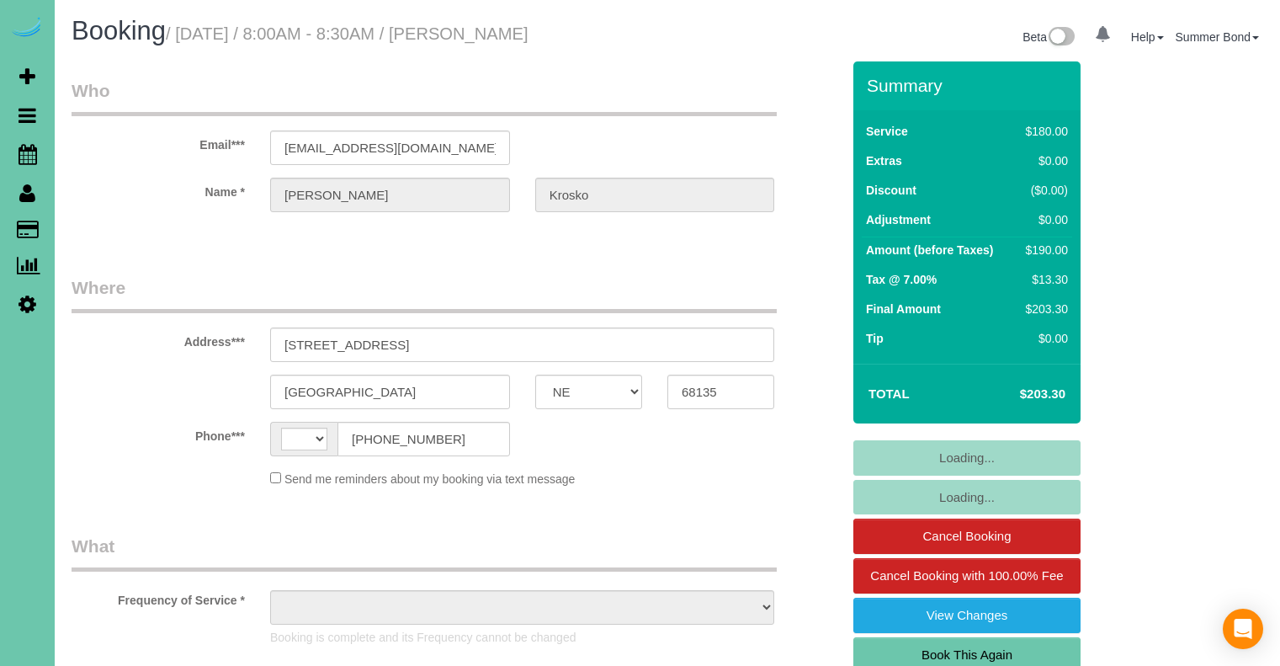
select select "NE"
select select "string:[GEOGRAPHIC_DATA]"
select select "object:668"
select select "string:fspay-658c25c1-2426-425a-890f-1d955137bbd7"
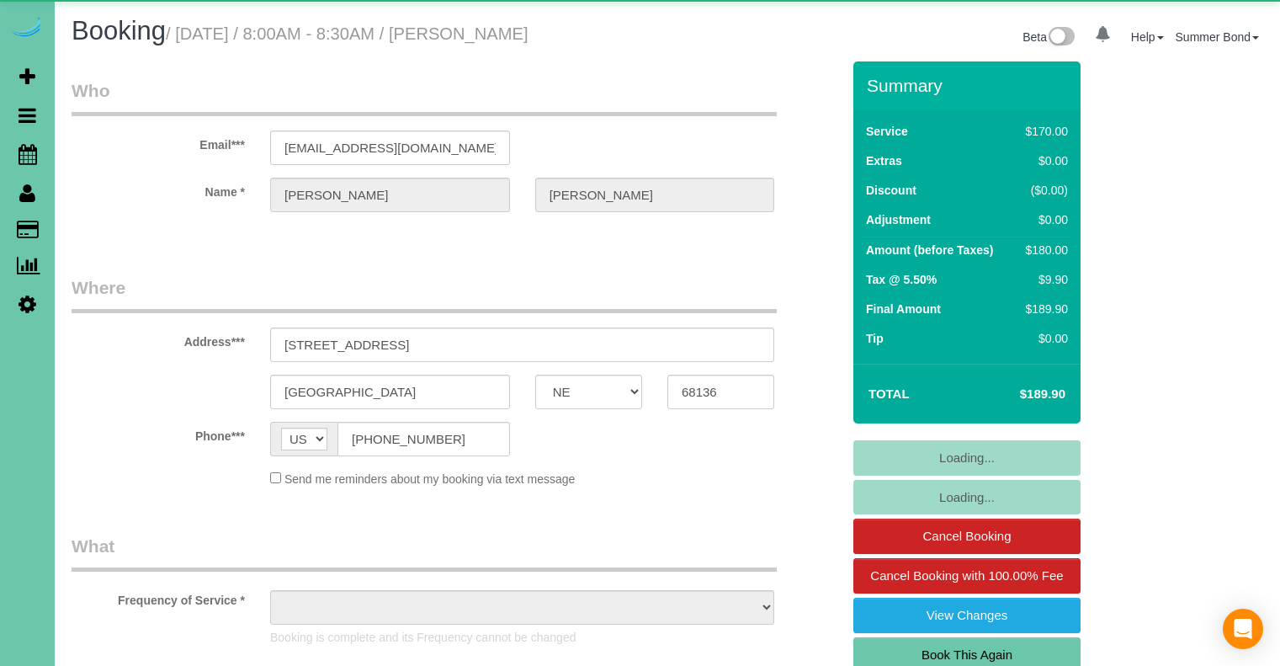
select select "NE"
select select "object:924"
select select "NE"
select select "string:[GEOGRAPHIC_DATA]"
select select "object:385"
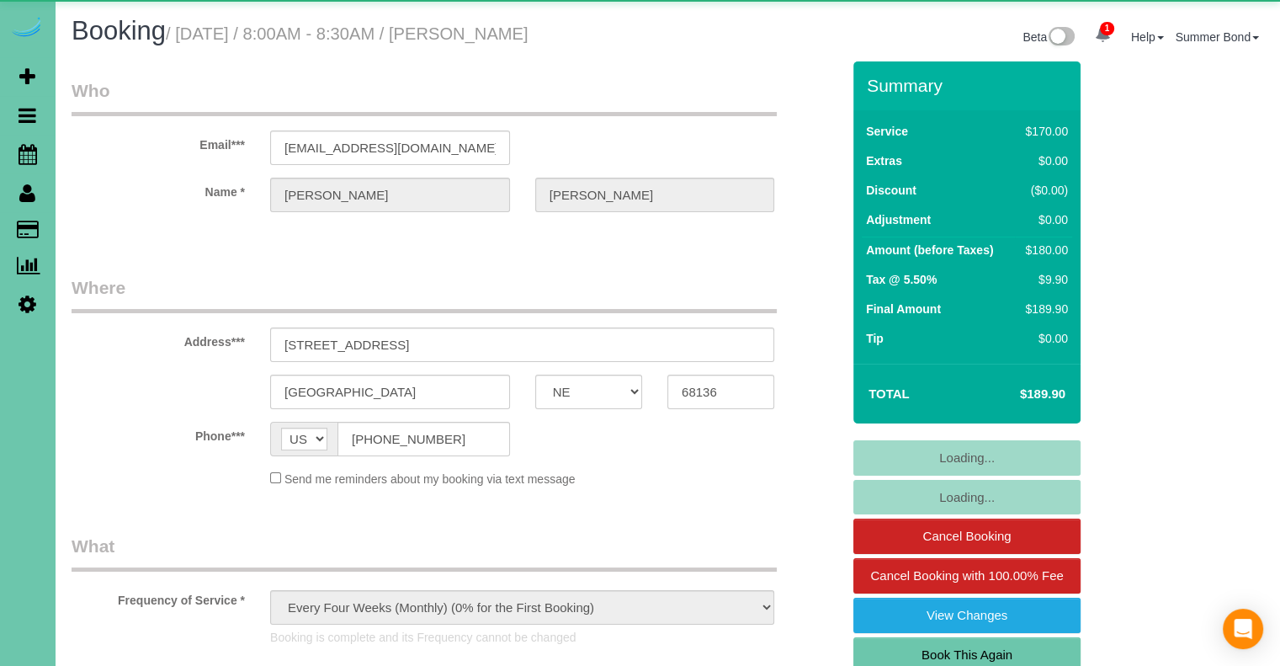
select select "string:fspay-9eb842d7-a7b8-4528-8241-666ddec1fa93"
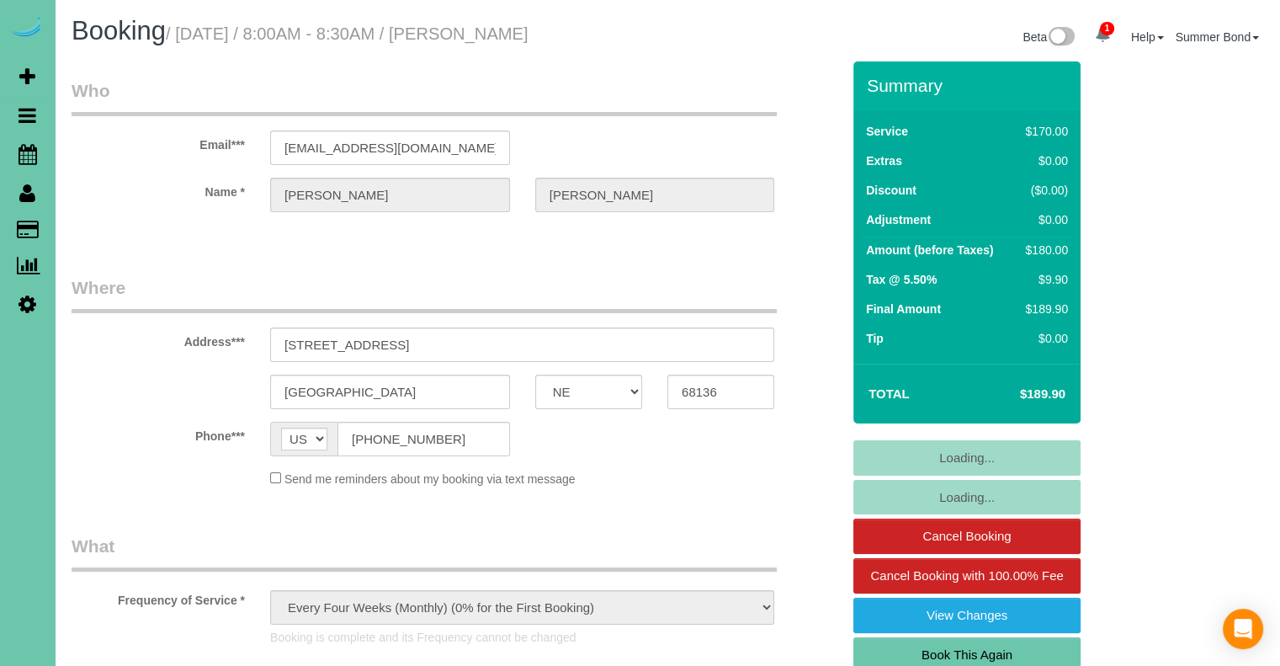
select select "object:921"
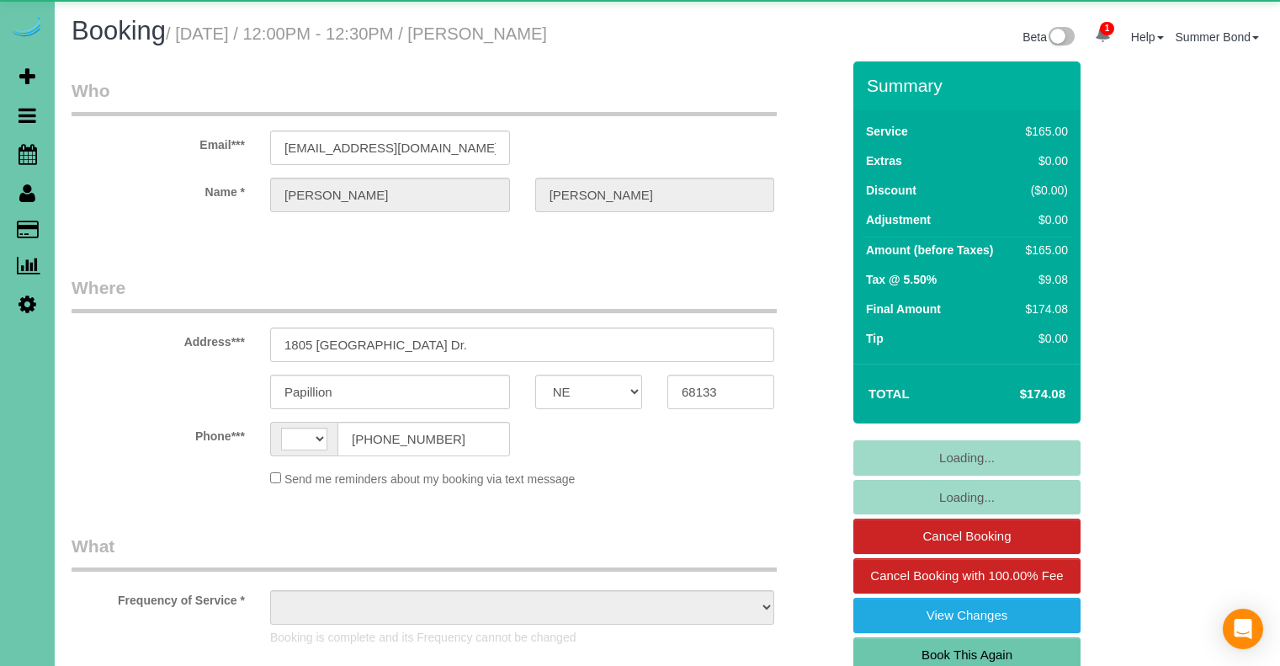
select select "NE"
select select "string:[GEOGRAPHIC_DATA]"
select select "object:658"
select select "string:fspay-010a40bd-93dd-420e-a703-2abc61d91937"
select select "number:36"
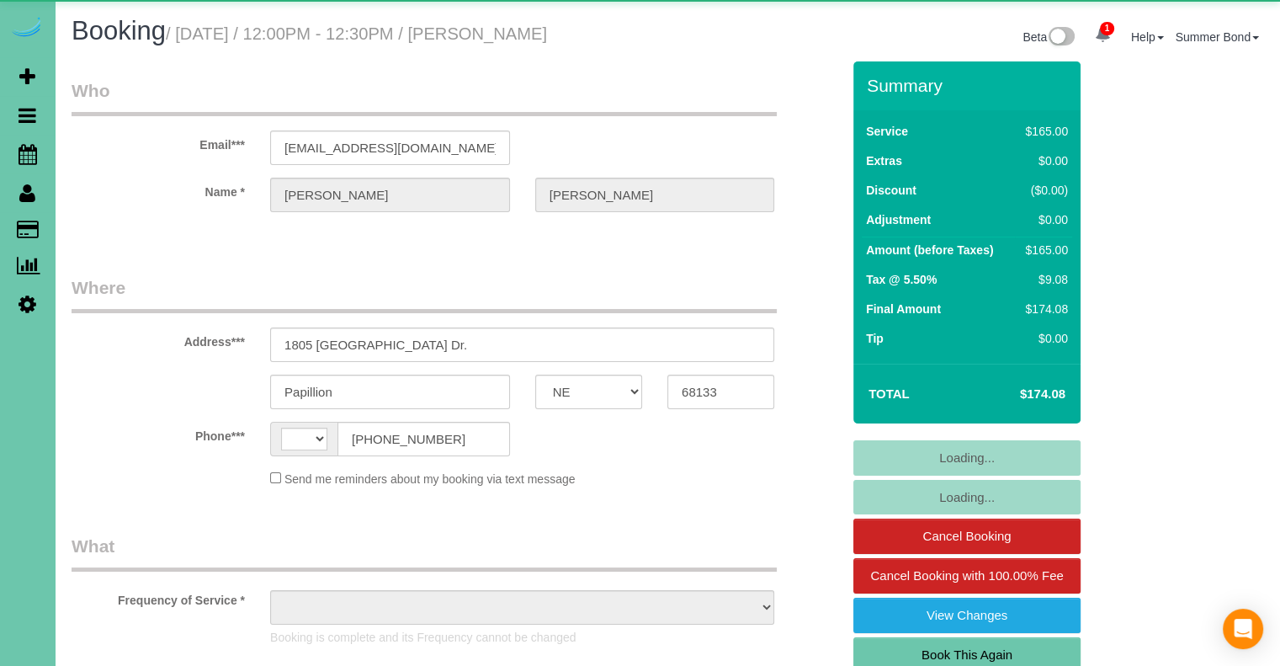
select select "number:41"
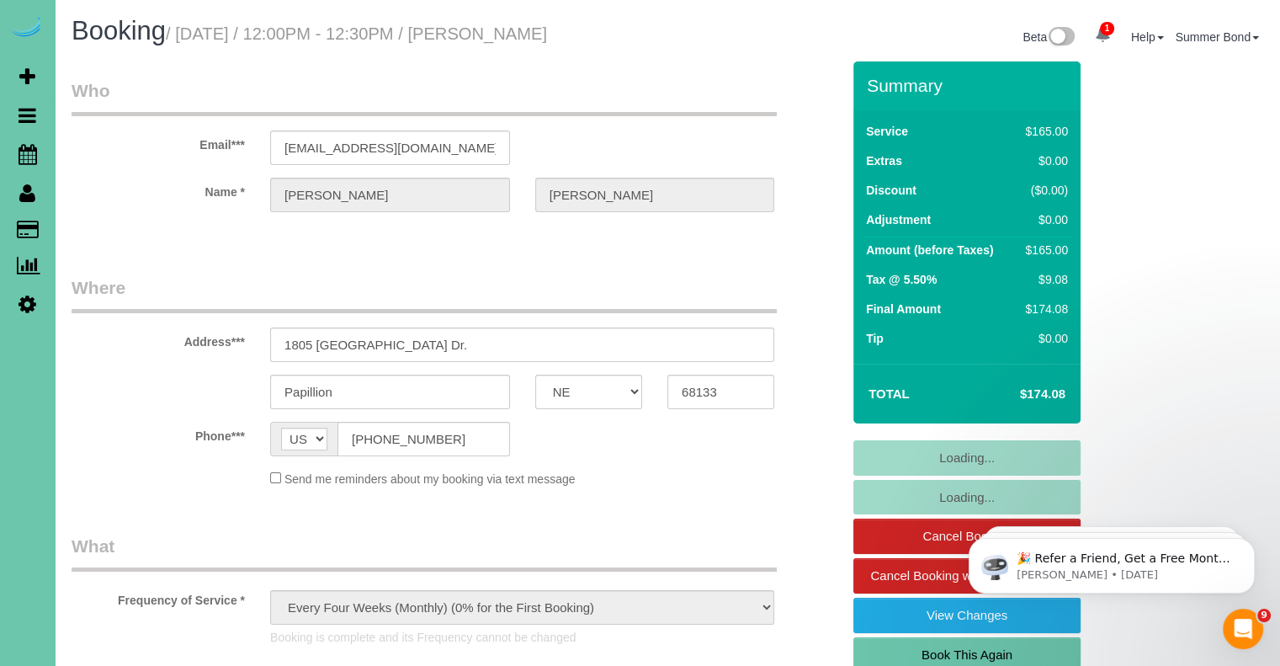
select select "object:944"
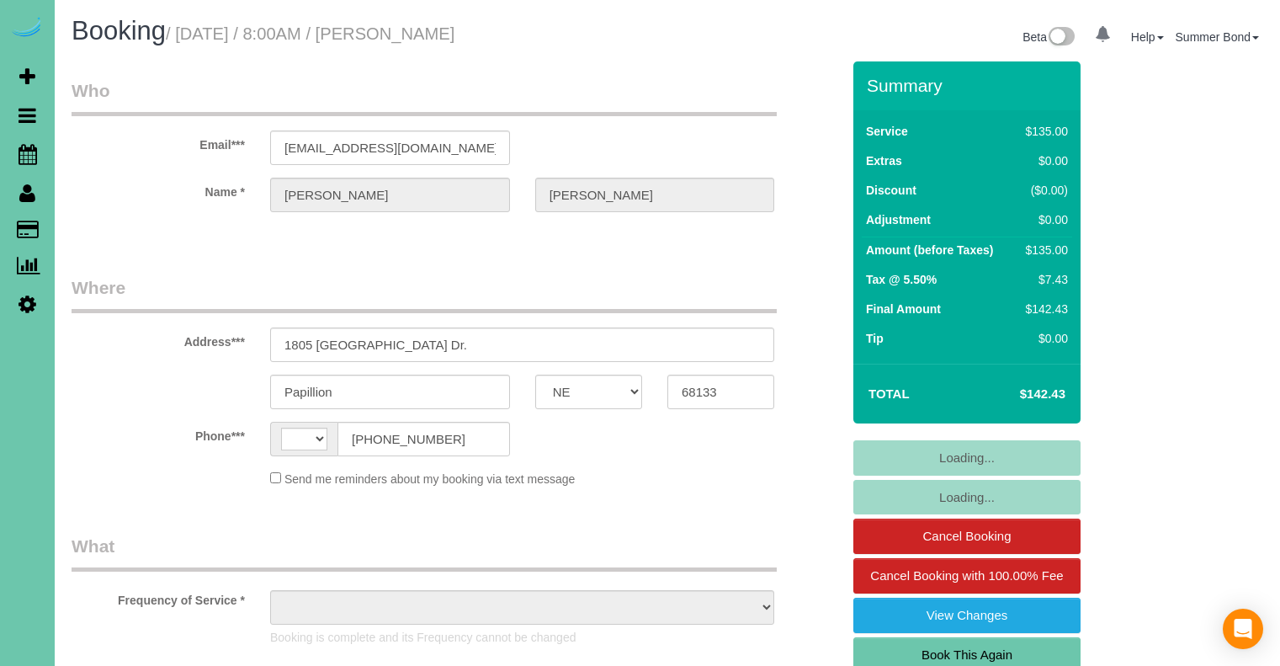
select select "NE"
select select "string:[GEOGRAPHIC_DATA]"
select select "object:388"
select select "string:fspay-010a40bd-93dd-420e-a703-2abc61d91937"
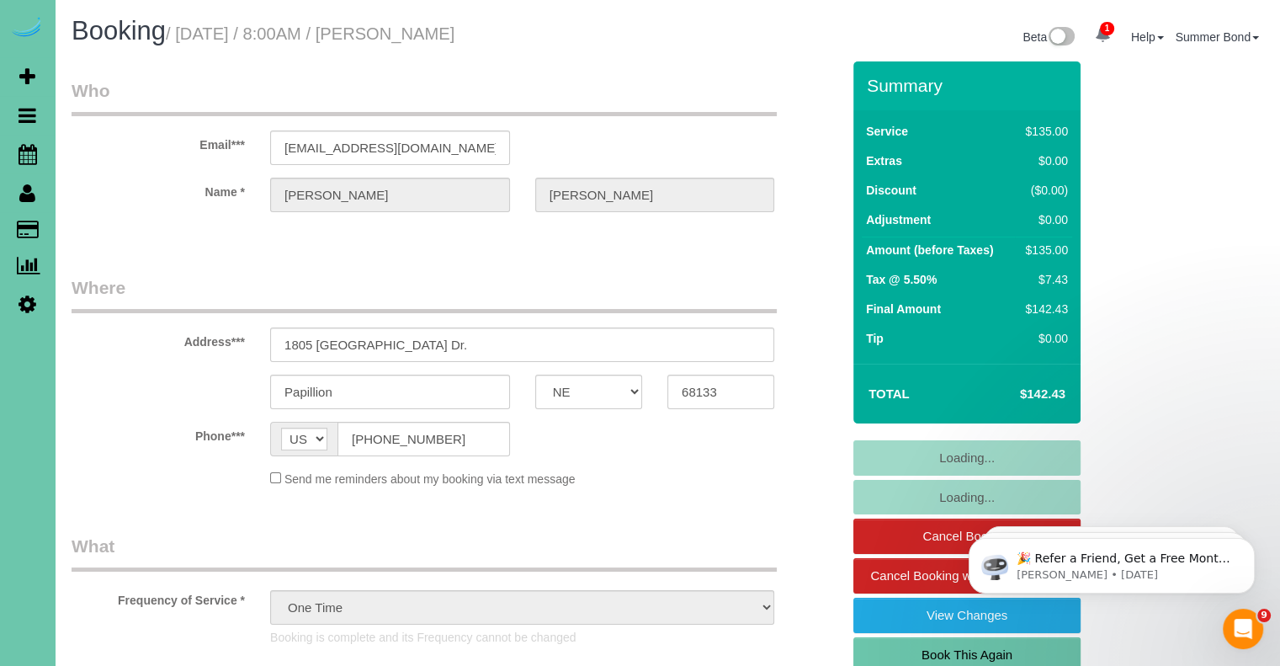
select select "object:654"
select select "number:36"
select select "number:41"
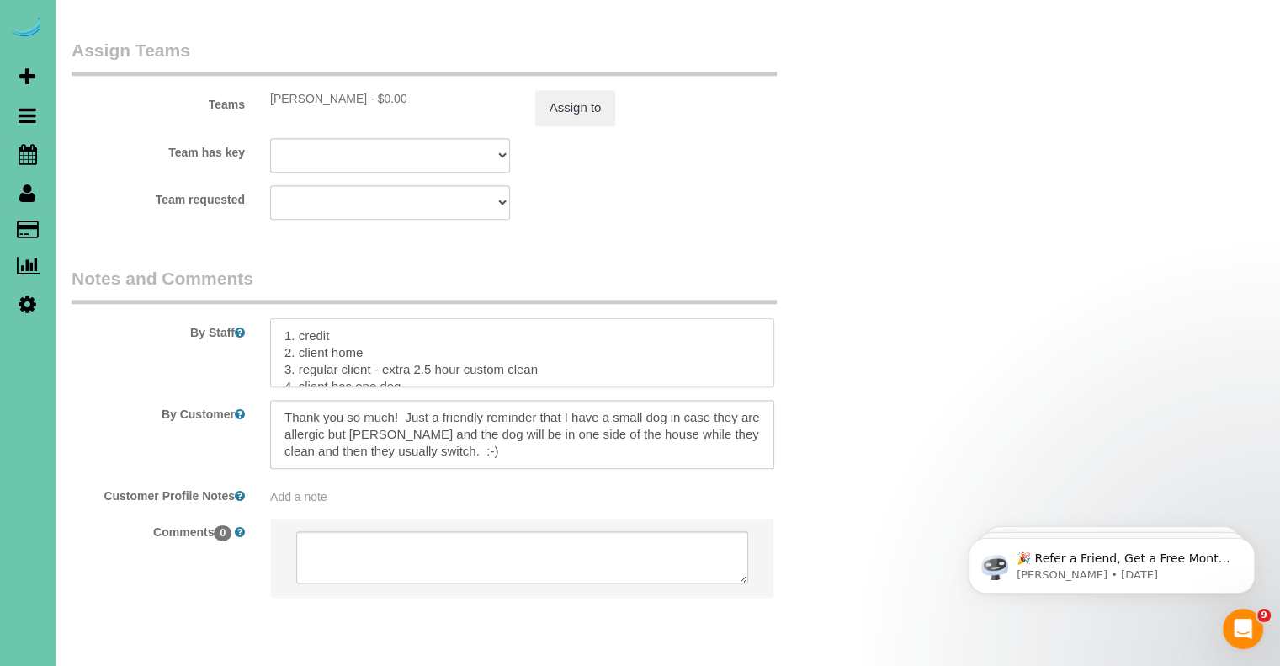
scroll to position [34, 0]
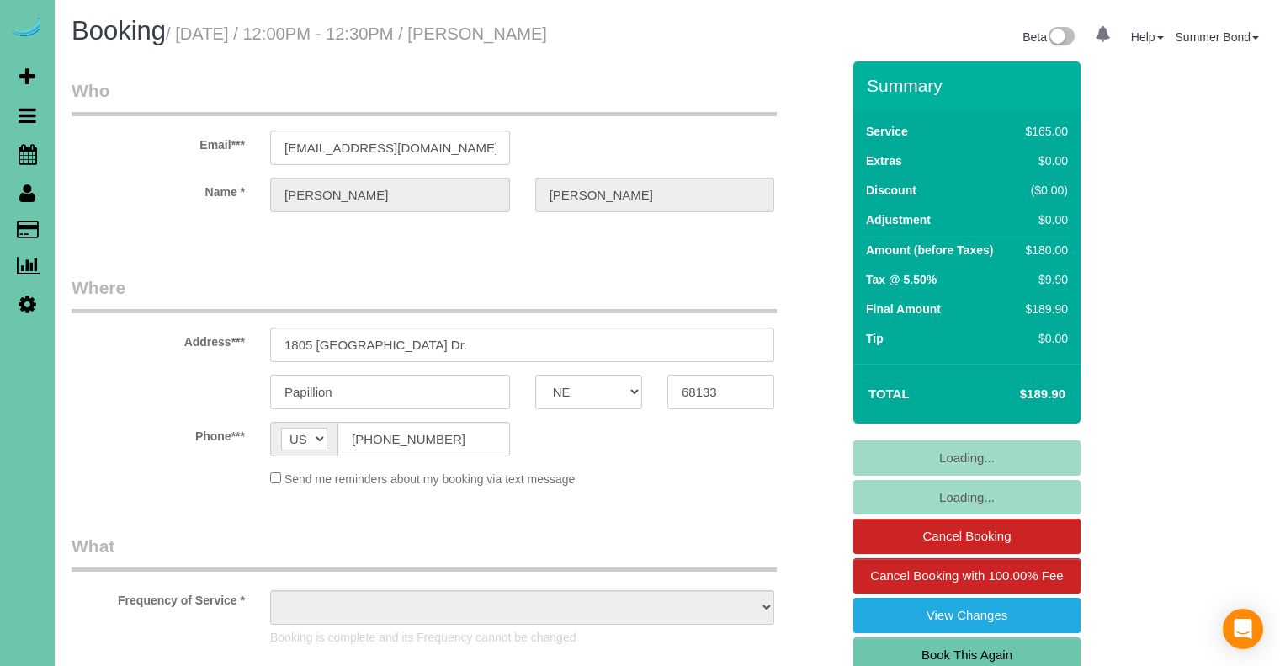
select select "NE"
select select "object:678"
select select "string:fspay-010a40bd-93dd-420e-a703-2abc61d91937"
select select "object:727"
select select "number:36"
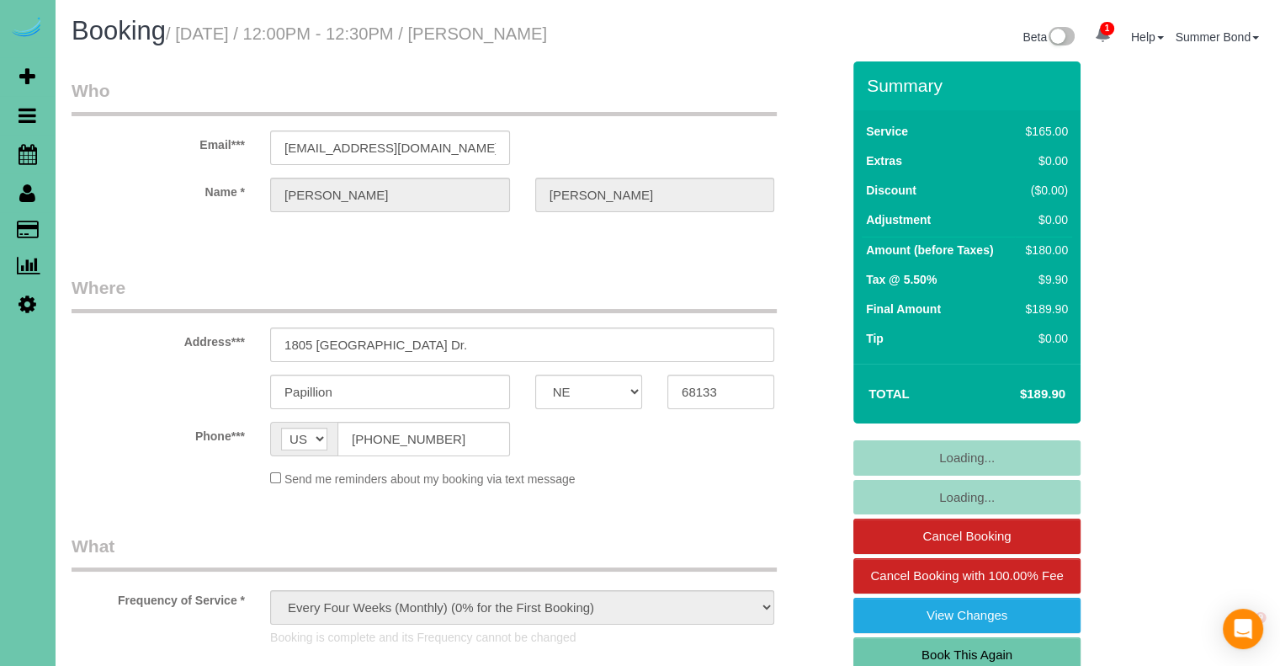
select select "number:41"
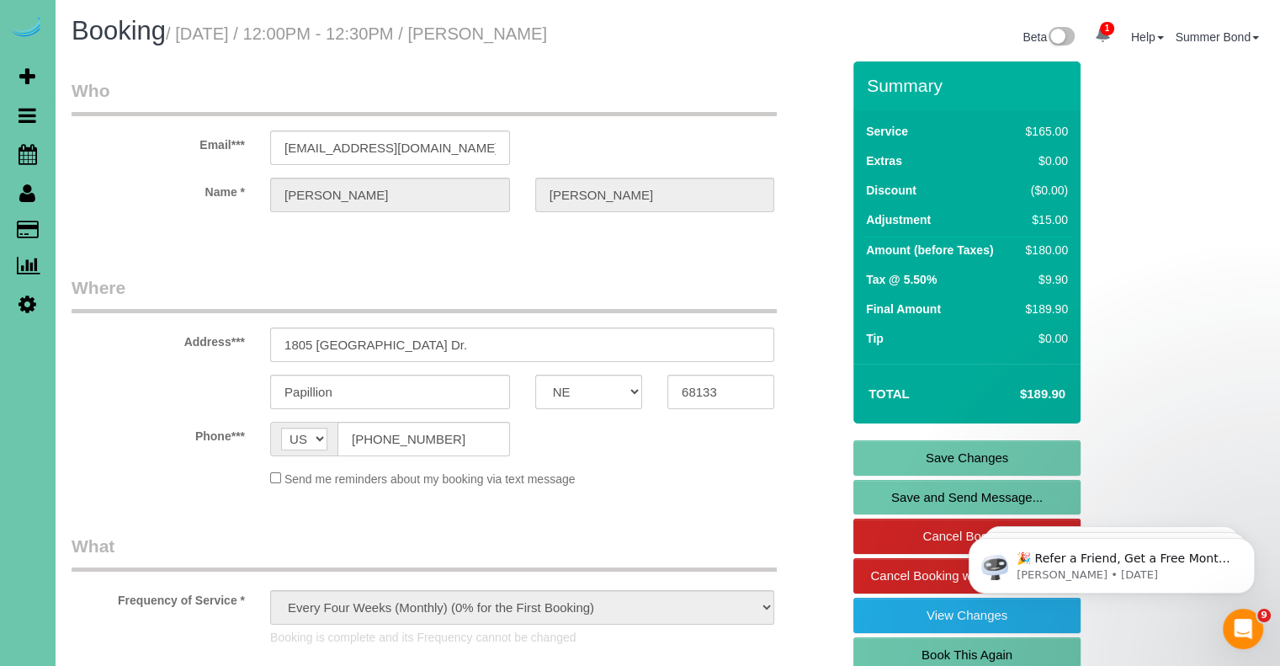
scroll to position [1957, 0]
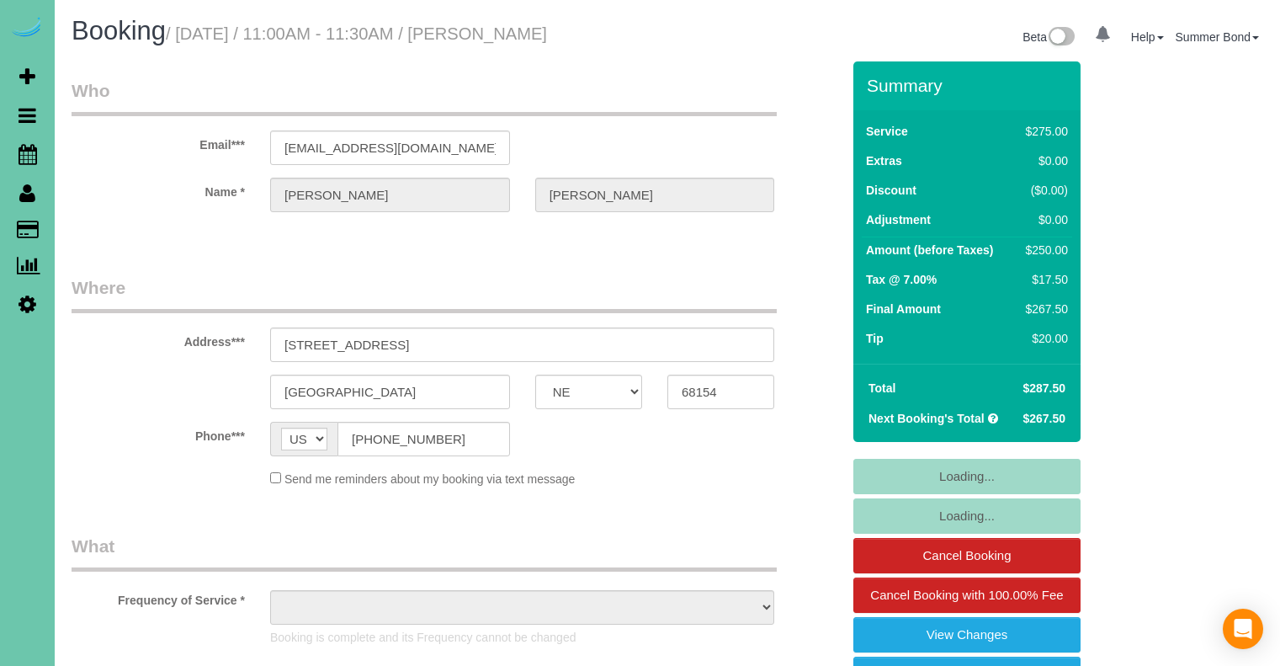
select select "NE"
select select "object:644"
select select "string:fspay-6d41e5c4-27ae-4a70-996a-7de9efd3d115"
select select "object:671"
select select "number:37"
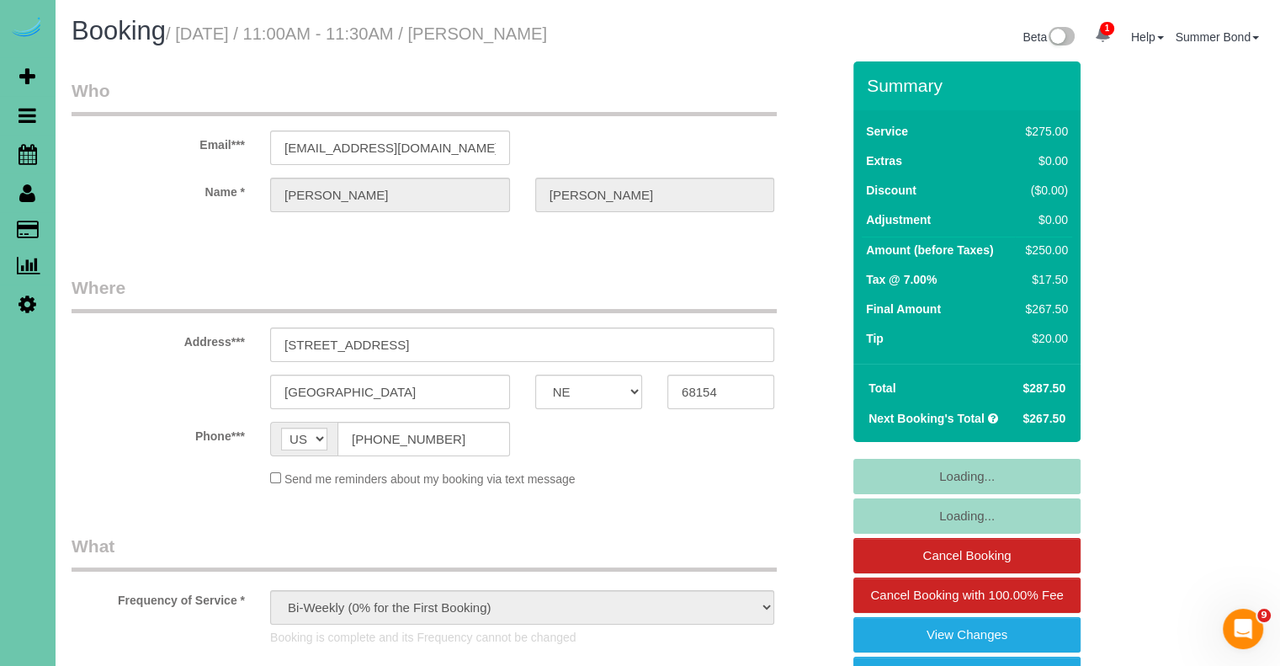
select select "number:42"
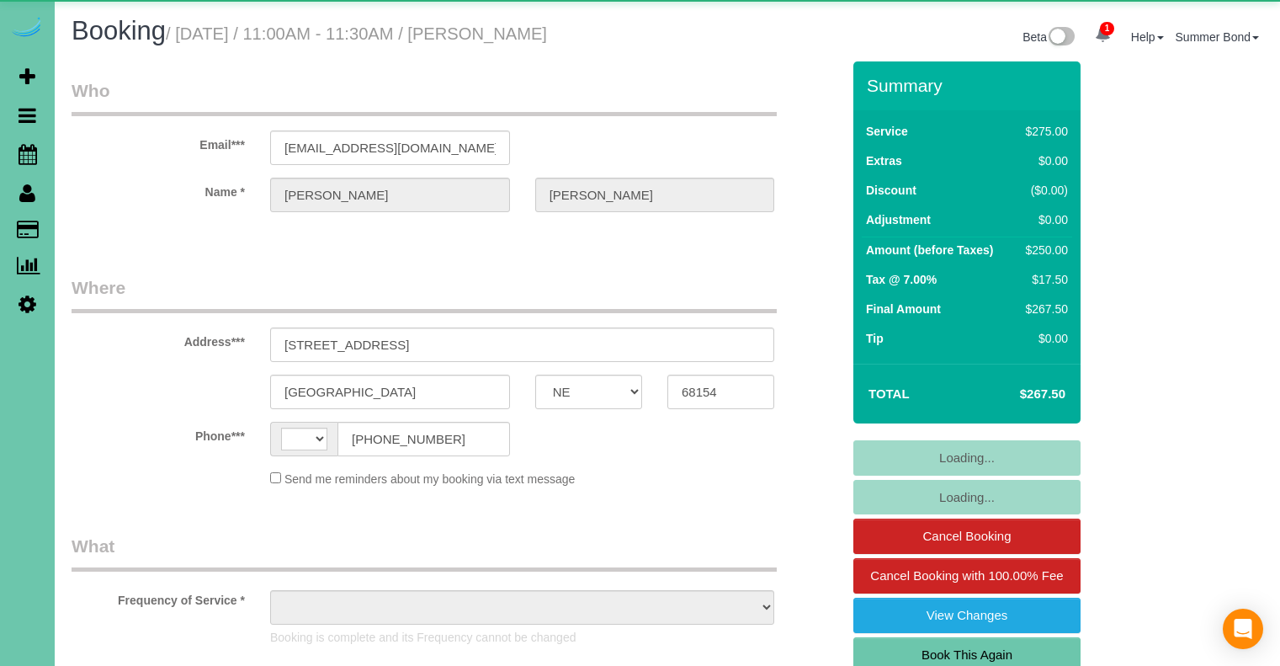
select select "NE"
select select "string:US"
select select "object:868"
select select "string:fspay-6d41e5c4-27ae-4a70-996a-7de9efd3d115"
select select "number:37"
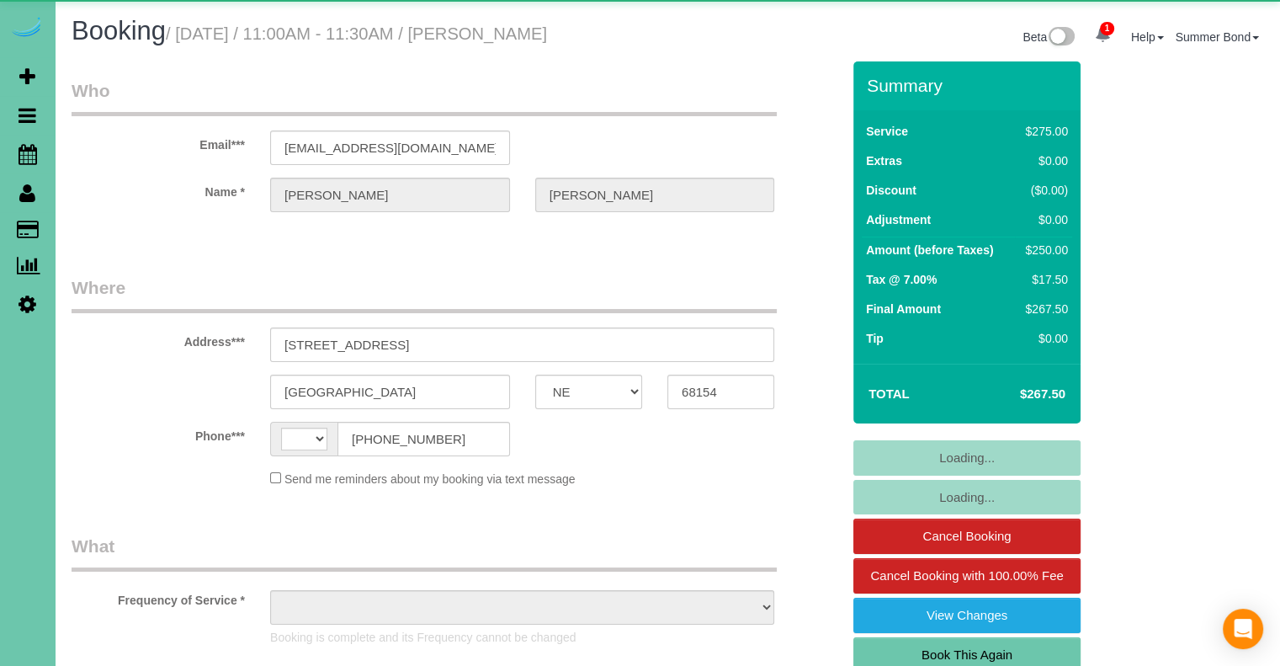
select select "number:42"
select select "object:929"
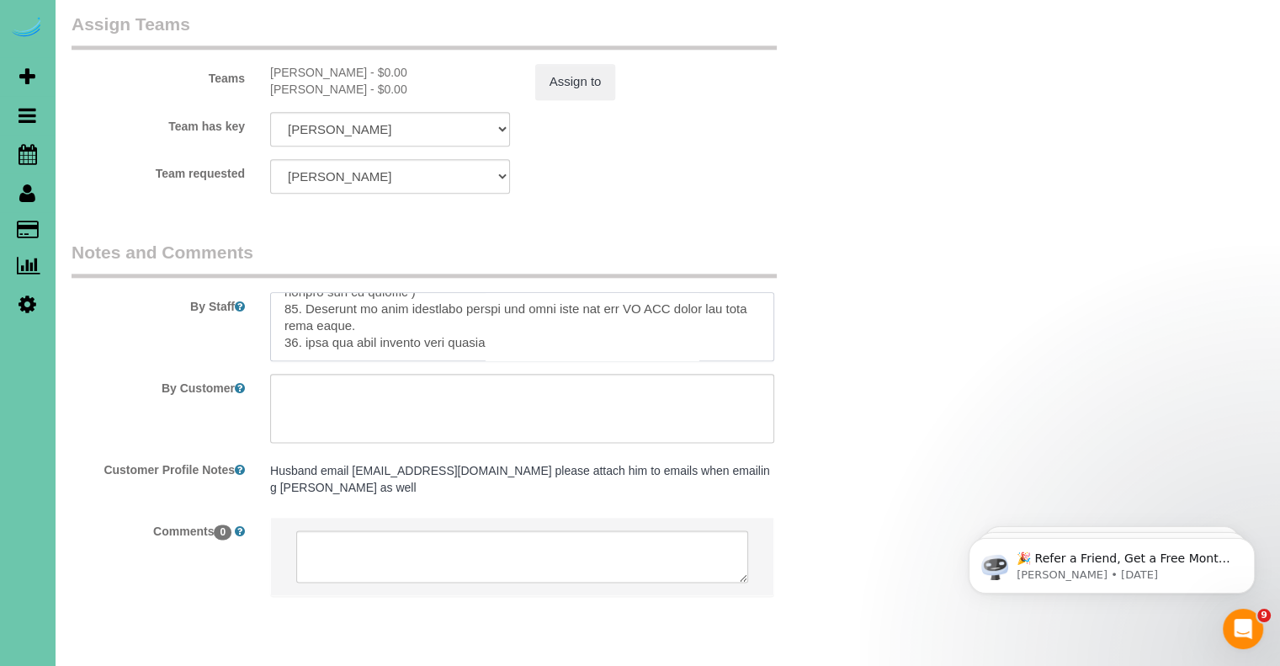
scroll to position [449, 0]
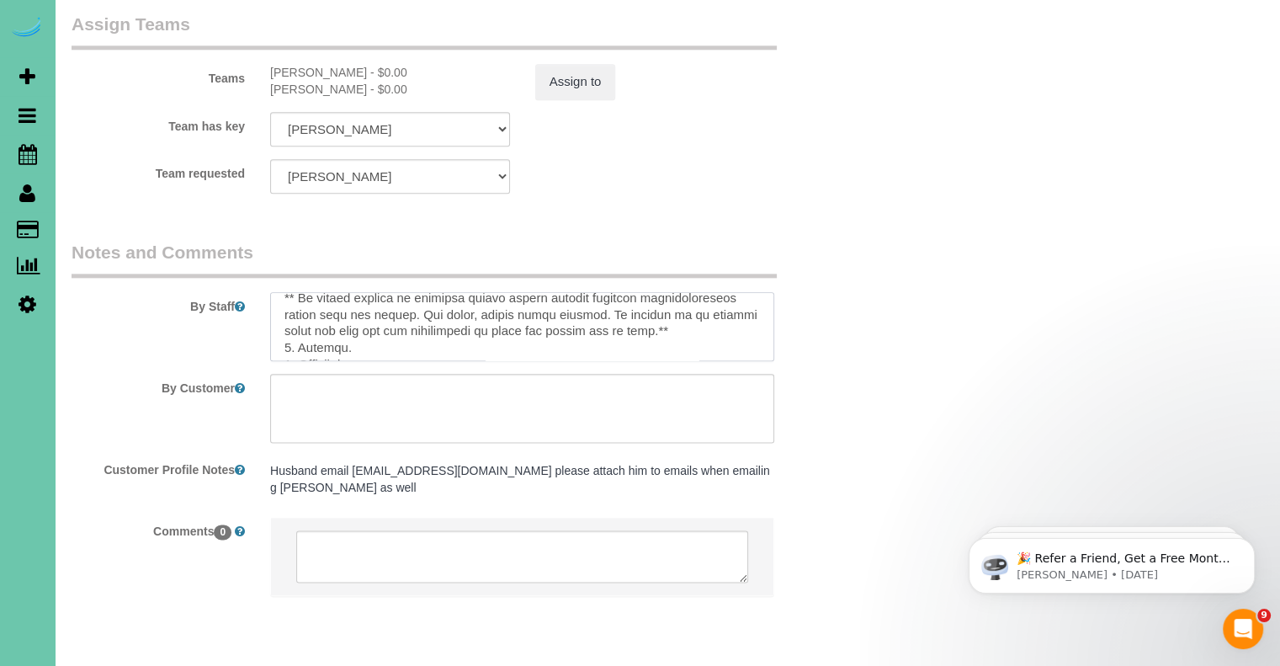
click at [773, 292] on textarea at bounding box center [522, 326] width 504 height 69
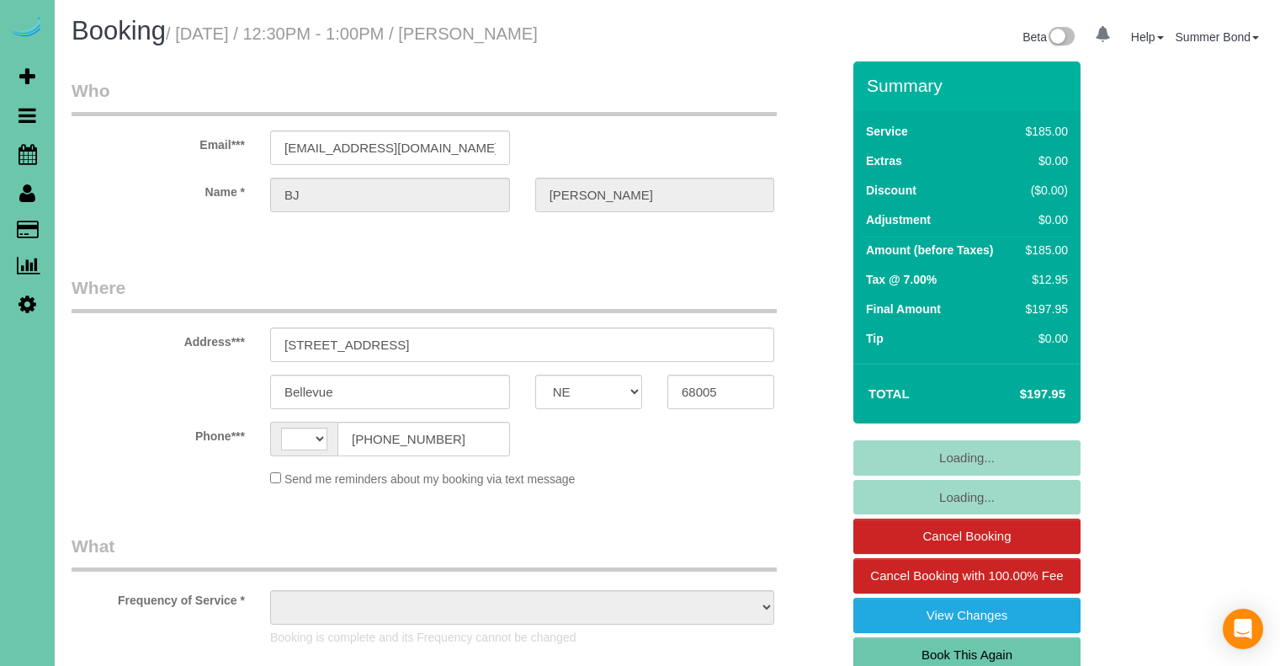
select select "NE"
select select "string:US"
select select "object:635"
select select "string:fspay-d99679c0-a3a6-47b7-adba-2eec0861cc80"
select select "number:36"
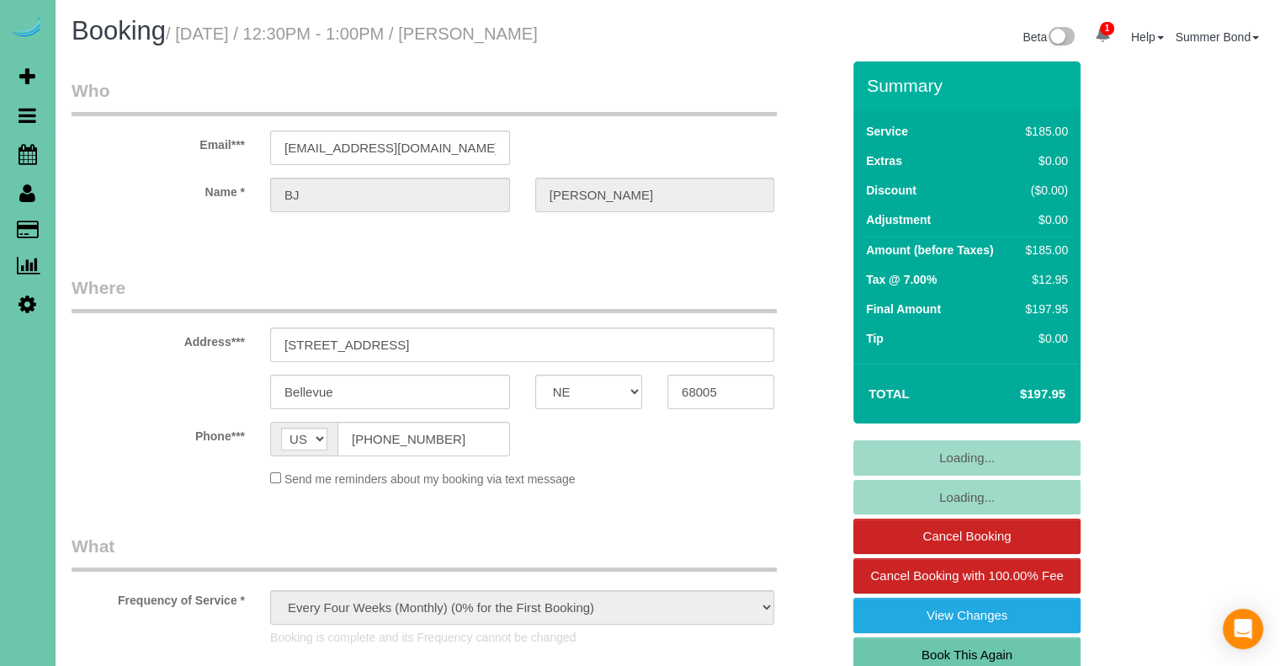
select select "number:40"
select select "object:907"
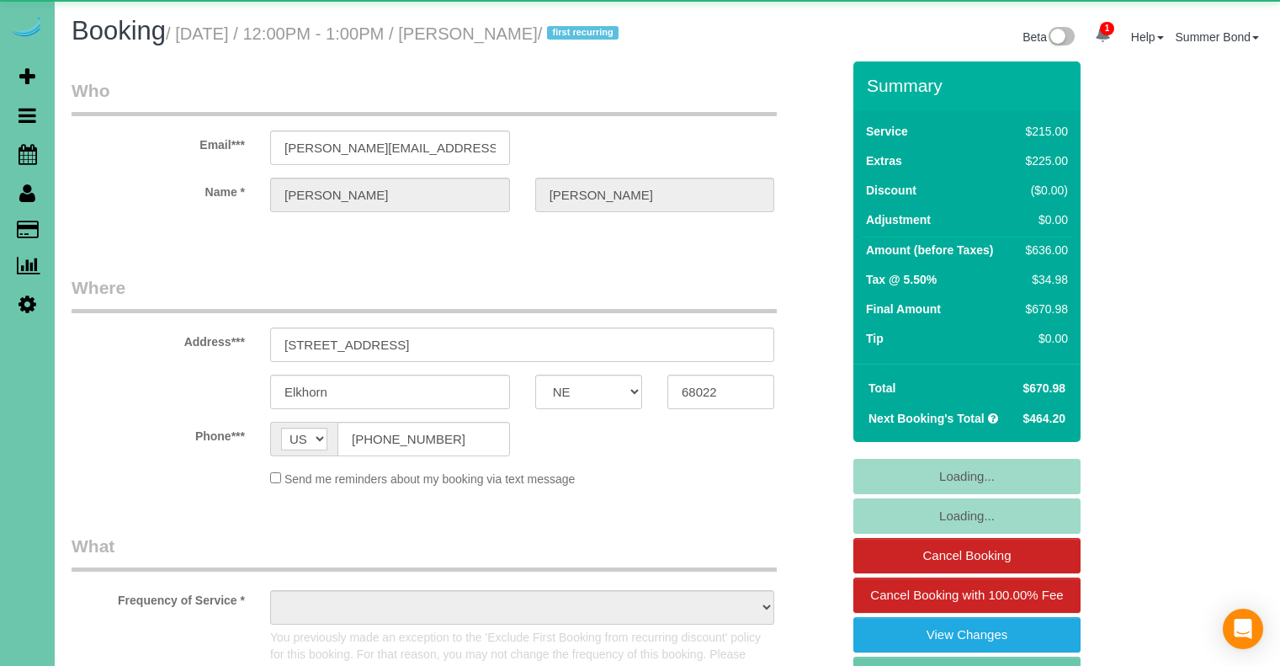
select select "NE"
select select "object:687"
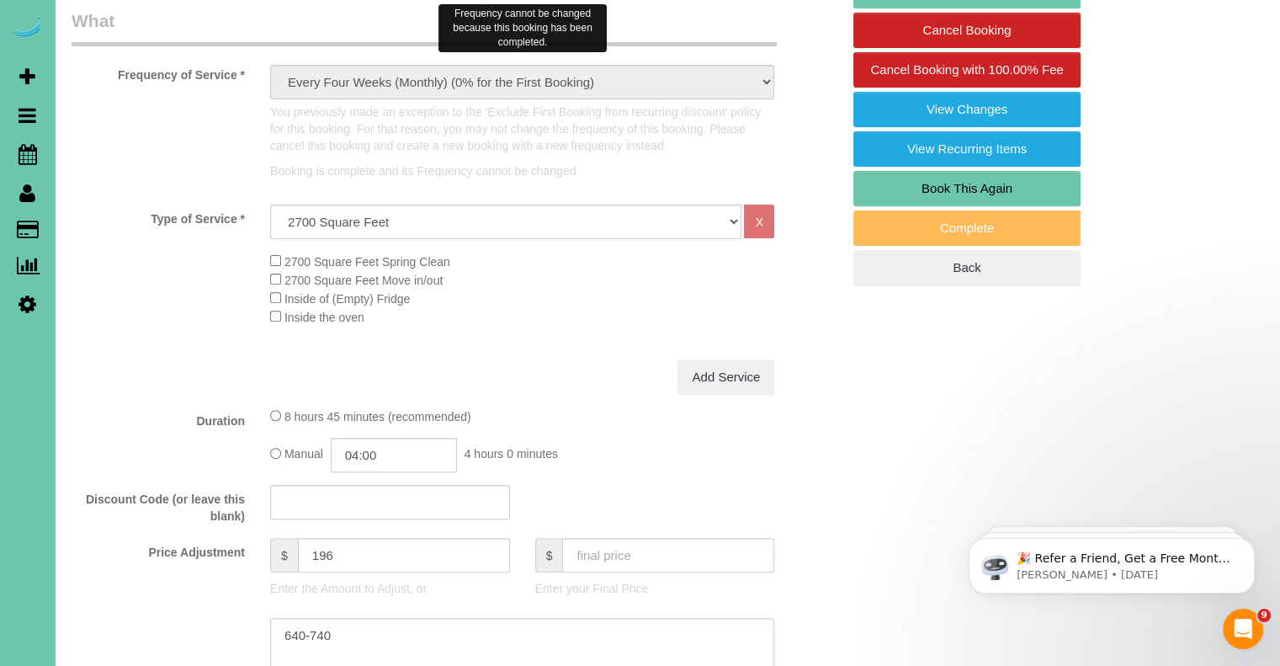
scroll to position [505, 0]
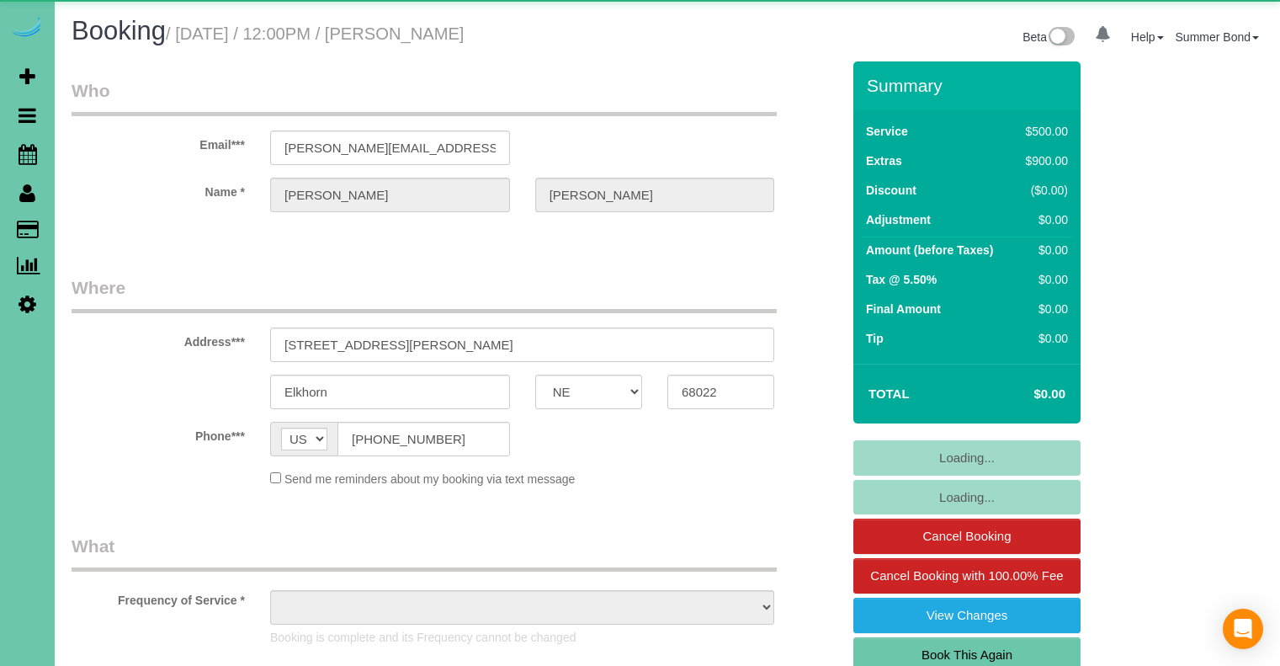
select select "NE"
select select "object:938"
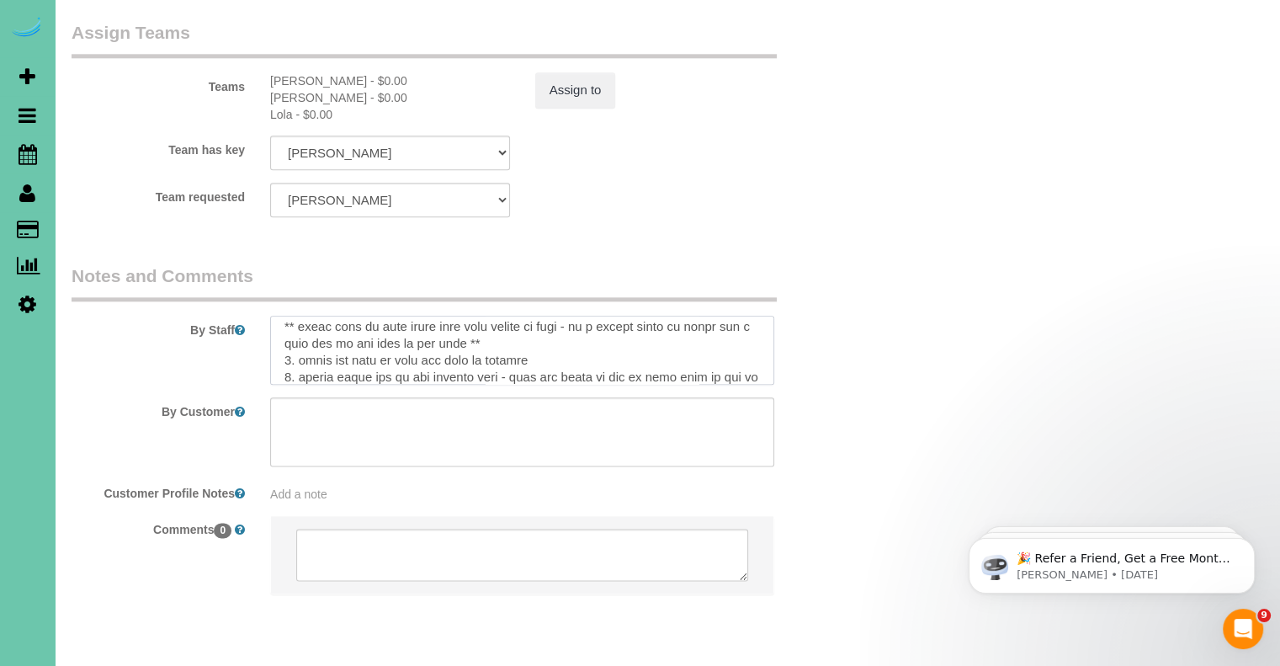
scroll to position [101, 0]
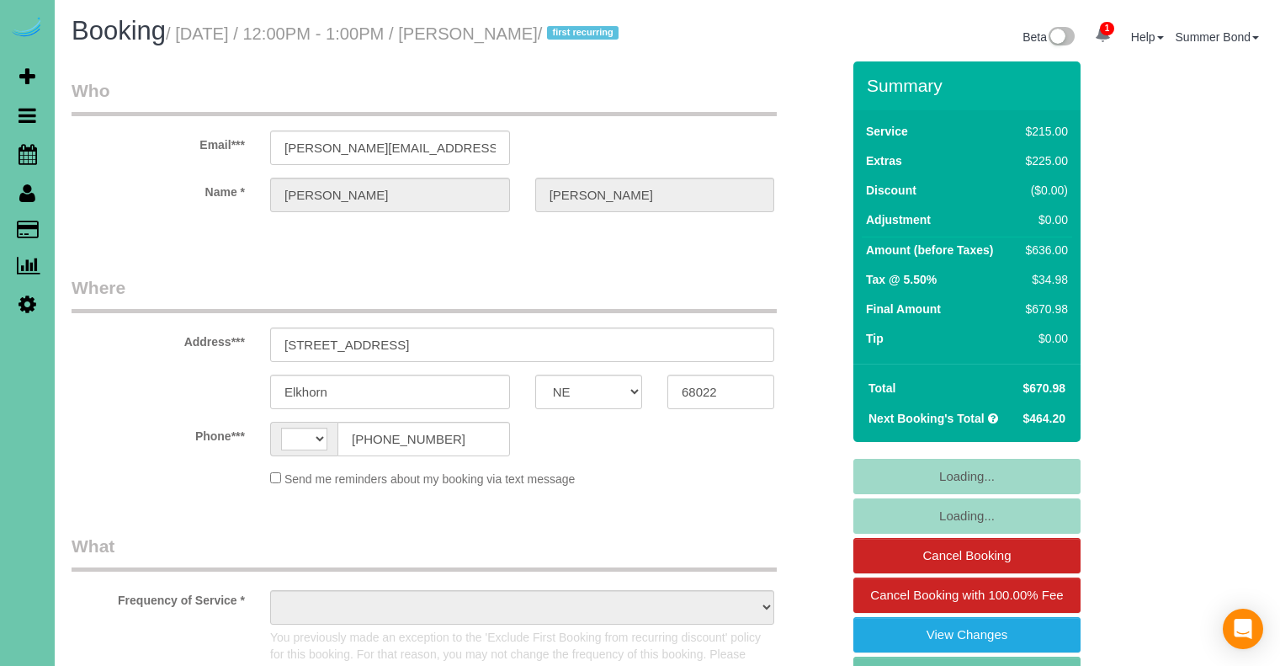
select select "NE"
select select "string:[GEOGRAPHIC_DATA]"
select select "object:944"
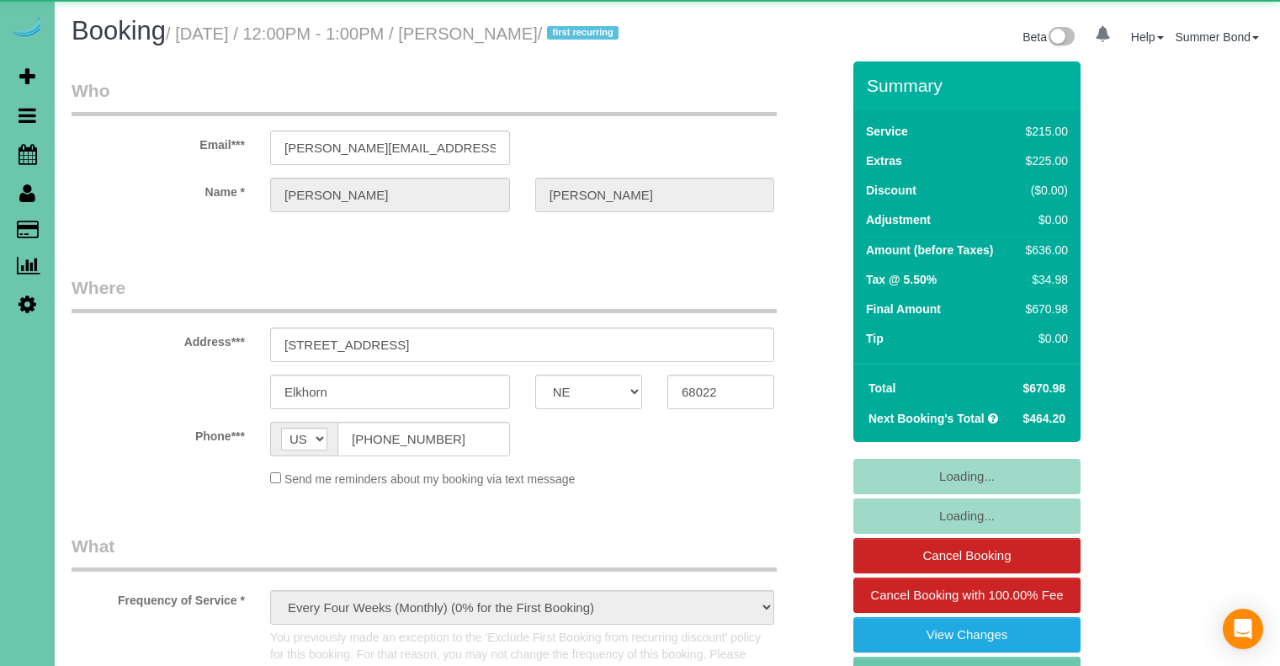
select select "NE"
select select "object:944"
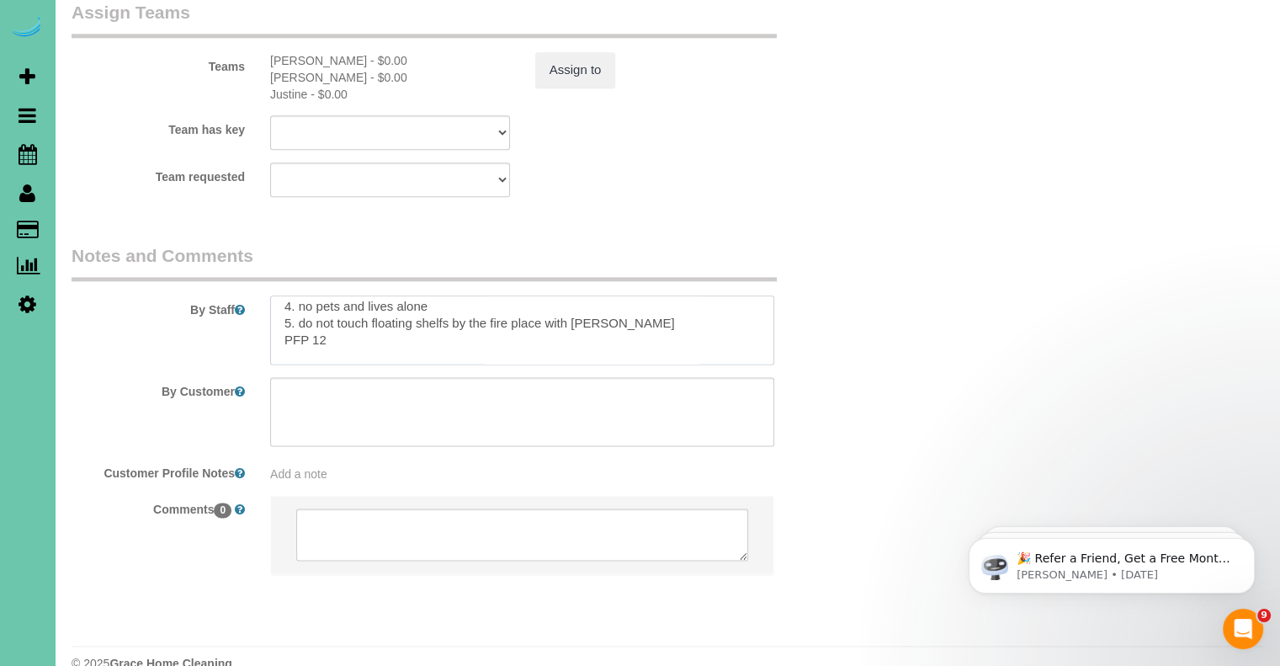
scroll to position [67, 0]
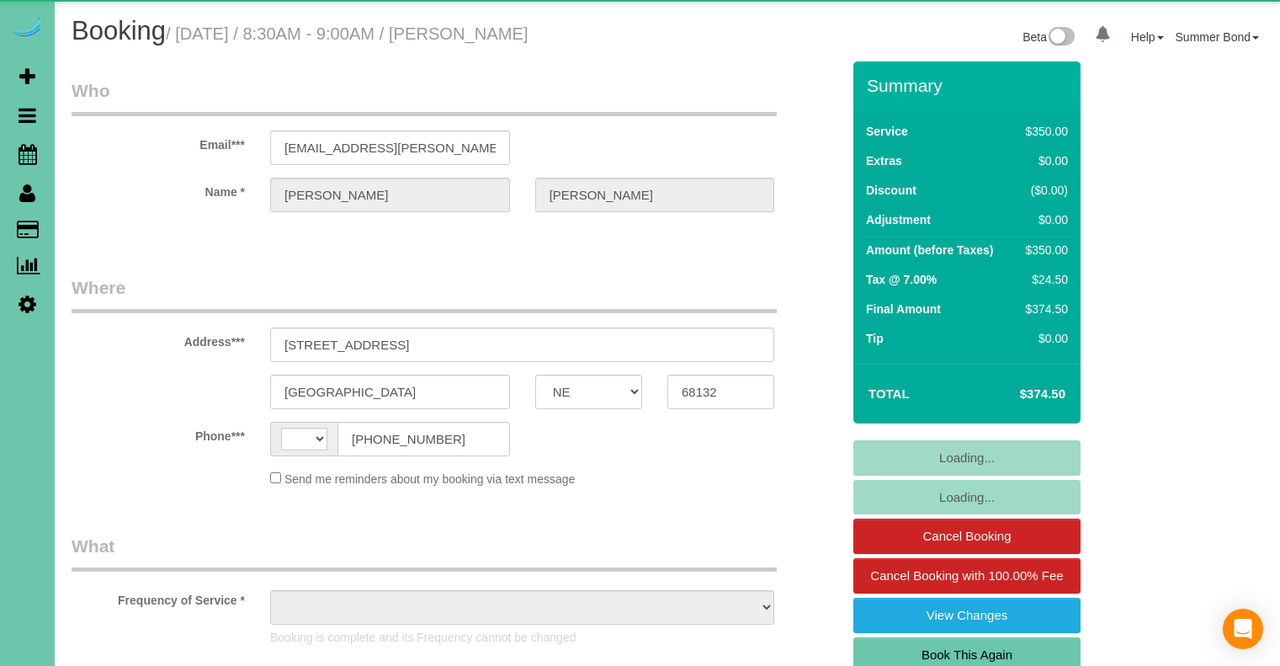
select select "NE"
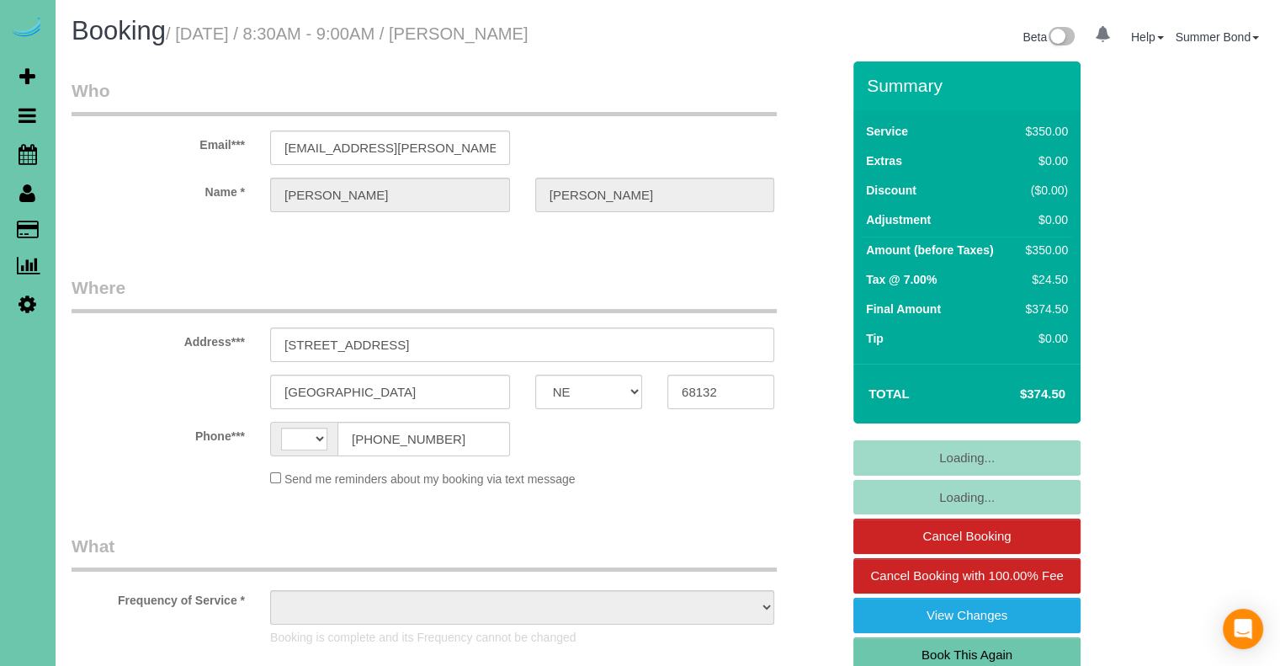
select select "string:[GEOGRAPHIC_DATA]"
select select "object:639"
select select "string:fspay-057c00ef-5004-4180-90d7-50edaa3e3eaf"
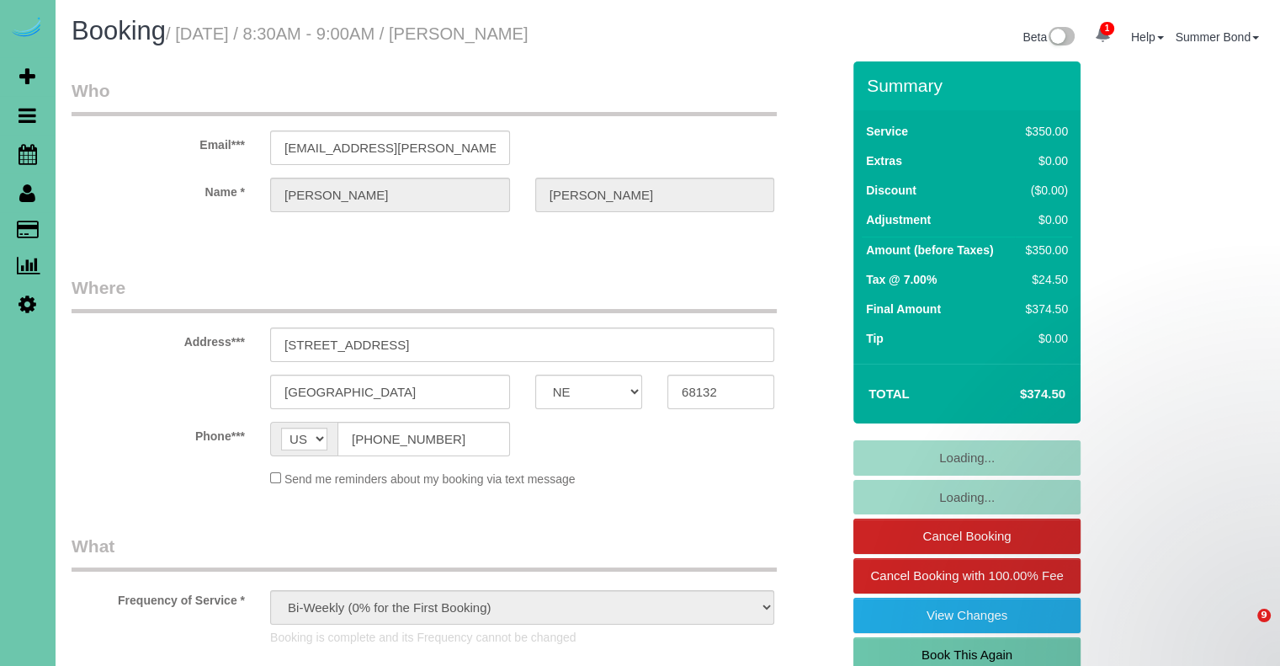
select select "object:930"
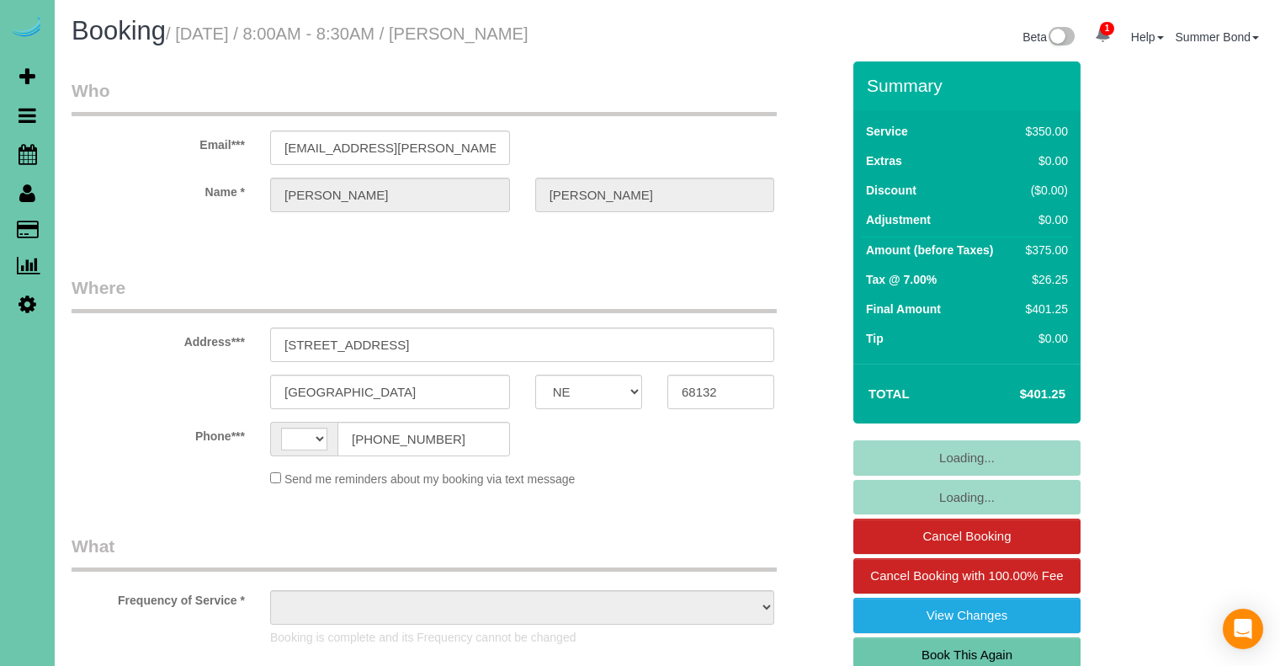
select select "NE"
select select "string:[GEOGRAPHIC_DATA]"
select select "object:668"
select select "string:fspay-057c00ef-5004-4180-90d7-50edaa3e3eaf"
select select "object:672"
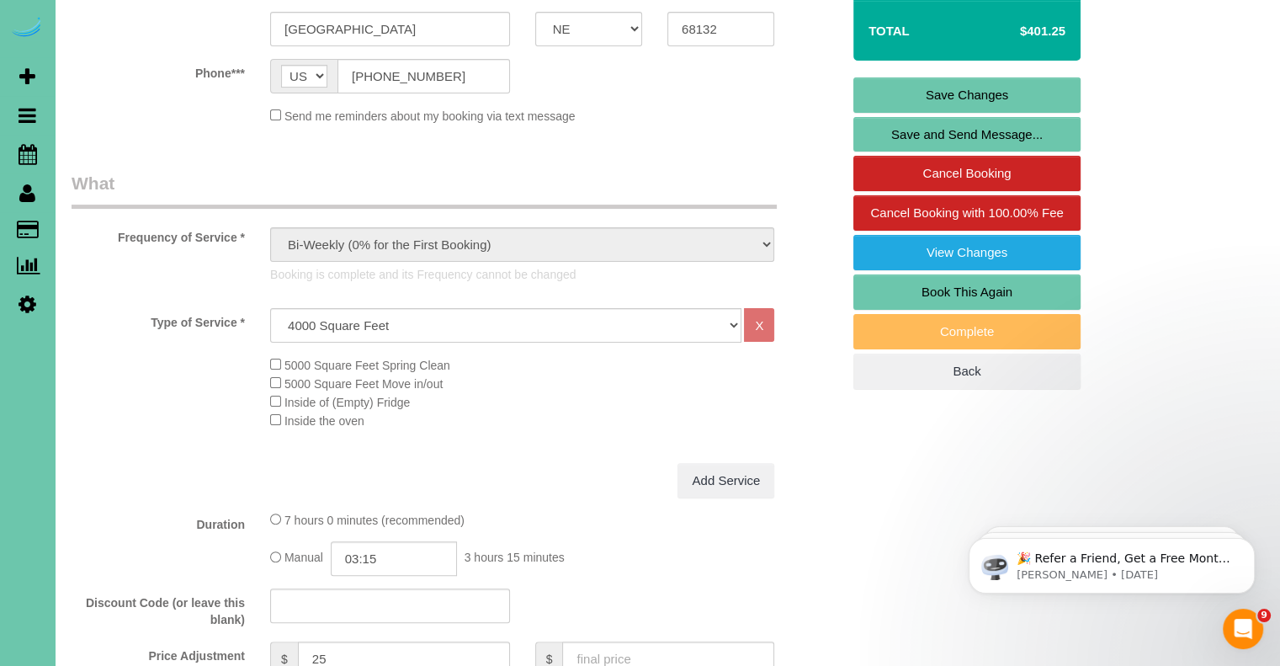
scroll to position [337, 0]
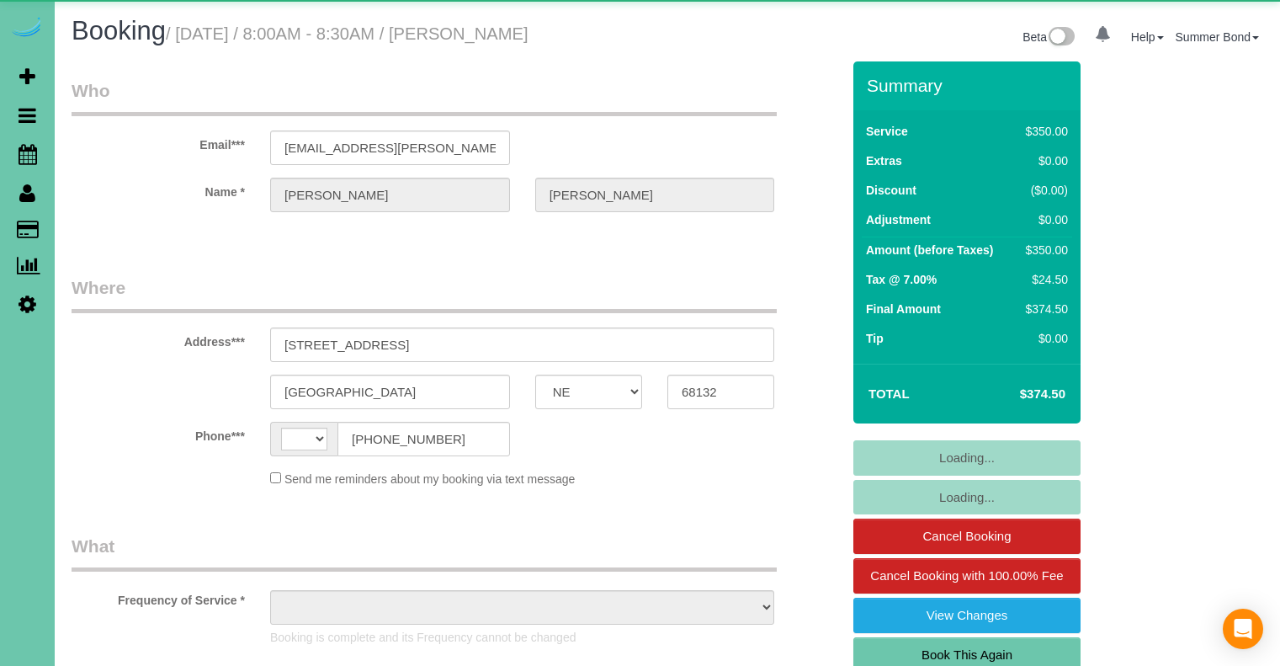
select select "NE"
select select "string:[GEOGRAPHIC_DATA]"
select select "string:fspay-057c00ef-5004-4180-90d7-50edaa3e3eaf"
select select "object:927"
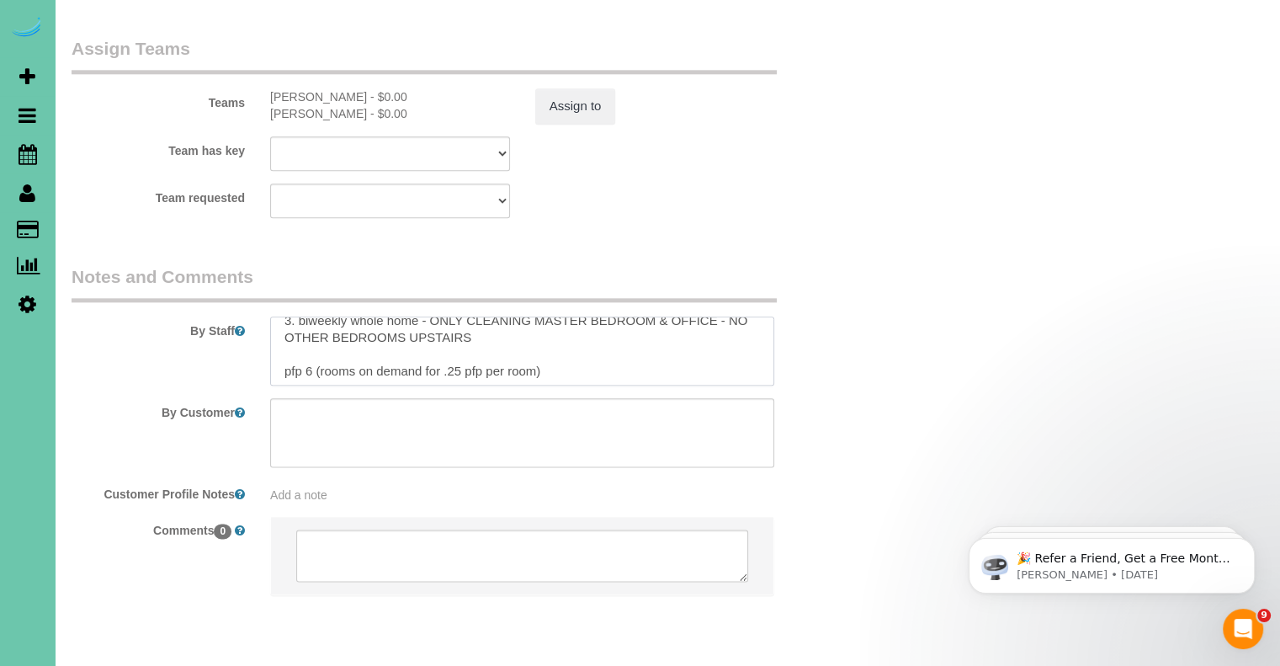
scroll to position [50, 0]
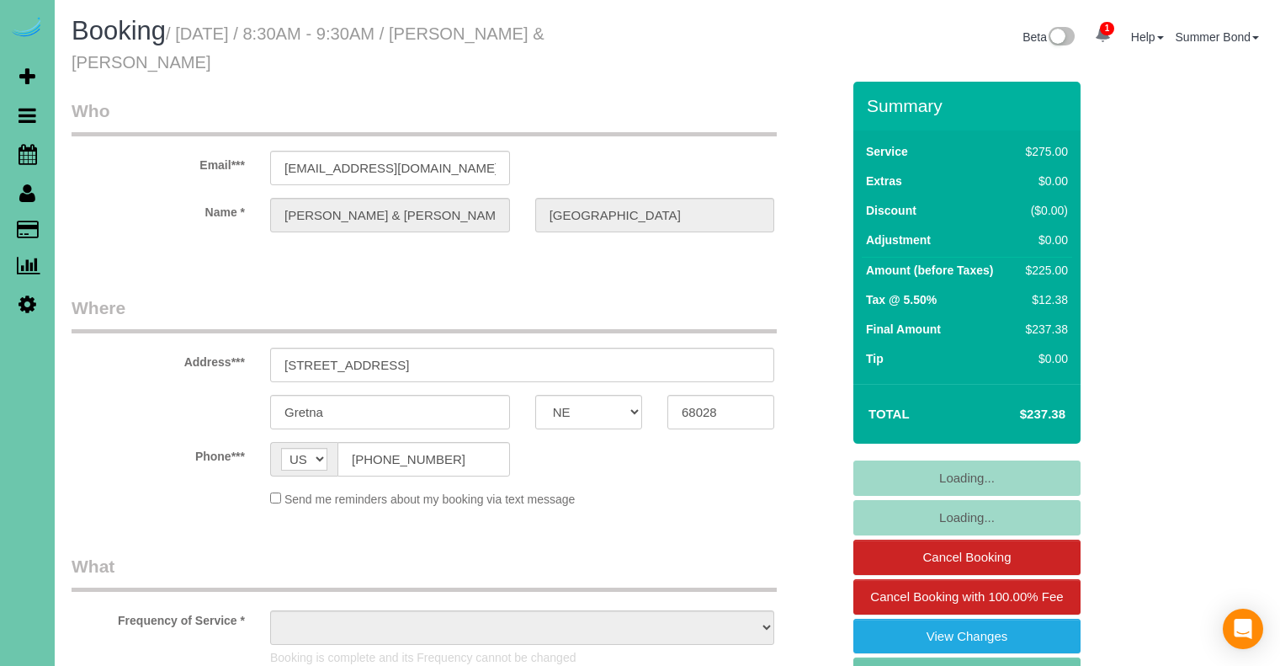
select select "NE"
select select "object:639"
select select "string:fspay-9f389fe9-fcf3-490a-aa90-604068c79784"
select select "object:924"
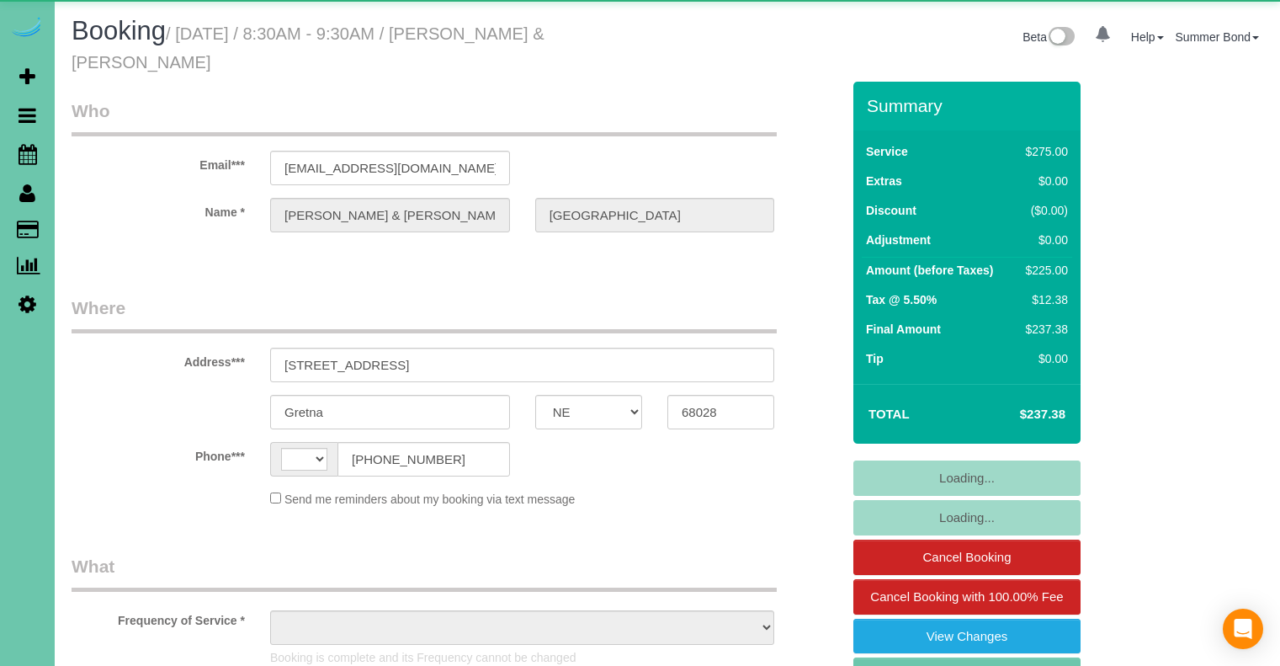
select select "NE"
select select "string:[GEOGRAPHIC_DATA]"
select select "object:924"
select select "string:fspay-9f389fe9-fcf3-490a-aa90-604068c79784"
select select "NE"
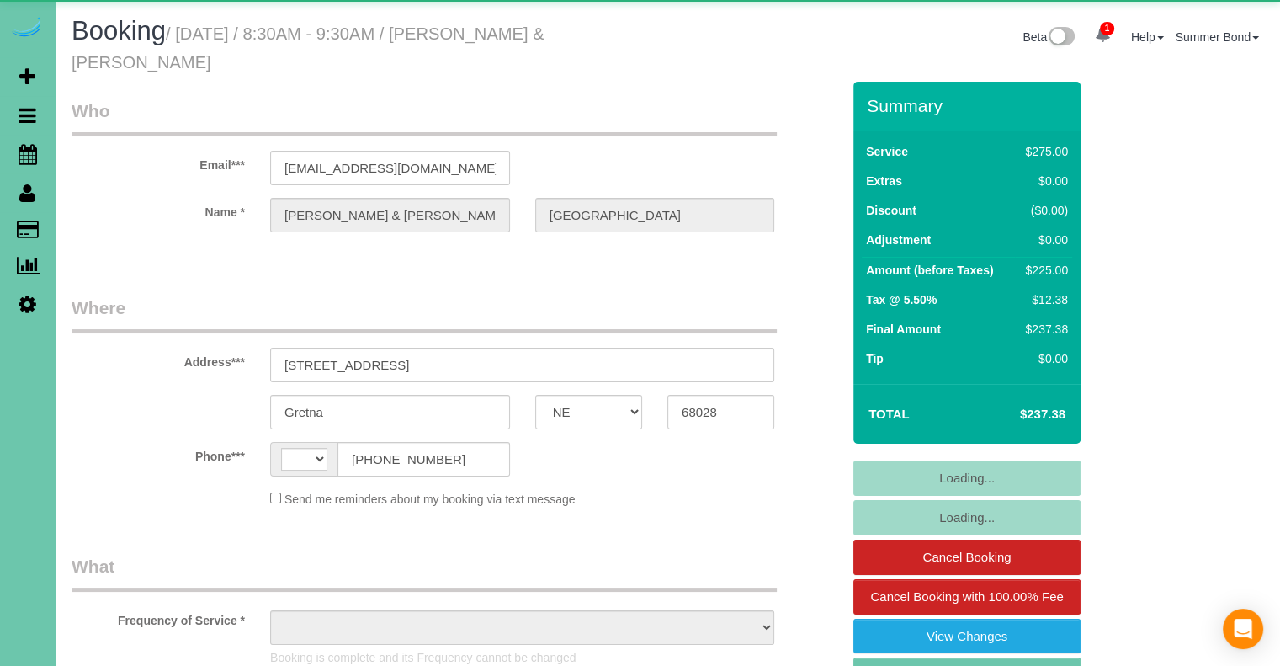
select select "string:[GEOGRAPHIC_DATA]"
select select "object:873"
select select "string:fspay-9f389fe9-fcf3-490a-aa90-604068c79784"
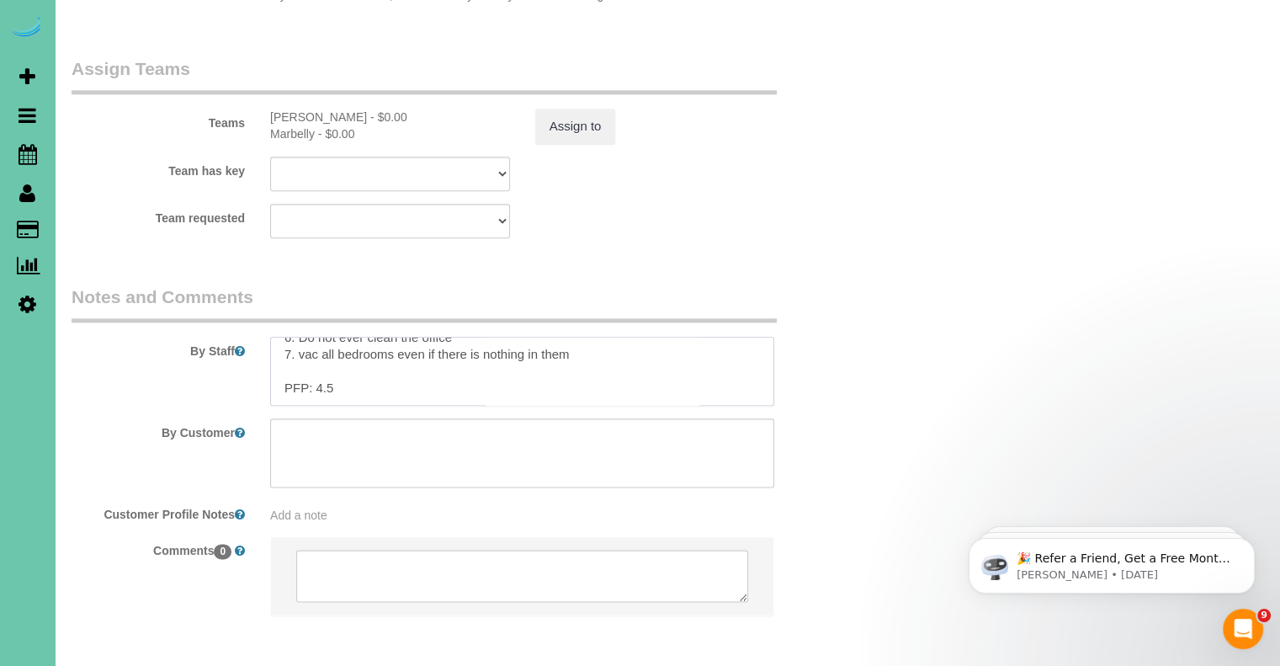
scroll to position [135, 0]
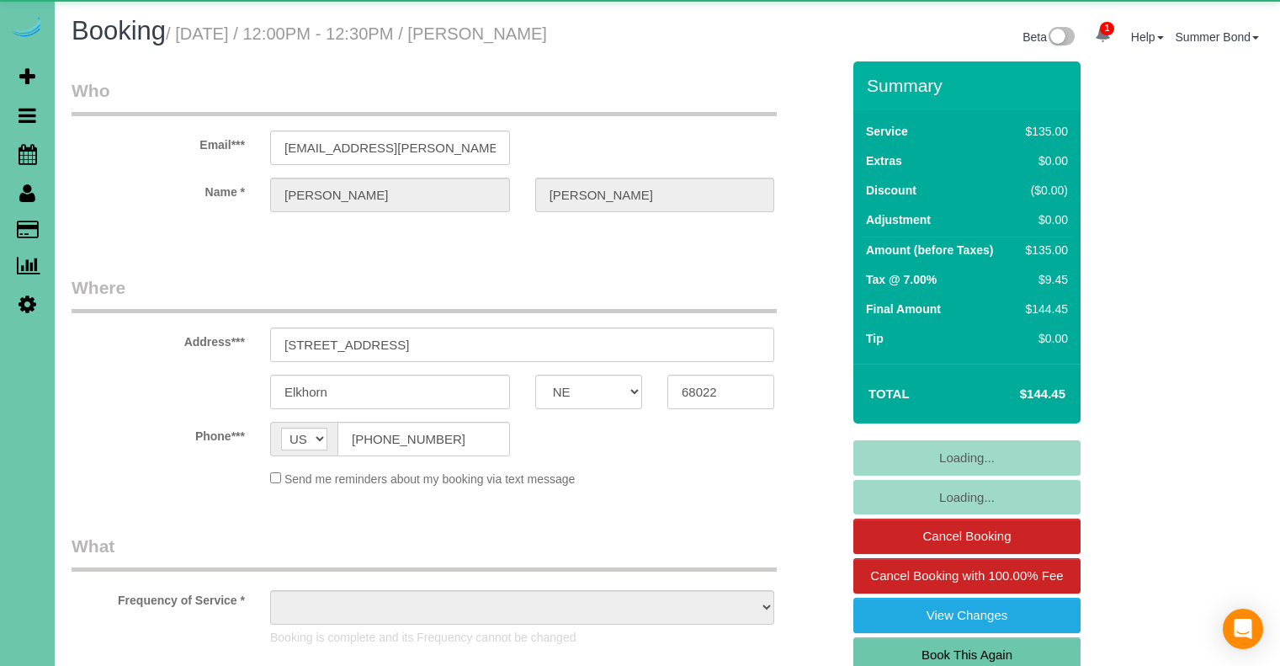
select select "NE"
select select "string:fspay-03955cae-d391-40bf-9079-8960d02411be"
select select "object:912"
select select "NE"
select select "object:924"
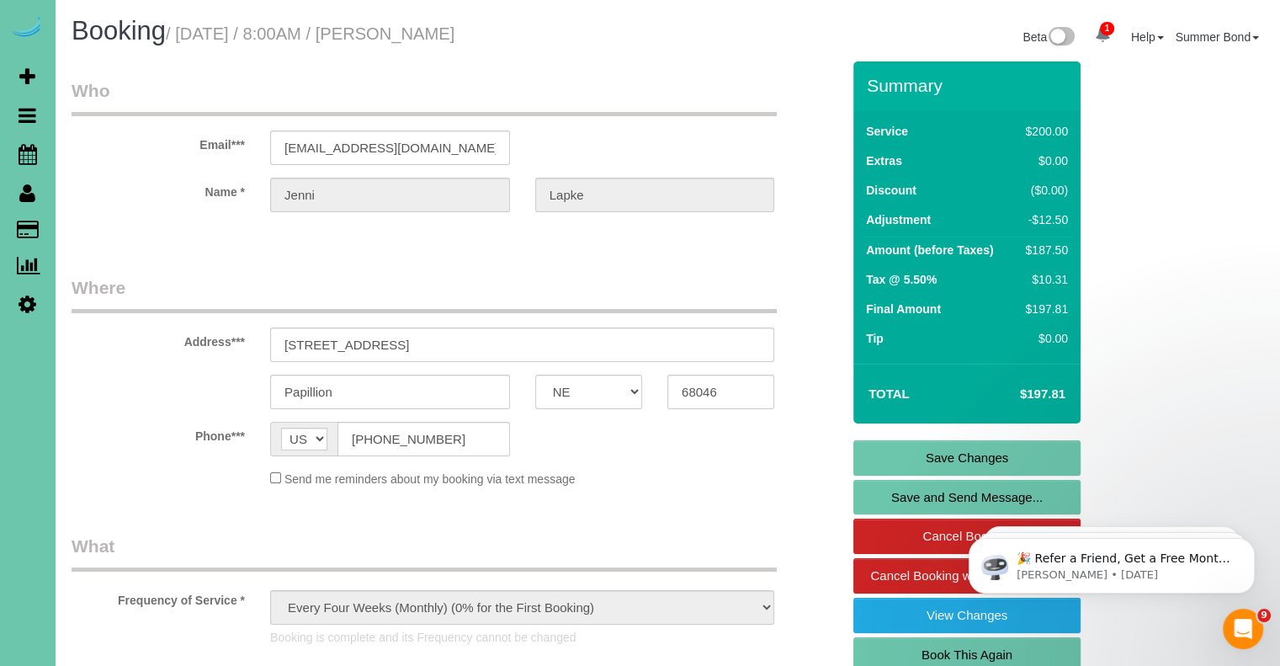
scroll to position [1957, 0]
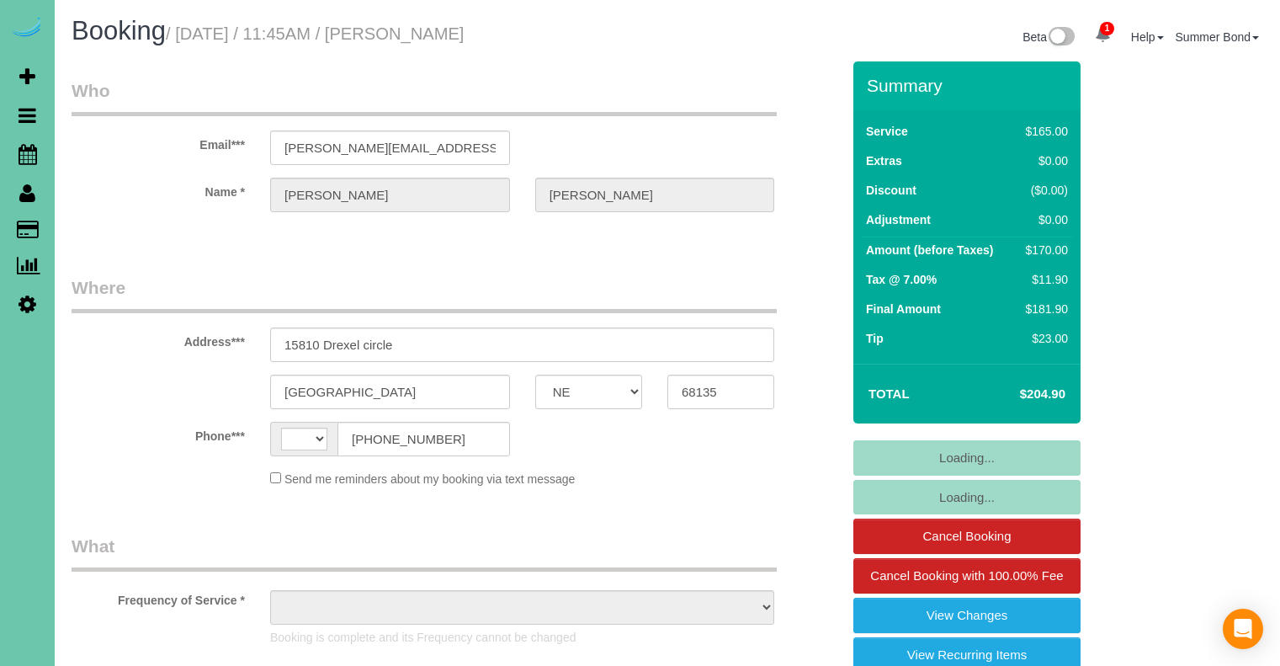
select select "NE"
select select "string:[GEOGRAPHIC_DATA]"
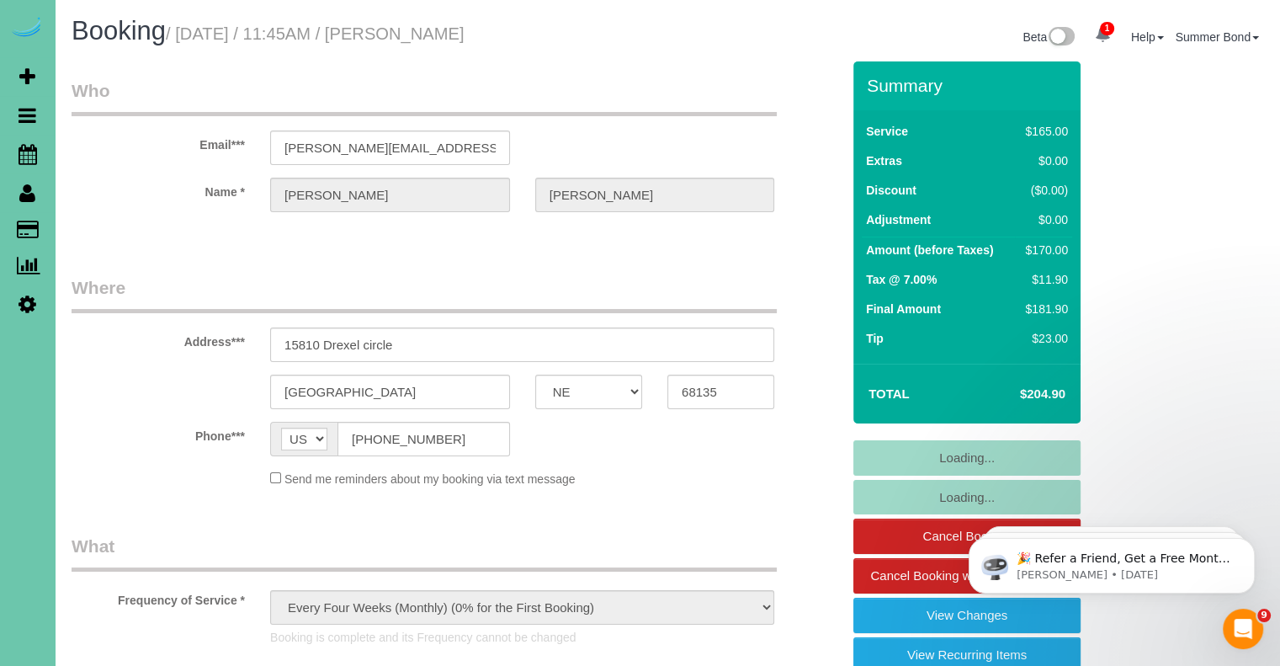
select select "object:926"
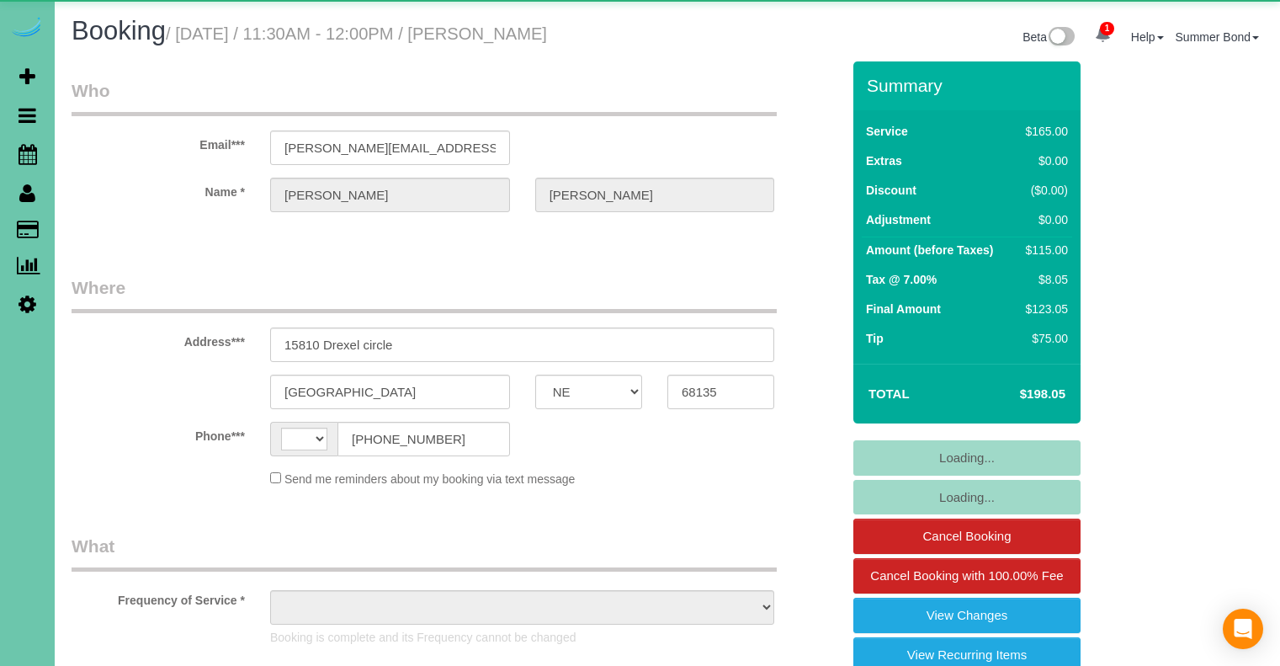
select select "NE"
select select "string:[GEOGRAPHIC_DATA]"
select select "object:674"
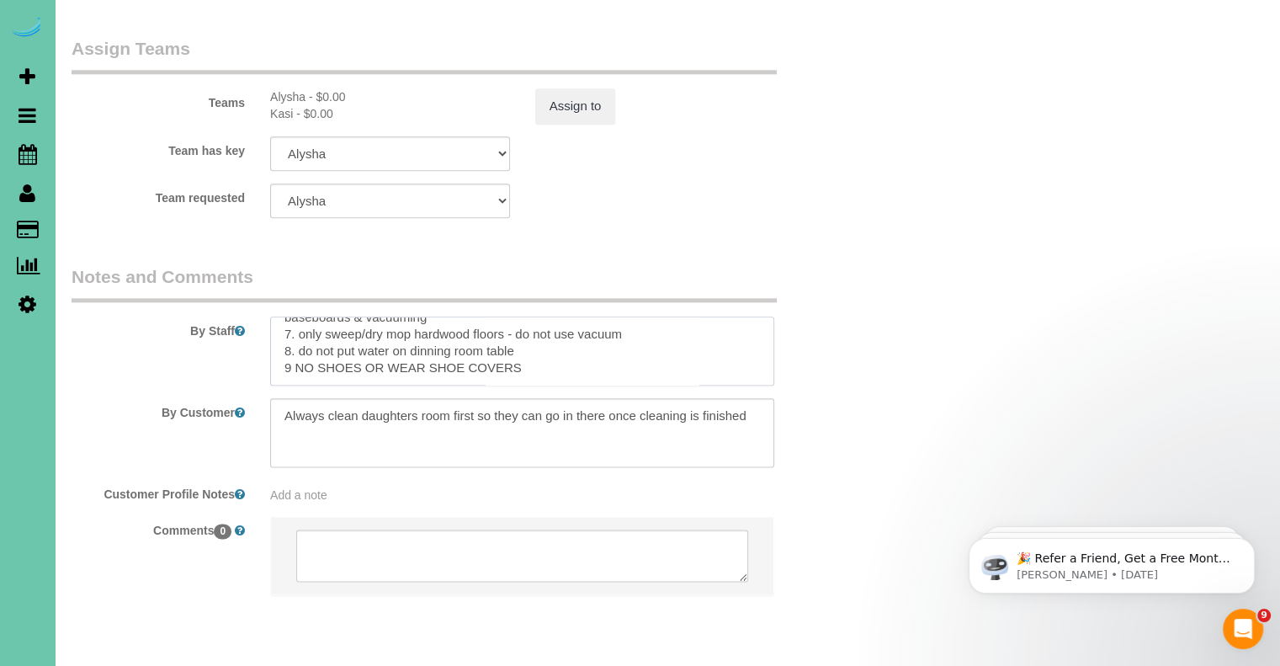
scroll to position [167, 0]
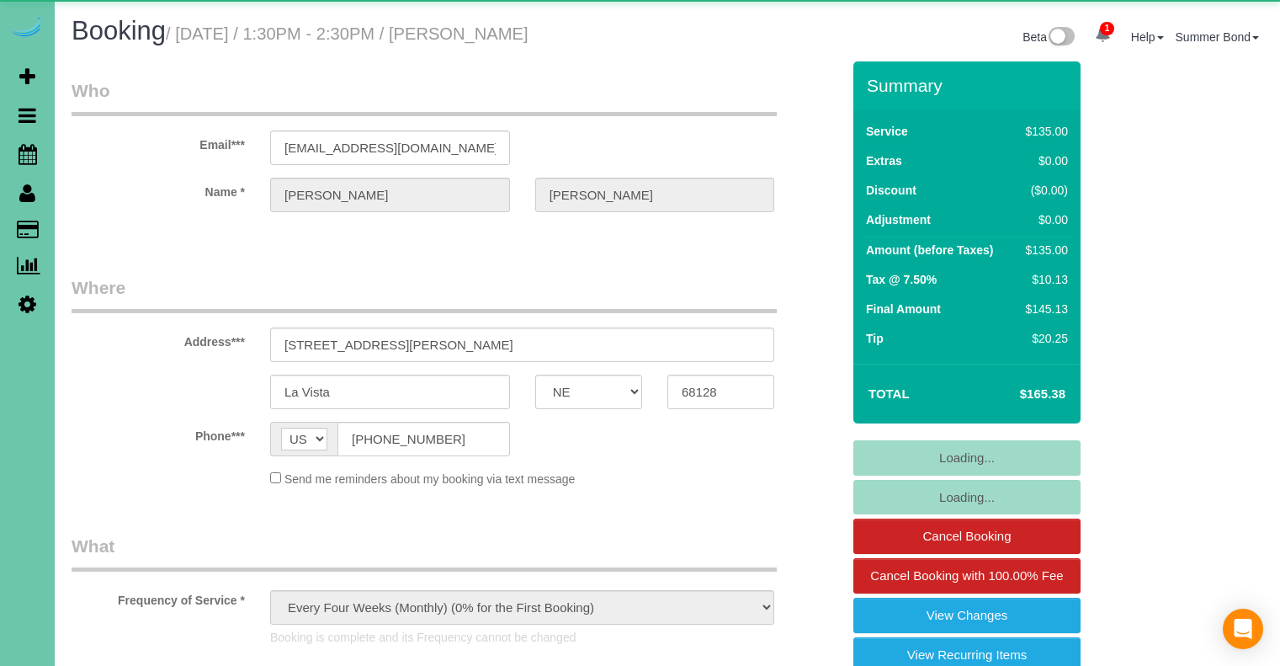
select select "NE"
select select "object:914"
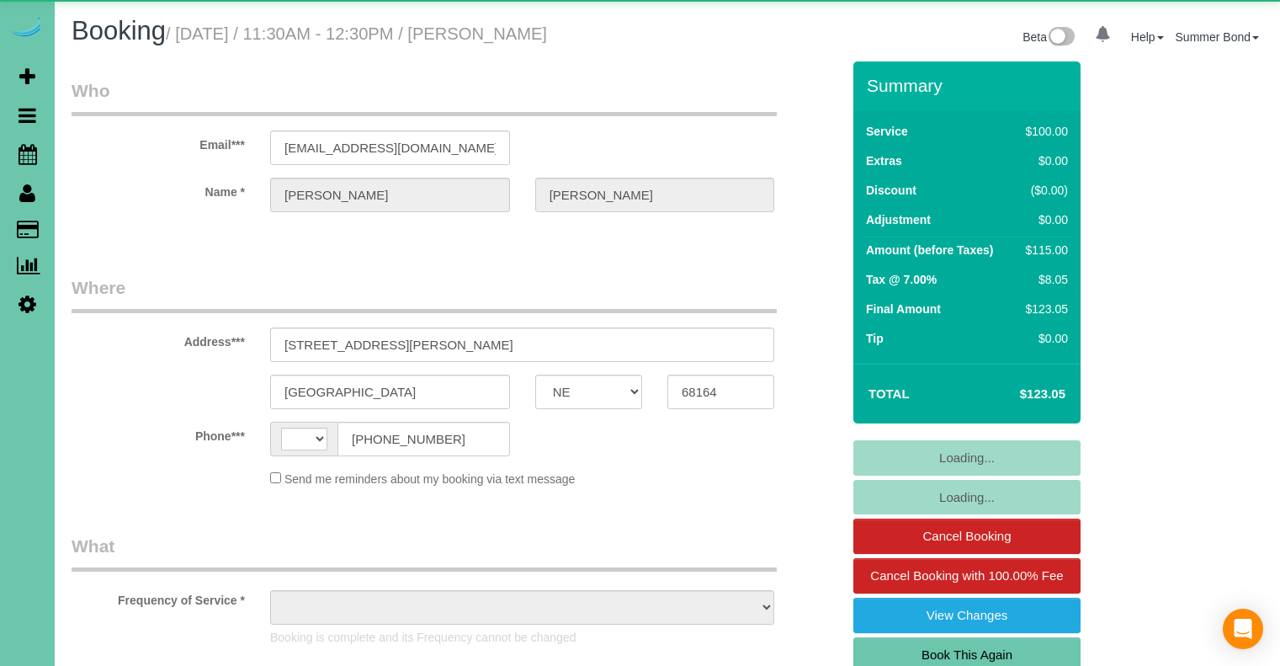
select select "NE"
select select "string:[GEOGRAPHIC_DATA]"
select select "string:fspay-f8e2cb7e-b2ae-48a6-95e4-aa75b4adcb5f"
select select "object:921"
select select "number:34"
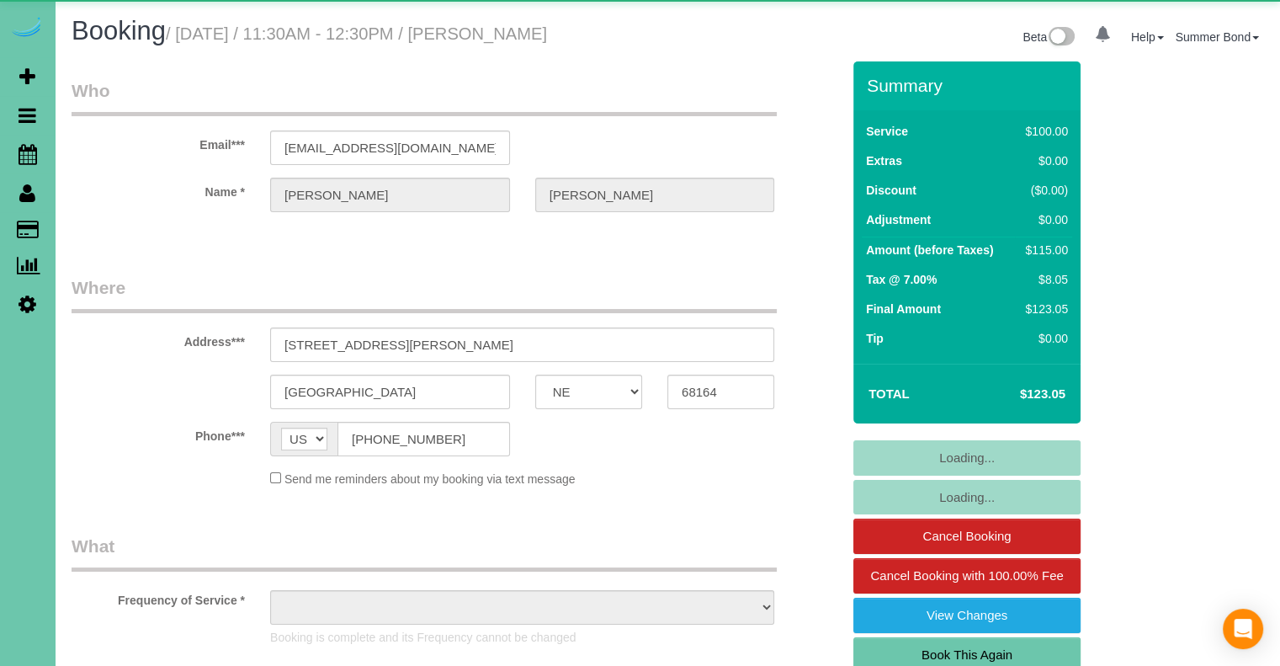
select select "number:40"
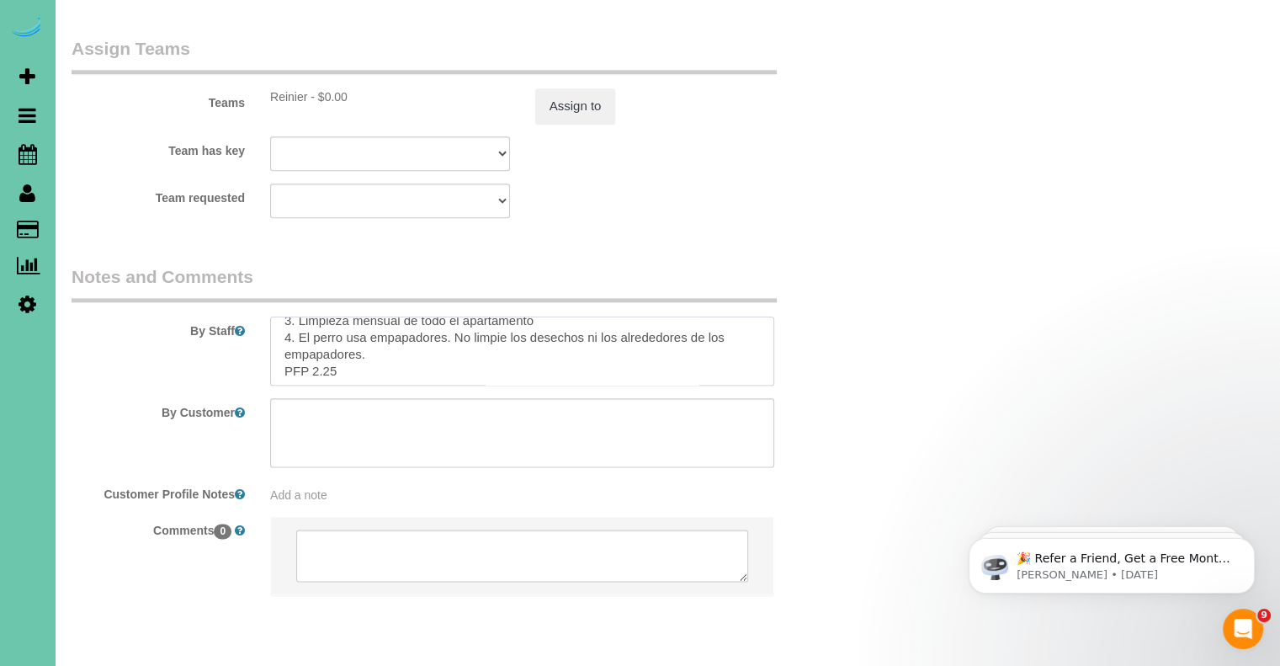
scroll to position [151, 0]
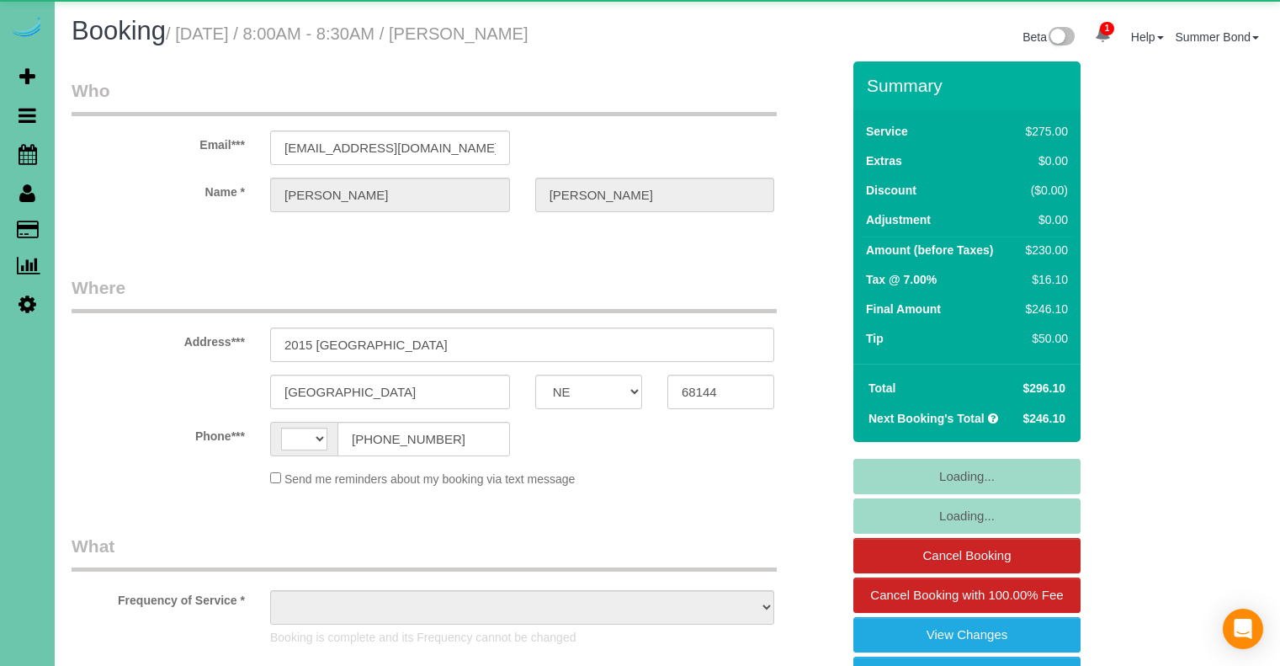
select select "NE"
select select "string:[GEOGRAPHIC_DATA]"
select select "object:935"
